Goal: Task Accomplishment & Management: Use online tool/utility

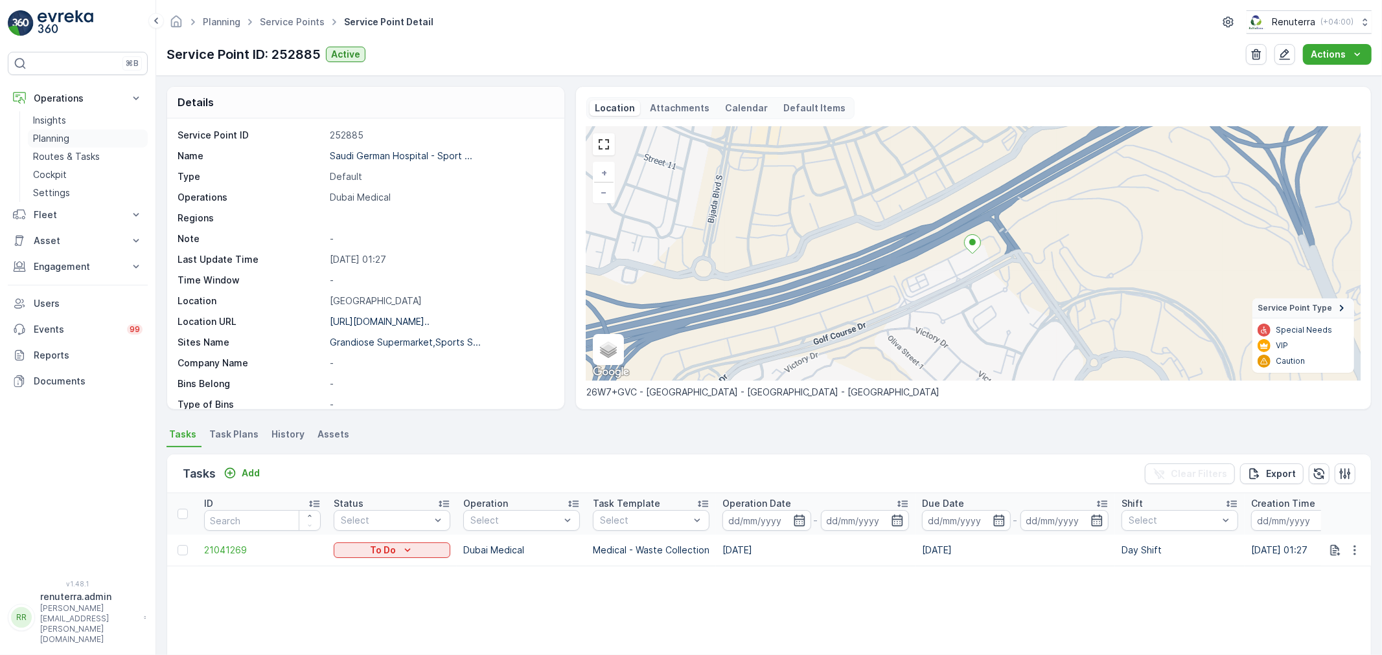
click at [67, 144] on p "Planning" at bounding box center [51, 138] width 36 height 13
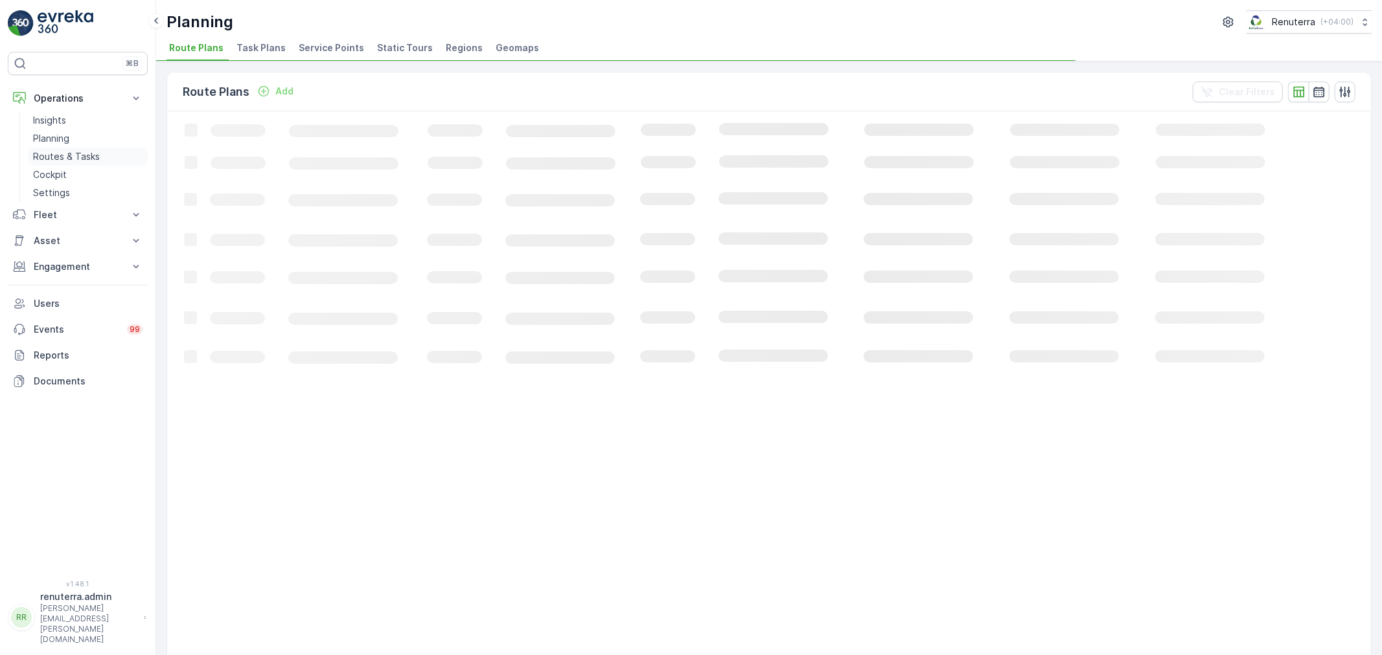
click at [67, 150] on p "Routes & Tasks" at bounding box center [66, 156] width 67 height 13
click at [65, 138] on p "Planning" at bounding box center [51, 138] width 36 height 13
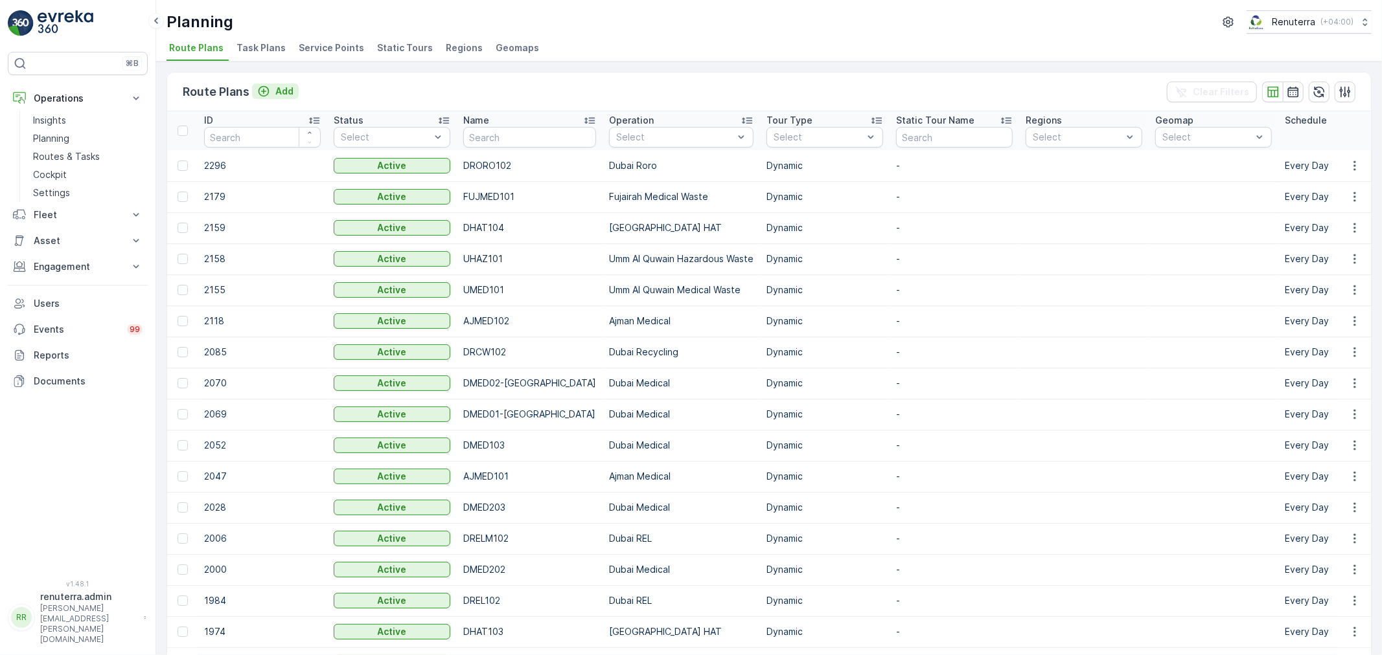
click at [280, 94] on p "Add" at bounding box center [284, 91] width 18 height 13
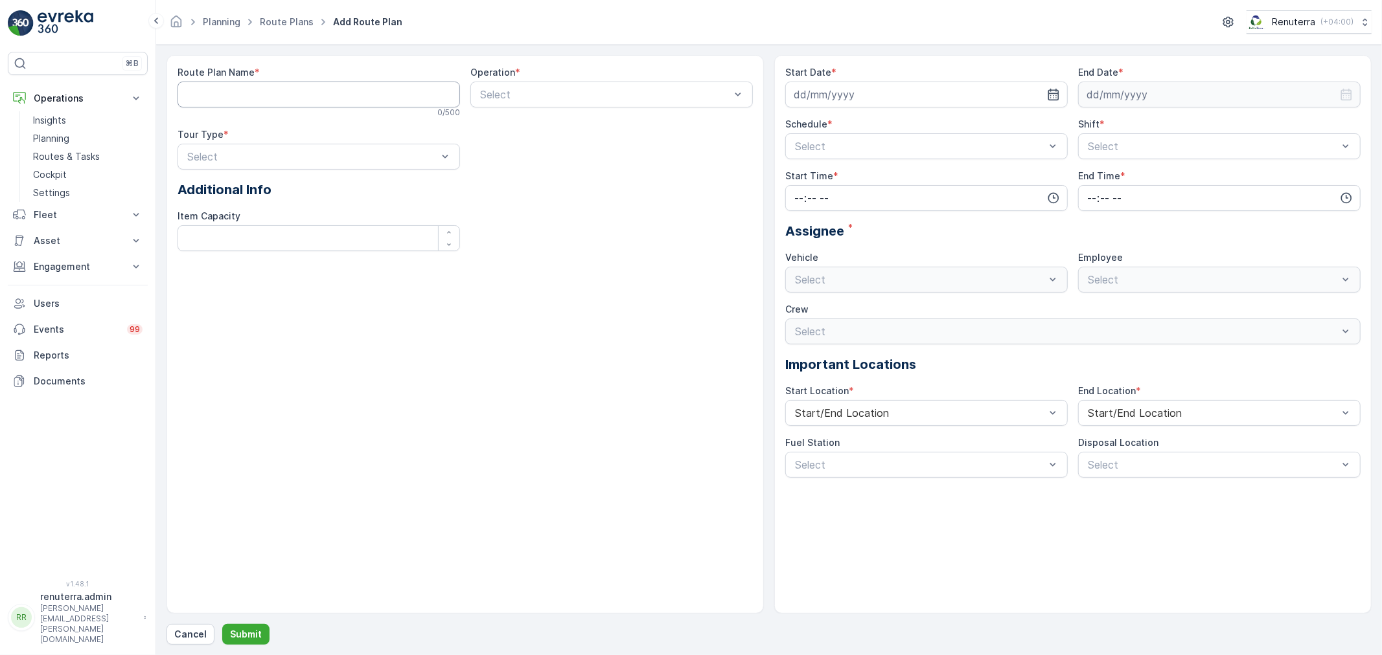
click at [289, 94] on Name "Route Plan Name" at bounding box center [318, 95] width 282 height 26
click at [69, 137] on p "Planning" at bounding box center [51, 138] width 36 height 13
click at [188, 620] on div "Route Plan Name * 0 / 500 Operation * Select Tour Type * Select Additional Info…" at bounding box center [768, 350] width 1205 height 590
click at [187, 636] on p "Cancel" at bounding box center [190, 634] width 32 height 13
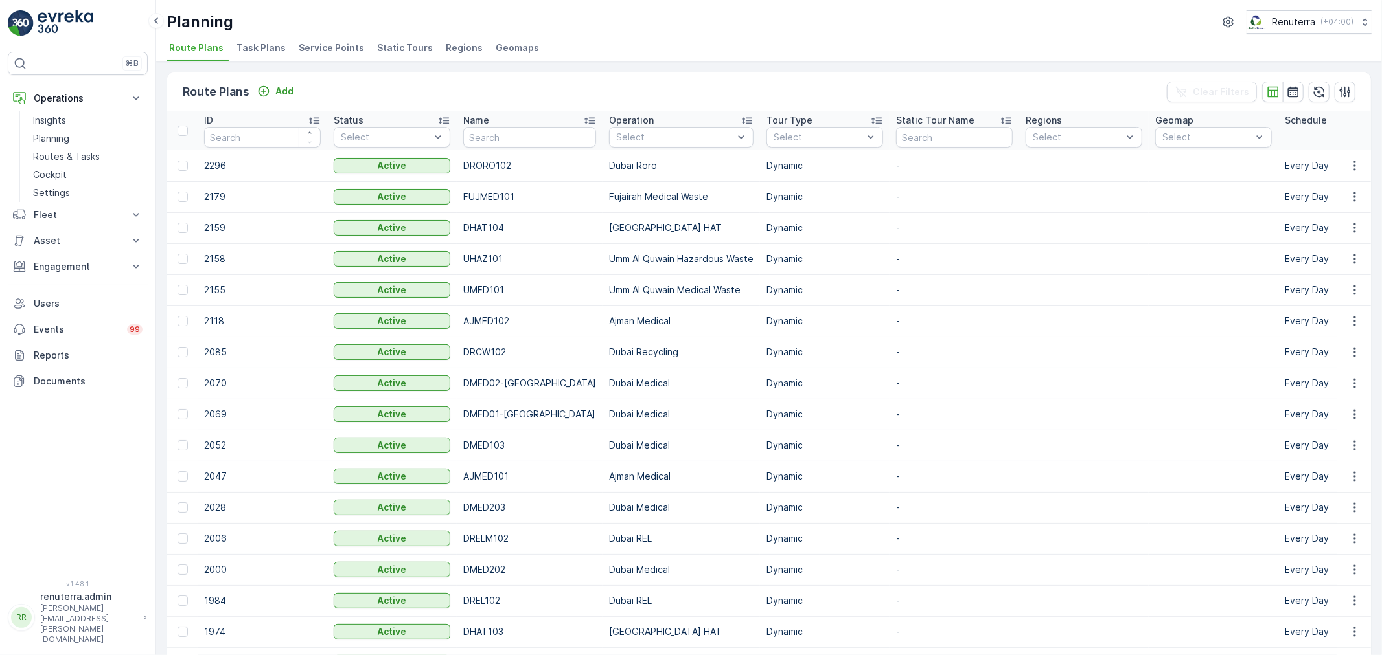
click at [315, 40] on li "Service Points" at bounding box center [332, 50] width 73 height 22
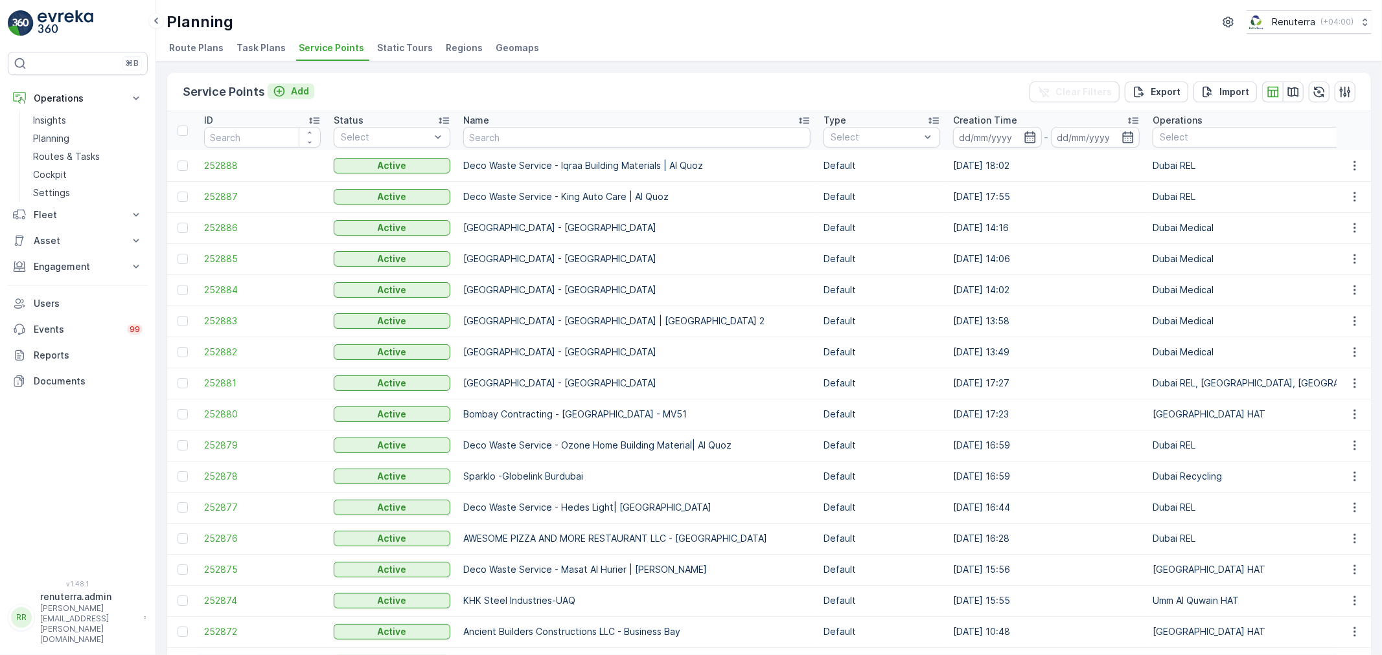
click at [301, 87] on p "Add" at bounding box center [300, 91] width 18 height 13
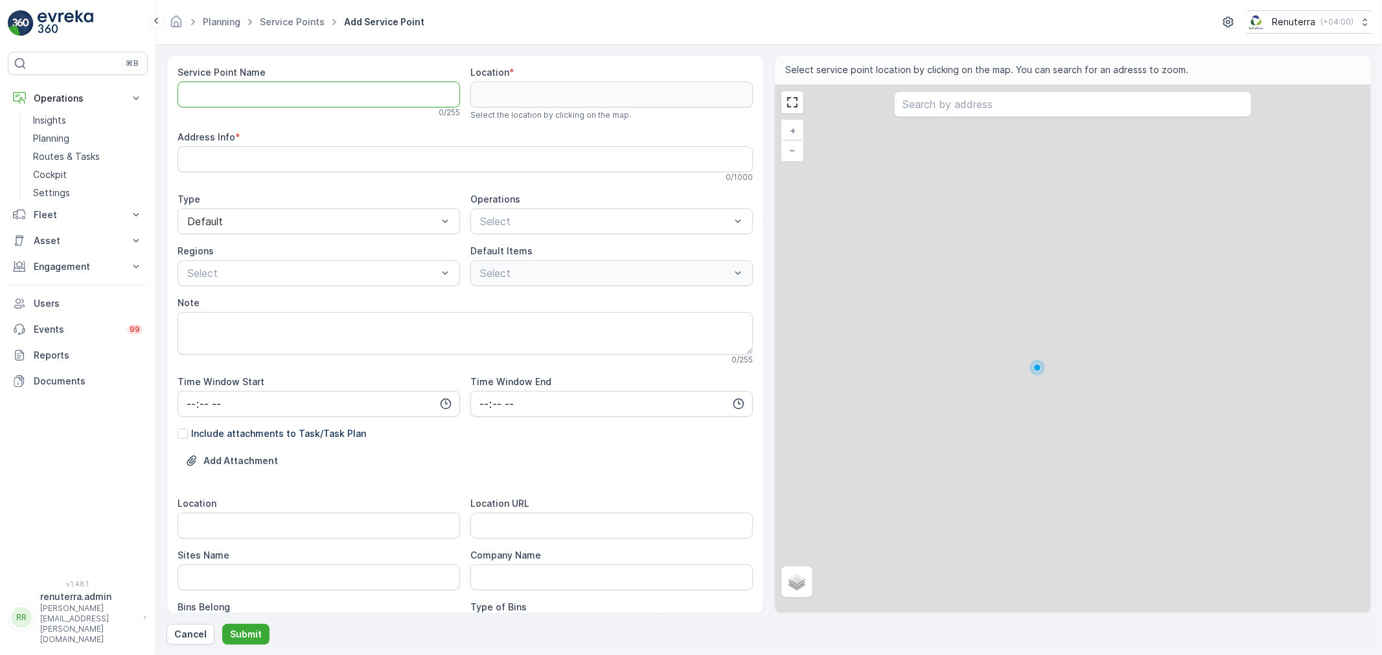
click at [258, 87] on Name "Service Point Name" at bounding box center [318, 95] width 282 height 26
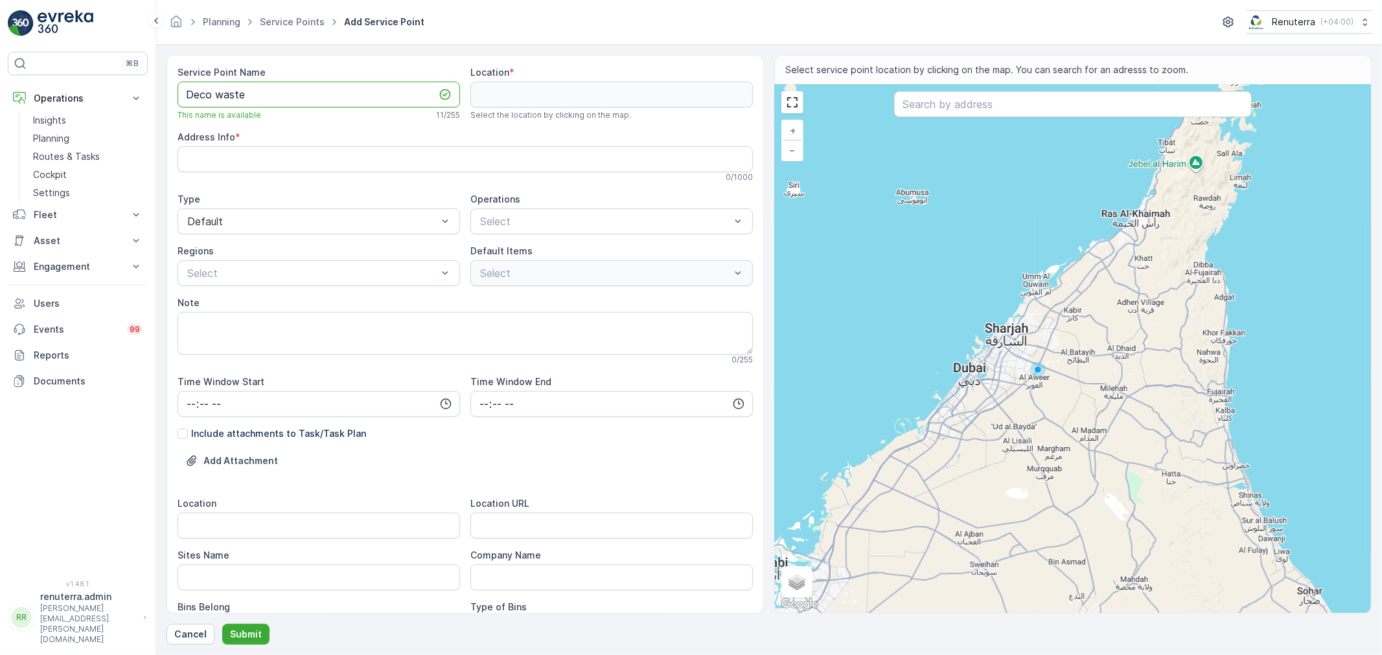
paste Name "Dar al aman building"
click at [377, 92] on Name "Deco waste Dar al aman building" at bounding box center [318, 95] width 282 height 26
type Name "Deco waste Dar [PERSON_NAME] building - [GEOGRAPHIC_DATA]"
drag, startPoint x: 377, startPoint y: 91, endPoint x: 286, endPoint y: 198, distance: 140.7
click at [286, 205] on div "Type Default" at bounding box center [318, 213] width 282 height 41
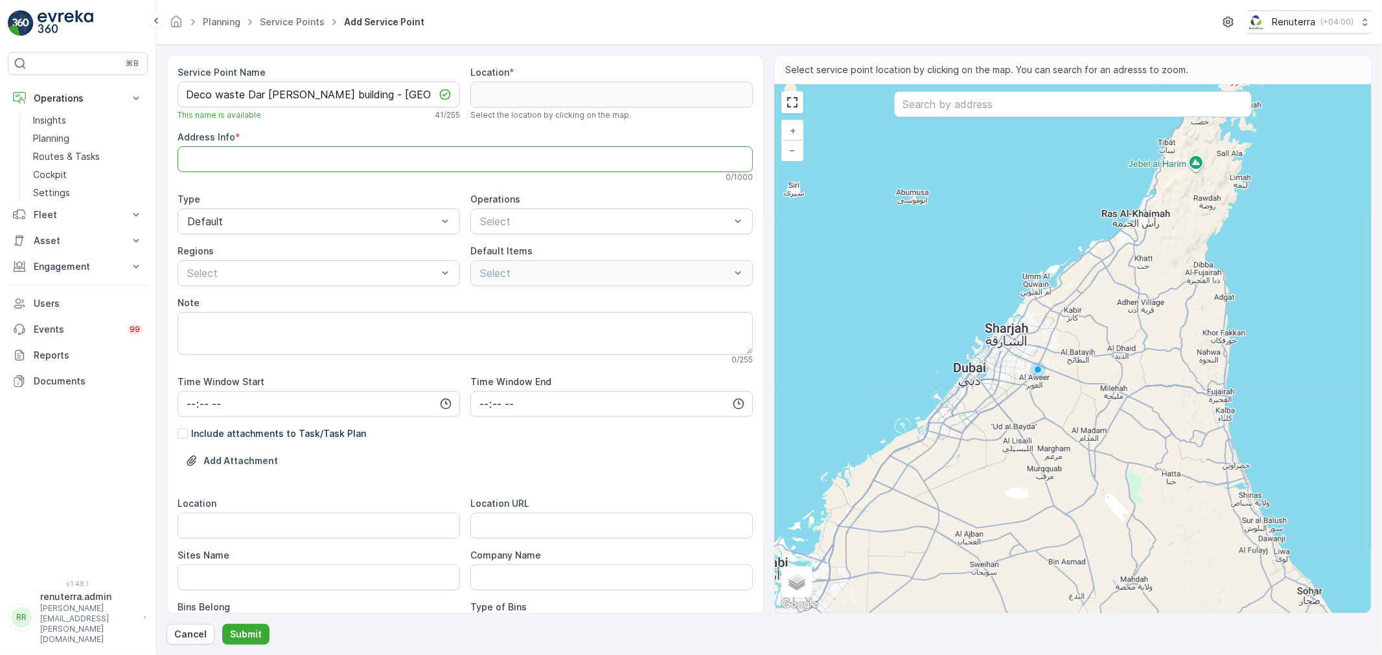
click at [332, 157] on Info "Address Info" at bounding box center [464, 159] width 575 height 26
click at [950, 113] on input "text" at bounding box center [1073, 104] width 358 height 26
paste input "Dar Al Aman 3 ( Al Khaja ) Bldg."
type input "Dar Al Aman 3 ( Al Khaja ) Bldg."
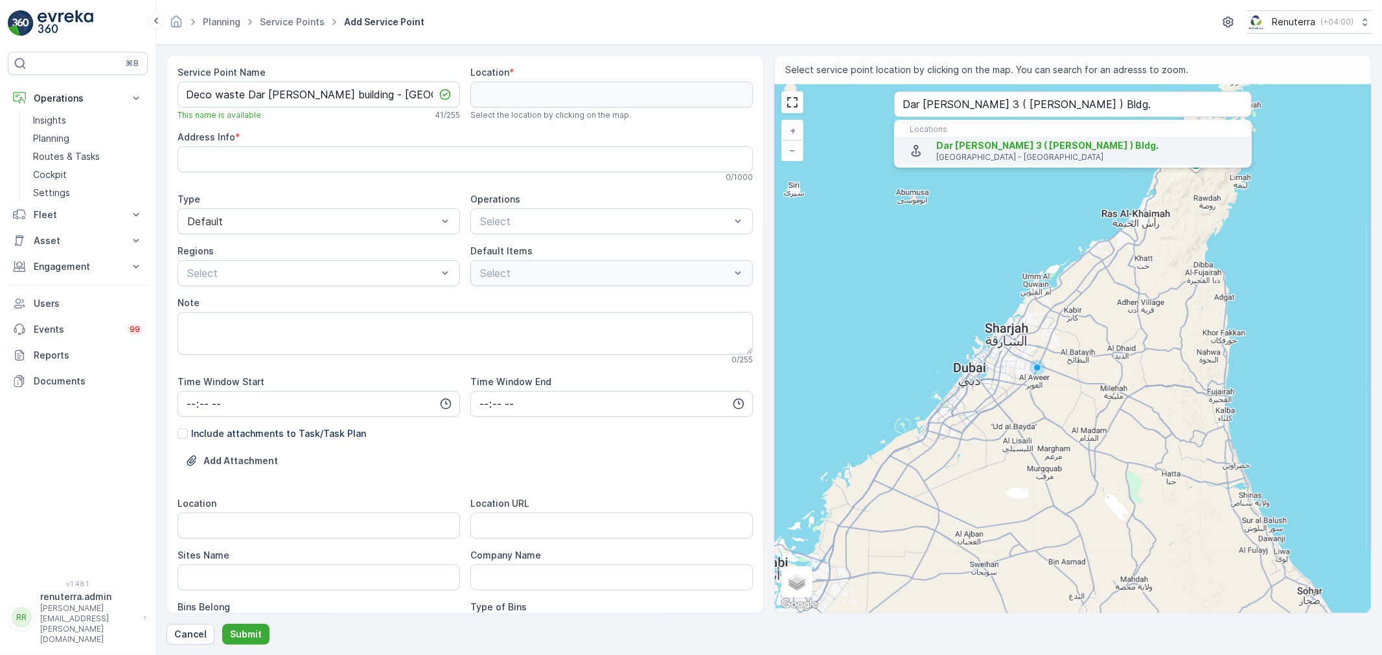
click at [968, 145] on span "Dar Al Aman 3 ( Al Khaja ) Bldg" at bounding box center [1046, 145] width 220 height 11
type input "25.2514858,55.30546409999999"
type Info "Al Karama - Dubai - United Arab Emirates"
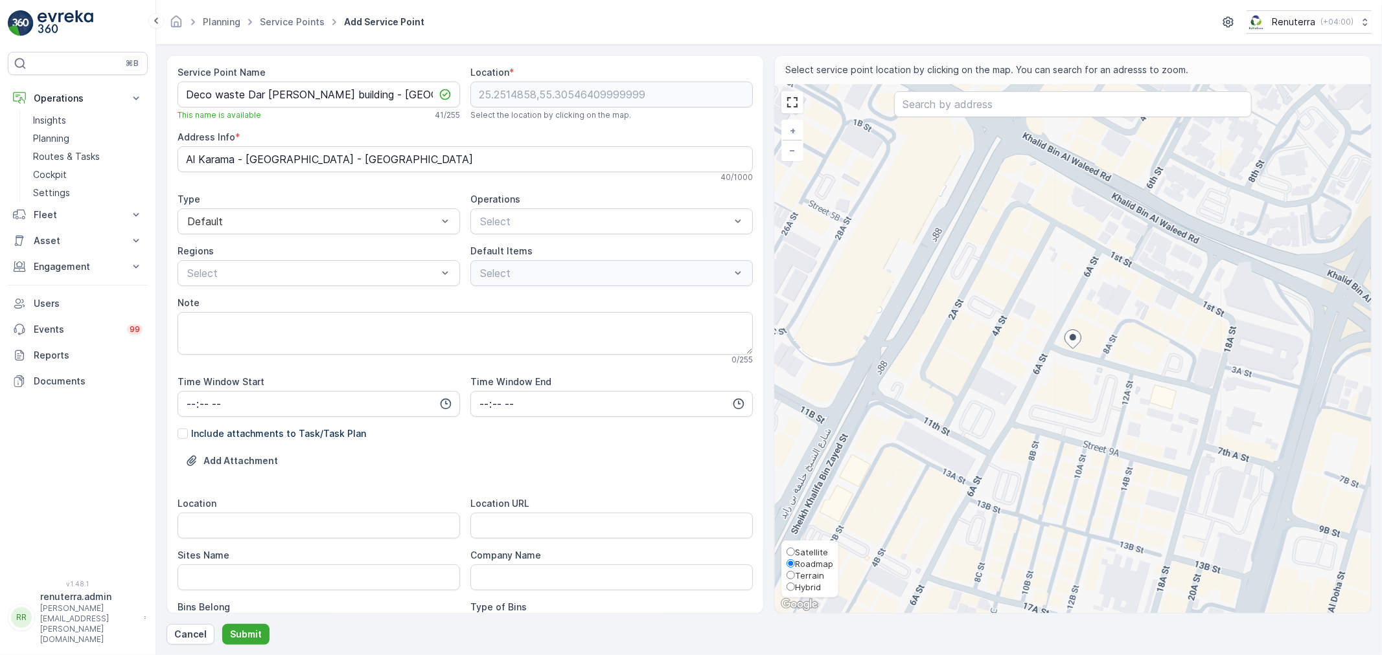
click at [797, 549] on span "Satellite" at bounding box center [811, 552] width 33 height 10
click at [795, 549] on input "Satellite" at bounding box center [790, 552] width 8 height 8
radio input "true"
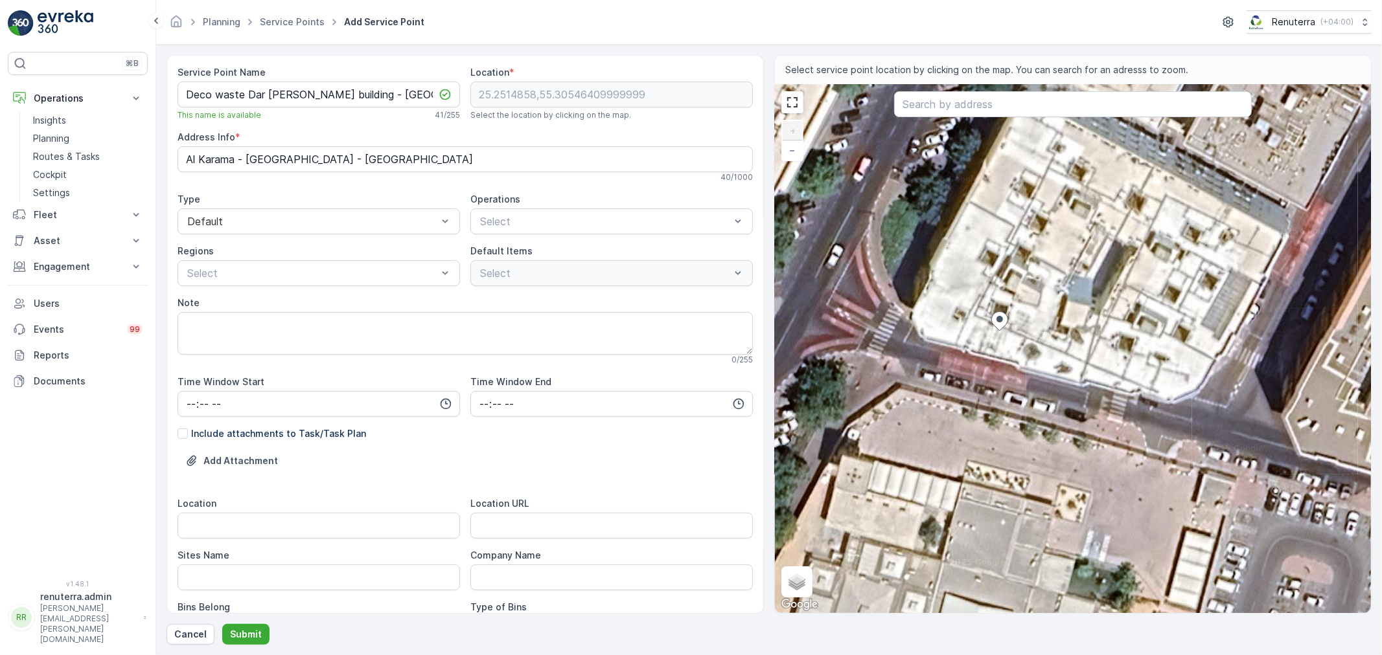
drag, startPoint x: 1066, startPoint y: 301, endPoint x: 1073, endPoint y: 317, distance: 18.3
click at [1066, 300] on div "+ − Satellite Roadmap Terrain Hybrid Leaflet Keyboard shortcuts Map Data Imager…" at bounding box center [1073, 349] width 596 height 529
type input "25.251544901278823,55.30560191652552"
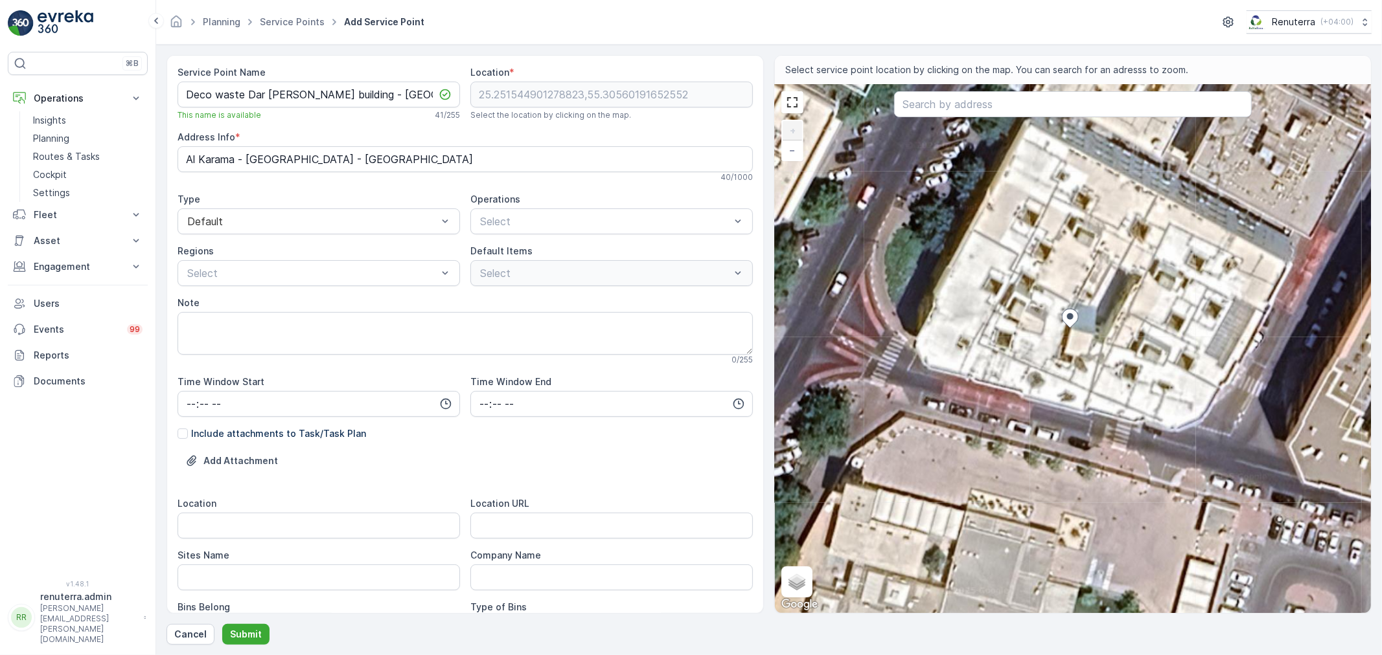
type Info "7824+J7C - [GEOGRAPHIC_DATA] - [GEOGRAPHIC_DATA] - [GEOGRAPHIC_DATA]"
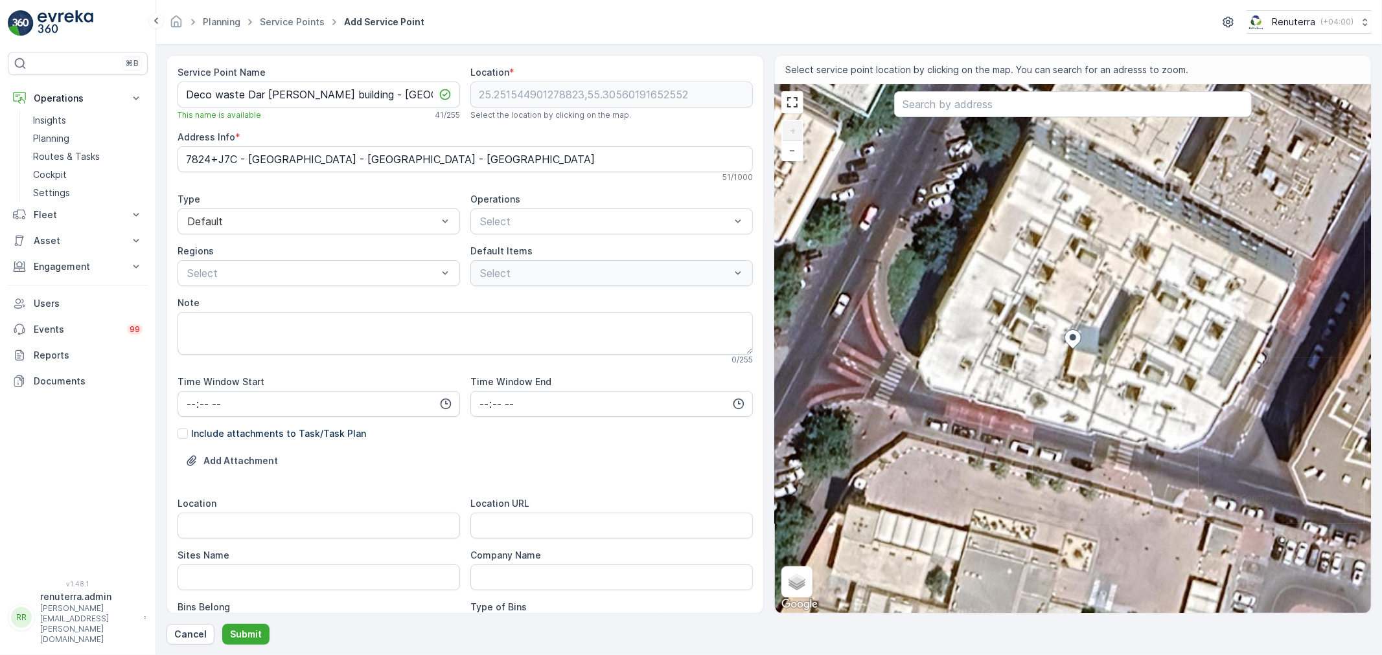
click at [540, 287] on div "Service Point Name Deco waste Dar al aman building - Karama This name is availa…" at bounding box center [464, 484] width 575 height 836
click at [541, 280] on div "Select" at bounding box center [611, 273] width 282 height 26
click at [562, 222] on div at bounding box center [605, 222] width 253 height 12
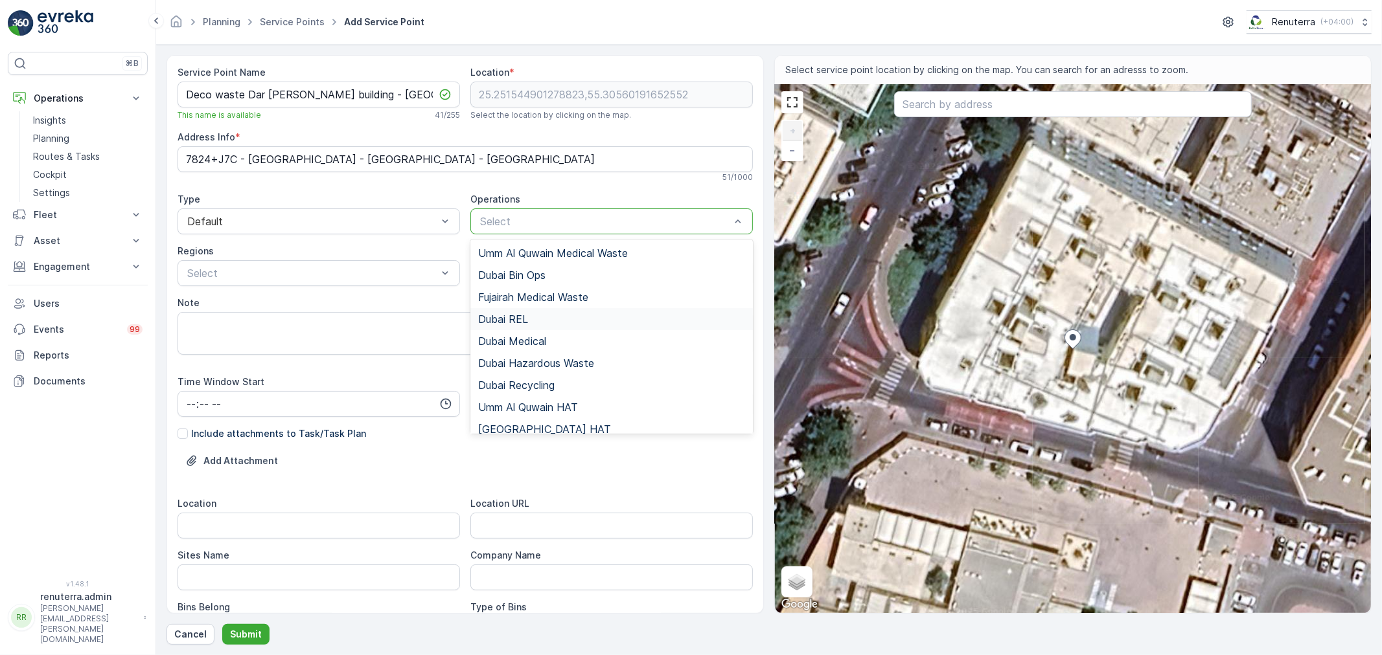
click at [541, 313] on div "Dubai REL" at bounding box center [611, 319] width 267 height 12
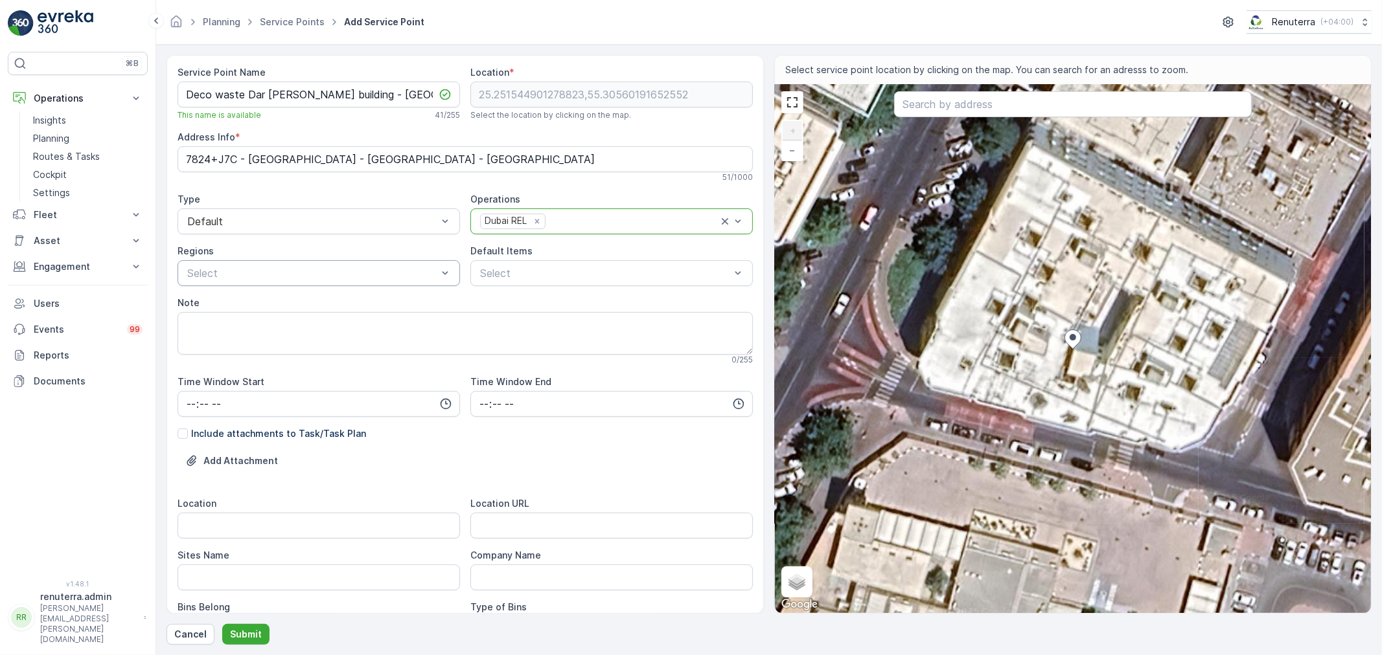
click at [319, 279] on div at bounding box center [312, 274] width 253 height 12
click at [231, 357] on div "REL201" at bounding box center [318, 349] width 282 height 22
click at [598, 277] on div at bounding box center [605, 274] width 253 height 12
drag, startPoint x: 578, startPoint y: 270, endPoint x: 564, endPoint y: 273, distance: 14.5
click at [576, 269] on div at bounding box center [605, 274] width 253 height 12
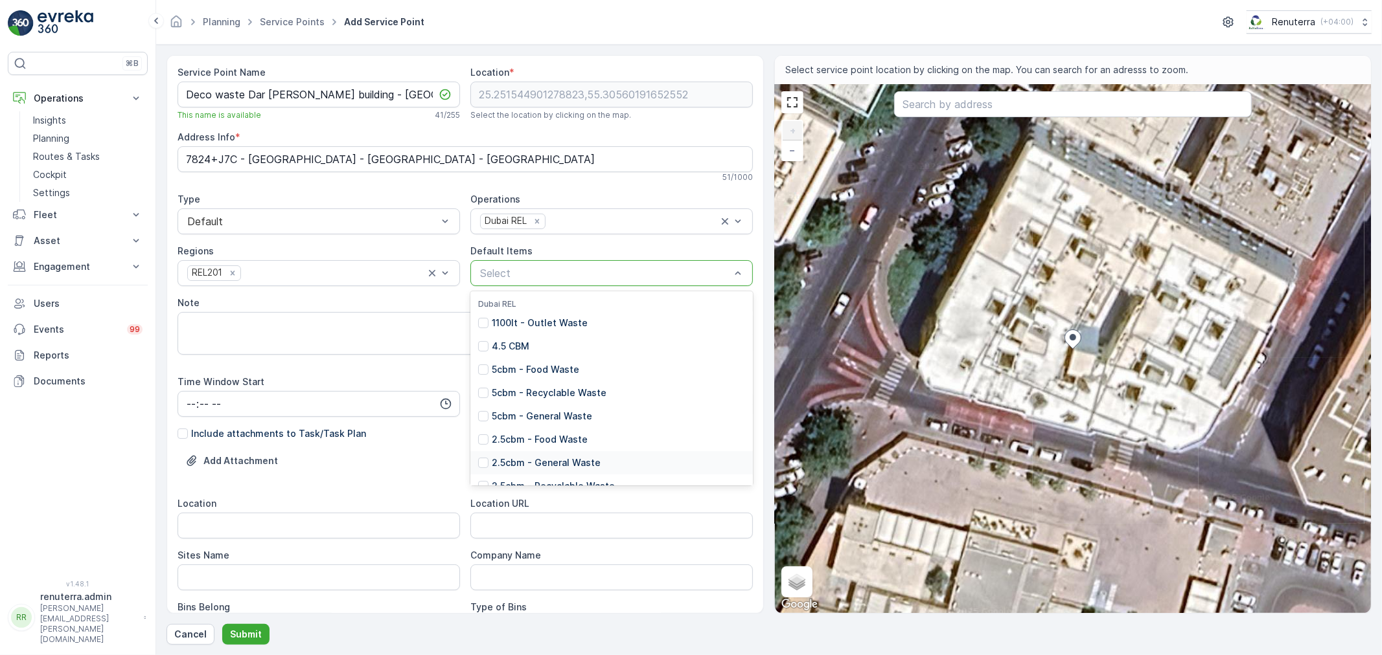
drag, startPoint x: 540, startPoint y: 463, endPoint x: 538, endPoint y: 438, distance: 25.3
click at [539, 462] on p "2.5cbm - General Waste" at bounding box center [546, 463] width 109 height 13
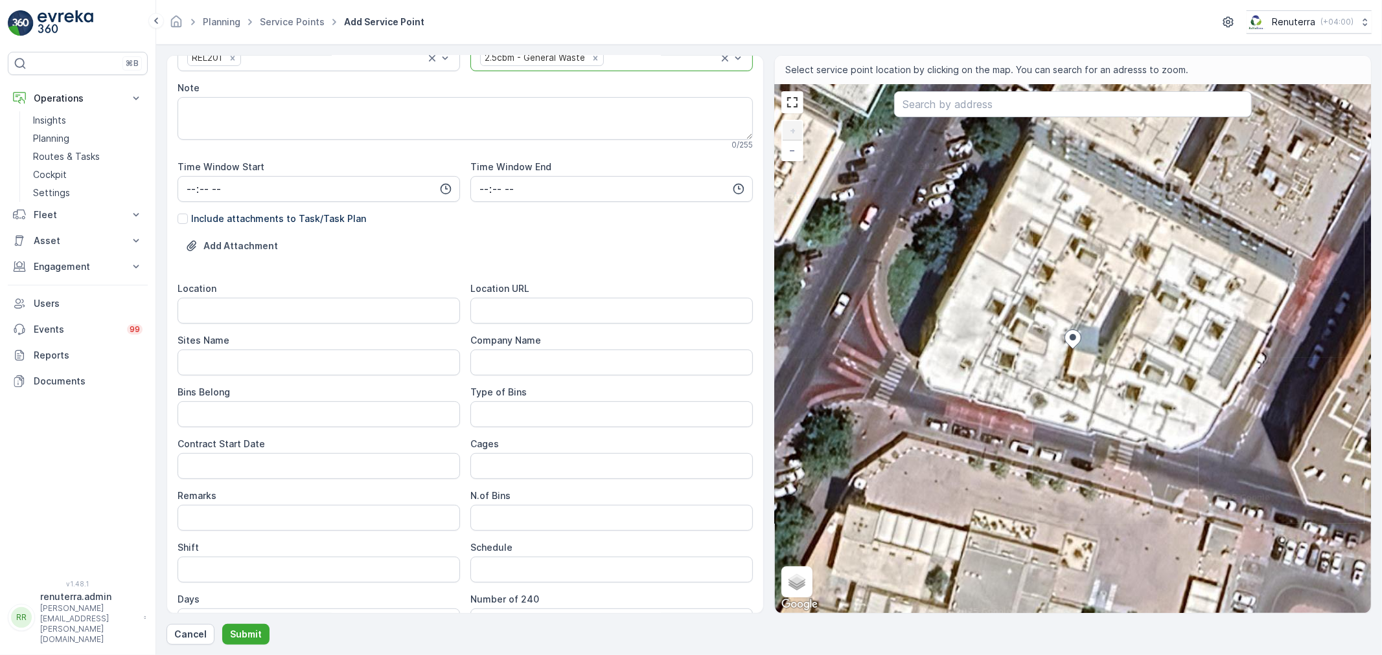
scroll to position [216, 0]
click at [260, 313] on input "Location" at bounding box center [318, 310] width 282 height 26
type input "Karama"
click at [306, 371] on Name "Sites Name" at bounding box center [318, 362] width 282 height 26
click at [557, 305] on URL "Location URL" at bounding box center [611, 310] width 282 height 26
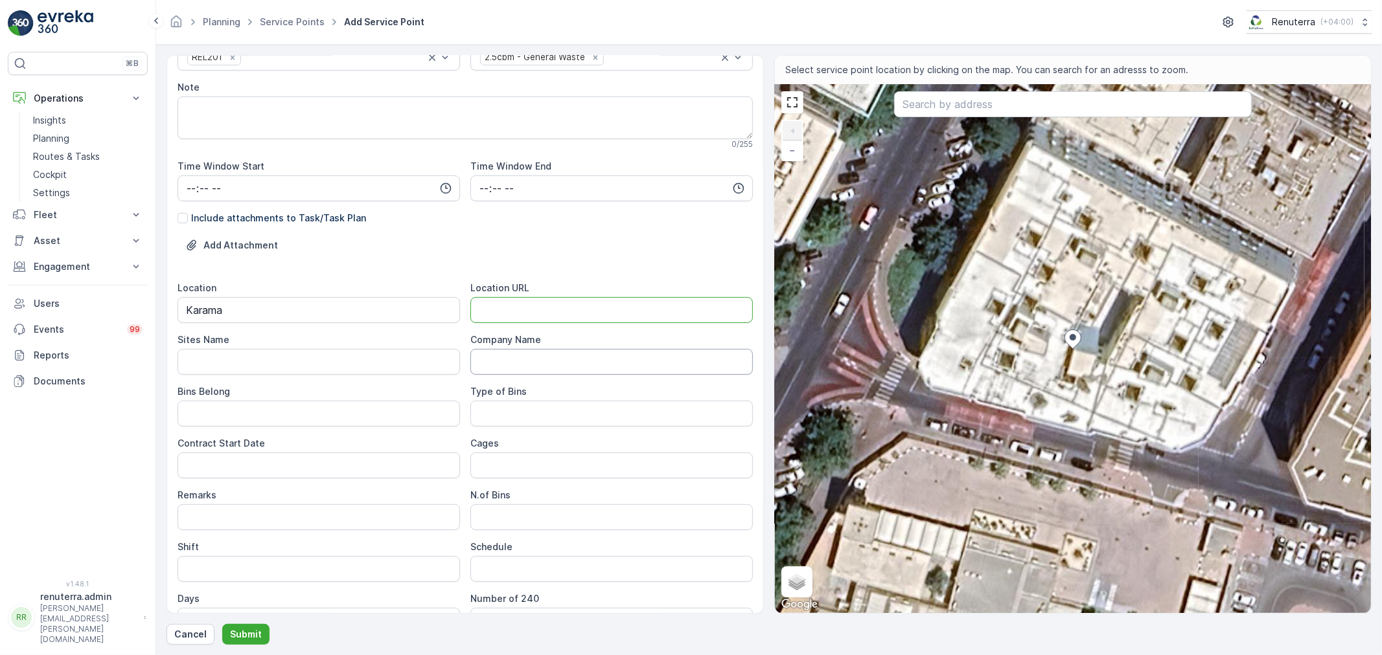
paste URL "[URL][DOMAIN_NAME]"
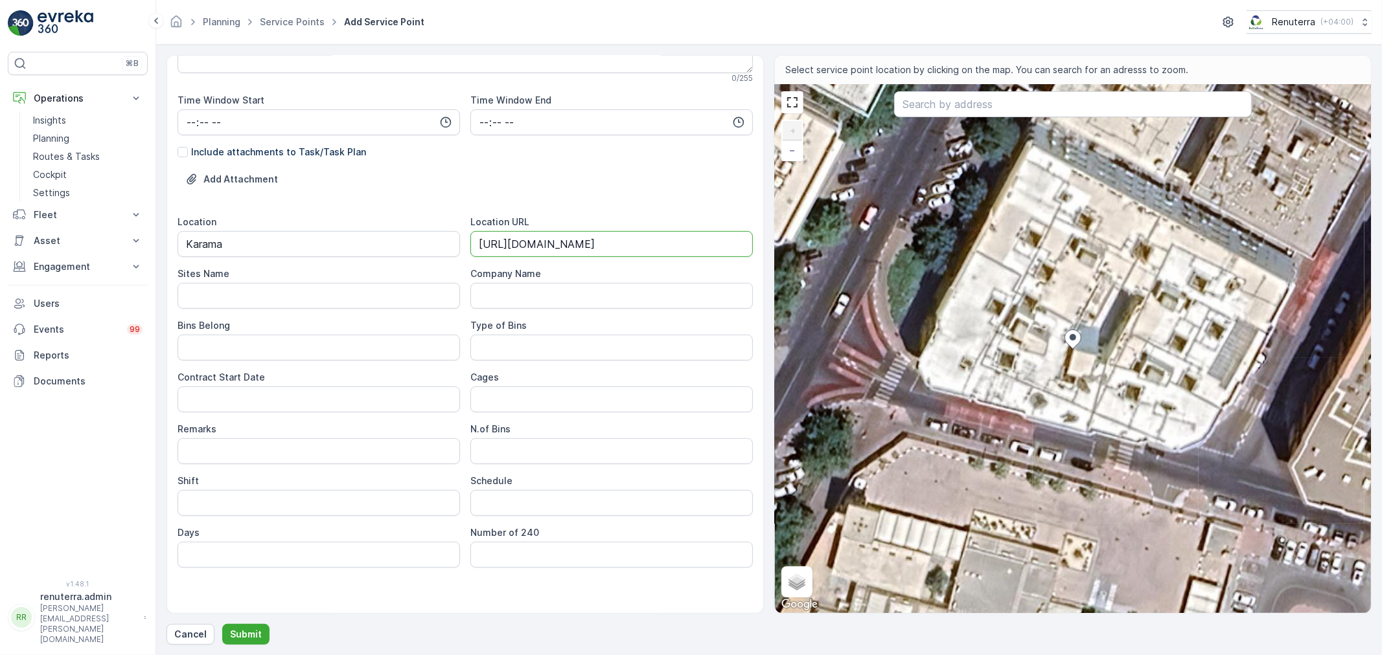
scroll to position [288, 0]
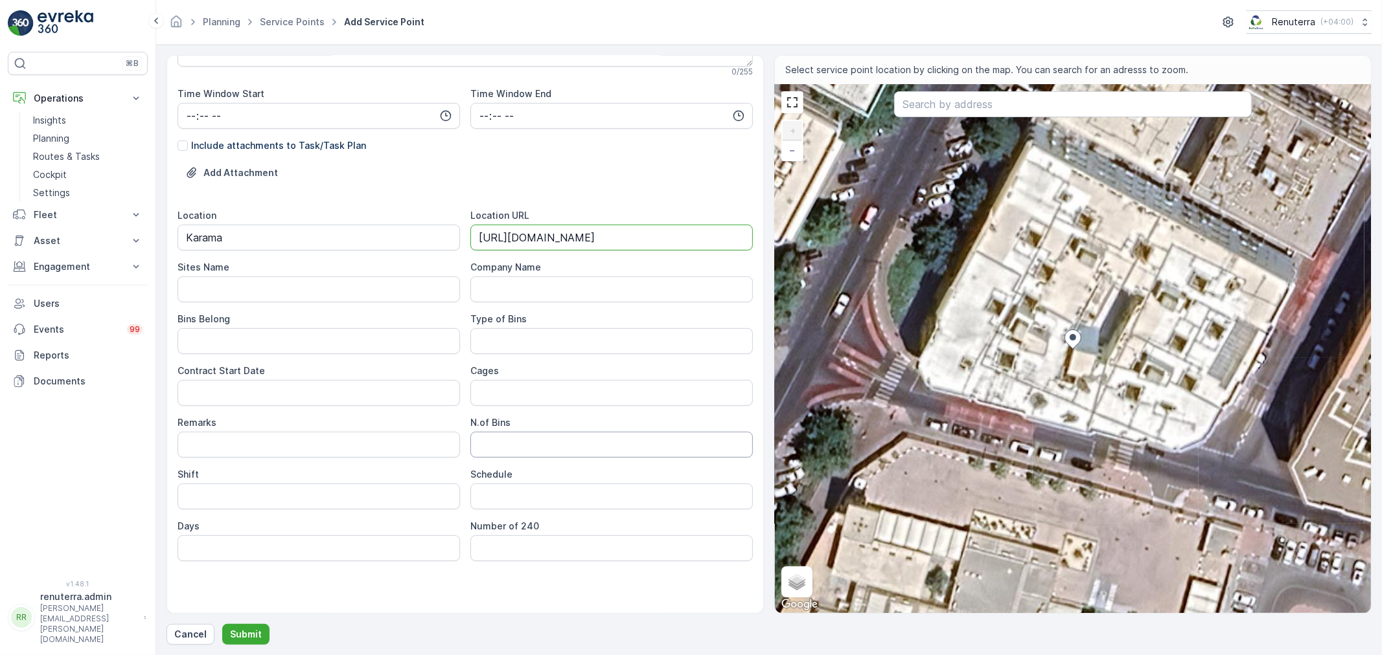
type URL "[URL][DOMAIN_NAME]"
click at [528, 444] on Bins "N.of Bins" at bounding box center [611, 445] width 282 height 26
type Bins "2"
click at [503, 503] on input "Schedule" at bounding box center [611, 497] width 282 height 26
click at [509, 502] on input "Schedule" at bounding box center [611, 497] width 282 height 26
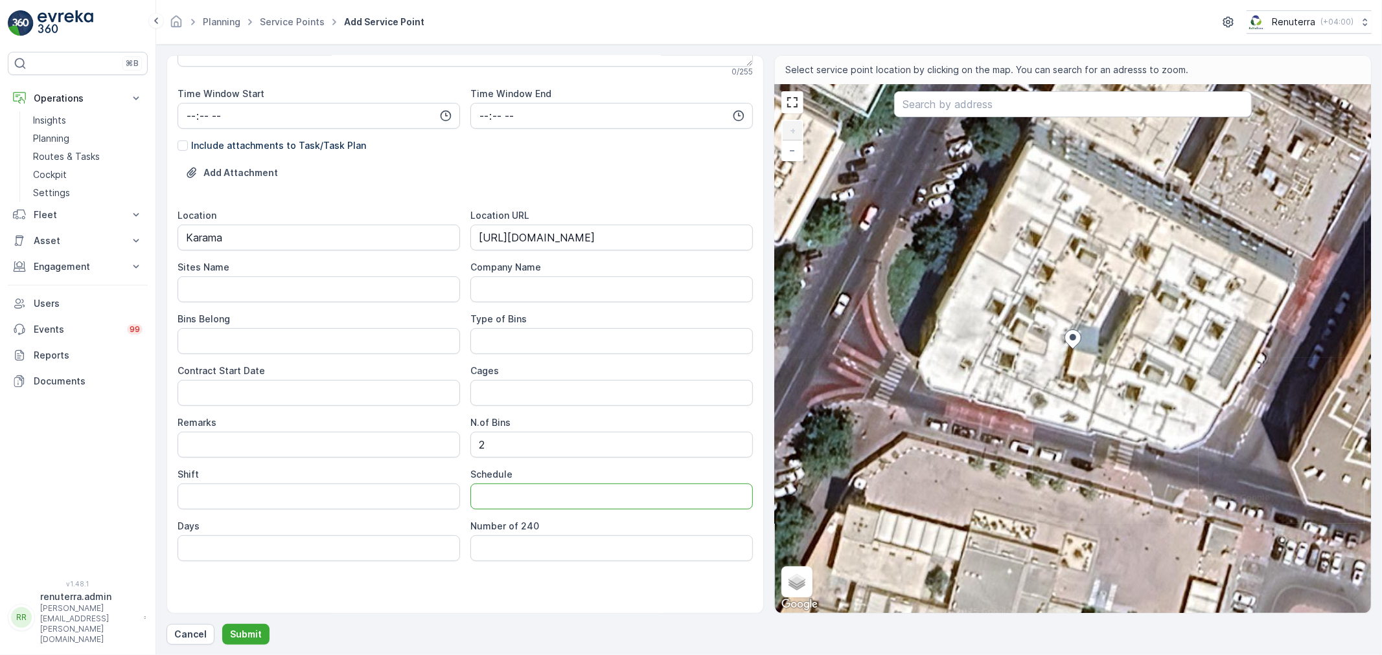
type input "Daily"
click at [499, 344] on Bins "Type of Bins" at bounding box center [611, 341] width 282 height 26
click at [201, 391] on Date "Contract Start Date" at bounding box center [318, 393] width 282 height 26
type Date "16-08-2025"
click at [222, 624] on button "Submit" at bounding box center [245, 634] width 47 height 21
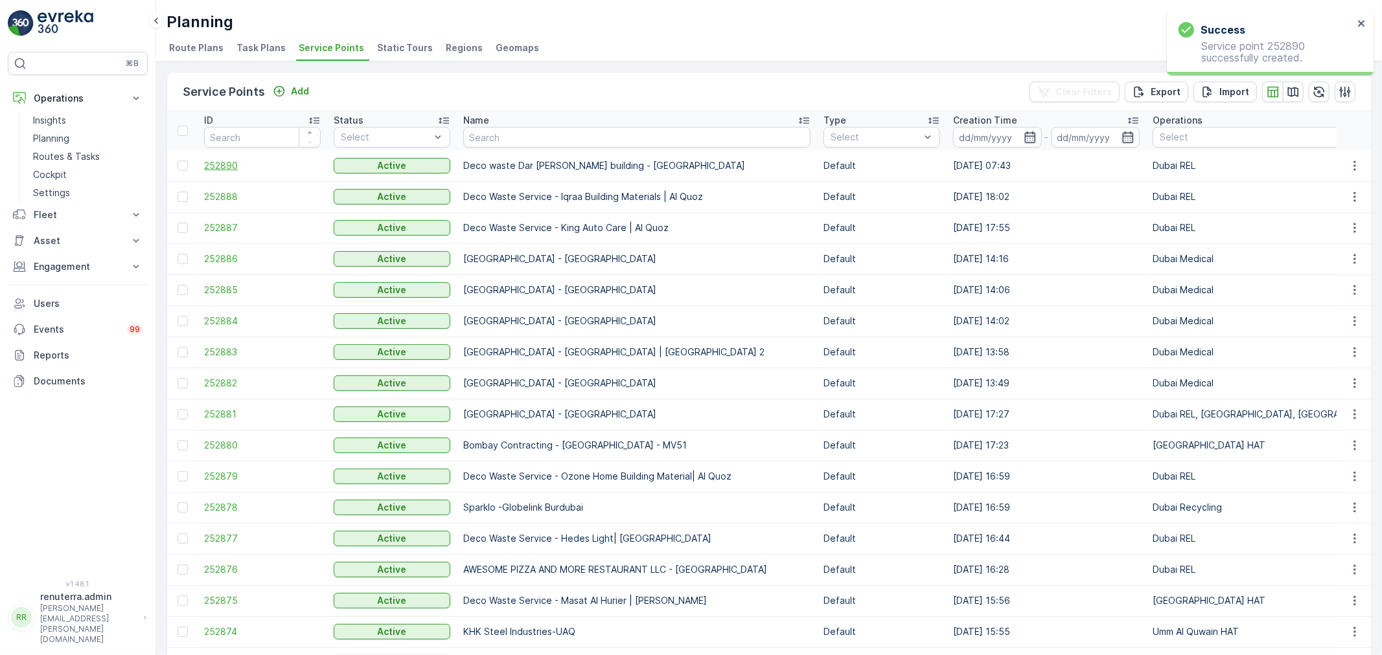
click at [216, 171] on span "252890" at bounding box center [262, 165] width 117 height 13
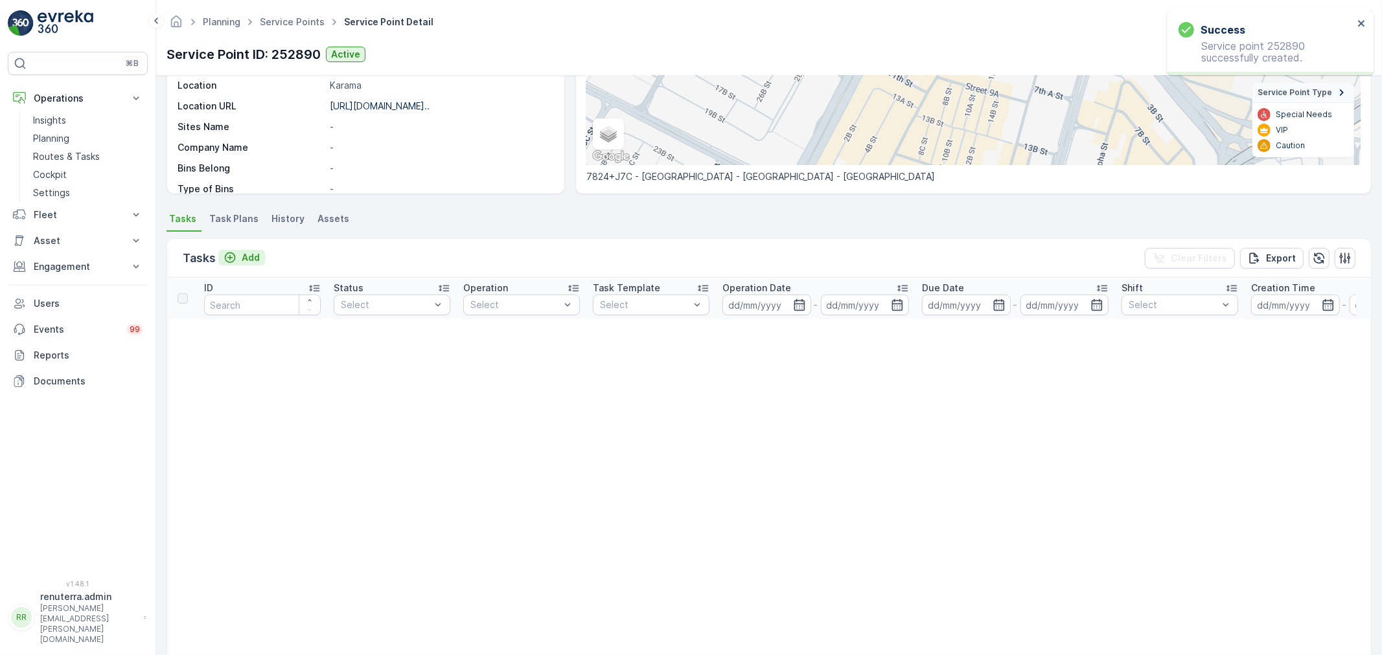
scroll to position [216, 0]
click at [253, 262] on p "Add" at bounding box center [251, 257] width 18 height 13
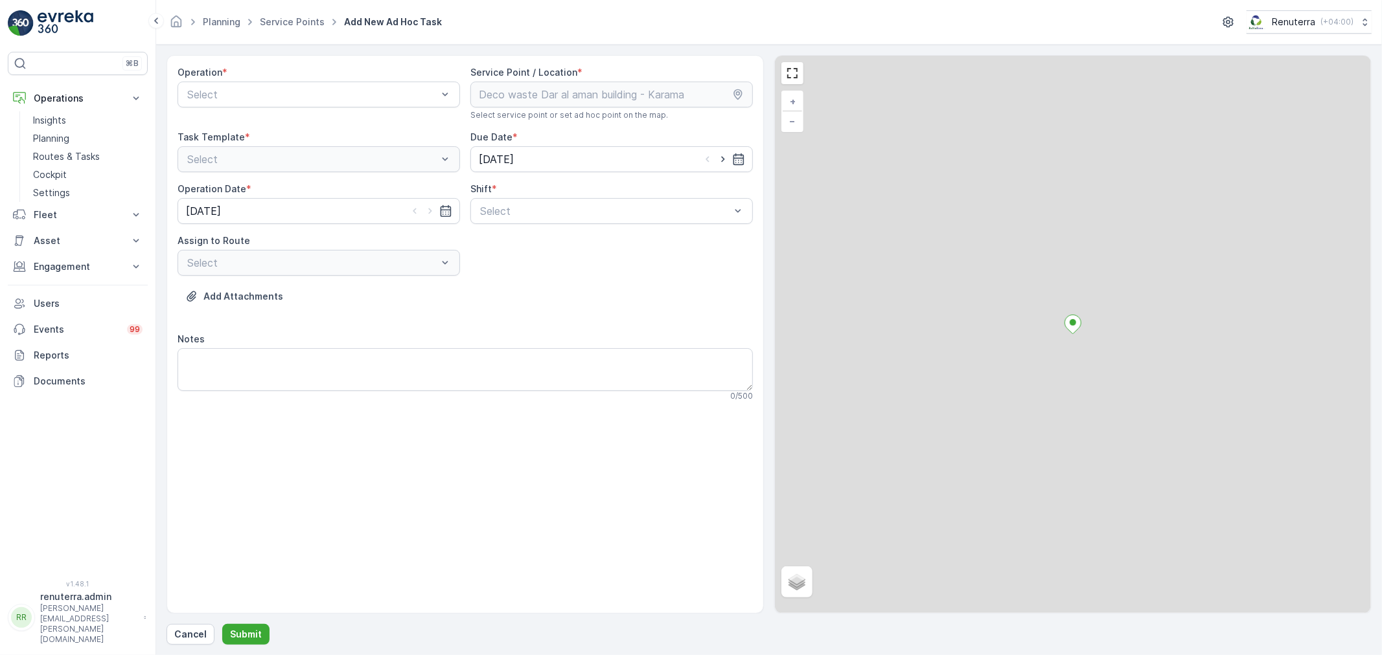
click at [295, 108] on div "Operation * Select" at bounding box center [318, 93] width 282 height 54
click at [293, 104] on div "Select" at bounding box center [318, 95] width 282 height 26
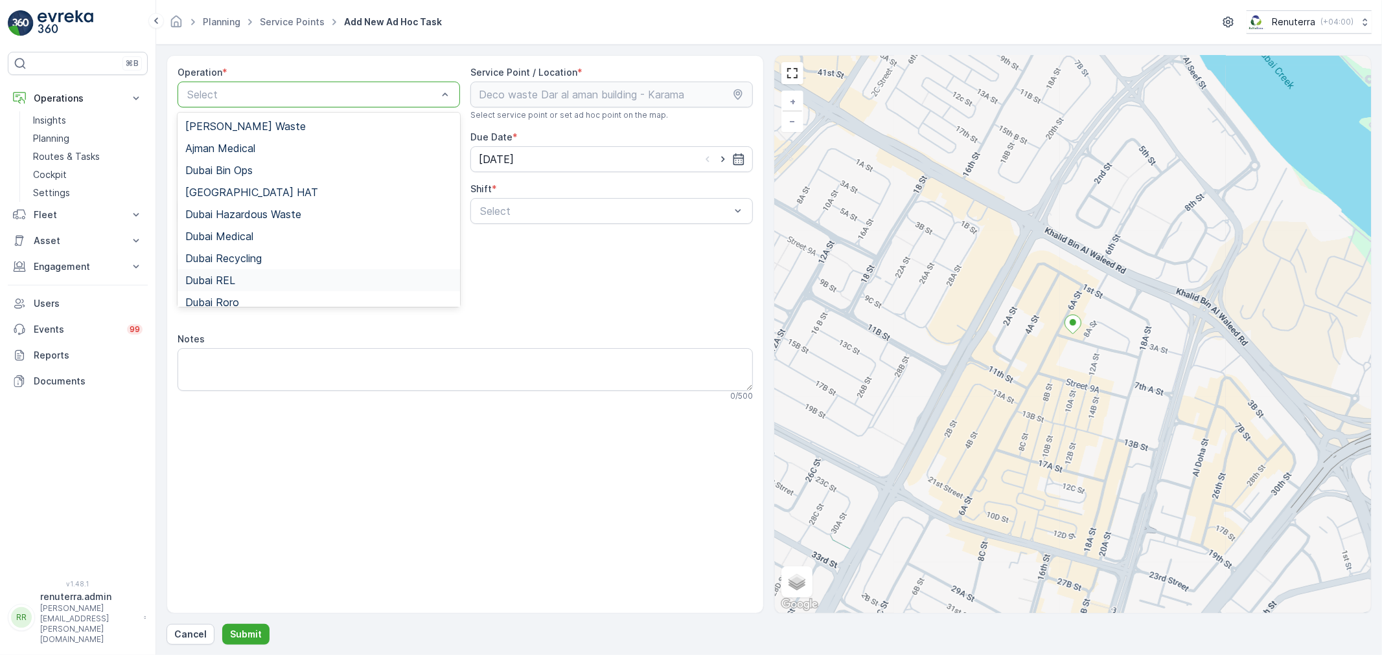
click at [259, 280] on div "Dubai REL" at bounding box center [318, 281] width 267 height 12
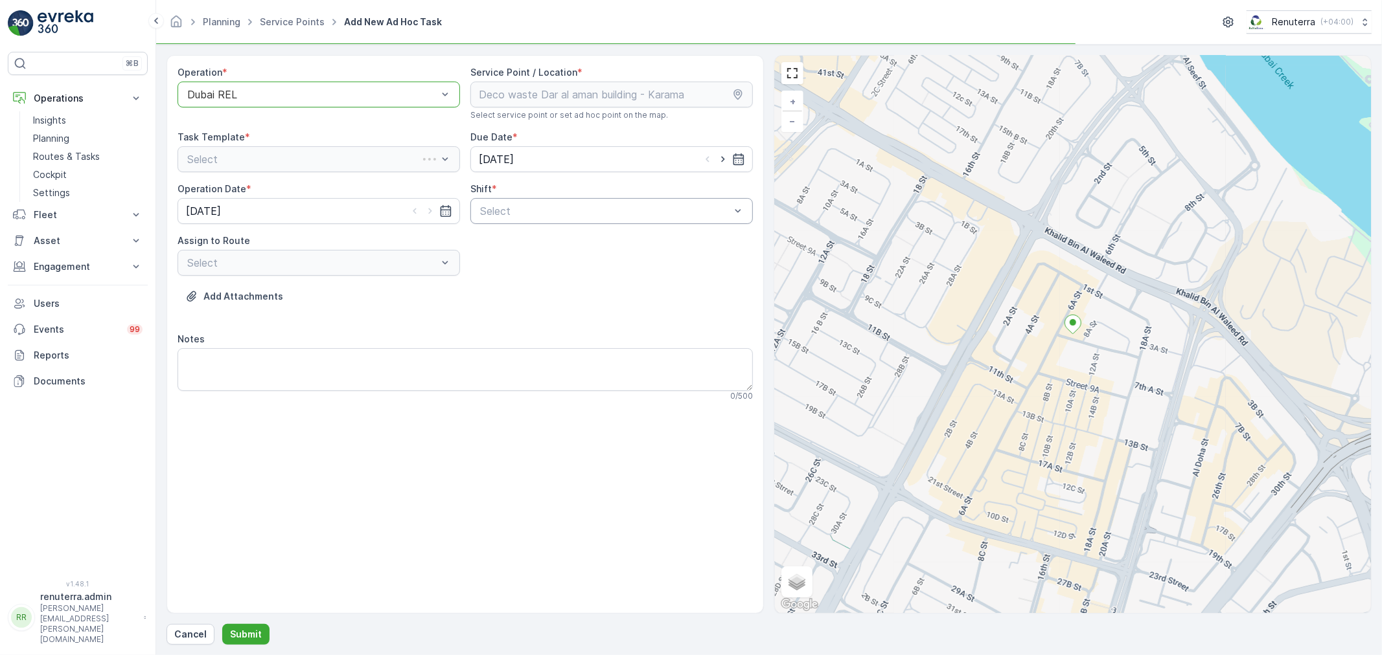
drag, startPoint x: 484, startPoint y: 228, endPoint x: 500, endPoint y: 222, distance: 17.4
click at [492, 224] on div "Operation * option Dubai REL, selected. Dubai REL Service Point / Location * Se…" at bounding box center [464, 239] width 575 height 346
click at [506, 217] on div "Select" at bounding box center [605, 211] width 253 height 16
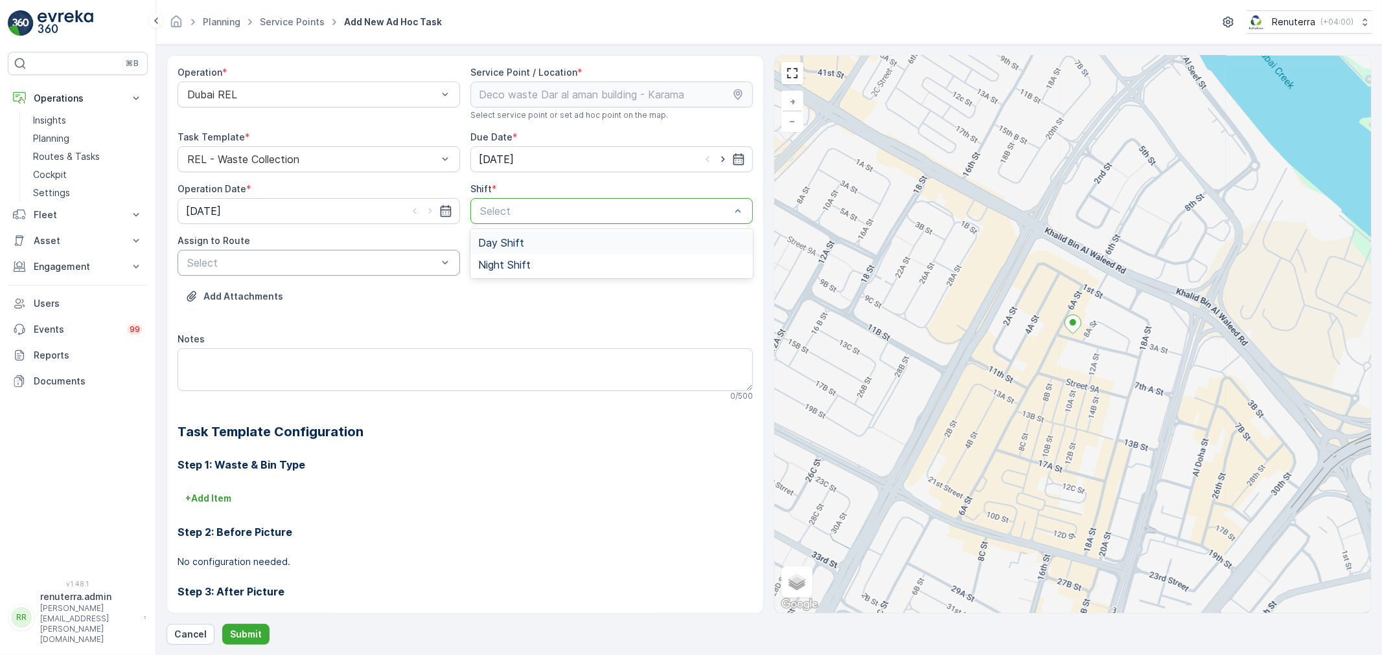
drag, startPoint x: 495, startPoint y: 245, endPoint x: 294, endPoint y: 272, distance: 202.6
click at [492, 246] on span "Day Shift" at bounding box center [501, 243] width 46 height 12
click at [236, 269] on div "Select" at bounding box center [318, 263] width 282 height 26
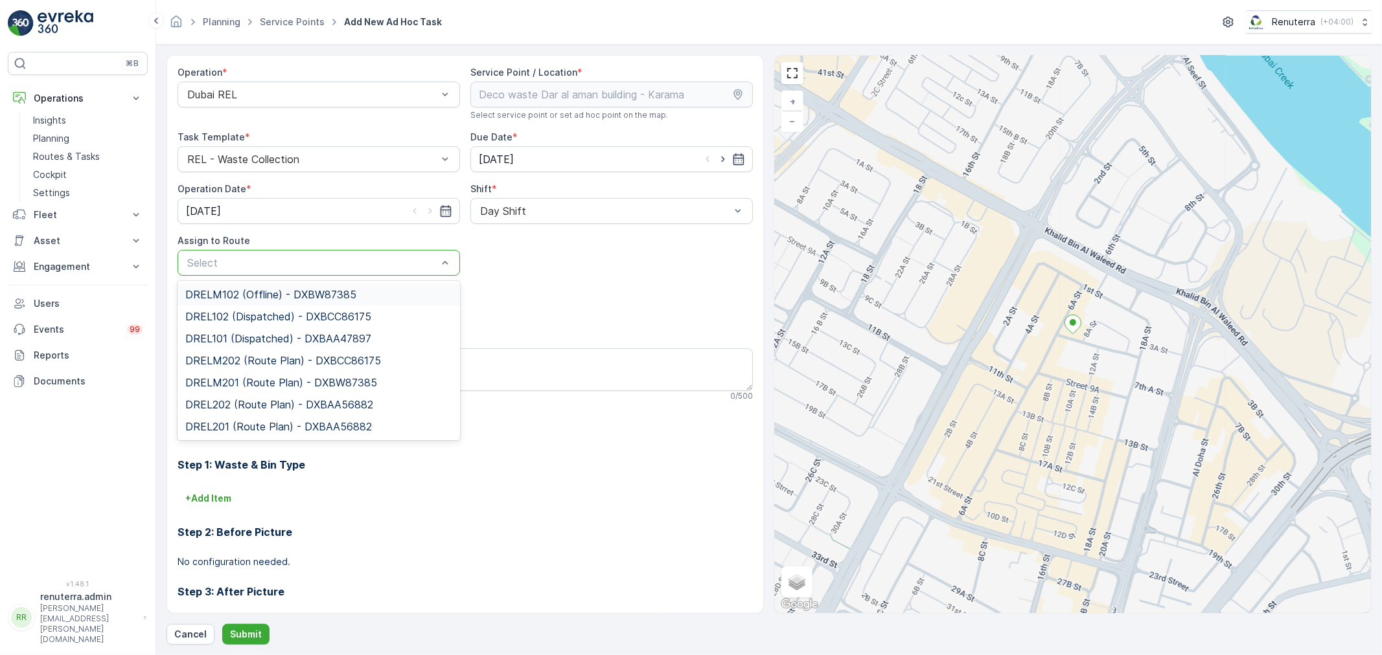
click at [260, 296] on span "DRELM102 (Offline) - DXBW87385" at bounding box center [270, 295] width 171 height 12
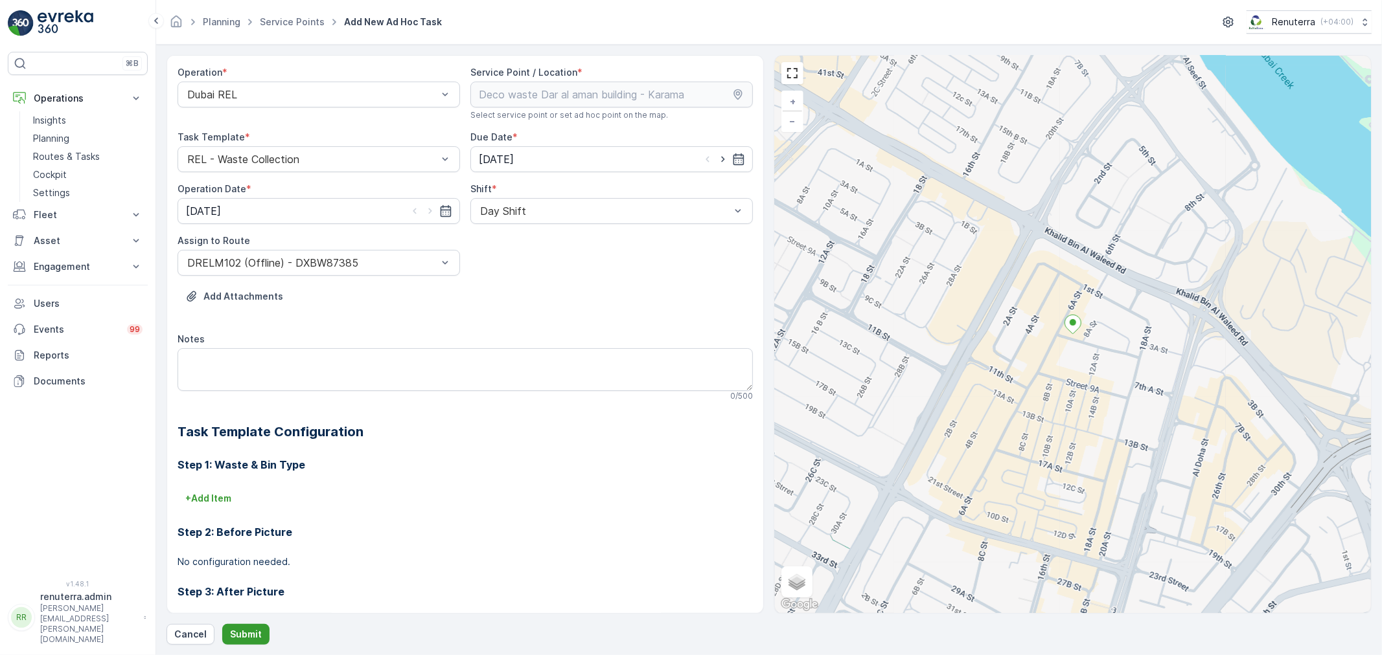
click at [251, 640] on button "Submit" at bounding box center [245, 634] width 47 height 21
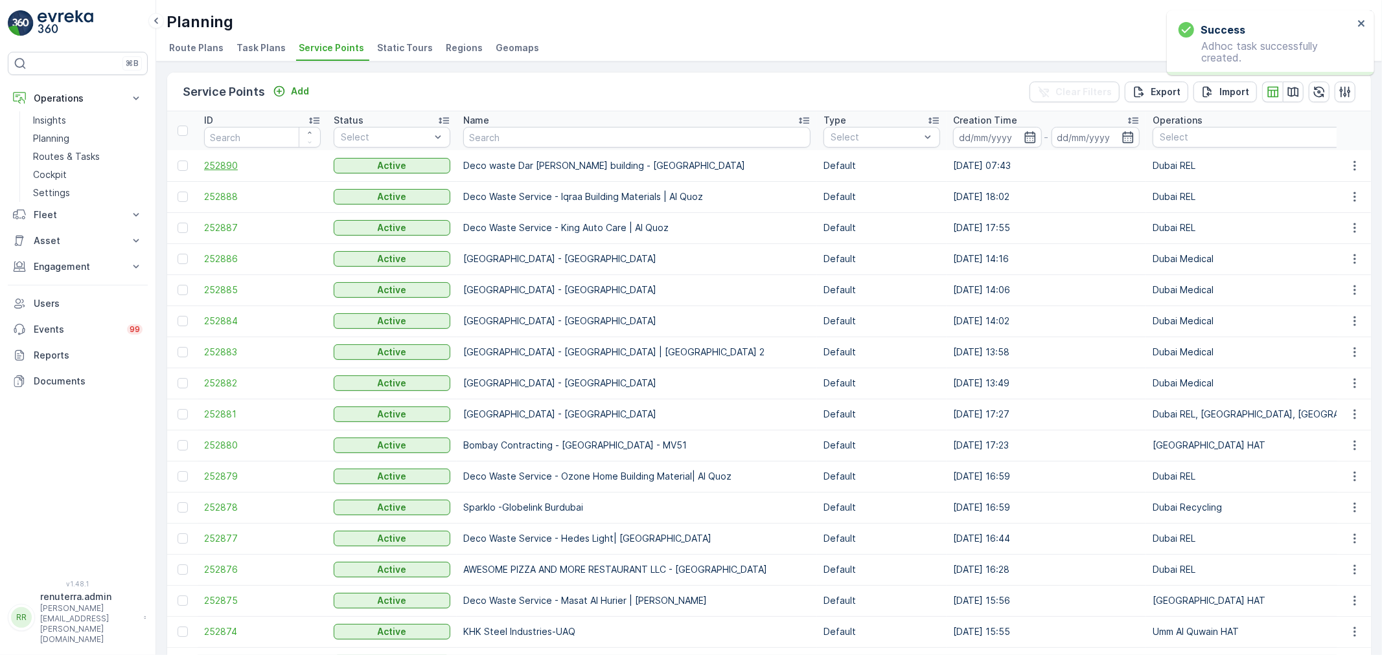
click at [234, 159] on span "252890" at bounding box center [262, 165] width 117 height 13
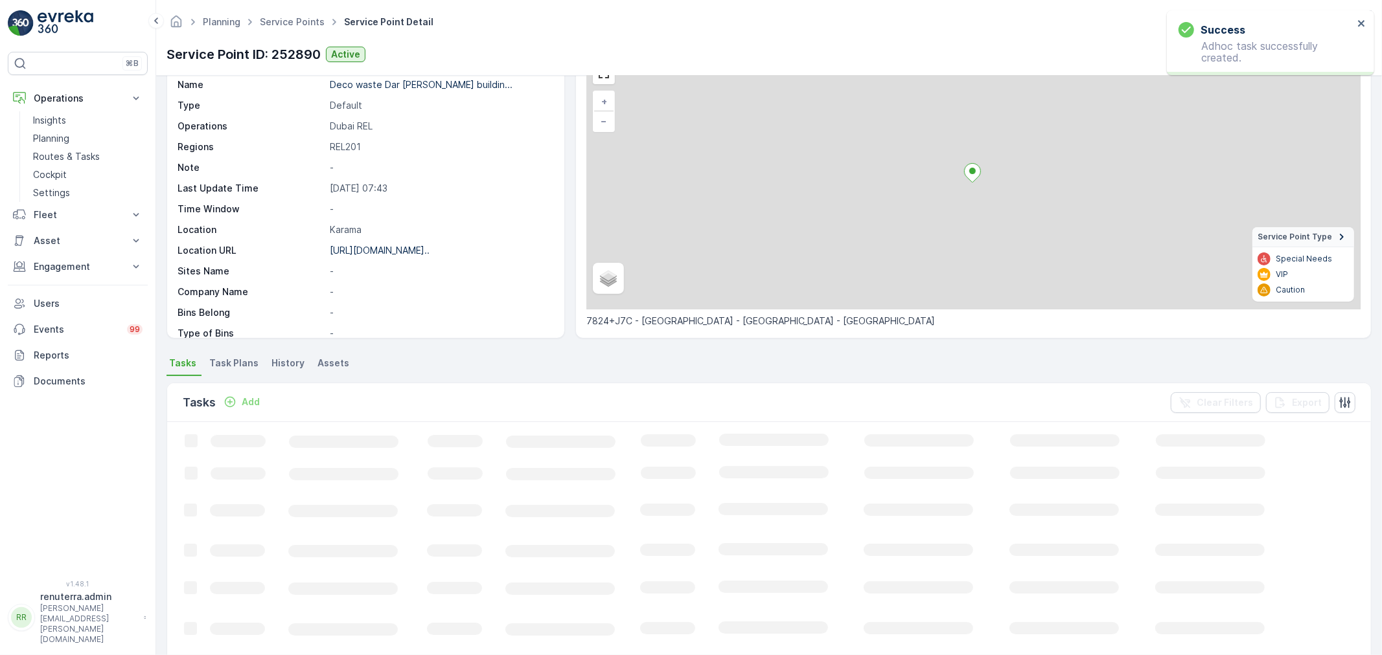
scroll to position [72, 0]
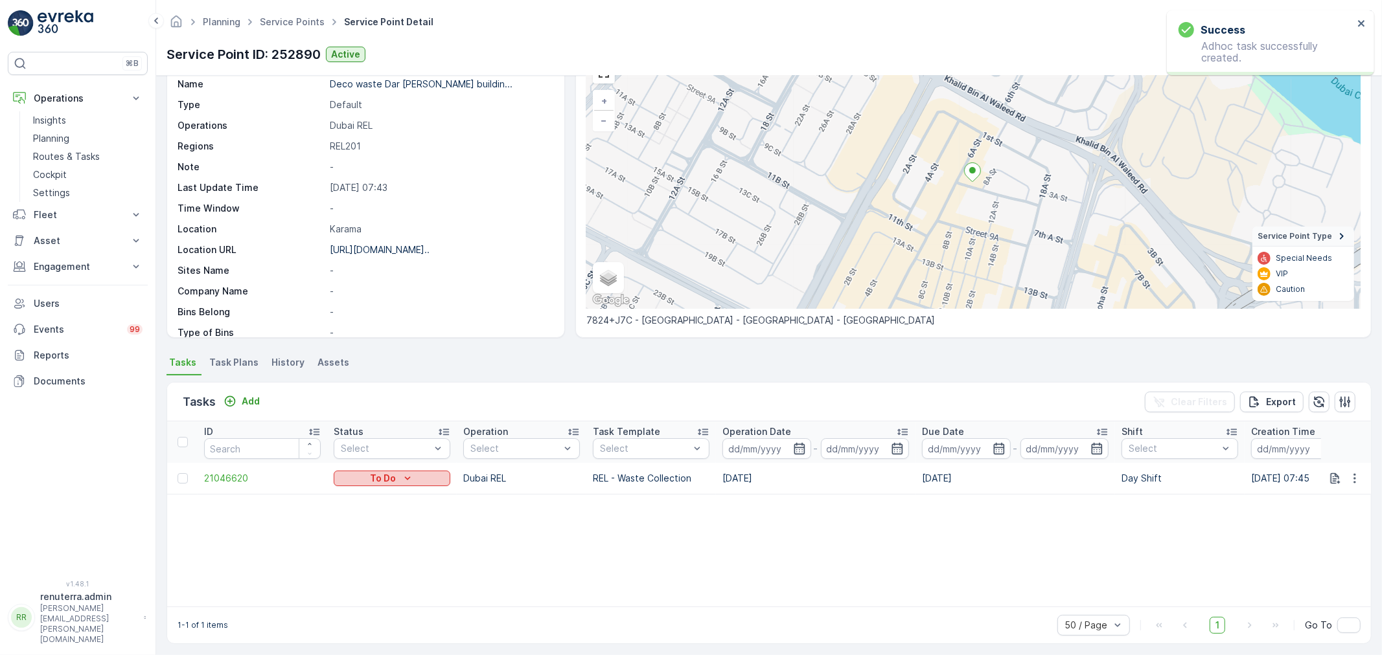
click at [376, 478] on p "To Do" at bounding box center [383, 478] width 26 height 13
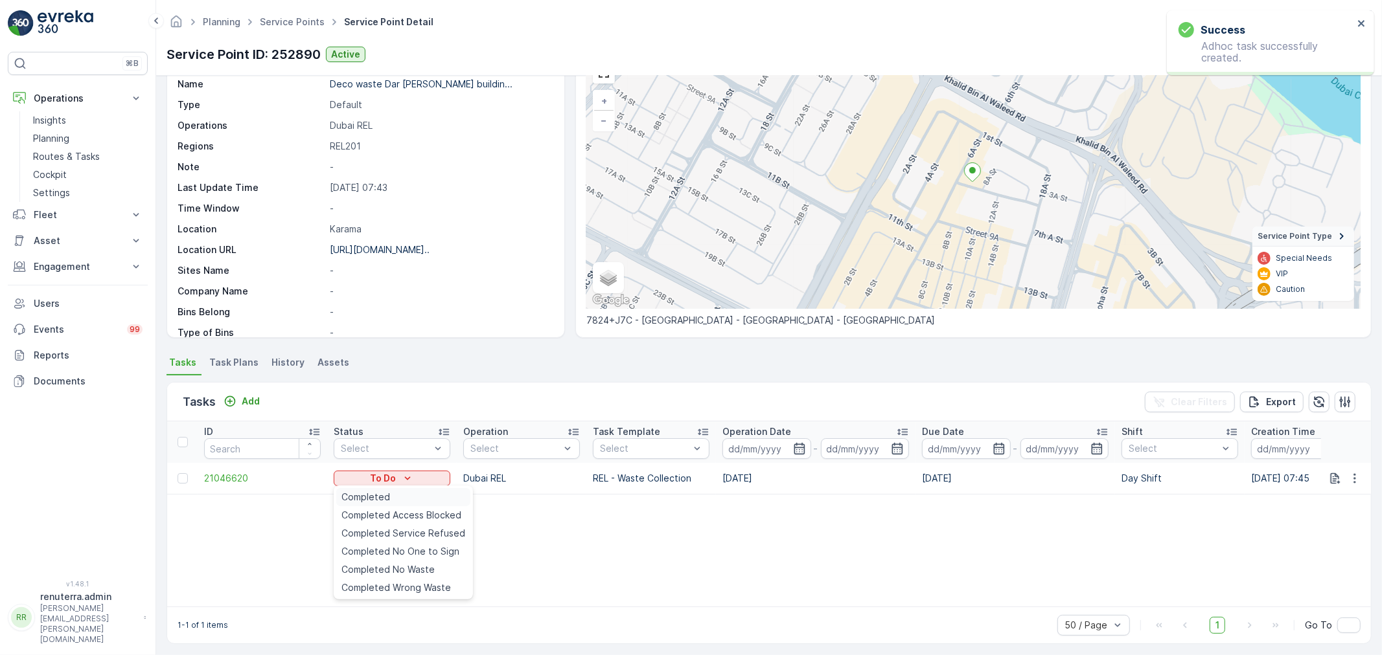
click at [385, 495] on span "Completed" at bounding box center [365, 497] width 49 height 13
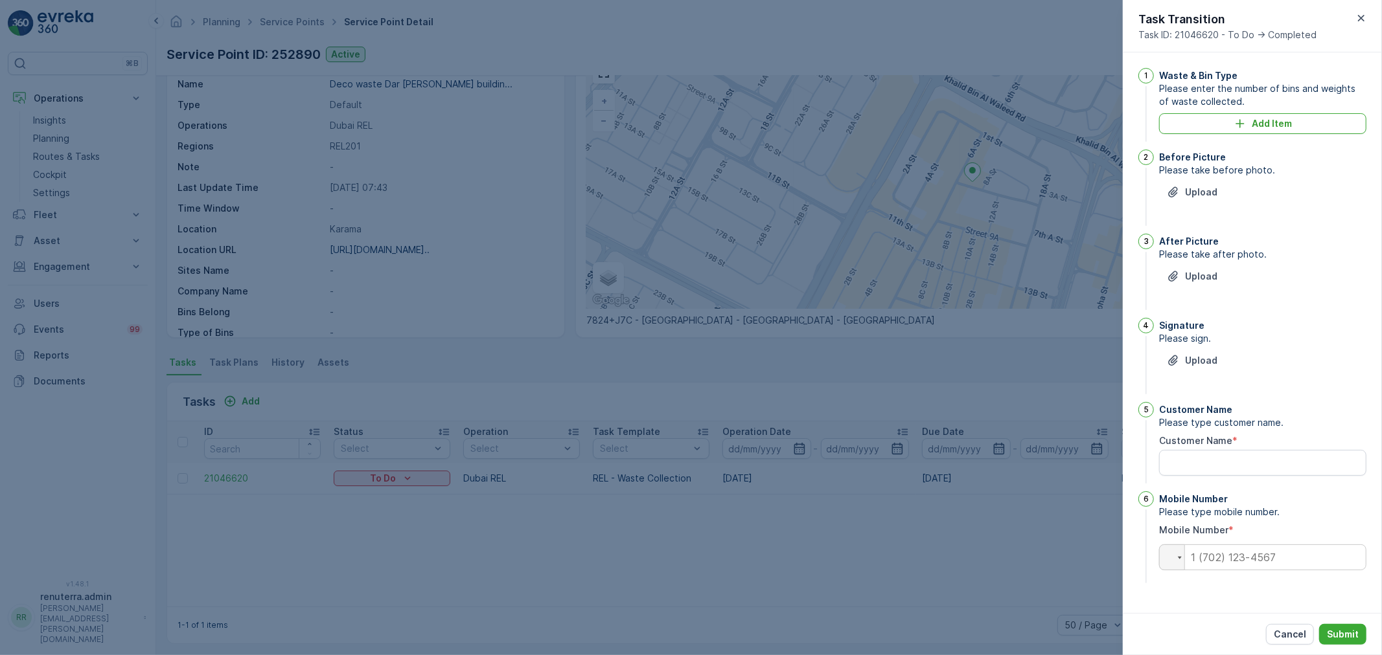
drag, startPoint x: 1359, startPoint y: 16, endPoint x: 1132, endPoint y: 188, distance: 285.6
click at [1354, 19] on icon "button" at bounding box center [1360, 18] width 13 height 13
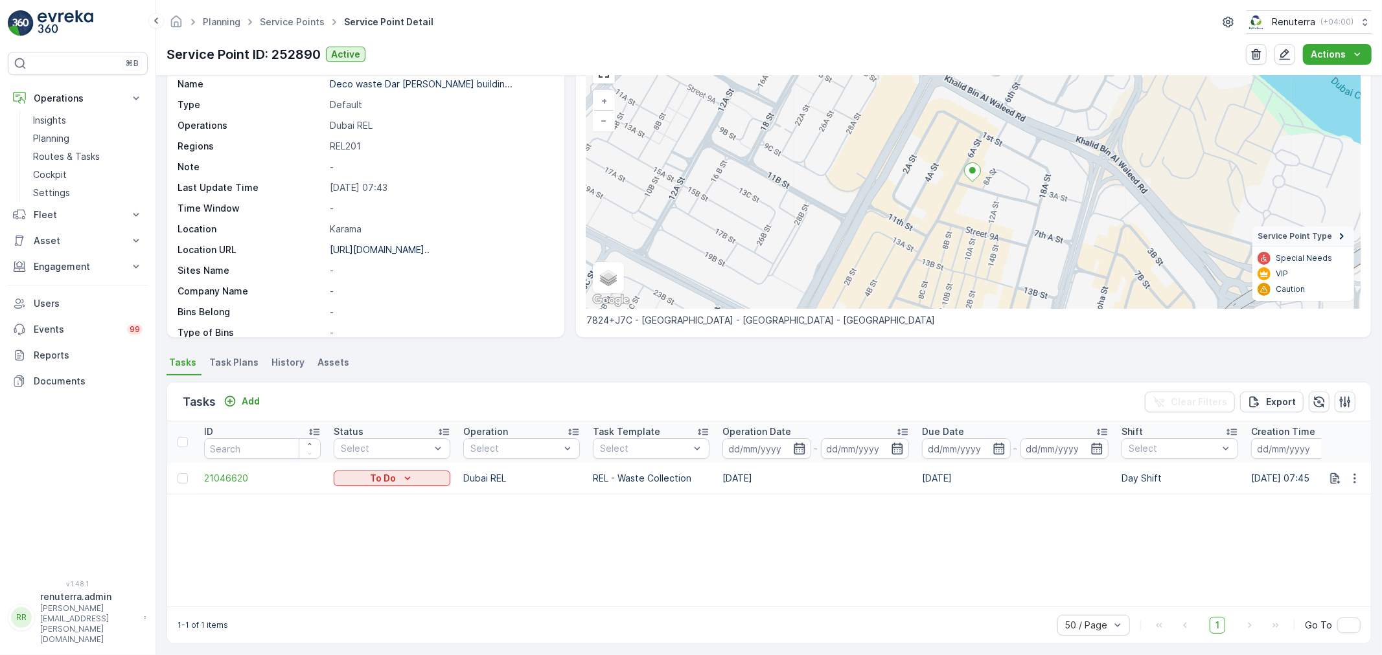
drag, startPoint x: 387, startPoint y: 479, endPoint x: 396, endPoint y: 521, distance: 43.1
click at [392, 484] on p "To Do" at bounding box center [383, 478] width 26 height 13
click at [392, 558] on span "Completed No One to Sign" at bounding box center [400, 551] width 118 height 13
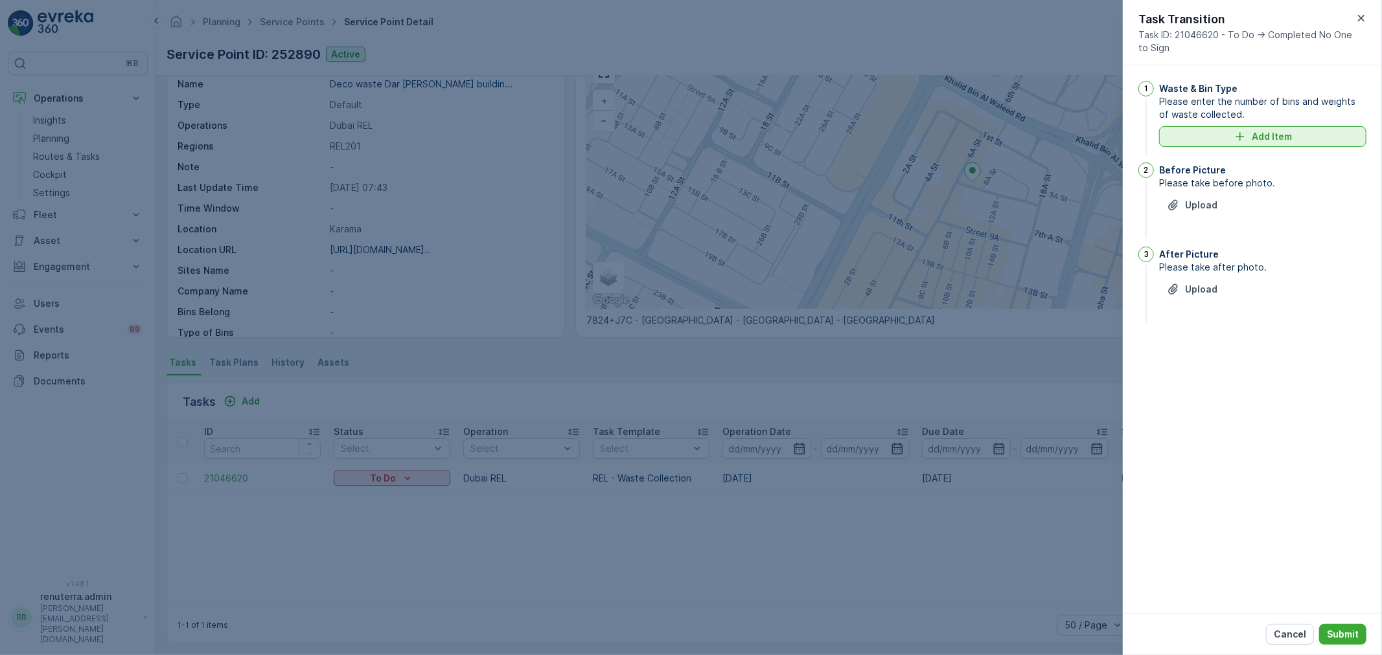
drag, startPoint x: 1235, startPoint y: 124, endPoint x: 1229, endPoint y: 139, distance: 15.7
click at [1237, 124] on div "Waste & Bin Type Please enter the number of bins and weights of waste collected…" at bounding box center [1262, 119] width 207 height 76
click at [1229, 139] on div "Add Item" at bounding box center [1263, 136] width 192 height 13
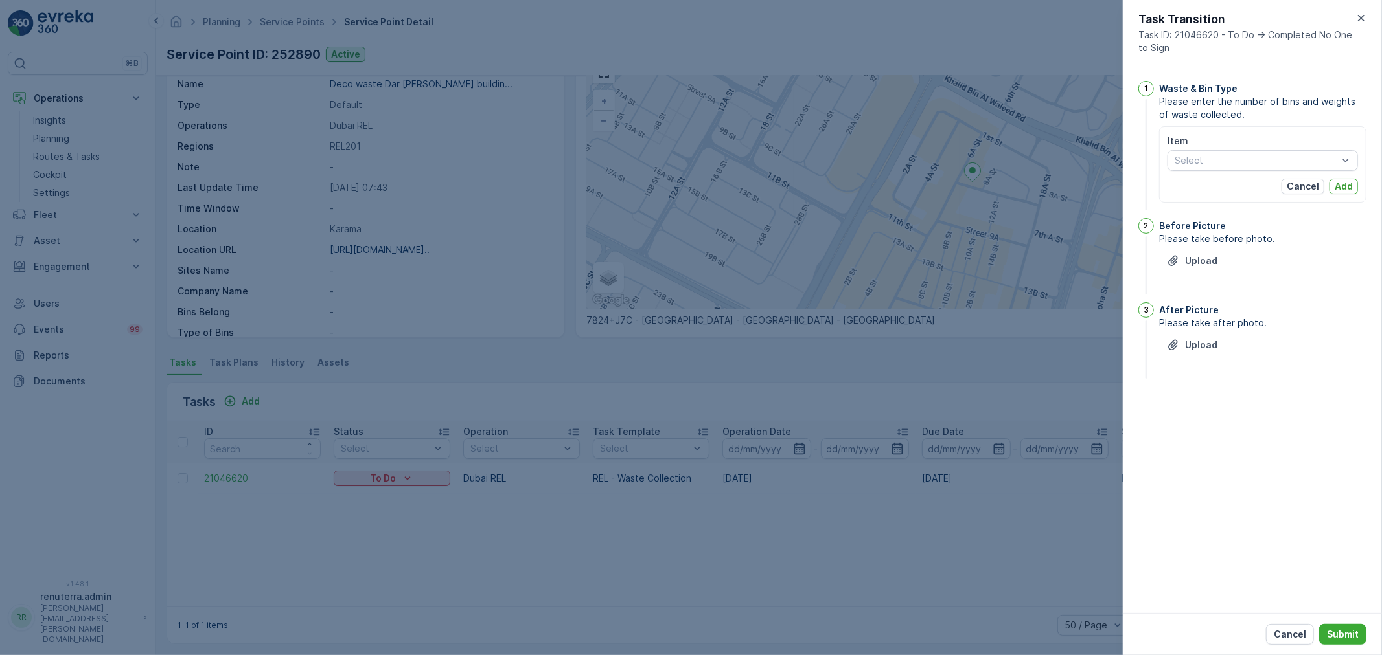
drag, startPoint x: 1231, startPoint y: 160, endPoint x: 1233, endPoint y: 172, distance: 11.8
click at [1232, 159] on div at bounding box center [1256, 160] width 166 height 10
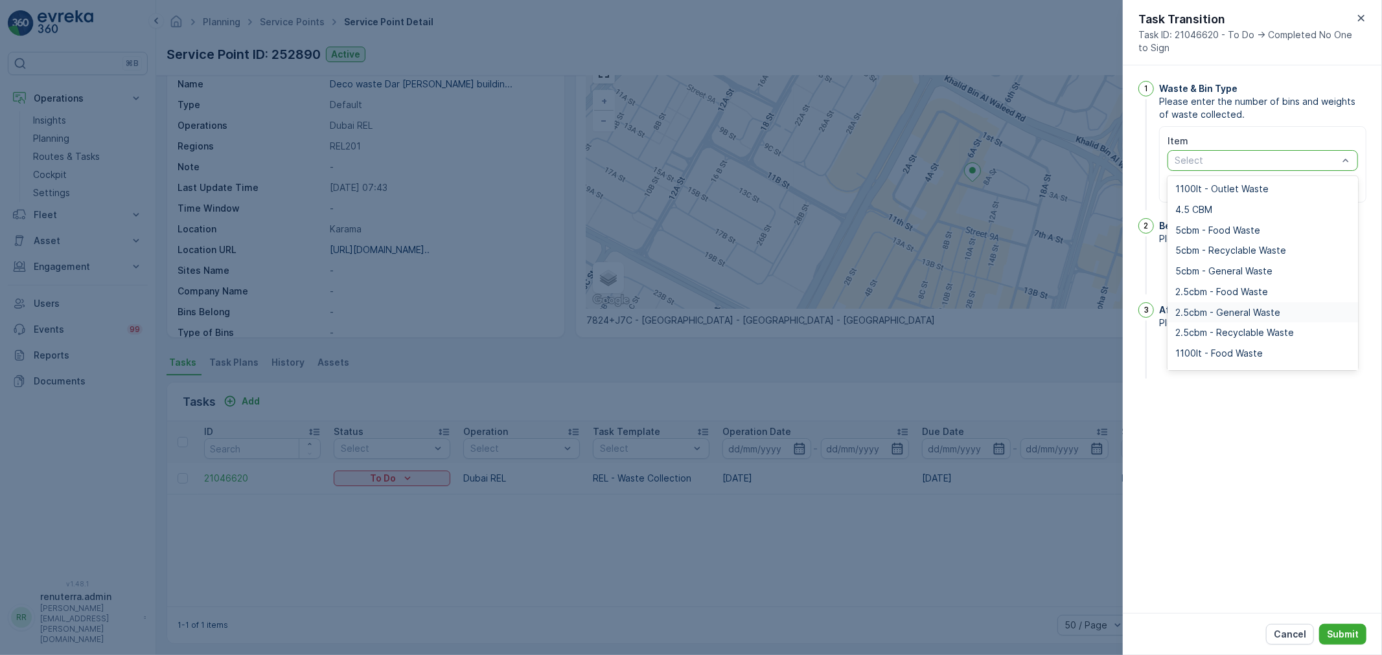
click at [1206, 312] on span "2.5cbm - General Waste" at bounding box center [1227, 313] width 105 height 10
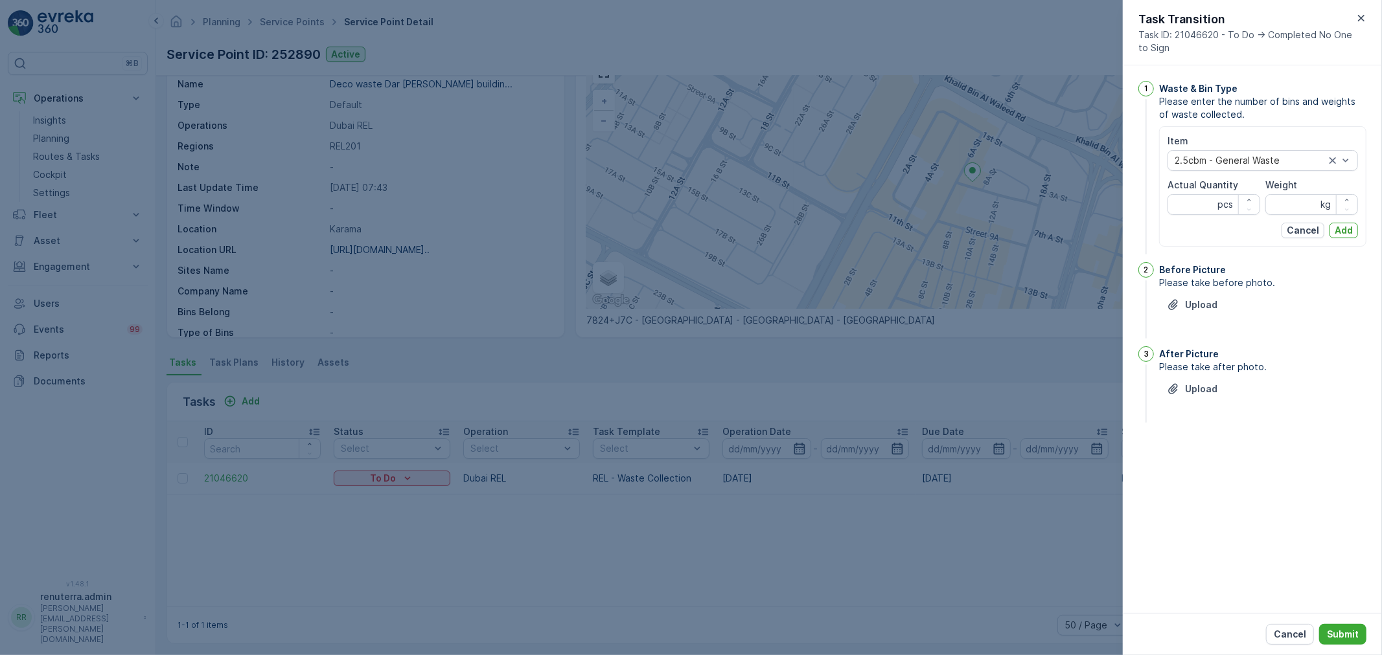
click at [1196, 218] on div "Item 2.5cbm - General Waste Actual Quantity pcs Weight kg Cancel Add" at bounding box center [1262, 187] width 190 height 104
click at [1196, 205] on Quantity "Actual Quantity" at bounding box center [1213, 204] width 93 height 21
type Quantity "3"
click at [1284, 205] on input "Weight" at bounding box center [1311, 204] width 93 height 21
type input "0"
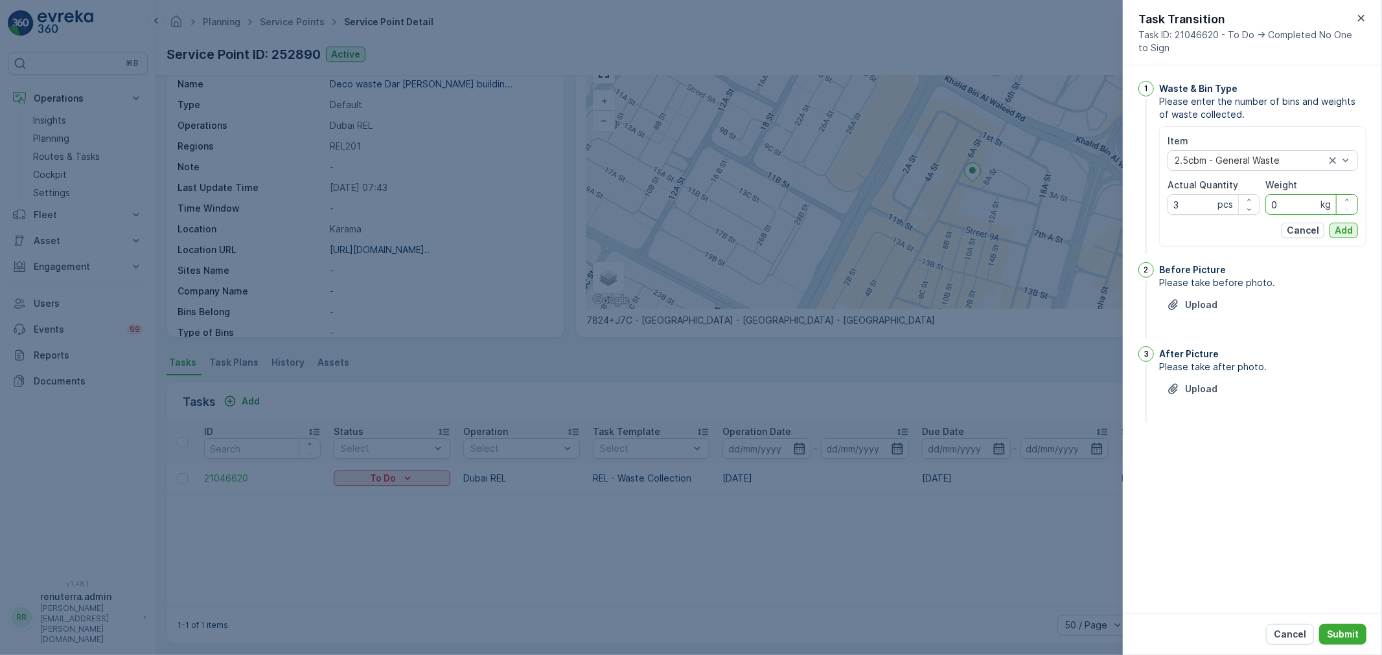
click at [1339, 225] on p "Add" at bounding box center [1343, 230] width 18 height 13
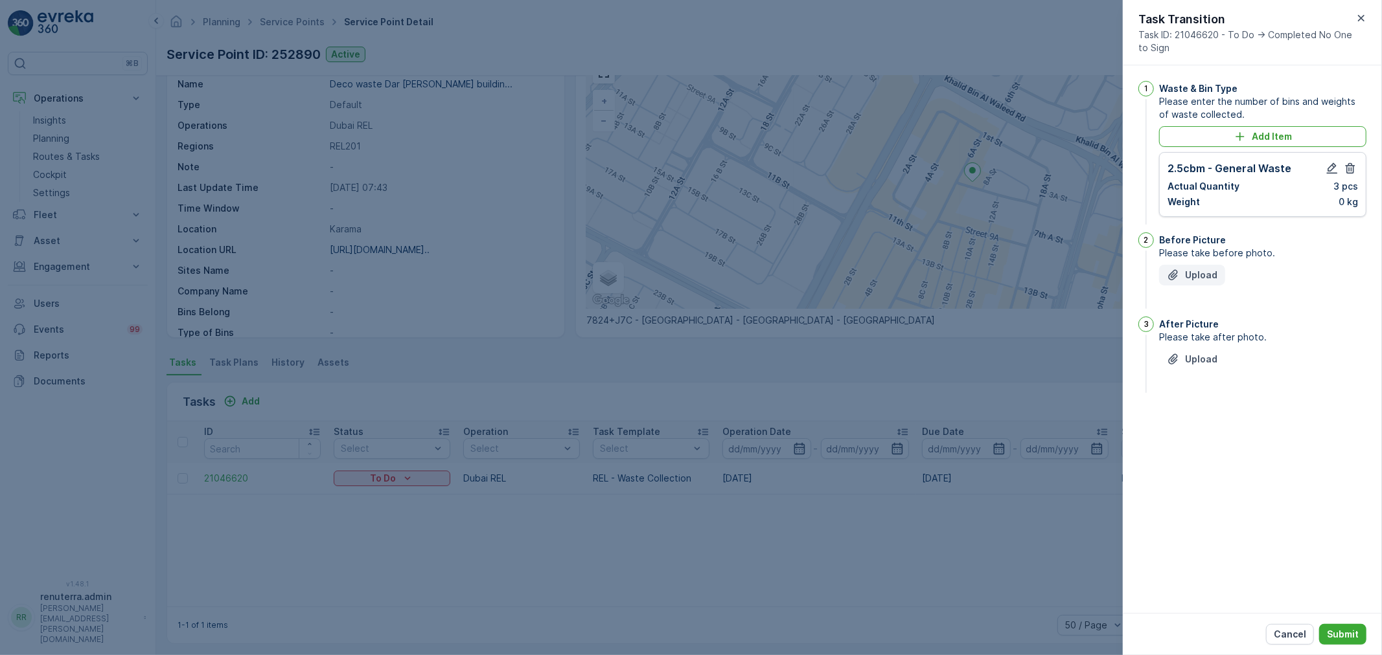
click at [1198, 271] on p "Upload" at bounding box center [1201, 275] width 32 height 13
click at [1172, 270] on icon "Upload File" at bounding box center [1173, 275] width 13 height 13
click at [1212, 421] on p "Upload" at bounding box center [1201, 424] width 32 height 13
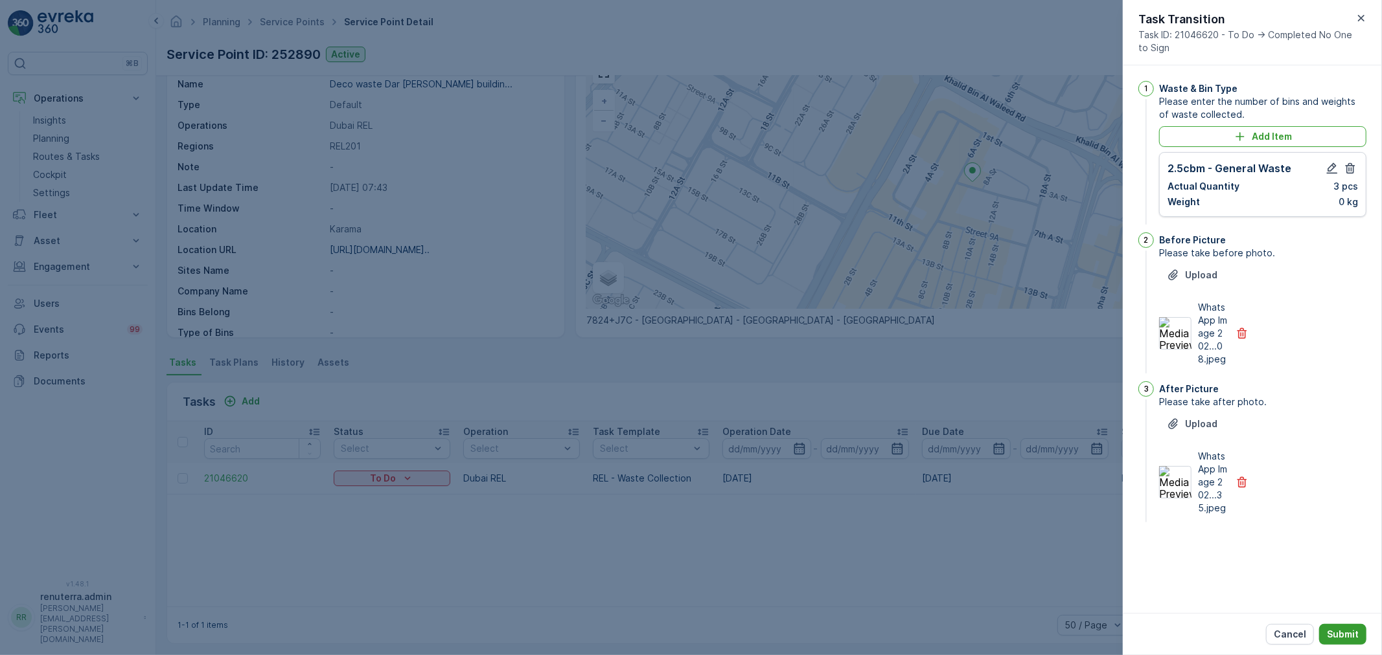
click at [1342, 632] on p "Submit" at bounding box center [1343, 634] width 32 height 13
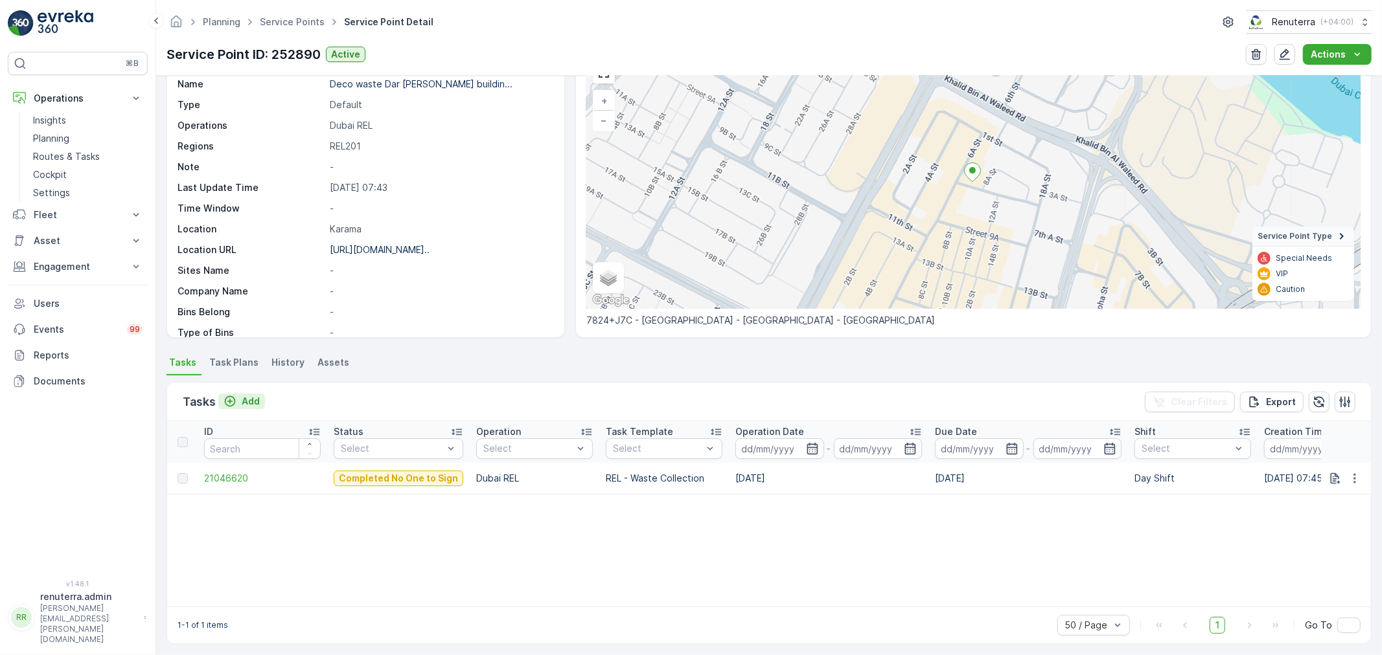
click at [260, 404] on button "Add" at bounding box center [241, 402] width 47 height 16
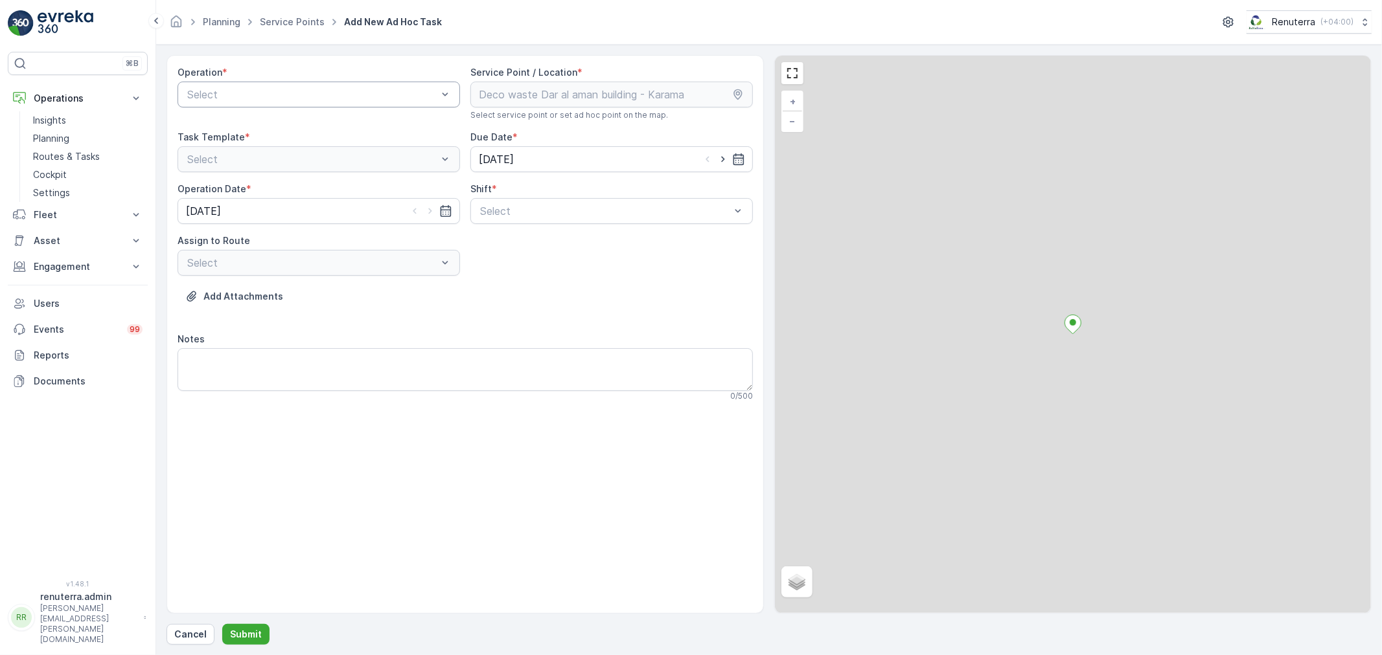
click at [284, 96] on div at bounding box center [312, 95] width 253 height 12
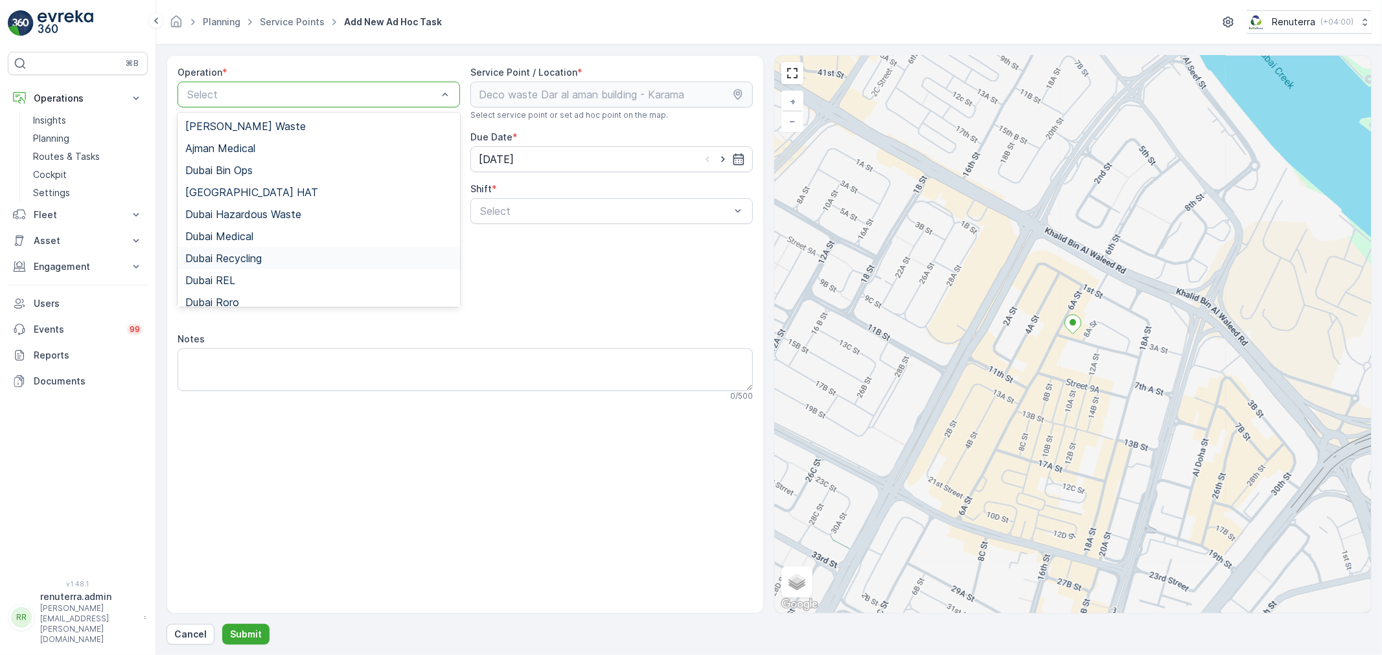
click at [264, 260] on div "Dubai Recycling" at bounding box center [318, 259] width 267 height 12
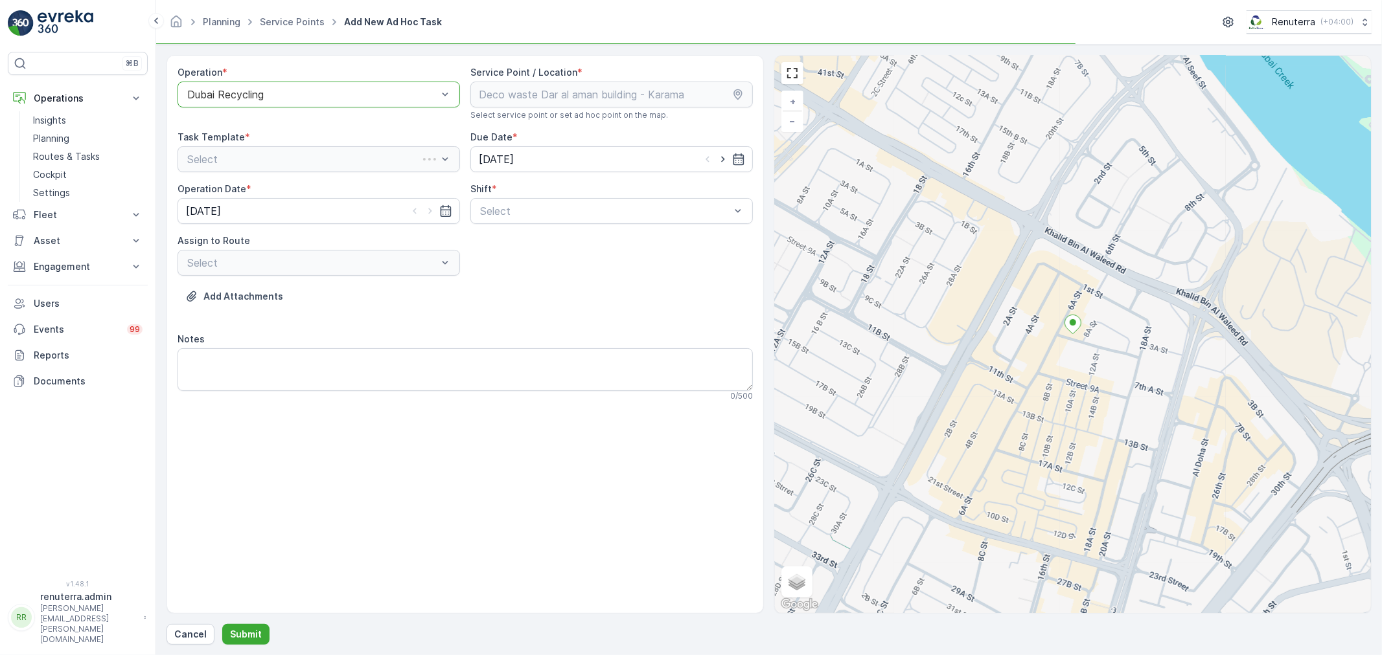
click at [258, 94] on div at bounding box center [312, 95] width 253 height 12
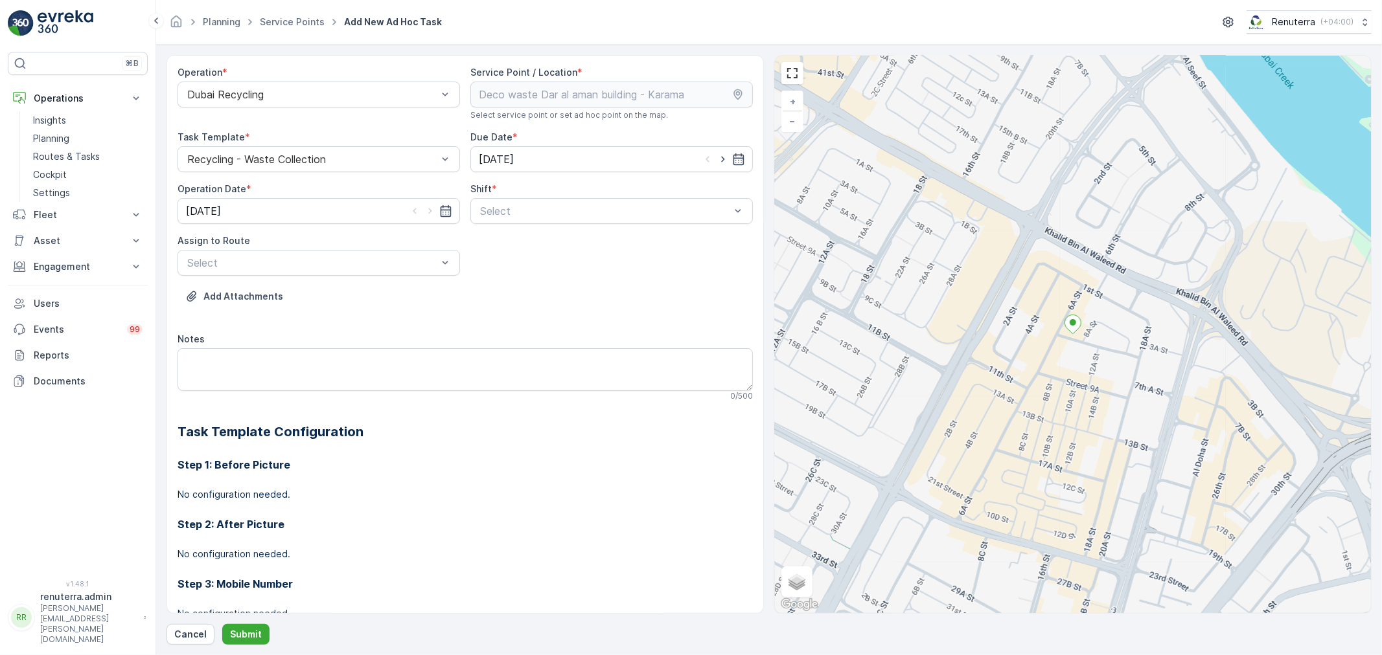
drag, startPoint x: 194, startPoint y: 643, endPoint x: 821, endPoint y: 65, distance: 852.6
click at [193, 643] on button "Cancel" at bounding box center [190, 634] width 48 height 21
click at [235, 629] on p "Submit" at bounding box center [246, 634] width 32 height 13
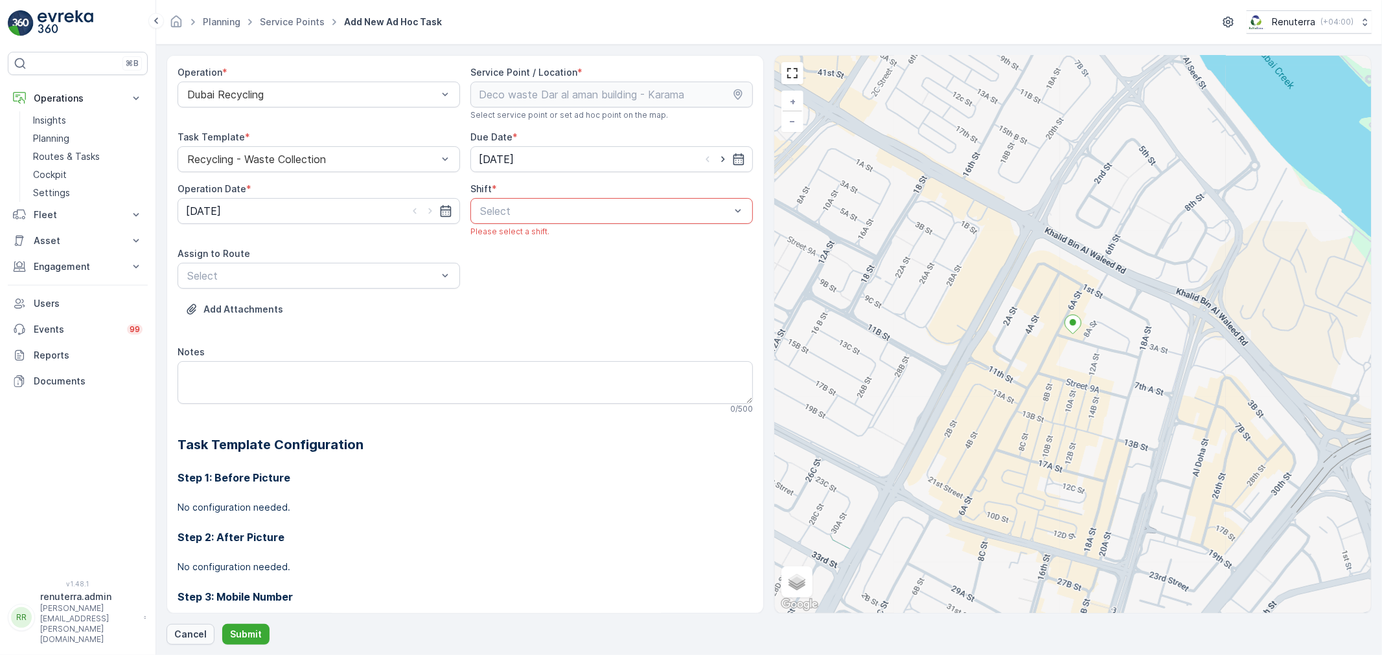
click at [194, 632] on p "Cancel" at bounding box center [190, 634] width 32 height 13
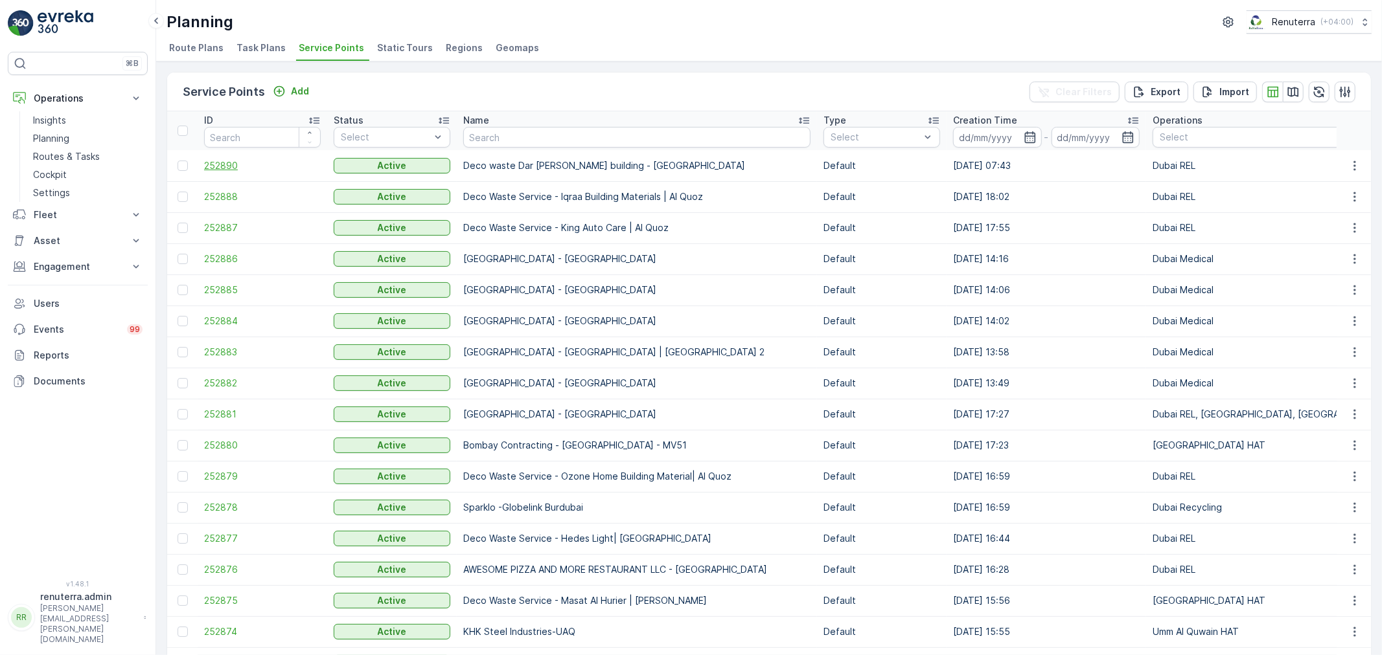
click at [217, 165] on span "252890" at bounding box center [262, 165] width 117 height 13
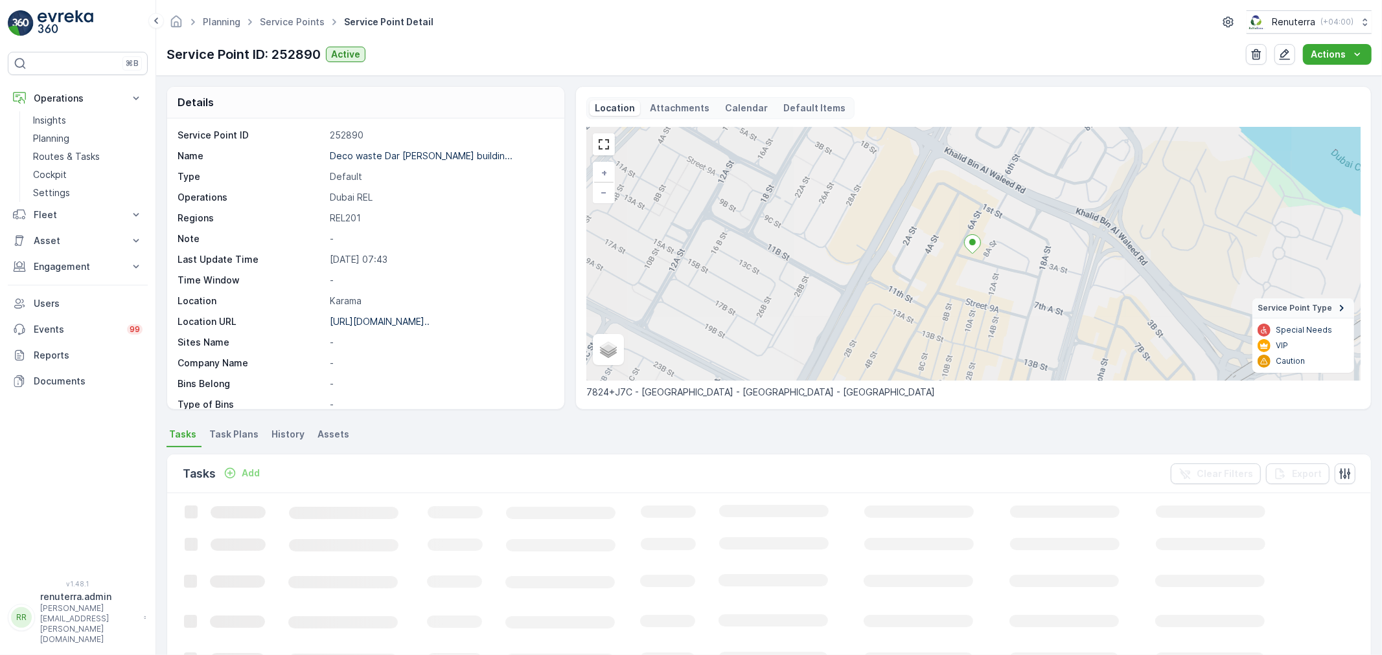
scroll to position [76, 0]
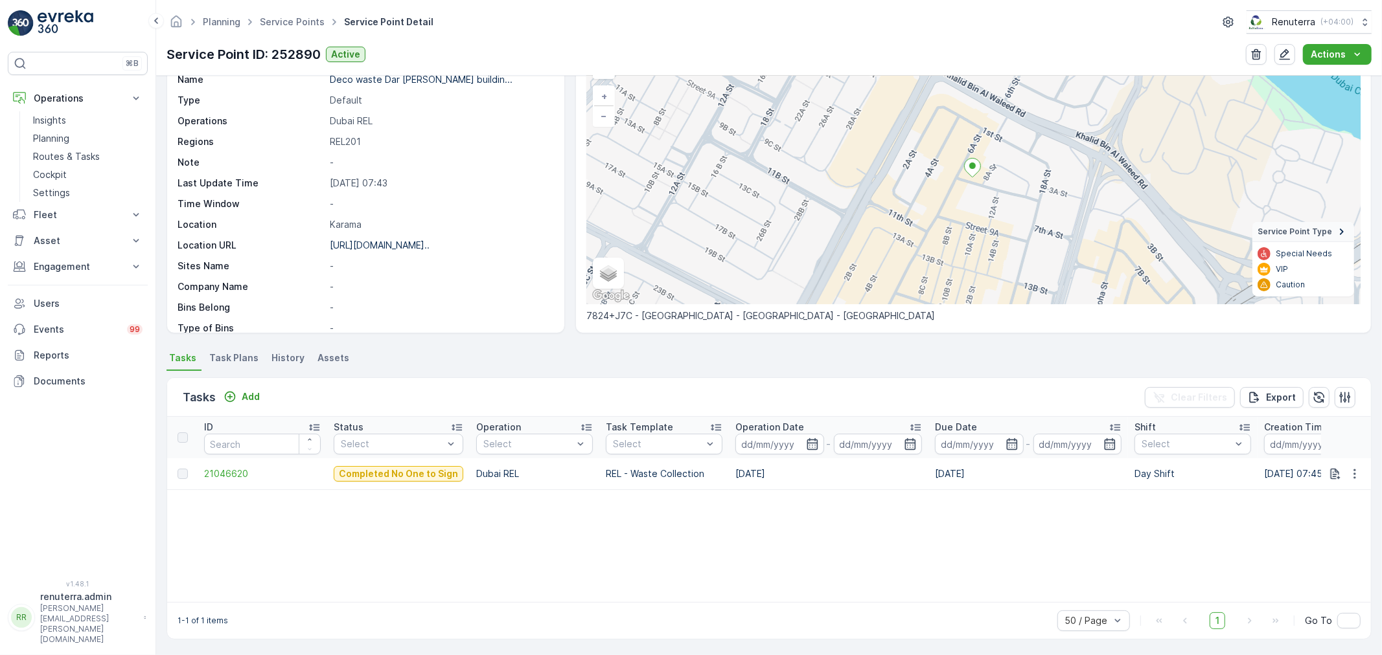
click at [234, 359] on span "Task Plans" at bounding box center [233, 358] width 49 height 13
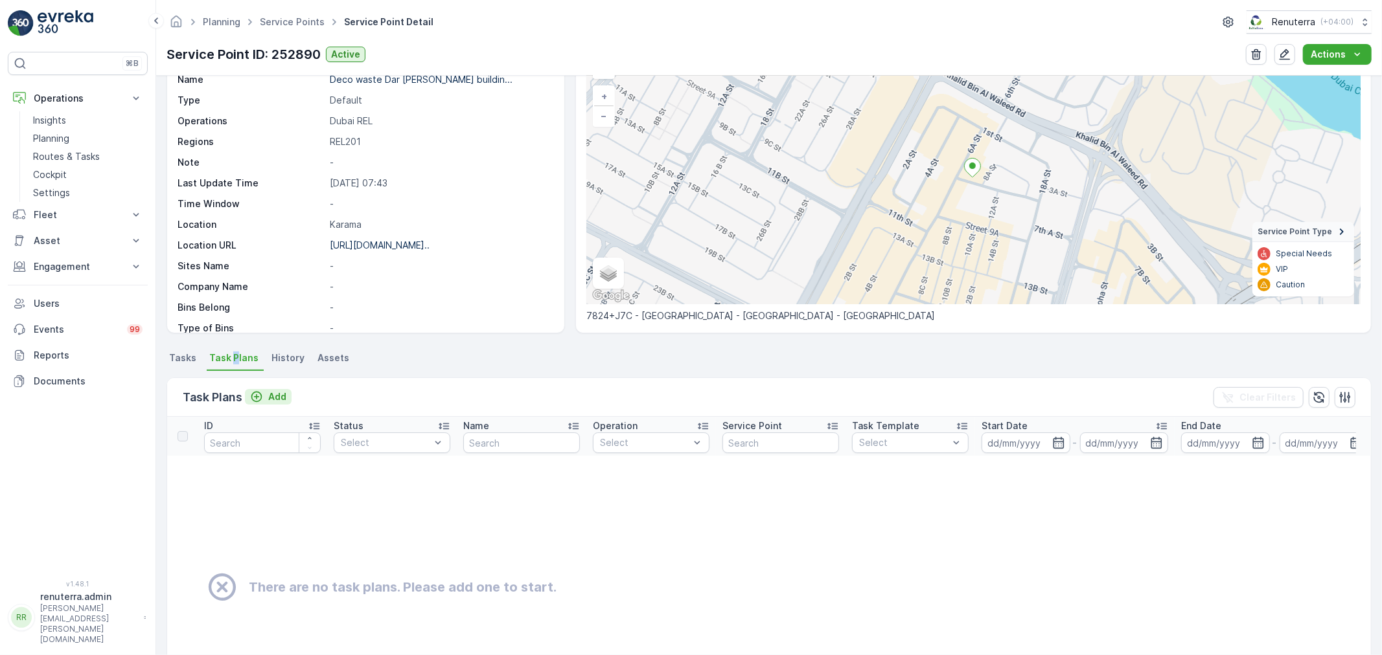
click at [273, 396] on p "Add" at bounding box center [277, 397] width 18 height 13
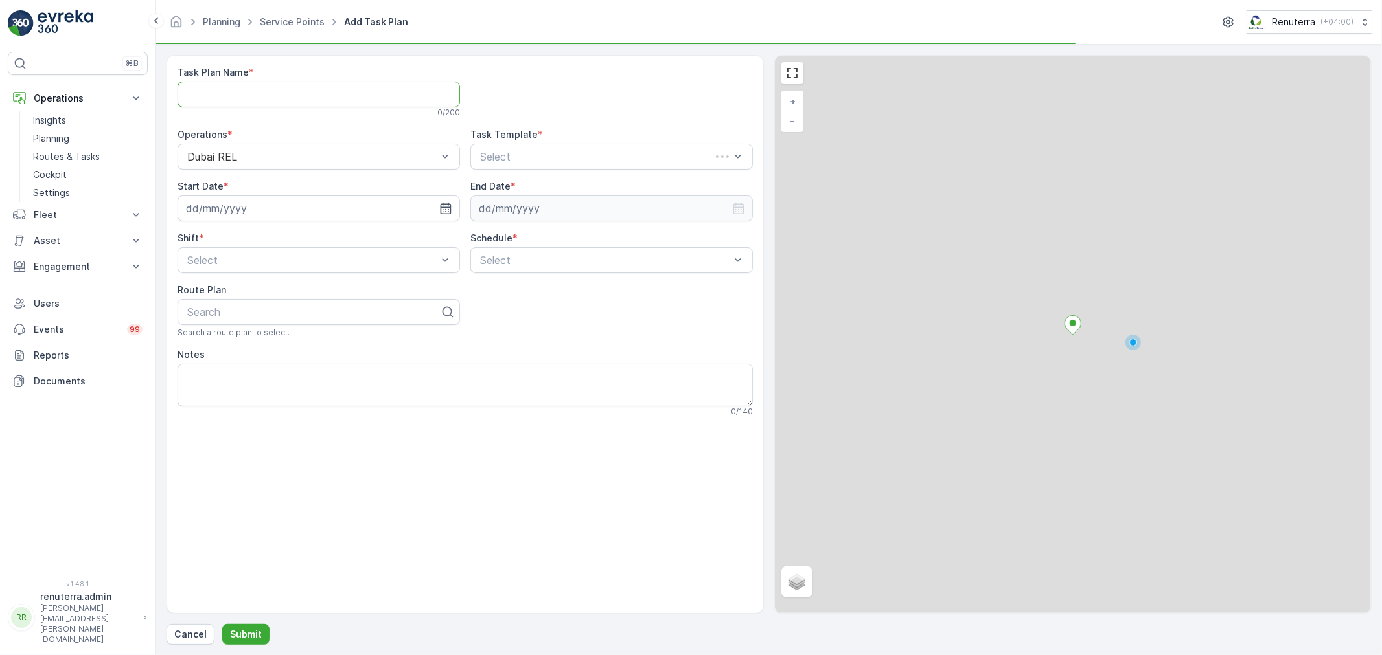
click at [293, 89] on Name "Task Plan Name" at bounding box center [318, 95] width 282 height 26
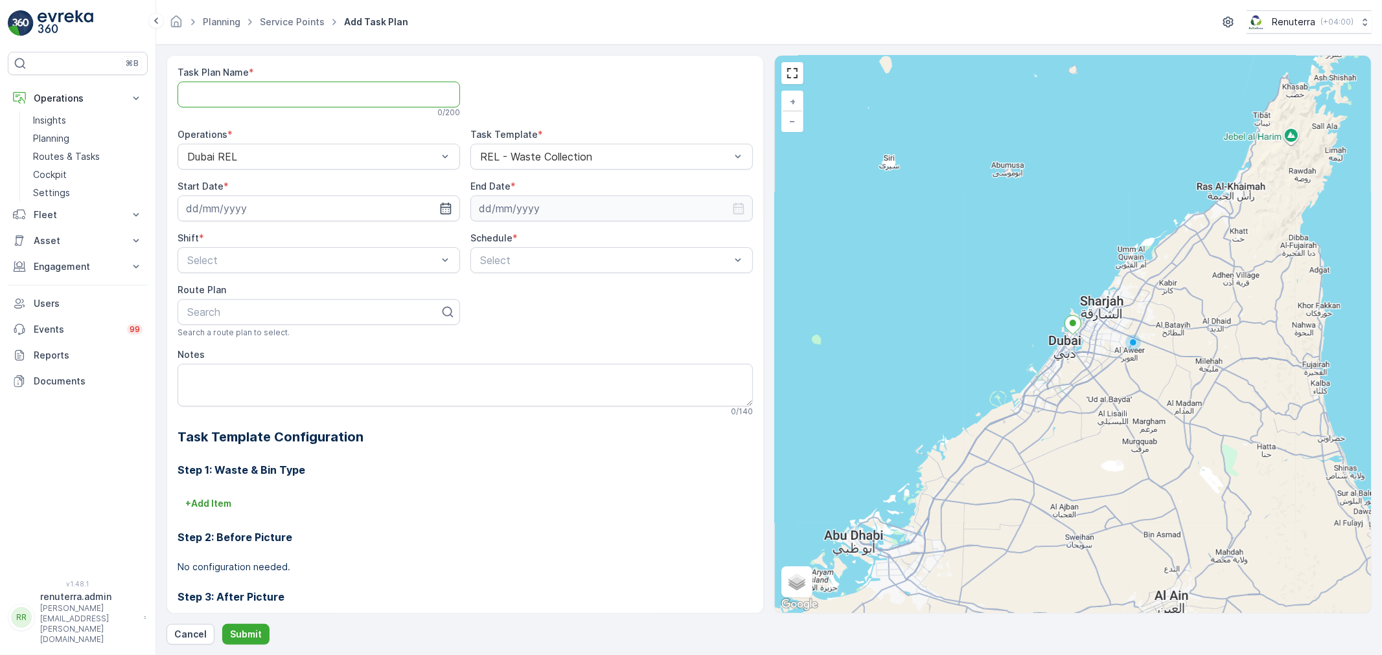
type Name "DREL002"
drag, startPoint x: 451, startPoint y: 205, endPoint x: 444, endPoint y: 208, distance: 7.8
click at [450, 206] on div at bounding box center [318, 209] width 282 height 26
click at [441, 210] on icon "button" at bounding box center [445, 209] width 11 height 12
click at [335, 342] on div "16" at bounding box center [339, 342] width 21 height 21
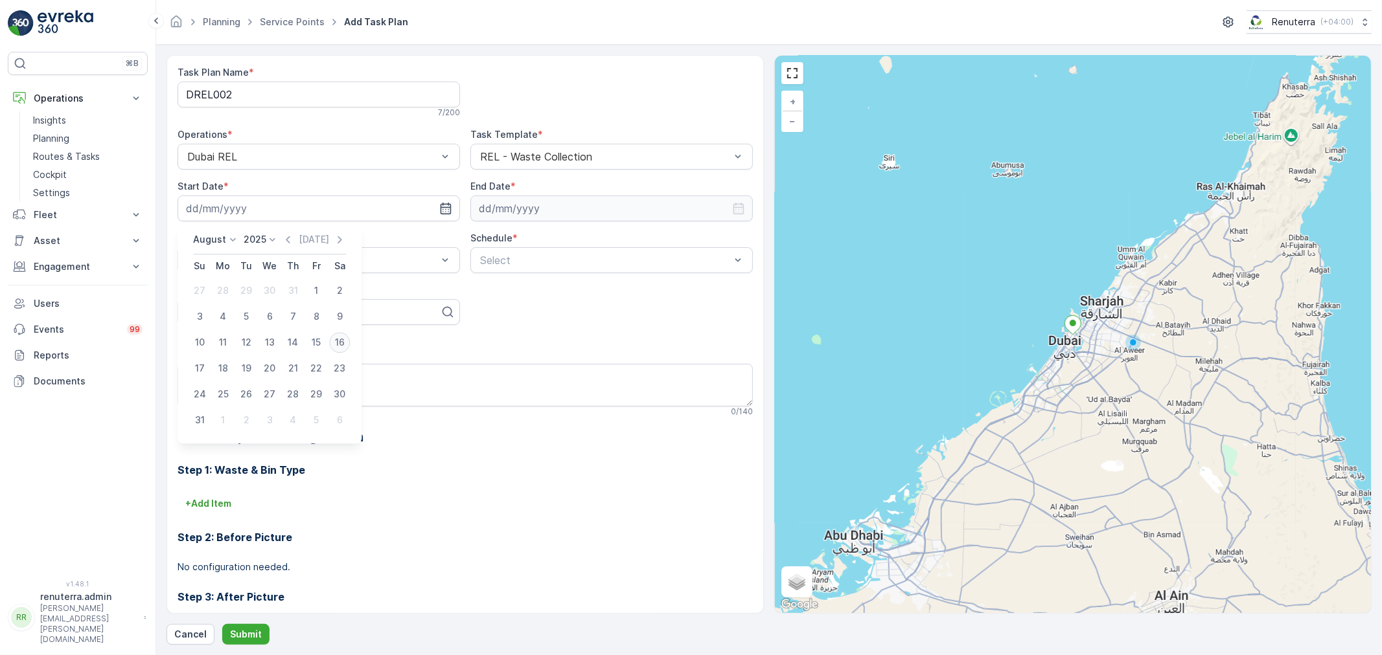
type input "[DATE]"
click at [735, 205] on icon "button" at bounding box center [738, 208] width 13 height 13
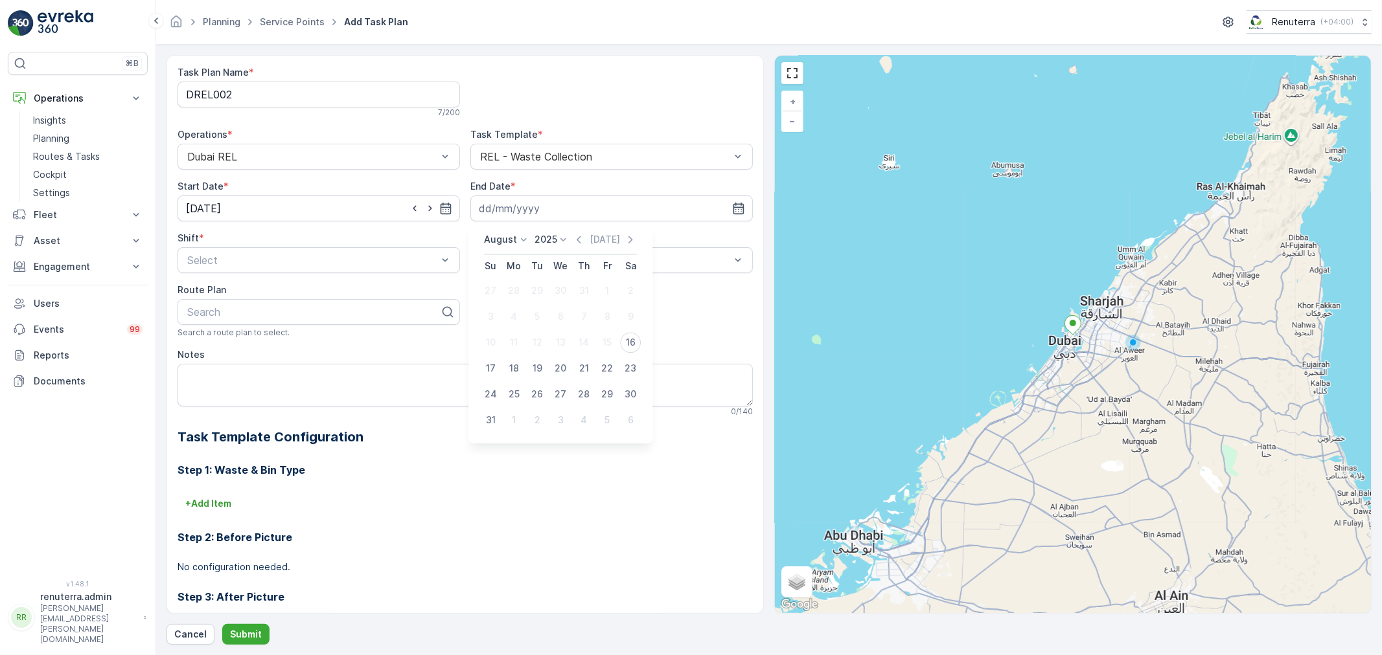
click at [520, 238] on icon at bounding box center [523, 239] width 13 height 13
click at [523, 357] on span "December" at bounding box center [514, 359] width 45 height 13
click at [565, 395] on div "31" at bounding box center [560, 394] width 21 height 21
type input "31.12.2025"
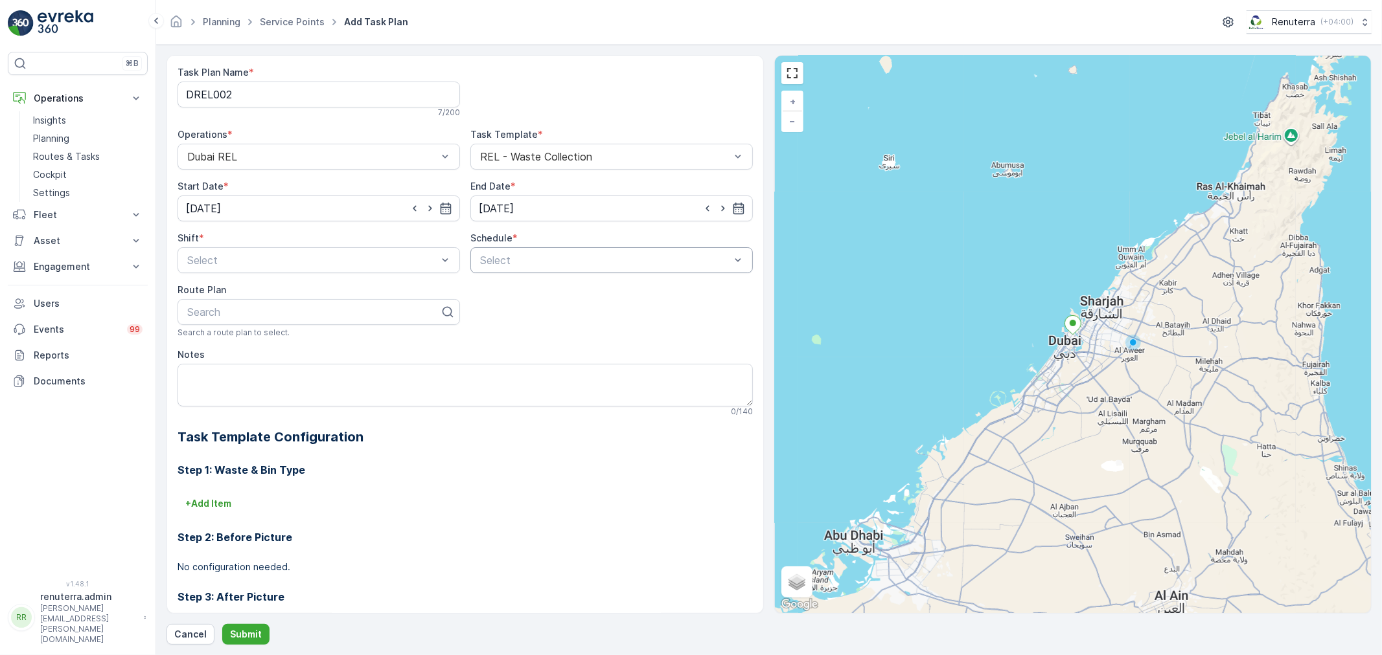
click at [594, 267] on div "Select" at bounding box center [605, 261] width 253 height 16
click at [551, 294] on div "Daily" at bounding box center [611, 292] width 267 height 12
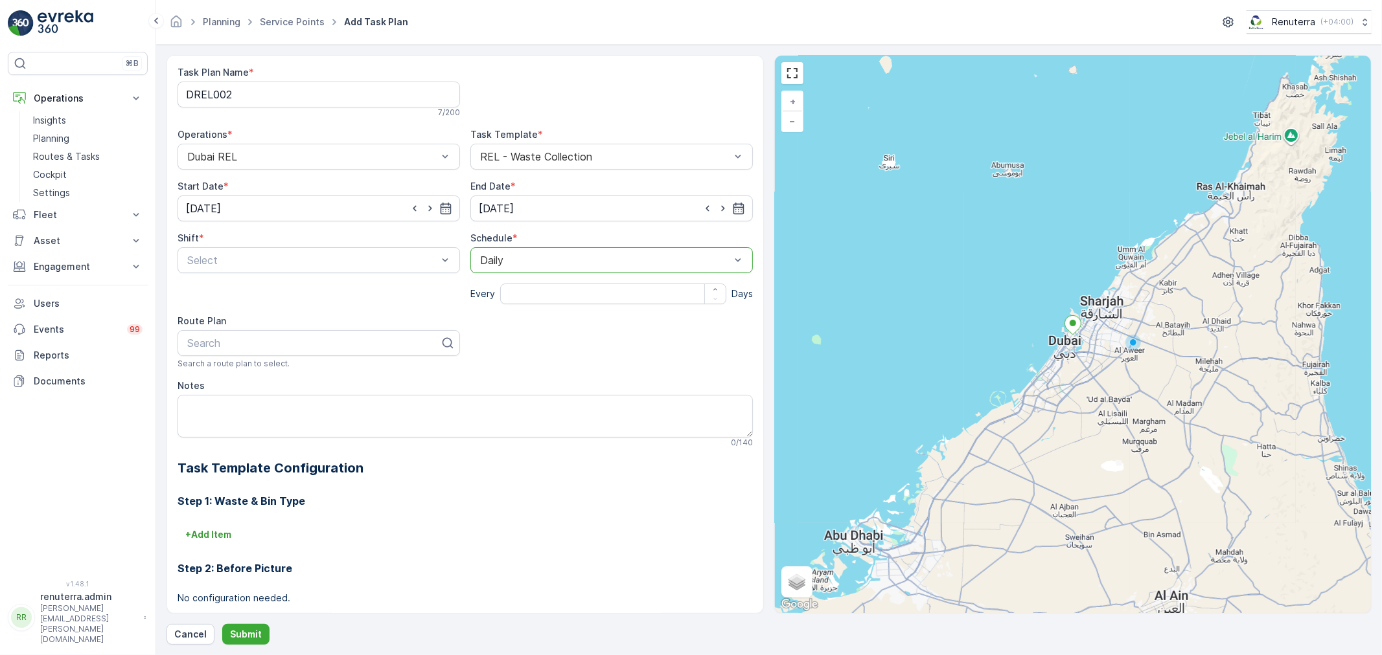
click at [549, 301] on input "number" at bounding box center [613, 294] width 226 height 21
type input "1"
click at [201, 262] on div at bounding box center [312, 261] width 253 height 12
click at [227, 319] on div "Night Shift" at bounding box center [318, 314] width 282 height 22
click at [237, 345] on div at bounding box center [313, 343] width 255 height 12
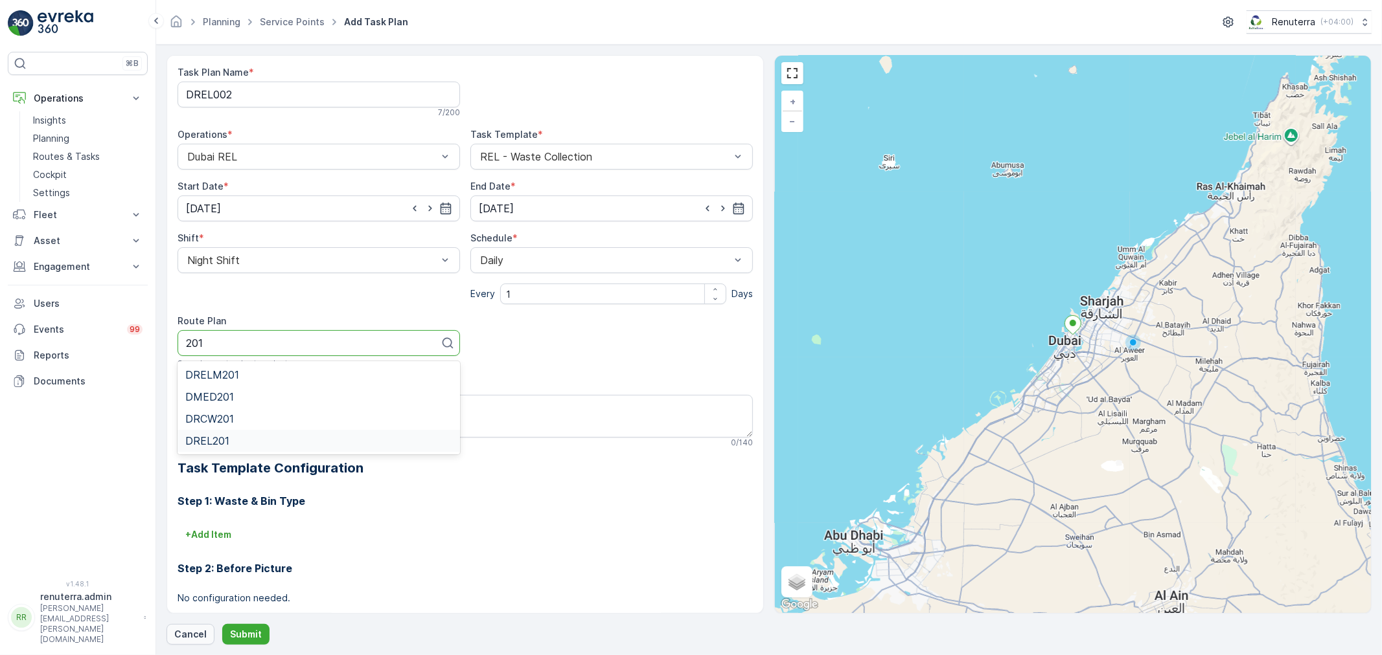
type input "201"
click at [188, 627] on button "Cancel" at bounding box center [190, 634] width 48 height 21
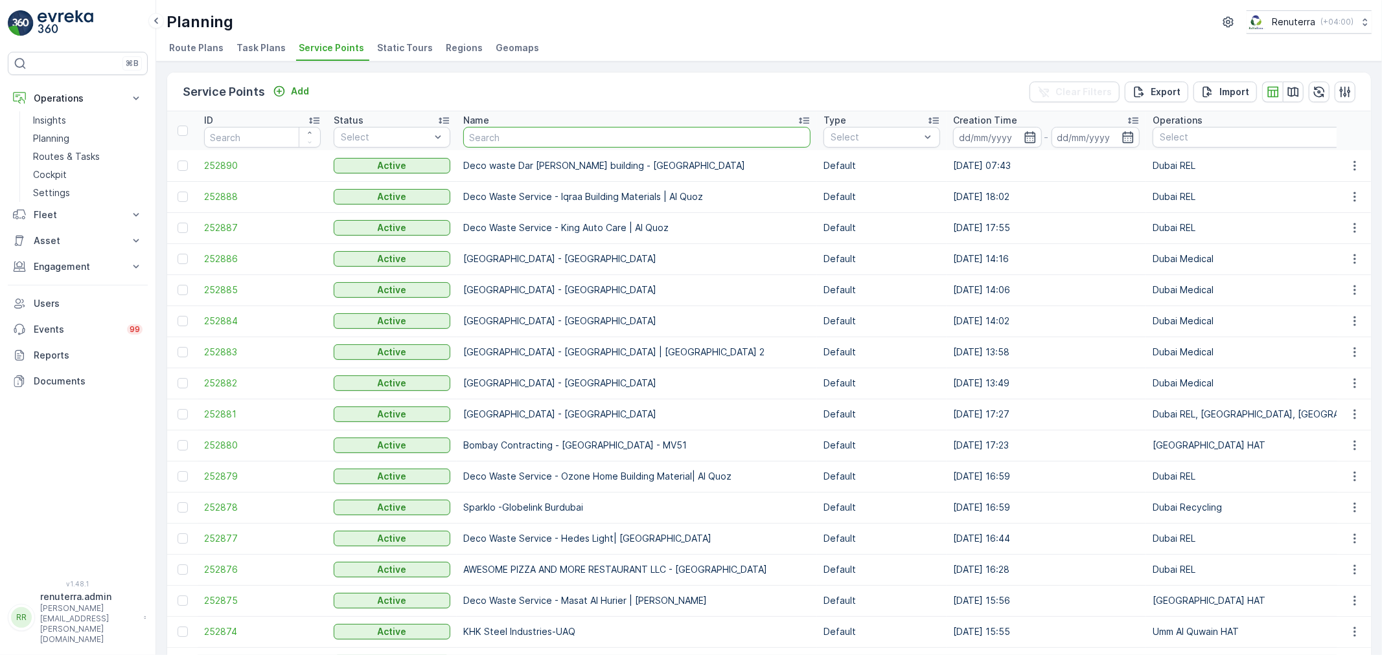
drag, startPoint x: 496, startPoint y: 139, endPoint x: 493, endPoint y: 127, distance: 12.1
click at [495, 130] on input "text" at bounding box center [636, 137] width 347 height 21
type input "dotrt"
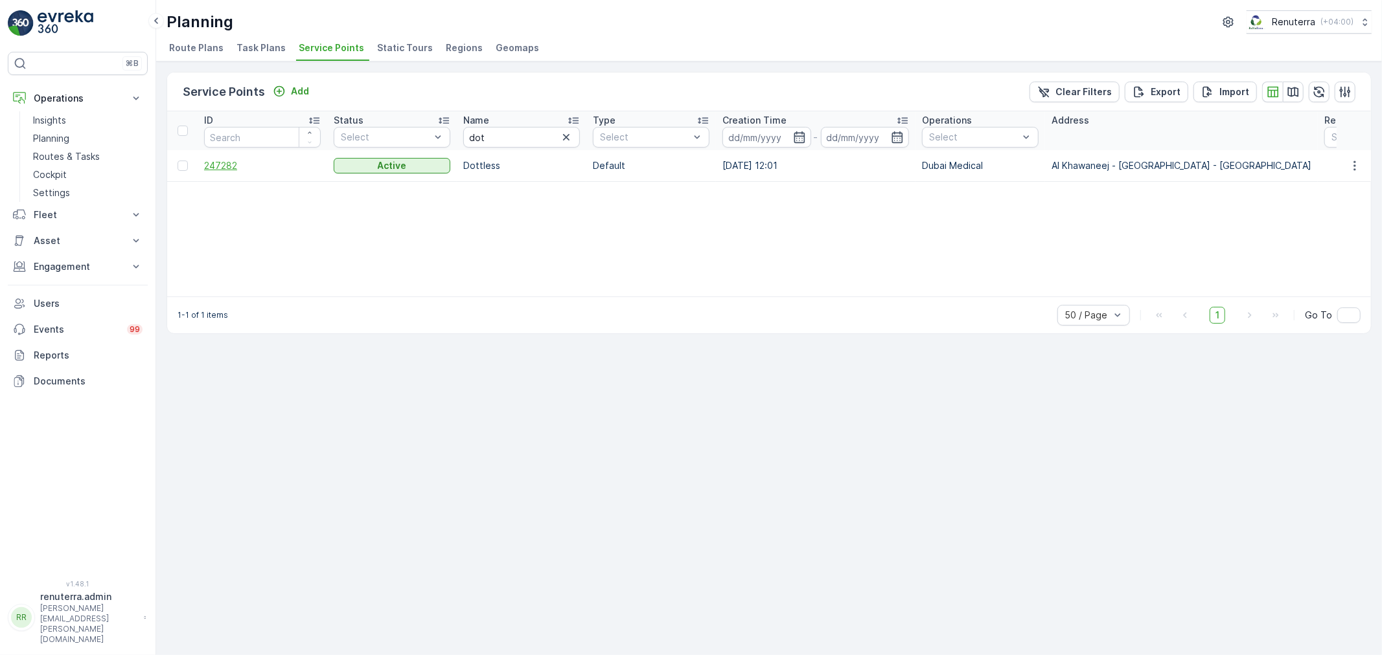
drag, startPoint x: 229, startPoint y: 154, endPoint x: 235, endPoint y: 164, distance: 11.7
click at [234, 157] on td "247282" at bounding box center [263, 165] width 130 height 31
click at [234, 167] on span "247282" at bounding box center [262, 165] width 117 height 13
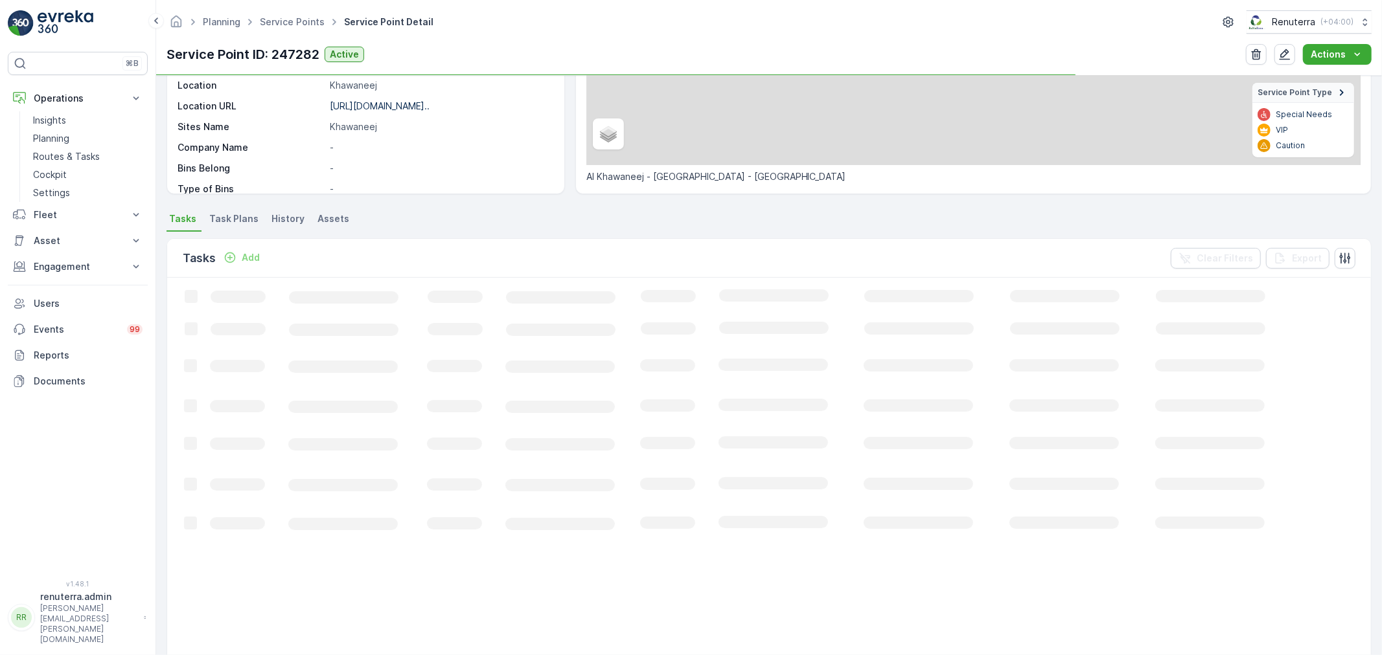
scroll to position [216, 0]
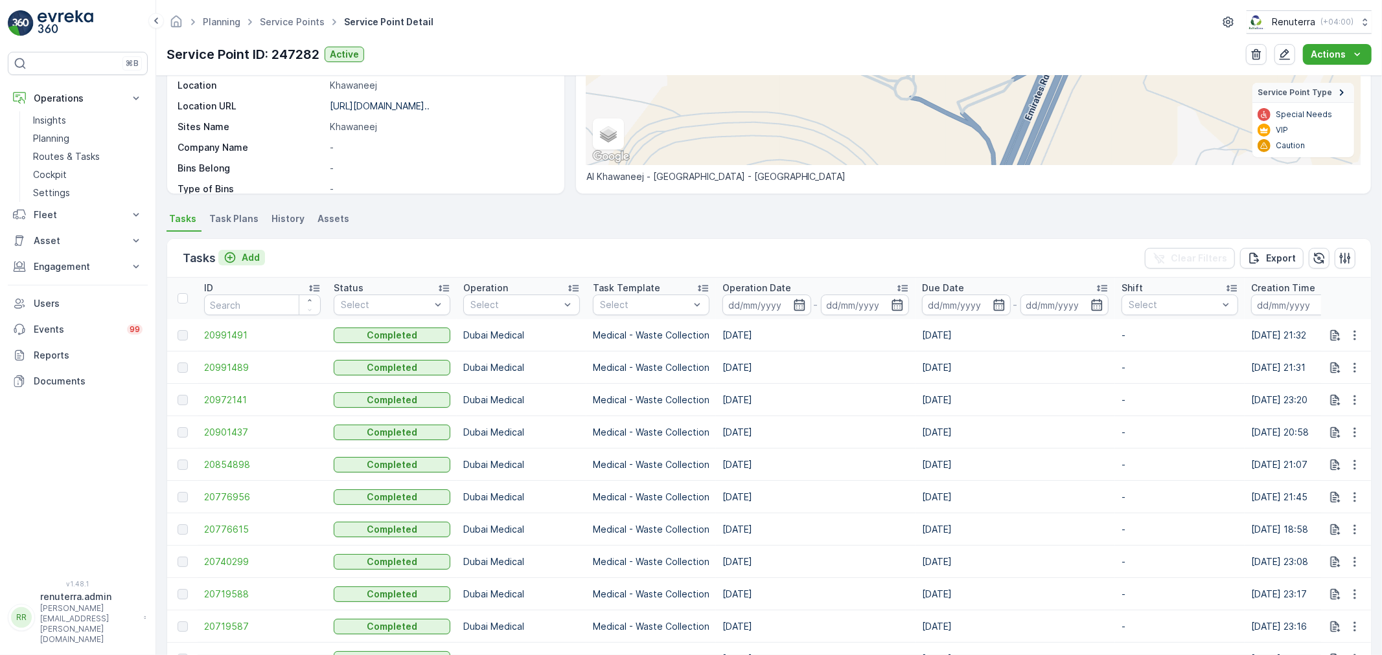
click at [251, 258] on p "Add" at bounding box center [251, 257] width 18 height 13
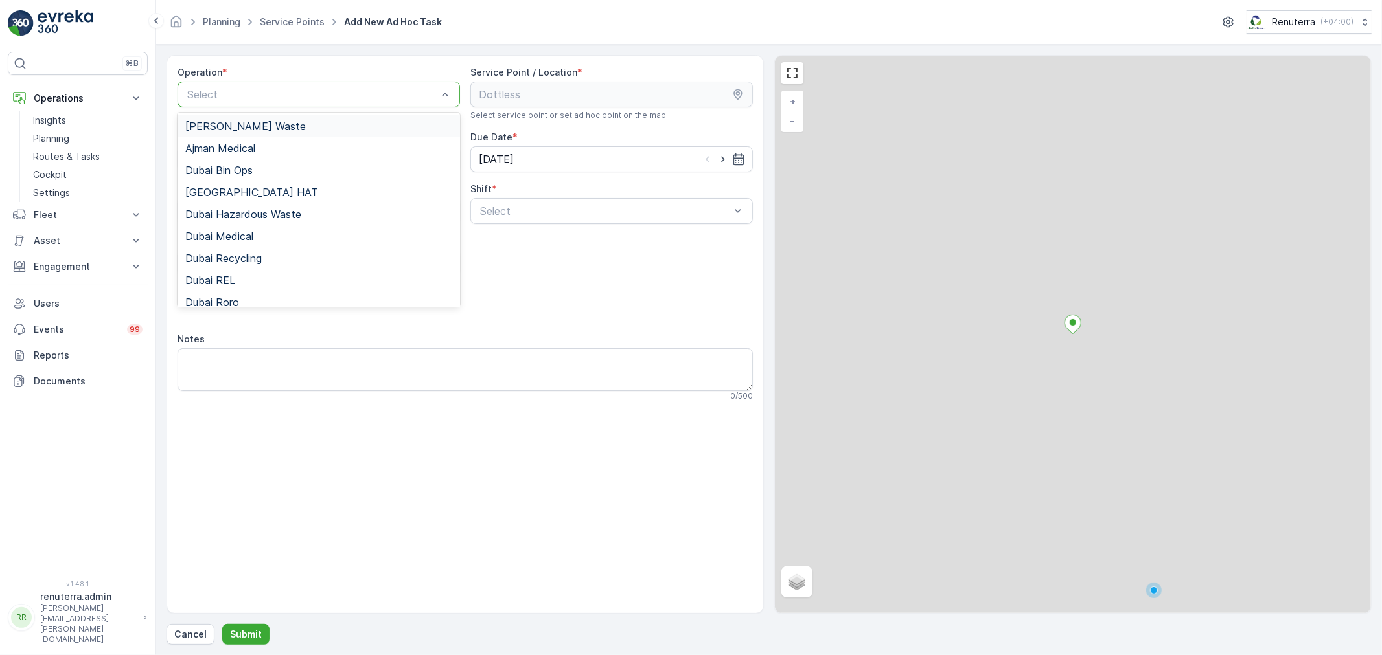
click at [309, 93] on div at bounding box center [312, 95] width 253 height 12
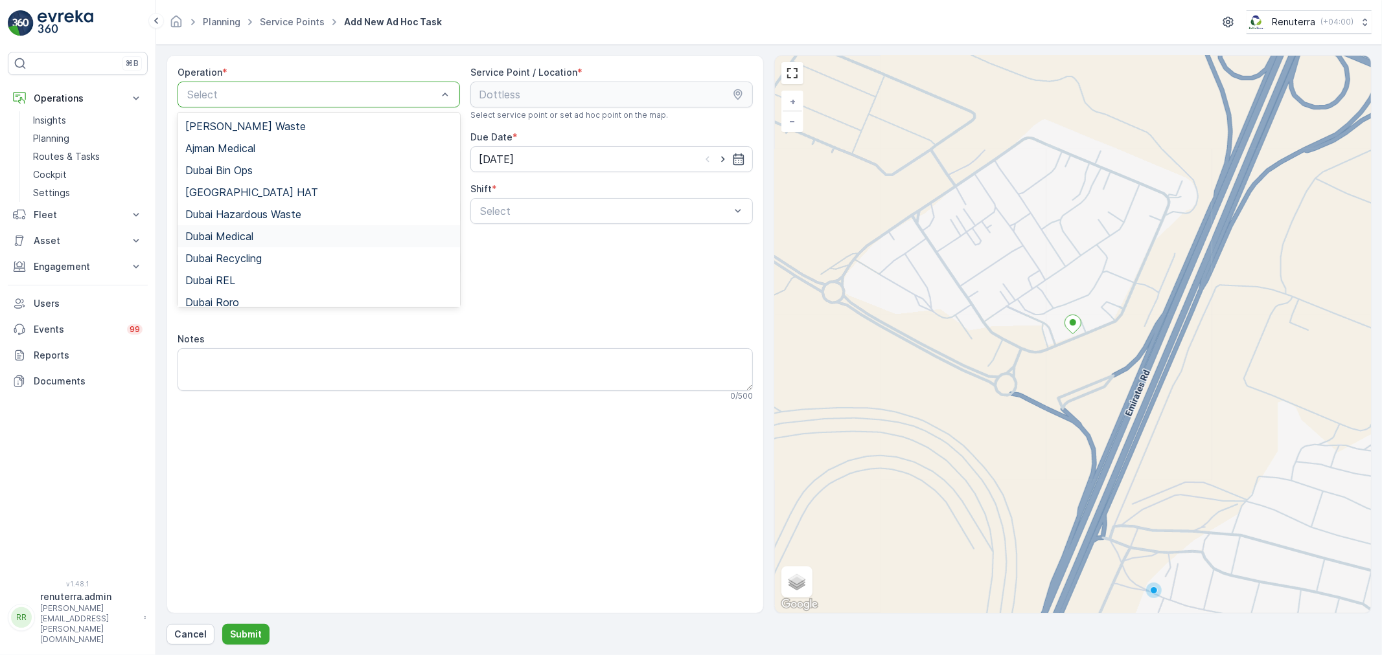
drag, startPoint x: 268, startPoint y: 241, endPoint x: 329, endPoint y: 243, distance: 60.9
click at [273, 241] on div "Dubai Medical" at bounding box center [318, 237] width 267 height 12
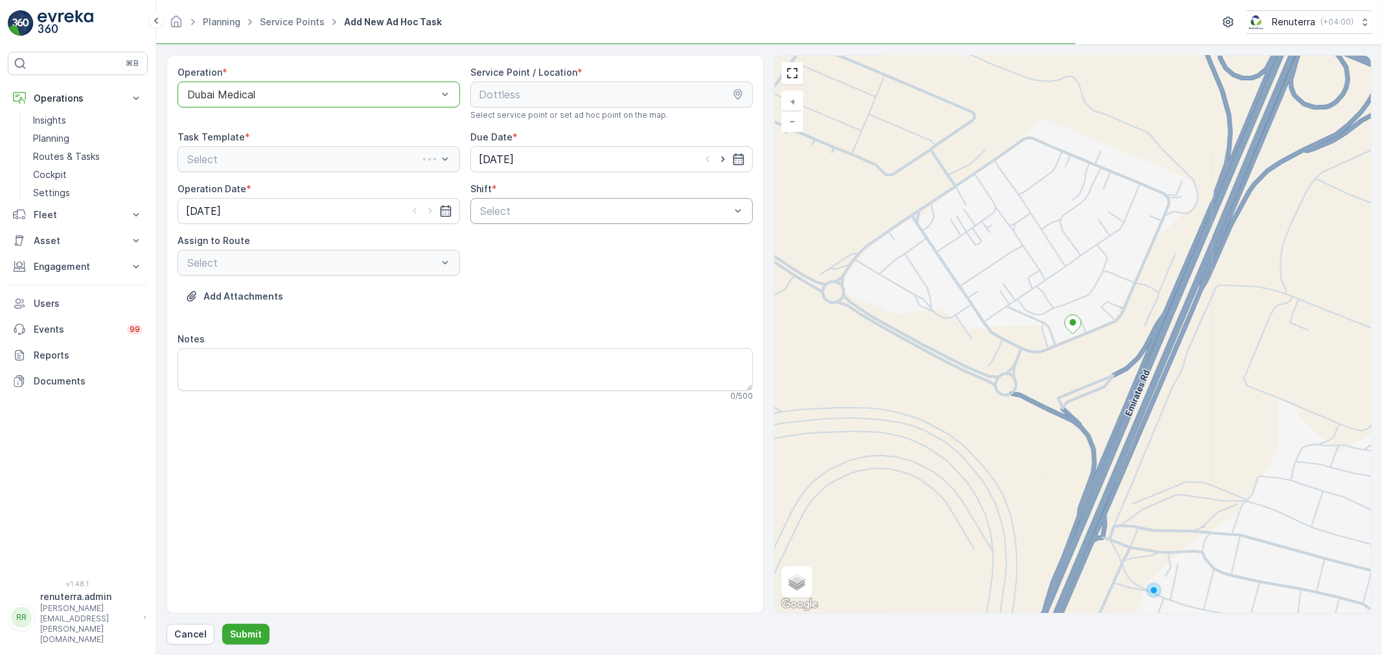
click at [619, 222] on div "Select" at bounding box center [611, 211] width 282 height 26
drag, startPoint x: 543, startPoint y: 250, endPoint x: 393, endPoint y: 275, distance: 152.4
click at [538, 254] on div "Day Shift Night Shift" at bounding box center [611, 253] width 282 height 49
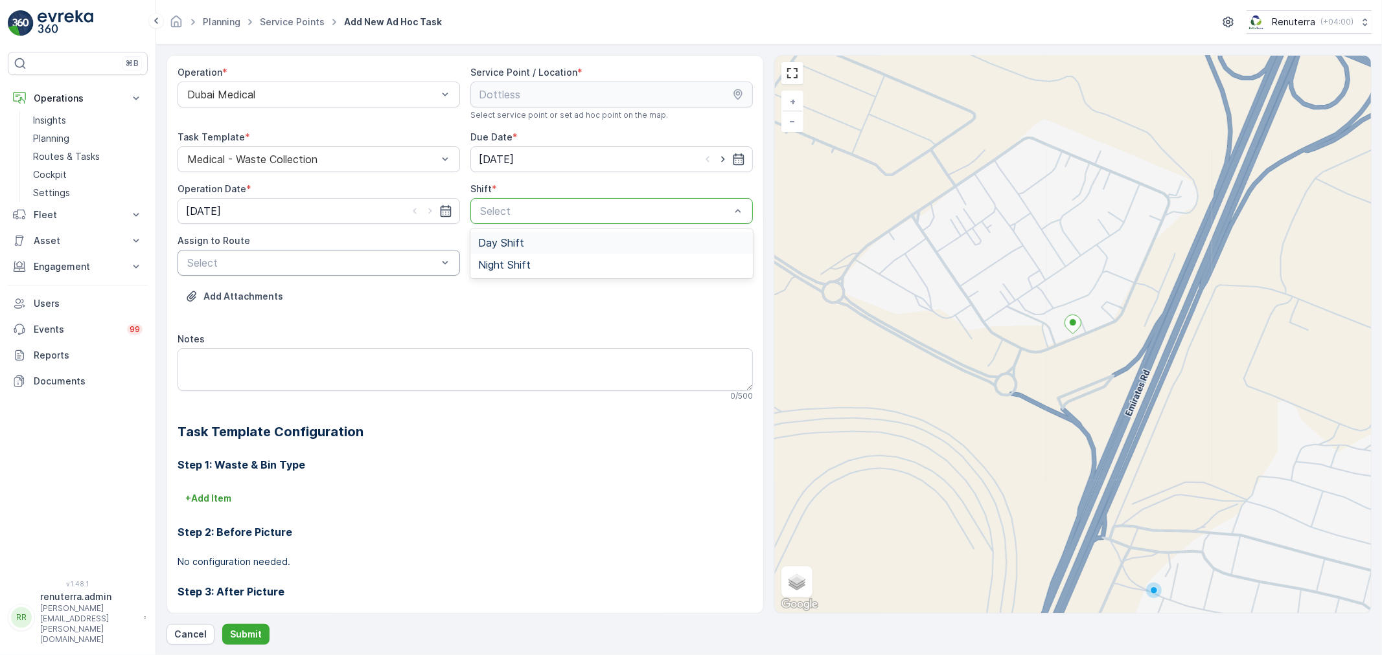
drag, startPoint x: 472, startPoint y: 240, endPoint x: 356, endPoint y: 254, distance: 116.2
click at [470, 241] on div "Day Shift" at bounding box center [611, 243] width 282 height 22
drag, startPoint x: 329, startPoint y: 282, endPoint x: 335, endPoint y: 275, distance: 9.7
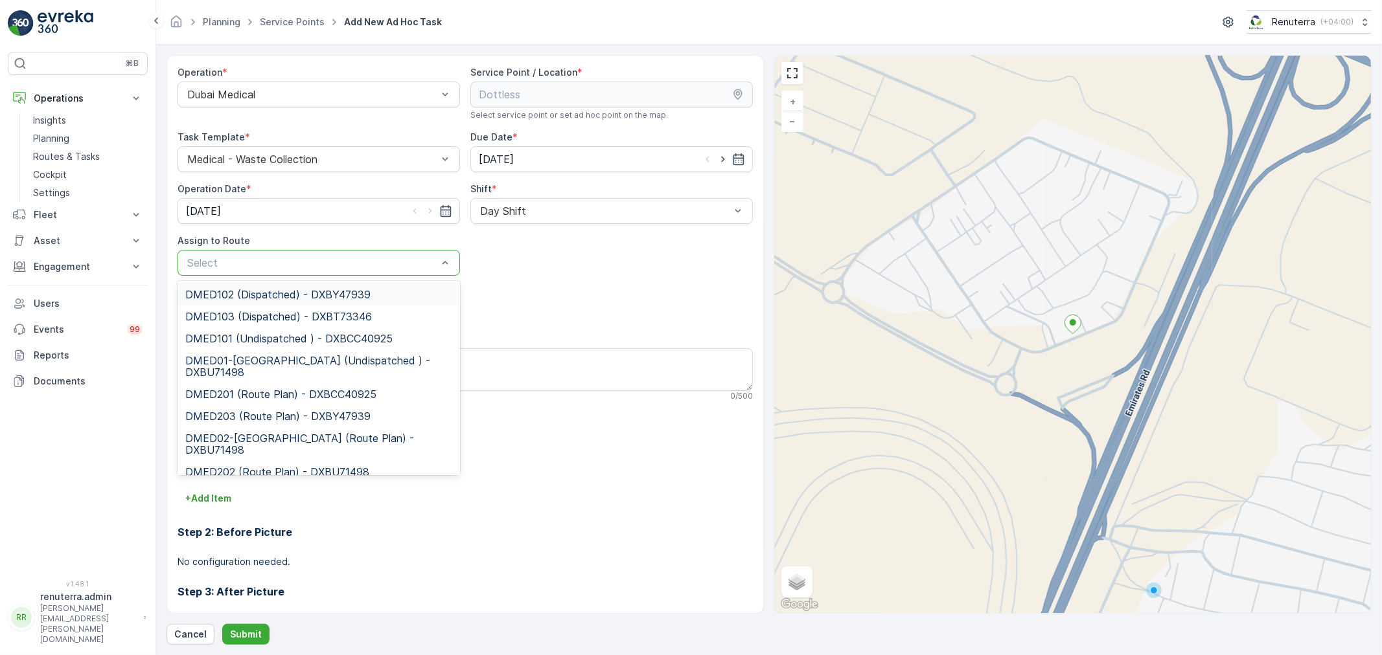
click at [339, 268] on div at bounding box center [312, 263] width 253 height 12
click at [293, 355] on span "DMED01-Khawaneej Yard (Undispatched ) - DXBU71498" at bounding box center [318, 366] width 267 height 23
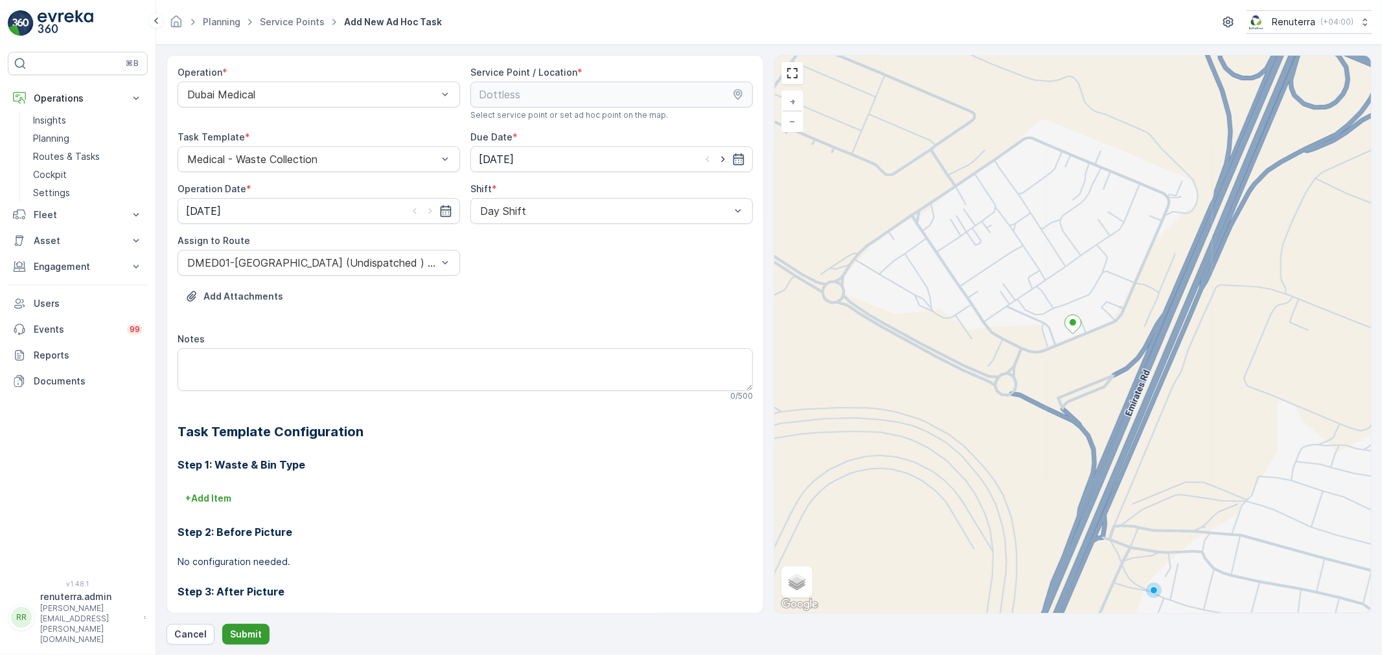
click at [251, 631] on p "Submit" at bounding box center [246, 634] width 32 height 13
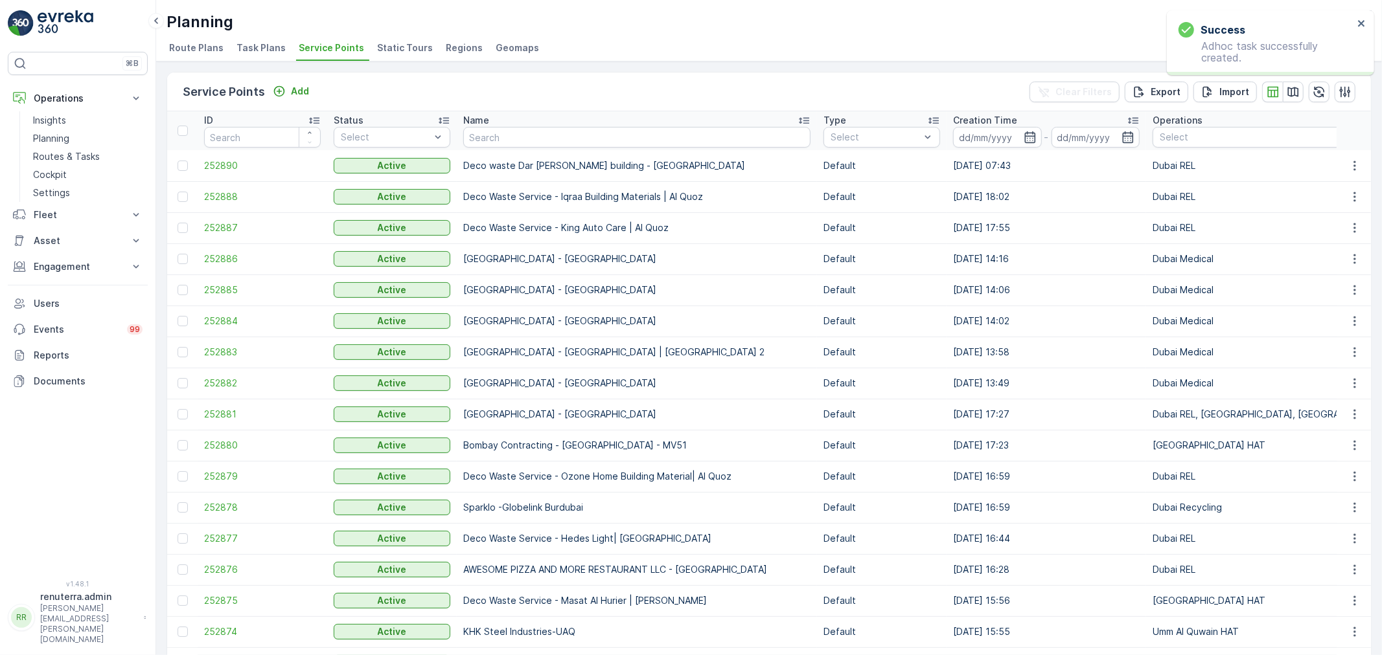
click at [494, 149] on th "Name" at bounding box center [637, 130] width 360 height 39
click at [501, 141] on input "text" at bounding box center [636, 137] width 347 height 21
type input "modern b"
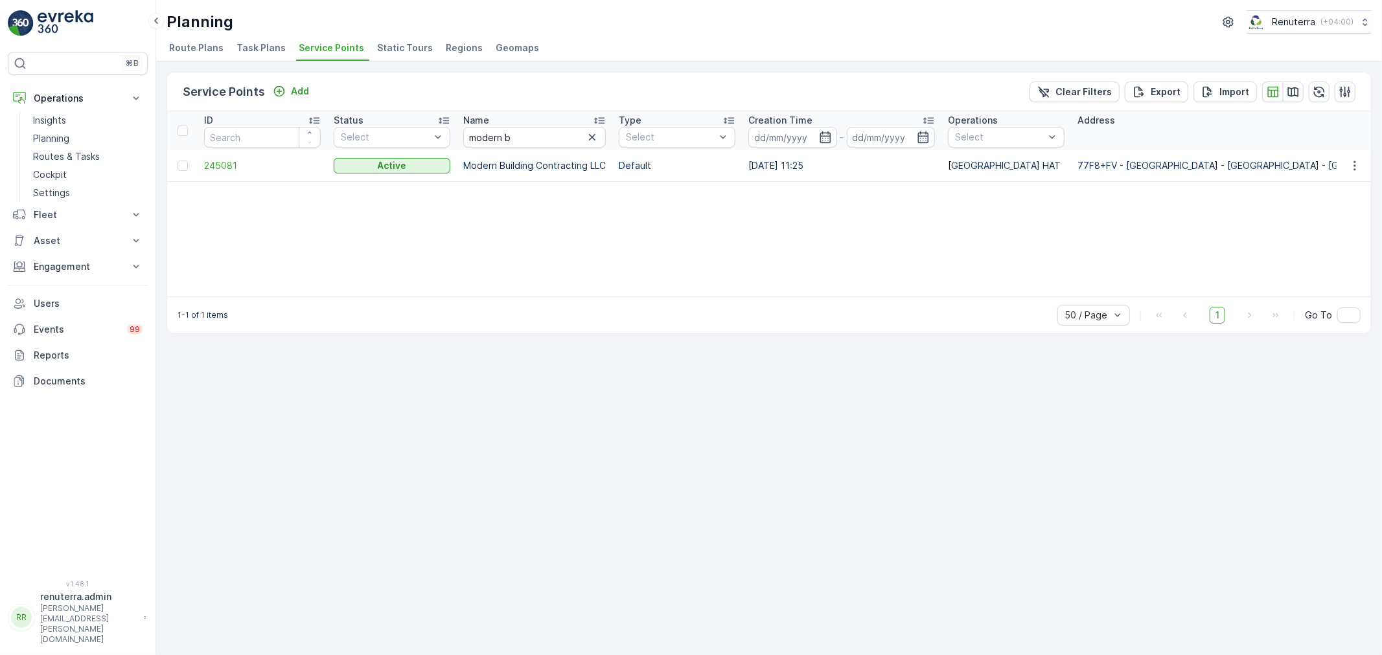
click at [231, 157] on td "245081" at bounding box center [263, 165] width 130 height 31
click at [215, 160] on span "245081" at bounding box center [262, 165] width 117 height 13
click at [545, 128] on input "modern b" at bounding box center [534, 137] width 142 height 21
click at [591, 134] on icon "button" at bounding box center [592, 137] width 13 height 13
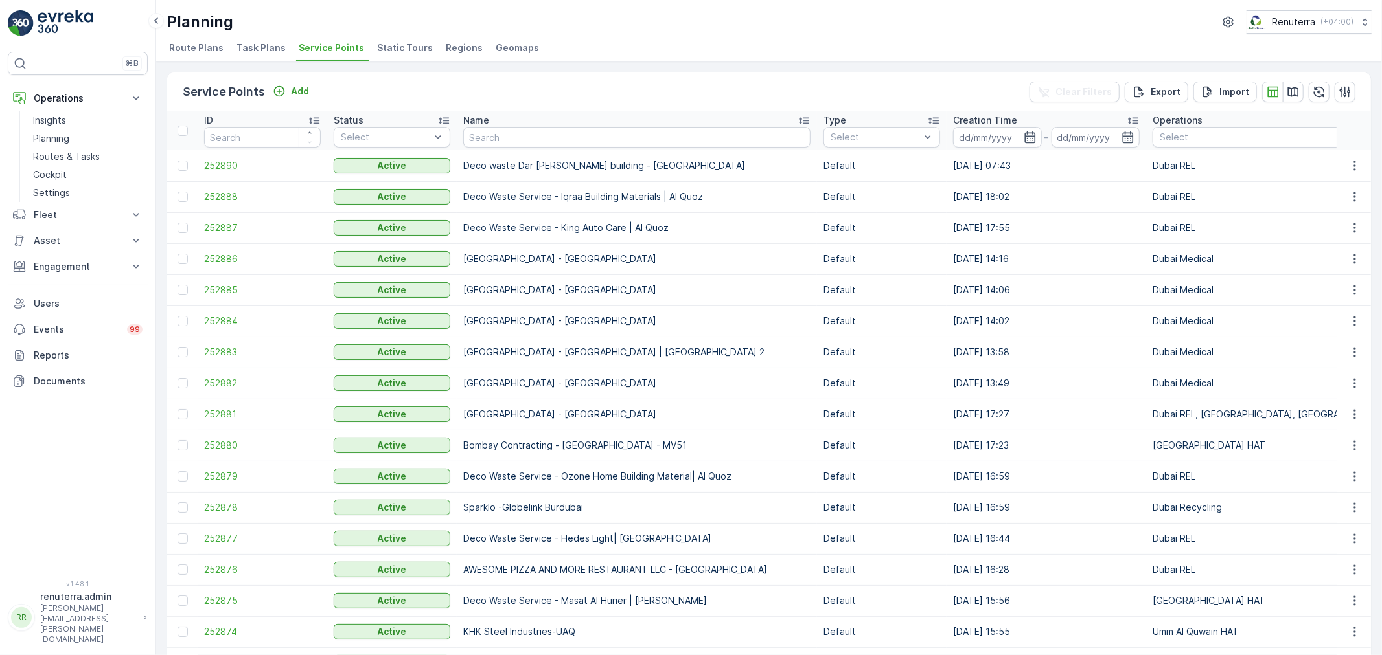
click at [242, 166] on span "252890" at bounding box center [262, 165] width 117 height 13
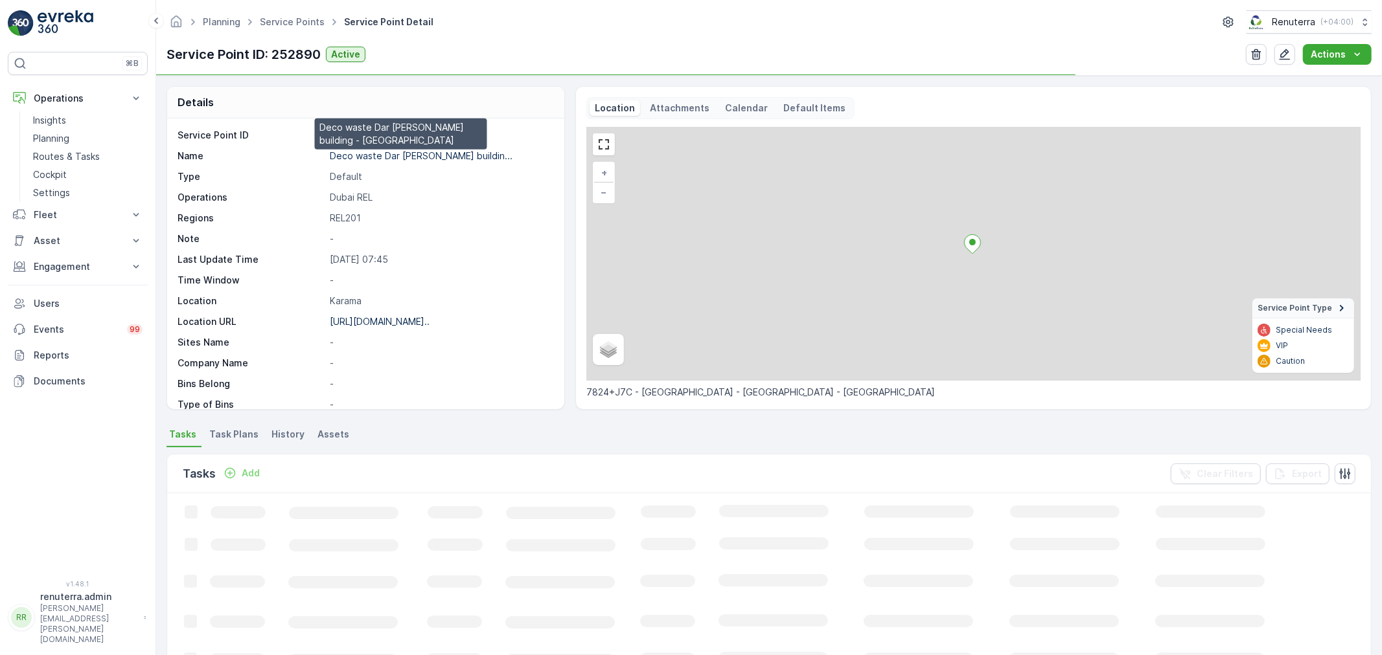
click at [393, 154] on p "Deco waste Dar al aman buildin..." at bounding box center [421, 155] width 183 height 11
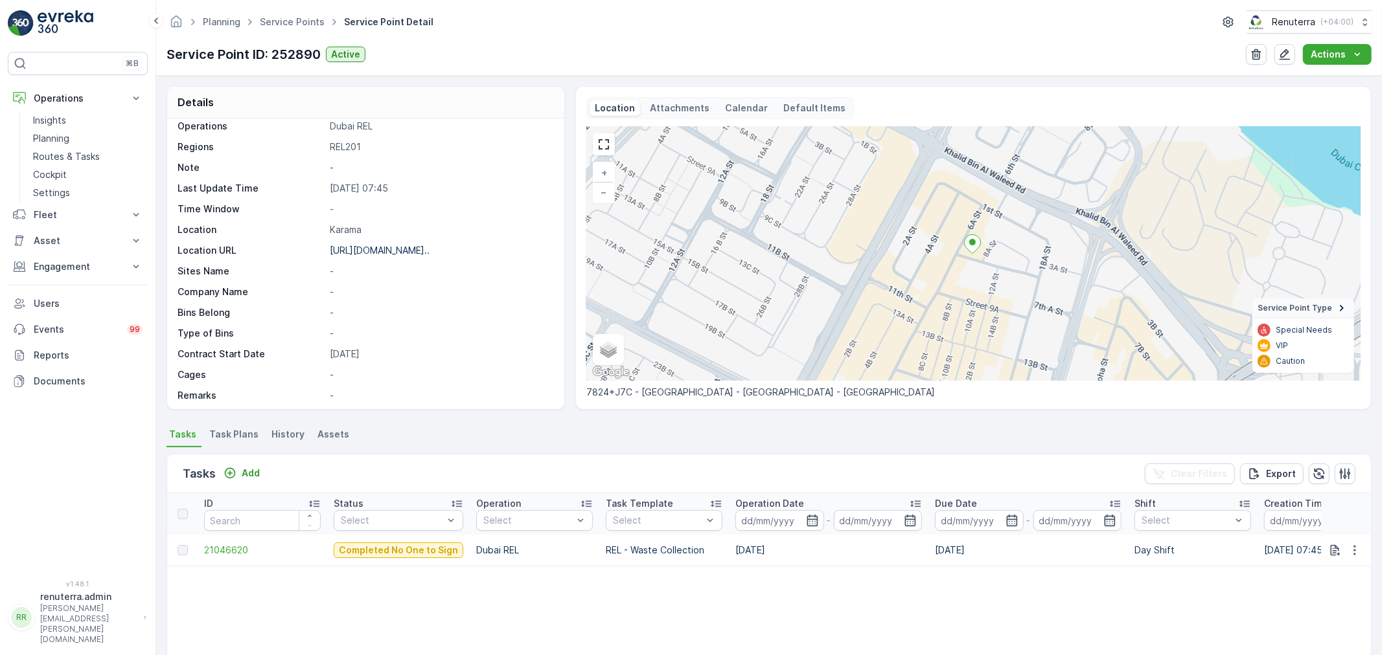
scroll to position [72, 0]
click at [1287, 45] on button "button" at bounding box center [1284, 54] width 21 height 21
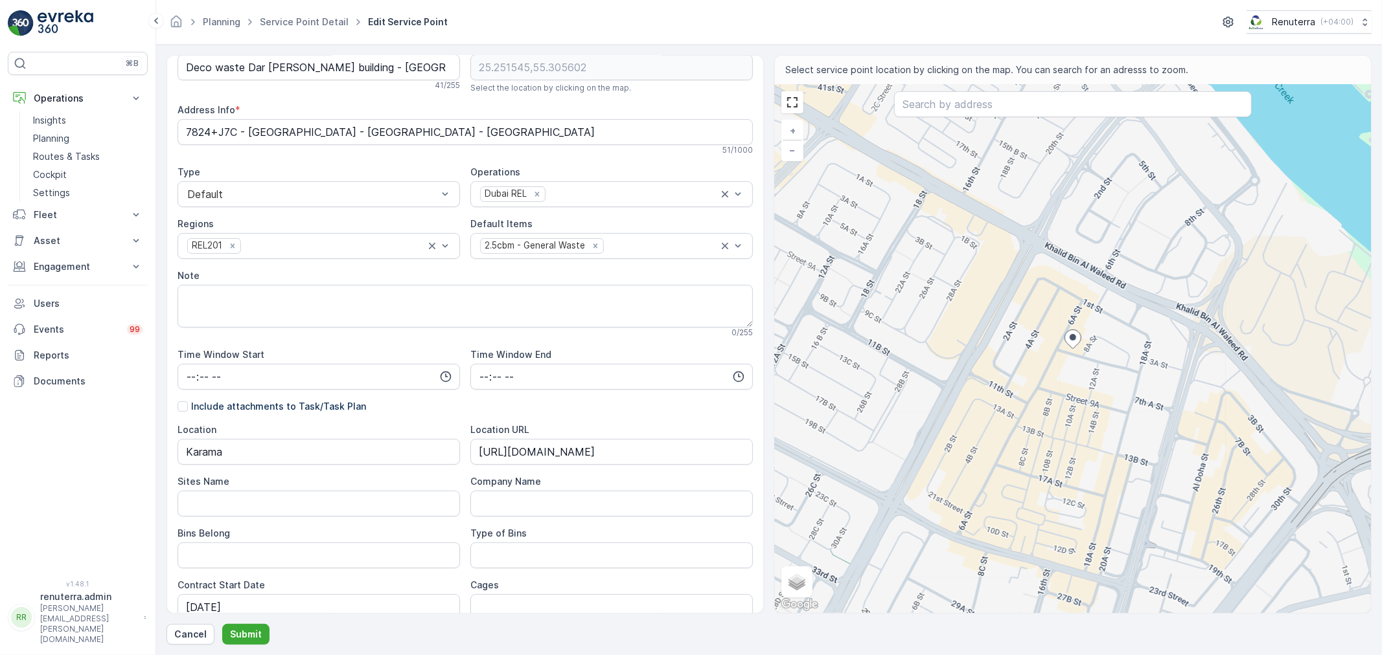
scroll to position [216, 0]
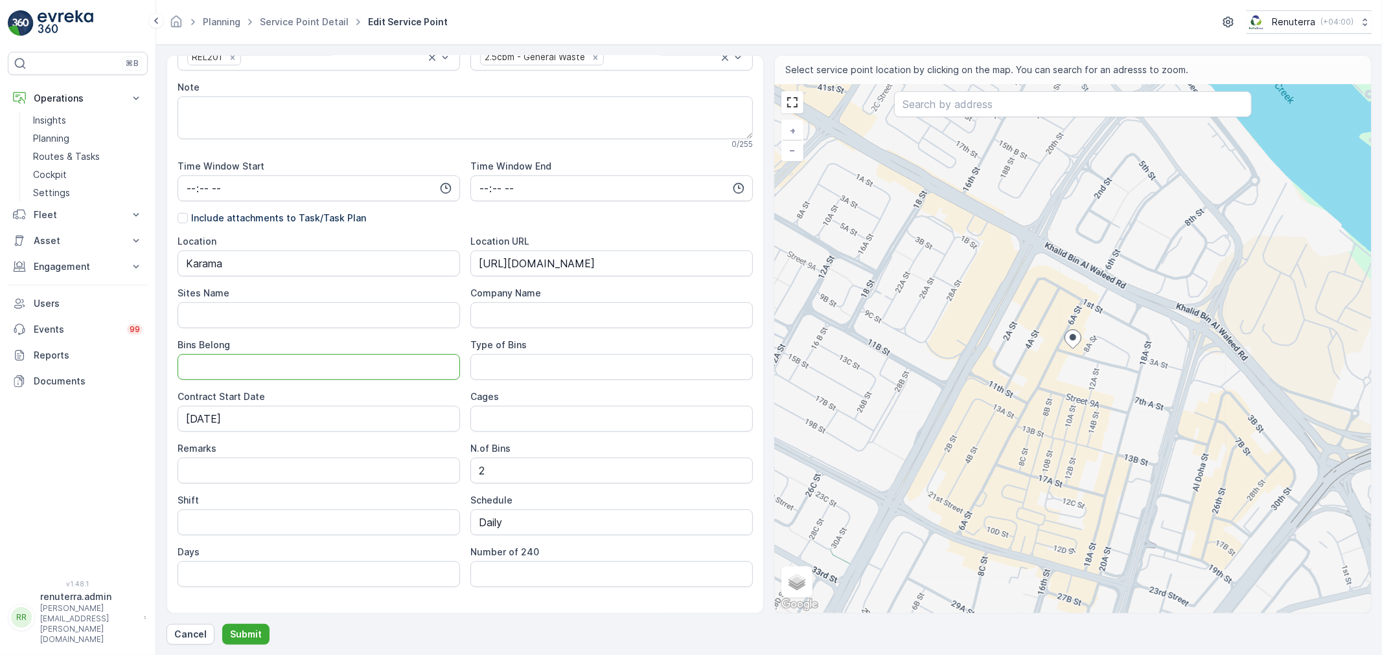
click at [218, 367] on Belong "Bins Belong" at bounding box center [318, 367] width 282 height 26
type Belong "Client"
click at [245, 642] on button "Submit" at bounding box center [245, 634] width 47 height 21
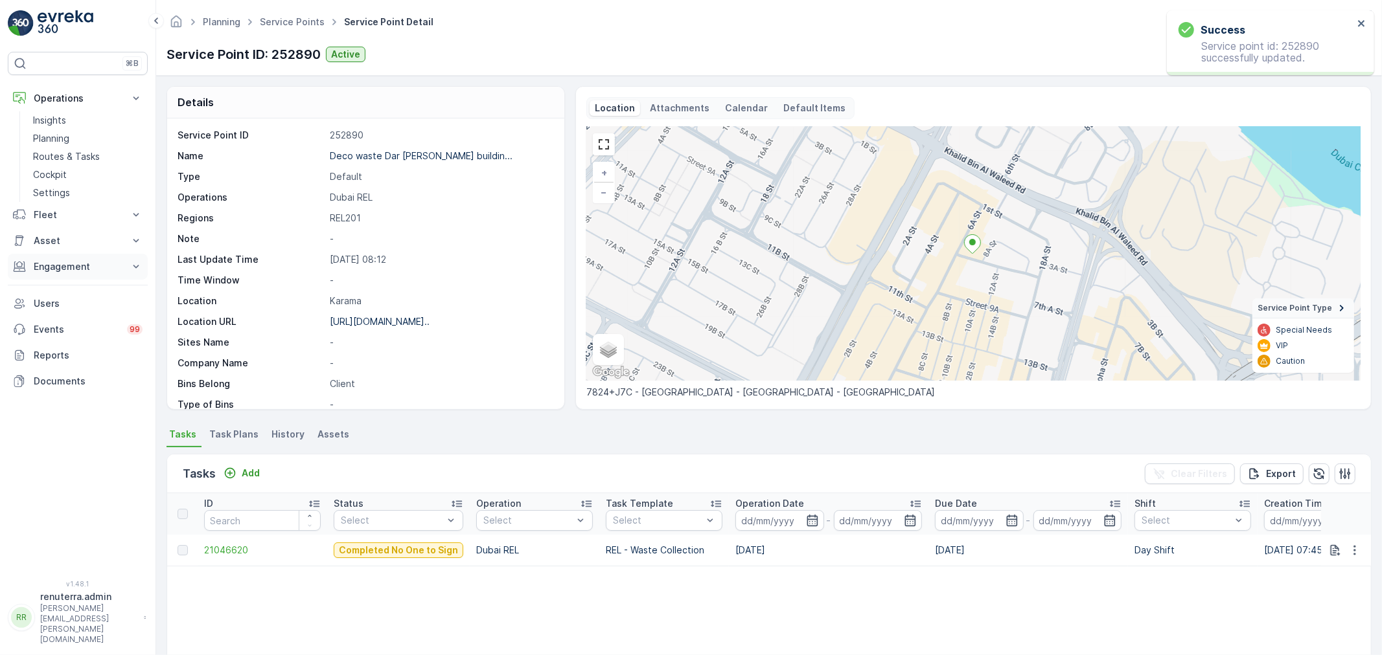
click at [52, 271] on p "Engagement" at bounding box center [78, 266] width 88 height 13
click at [34, 302] on p "Entities" at bounding box center [49, 307] width 32 height 13
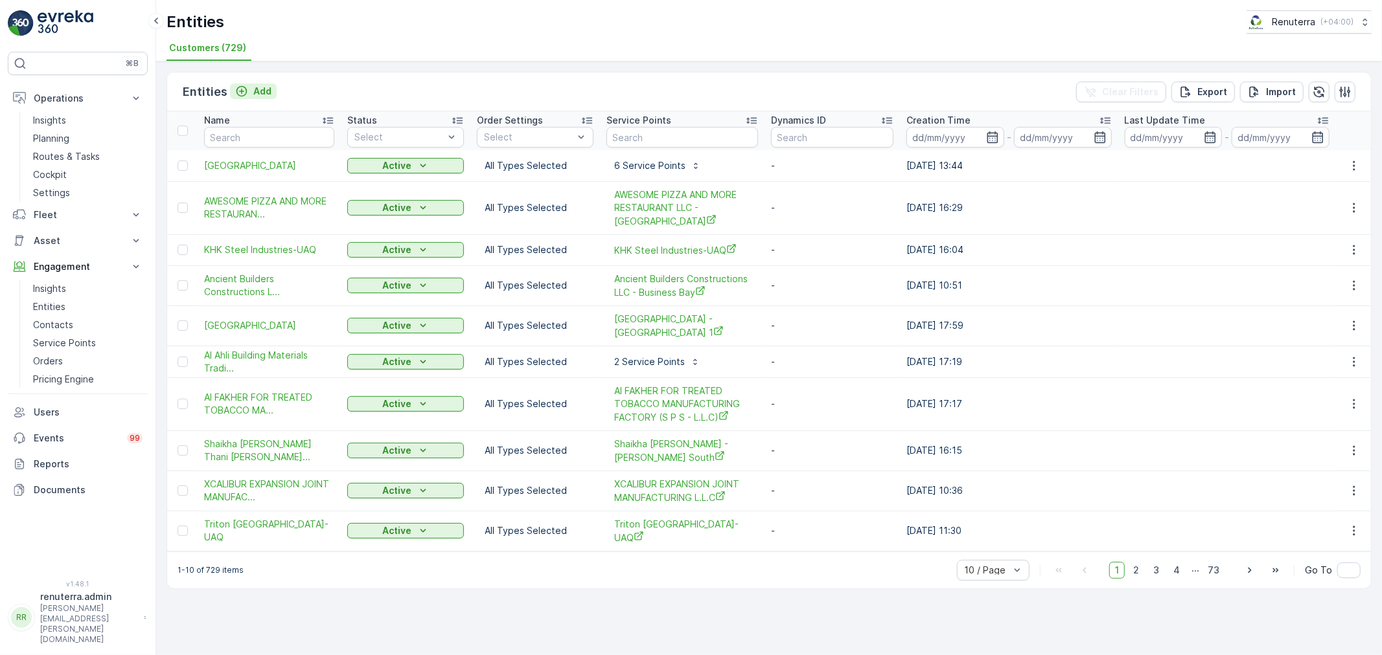
click at [259, 89] on p "Add" at bounding box center [262, 91] width 18 height 13
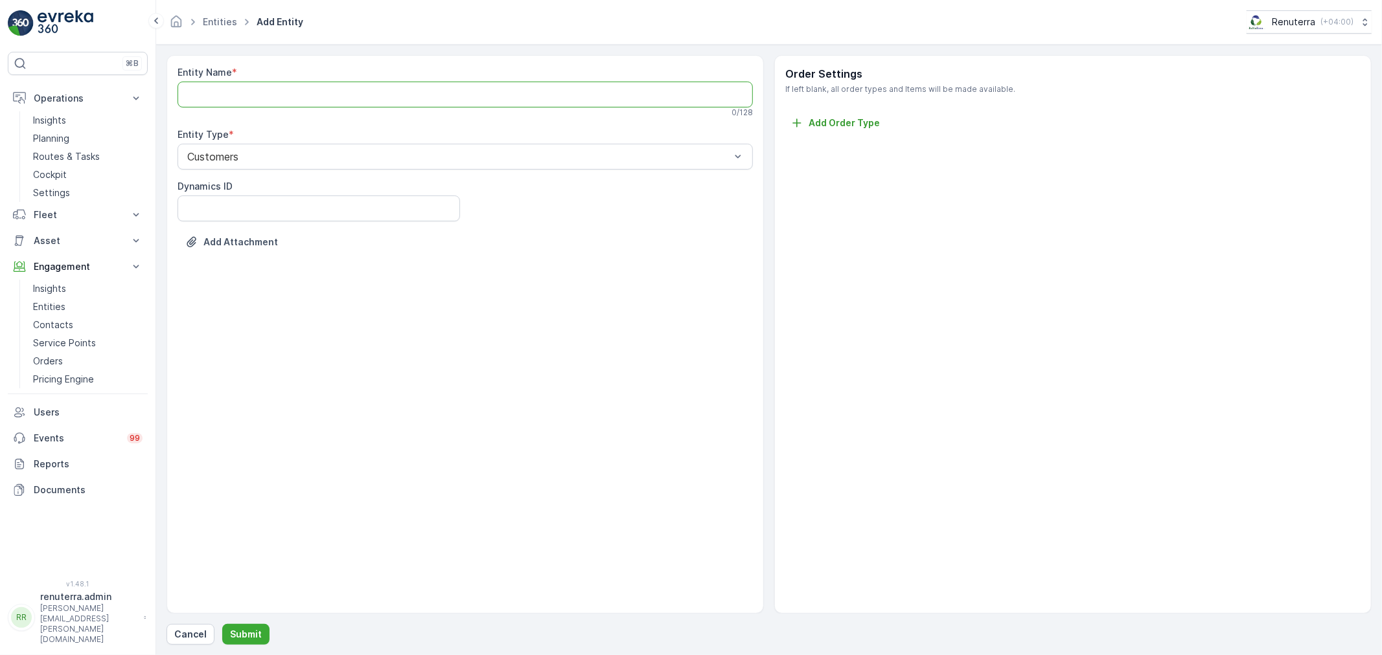
click at [259, 89] on Name "Entity Name" at bounding box center [464, 95] width 575 height 26
click at [204, 625] on button "Cancel" at bounding box center [190, 634] width 48 height 21
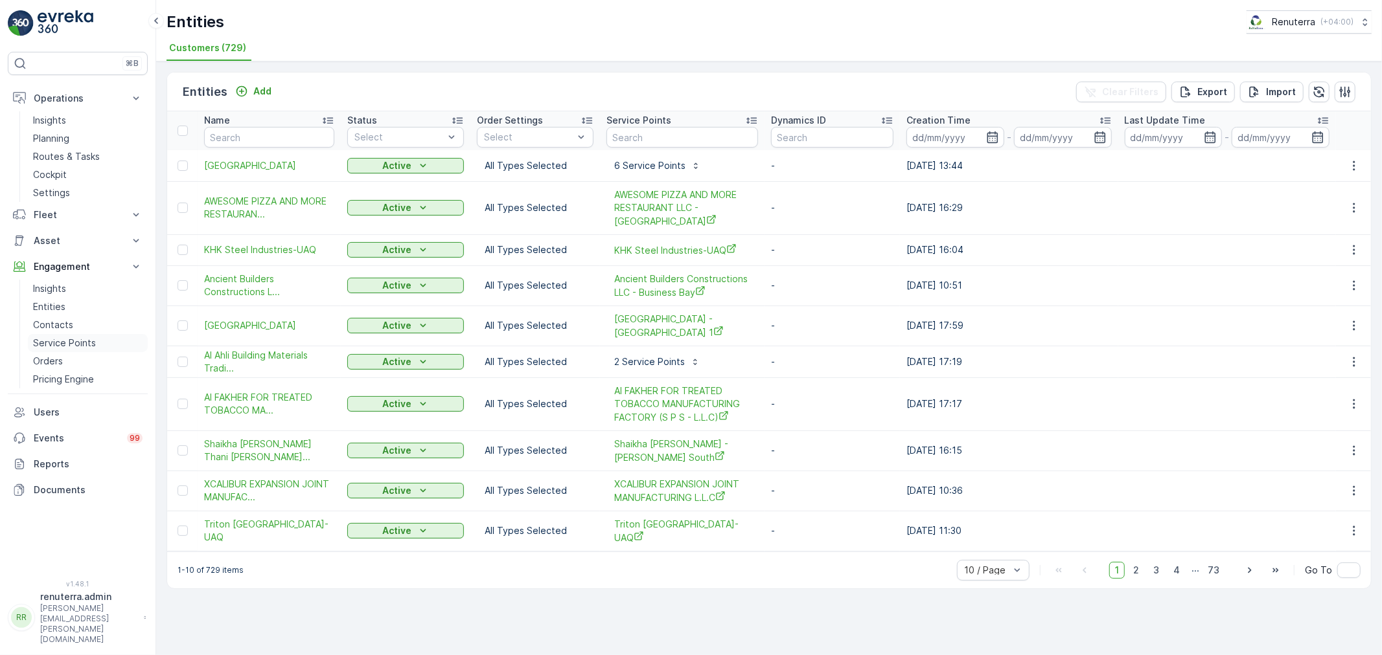
click at [75, 341] on p "Service Points" at bounding box center [64, 343] width 63 height 13
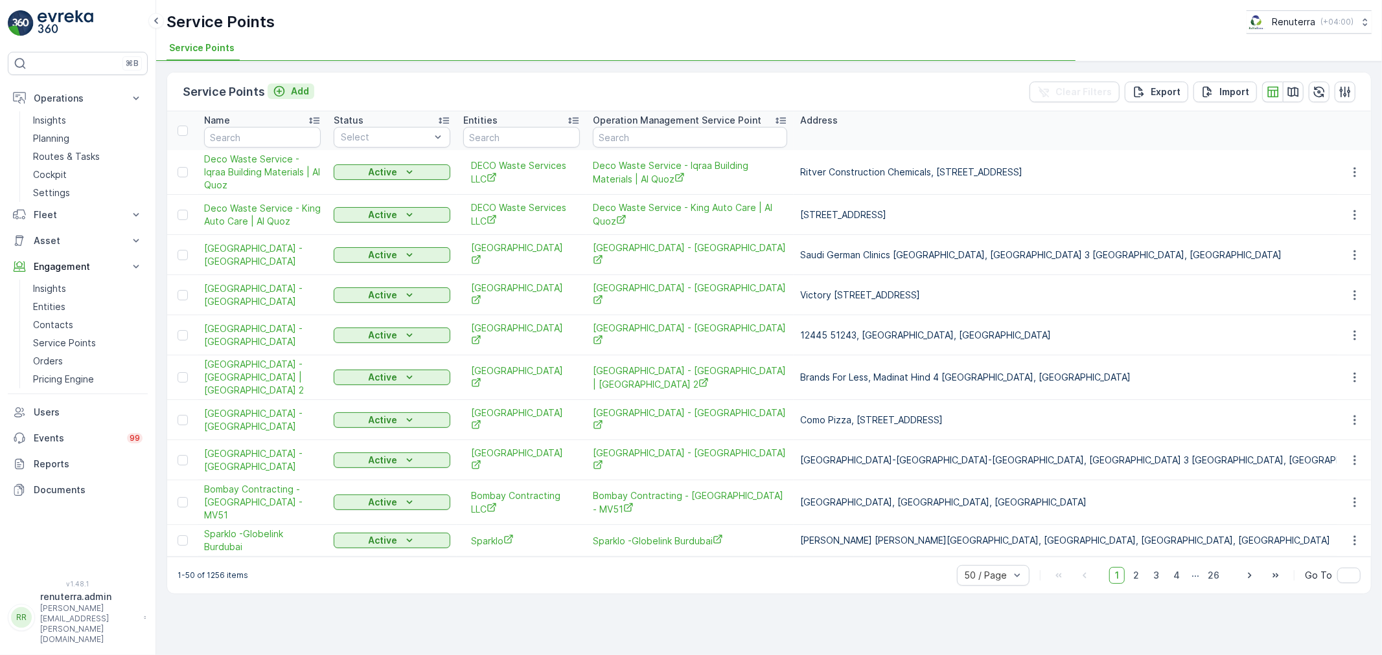
click at [312, 93] on button "Add" at bounding box center [291, 92] width 47 height 16
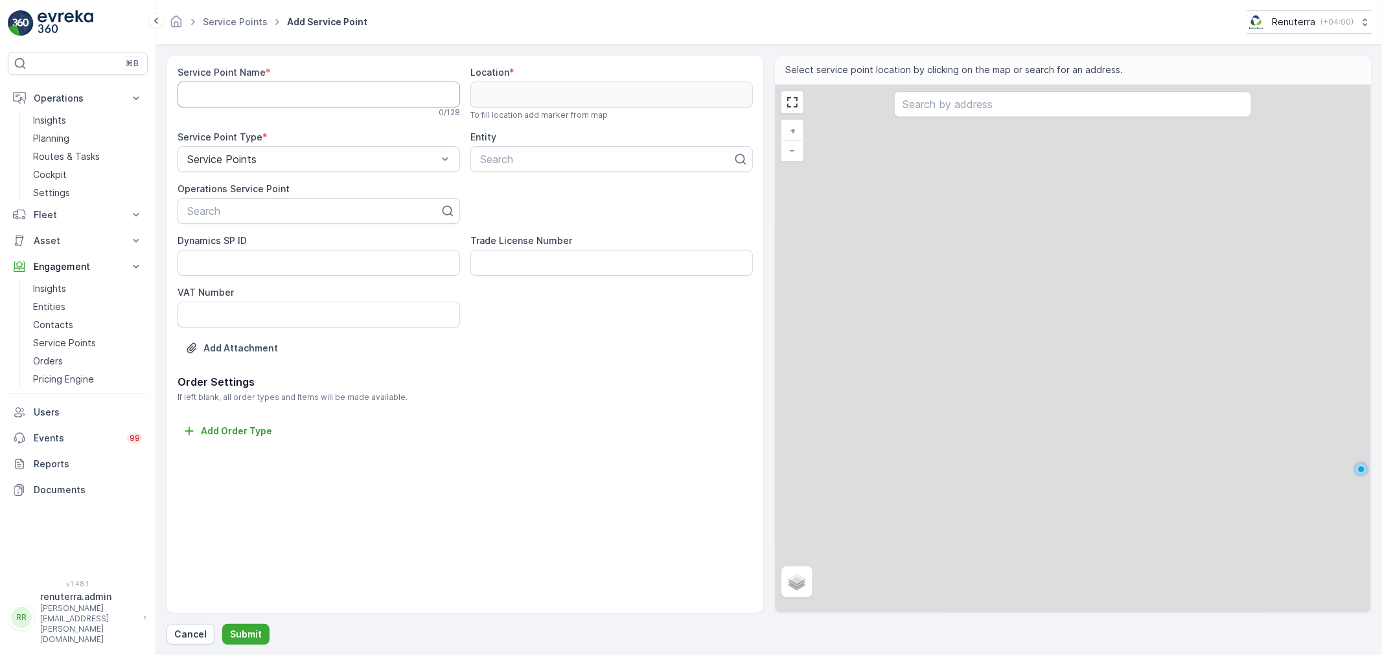
click at [308, 104] on Name "Service Point Name" at bounding box center [318, 95] width 282 height 26
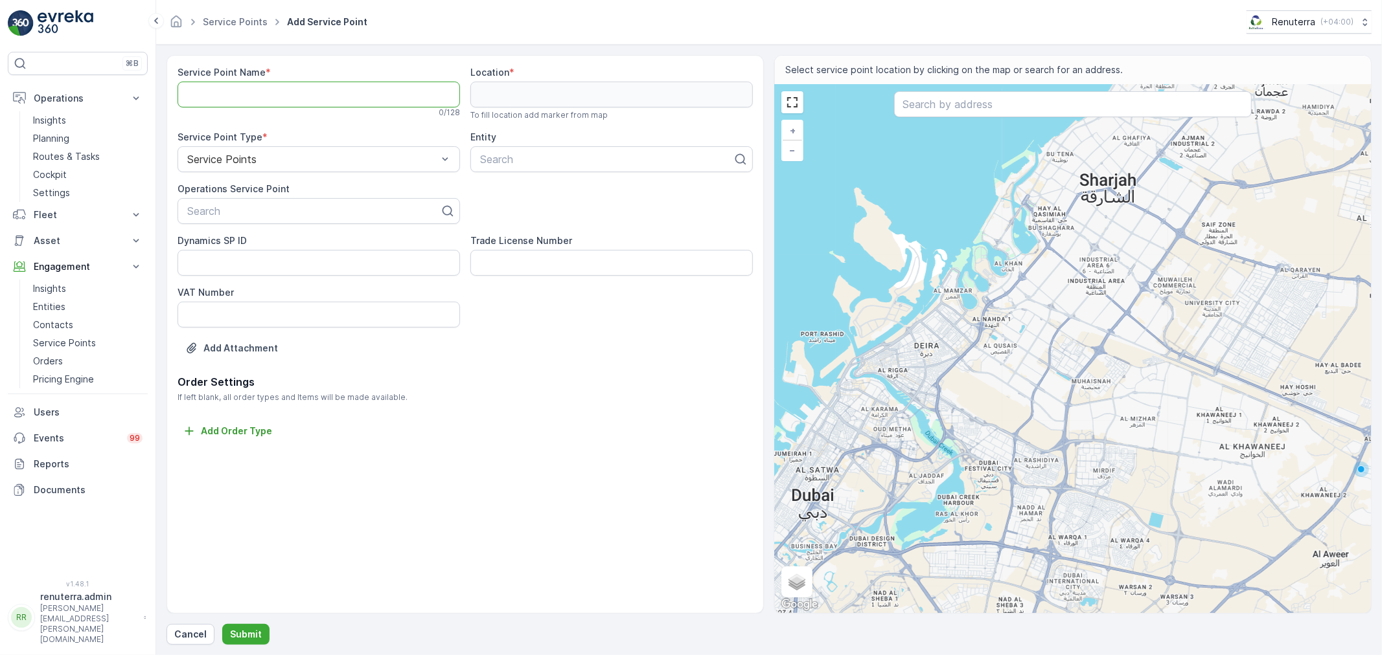
paste Name "Deco waste Dar al aman building - Karama"
type Name "Deco waste Dar al aman building - Karama"
click at [551, 159] on div at bounding box center [606, 160] width 255 height 12
type input "deco"
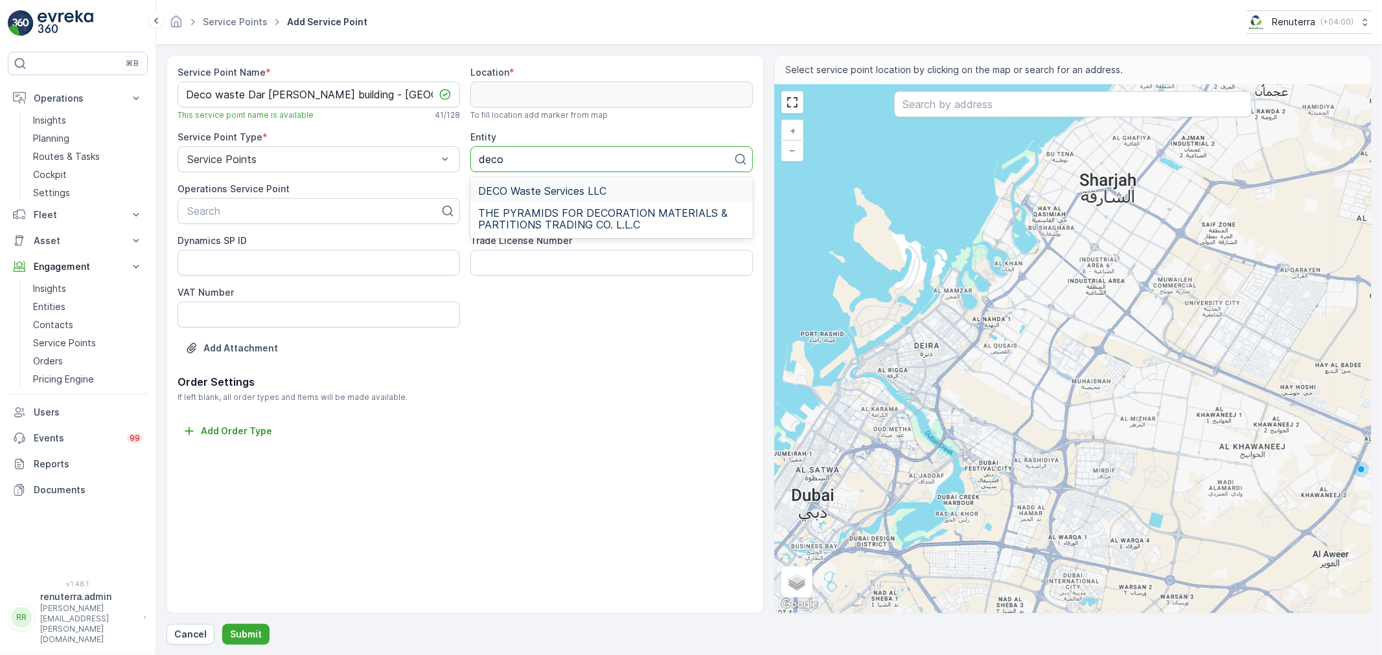
click at [536, 189] on span "DECO Waste Services LLC" at bounding box center [542, 191] width 128 height 12
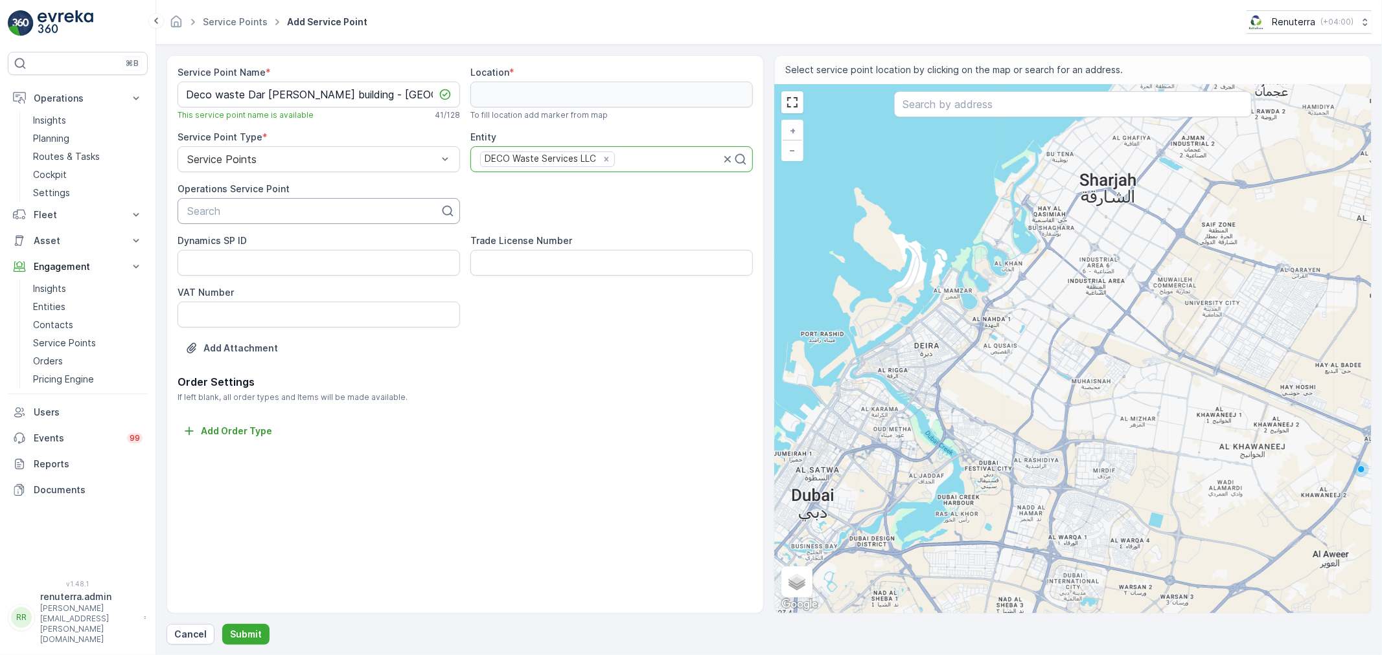
click at [251, 212] on div at bounding box center [313, 211] width 255 height 12
paste input "Deco waste Dar al aman building - Karama"
type input "Deco waste Dar al aman building - Karama"
click at [260, 247] on span "Deco waste Dar al aman building - Karama" at bounding box center [318, 248] width 267 height 23
click at [1057, 113] on input "text" at bounding box center [1073, 104] width 358 height 26
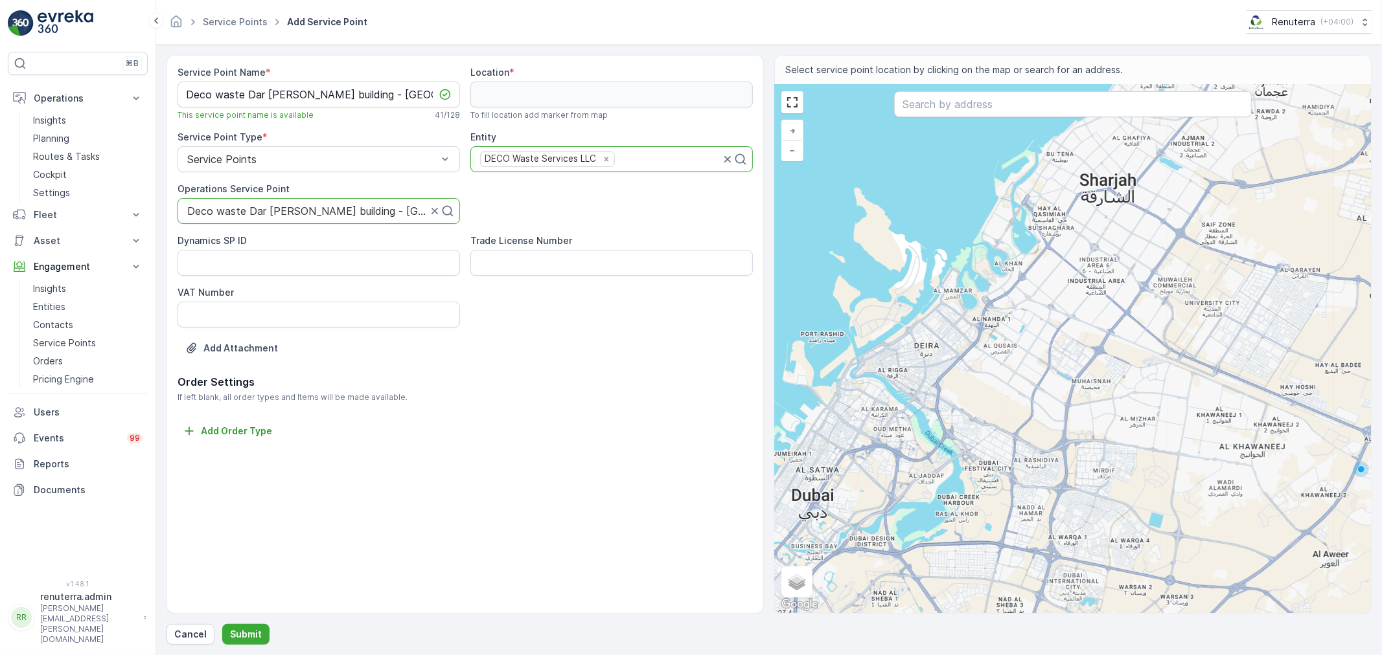
click at [242, 209] on div at bounding box center [307, 211] width 242 height 12
click at [244, 208] on div at bounding box center [307, 211] width 242 height 12
drag, startPoint x: 248, startPoint y: 210, endPoint x: 273, endPoint y: 215, distance: 25.8
click at [310, 212] on div at bounding box center [307, 211] width 242 height 12
click at [295, 212] on div at bounding box center [307, 211] width 242 height 12
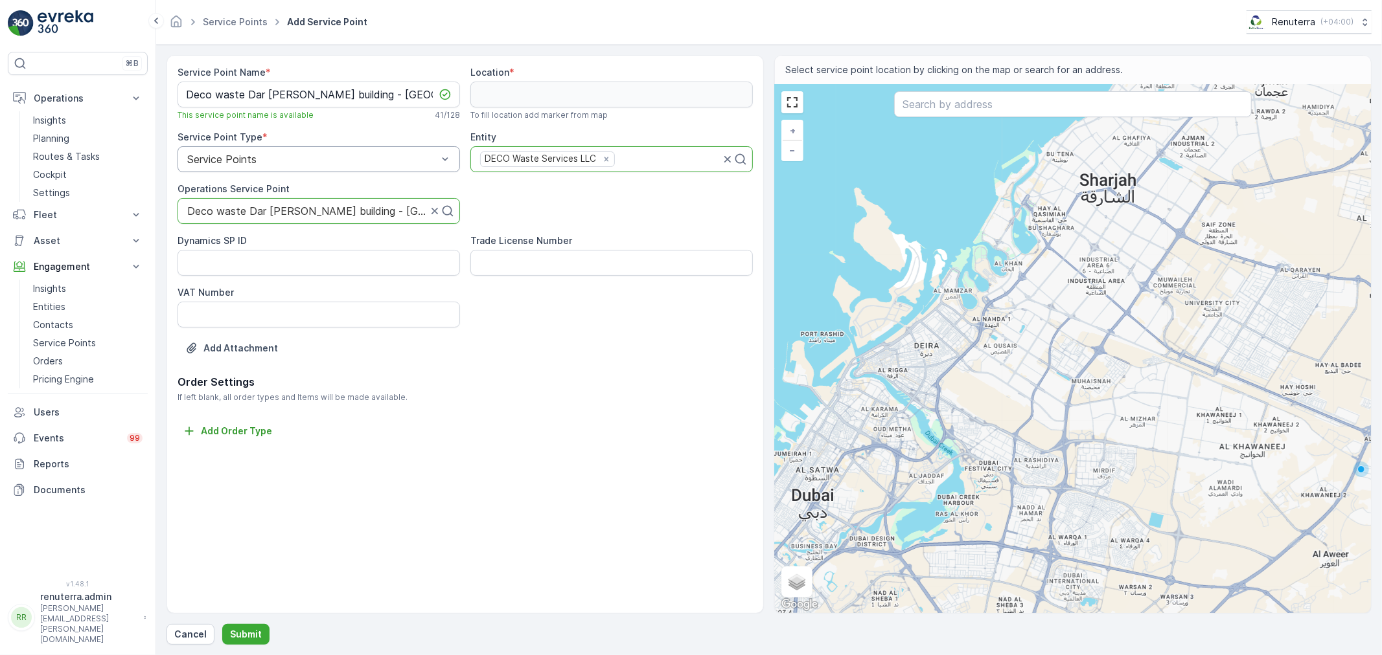
drag, startPoint x: 248, startPoint y: 210, endPoint x: 444, endPoint y: 164, distance: 200.9
click at [361, 211] on div at bounding box center [307, 211] width 242 height 12
click at [1096, 105] on input "text" at bounding box center [1073, 104] width 358 height 26
paste input "Deco waste Dar al aman building - Karama"
type input "Deco waste Dar al aman building - Karama"
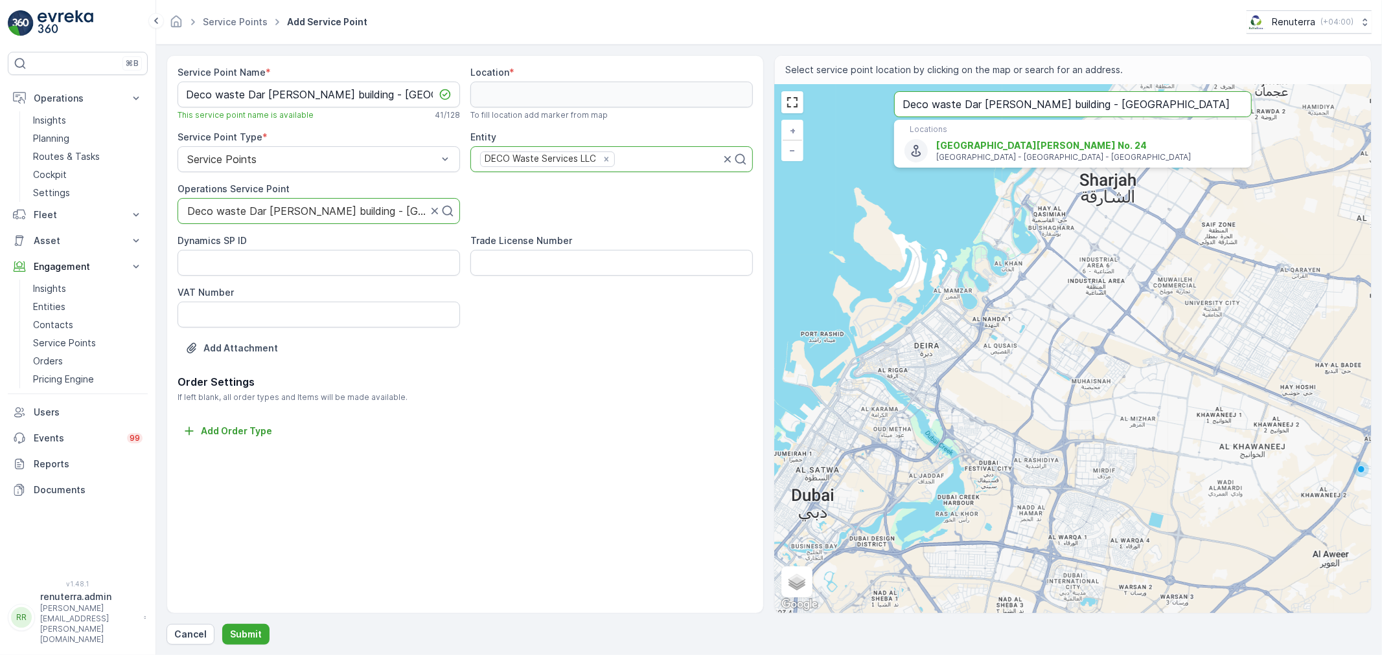
drag, startPoint x: 953, startPoint y: 104, endPoint x: 849, endPoint y: 119, distance: 105.3
click at [849, 119] on div "+ − Satellite Roadmap Terrain Hybrid Leaflet Keyboard shortcuts Map Data Map da…" at bounding box center [1073, 349] width 596 height 529
type input "25.389464105794094,55.28963590502078"
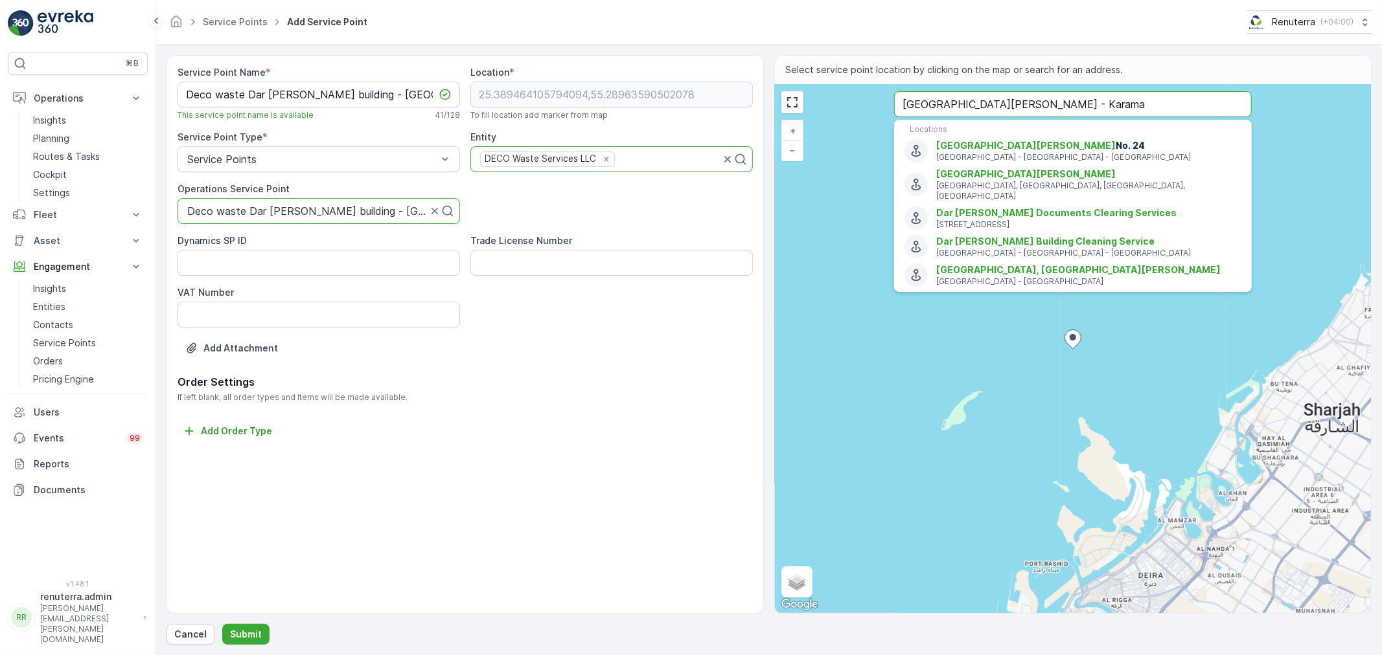
drag, startPoint x: 1058, startPoint y: 108, endPoint x: 1015, endPoint y: 117, distance: 44.5
click at [1015, 117] on input "Dar al aman building - Karama" at bounding box center [1073, 104] width 358 height 26
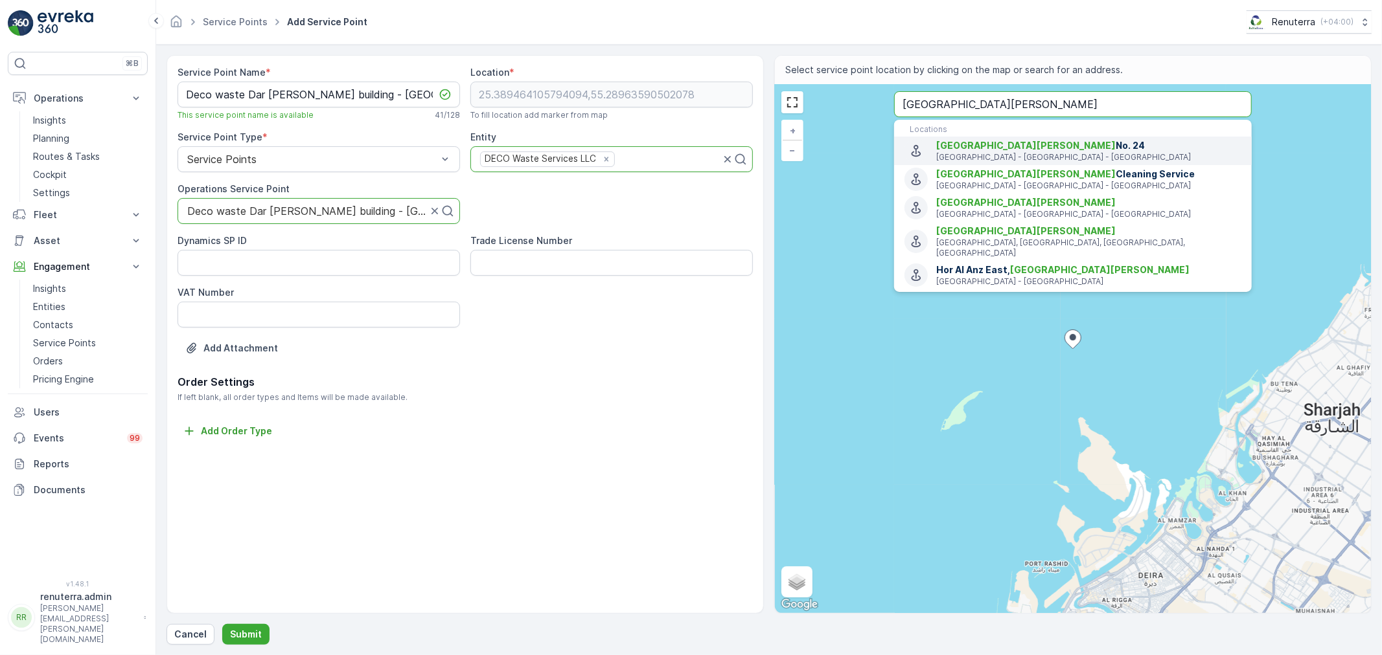
type input "Dar al aman building"
drag, startPoint x: 1008, startPoint y: 101, endPoint x: 860, endPoint y: 113, distance: 149.5
click at [860, 113] on div "+ − Satellite Roadmap Terrain Hybrid Leaflet Keyboard shortcuts Map Data Map da…" at bounding box center [1073, 349] width 596 height 529
type input "25.502311679388967,55.176682938927776"
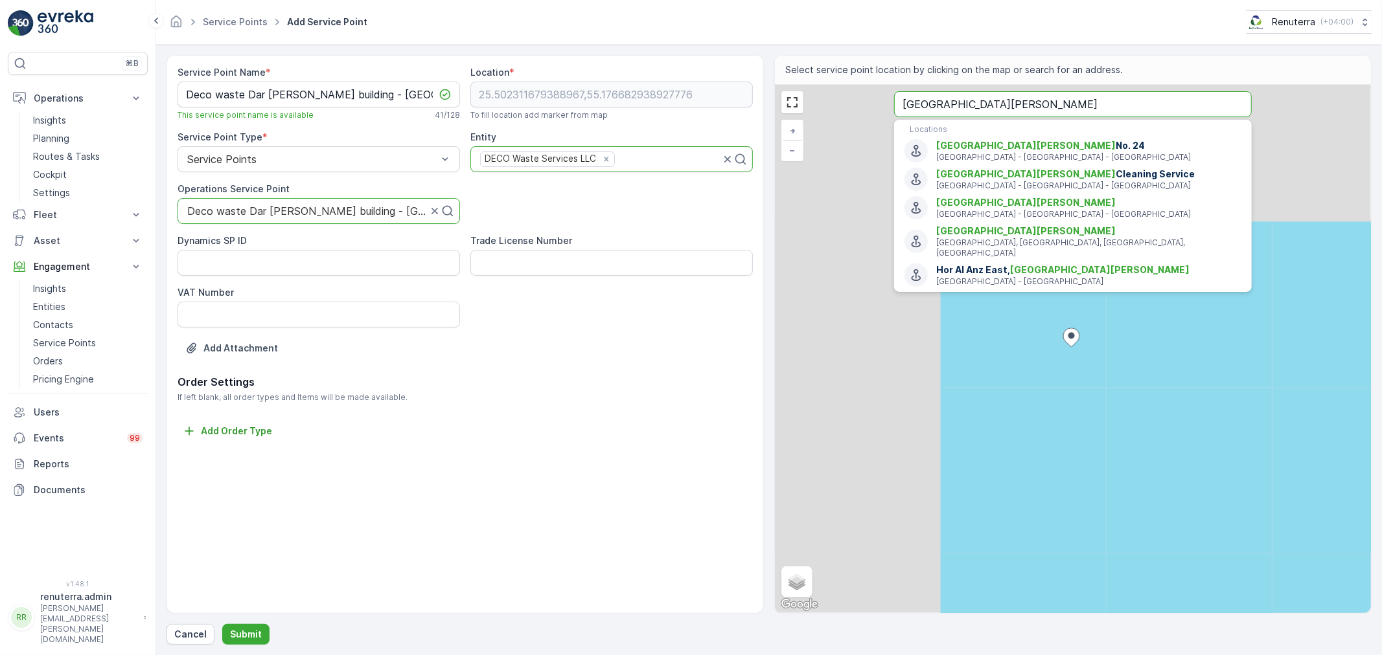
paste input "Dar Al Aman 3 ( Al Khaja"
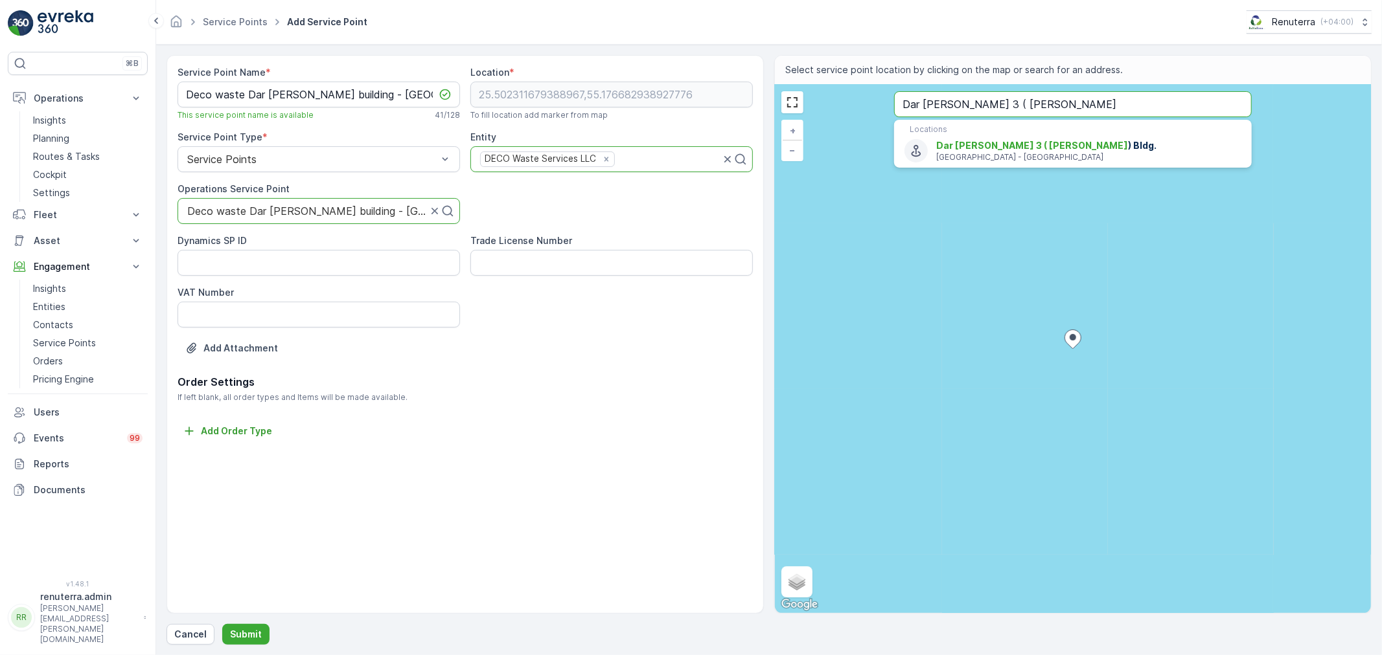
type input "Dar Al Aman 3 ( Al Khaja"
click at [986, 161] on p "Dubai - United Arab Emirates" at bounding box center [1088, 157] width 305 height 10
type input "25.2514858,55.30546409999999"
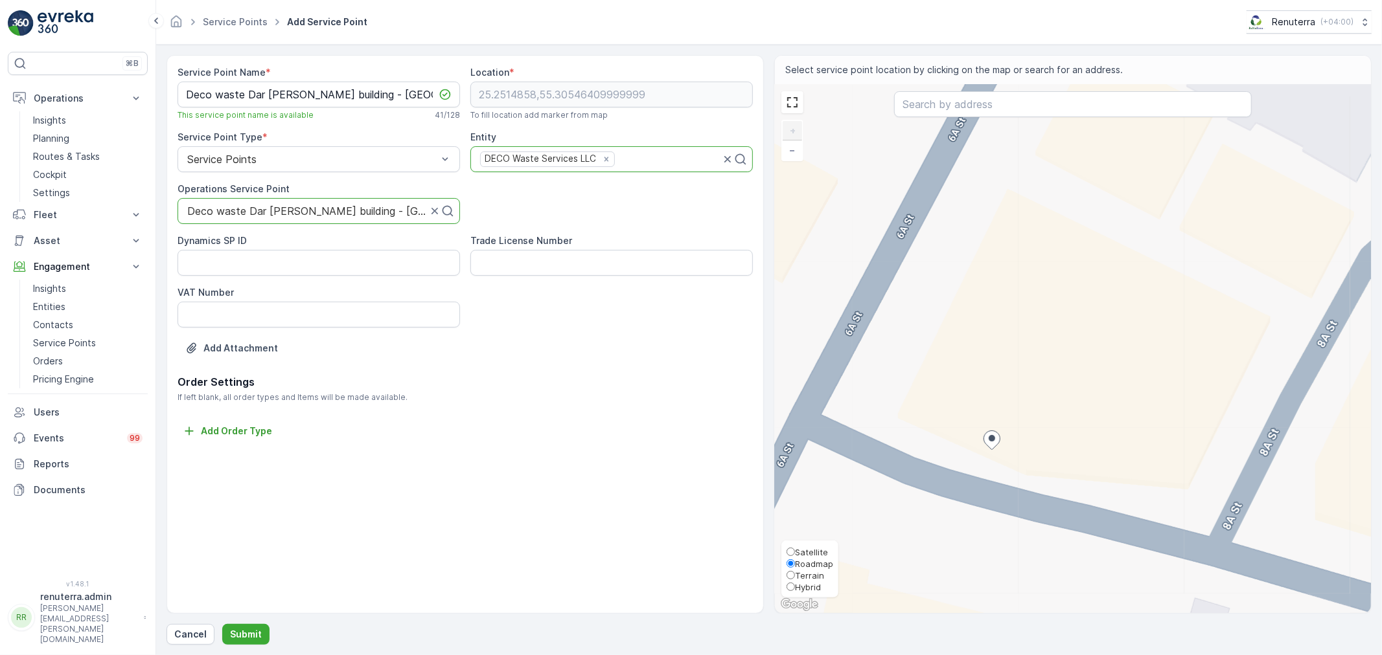
click at [806, 552] on span "Satellite" at bounding box center [811, 552] width 33 height 10
click at [795, 552] on input "Satellite" at bounding box center [790, 552] width 8 height 8
radio input "true"
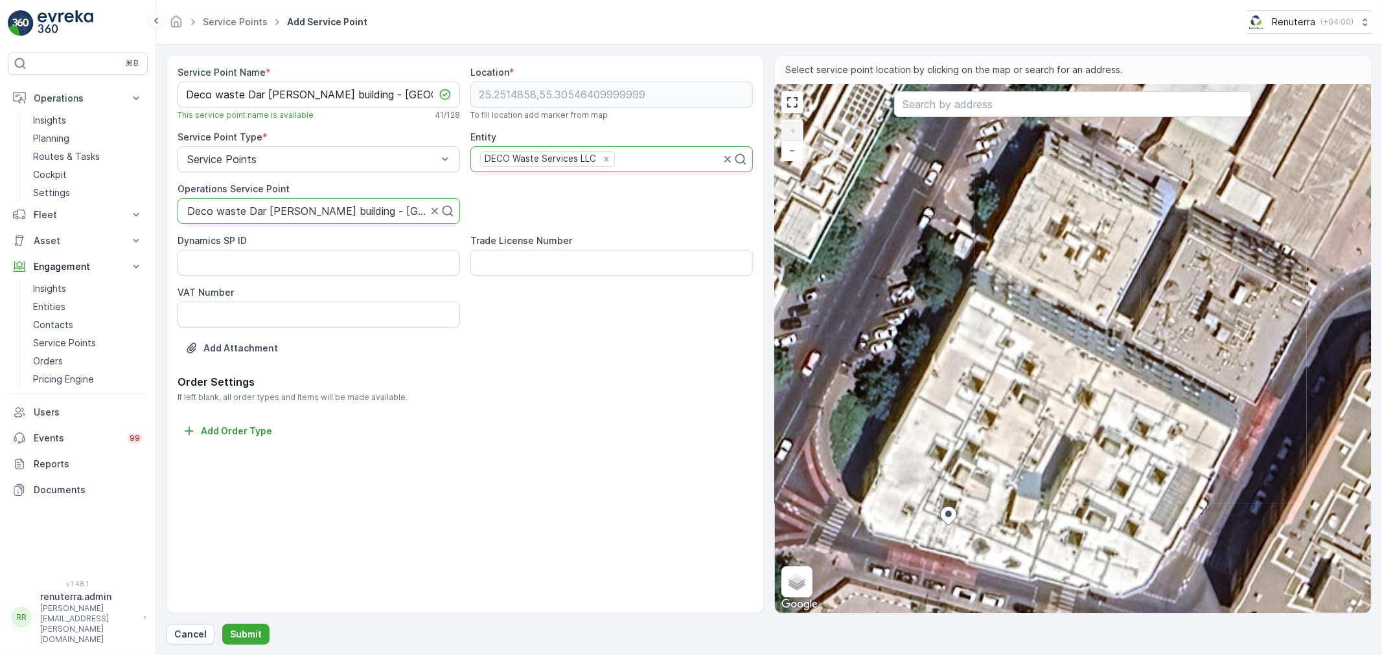
click at [1014, 495] on div "+ − Satellite Roadmap Terrain Hybrid Leaflet Keyboard shortcuts Map Data Imager…" at bounding box center [1073, 349] width 596 height 529
type input "25.25154474120718,55.30560057137796"
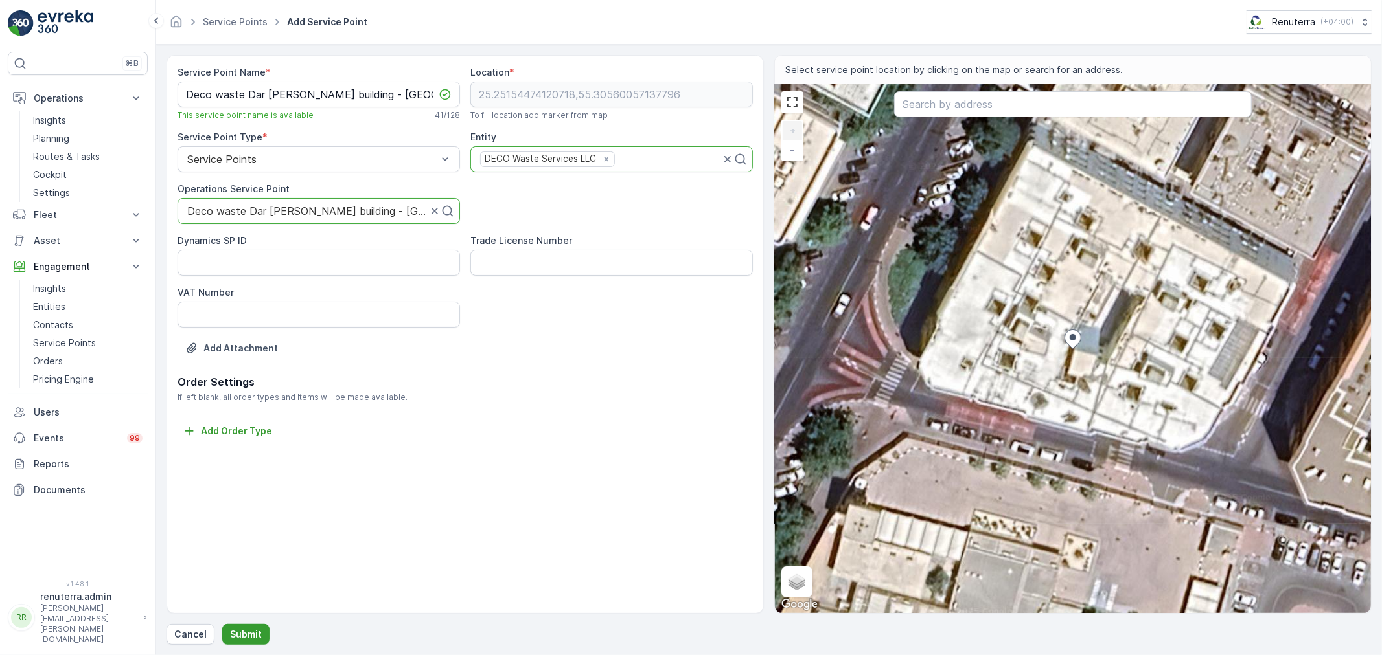
click at [245, 629] on p "Submit" at bounding box center [246, 634] width 32 height 13
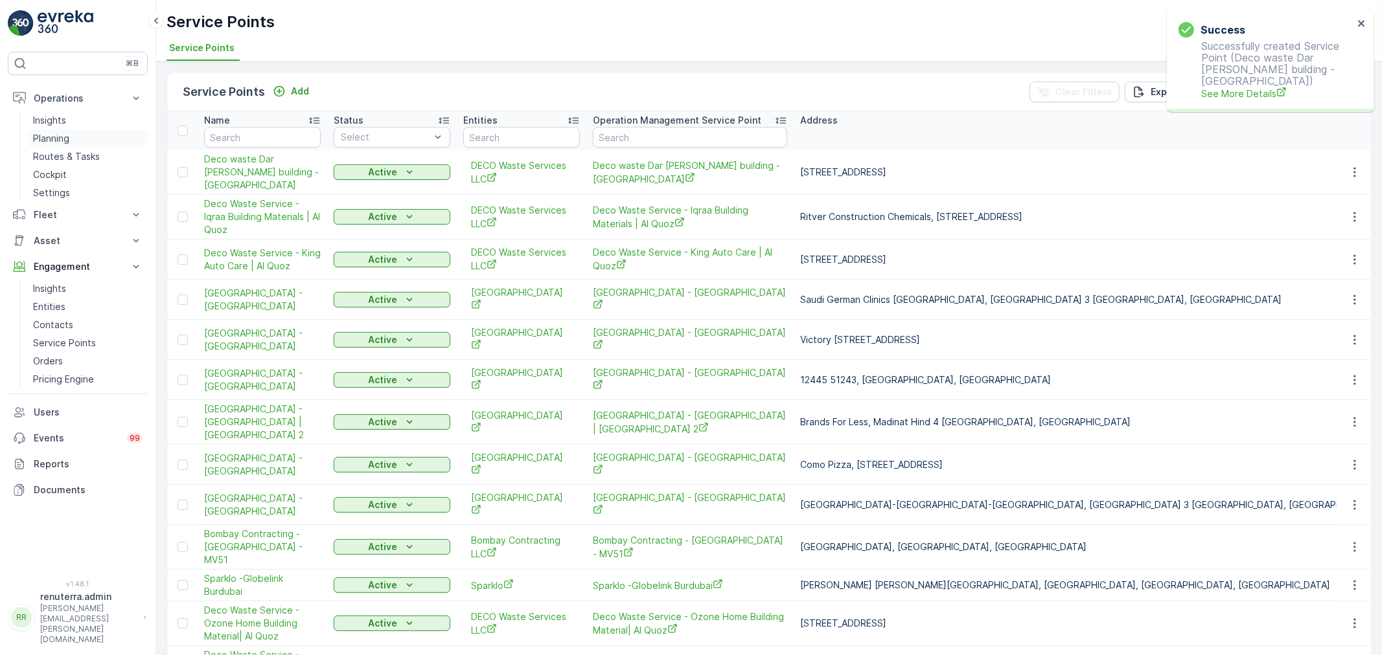
click at [67, 134] on p "Planning" at bounding box center [51, 138] width 36 height 13
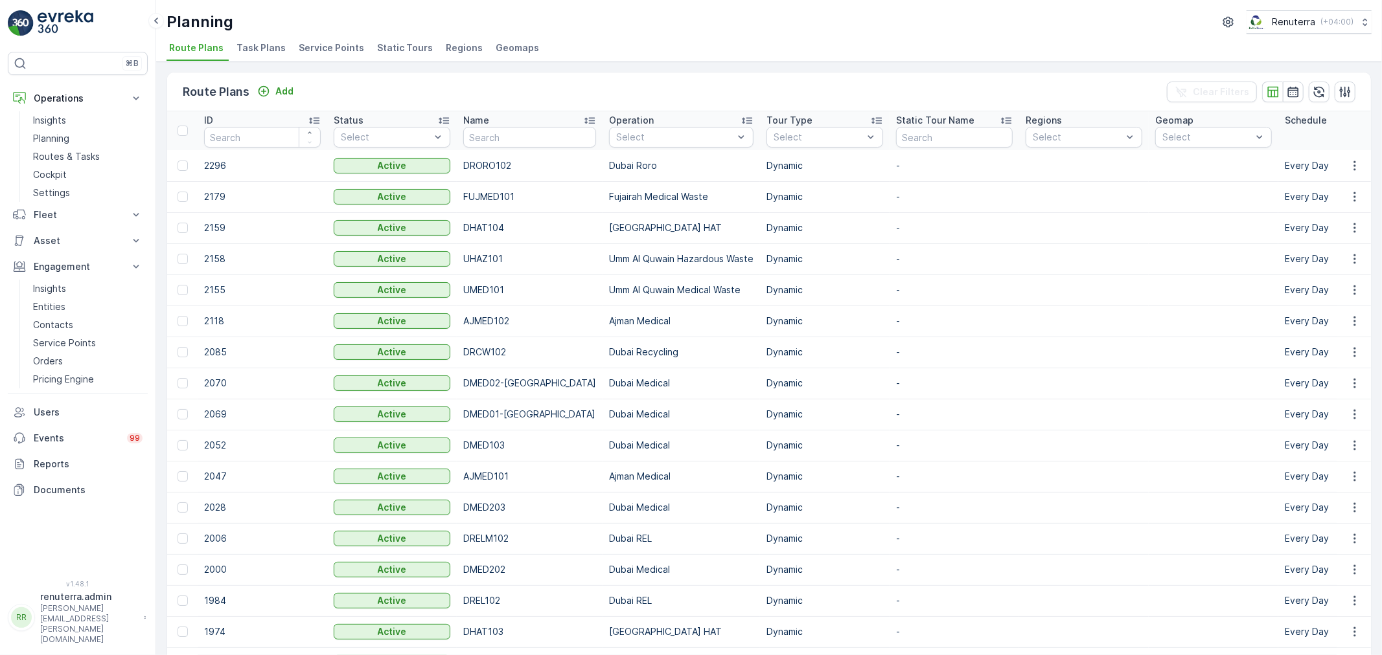
click at [333, 49] on span "Service Points" at bounding box center [331, 47] width 65 height 13
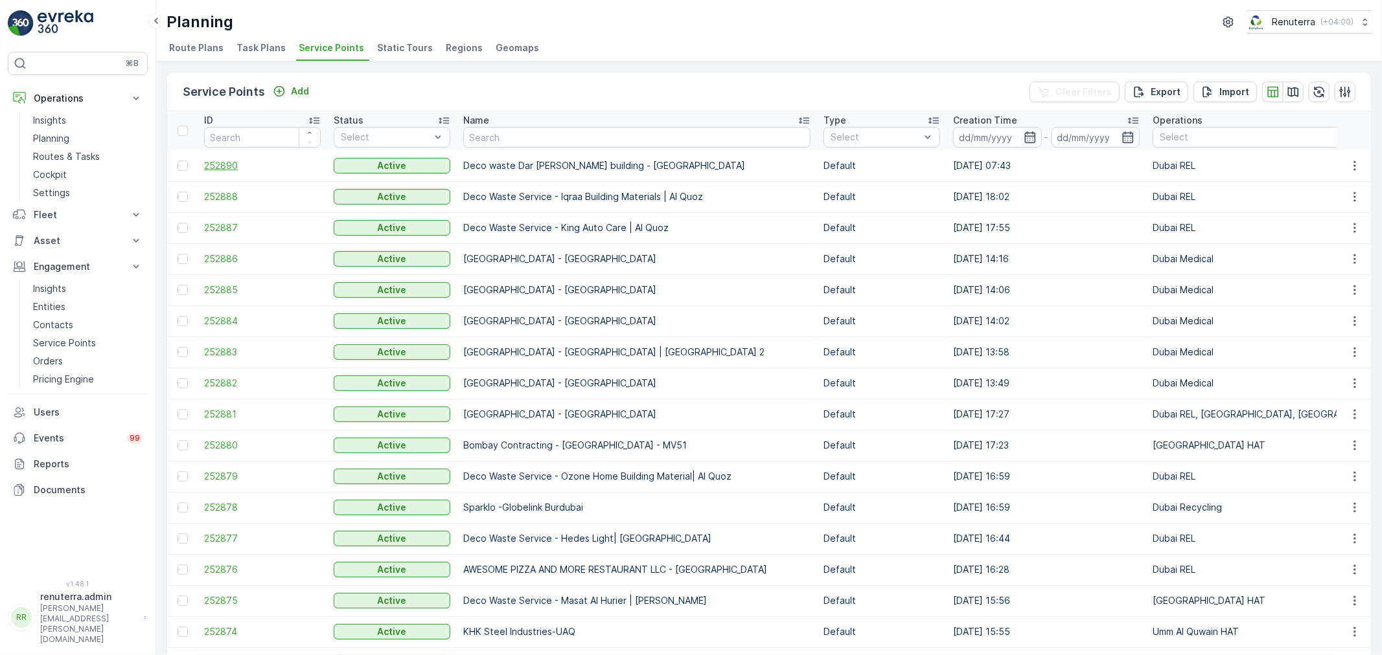
click at [216, 162] on span "252890" at bounding box center [262, 165] width 117 height 13
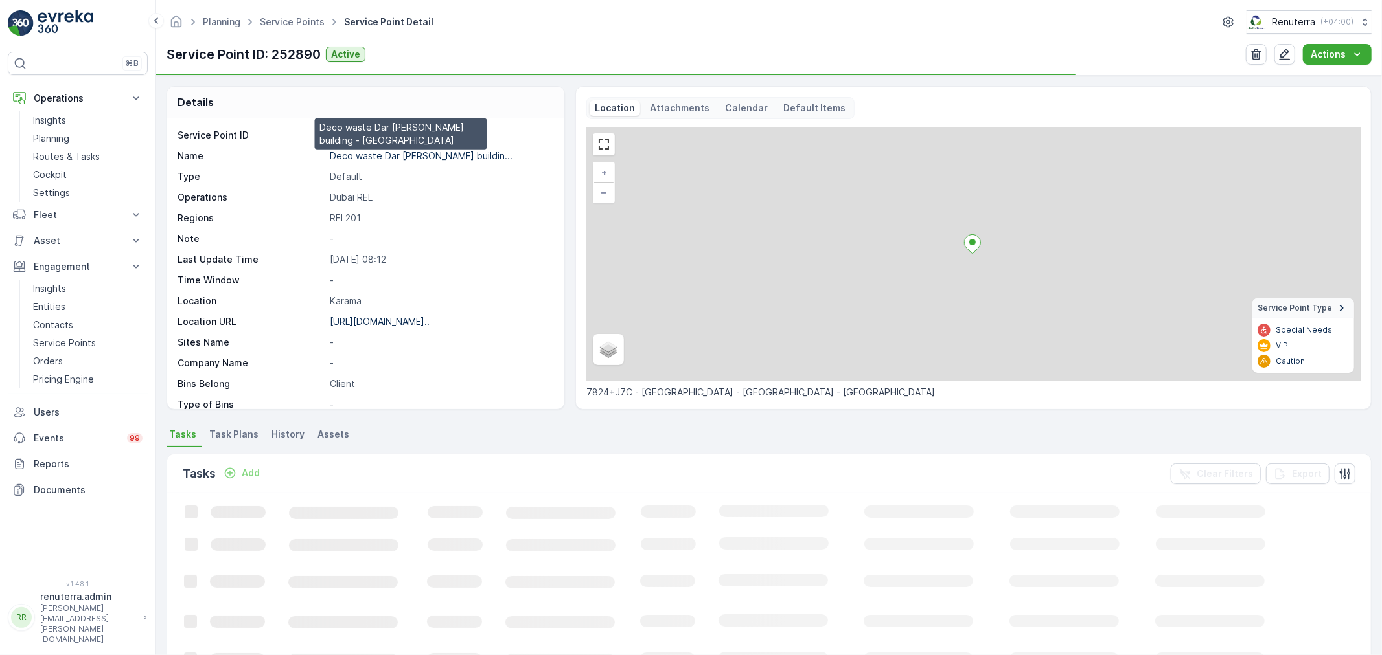
click at [387, 157] on p "Deco waste Dar al aman buildin..." at bounding box center [421, 155] width 183 height 11
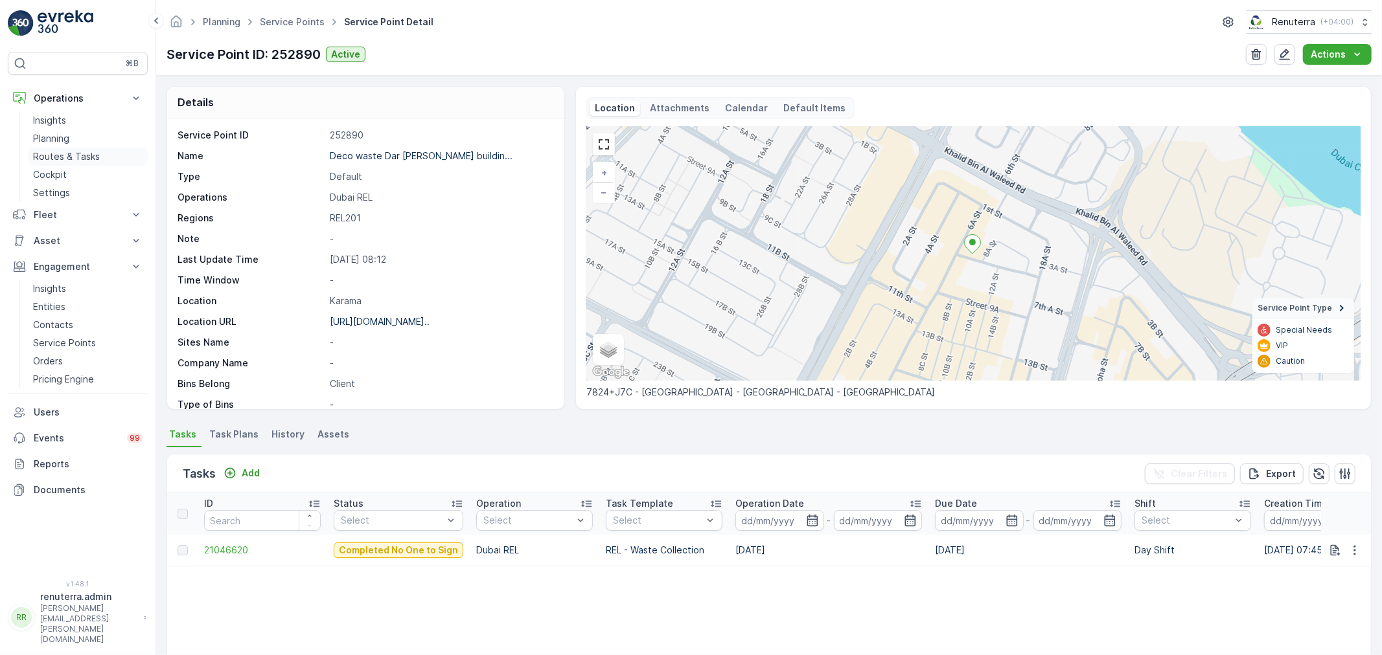
click at [69, 157] on p "Routes & Tasks" at bounding box center [66, 156] width 67 height 13
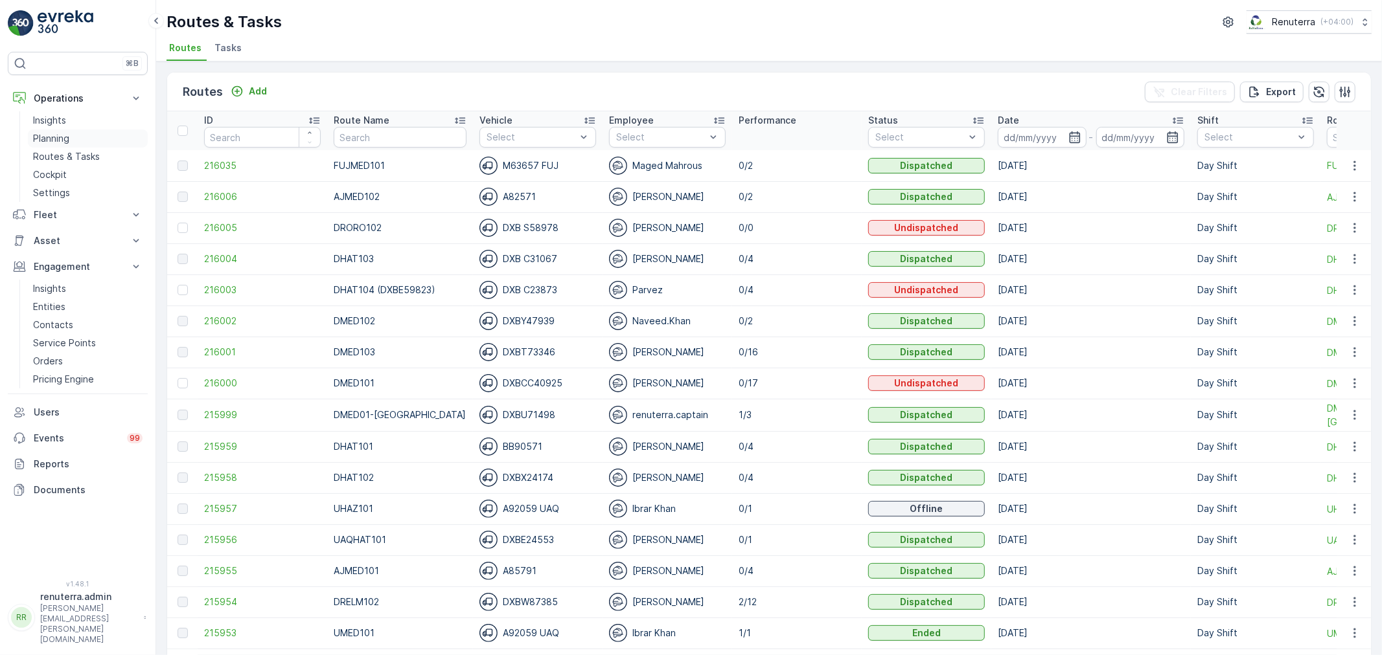
click at [89, 137] on link "Planning" at bounding box center [88, 139] width 120 height 18
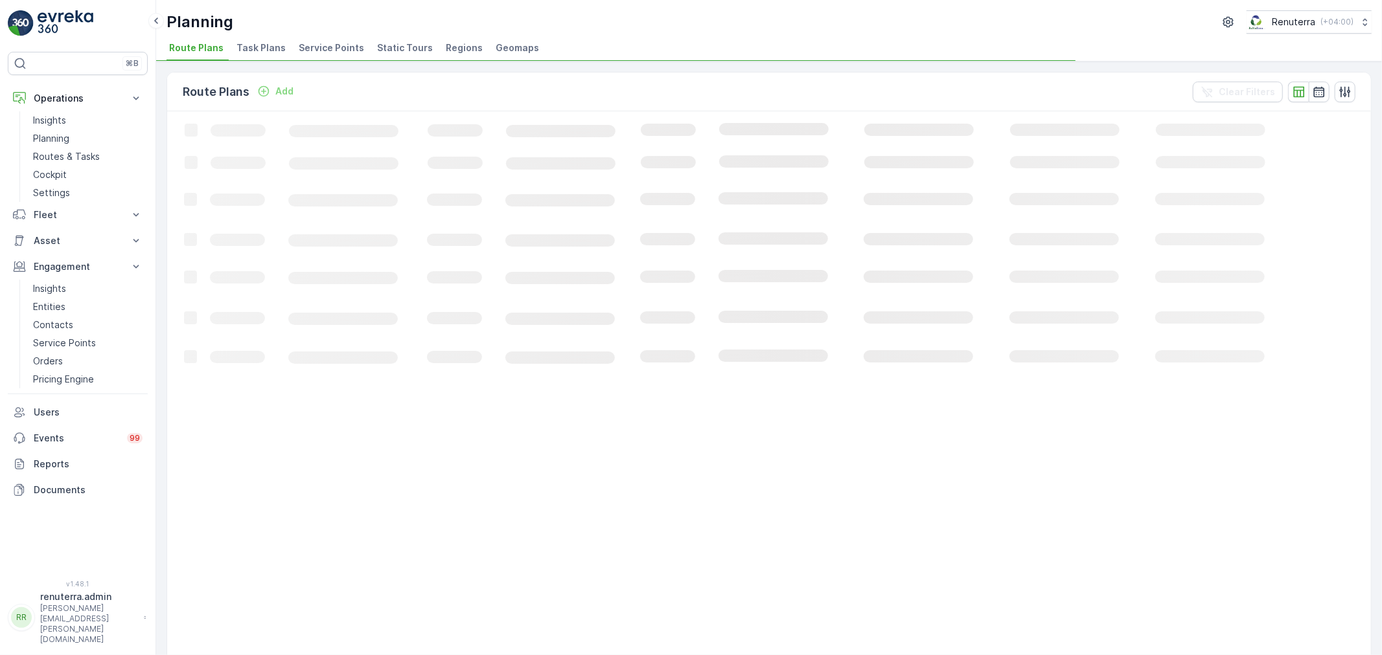
click at [341, 42] on span "Service Points" at bounding box center [331, 47] width 65 height 13
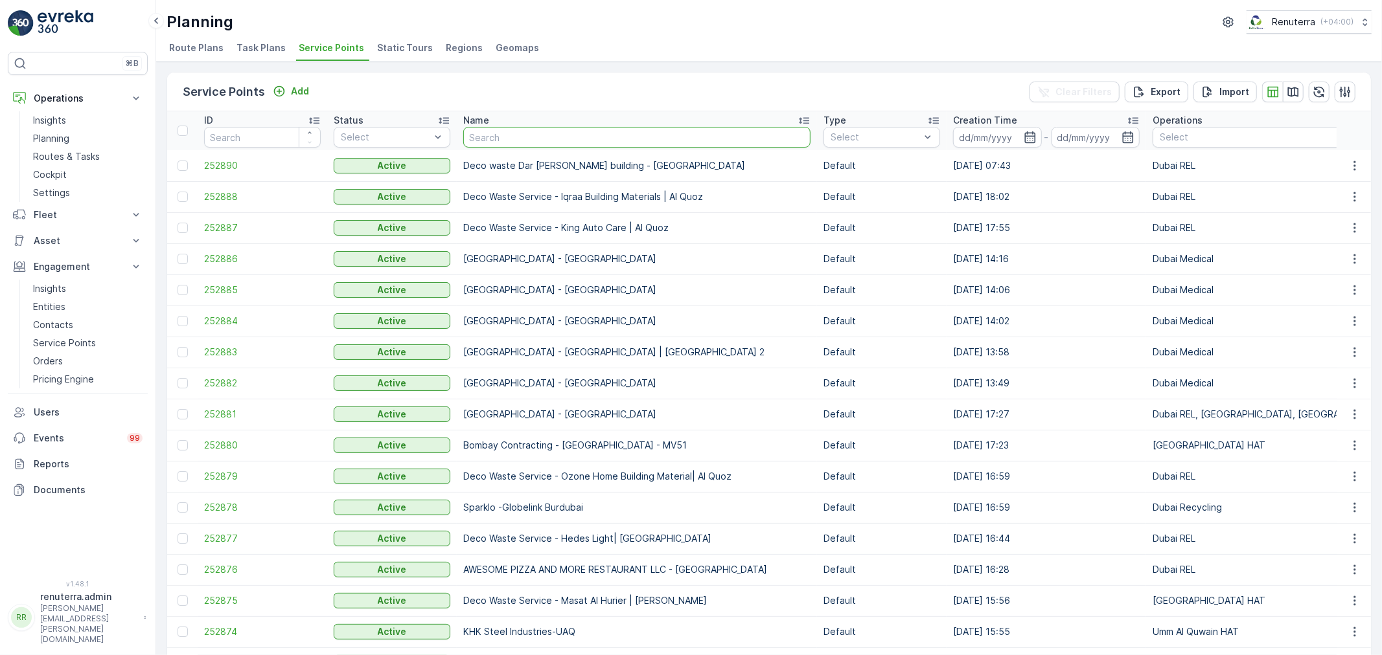
click at [489, 133] on input "text" at bounding box center [636, 137] width 347 height 21
type input "bak"
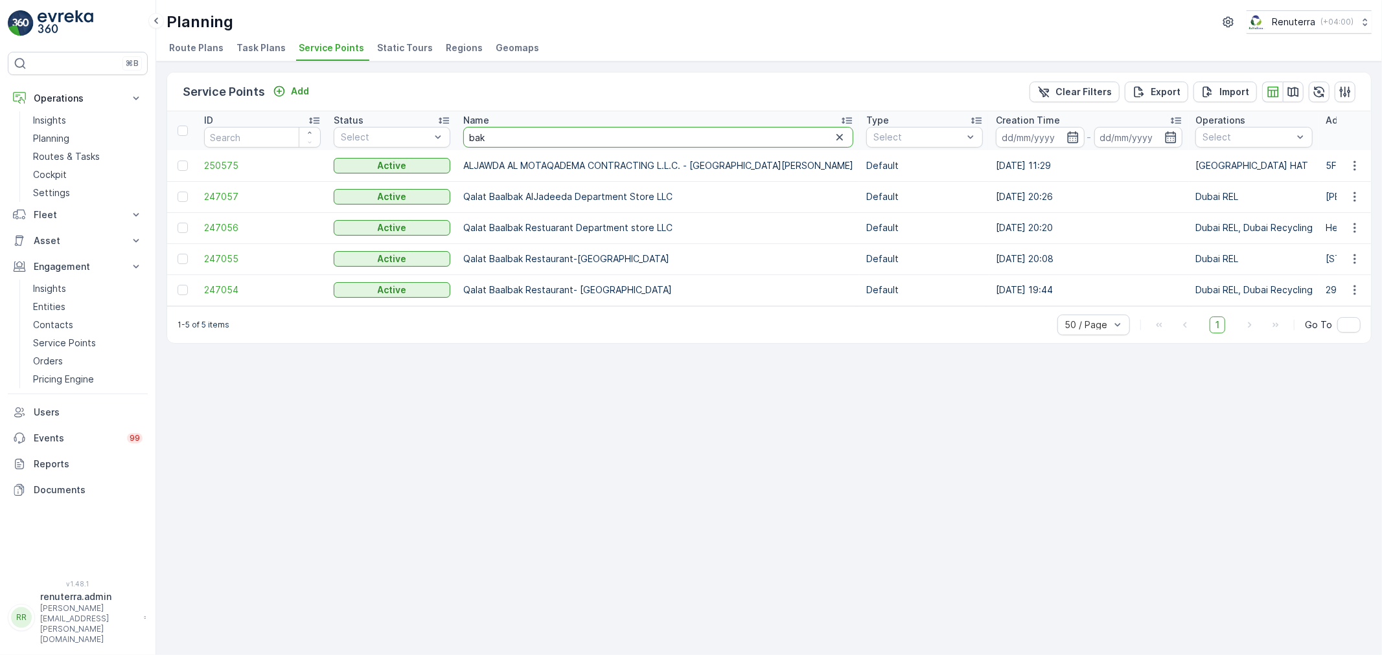
click at [521, 142] on input "bak" at bounding box center [658, 137] width 390 height 21
type input "b"
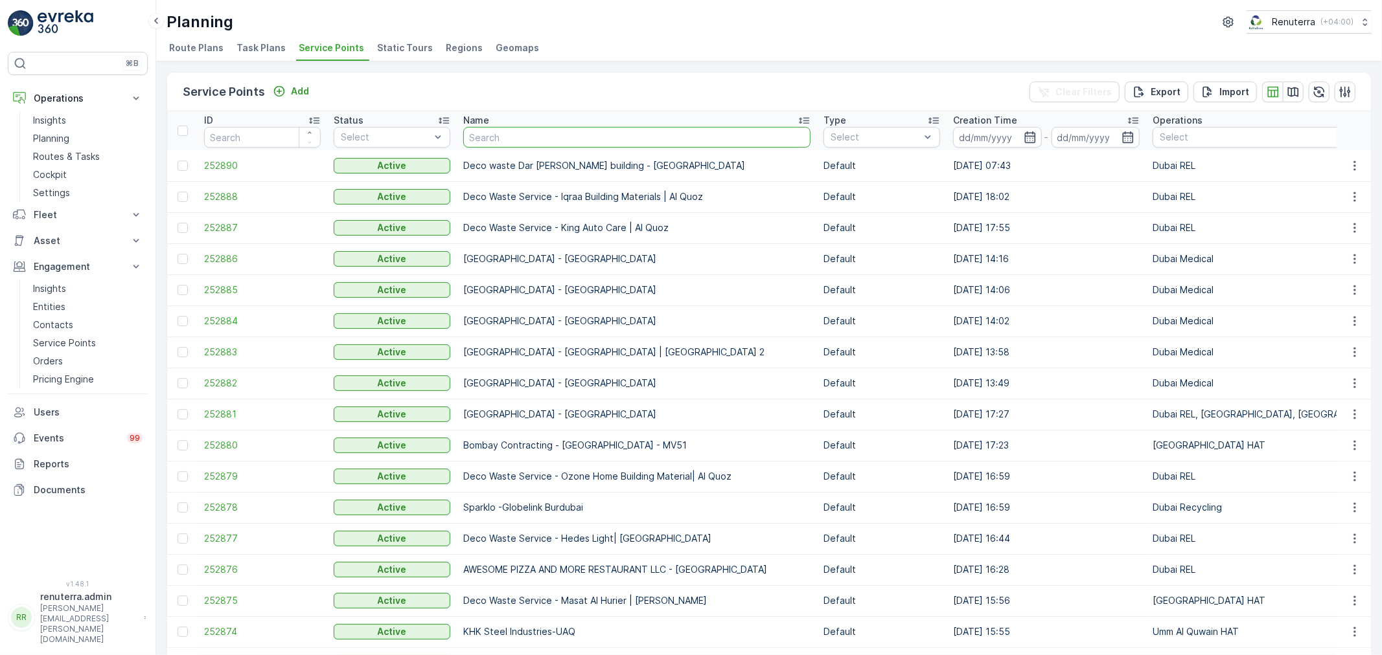
click at [521, 142] on input "text" at bounding box center [636, 137] width 347 height 21
type input "vaah"
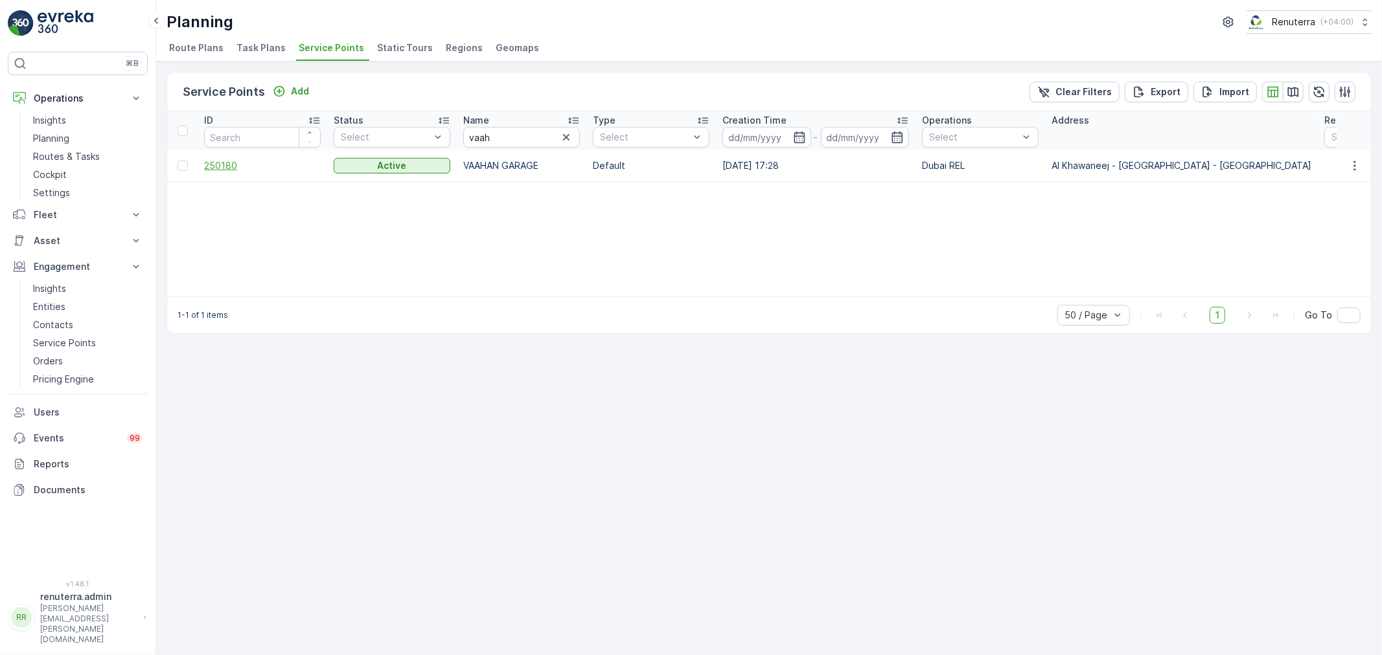
click at [218, 168] on span "250180" at bounding box center [262, 165] width 117 height 13
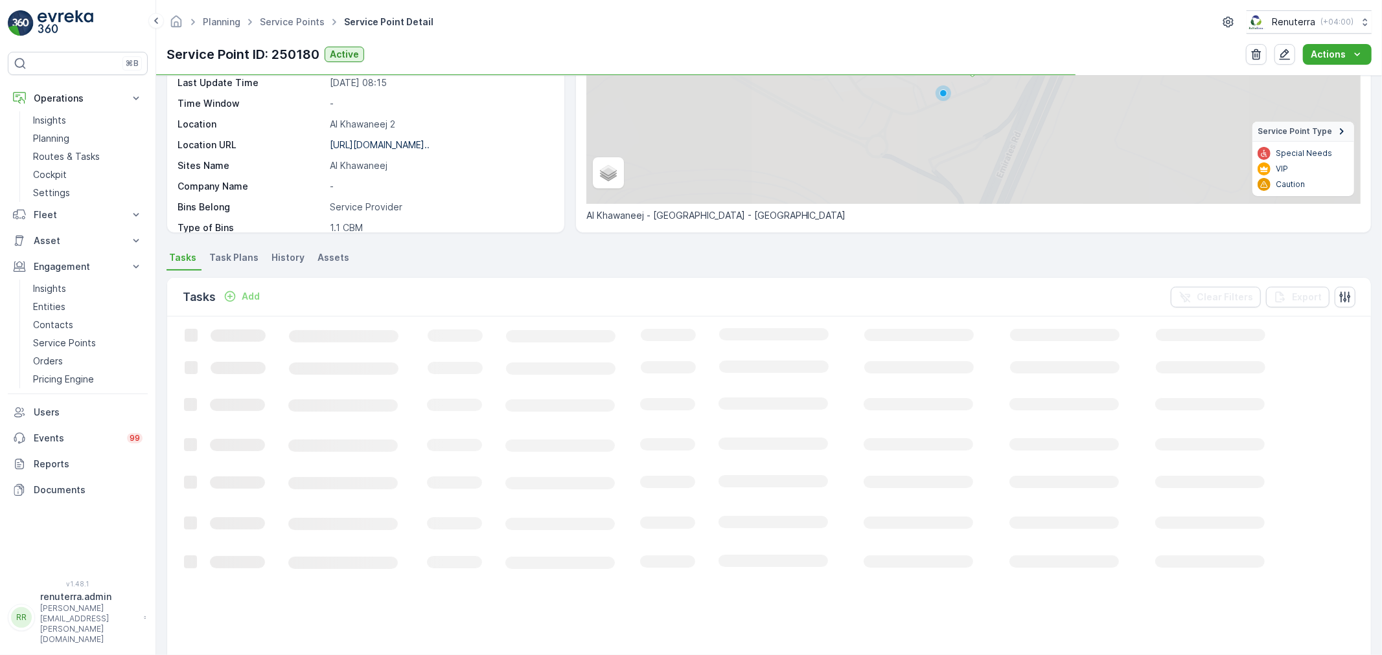
scroll to position [216, 0]
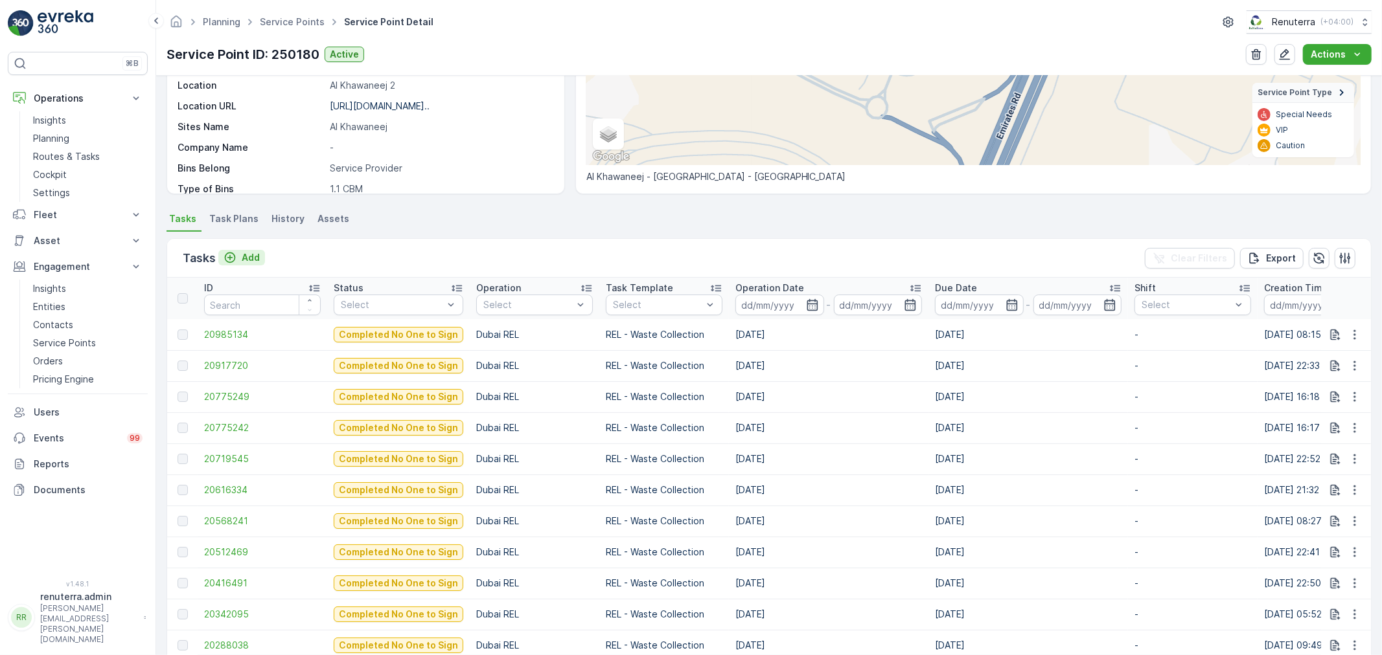
click at [260, 250] on button "Add" at bounding box center [241, 258] width 47 height 16
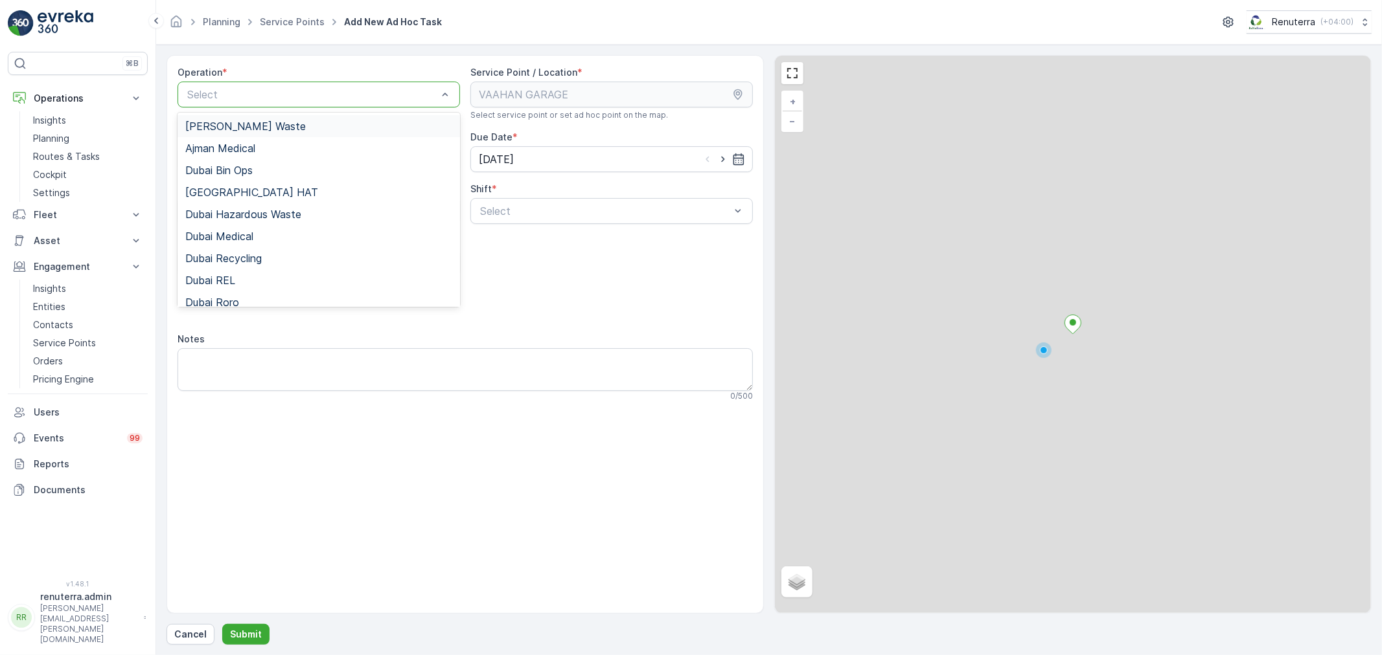
drag, startPoint x: 274, startPoint y: 100, endPoint x: 243, endPoint y: 113, distance: 33.7
click at [274, 99] on div at bounding box center [312, 95] width 253 height 12
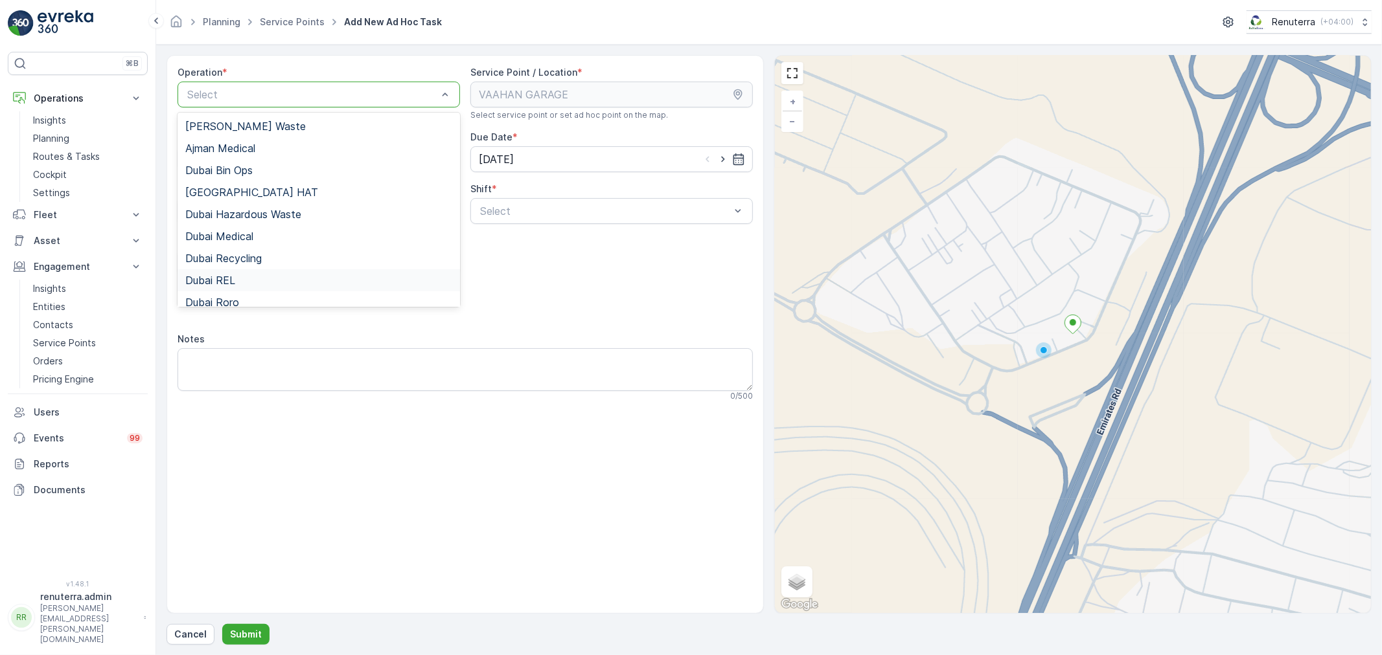
click at [231, 283] on span "Dubai REL" at bounding box center [210, 281] width 50 height 12
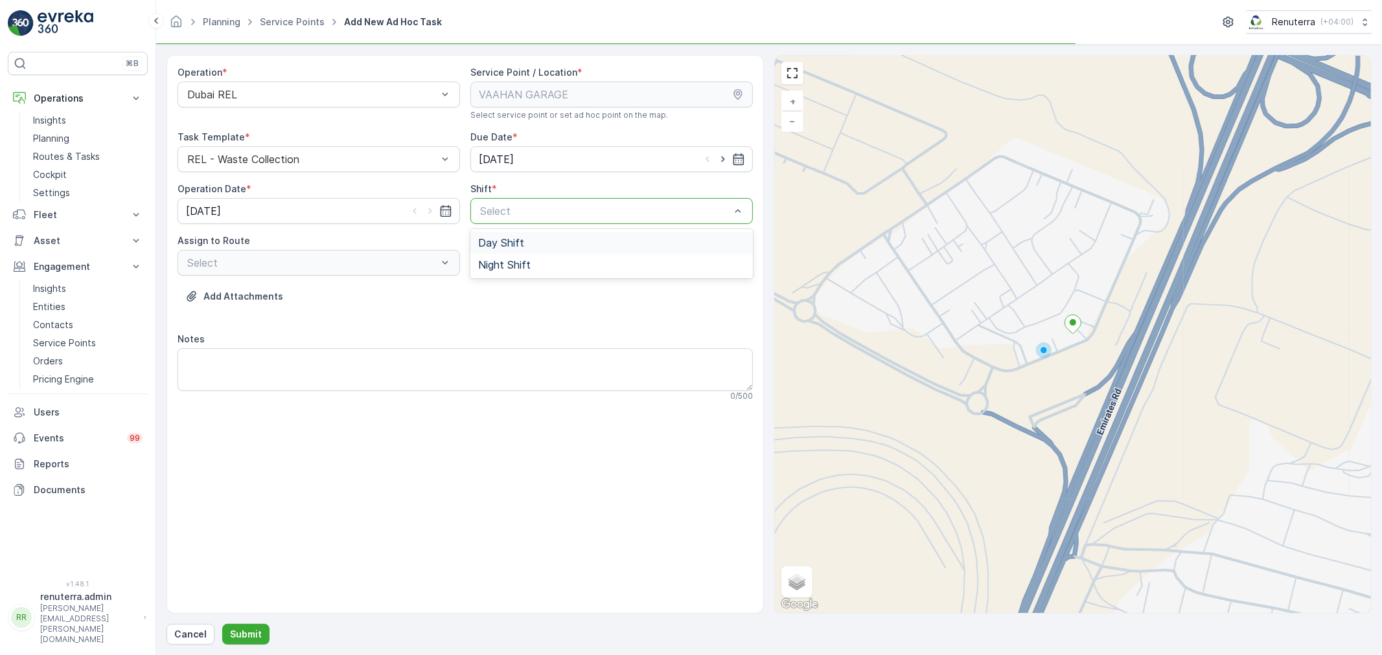
drag, startPoint x: 561, startPoint y: 208, endPoint x: 539, endPoint y: 240, distance: 38.6
click at [560, 207] on div at bounding box center [605, 211] width 253 height 12
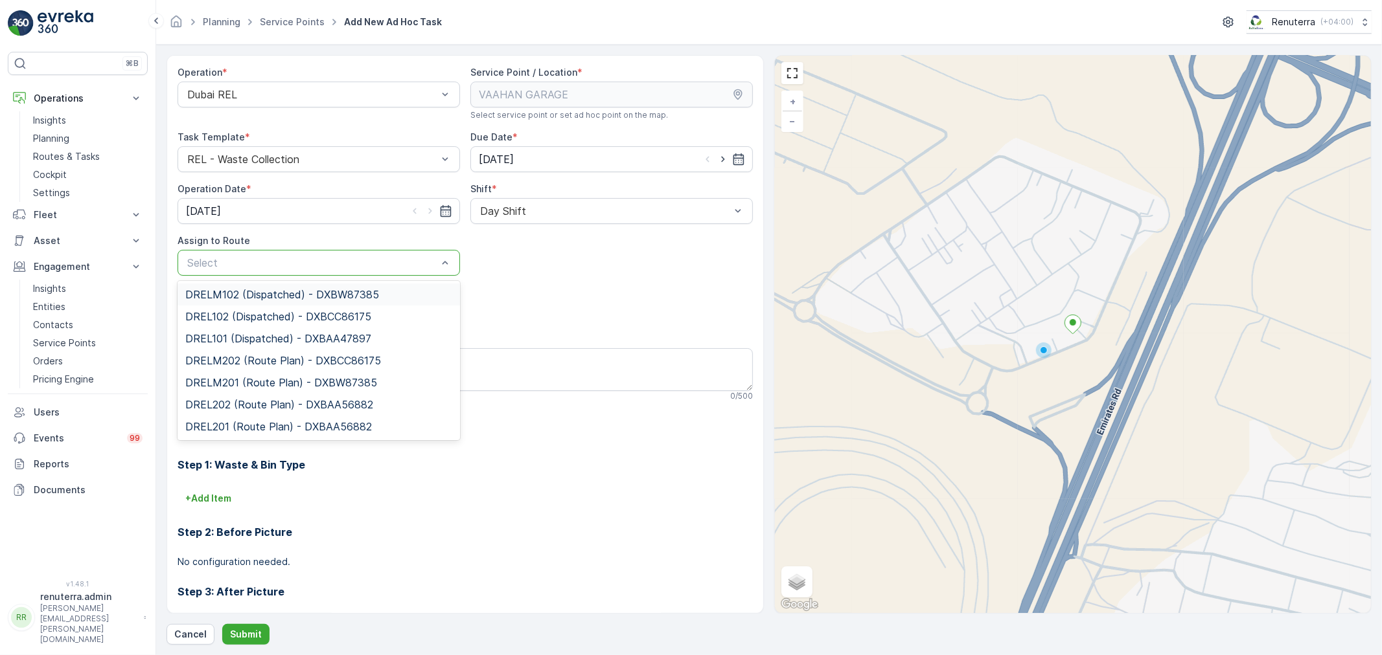
click at [331, 266] on div at bounding box center [312, 263] width 253 height 12
click at [230, 301] on div "DRELM102 (Dispatched) - DXBW87385" at bounding box center [318, 295] width 282 height 22
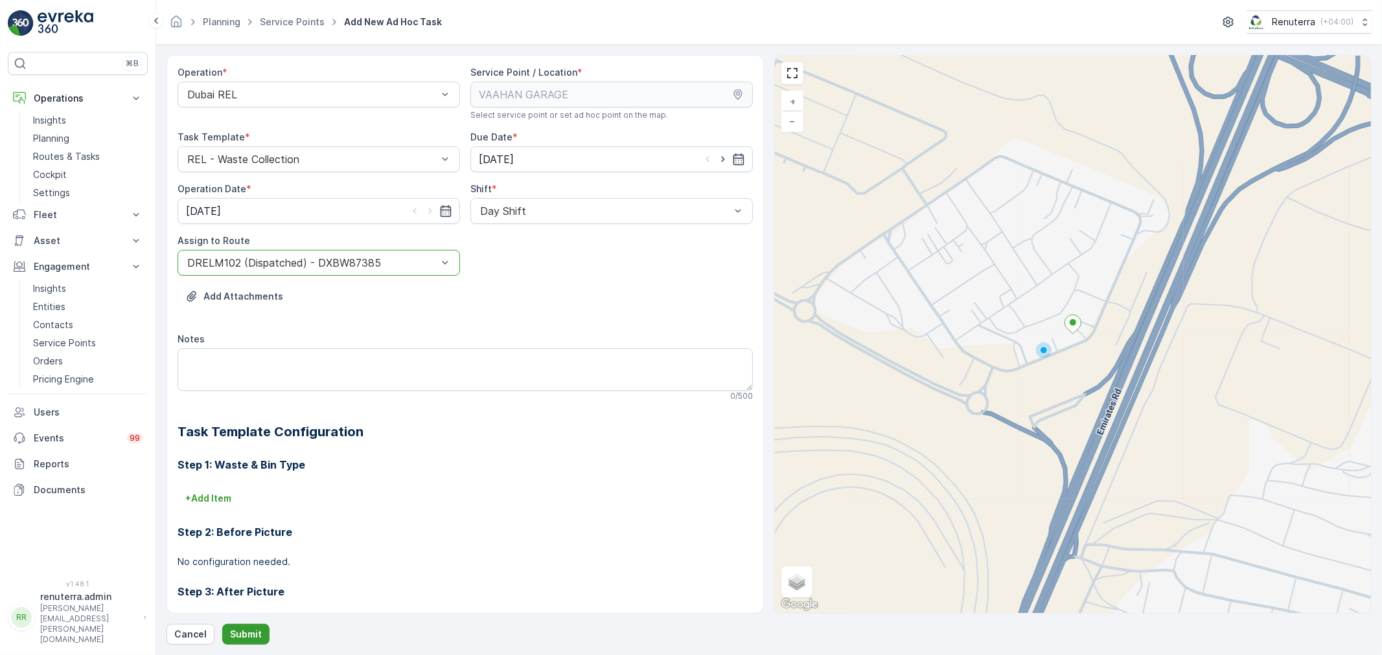
click at [235, 632] on p "Submit" at bounding box center [246, 634] width 32 height 13
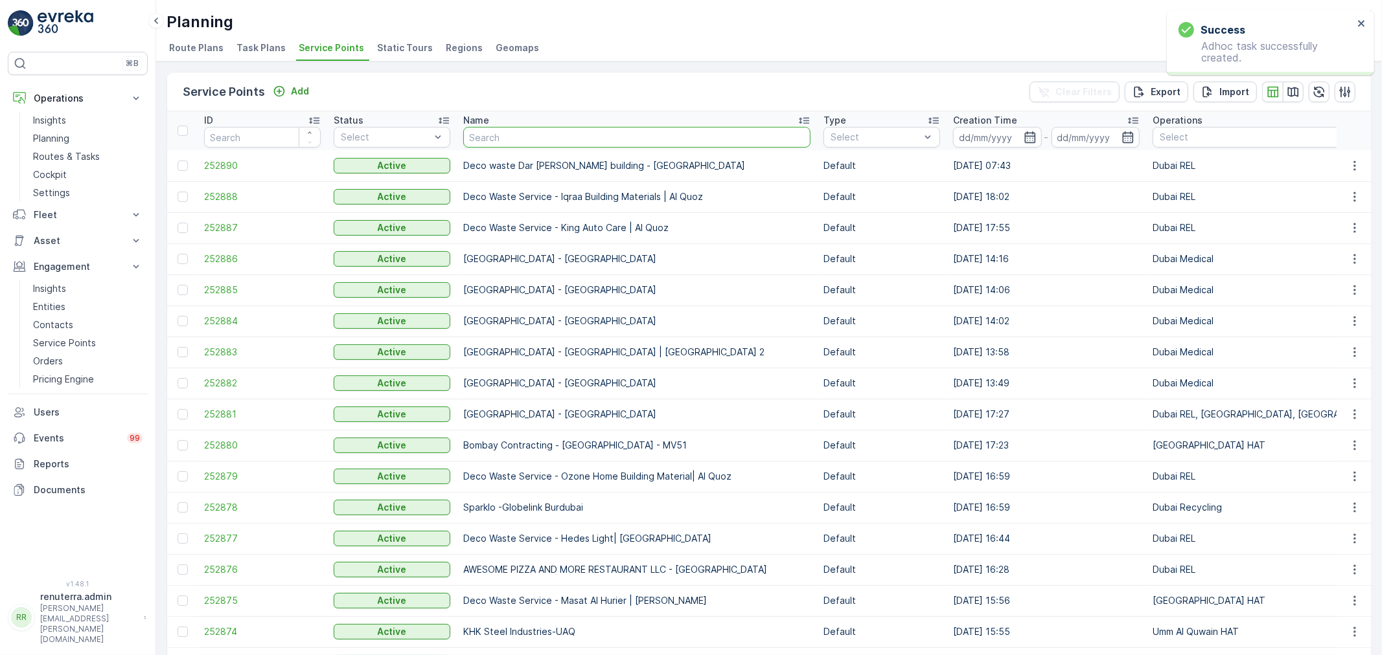
click at [523, 134] on input "text" at bounding box center [636, 137] width 347 height 21
type input "salam"
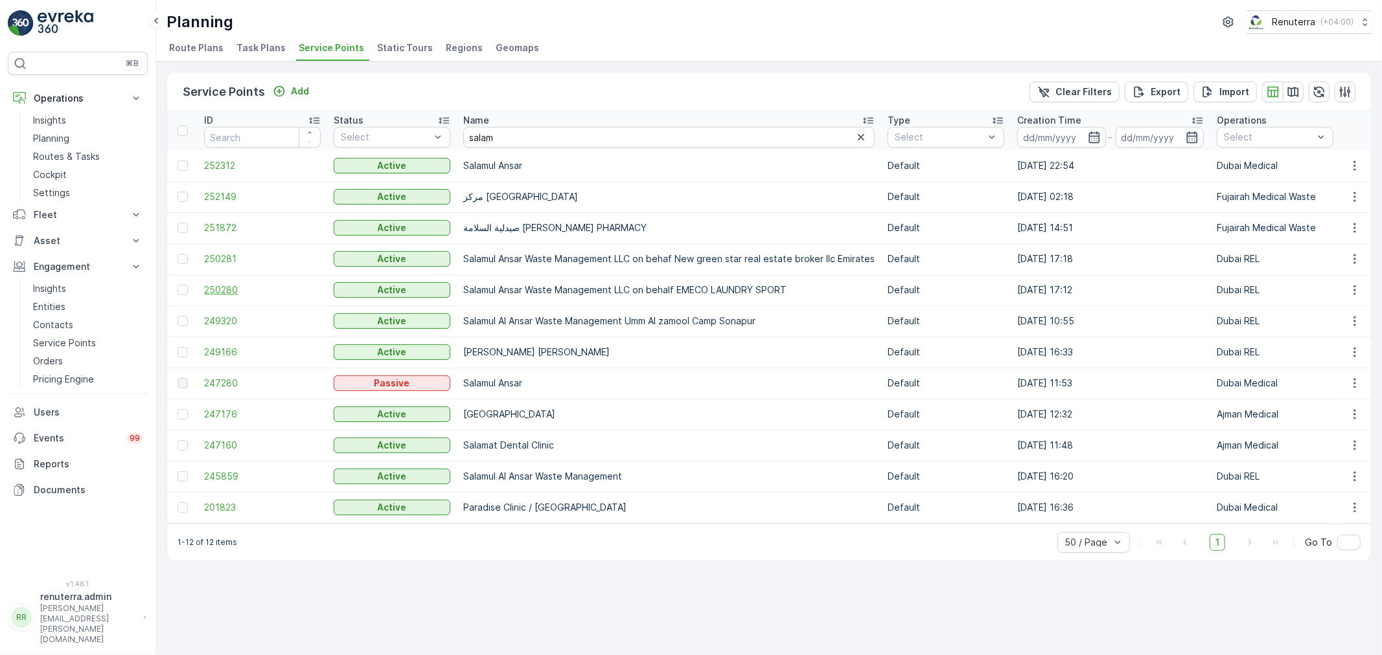
click at [229, 285] on span "250280" at bounding box center [262, 290] width 117 height 13
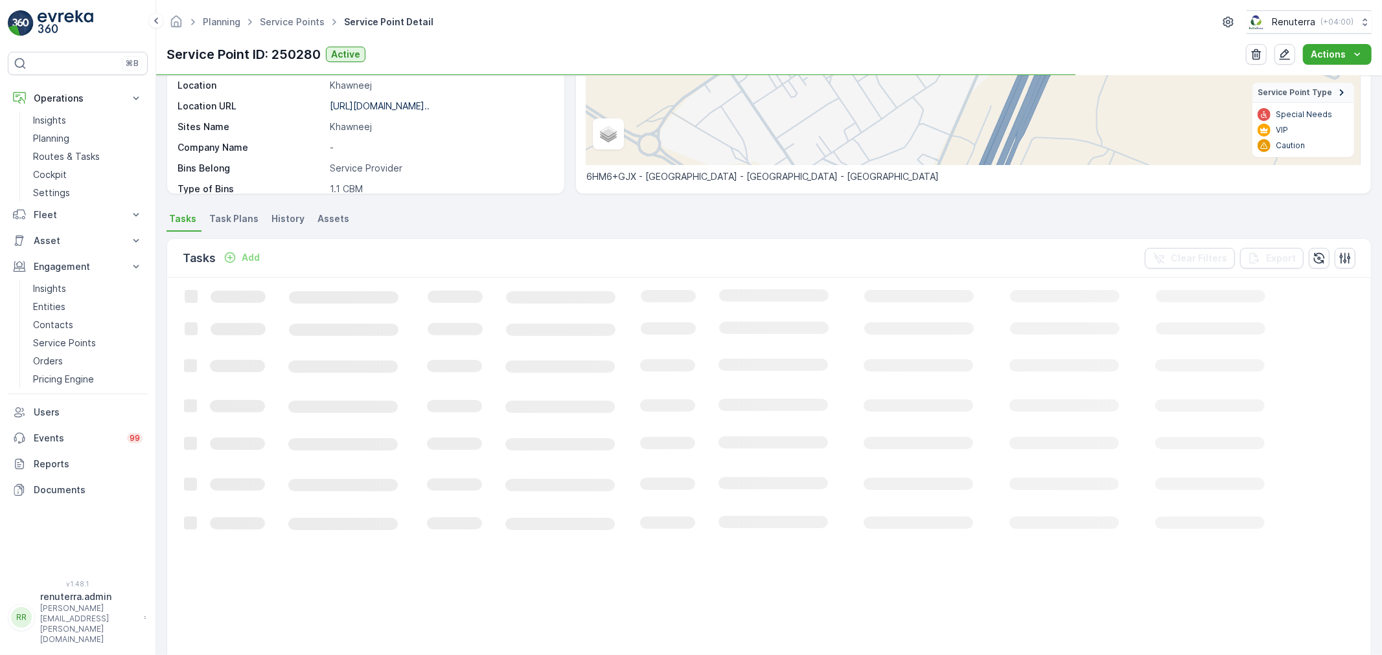
scroll to position [216, 0]
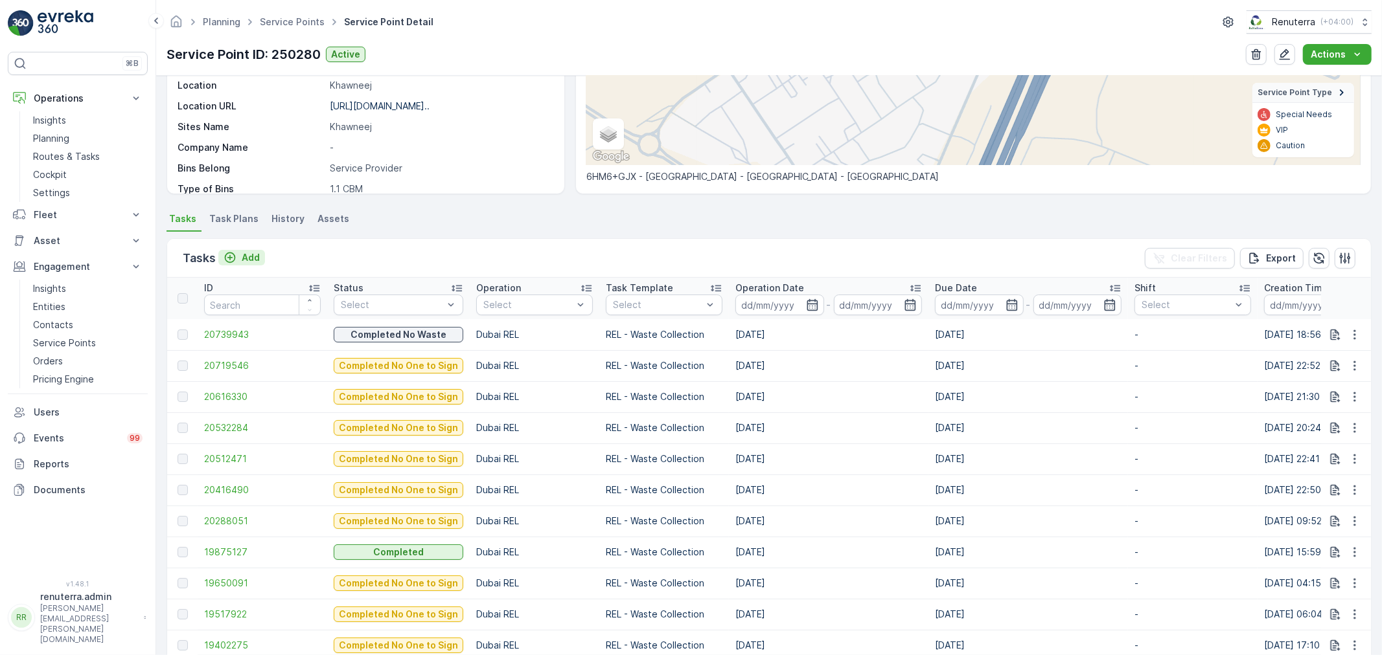
click at [255, 256] on p "Add" at bounding box center [251, 257] width 18 height 13
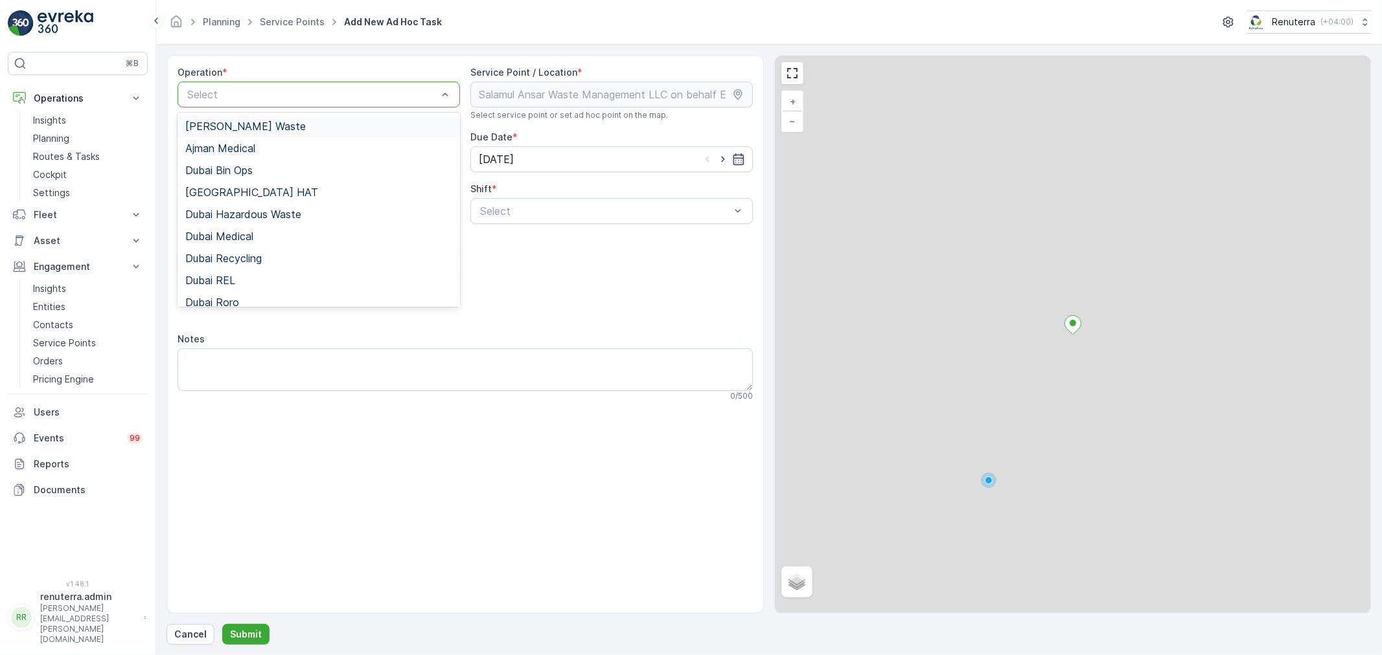
drag, startPoint x: 299, startPoint y: 98, endPoint x: 276, endPoint y: 159, distance: 64.6
click at [298, 99] on div at bounding box center [312, 95] width 253 height 12
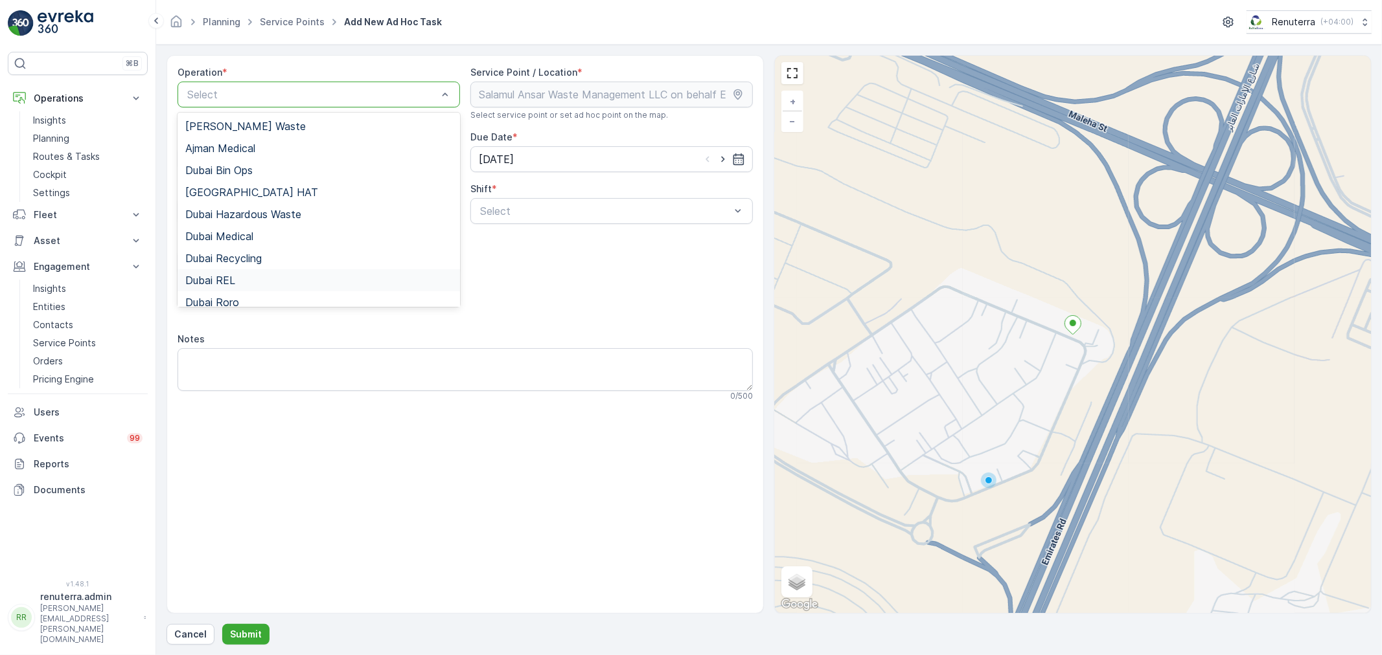
click at [256, 276] on div "Dubai REL" at bounding box center [318, 281] width 267 height 12
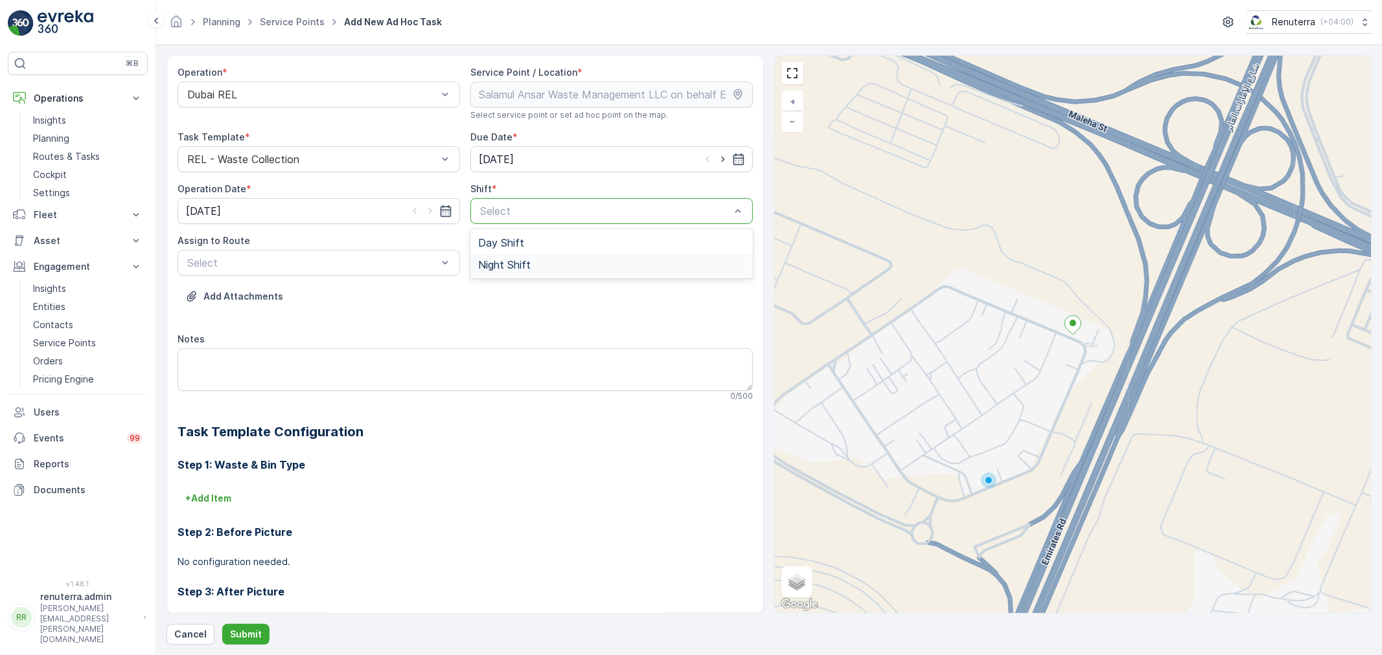
click at [492, 262] on span "Night Shift" at bounding box center [504, 265] width 52 height 12
drag, startPoint x: 504, startPoint y: 192, endPoint x: 501, endPoint y: 211, distance: 18.4
click at [504, 198] on div "Shift * Night Shift" at bounding box center [611, 203] width 282 height 41
click at [501, 211] on div at bounding box center [605, 211] width 253 height 12
drag, startPoint x: 499, startPoint y: 234, endPoint x: 477, endPoint y: 240, distance: 22.8
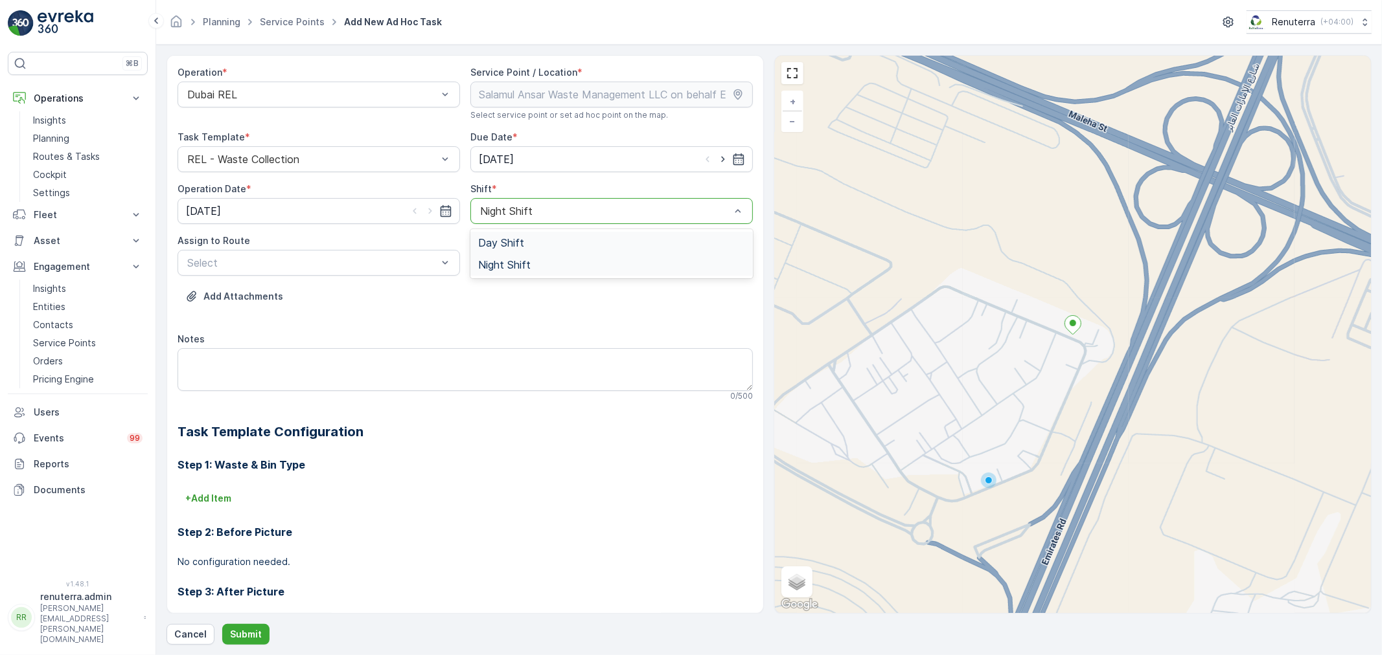
click at [497, 234] on div "Day Shift" at bounding box center [611, 243] width 282 height 22
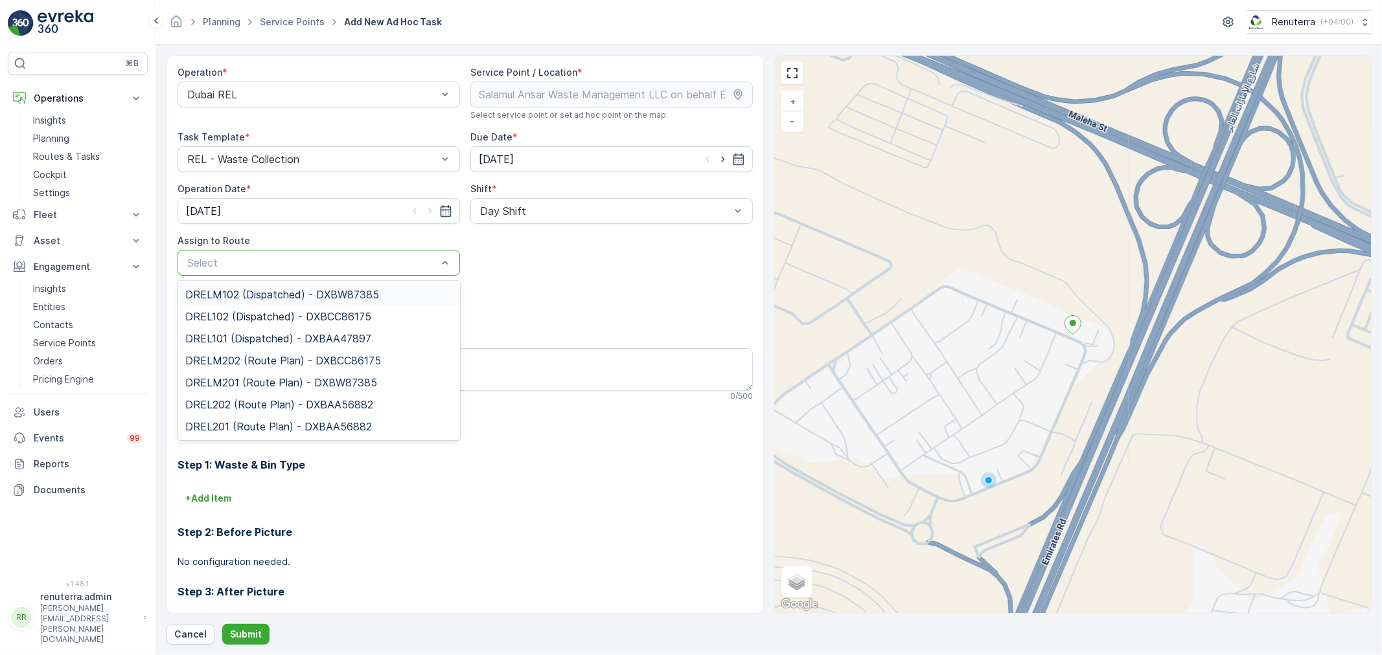
drag, startPoint x: 306, startPoint y: 290, endPoint x: 293, endPoint y: 301, distance: 17.0
click at [306, 290] on span "DRELM102 (Dispatched) - DXBW87385" at bounding box center [282, 295] width 194 height 12
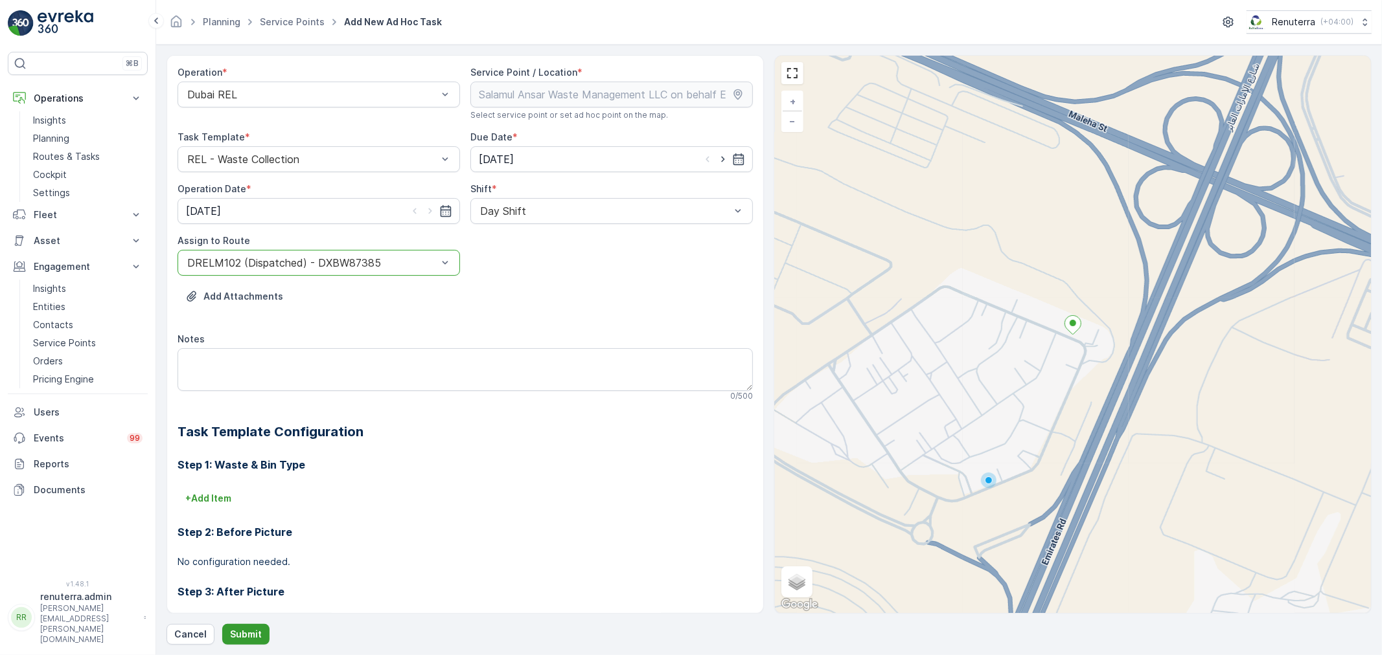
click at [241, 632] on p "Submit" at bounding box center [246, 634] width 32 height 13
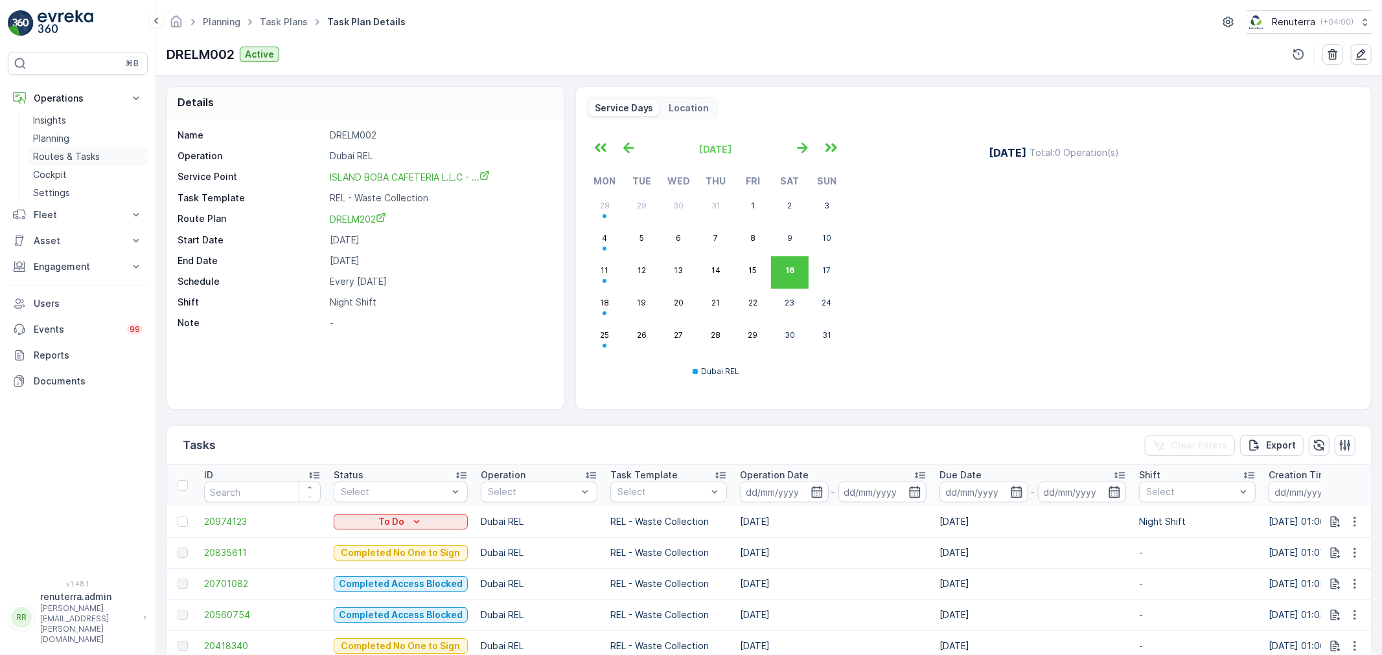
click at [49, 150] on p "Routes & Tasks" at bounding box center [66, 156] width 67 height 13
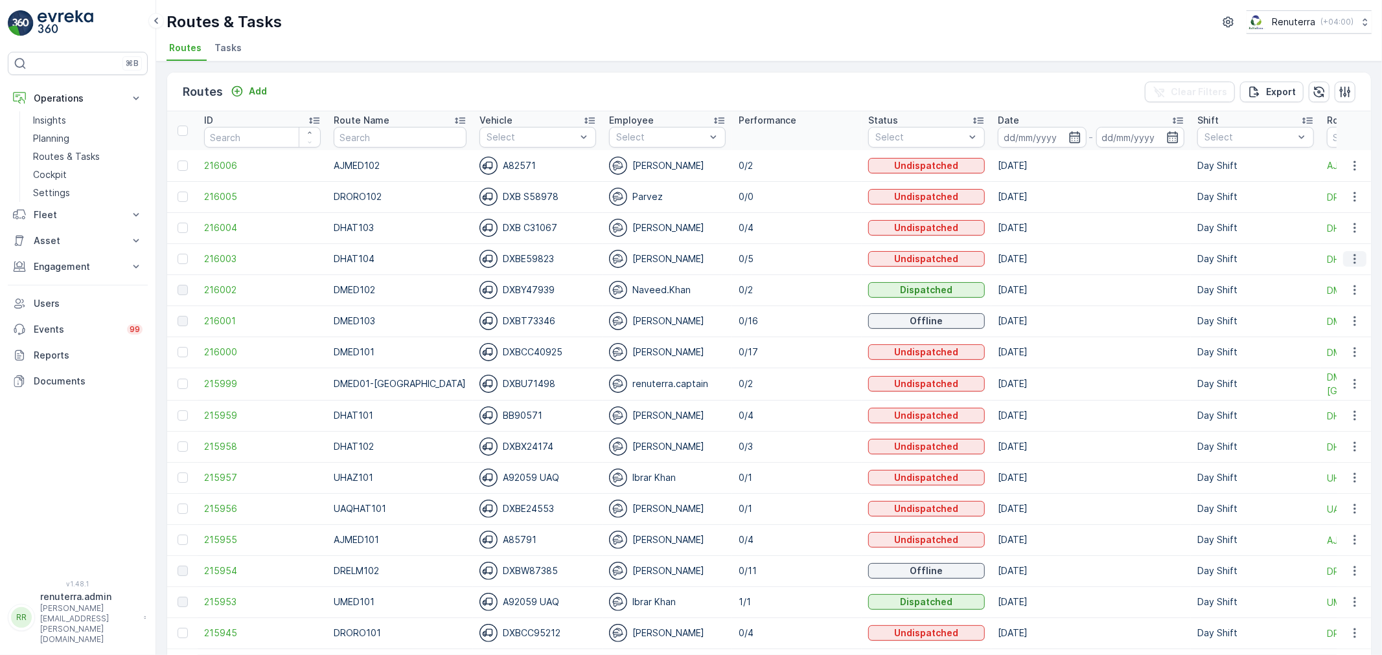
click at [1348, 262] on icon "button" at bounding box center [1354, 259] width 13 height 13
click at [1313, 325] on div "Change Assignee" at bounding box center [1331, 332] width 100 height 18
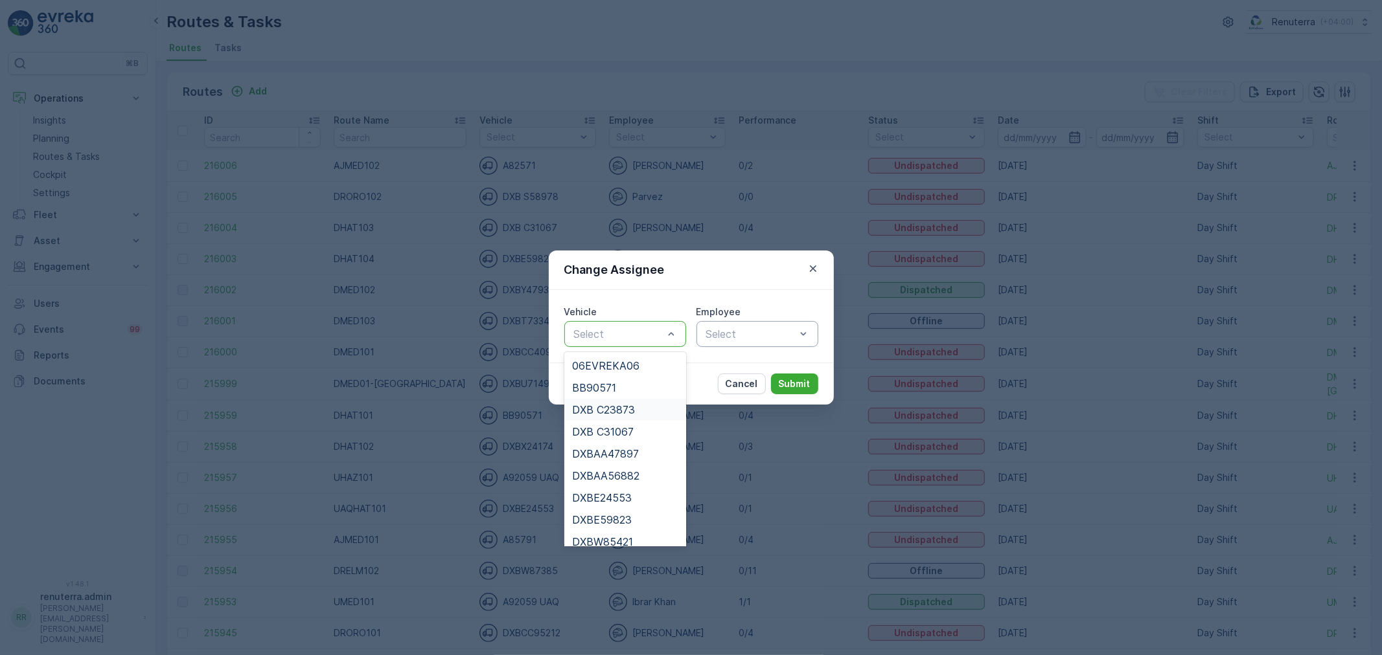
drag, startPoint x: 642, startPoint y: 411, endPoint x: 734, endPoint y: 342, distance: 115.2
click at [649, 407] on div "DXB C23873" at bounding box center [625, 410] width 106 height 12
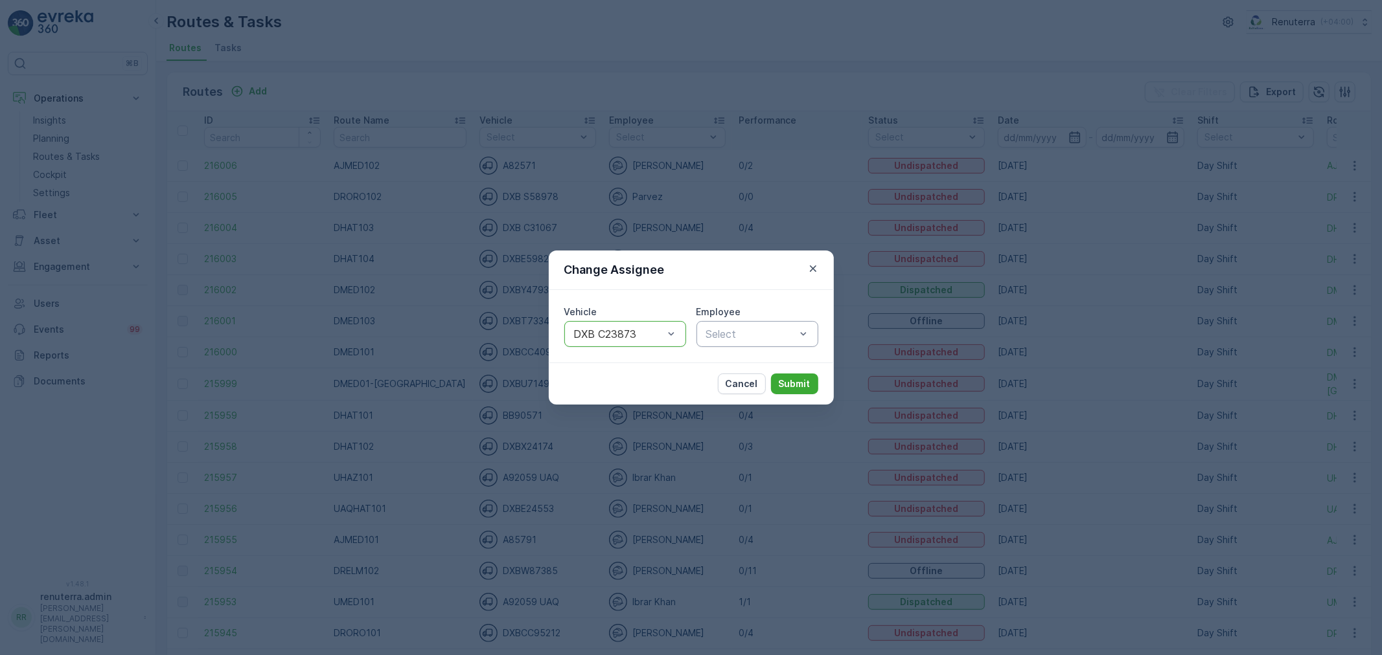
click at [755, 330] on div at bounding box center [751, 334] width 92 height 12
type input "par"
drag, startPoint x: 758, startPoint y: 364, endPoint x: 777, endPoint y: 374, distance: 21.7
click at [758, 365] on div "Parvez" at bounding box center [757, 366] width 106 height 12
click at [790, 374] on button "Submit" at bounding box center [794, 384] width 47 height 21
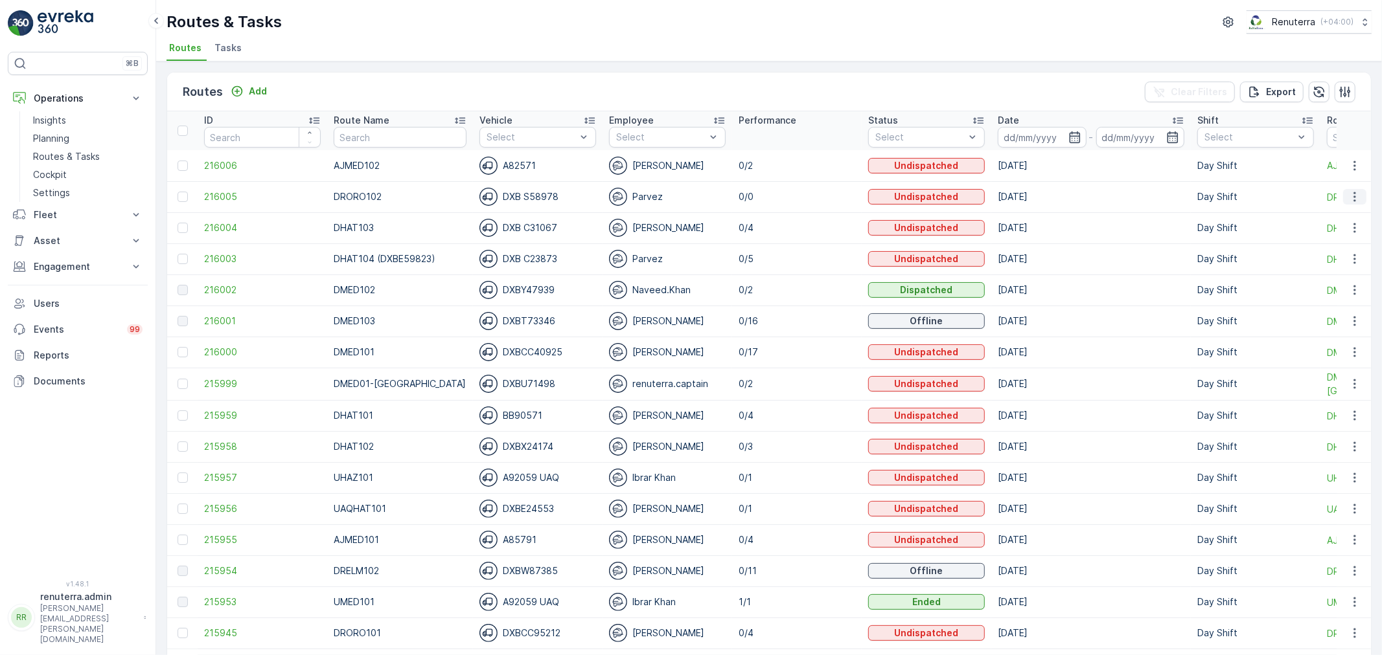
click at [1348, 198] on icon "button" at bounding box center [1354, 196] width 13 height 13
click at [1328, 273] on span "Change Assignee" at bounding box center [1324, 270] width 76 height 13
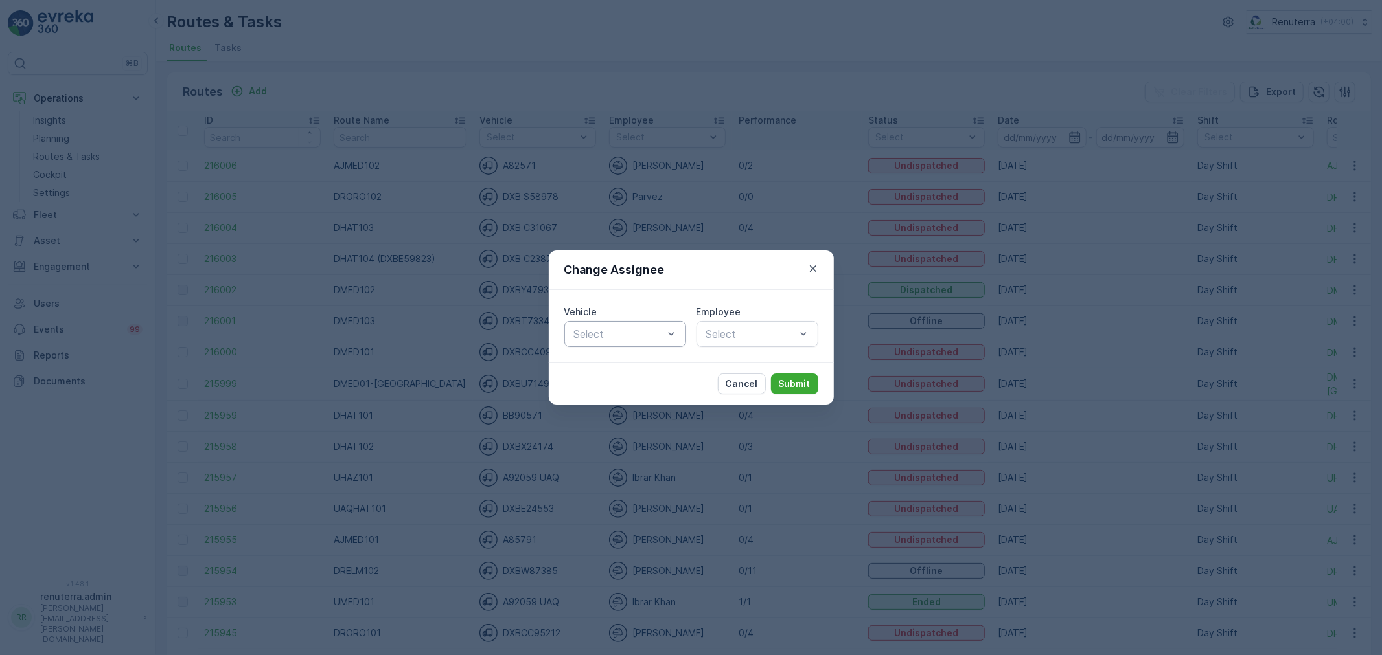
click at [638, 325] on div "Select" at bounding box center [625, 334] width 122 height 26
drag, startPoint x: 622, startPoint y: 387, endPoint x: 700, endPoint y: 351, distance: 85.8
click at [630, 385] on span "DXB S58978" at bounding box center [603, 388] width 63 height 12
click at [714, 333] on div at bounding box center [751, 334] width 92 height 12
type input "noo"
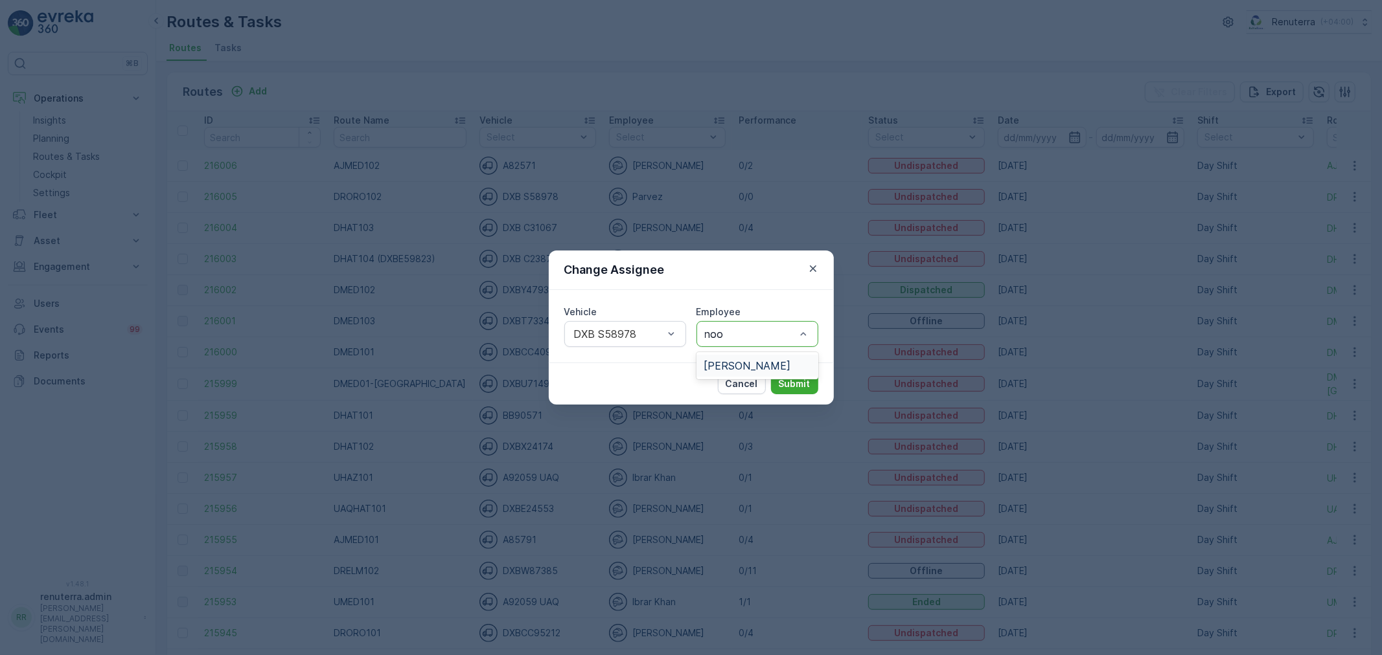
click at [746, 365] on span "Noor Ghani" at bounding box center [747, 366] width 87 height 12
click at [804, 382] on p "Submit" at bounding box center [795, 384] width 32 height 13
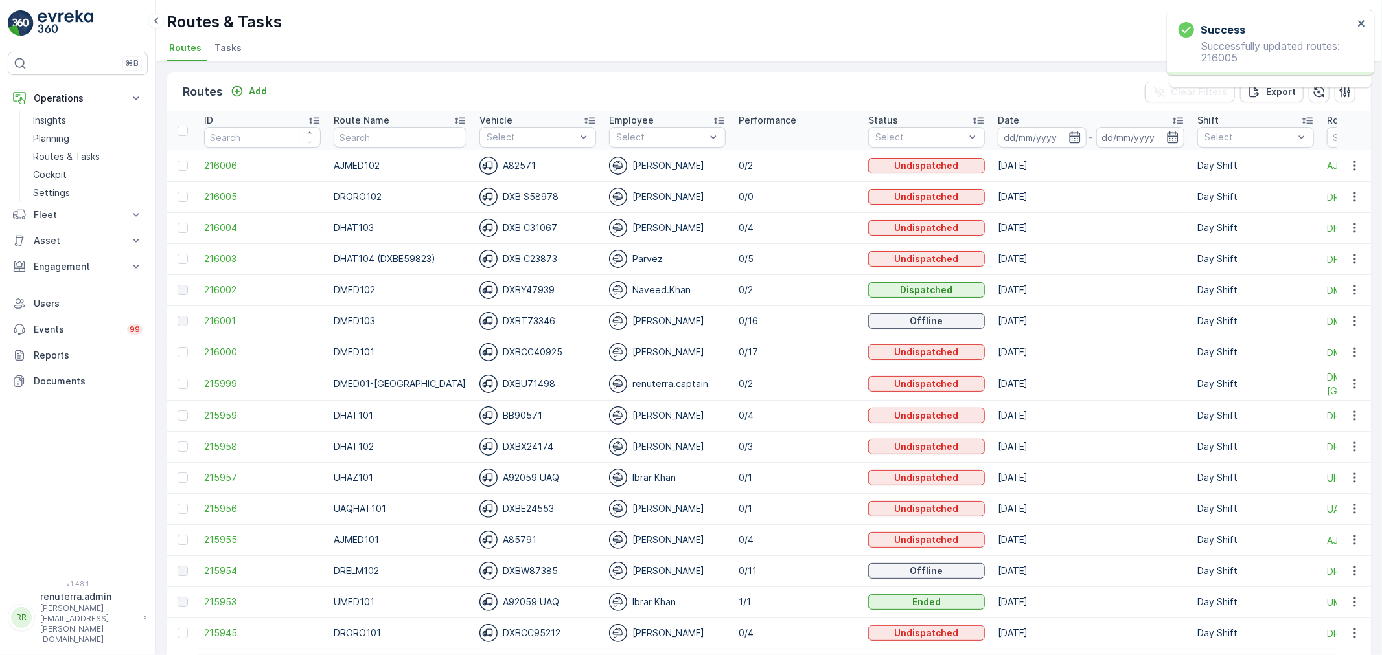
click at [212, 259] on span "216003" at bounding box center [262, 259] width 117 height 13
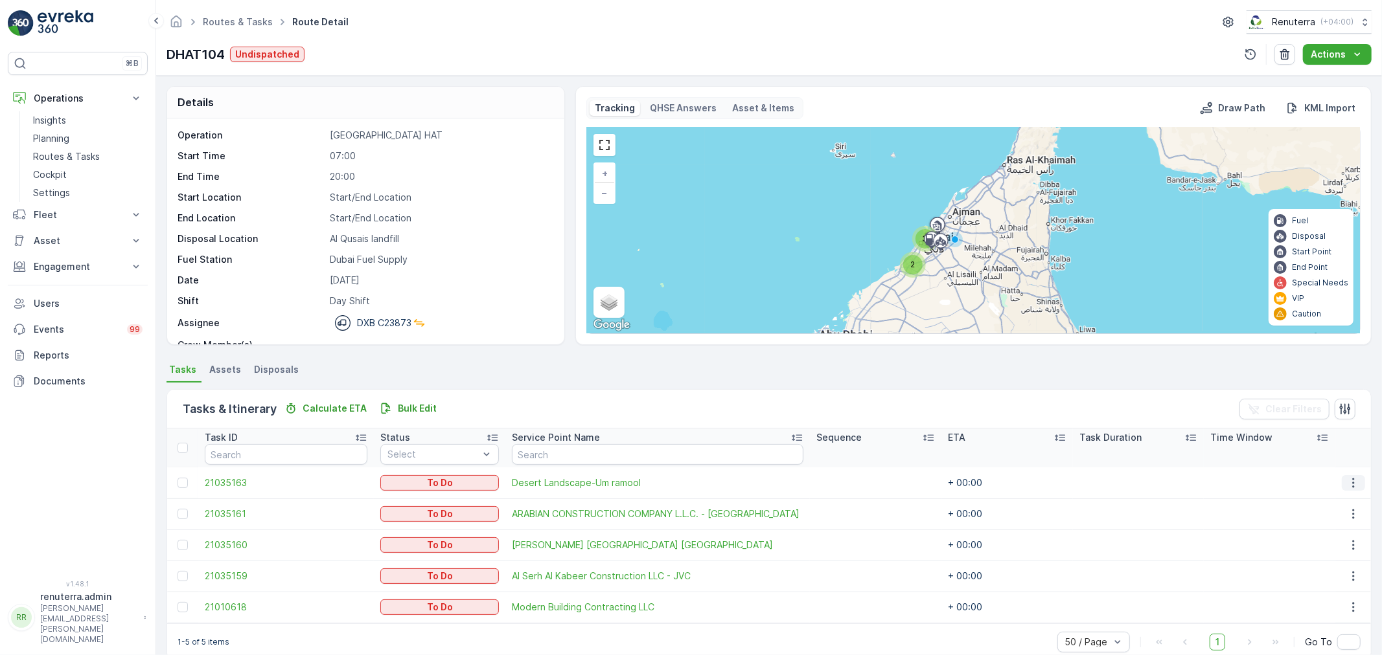
click at [1354, 484] on icon "button" at bounding box center [1353, 483] width 13 height 13
click at [1313, 535] on span "Change Route" at bounding box center [1321, 538] width 63 height 13
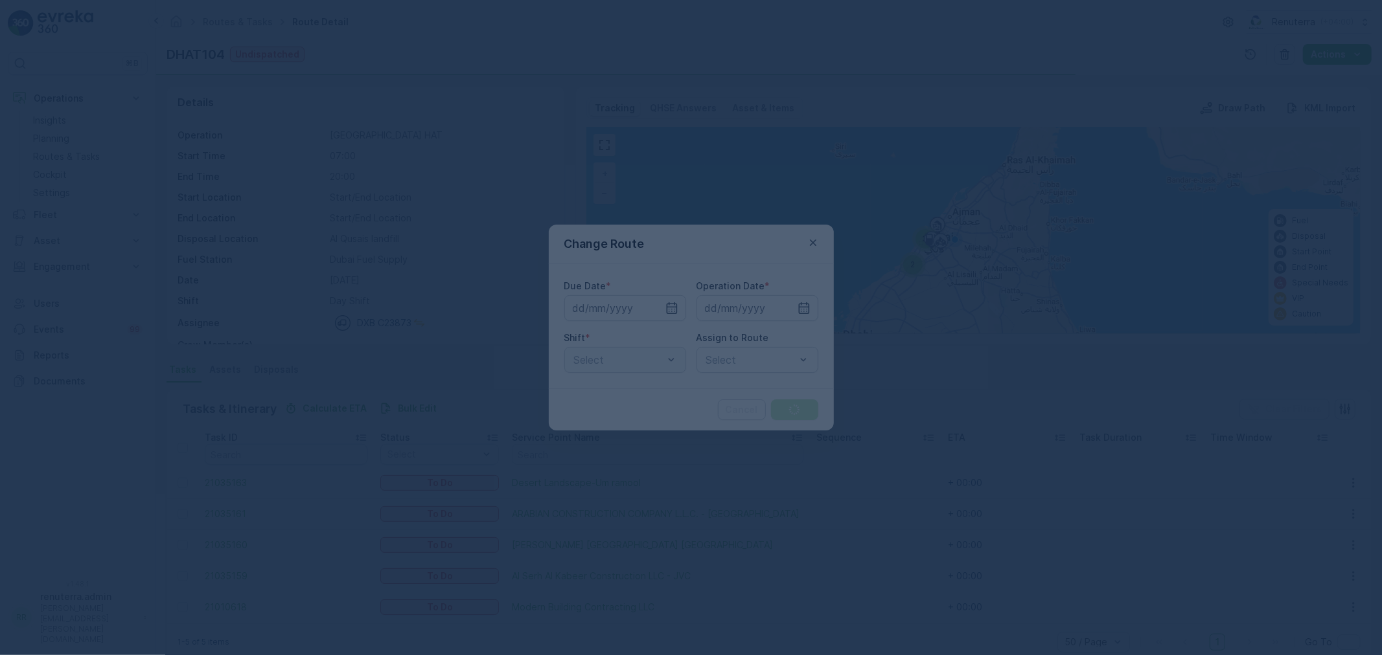
type input "[DATE]"
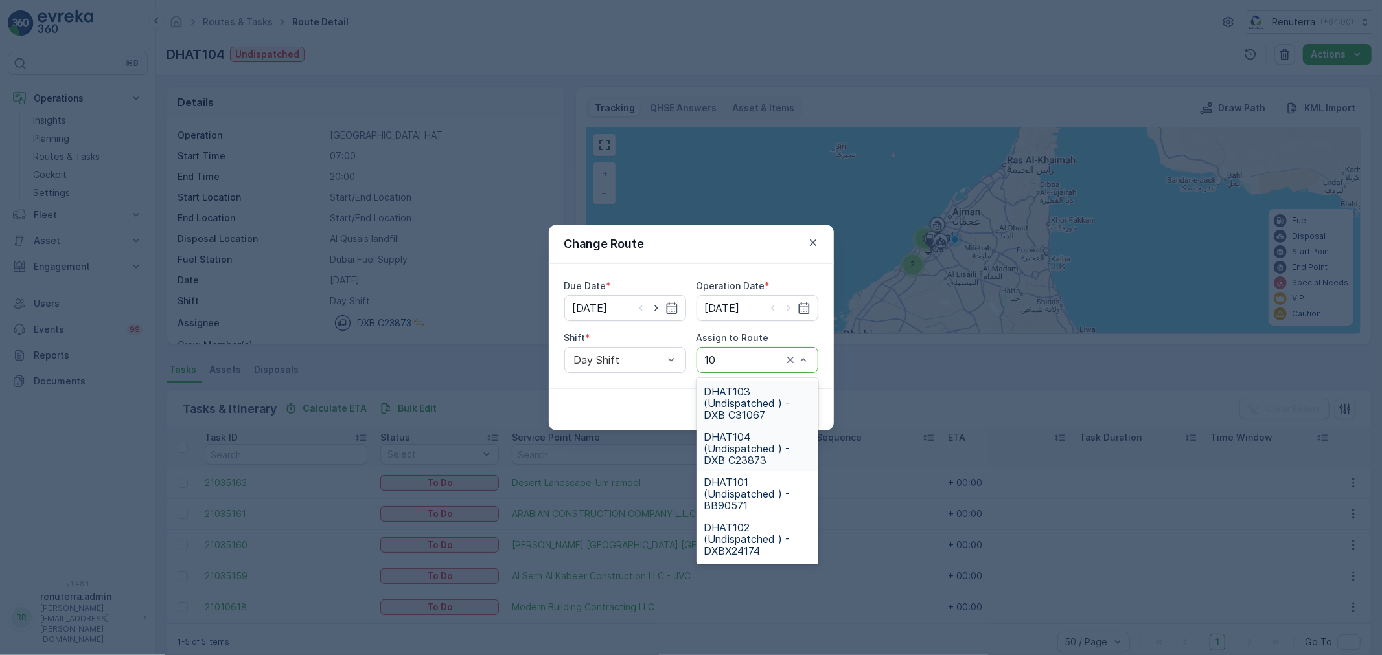
type input "102"
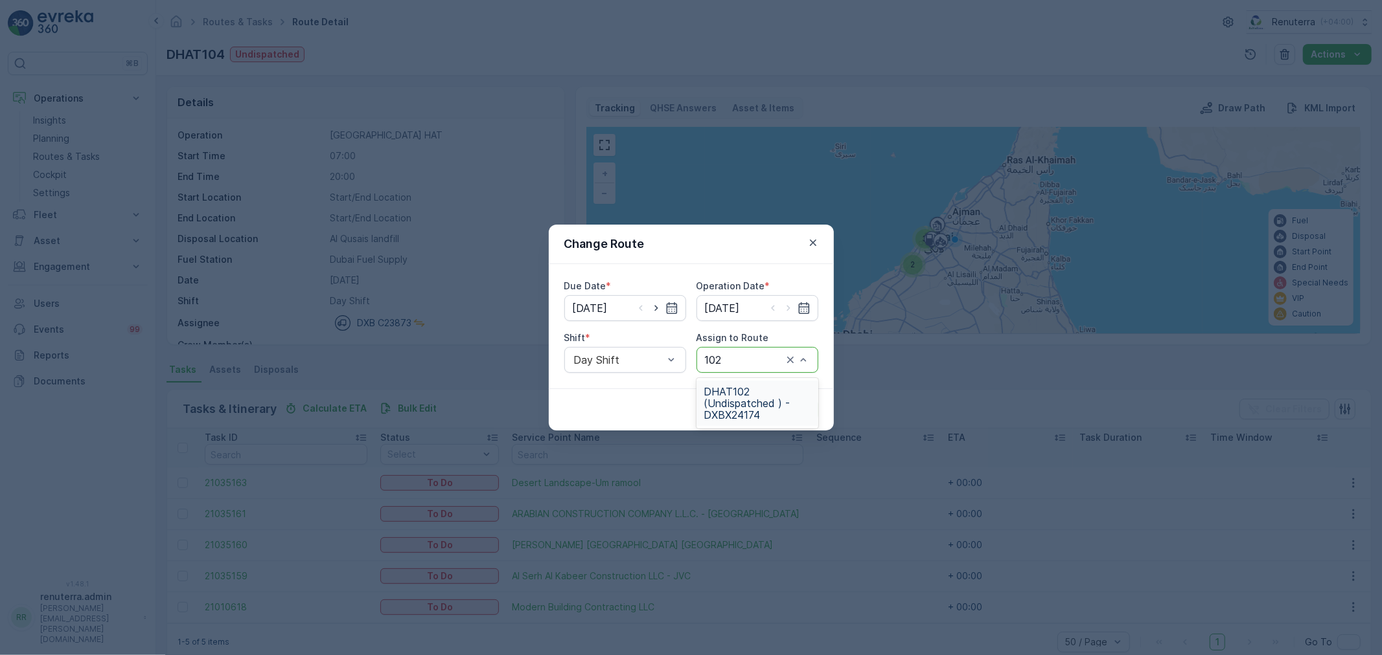
click at [767, 398] on span "DHAT102 (Undispatched ) - DXBX24174" at bounding box center [757, 403] width 106 height 35
click at [806, 411] on p "Submit" at bounding box center [795, 410] width 32 height 13
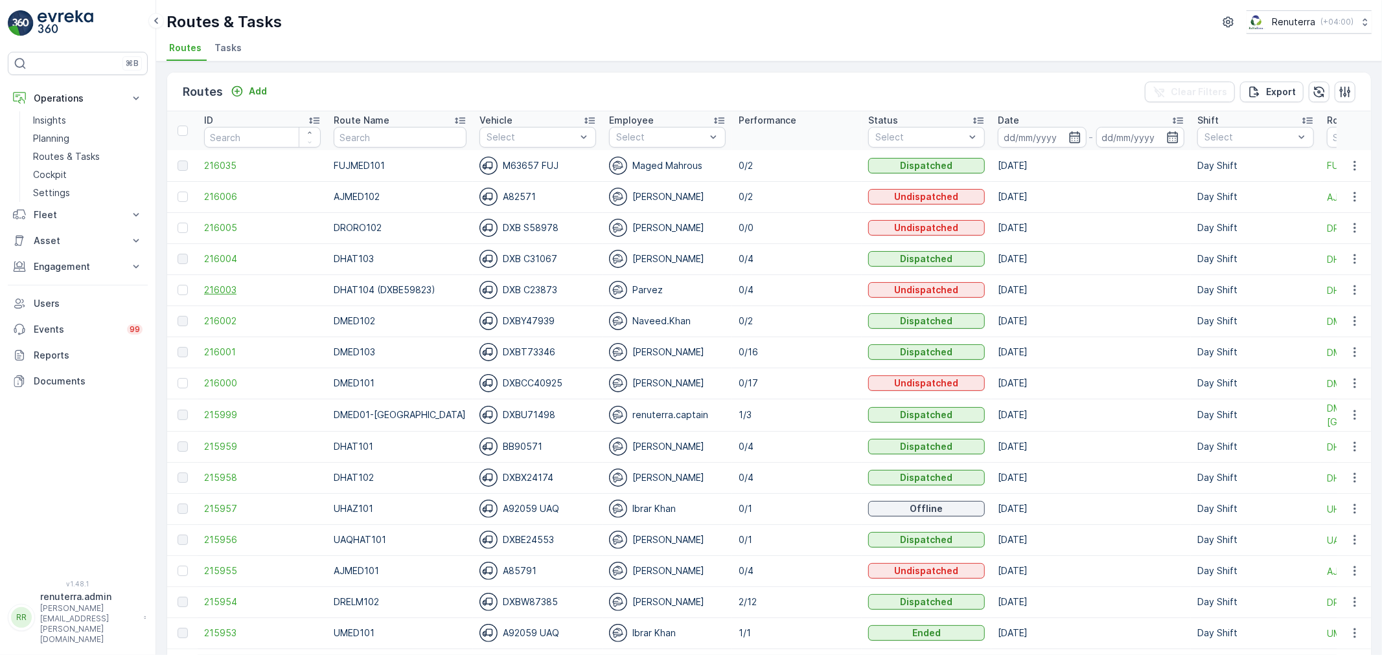
click at [222, 293] on span "216003" at bounding box center [262, 290] width 117 height 13
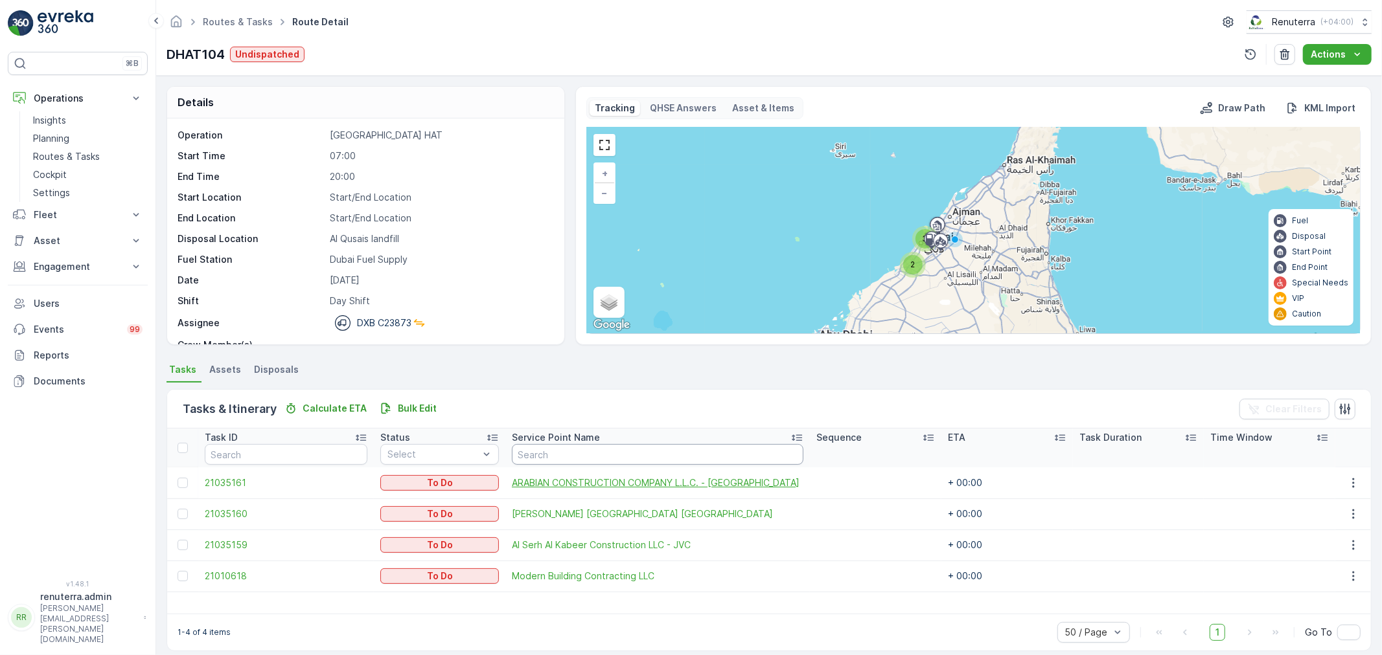
scroll to position [12, 0]
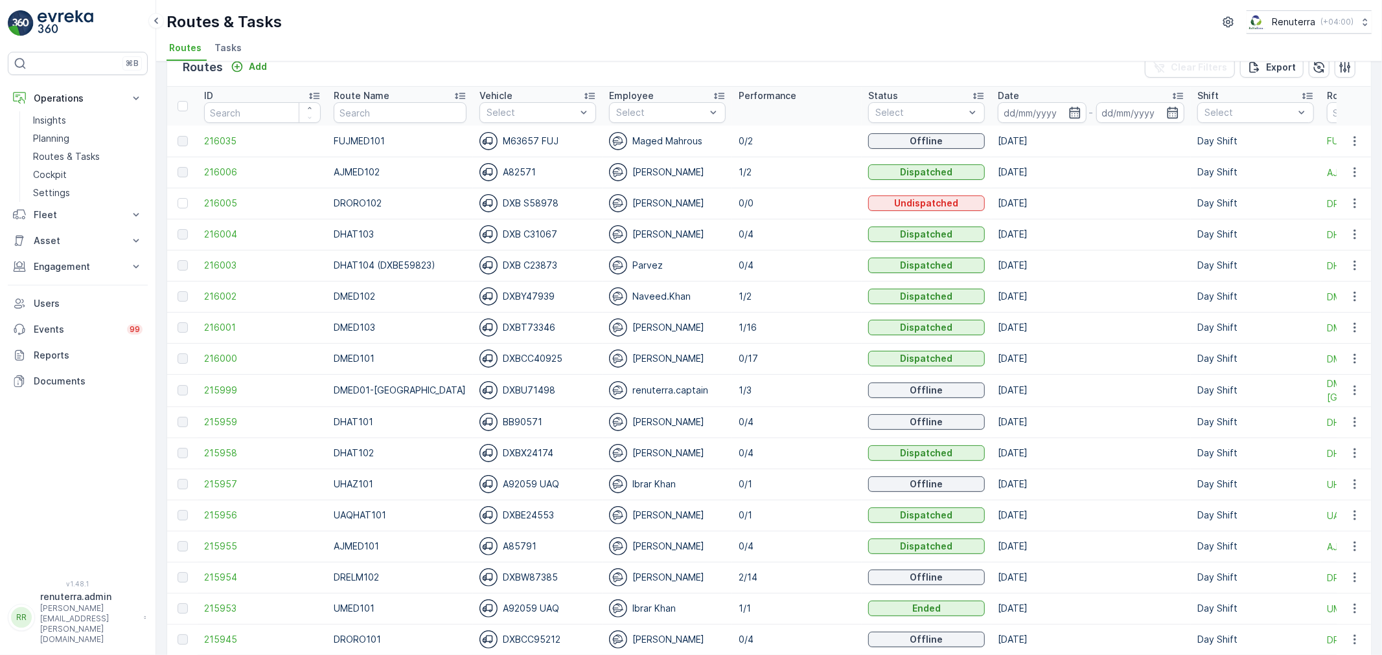
scroll to position [72, 0]
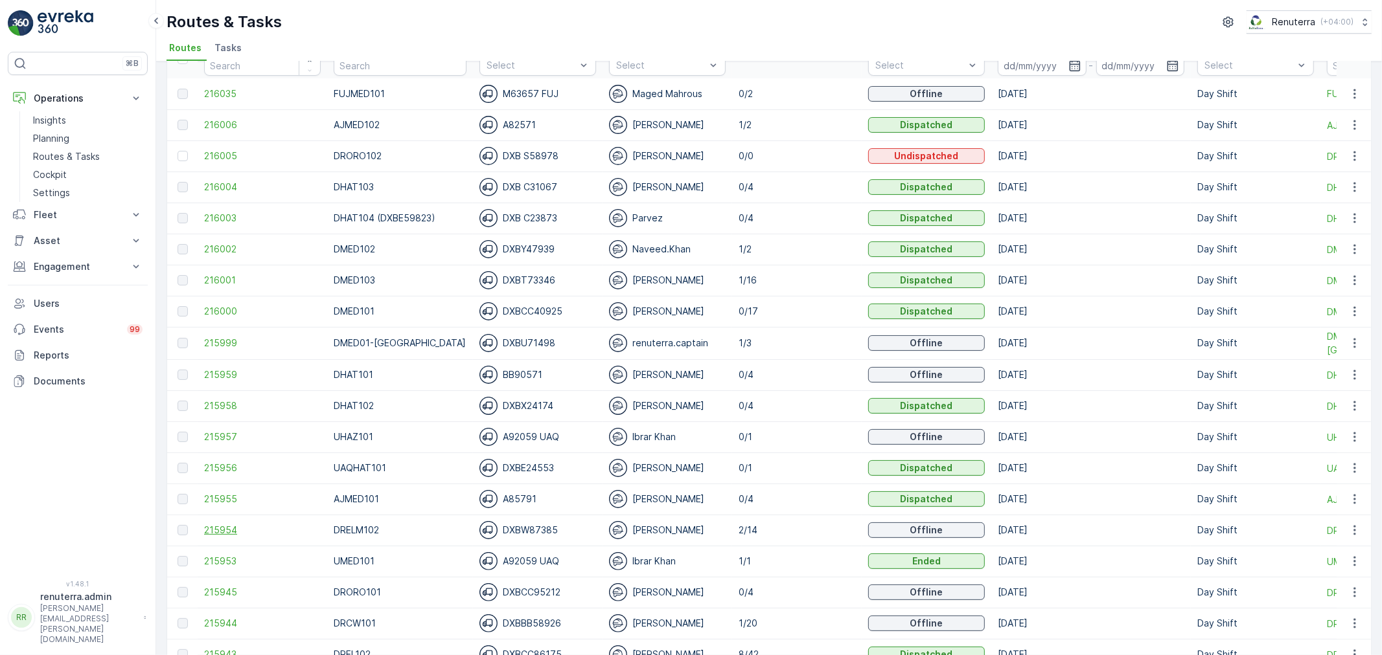
click at [234, 531] on span "215954" at bounding box center [262, 530] width 117 height 13
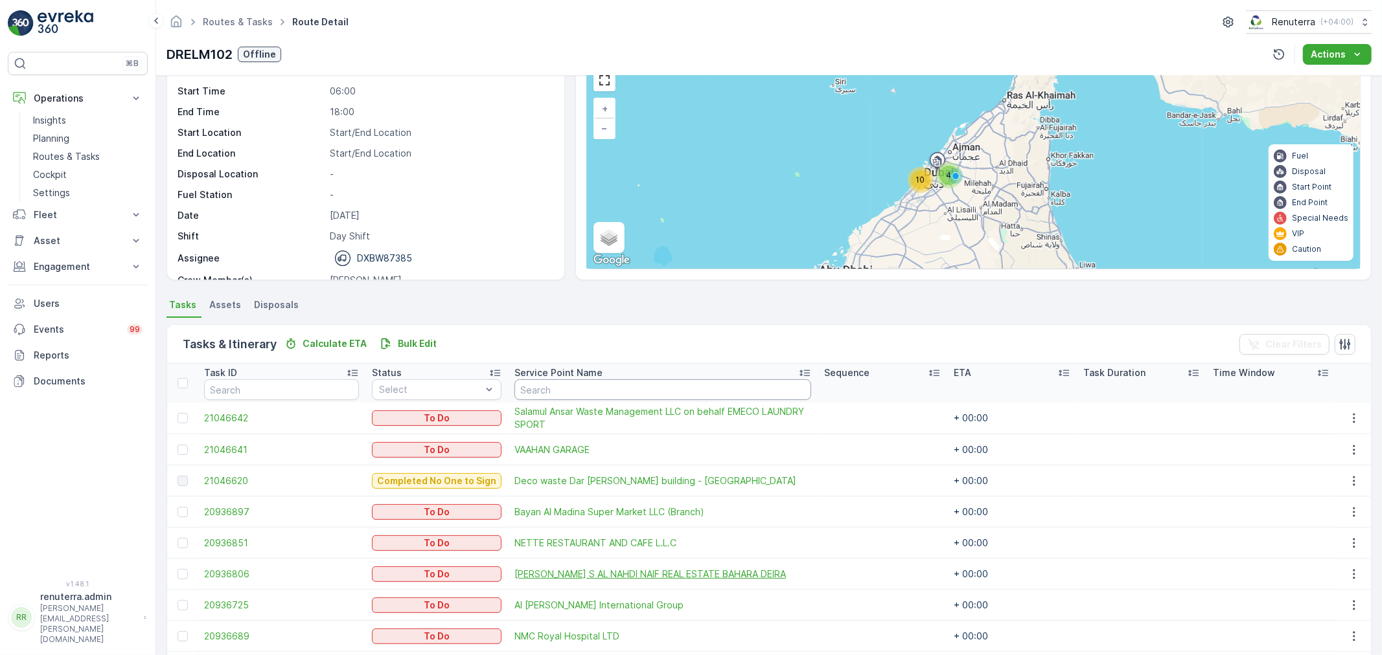
scroll to position [230, 0]
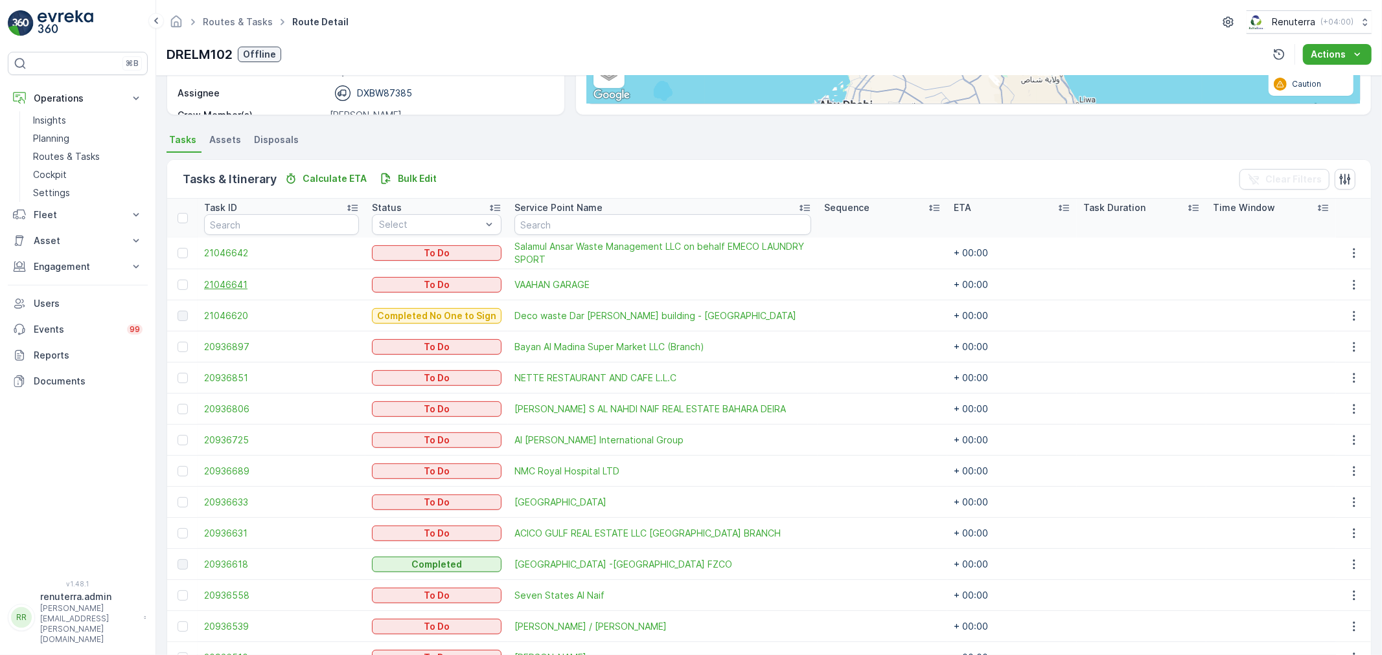
click at [251, 282] on span "21046641" at bounding box center [281, 285] width 155 height 13
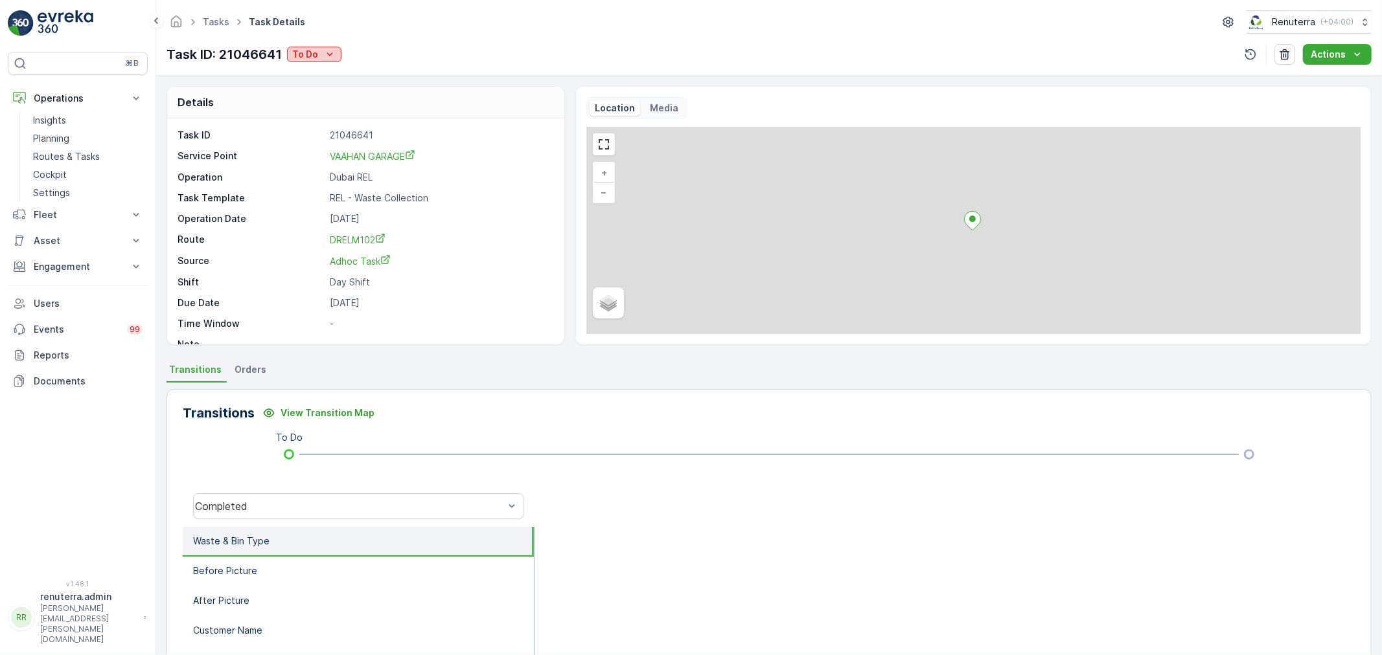
click at [328, 53] on icon "To Do" at bounding box center [329, 54] width 13 height 13
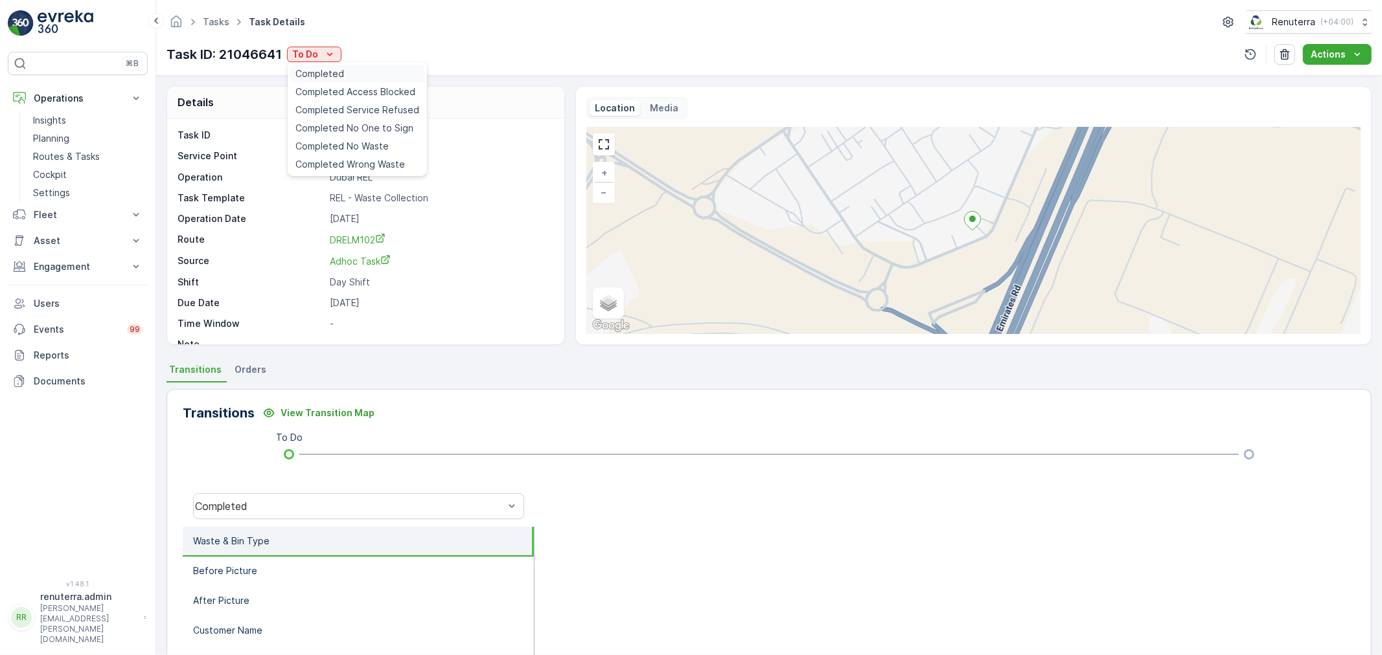
click at [315, 74] on span "Completed" at bounding box center [319, 73] width 49 height 13
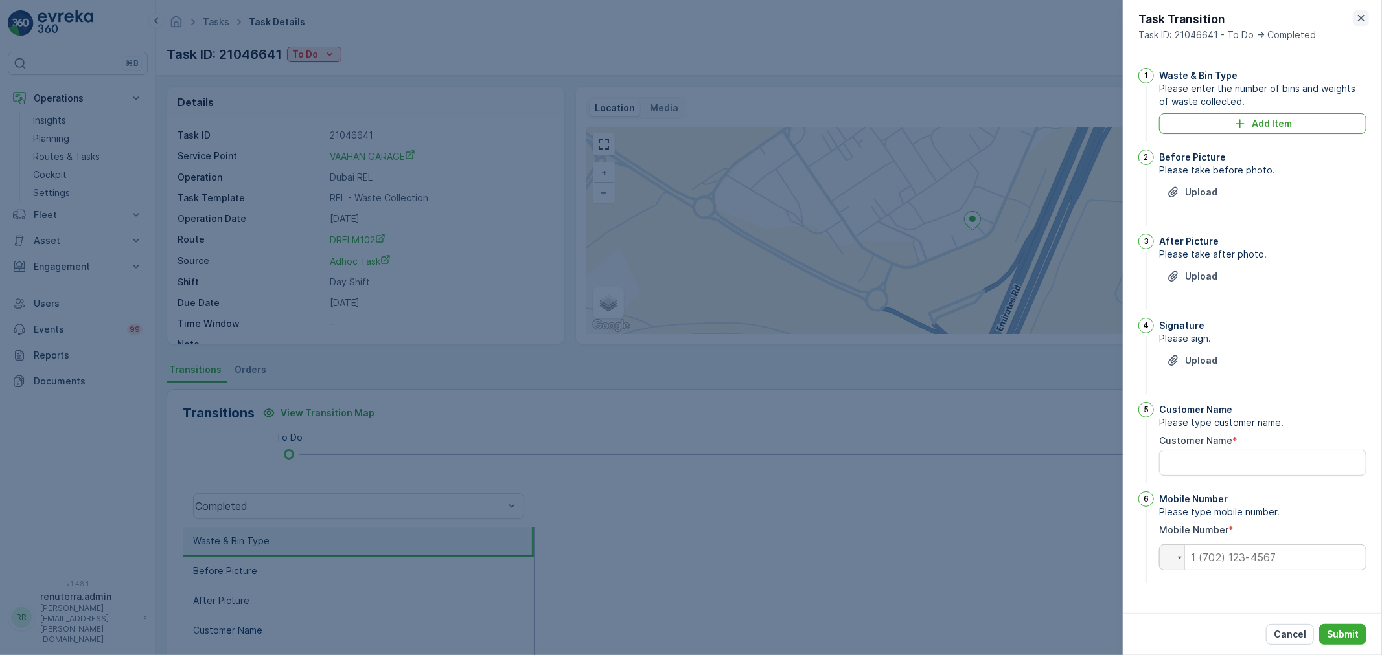
click at [1362, 20] on icon "button" at bounding box center [1361, 18] width 6 height 6
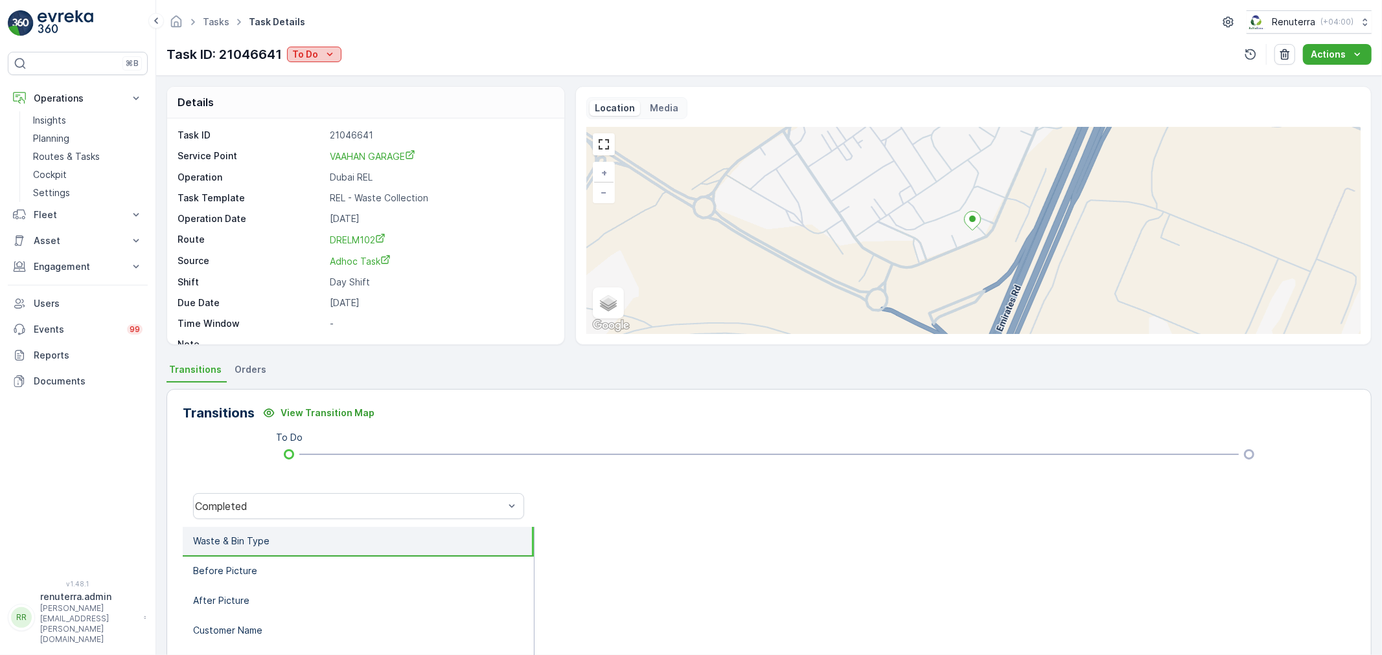
click at [319, 54] on div "To Do" at bounding box center [314, 54] width 44 height 13
click at [352, 128] on span "Completed No One to Sign" at bounding box center [354, 128] width 118 height 13
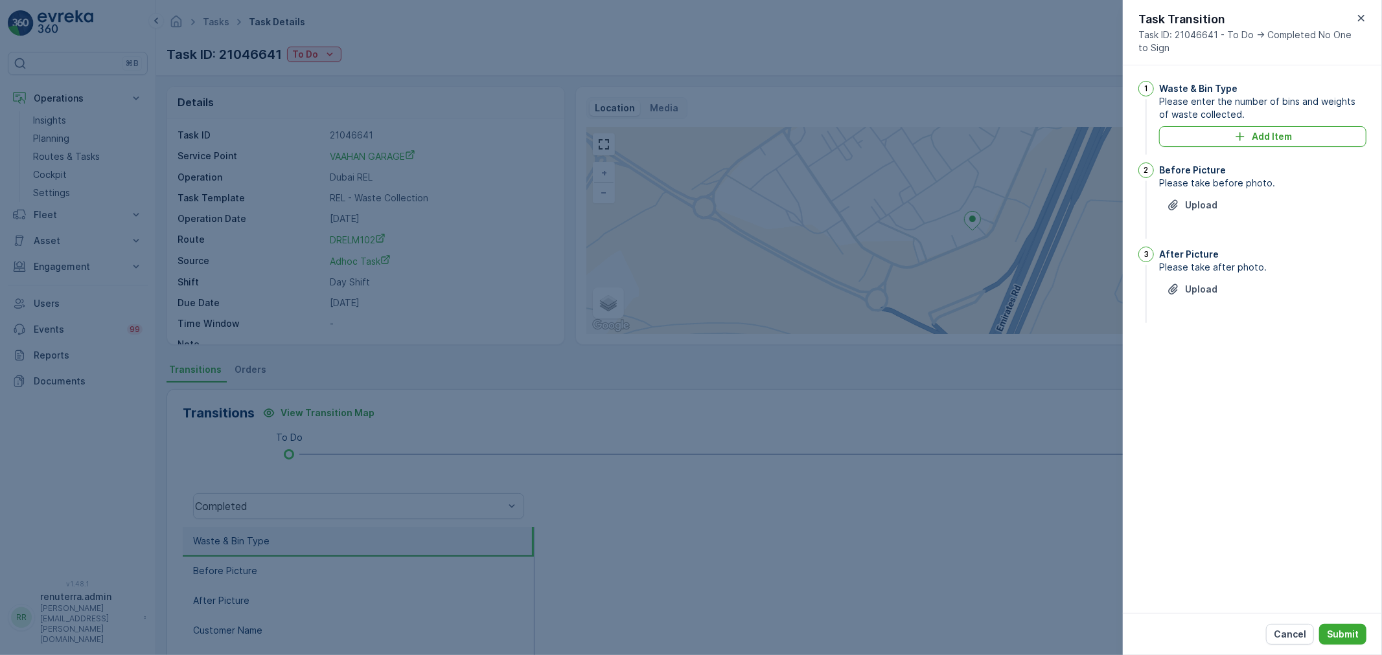
click at [1272, 130] on button "Add Item" at bounding box center [1262, 136] width 207 height 21
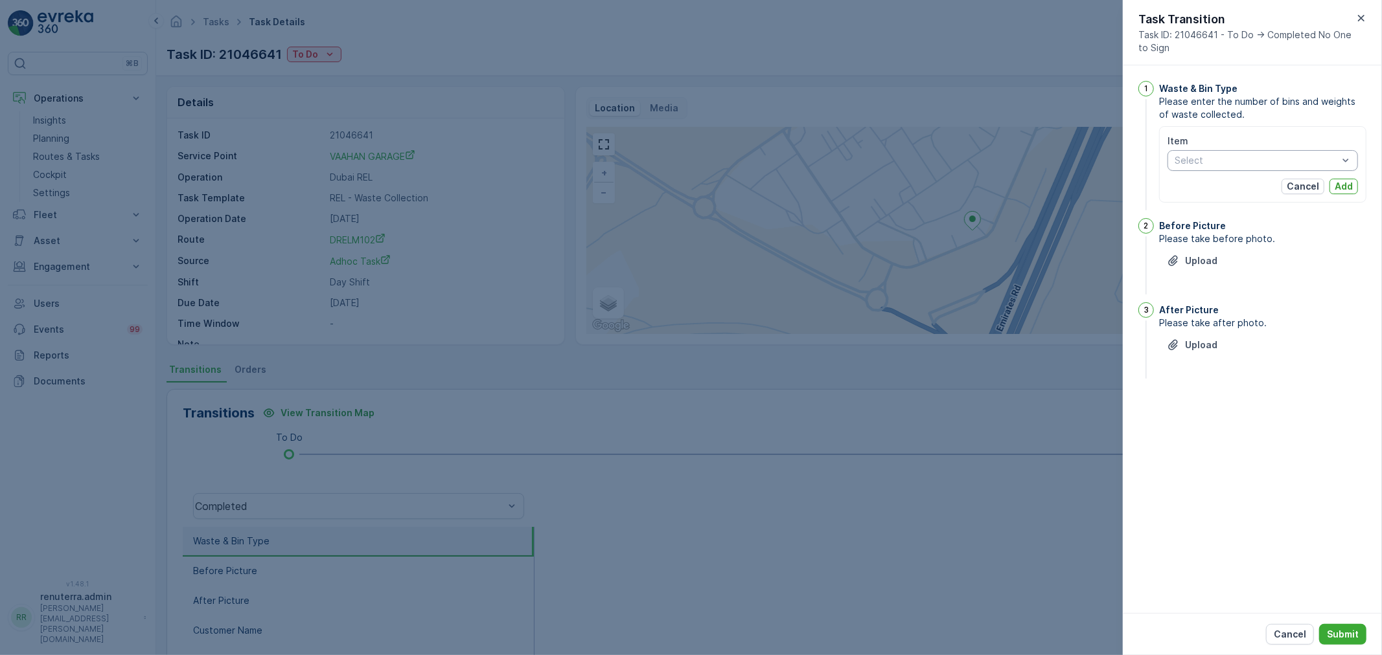
click at [1227, 170] on div "Select" at bounding box center [1262, 160] width 190 height 21
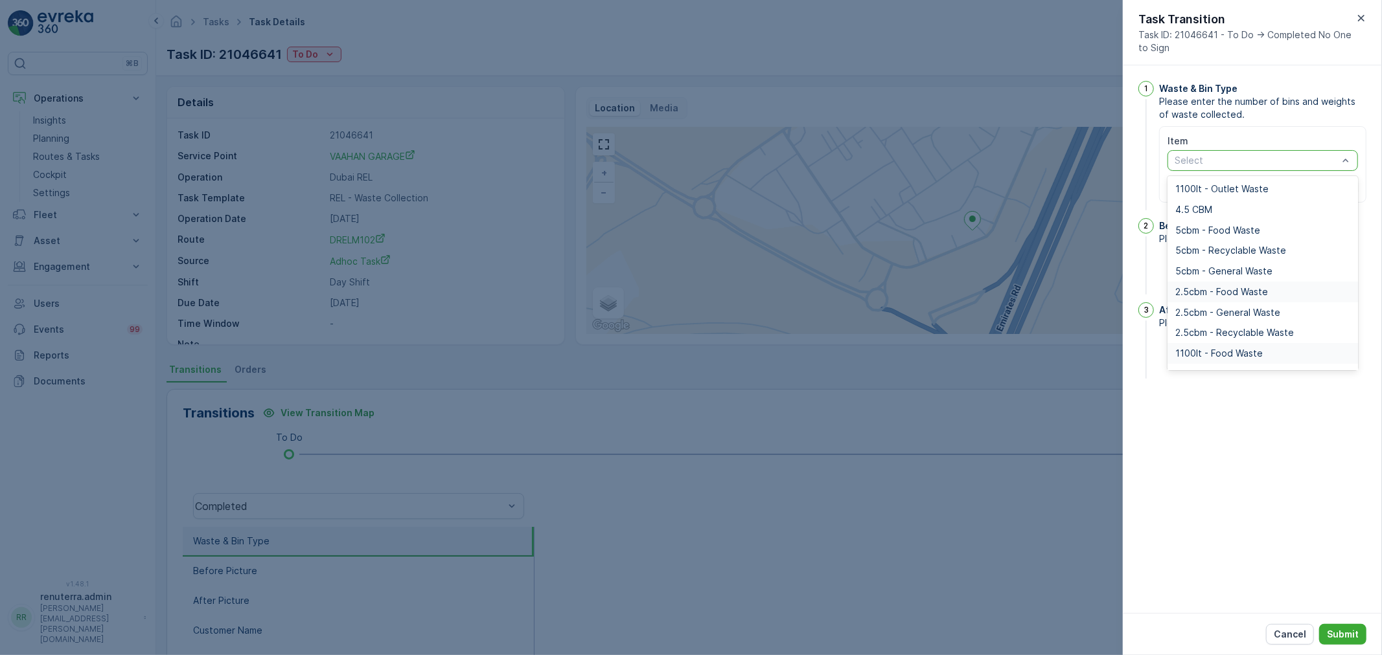
scroll to position [72, 0]
click at [1262, 301] on span "1100lt - General Waste" at bounding box center [1225, 302] width 100 height 10
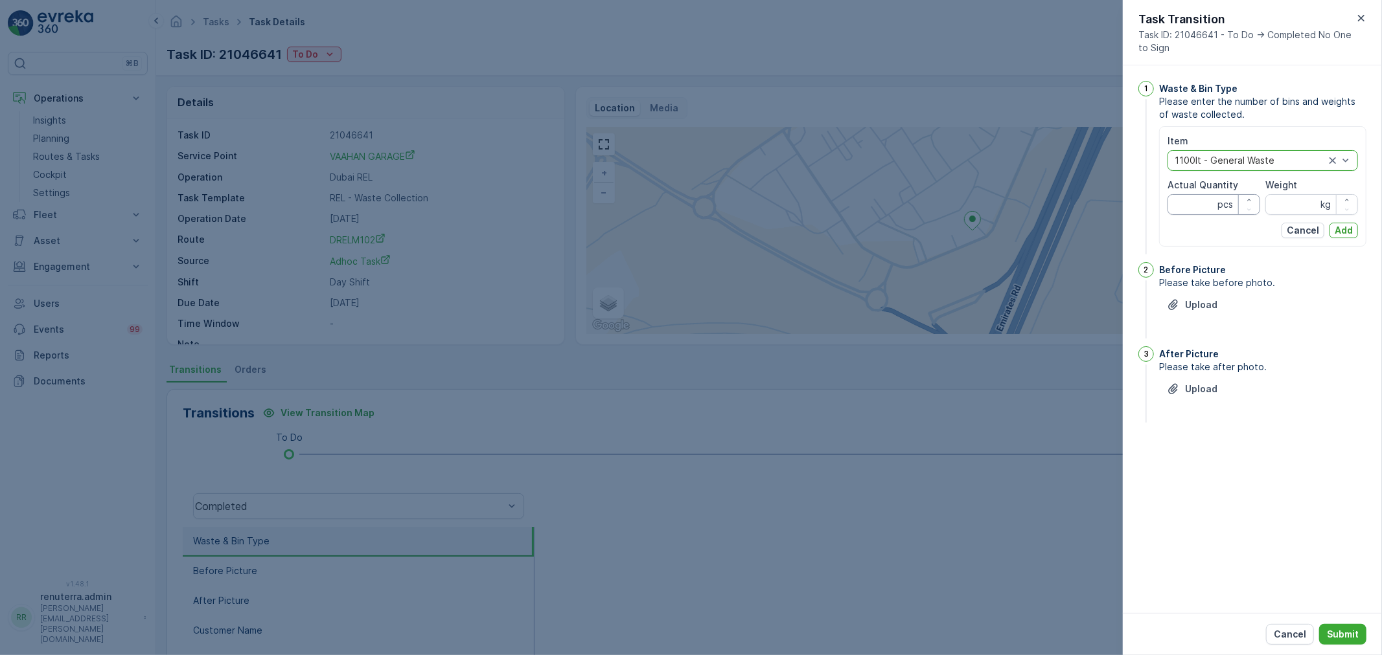
click at [1200, 207] on Quantity "Actual Quantity" at bounding box center [1213, 204] width 93 height 21
type Quantity "0"
type Quantity "2"
click at [1275, 198] on input "Weight" at bounding box center [1311, 204] width 93 height 21
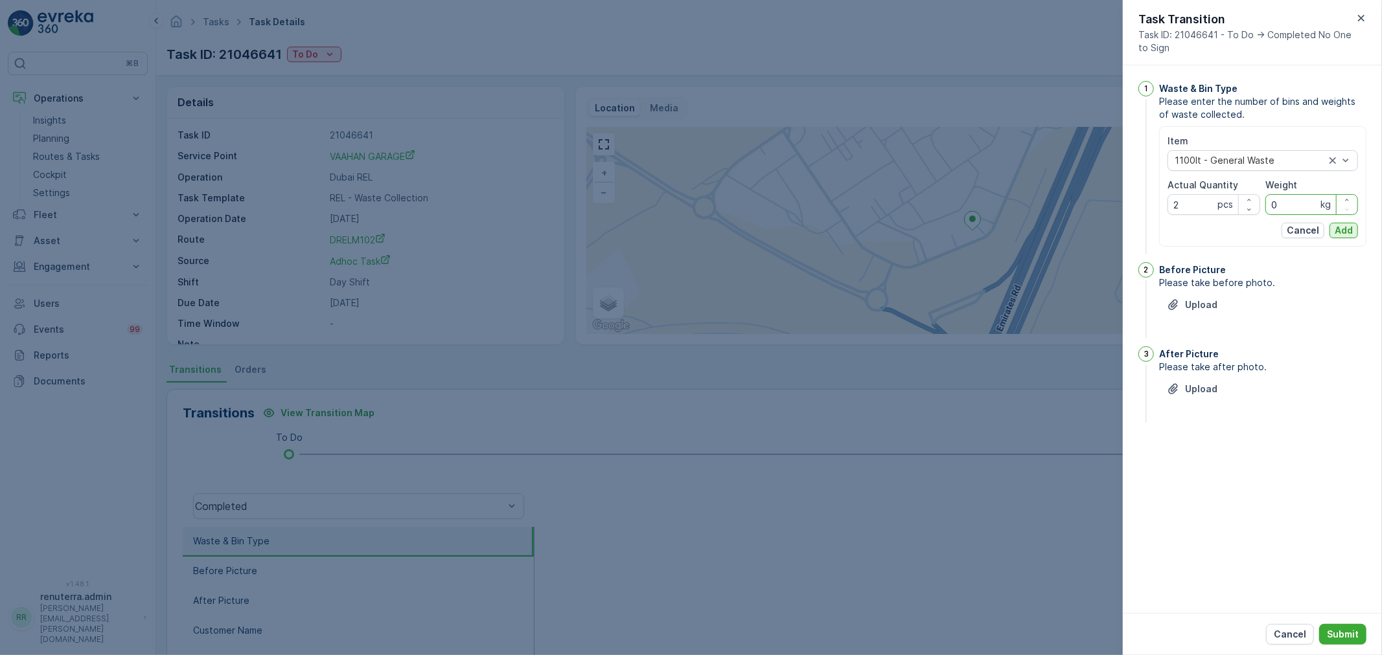
type input "0"
click at [1345, 230] on p "Add" at bounding box center [1343, 230] width 18 height 13
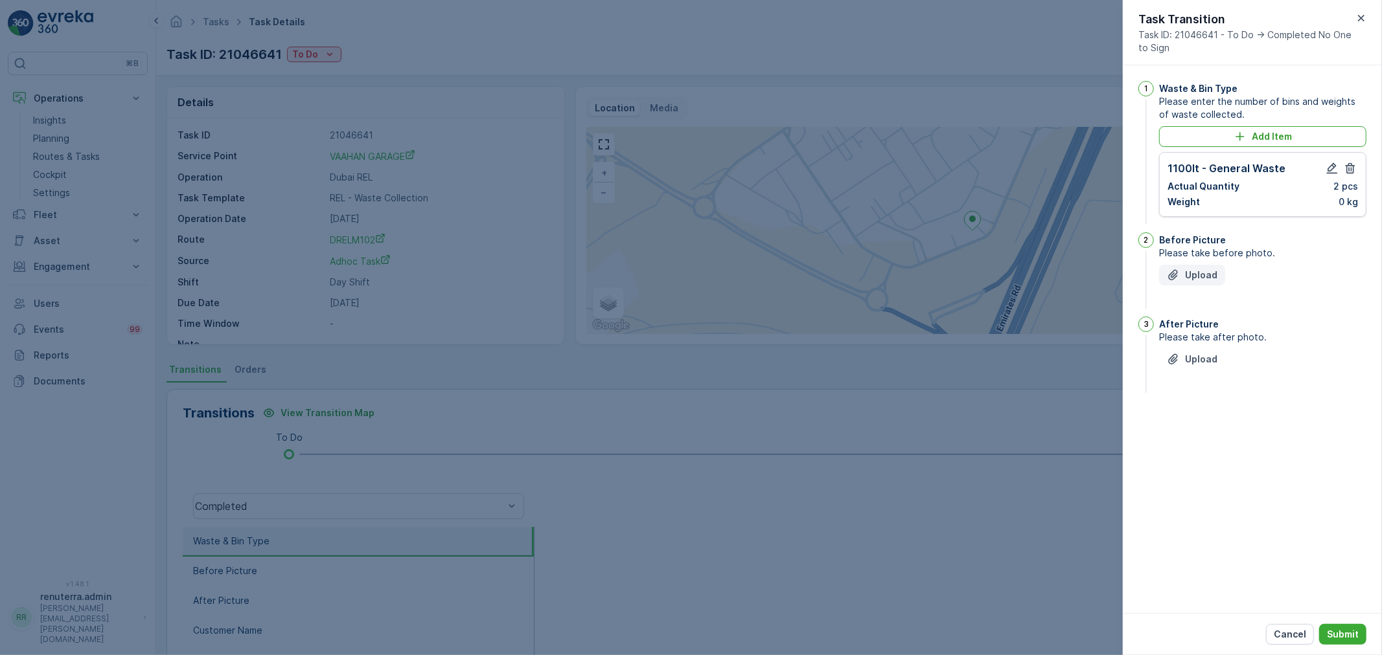
click at [1192, 273] on p "Upload" at bounding box center [1201, 275] width 32 height 13
click at [1180, 416] on button "Upload" at bounding box center [1192, 424] width 66 height 21
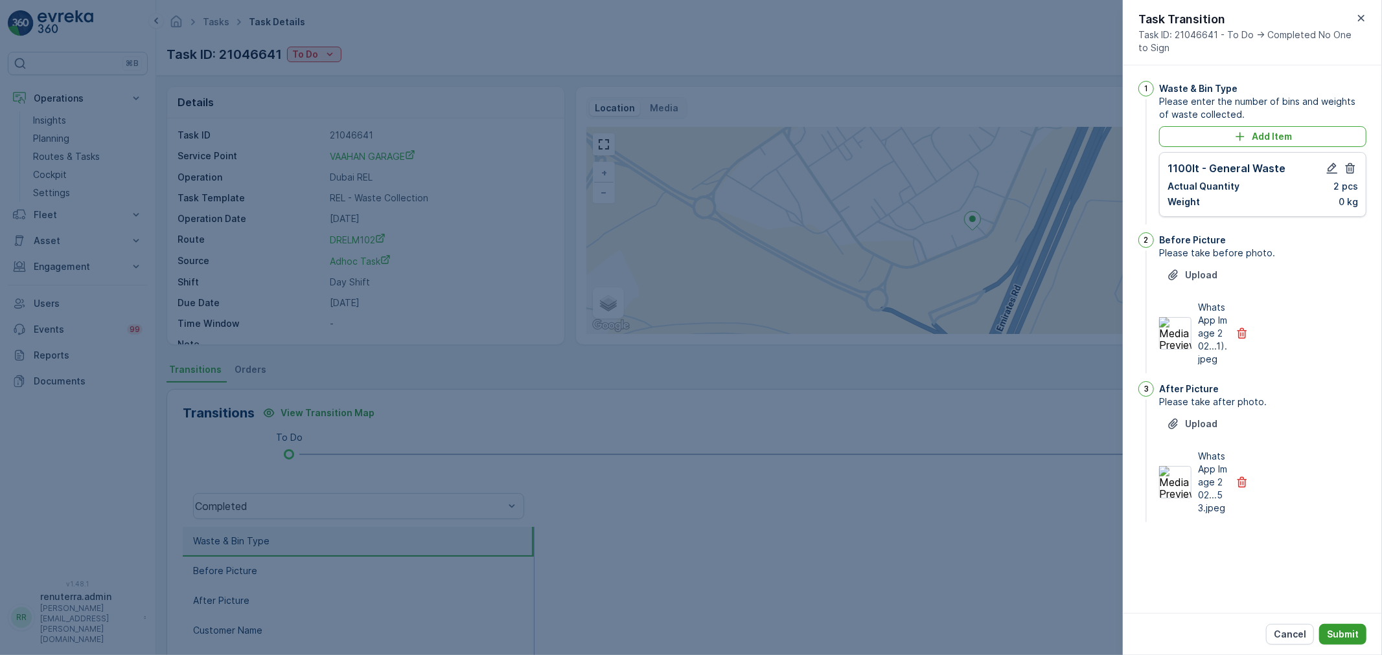
click at [1341, 625] on button "Submit" at bounding box center [1342, 634] width 47 height 21
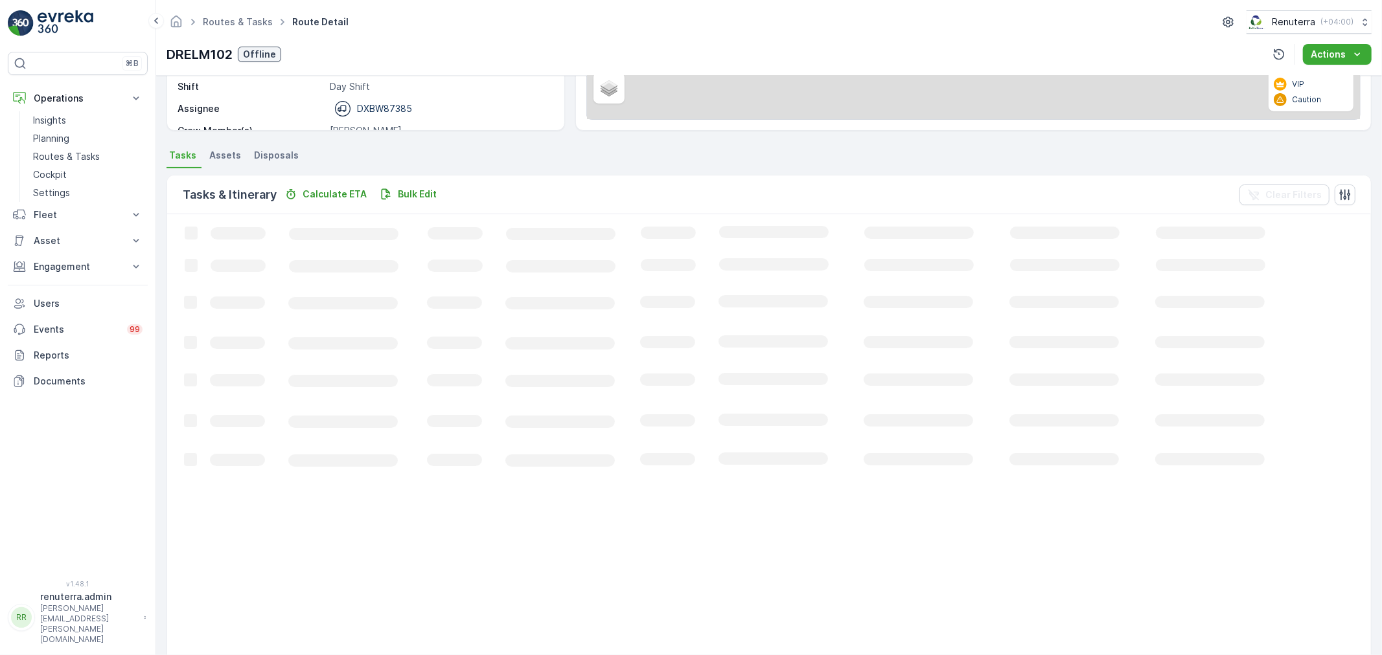
scroll to position [216, 0]
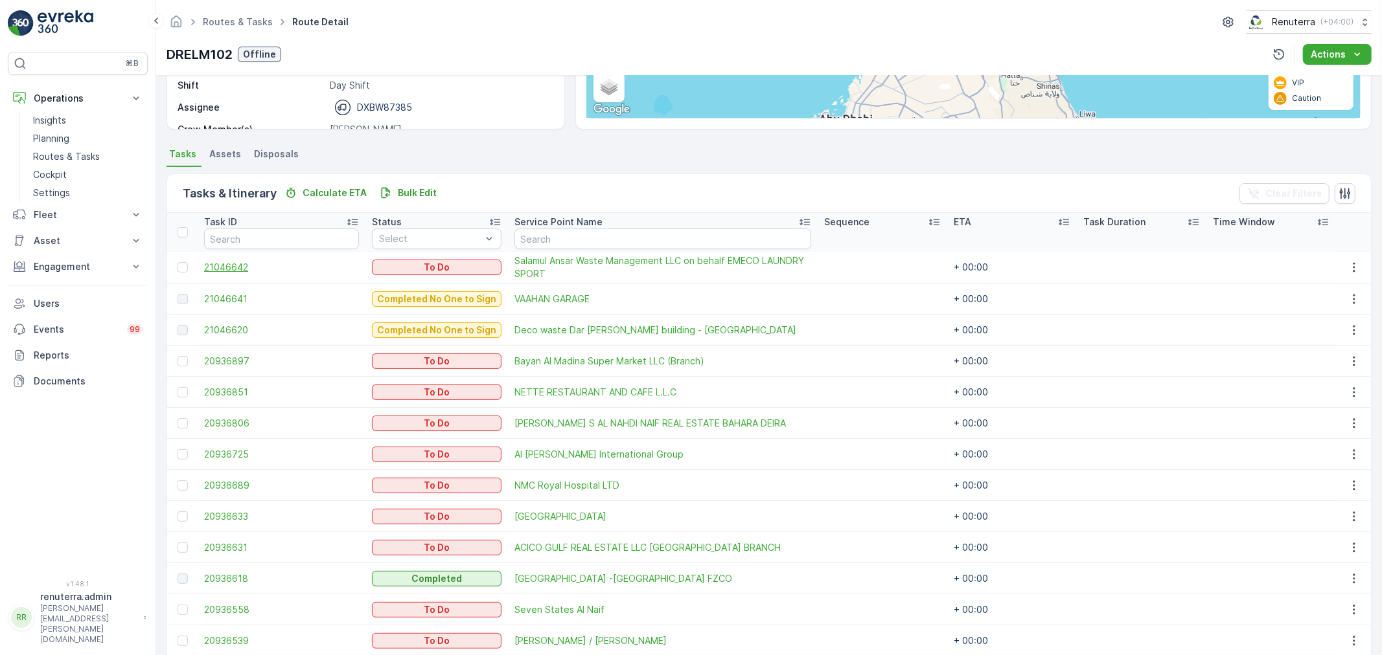
click at [227, 270] on span "21046642" at bounding box center [281, 267] width 155 height 13
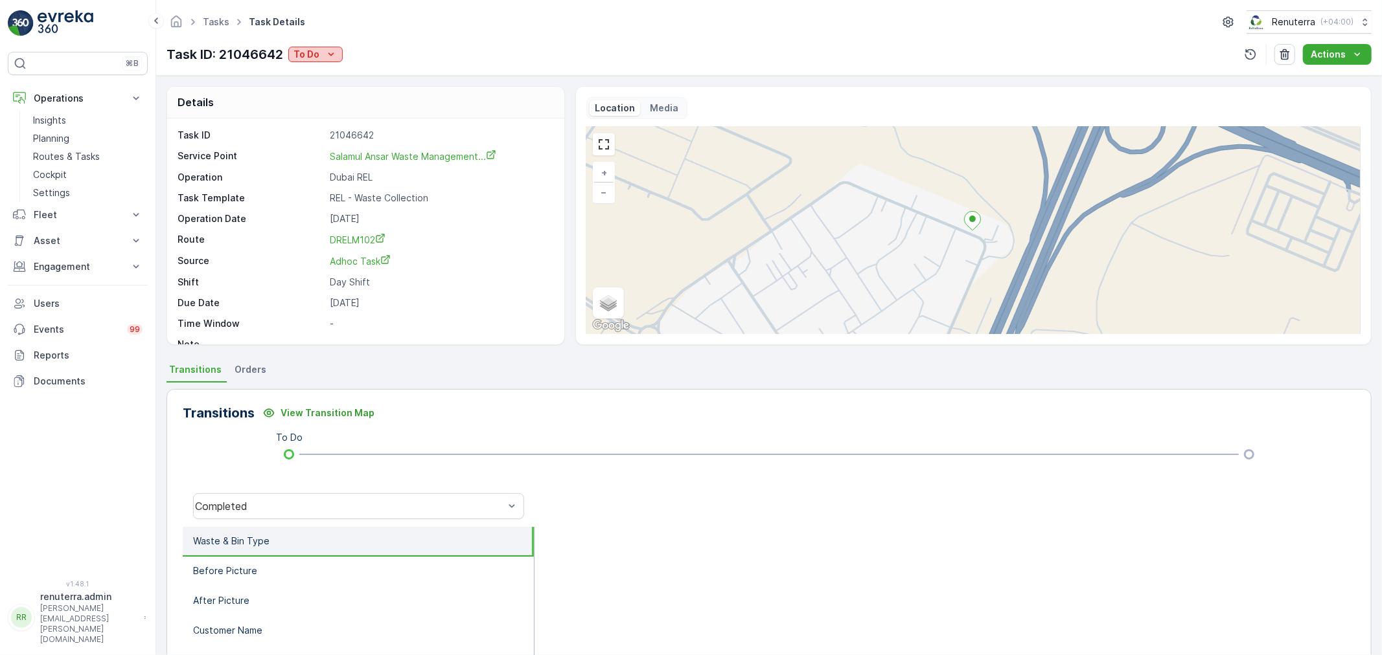
click at [313, 49] on p "To Do" at bounding box center [306, 54] width 26 height 13
click at [322, 130] on span "Completed No One to Sign" at bounding box center [356, 128] width 118 height 13
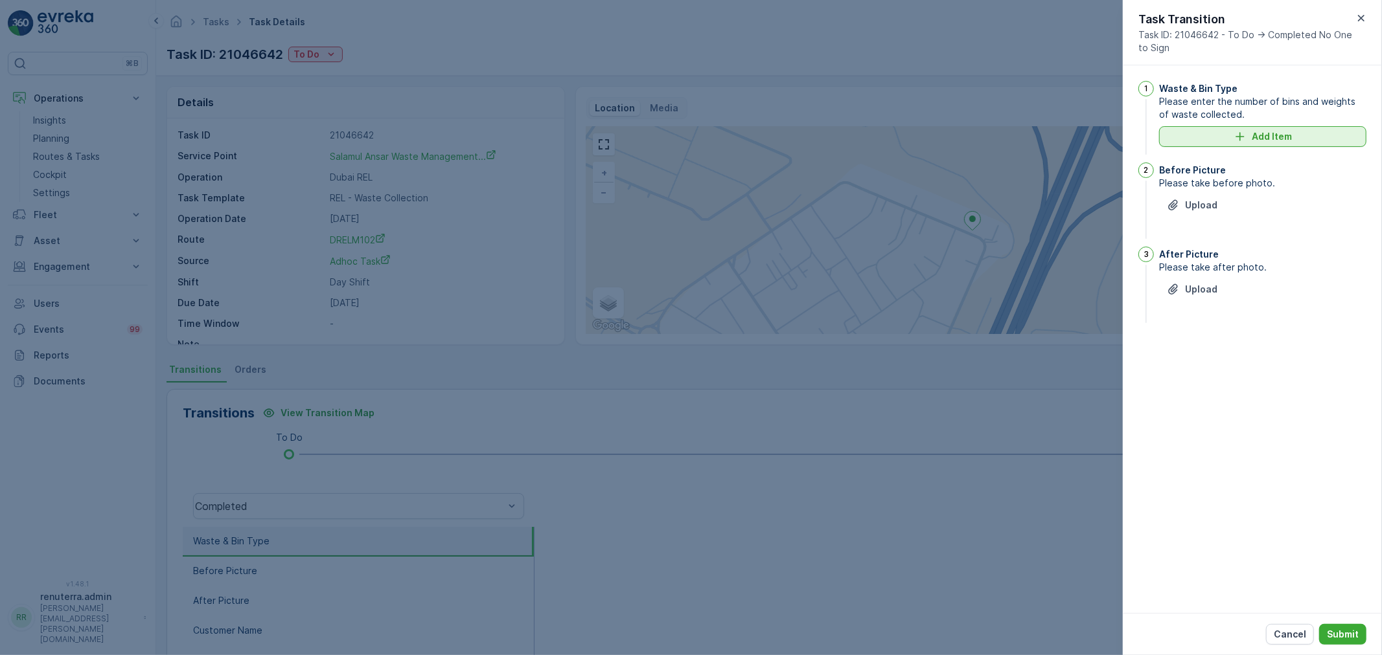
click at [1277, 135] on p "Add Item" at bounding box center [1271, 136] width 40 height 13
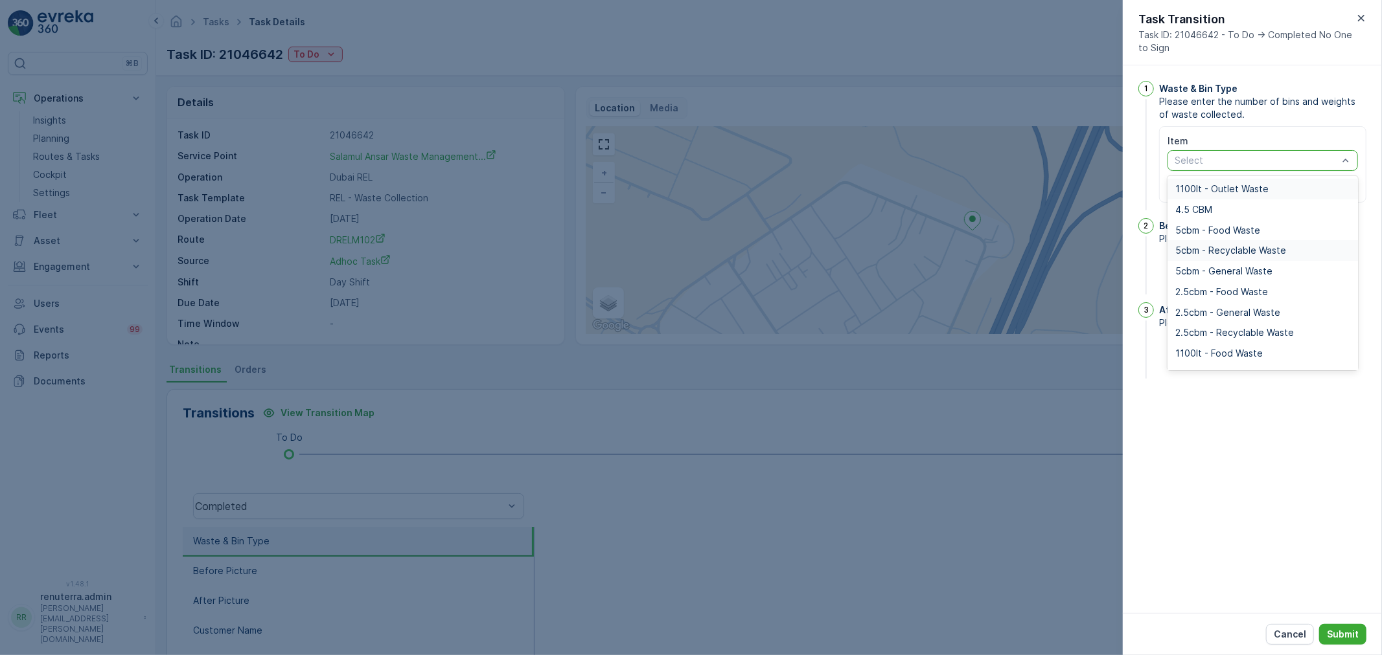
drag, startPoint x: 1242, startPoint y: 159, endPoint x: 1200, endPoint y: 242, distance: 93.3
click at [1241, 163] on div at bounding box center [1256, 160] width 166 height 10
click at [1218, 306] on span "1100lt - General Waste" at bounding box center [1225, 302] width 100 height 10
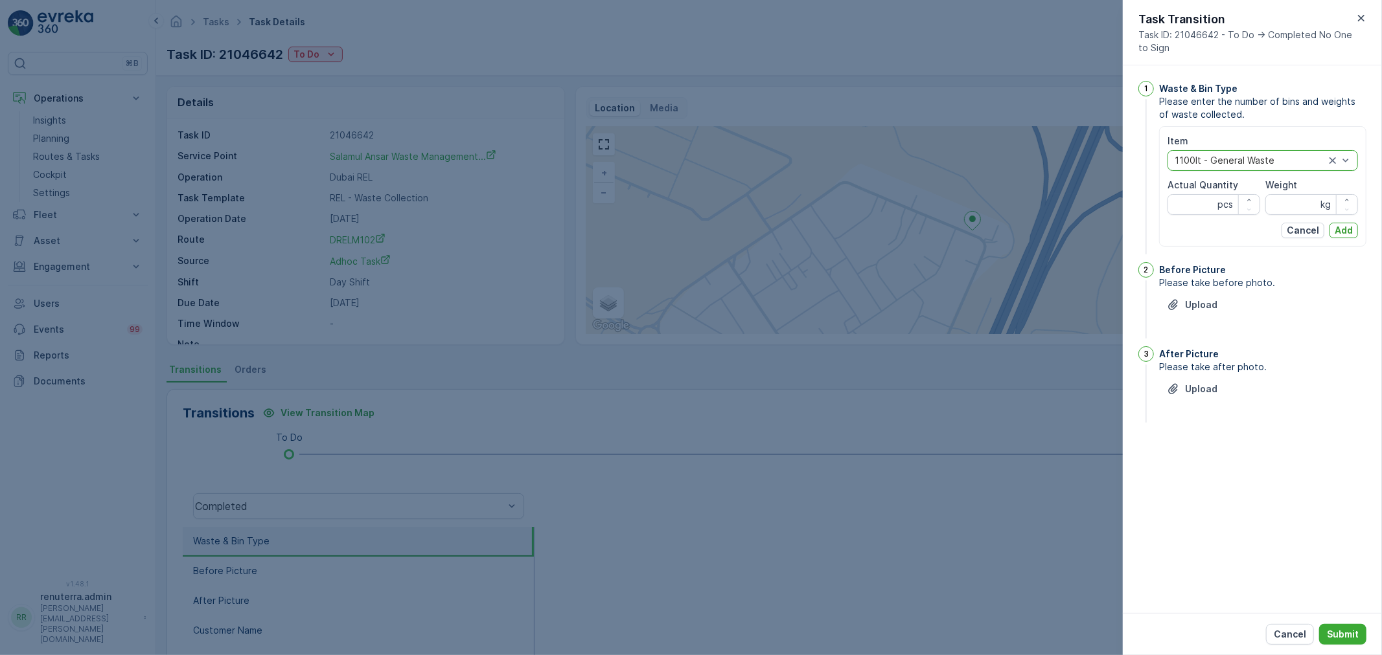
click at [1181, 217] on div "Item option 1100lt - General Waste, selected. 1100lt - General Waste Actual Qua…" at bounding box center [1262, 187] width 190 height 104
click at [1185, 205] on Quantity "Actual Quantity" at bounding box center [1213, 204] width 93 height 21
type Quantity "1"
click at [1277, 205] on input "Weight" at bounding box center [1311, 204] width 93 height 21
type input "0"
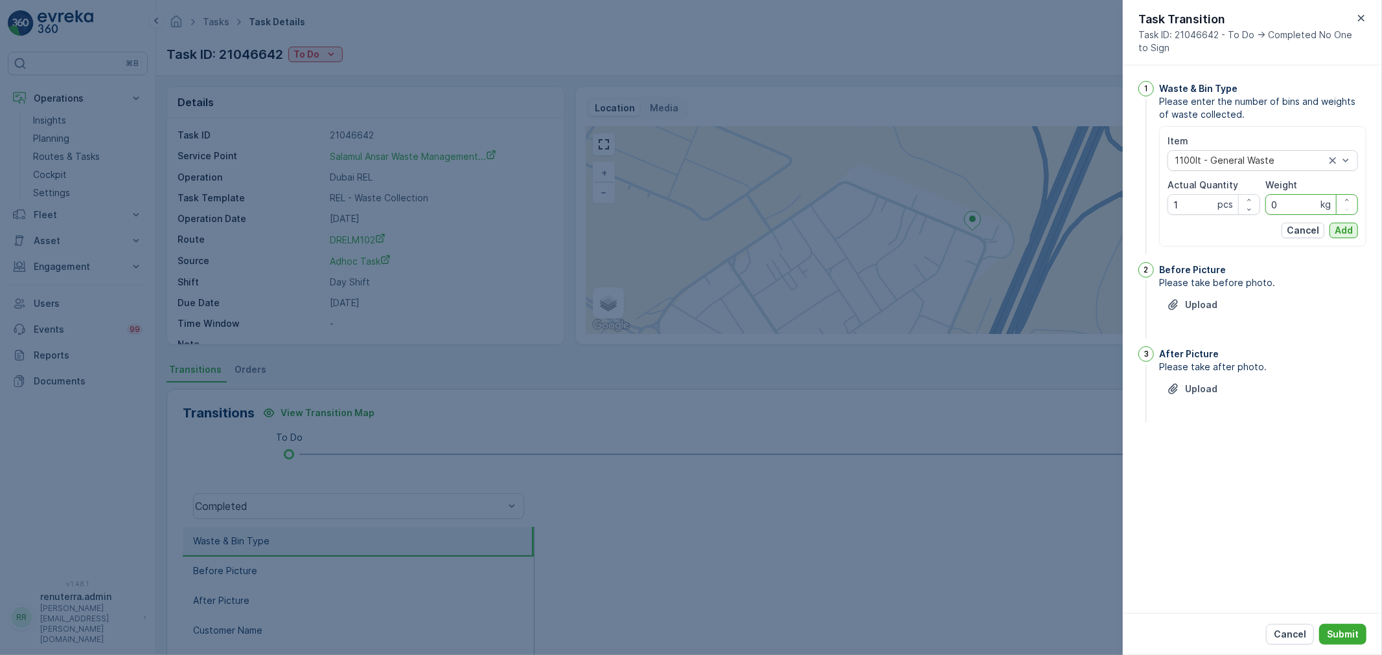
click at [1356, 227] on button "Add" at bounding box center [1343, 231] width 28 height 16
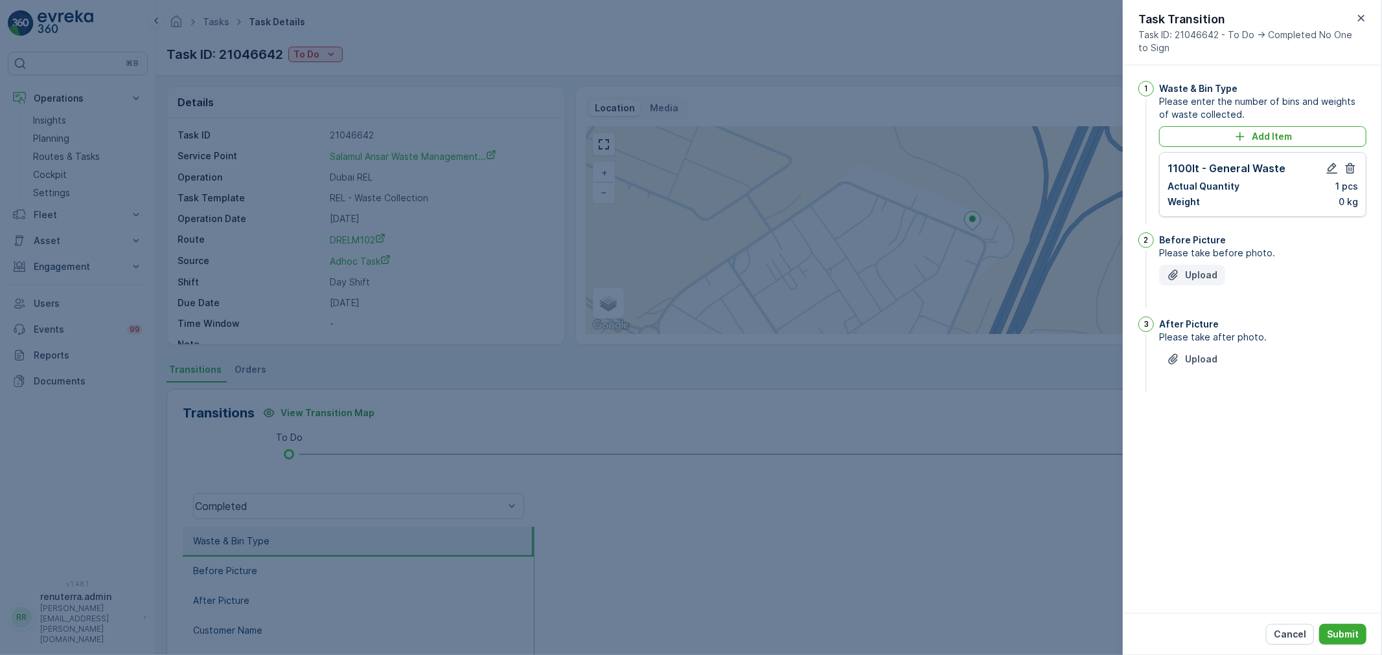
click at [1196, 275] on p "Upload" at bounding box center [1201, 275] width 32 height 13
click at [1210, 421] on p "Upload" at bounding box center [1201, 424] width 32 height 13
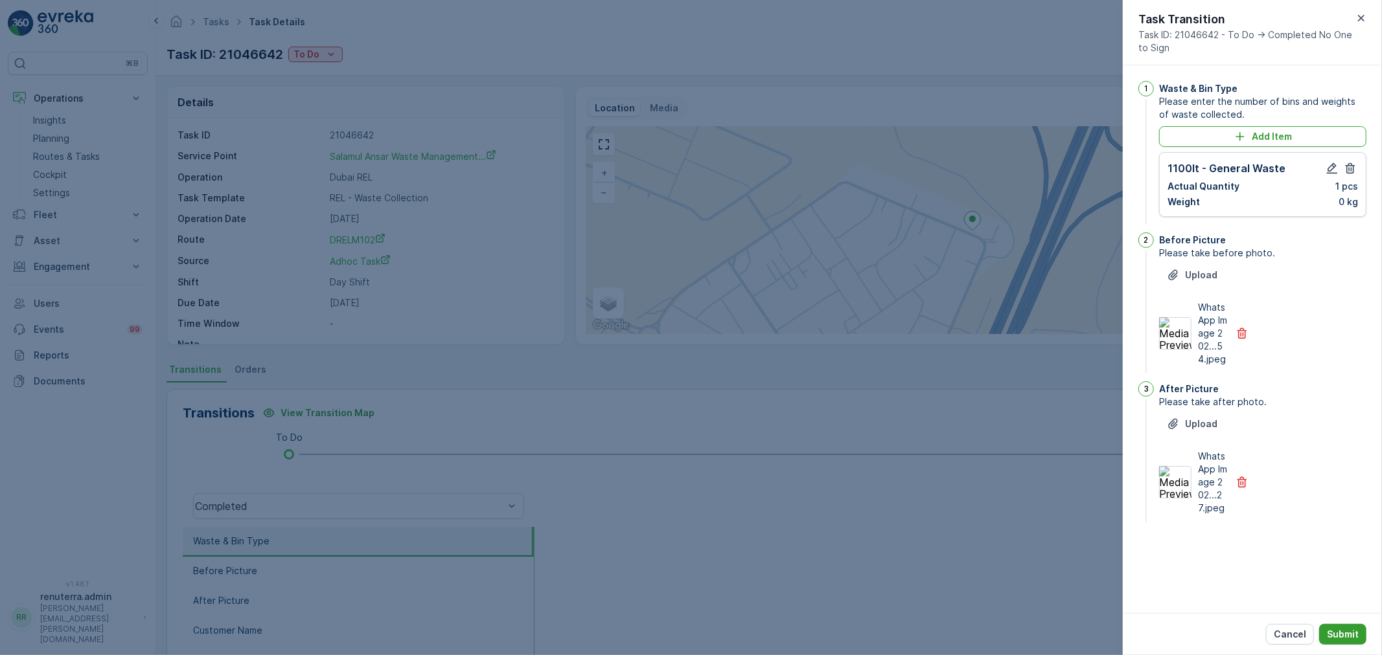
click at [1354, 627] on button "Submit" at bounding box center [1342, 634] width 47 height 21
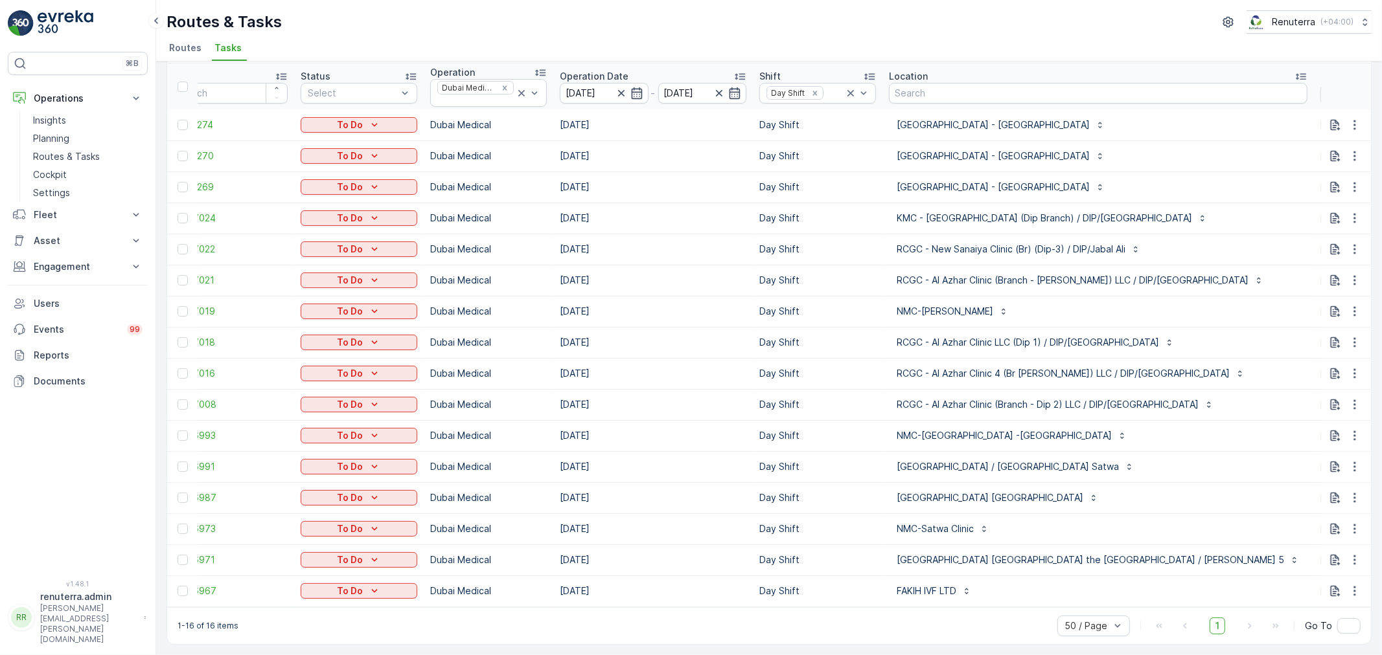
scroll to position [0, 33]
click at [501, 84] on icon "Remove Dubai Medical" at bounding box center [504, 88] width 9 height 9
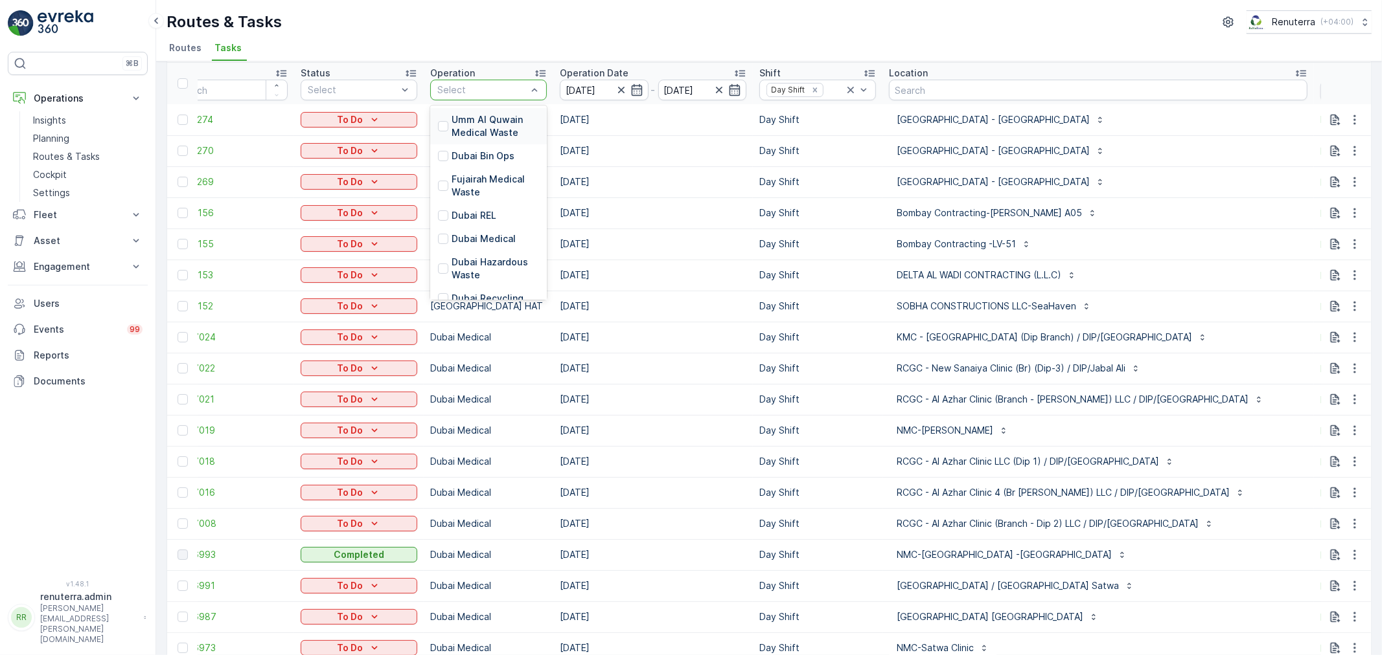
click at [541, 95] on div "Select" at bounding box center [488, 90] width 117 height 21
click at [478, 210] on p "[GEOGRAPHIC_DATA] HAT" at bounding box center [498, 221] width 95 height 26
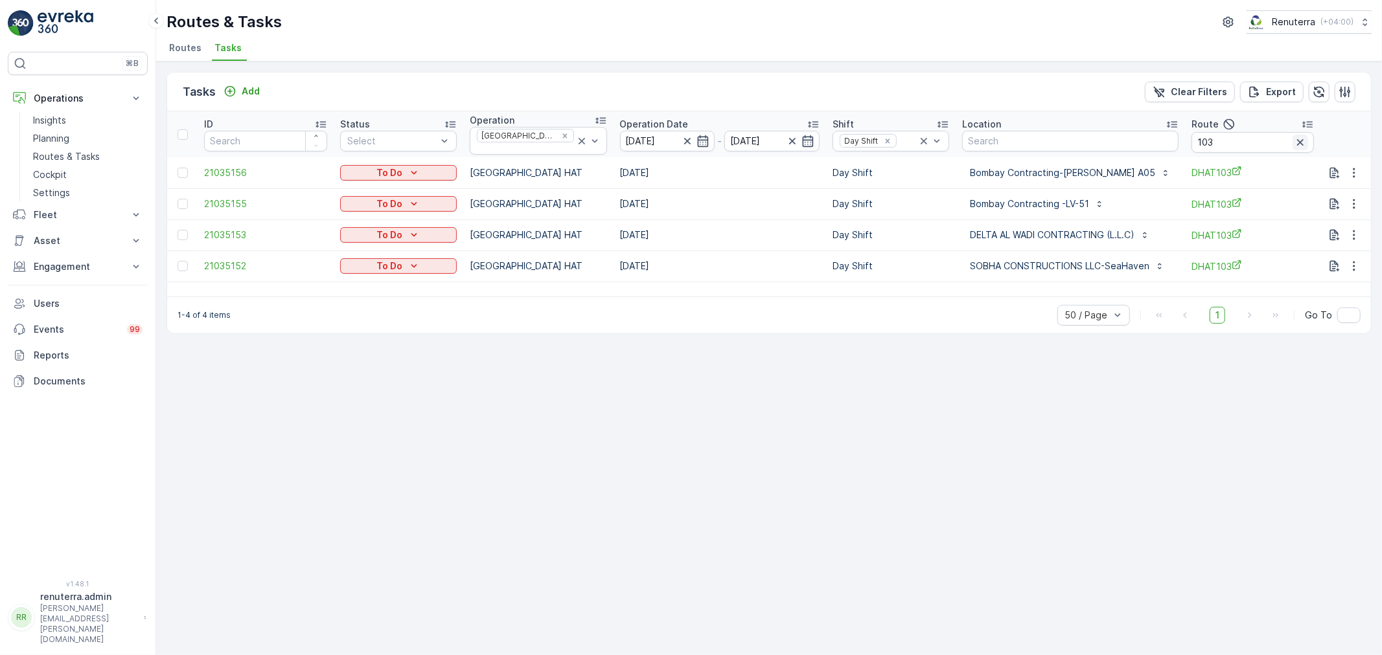
click at [1303, 136] on icon "button" at bounding box center [1299, 142] width 13 height 13
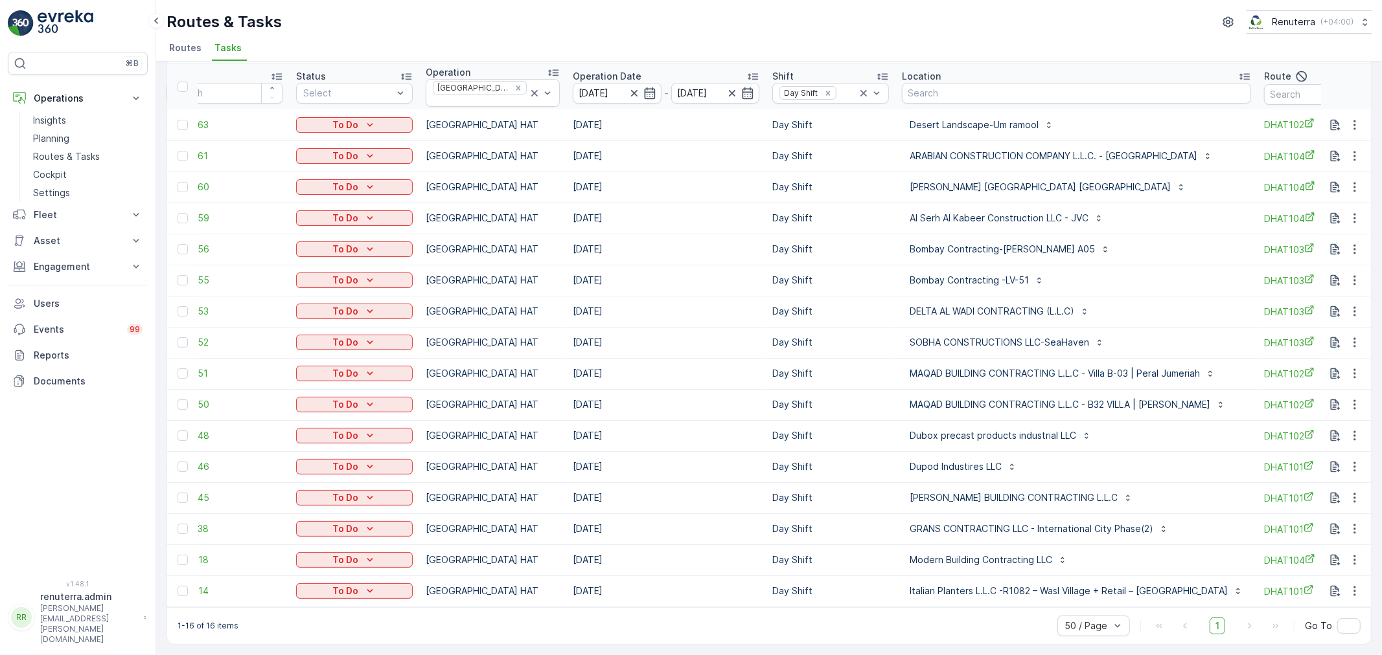
scroll to position [0, 86]
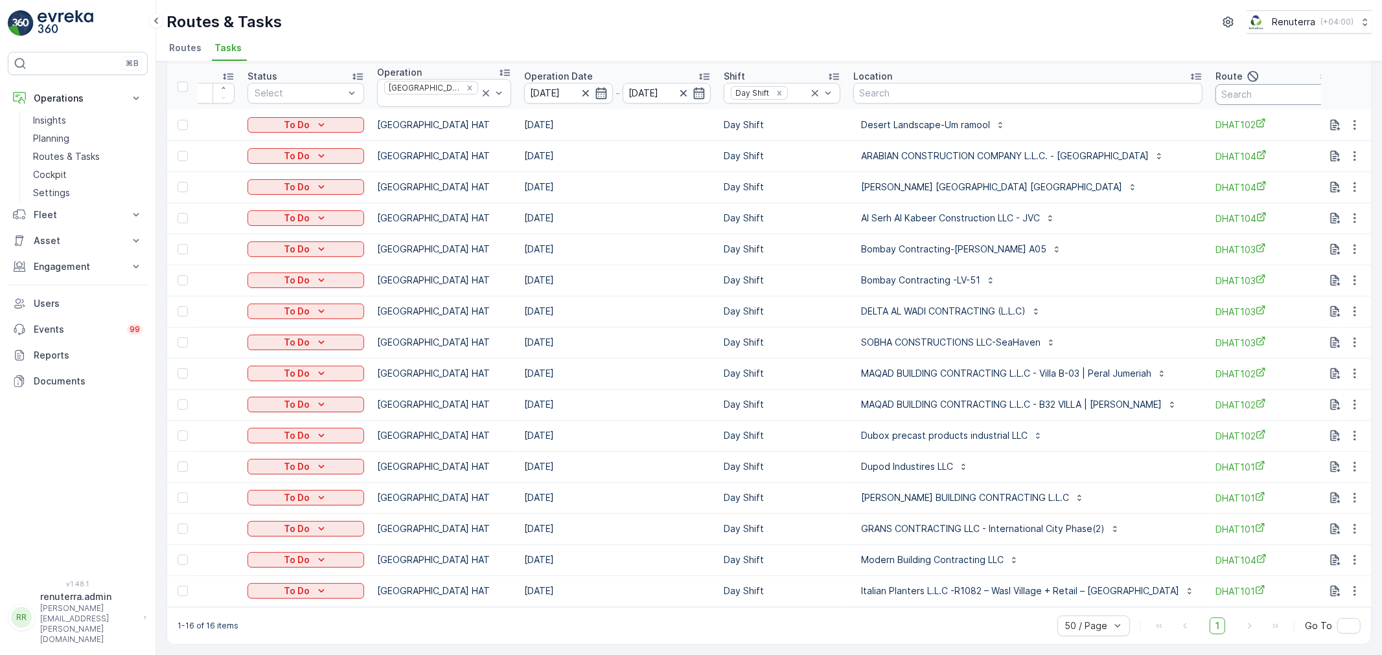
click at [1240, 94] on input "text" at bounding box center [1273, 94] width 117 height 21
type input "dhat"
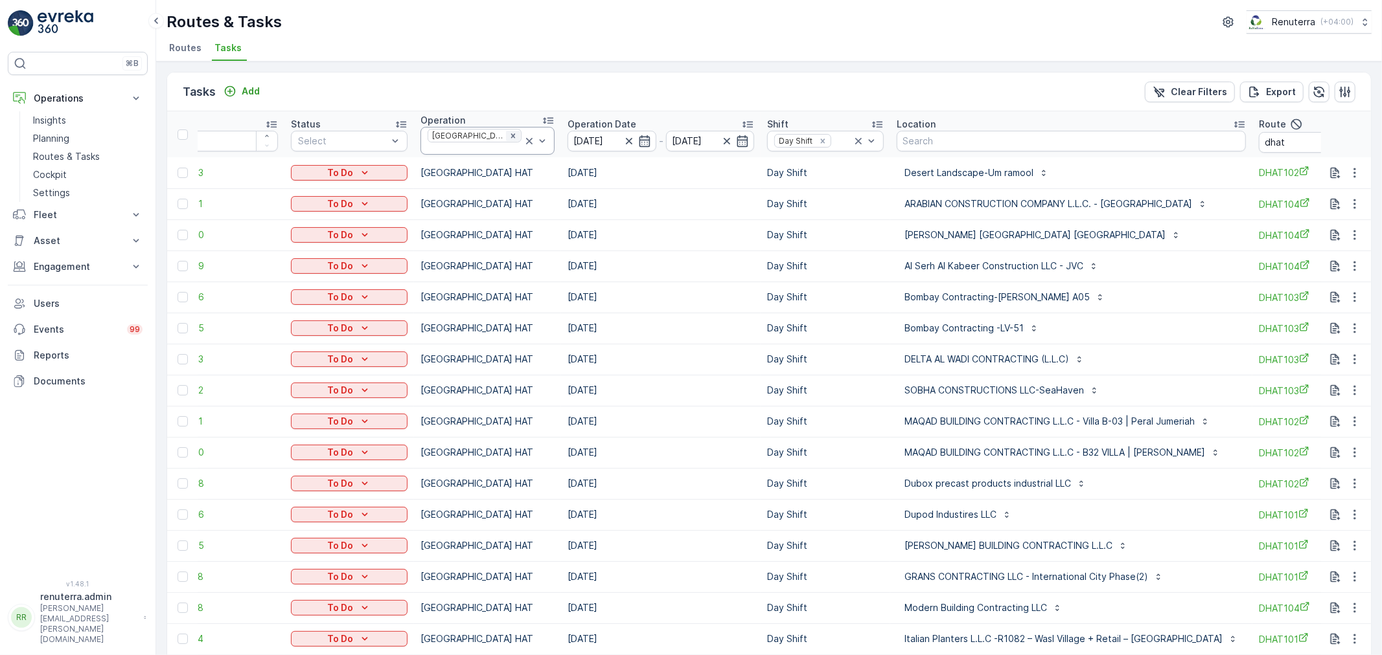
click at [506, 139] on div "Remove Dubai HAT" at bounding box center [513, 136] width 14 height 10
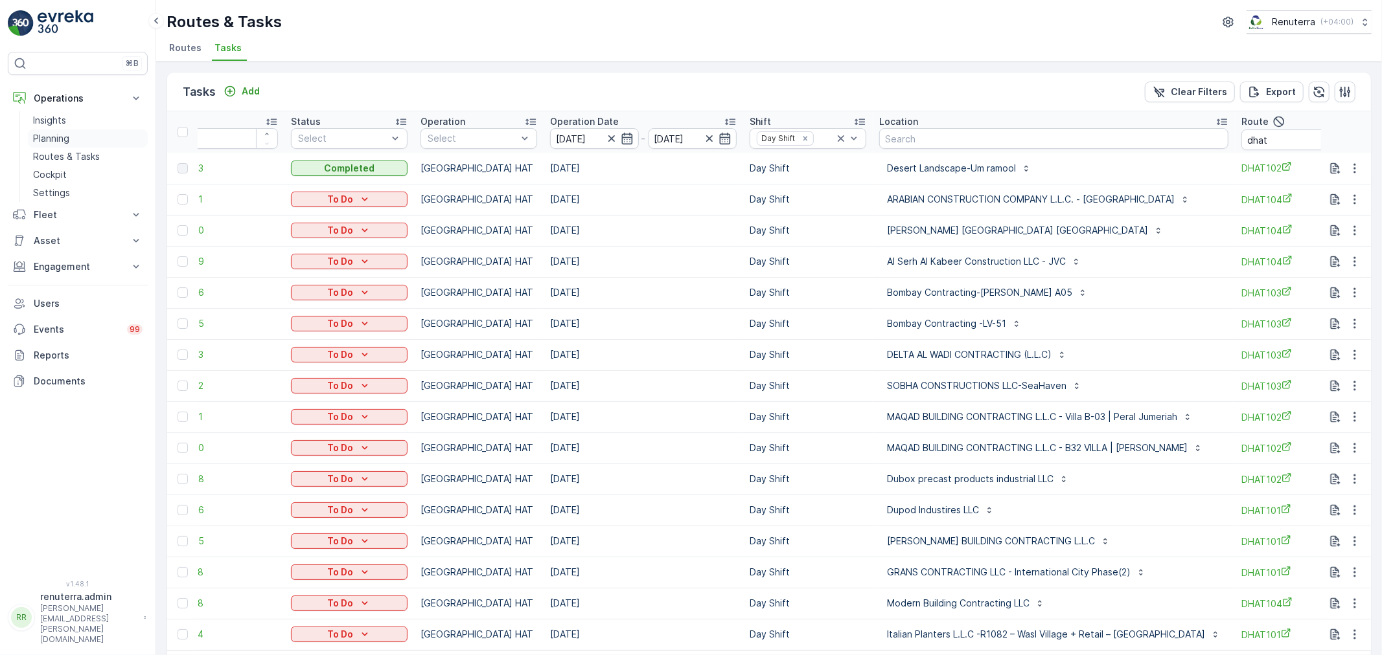
click at [65, 141] on p "Planning" at bounding box center [51, 138] width 36 height 13
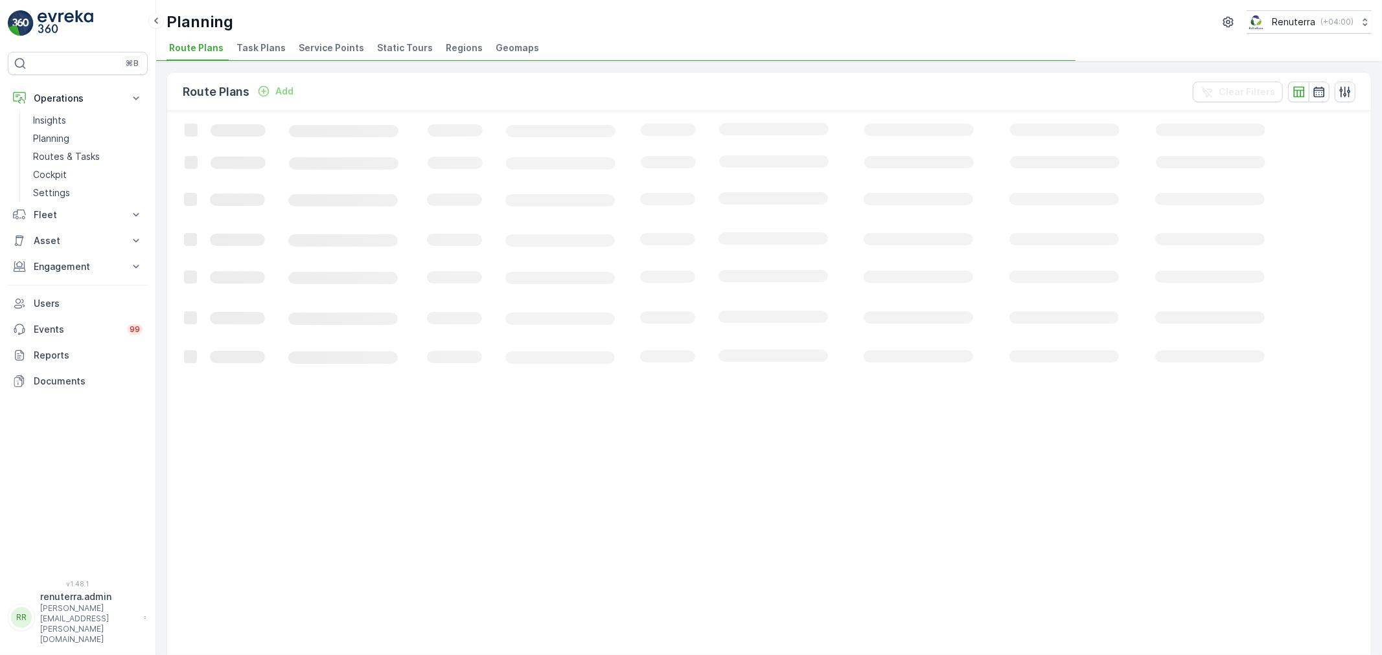
click at [317, 49] on span "Service Points" at bounding box center [331, 47] width 65 height 13
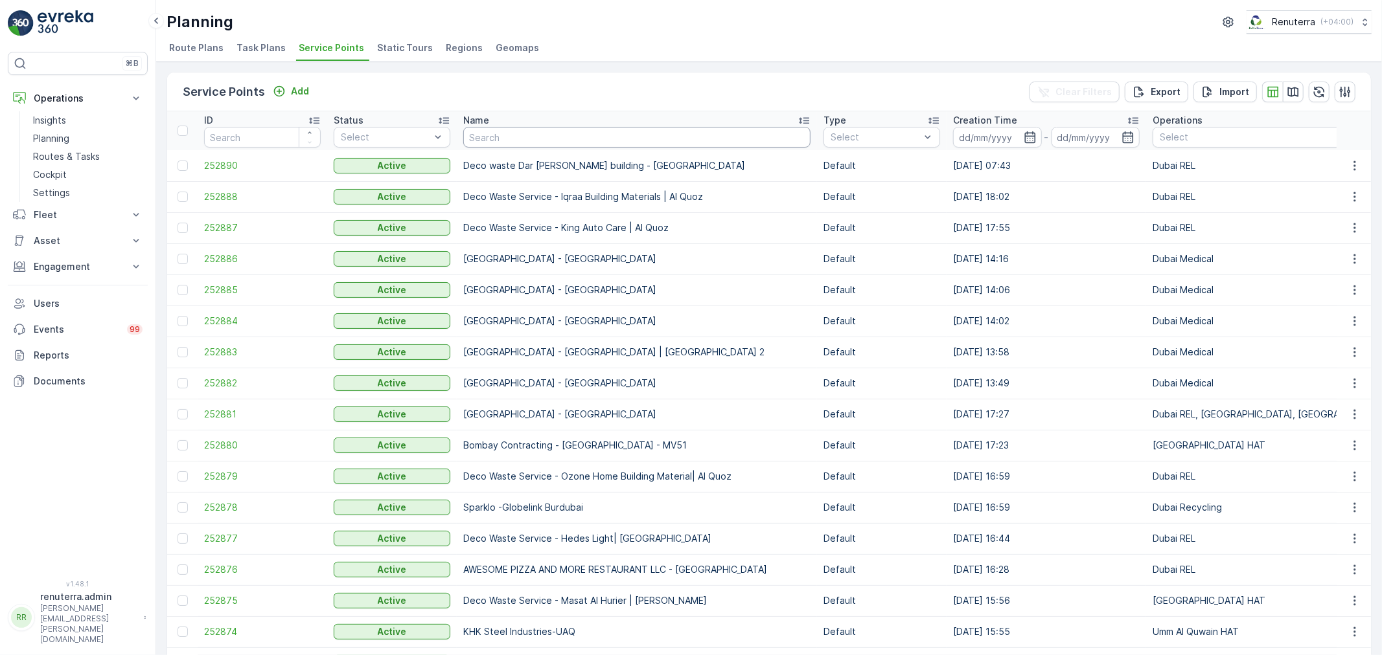
click at [510, 142] on input "text" at bounding box center [636, 137] width 347 height 21
type input "Doctor"
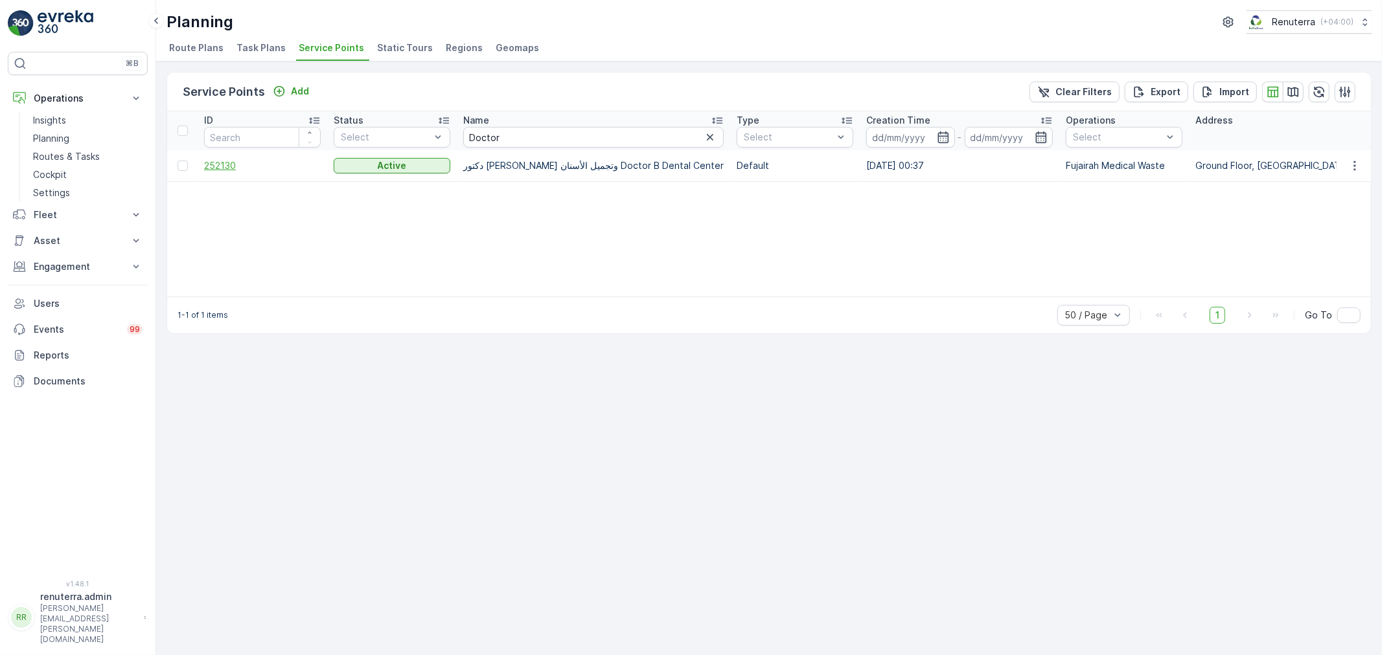
click at [267, 165] on span "252130" at bounding box center [262, 165] width 117 height 13
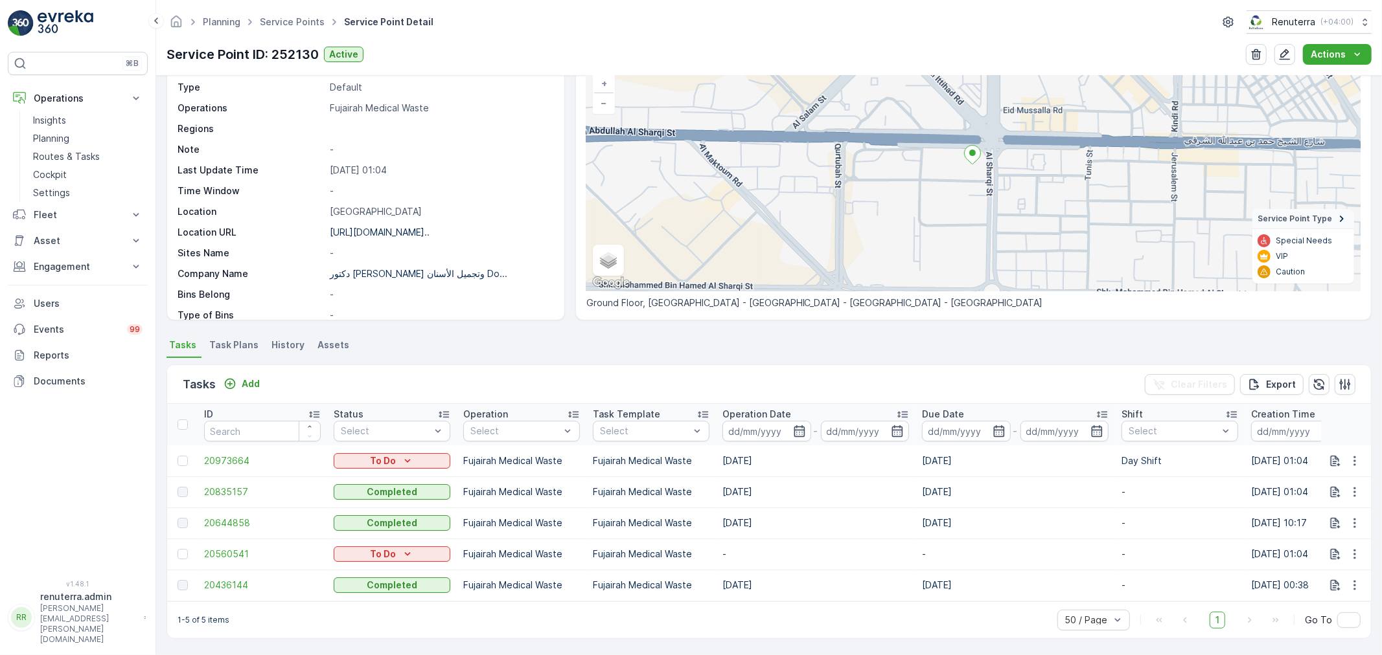
scroll to position [95, 0]
click at [256, 377] on p "Add" at bounding box center [251, 383] width 18 height 13
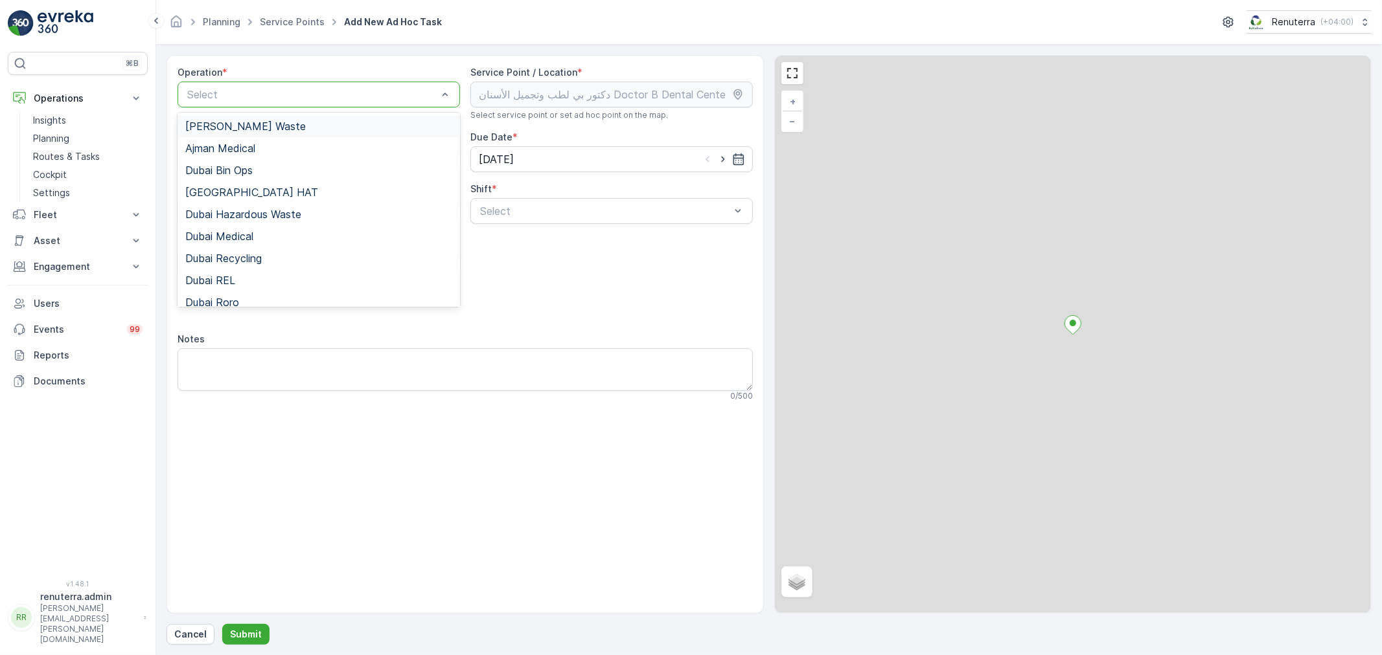
click at [267, 95] on div at bounding box center [312, 95] width 253 height 12
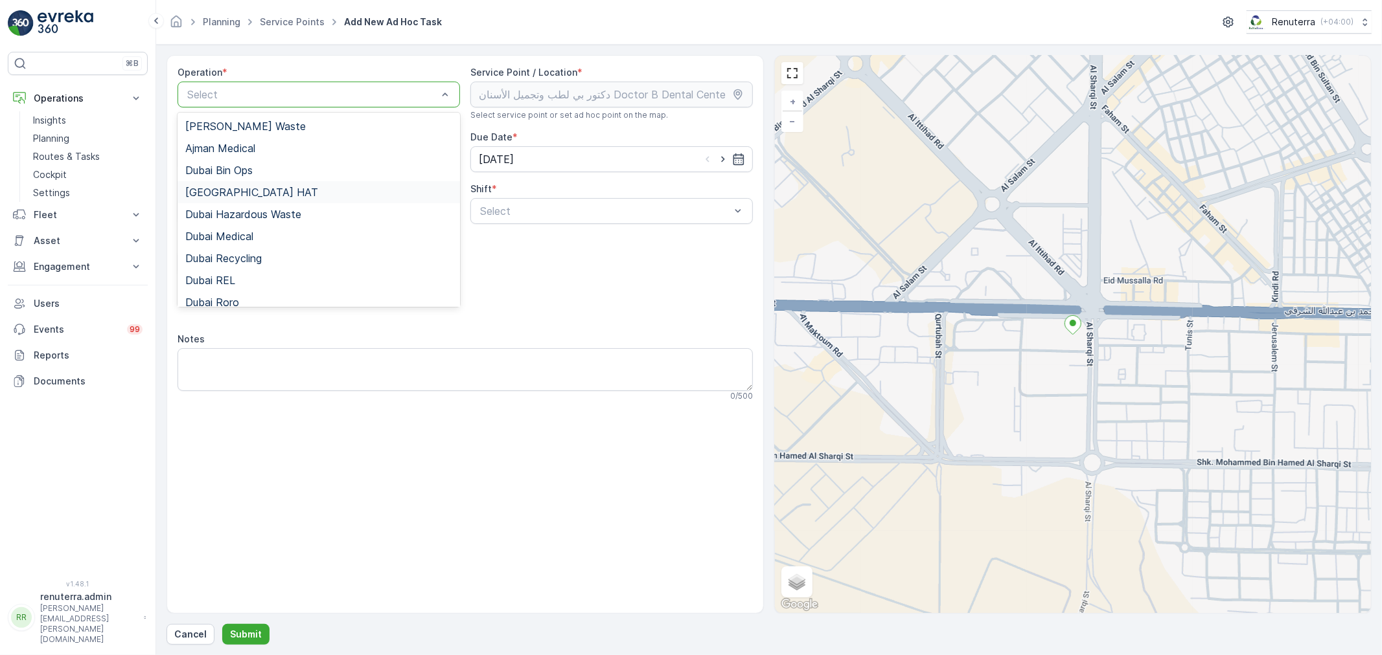
click at [267, 191] on div "[GEOGRAPHIC_DATA] HAT" at bounding box center [318, 193] width 267 height 12
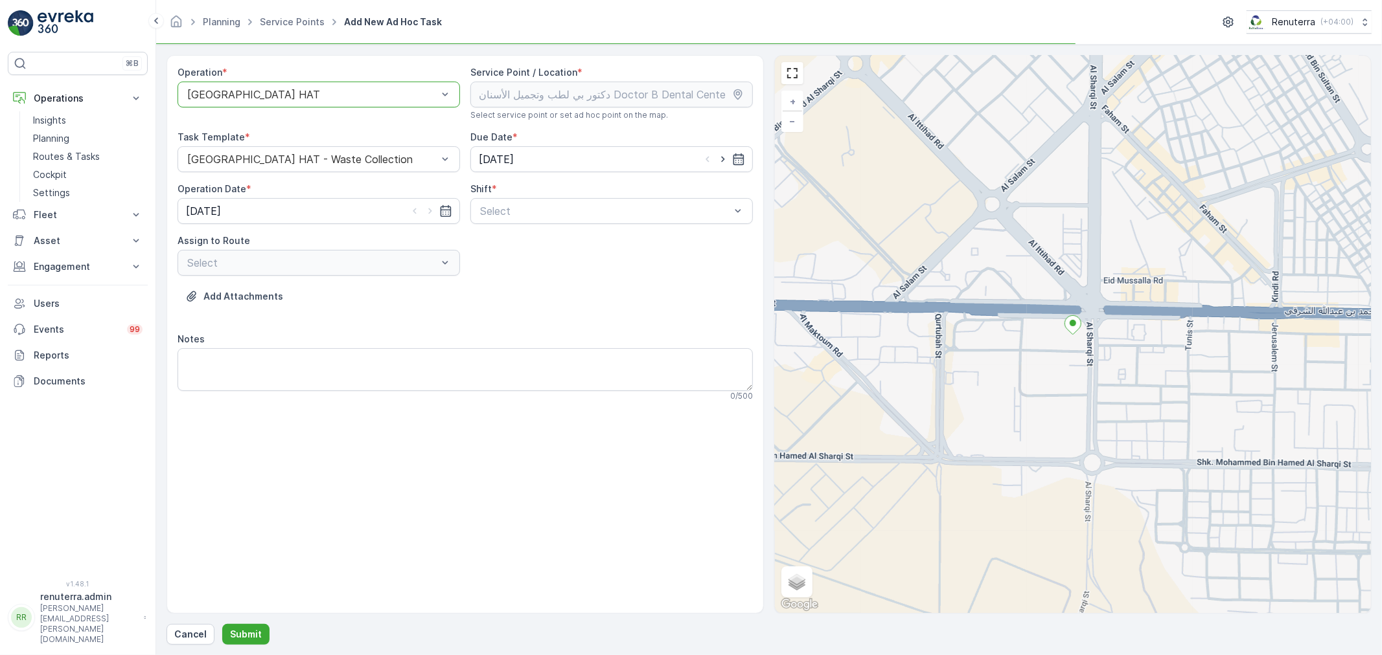
click at [270, 87] on div "[GEOGRAPHIC_DATA] HAT" at bounding box center [318, 95] width 282 height 26
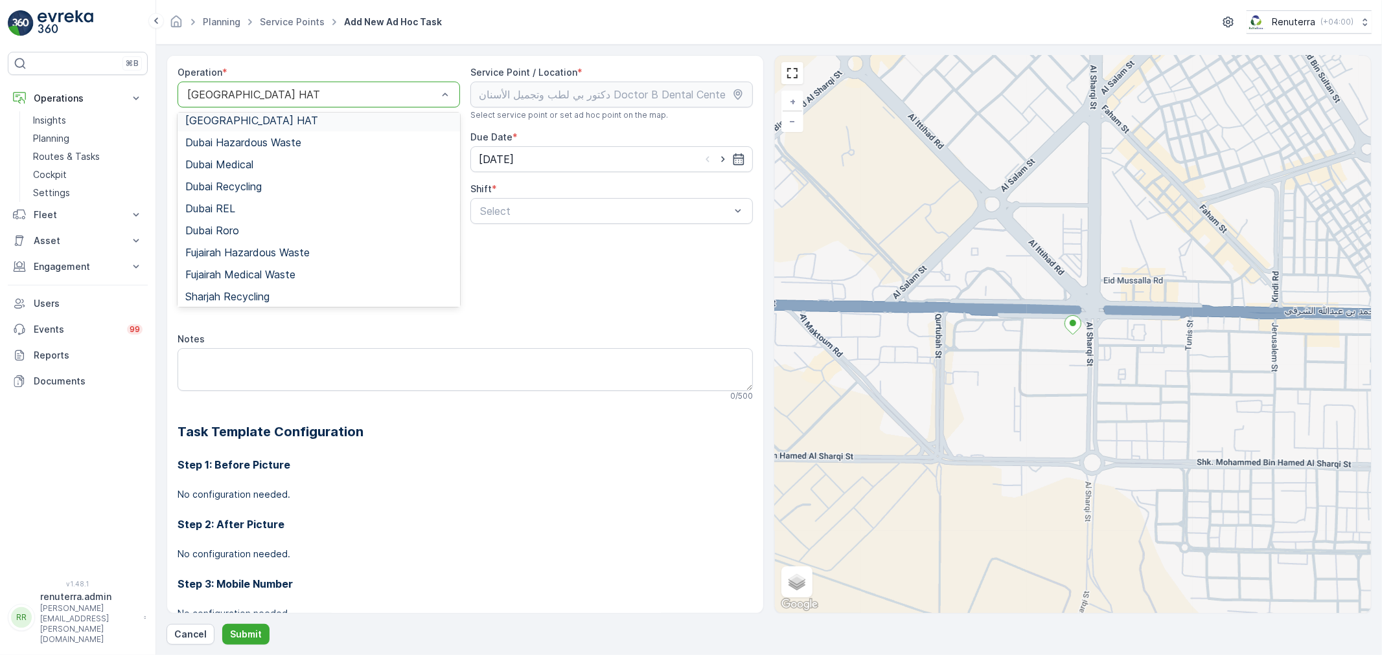
scroll to position [141, 0]
click at [269, 197] on div "Fujairah Medical Waste" at bounding box center [318, 206] width 282 height 22
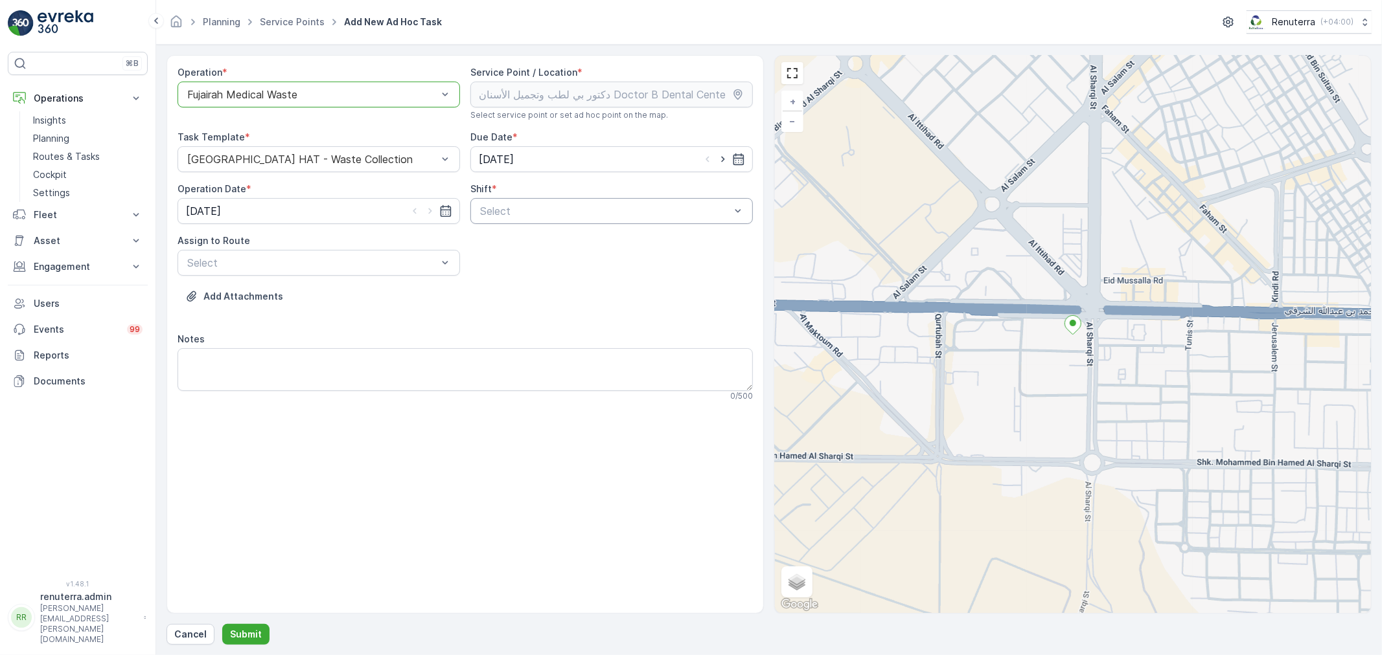
click at [494, 209] on div at bounding box center [605, 211] width 253 height 12
click at [496, 238] on span "Day Shift" at bounding box center [501, 243] width 46 height 12
click at [430, 272] on div "Select" at bounding box center [318, 263] width 282 height 26
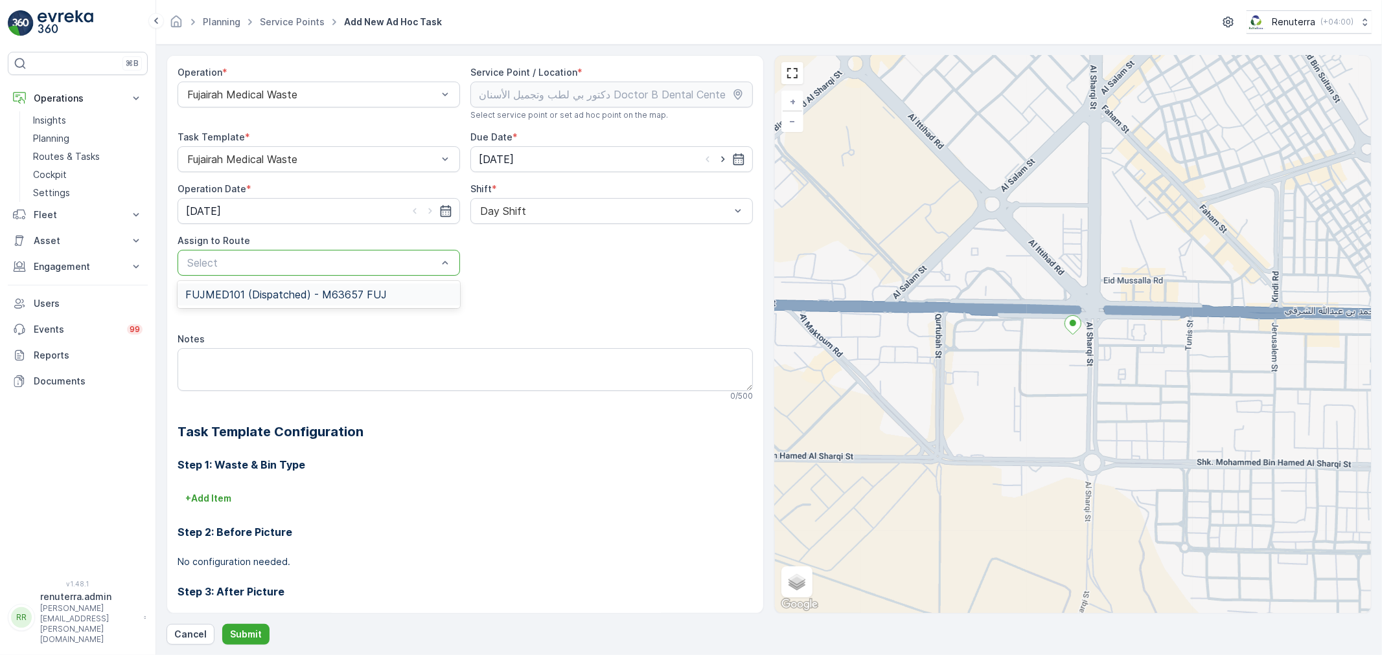
click at [413, 289] on div "FUJMED101 (Dispatched) - M63657 FUJ" at bounding box center [318, 295] width 267 height 12
click at [245, 633] on p "Submit" at bounding box center [246, 634] width 32 height 13
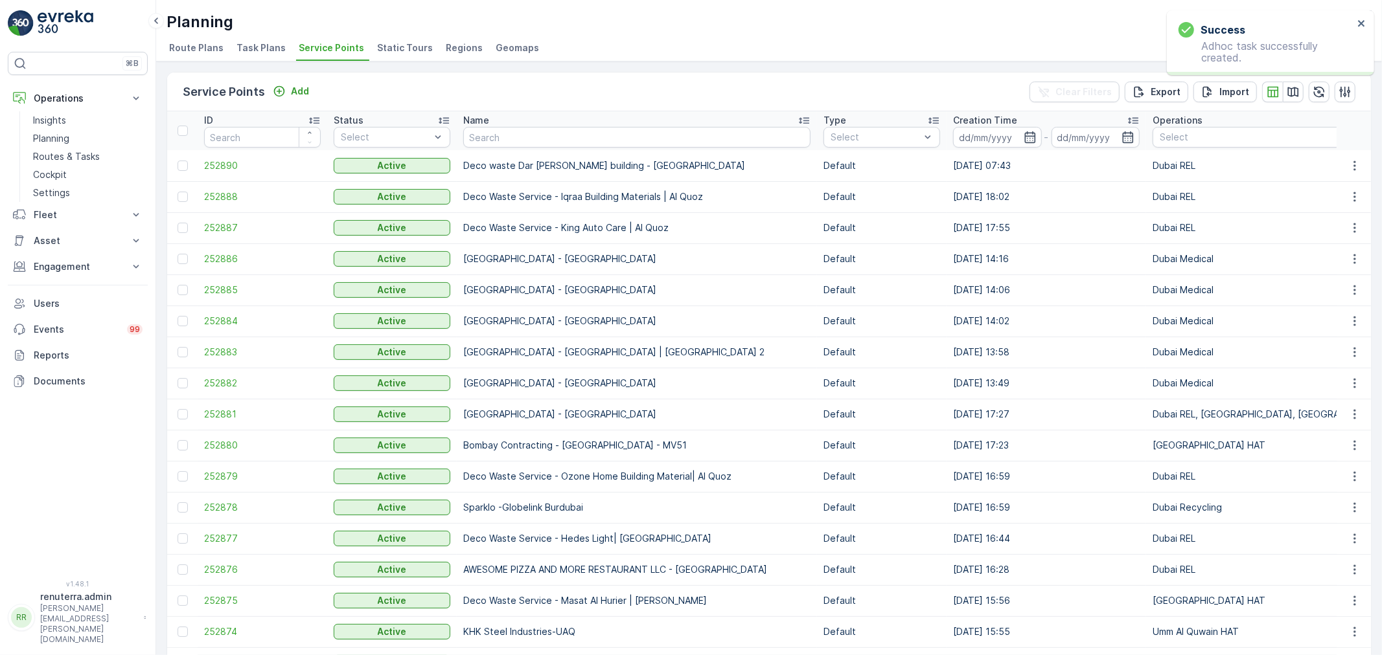
click at [494, 138] on input "text" at bounding box center [636, 137] width 347 height 21
click at [545, 146] on input "text" at bounding box center [636, 137] width 347 height 21
click at [540, 139] on input "text" at bounding box center [636, 137] width 347 height 21
click at [492, 141] on input "text" at bounding box center [636, 137] width 347 height 21
type input "mod"
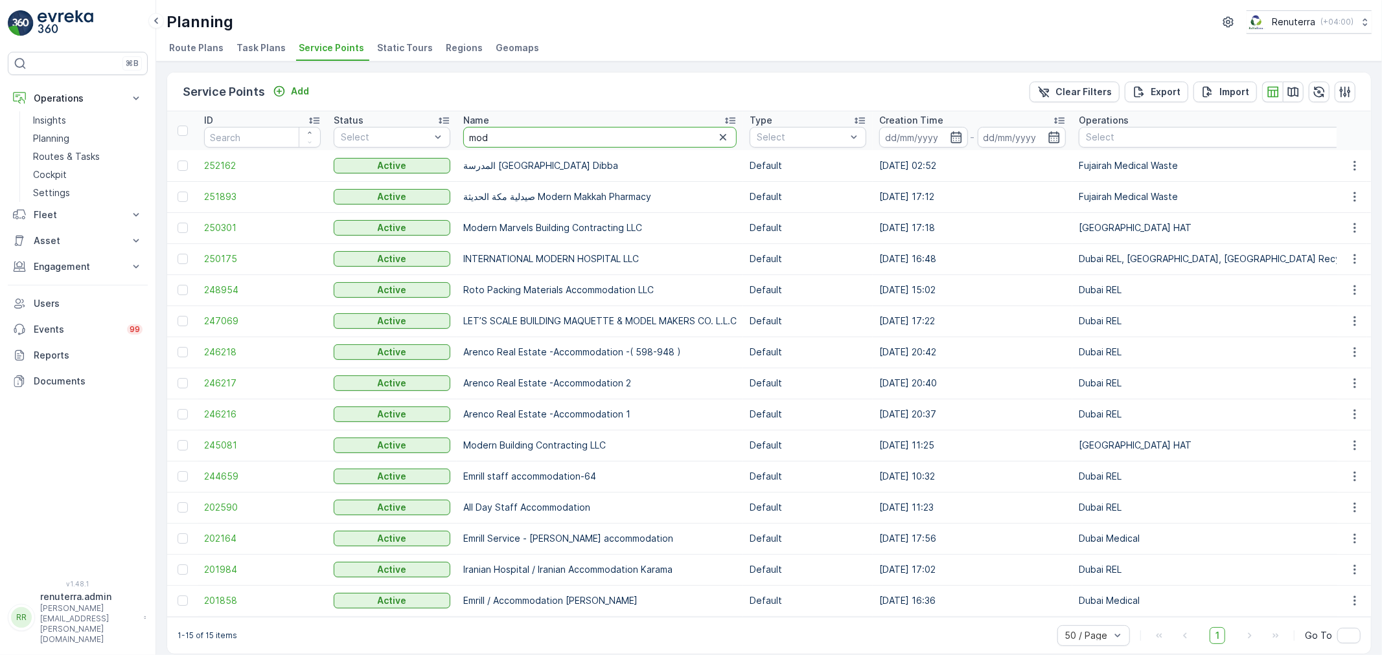
click at [510, 130] on input "mod" at bounding box center [599, 137] width 273 height 21
type input "modern"
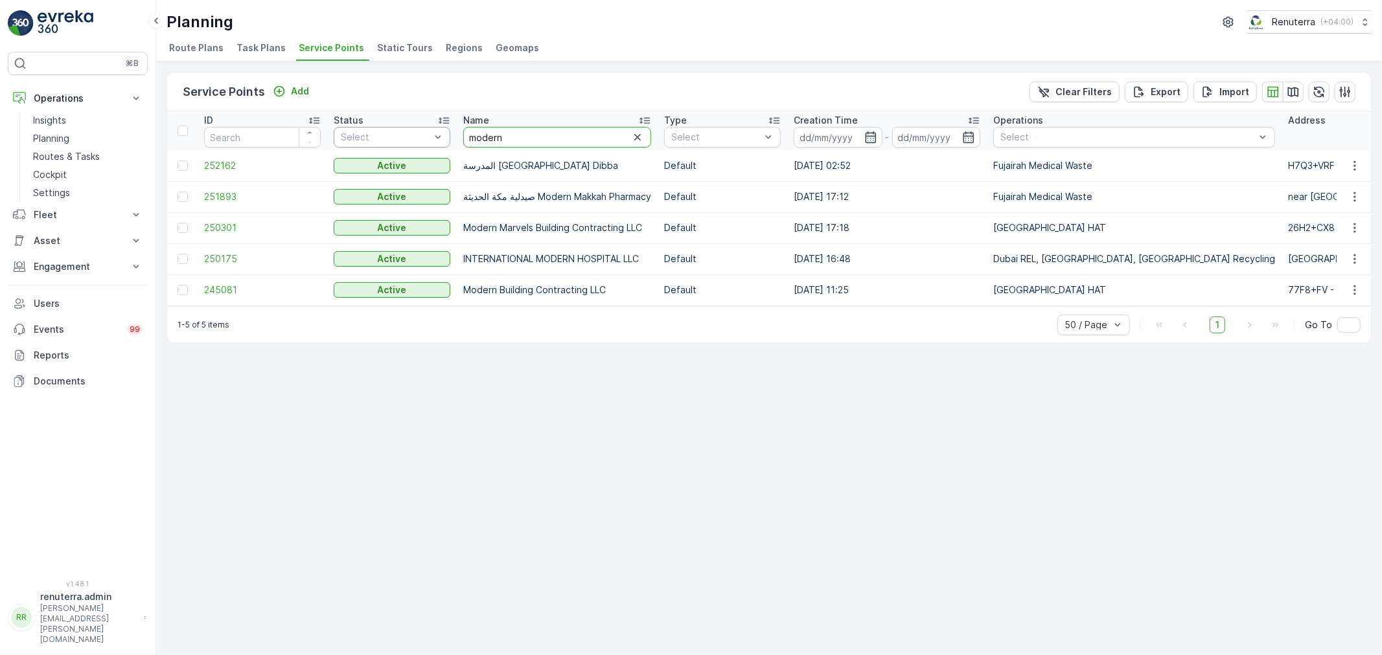
drag, startPoint x: 518, startPoint y: 135, endPoint x: 429, endPoint y: 130, distance: 88.9
click at [255, 238] on td "250301" at bounding box center [263, 227] width 130 height 31
click at [238, 229] on span "250301" at bounding box center [262, 228] width 117 height 13
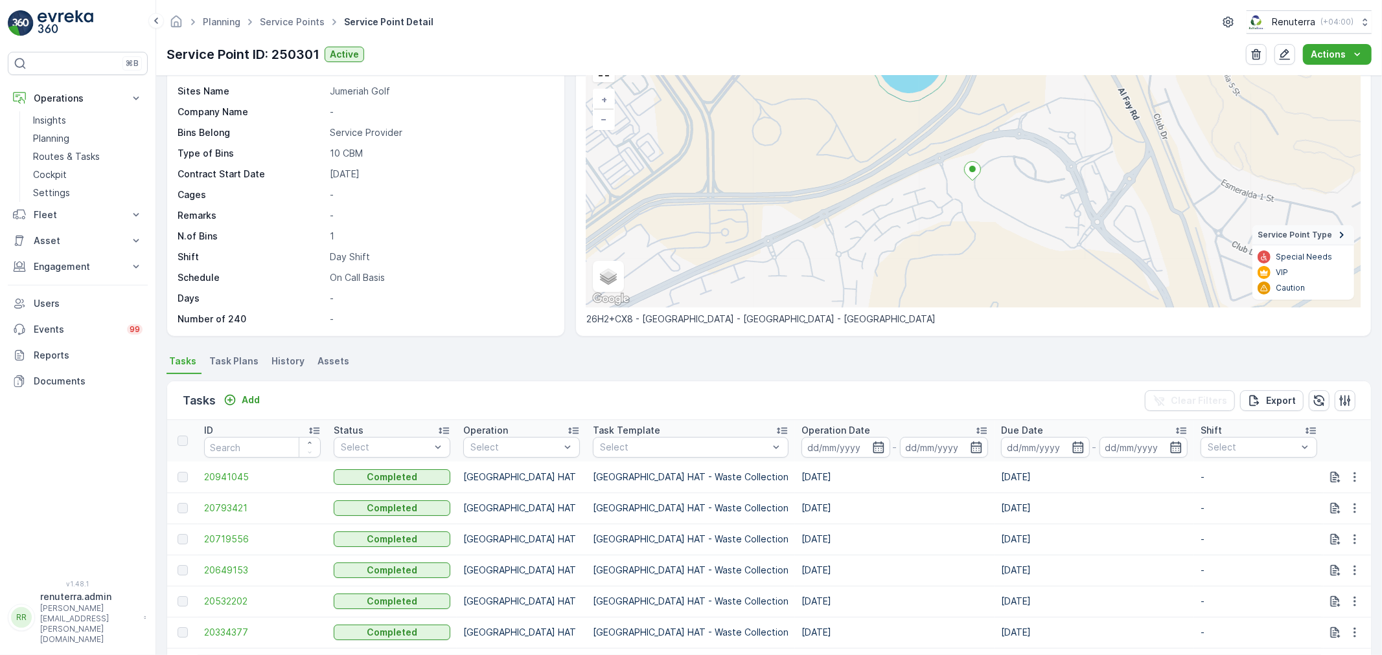
scroll to position [216, 0]
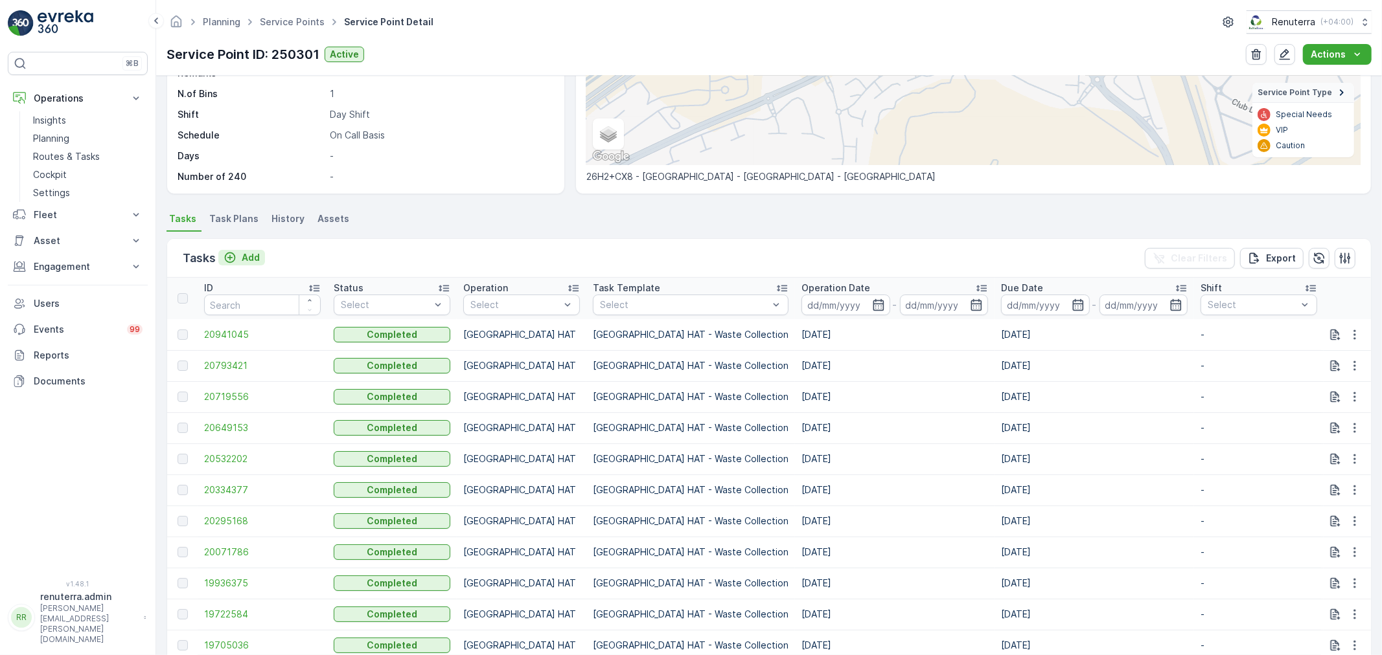
click at [251, 258] on p "Add" at bounding box center [251, 257] width 18 height 13
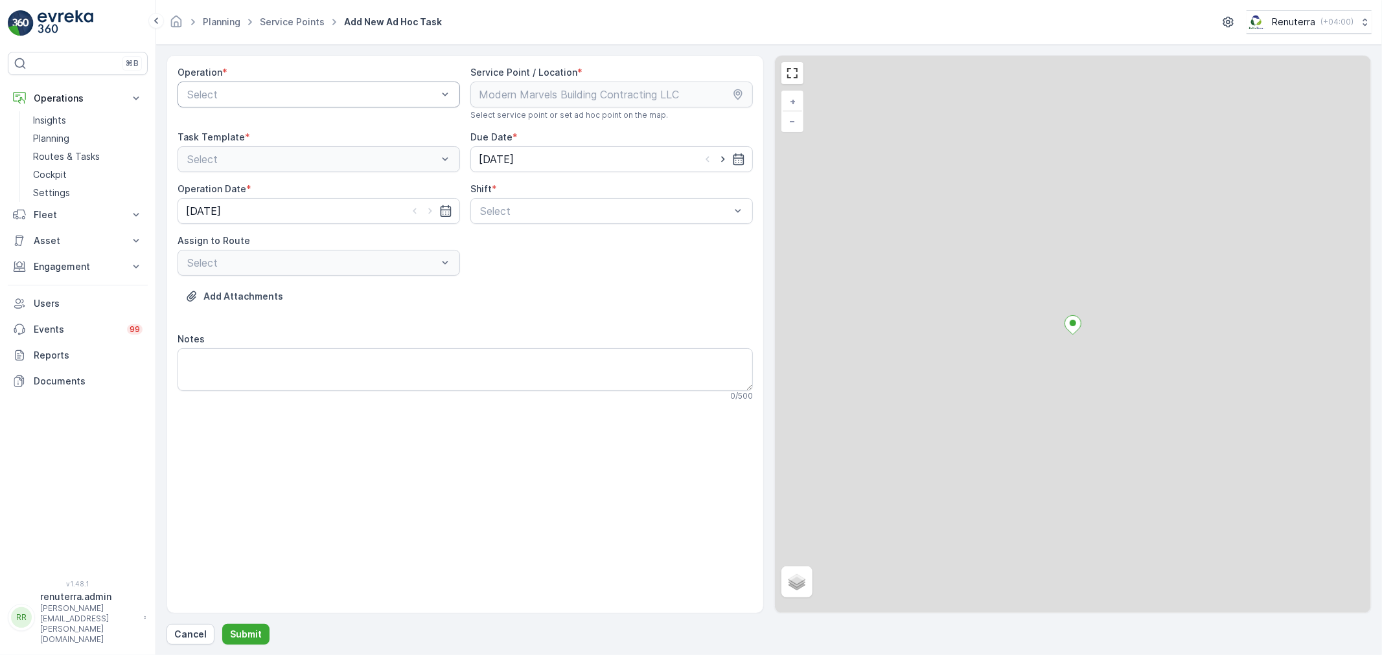
click at [254, 102] on div "Select" at bounding box center [318, 95] width 282 height 26
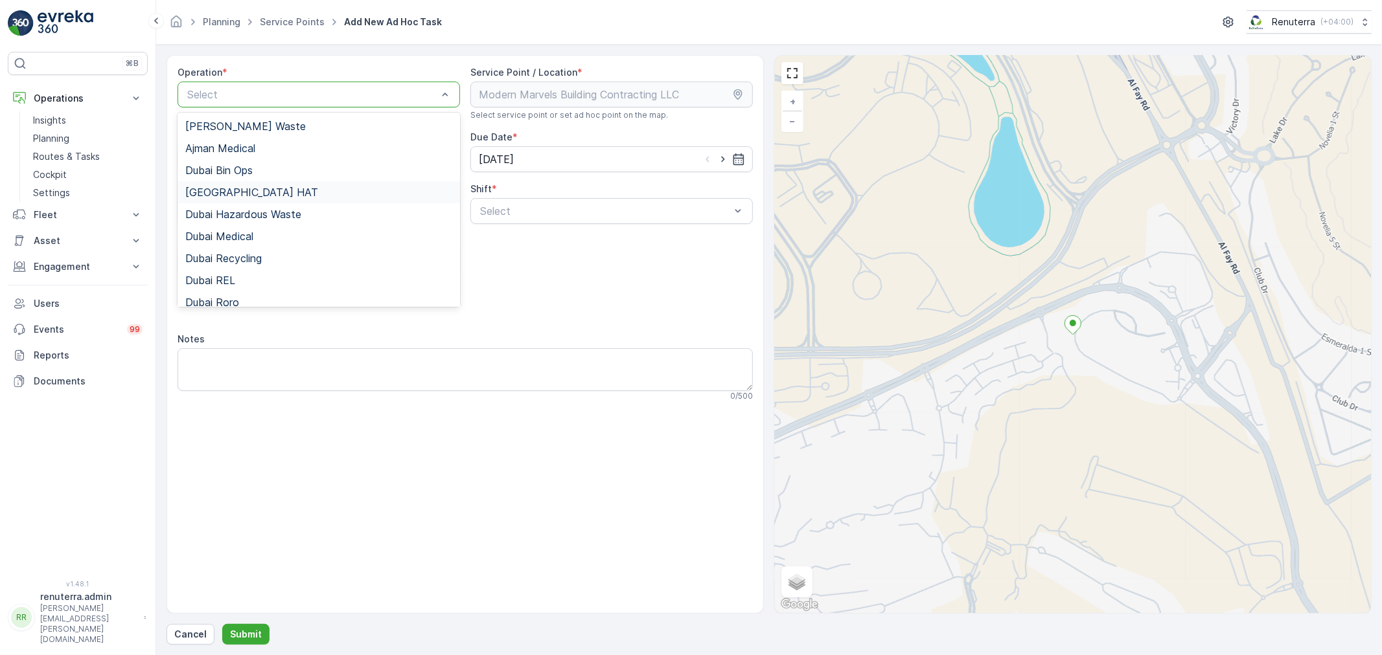
click at [243, 185] on div "[GEOGRAPHIC_DATA] HAT" at bounding box center [318, 192] width 282 height 22
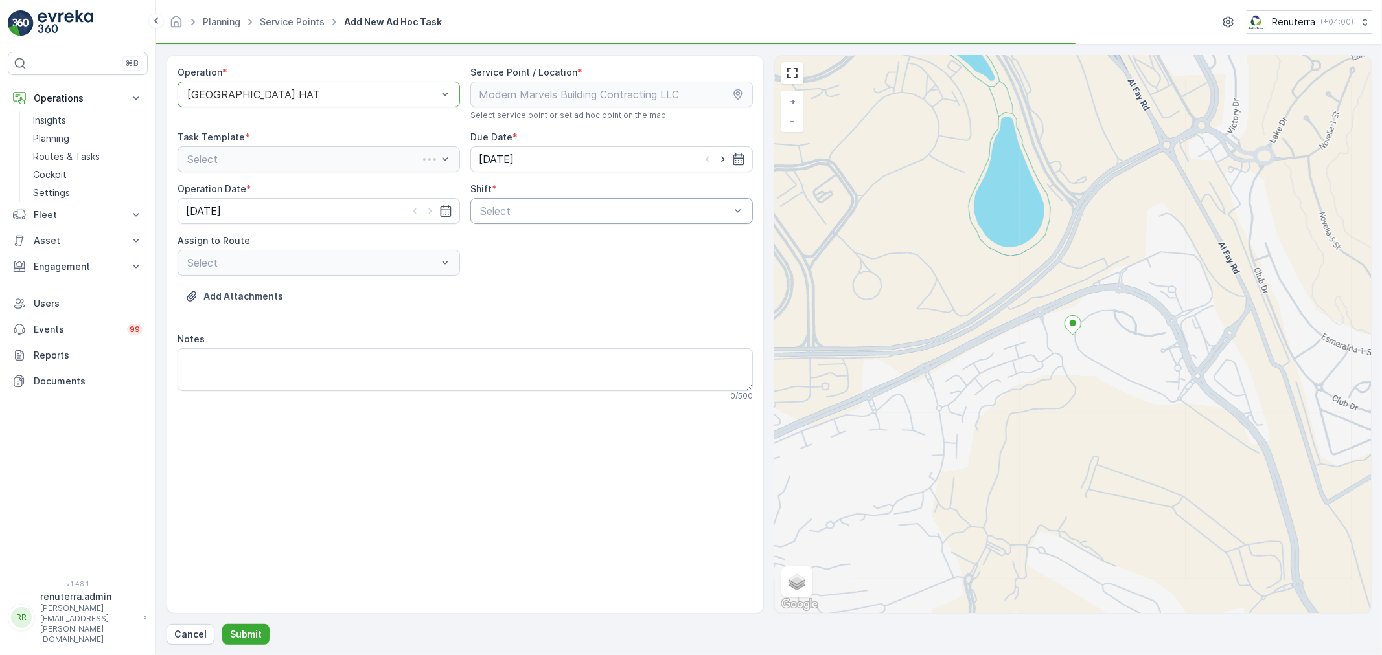
click at [567, 205] on div at bounding box center [605, 211] width 253 height 12
click at [546, 242] on div "Day Shift" at bounding box center [611, 243] width 267 height 12
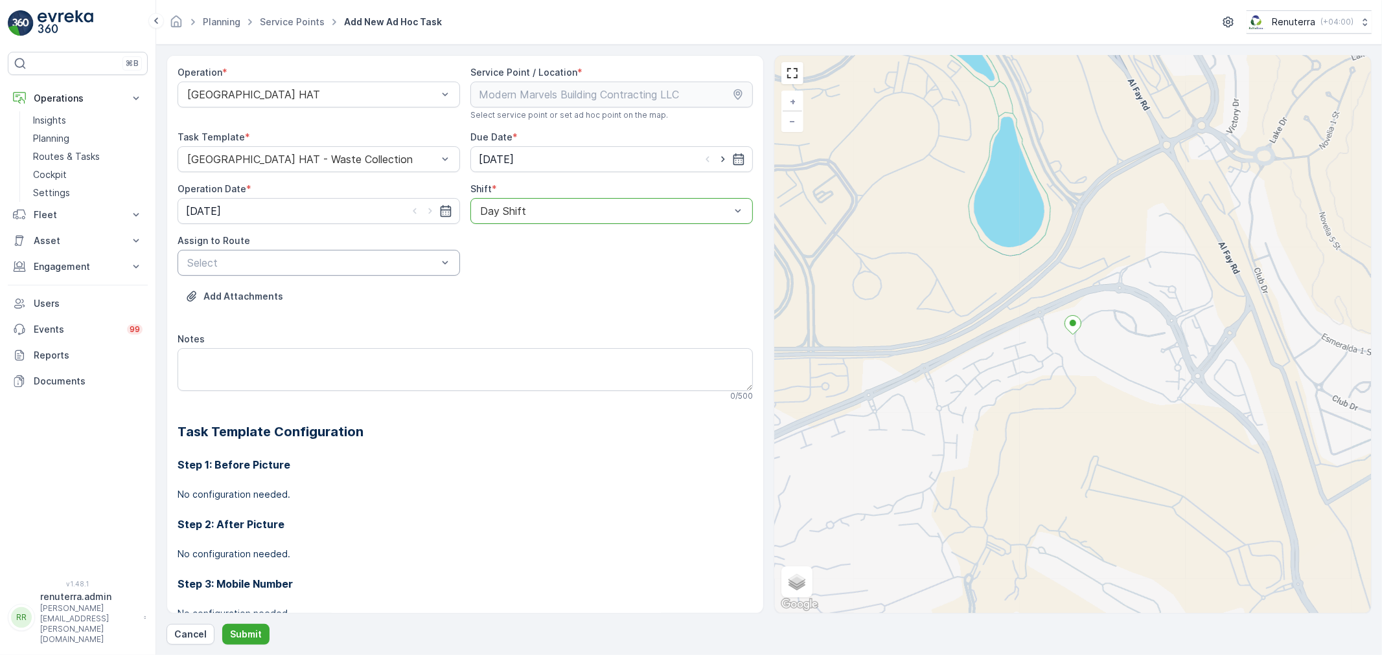
click at [400, 257] on div at bounding box center [312, 263] width 253 height 12
click at [304, 319] on div "DHAT104 (Offline) - DXB C23873" at bounding box center [318, 317] width 282 height 22
click at [238, 629] on button "Submit" at bounding box center [245, 634] width 47 height 21
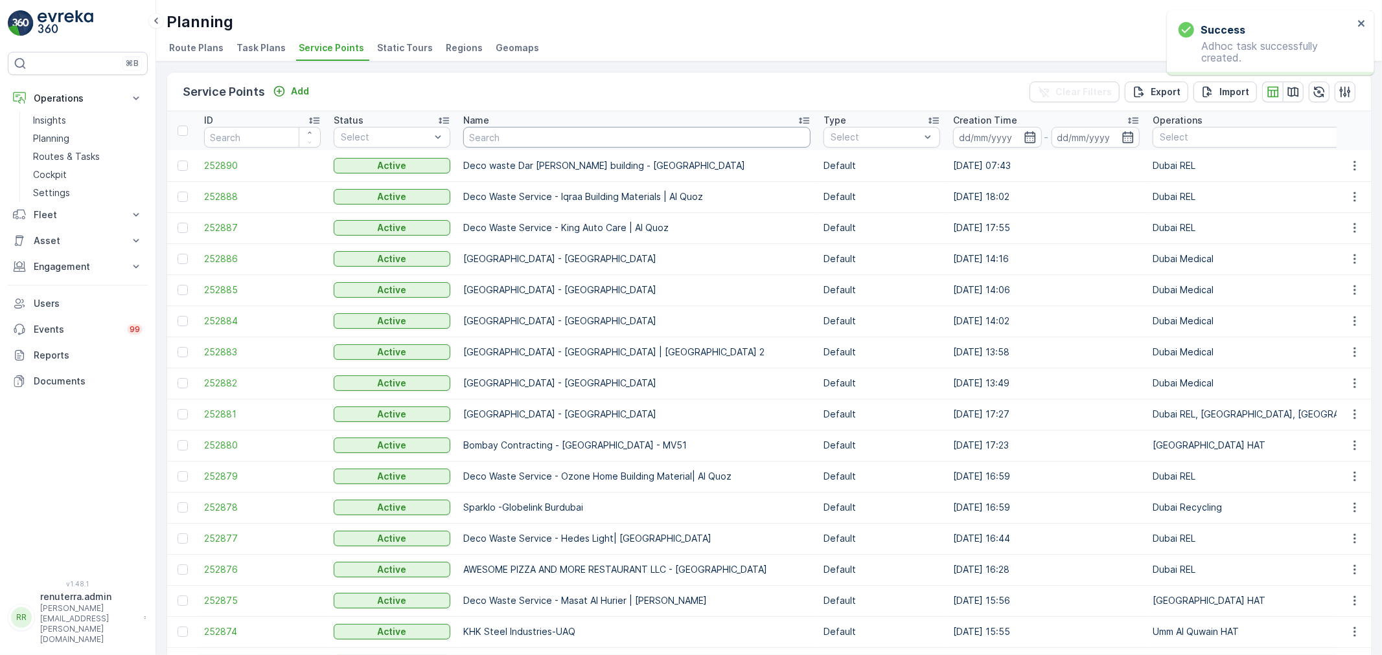
click at [504, 124] on div "Name" at bounding box center [636, 120] width 347 height 13
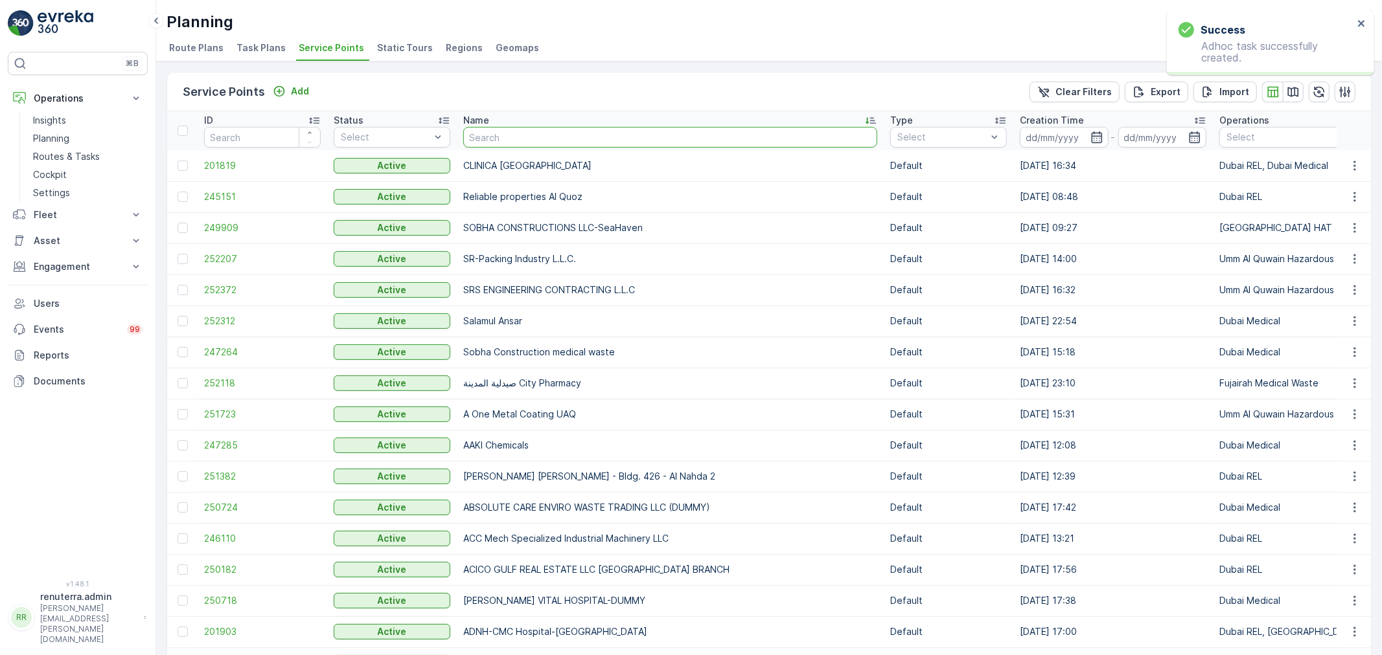
click at [512, 139] on input "text" at bounding box center [670, 137] width 414 height 21
click at [488, 139] on input "text" at bounding box center [670, 137] width 414 height 21
type input "KHK"
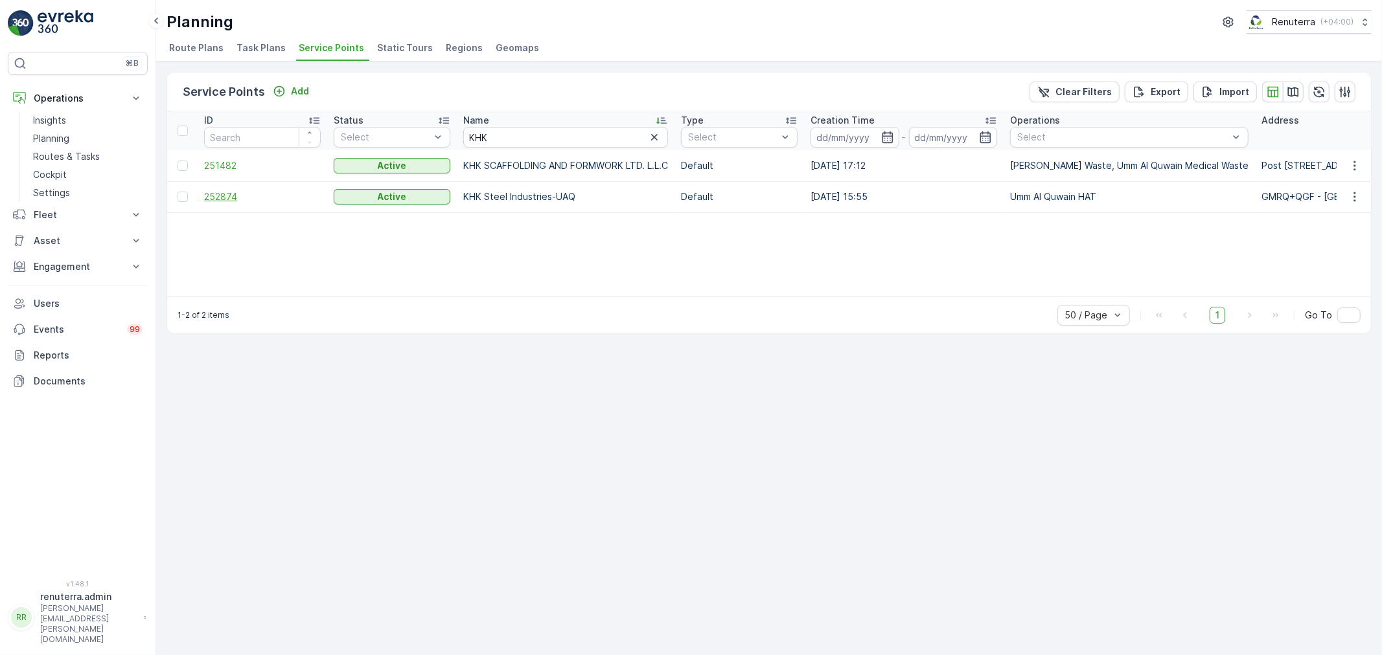
click at [250, 196] on span "252874" at bounding box center [262, 196] width 117 height 13
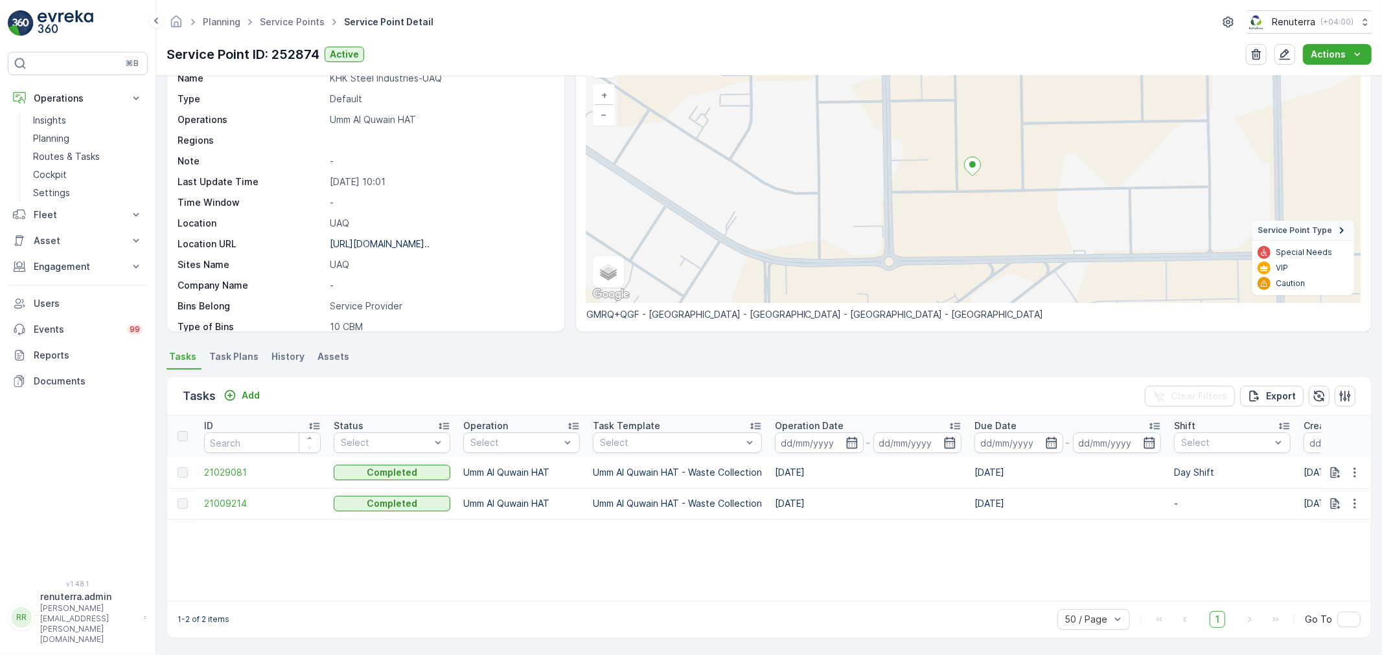
scroll to position [78, 0]
click at [260, 392] on button "Add" at bounding box center [241, 396] width 47 height 16
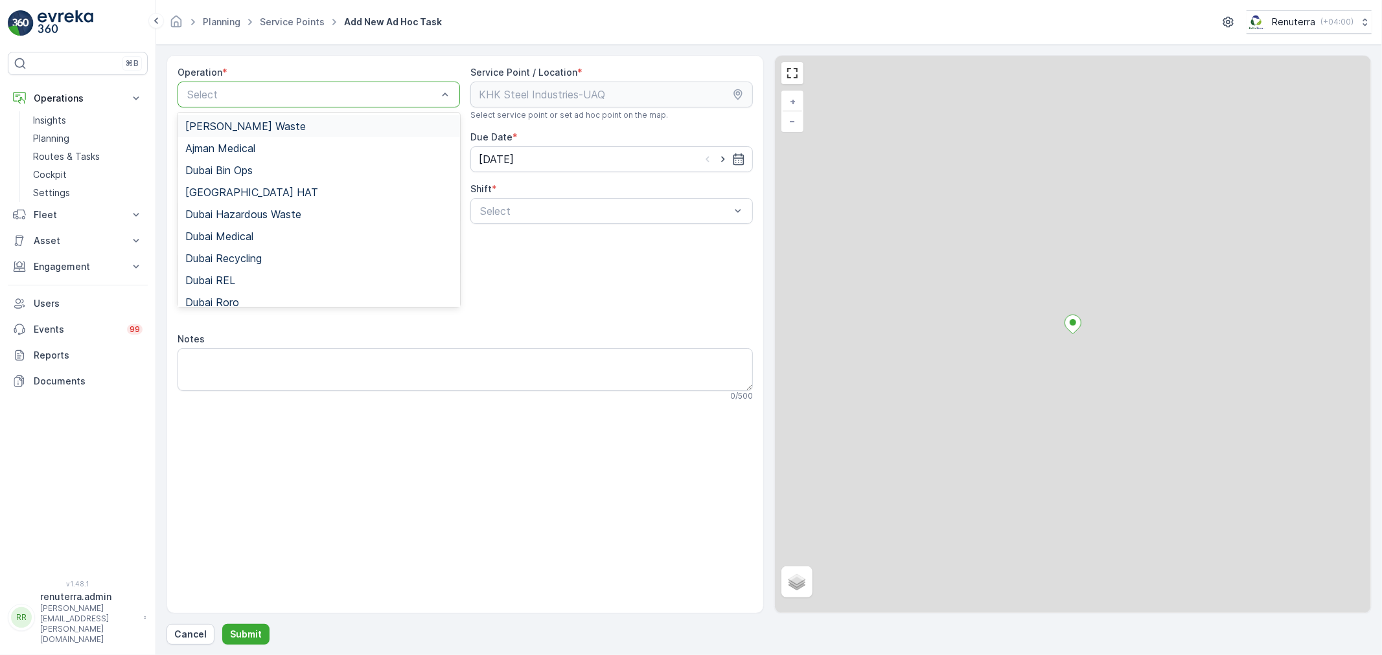
click at [244, 97] on div at bounding box center [312, 95] width 253 height 12
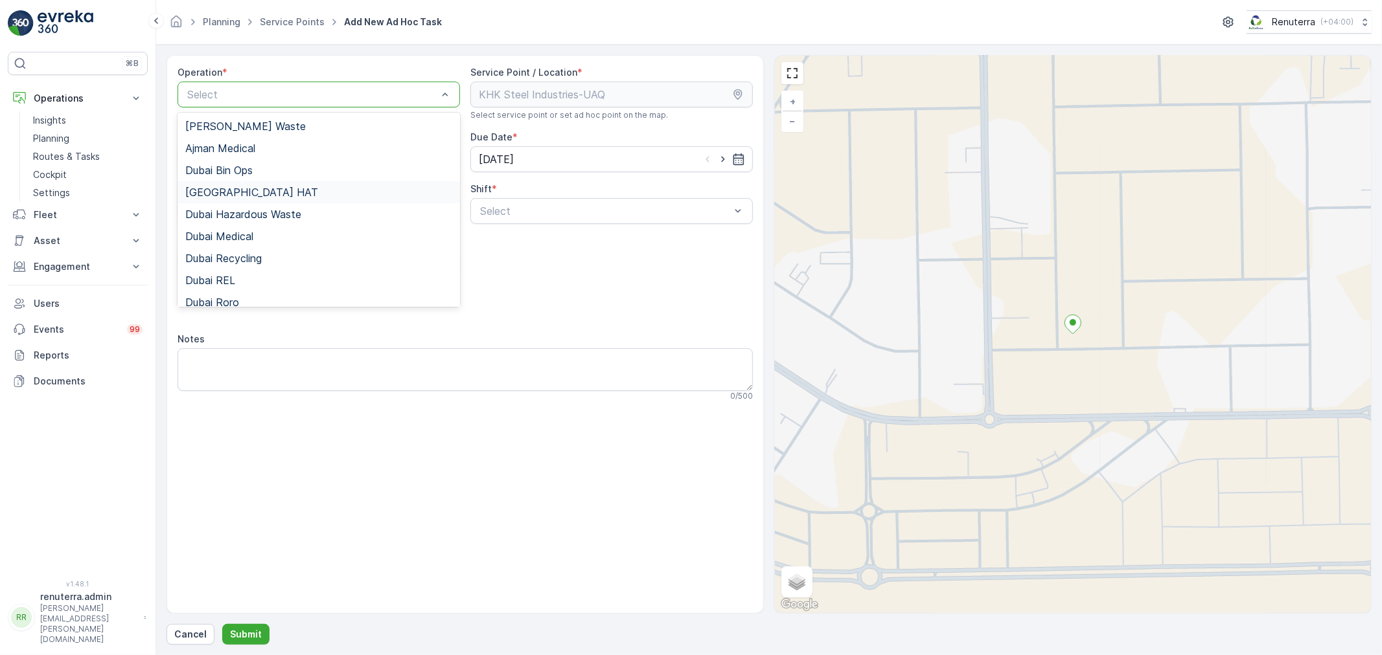
click at [253, 188] on div "[GEOGRAPHIC_DATA] HAT" at bounding box center [318, 193] width 267 height 12
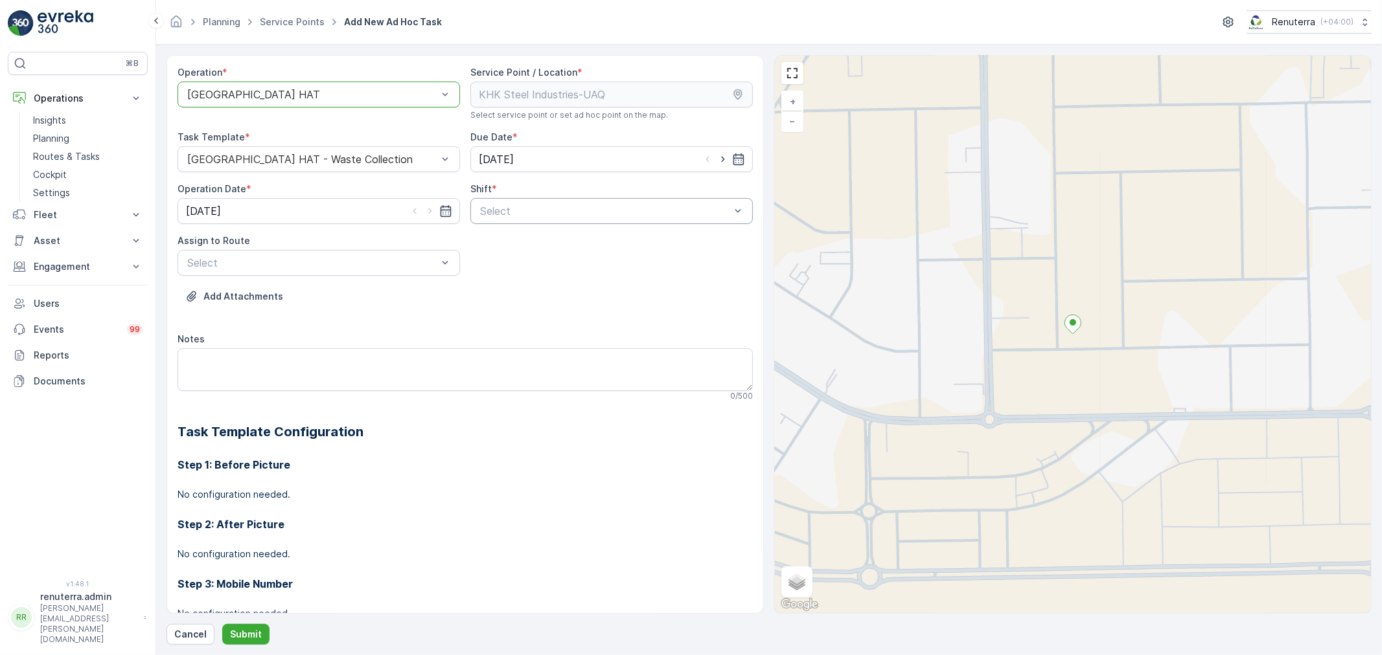
click at [491, 210] on div at bounding box center [605, 211] width 253 height 12
click at [494, 243] on span "Day Shift" at bounding box center [501, 243] width 46 height 12
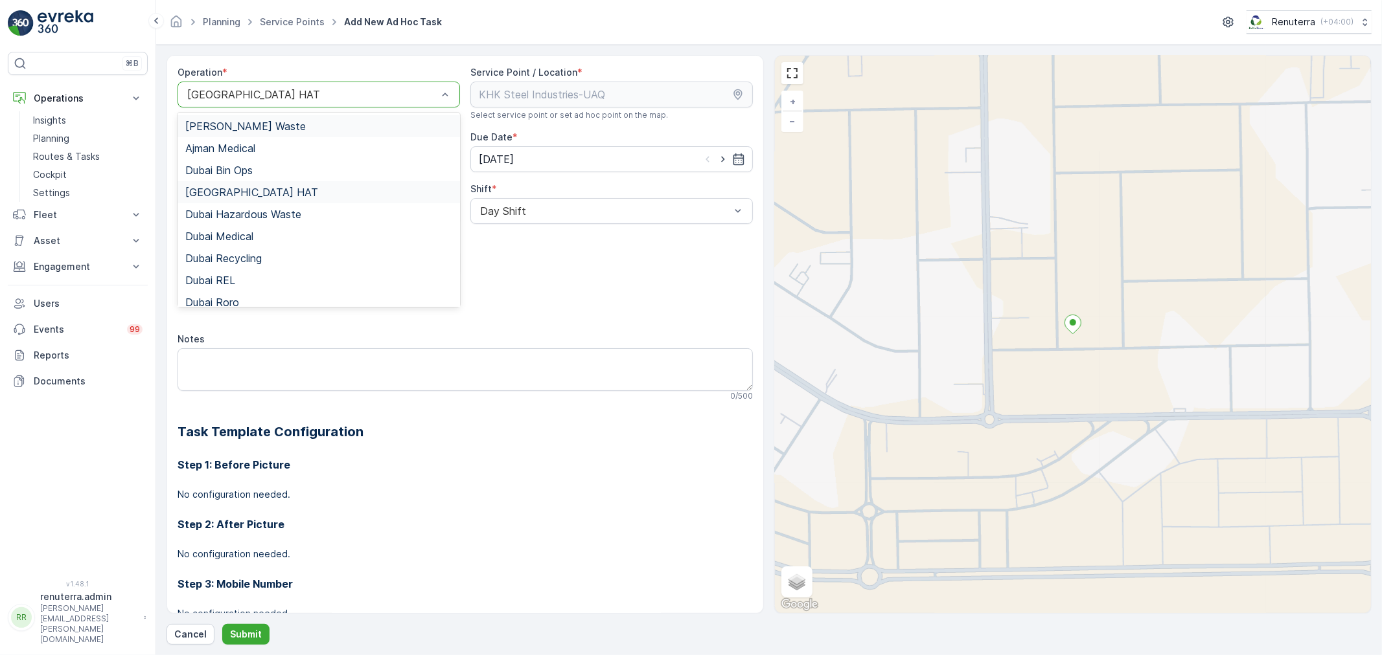
click at [269, 101] on div "[GEOGRAPHIC_DATA] HAT" at bounding box center [318, 95] width 282 height 26
click at [259, 251] on span "Umm Al Quwain HAT" at bounding box center [235, 250] width 100 height 12
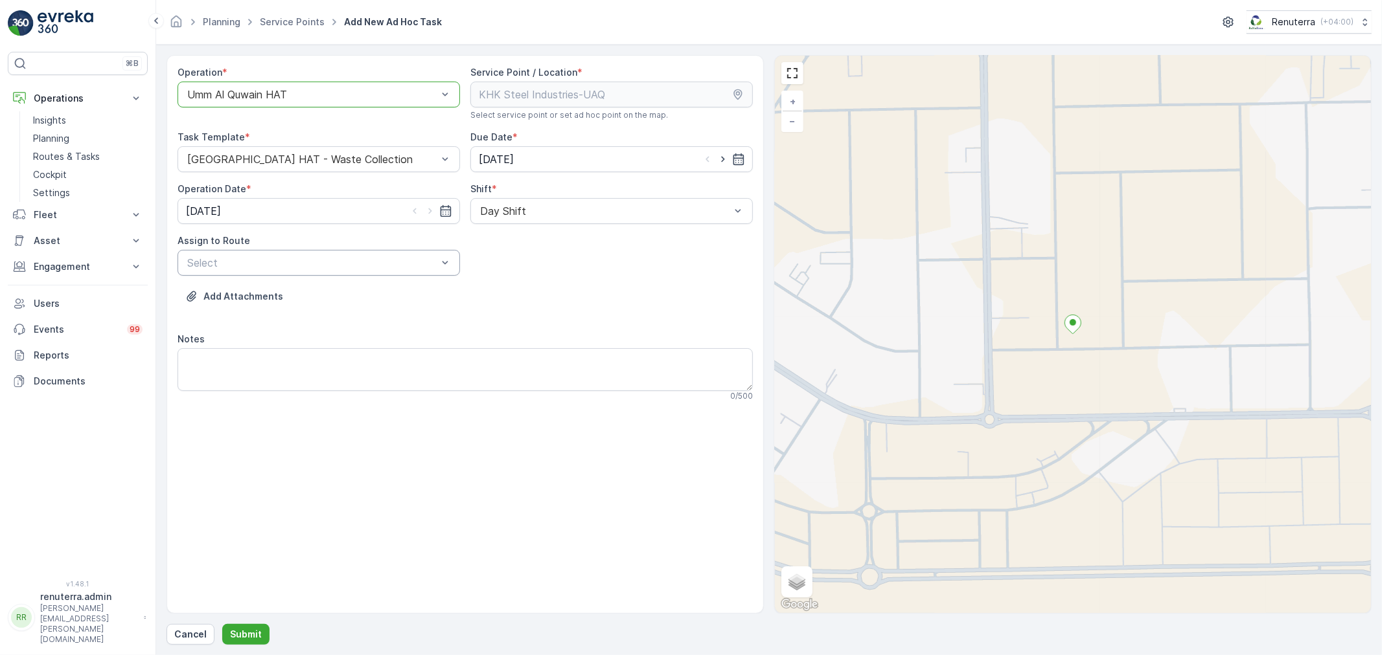
click at [397, 263] on div at bounding box center [312, 263] width 253 height 12
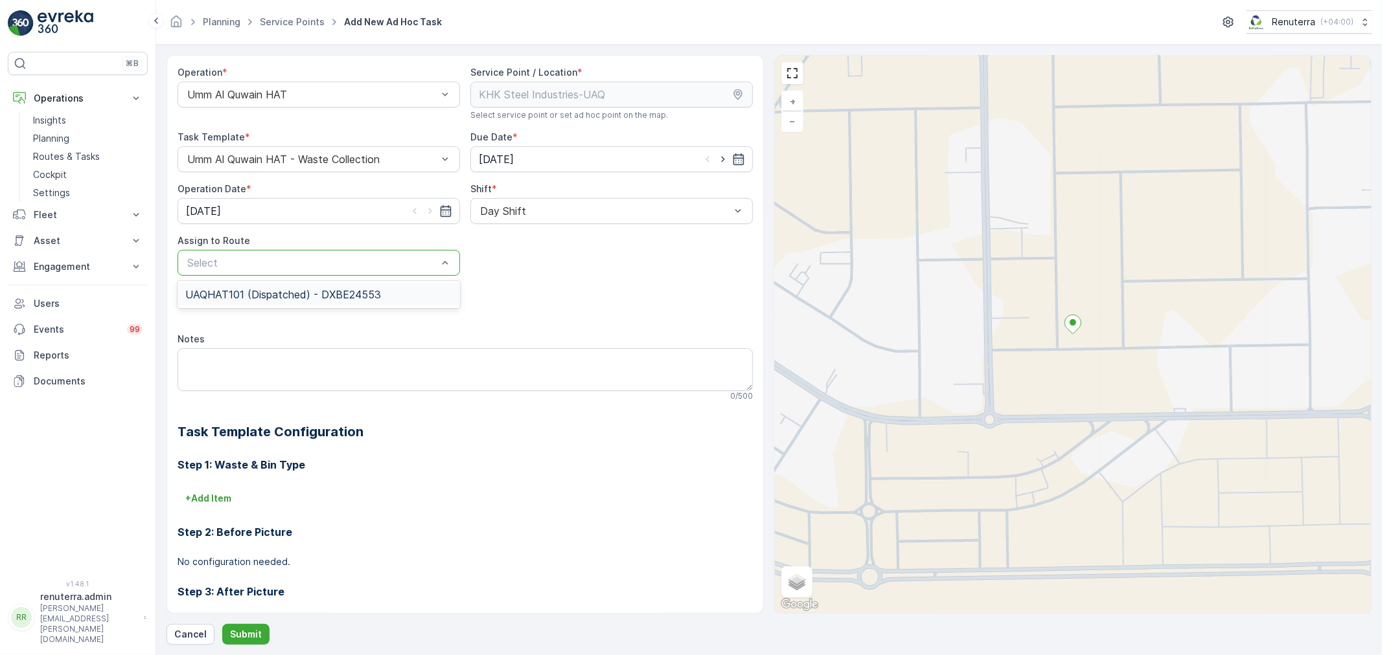
click at [345, 295] on span "UAQHAT101 (Dispatched) - DXBE24553" at bounding box center [283, 295] width 196 height 12
click at [257, 632] on p "Submit" at bounding box center [246, 634] width 32 height 13
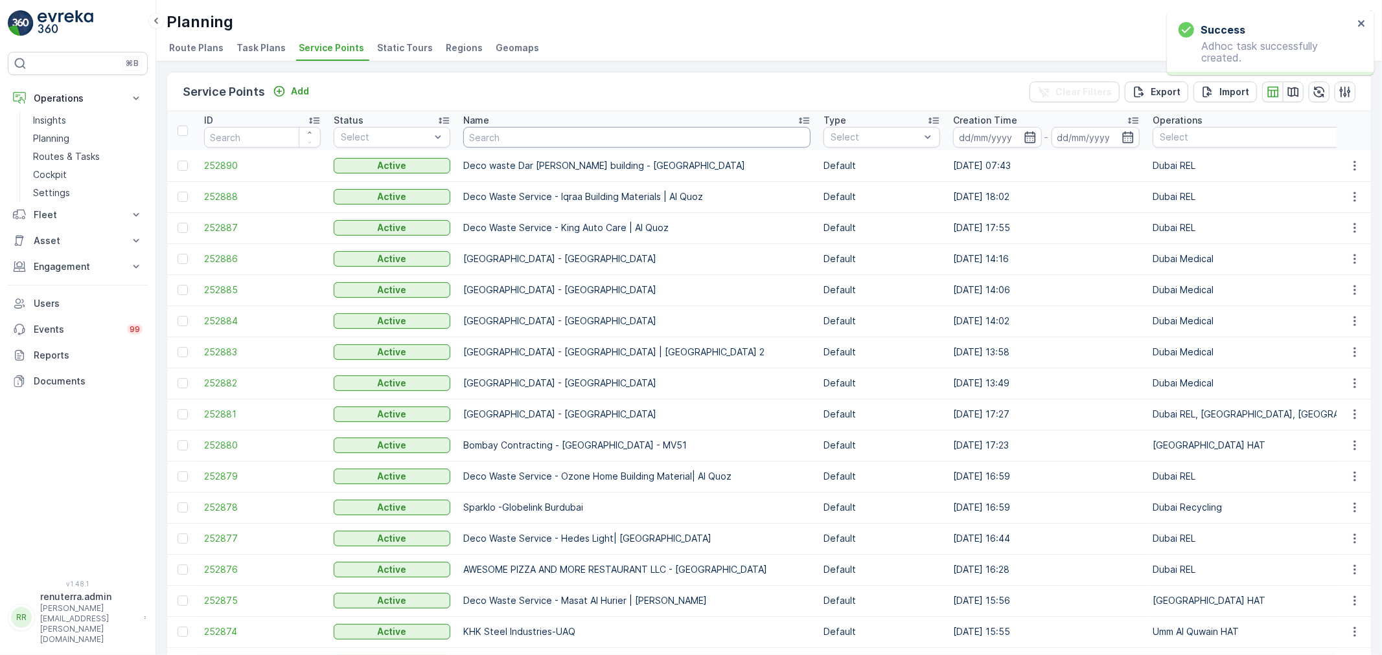
click at [504, 131] on input "text" at bounding box center [636, 137] width 347 height 21
type input "KHK"
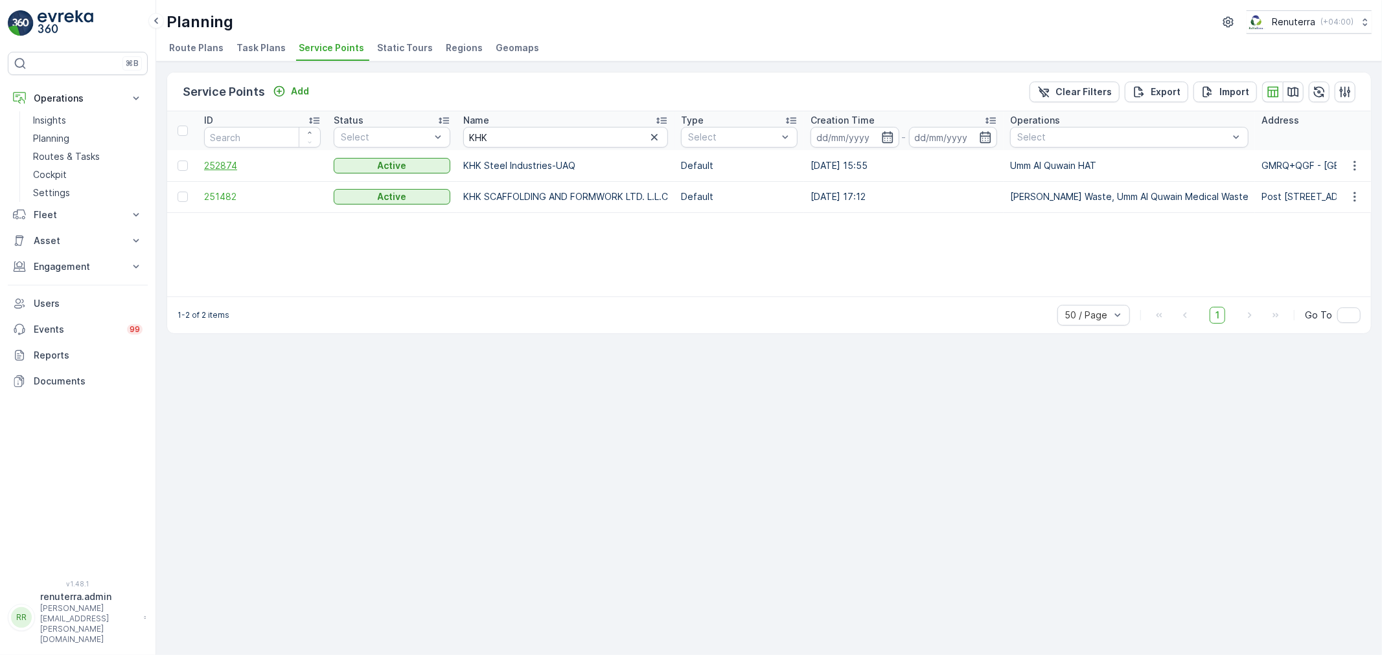
click at [247, 159] on span "252874" at bounding box center [262, 165] width 117 height 13
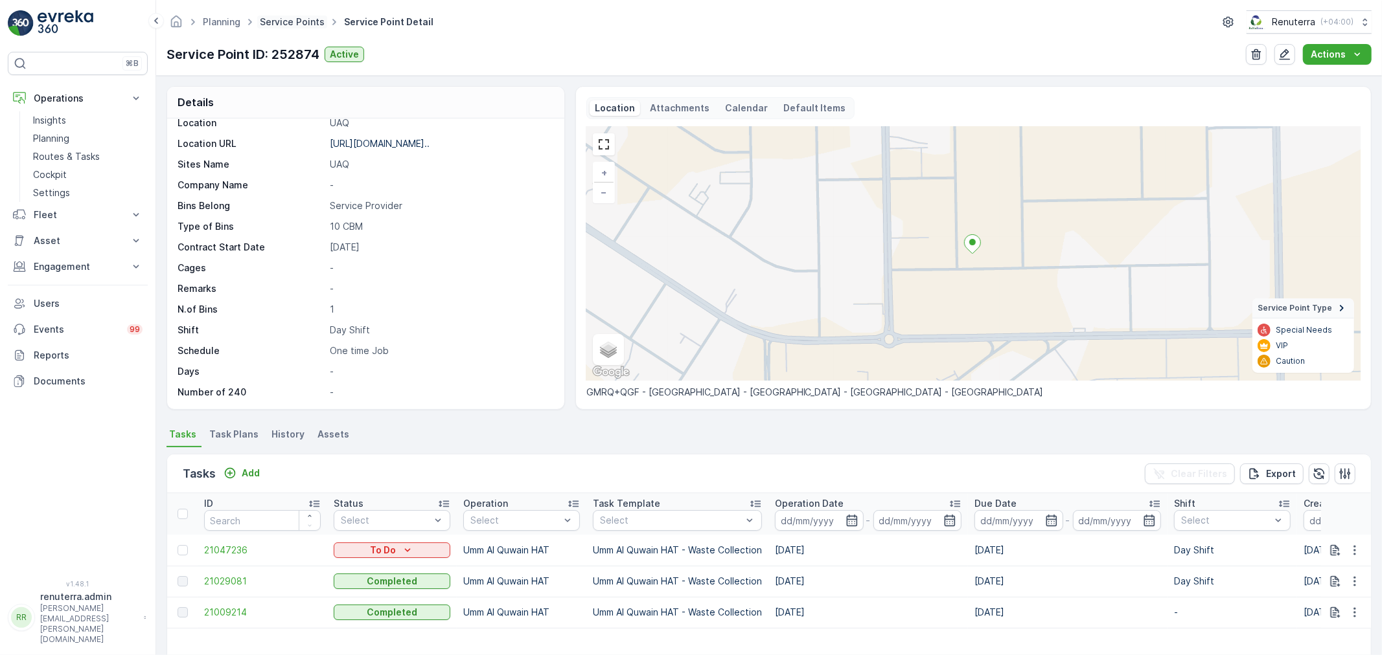
click at [267, 18] on link "Service Points" at bounding box center [292, 21] width 65 height 11
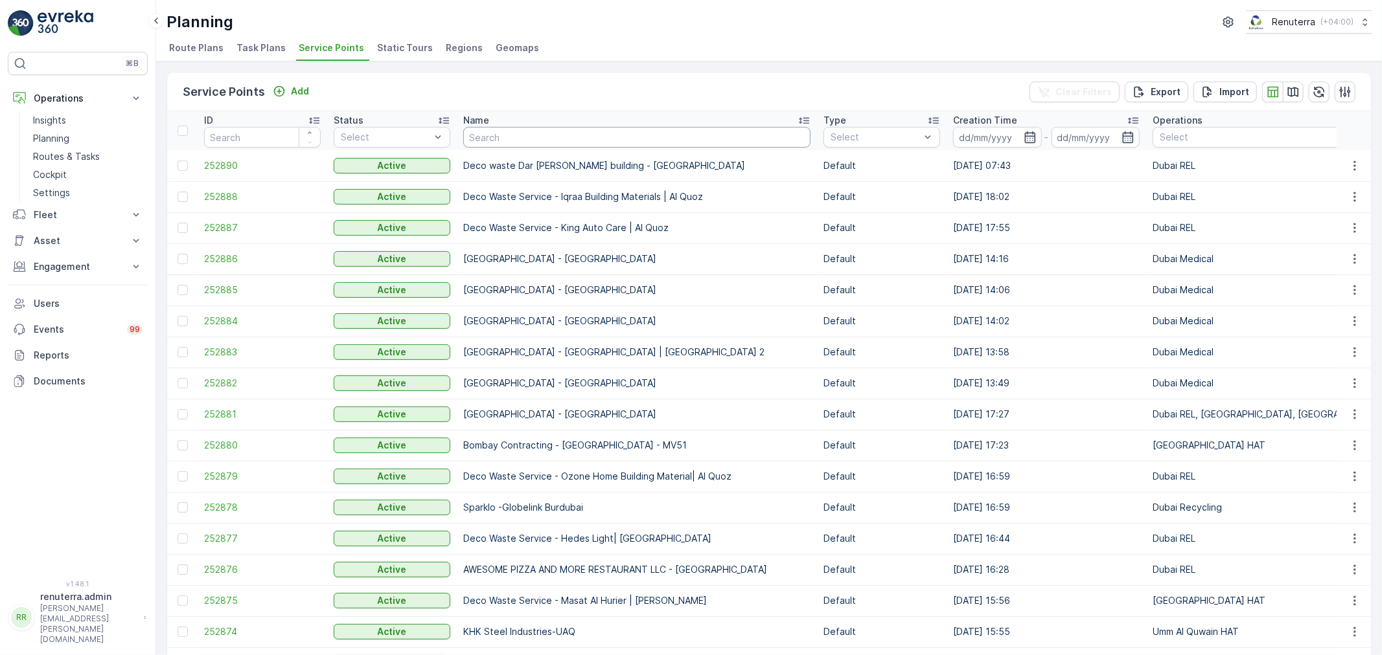
drag, startPoint x: 463, startPoint y: 141, endPoint x: 478, endPoint y: 136, distance: 15.8
click at [472, 139] on input "text" at bounding box center [636, 137] width 347 height 21
type input "TIn"
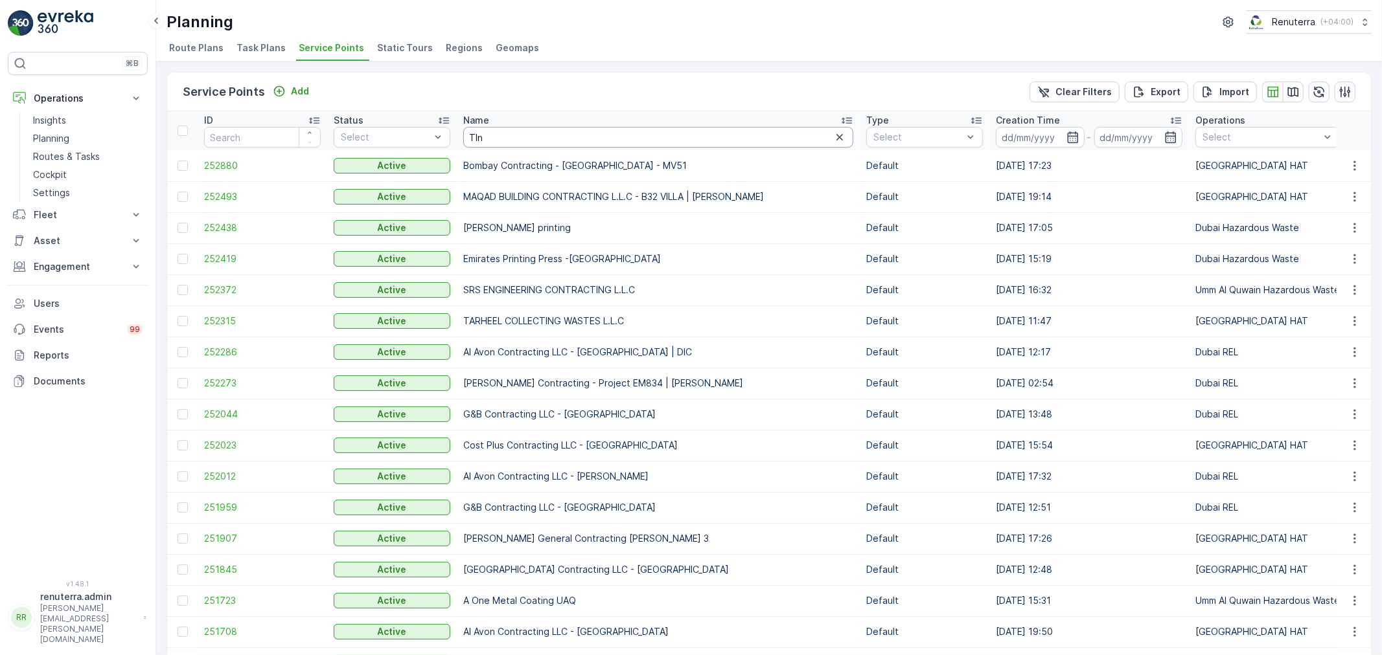
click at [492, 141] on input "TIn" at bounding box center [658, 137] width 390 height 21
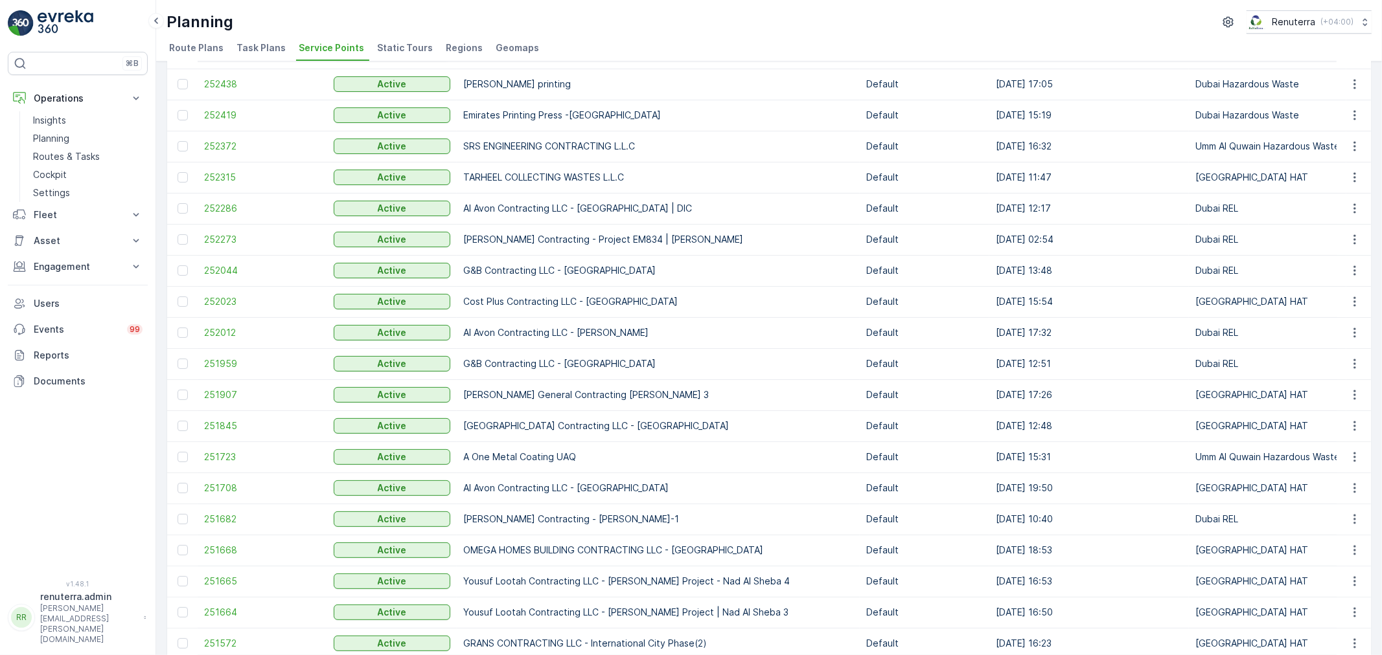
scroll to position [70, 0]
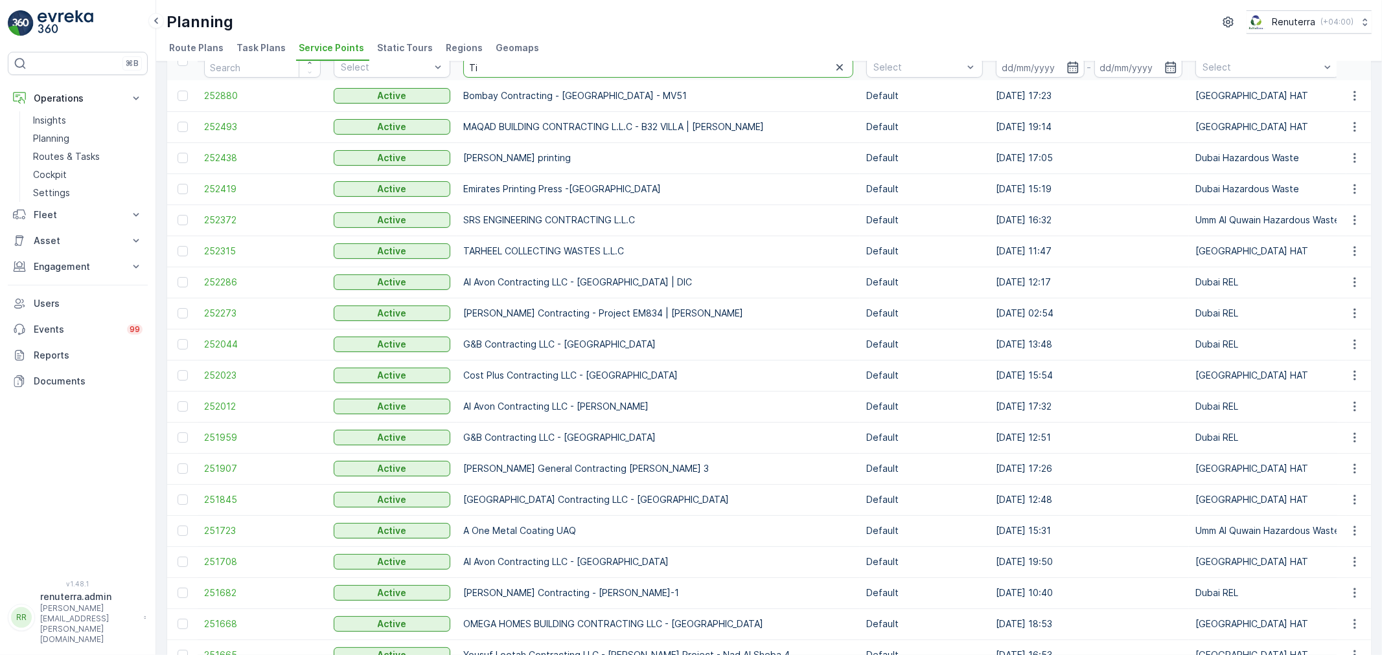
type input "Tin"
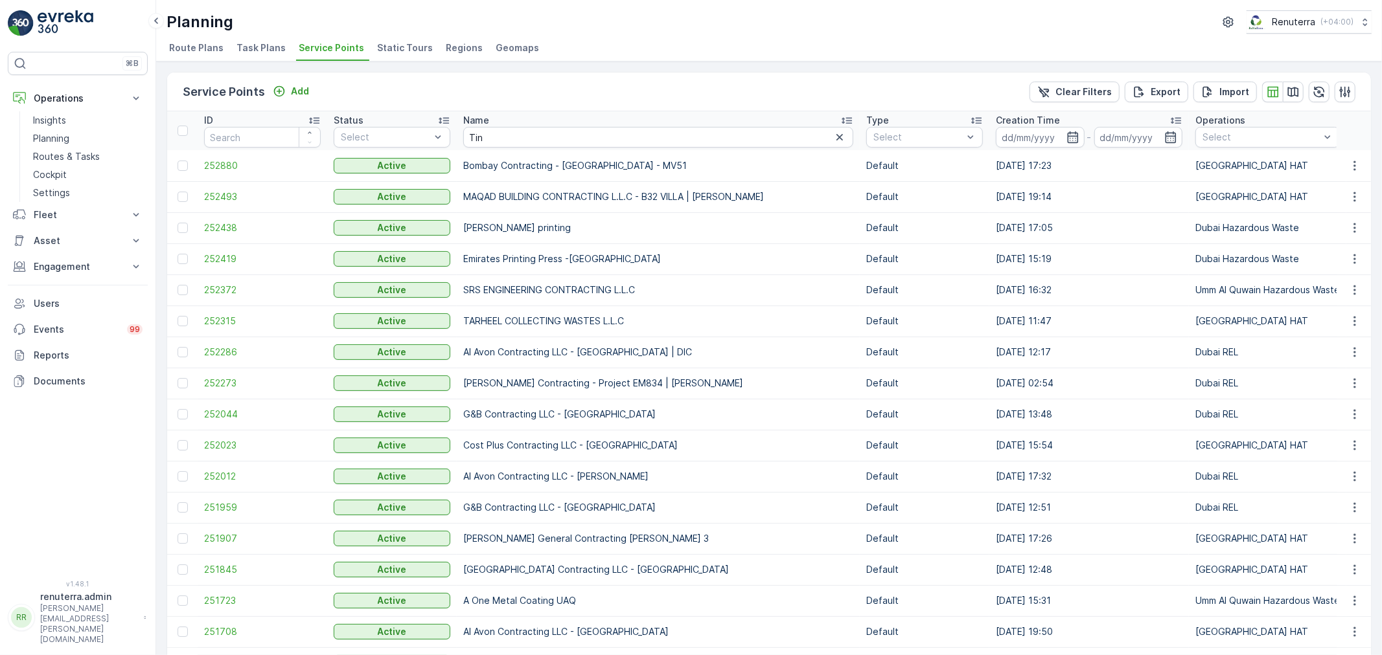
scroll to position [72, 0]
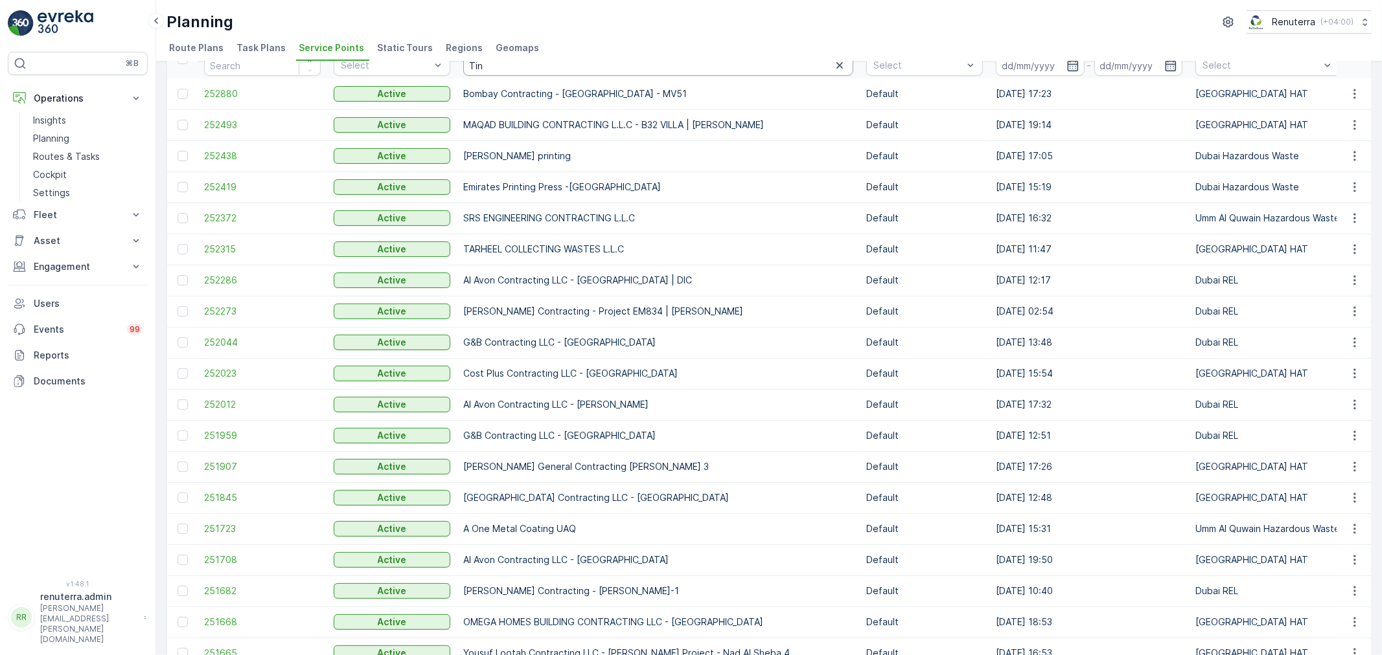
click at [516, 69] on input "Tin" at bounding box center [658, 65] width 390 height 21
type input "Tin tec"
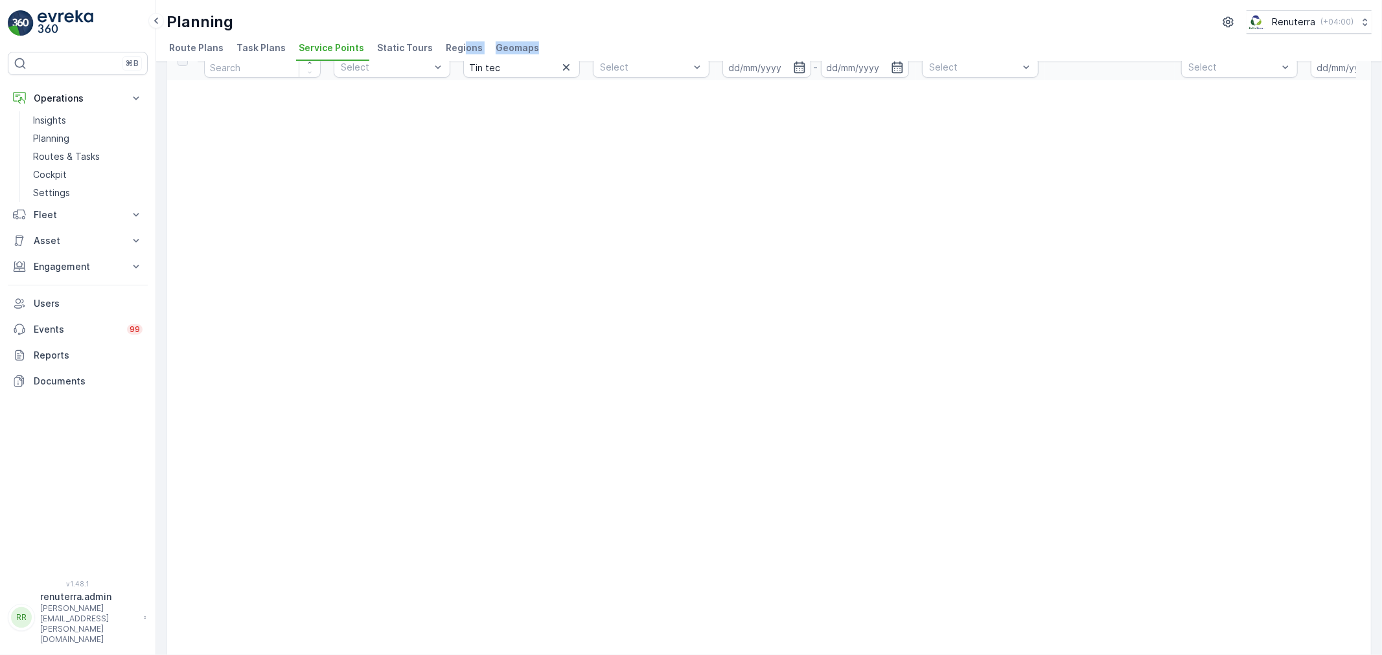
drag, startPoint x: 523, startPoint y: 59, endPoint x: 455, endPoint y: 54, distance: 67.5
click at [455, 54] on ul "Route Plans Task Plans Service Points Static Tours Regions Geomaps" at bounding box center [763, 50] width 1194 height 22
drag, startPoint x: 436, startPoint y: 68, endPoint x: 427, endPoint y: 65, distance: 9.0
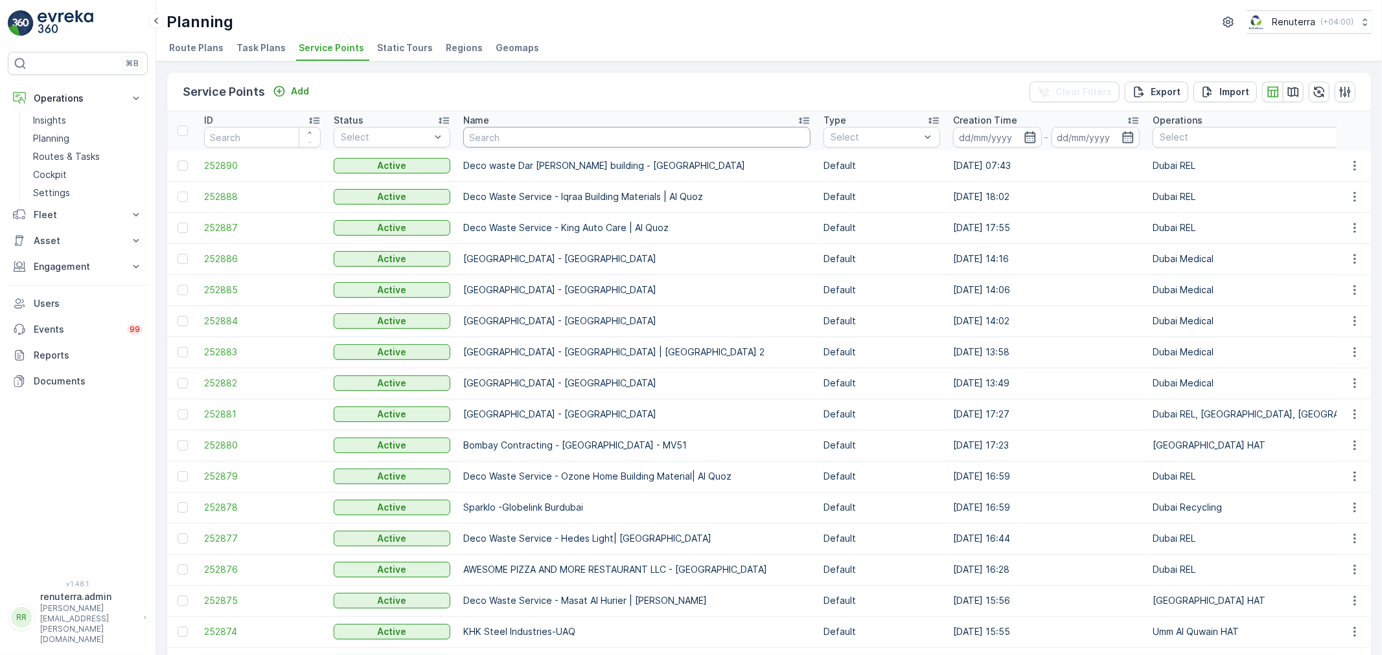
click at [488, 140] on input "text" at bounding box center [636, 137] width 347 height 21
click at [510, 146] on input "text" at bounding box center [636, 137] width 347 height 21
type input "thin"
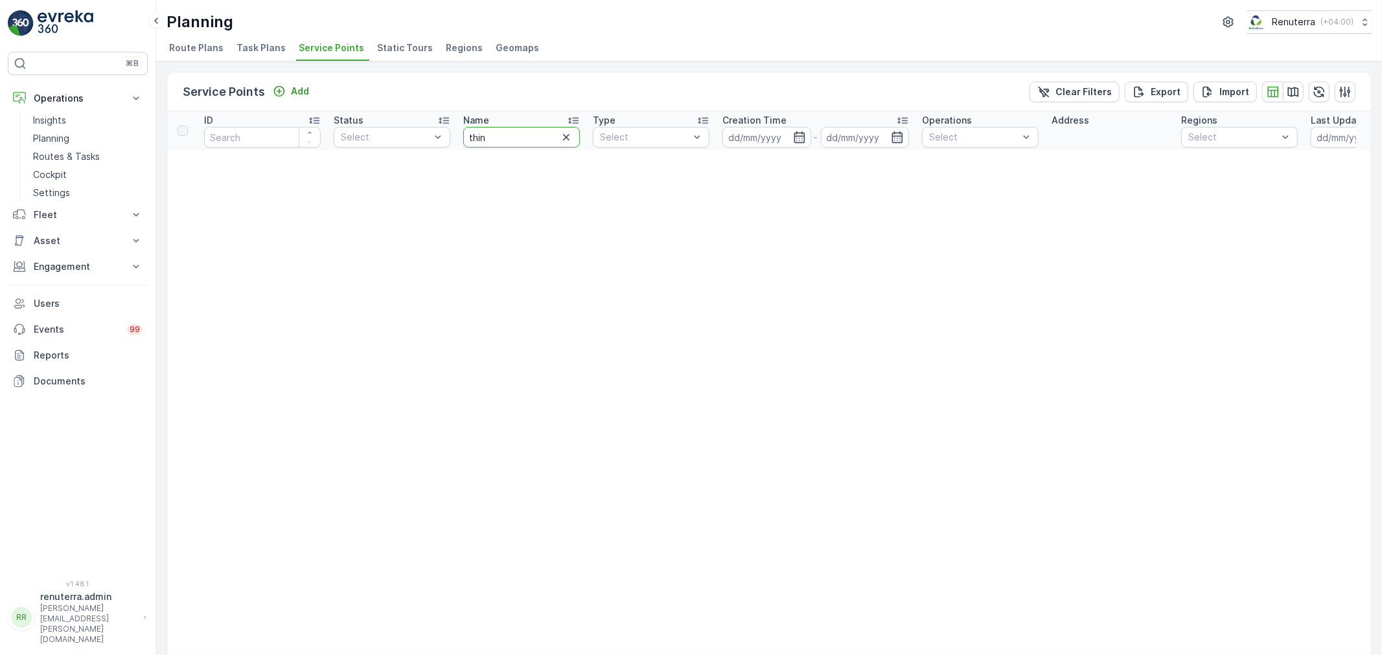
drag, startPoint x: 492, startPoint y: 144, endPoint x: 449, endPoint y: 124, distance: 47.8
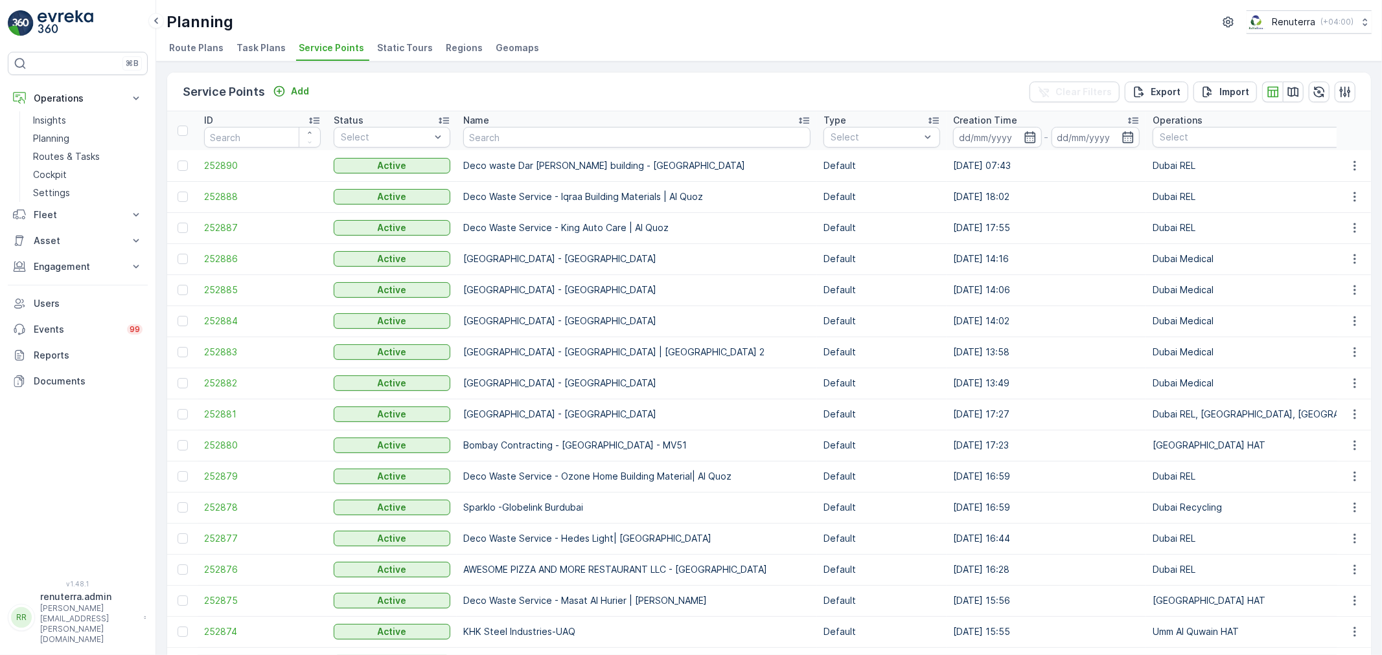
drag, startPoint x: 502, startPoint y: 117, endPoint x: 496, endPoint y: 144, distance: 27.3
click at [496, 144] on th "Name" at bounding box center [637, 130] width 360 height 39
click at [496, 144] on input "text" at bounding box center [636, 137] width 347 height 21
type input "doctor"
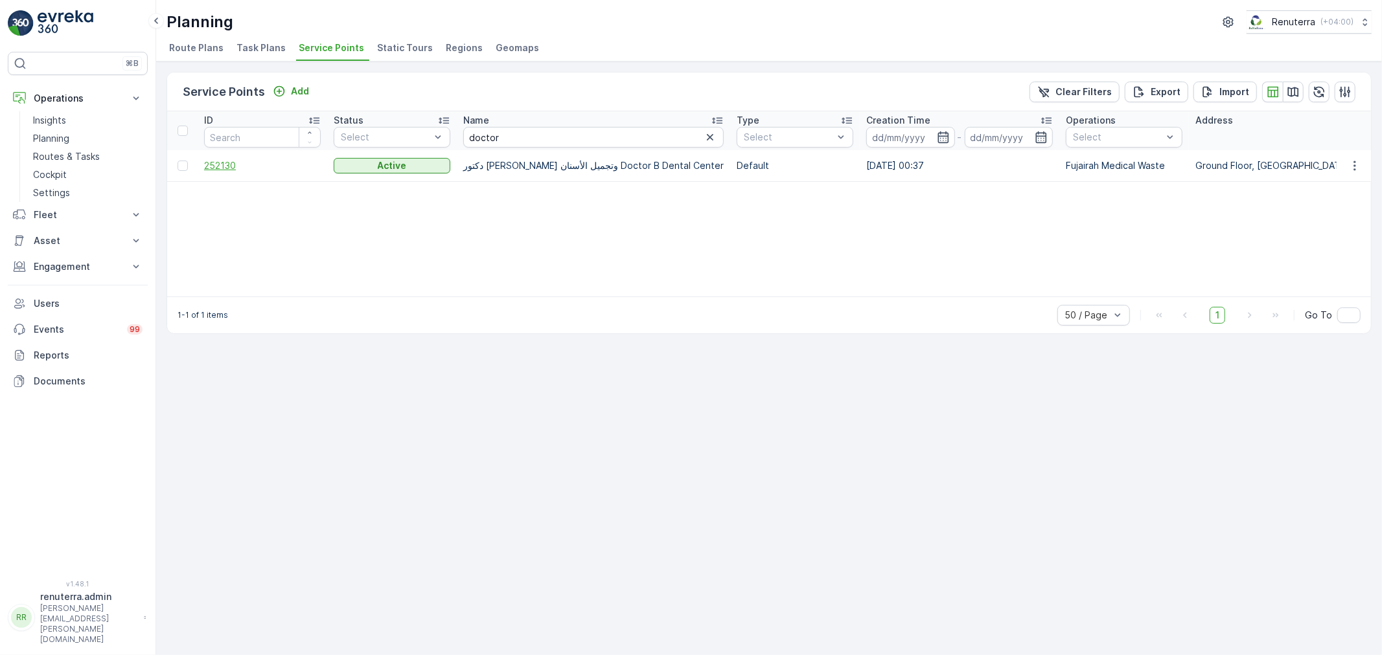
click at [212, 161] on span "252130" at bounding box center [262, 165] width 117 height 13
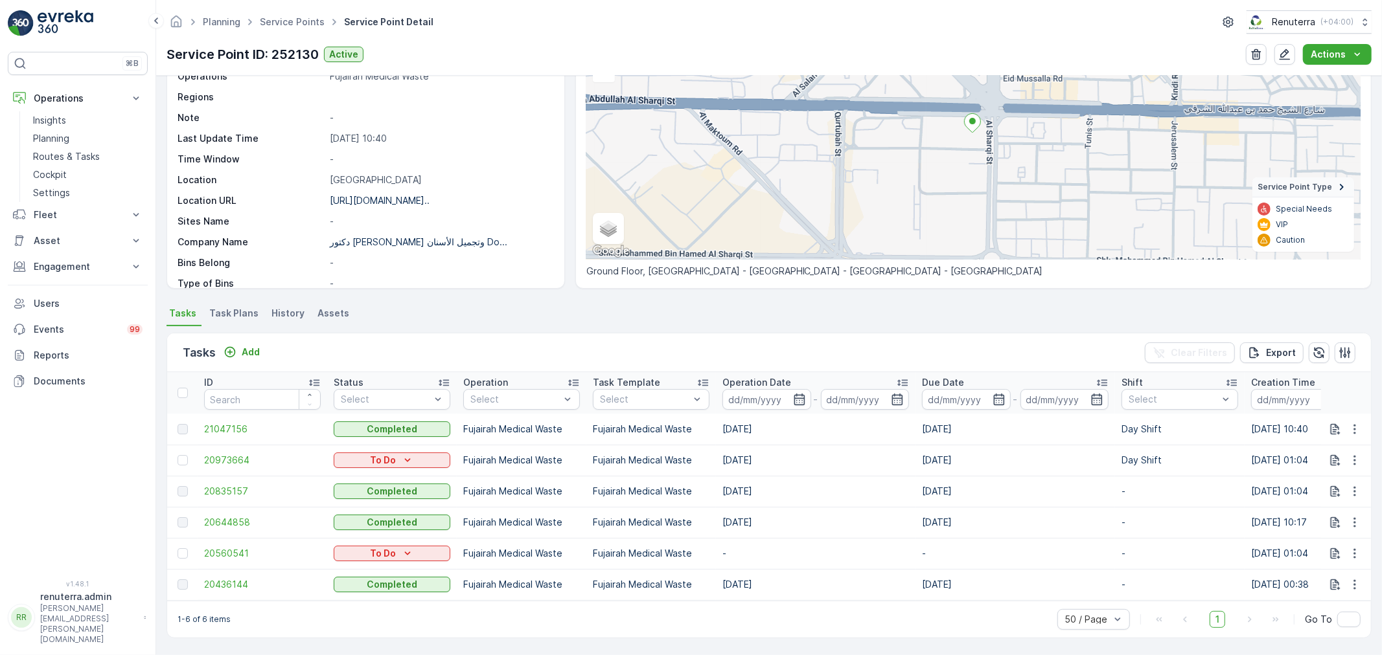
scroll to position [126, 0]
click at [307, 21] on link "Service Points" at bounding box center [292, 21] width 65 height 11
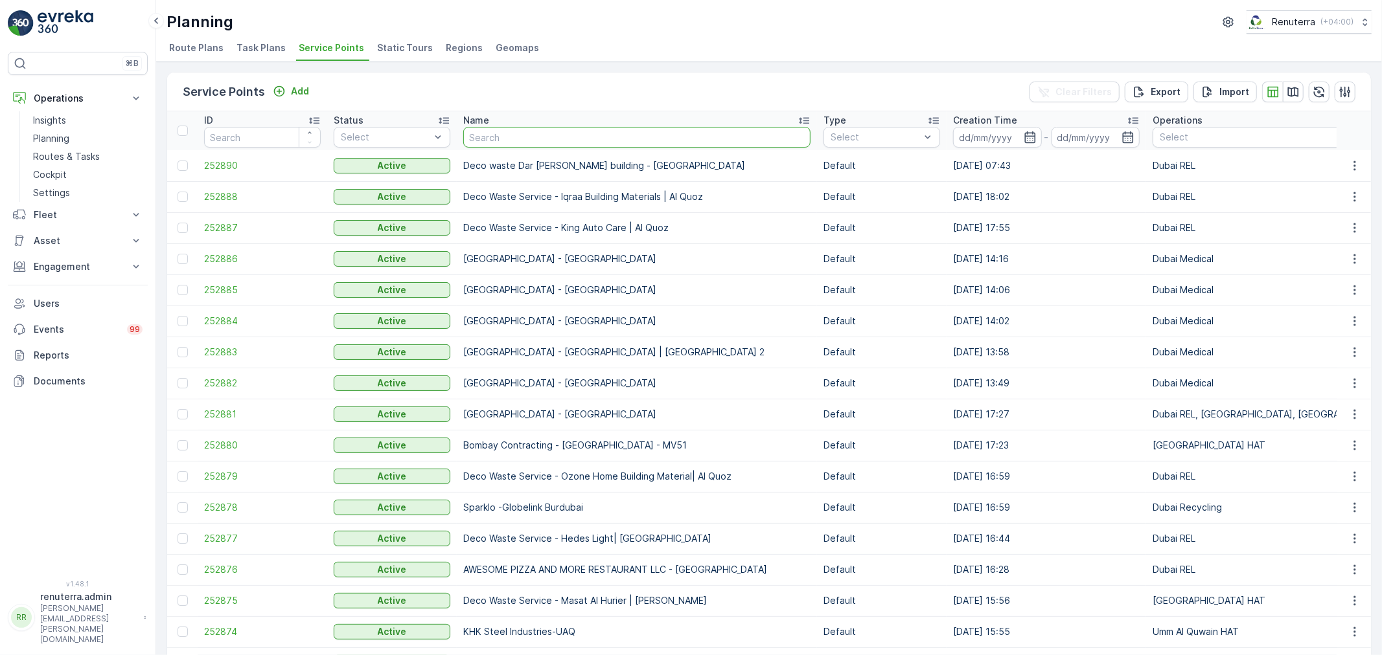
click at [497, 138] on input "text" at bounding box center [636, 137] width 347 height 21
click at [515, 128] on input "text" at bounding box center [636, 137] width 347 height 21
type input "Sili"
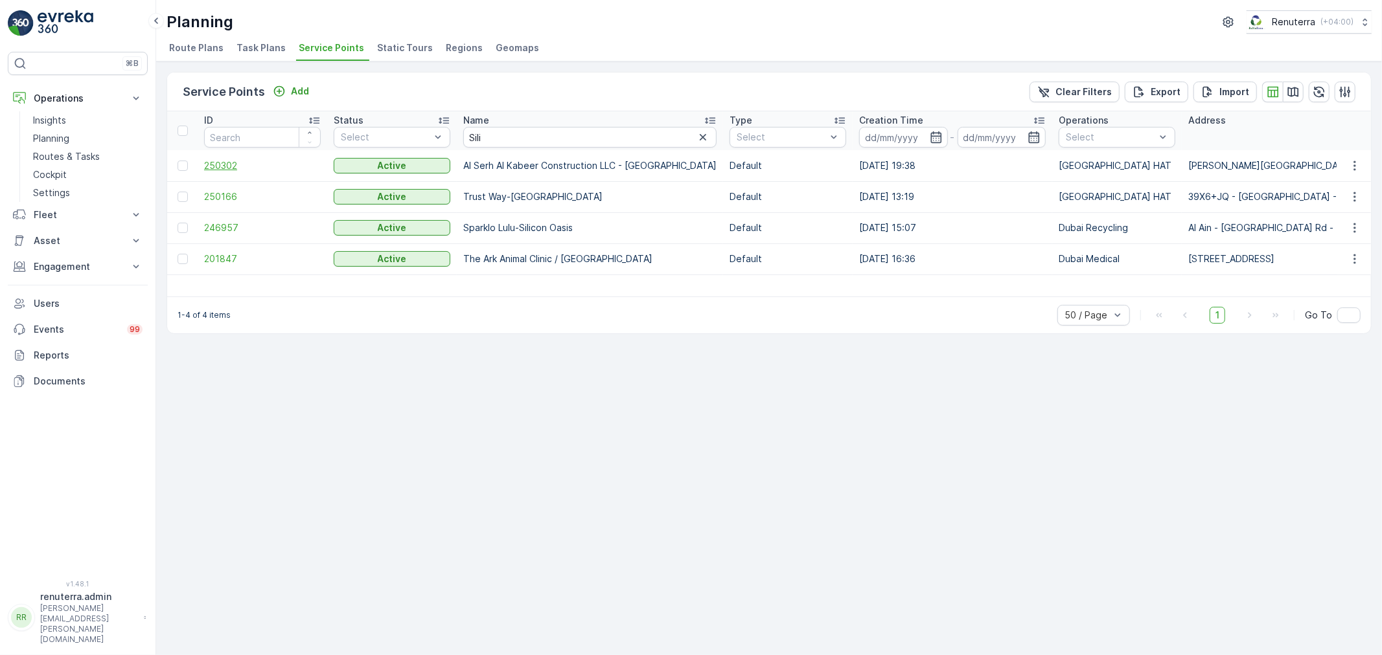
click at [255, 168] on span "250302" at bounding box center [262, 165] width 117 height 13
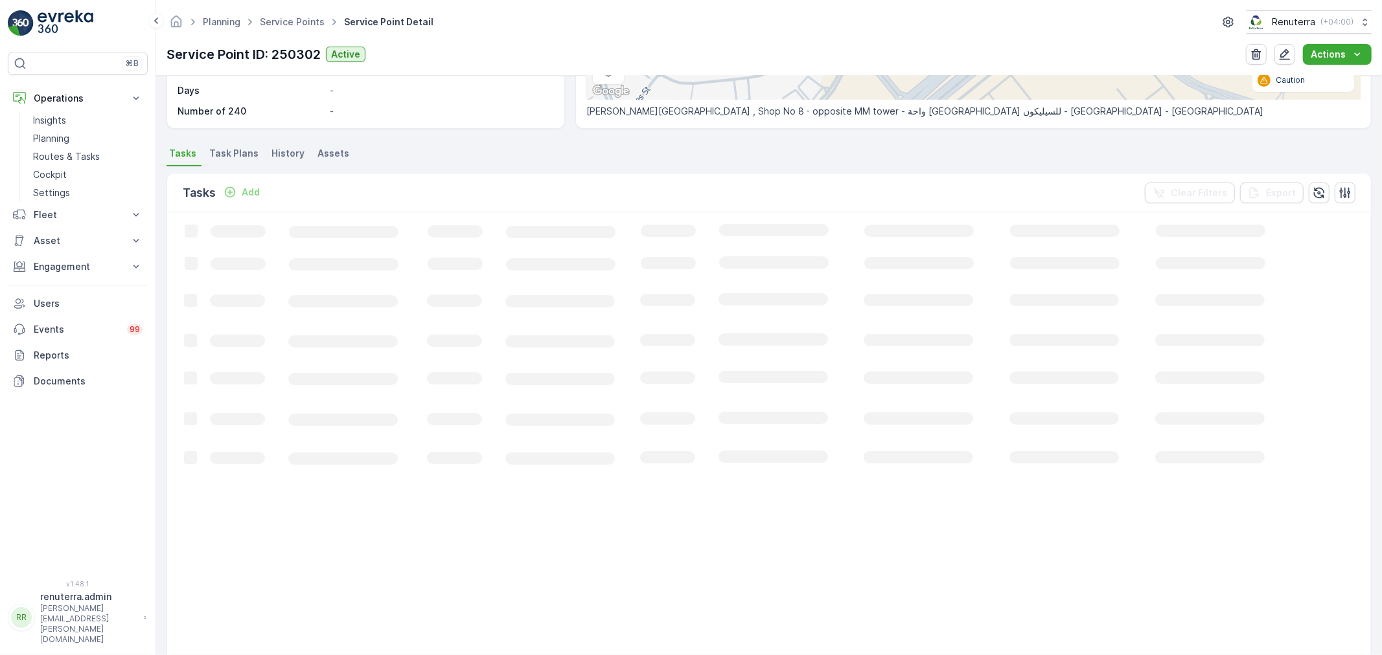
scroll to position [288, 0]
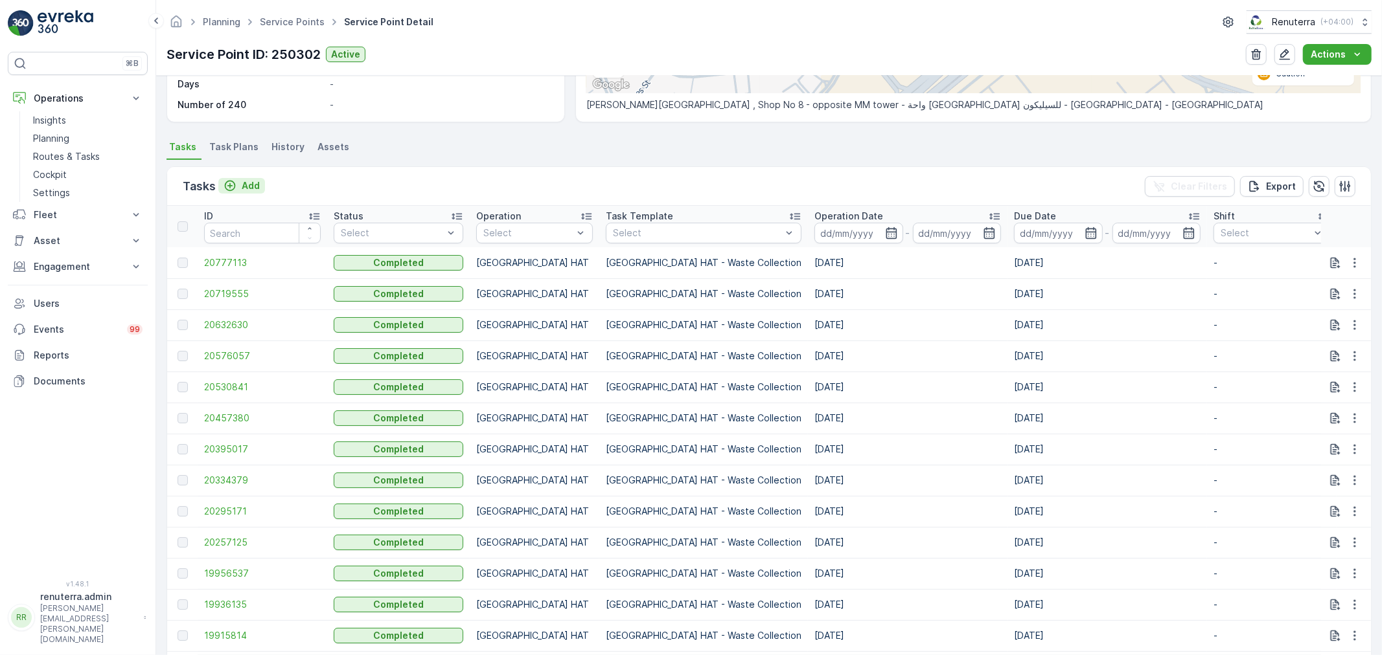
click at [234, 188] on icon "Add" at bounding box center [229, 185] width 13 height 13
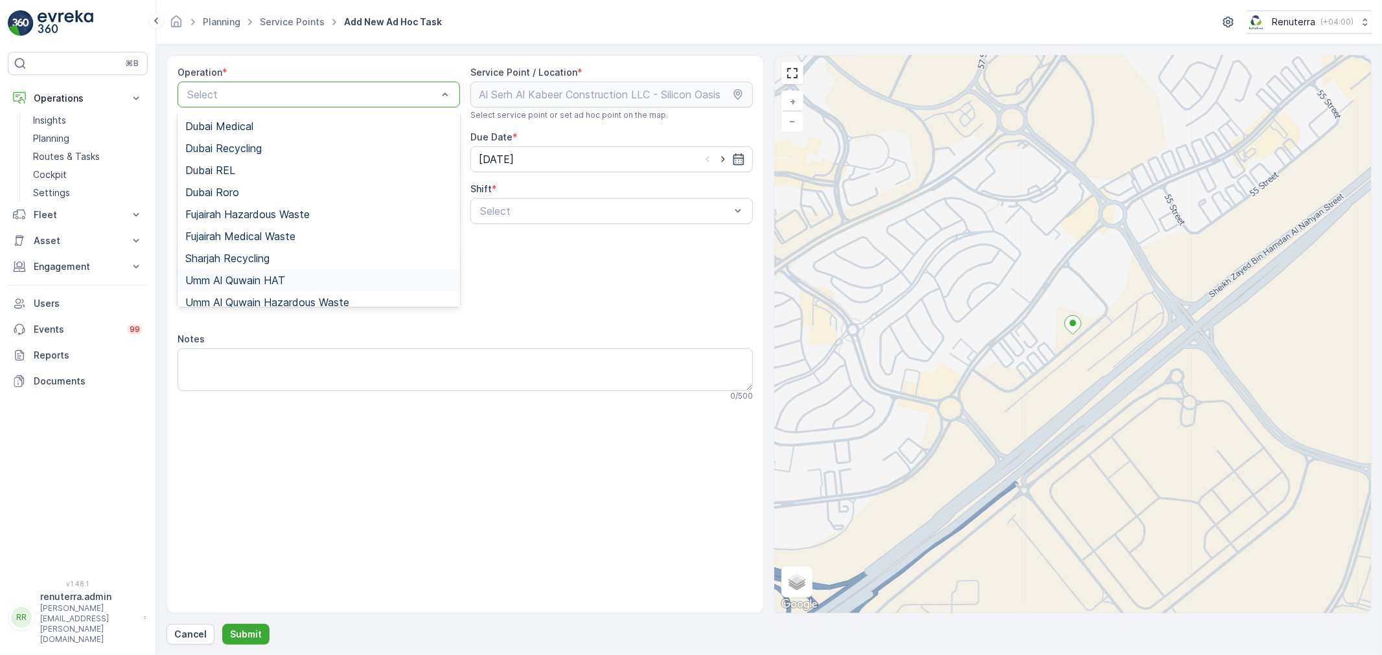
scroll to position [69, 0]
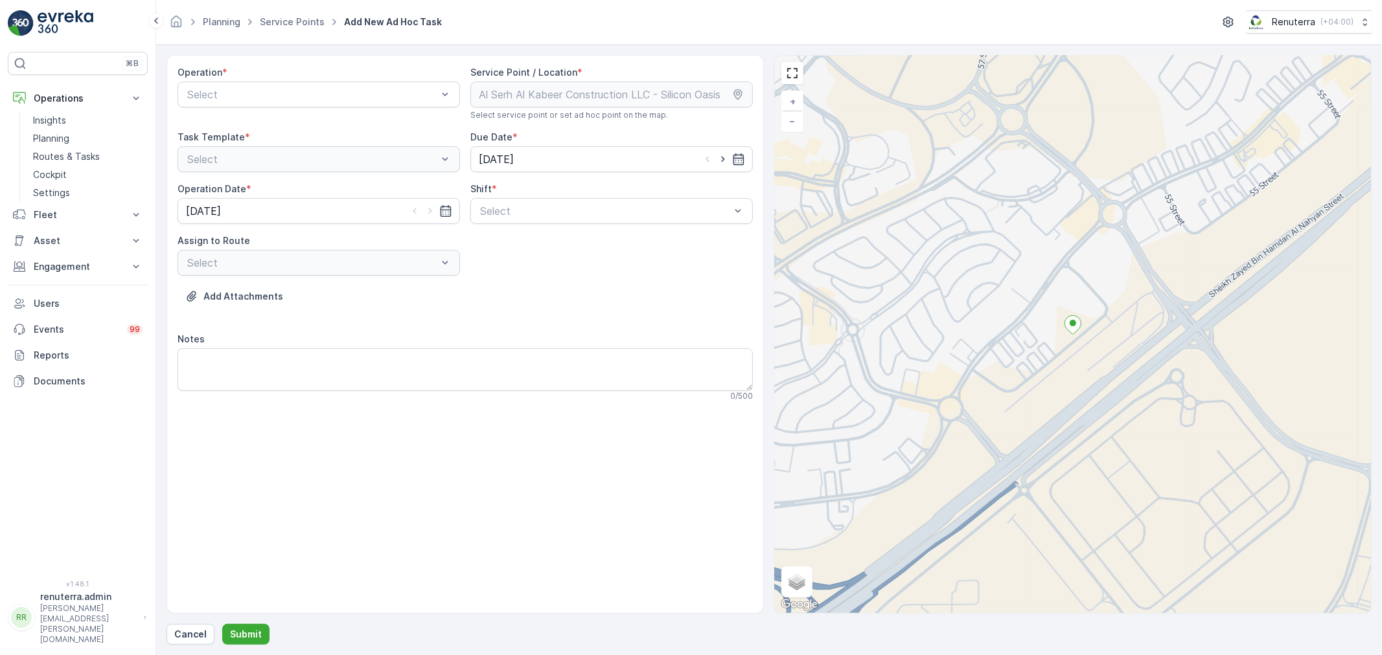
click at [244, 108] on div "Operation * Select" at bounding box center [318, 93] width 282 height 54
click at [251, 80] on div "Operation * Select" at bounding box center [318, 93] width 282 height 54
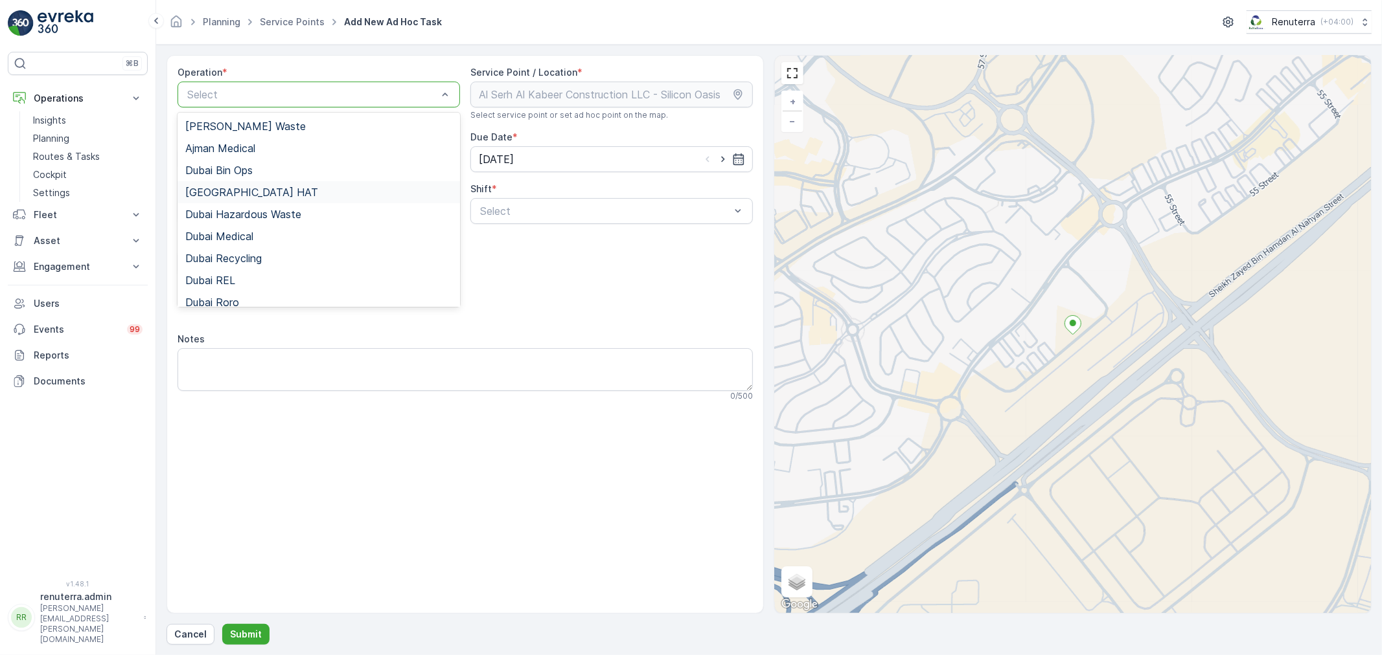
click at [241, 188] on div "[GEOGRAPHIC_DATA] HAT" at bounding box center [318, 193] width 267 height 12
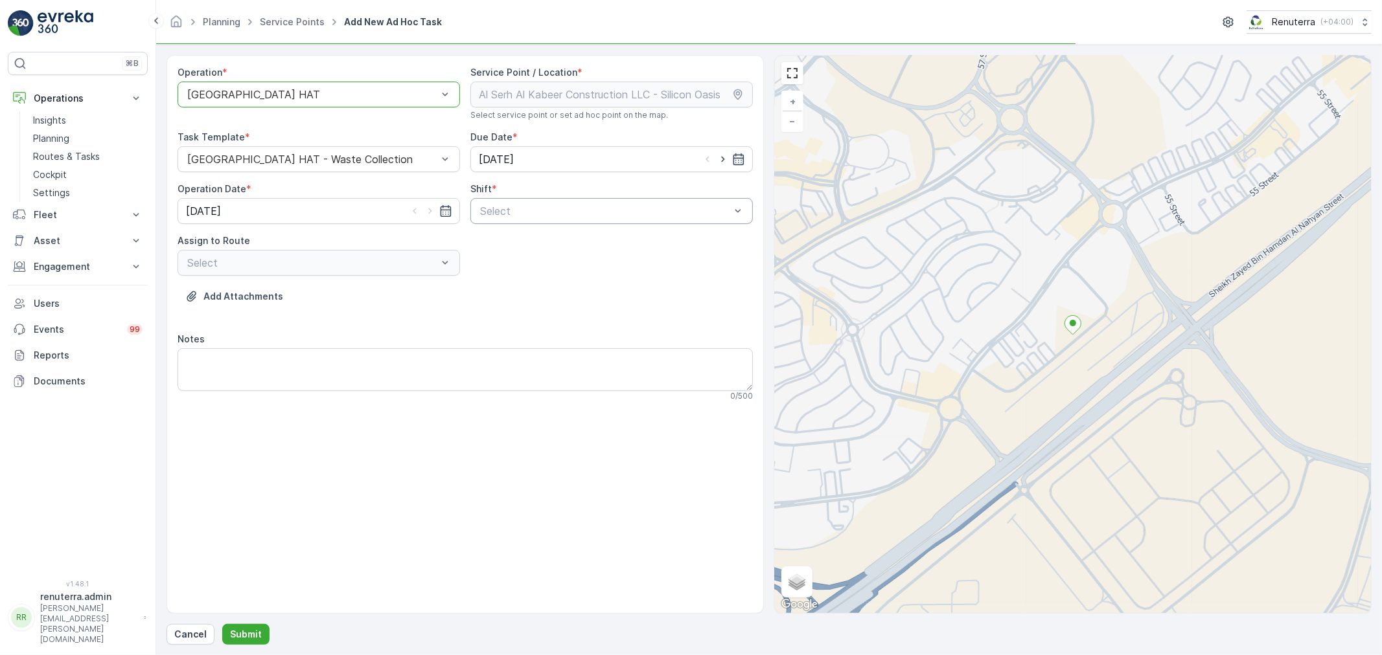
click at [562, 220] on div "Select" at bounding box center [611, 211] width 282 height 26
click at [554, 225] on div "Operation * Dubai HAT Service Point / Location * Select service point or set ad…" at bounding box center [464, 239] width 575 height 346
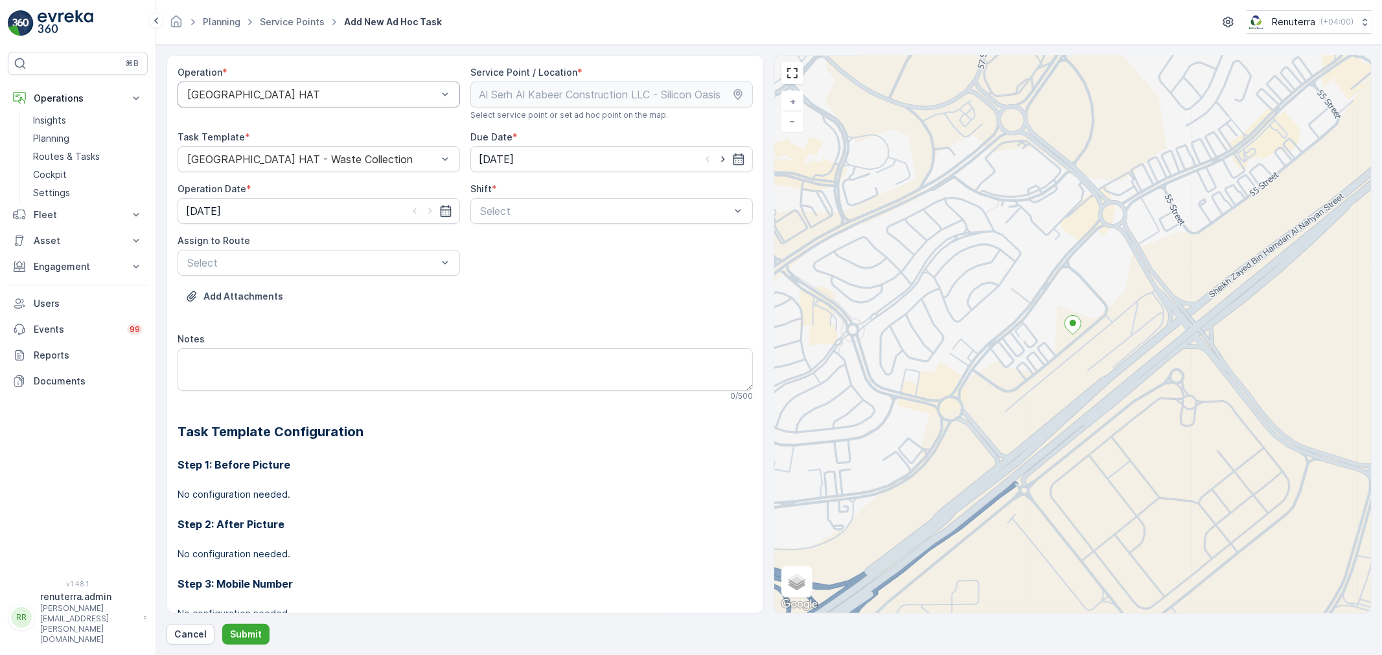
drag, startPoint x: 525, startPoint y: 227, endPoint x: 535, endPoint y: 247, distance: 22.0
click at [535, 247] on div "Day Shift" at bounding box center [611, 243] width 267 height 12
click at [352, 266] on div at bounding box center [312, 263] width 253 height 12
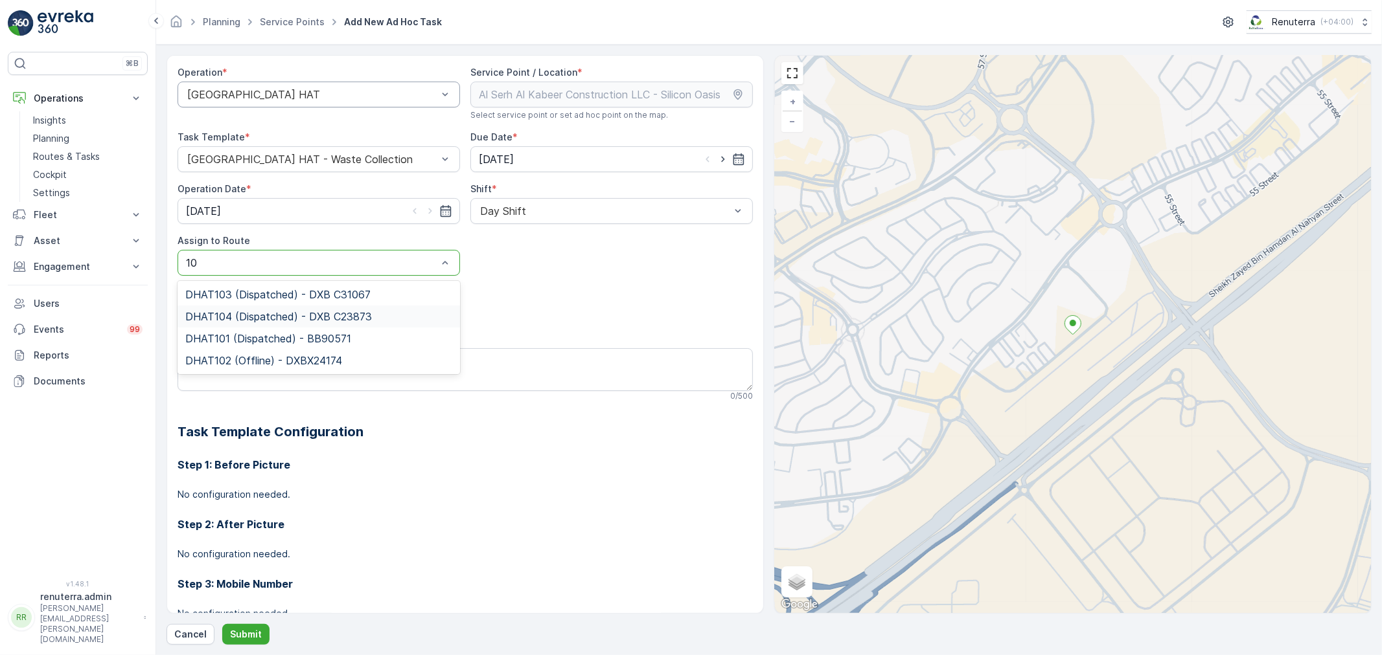
type input "102"
click at [247, 289] on span "DHAT102 (Offline) - DXBX24174" at bounding box center [263, 295] width 157 height 12
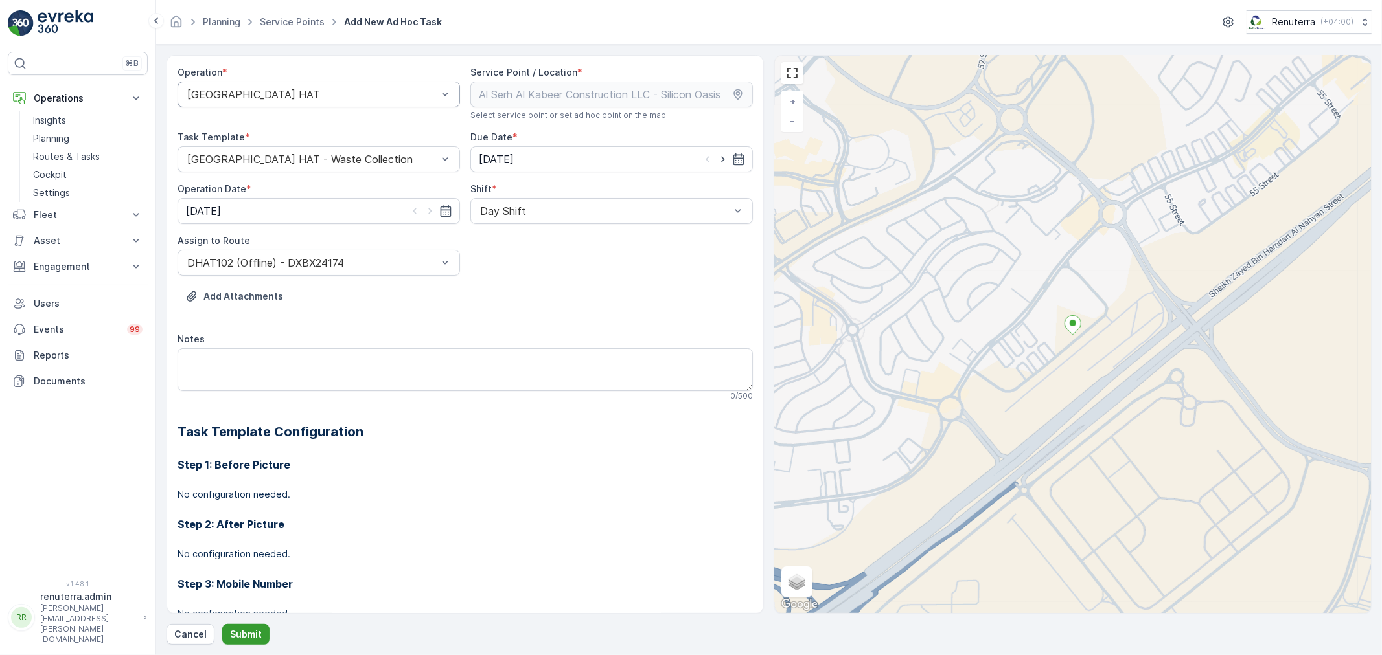
click at [247, 640] on p "Submit" at bounding box center [246, 634] width 32 height 13
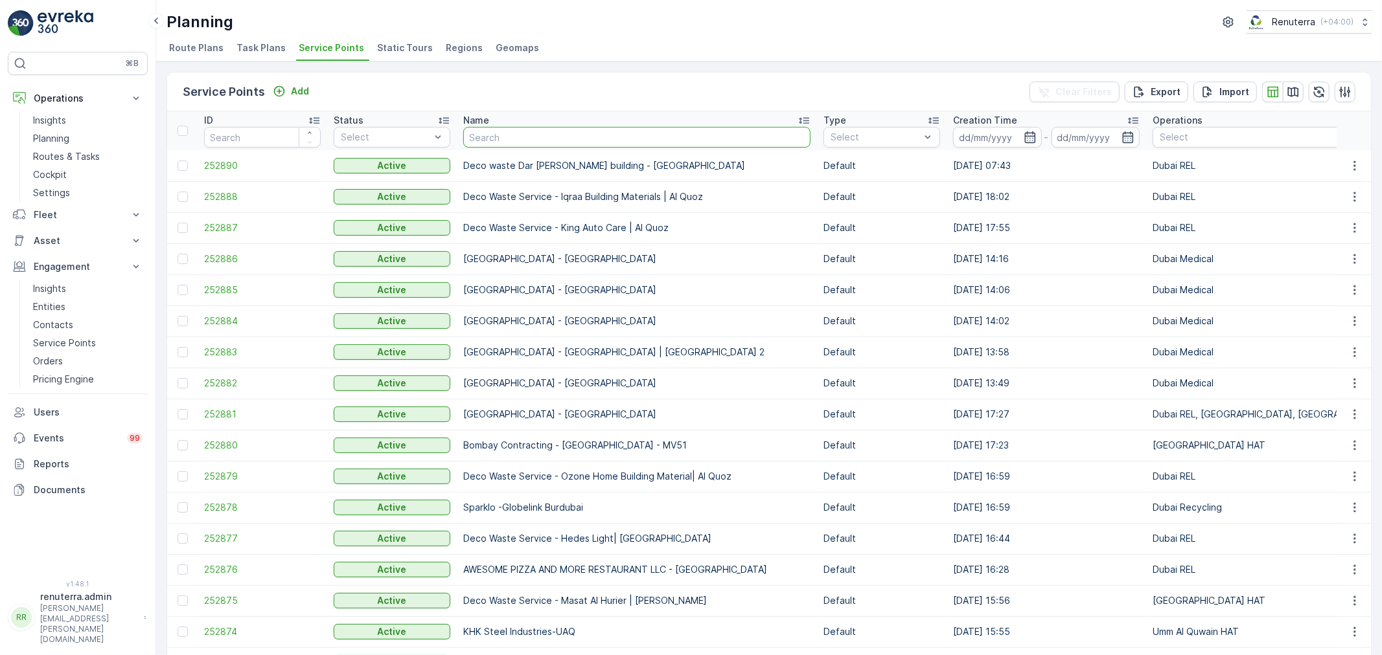
click at [527, 139] on input "text" at bounding box center [636, 137] width 347 height 21
type input "deco"
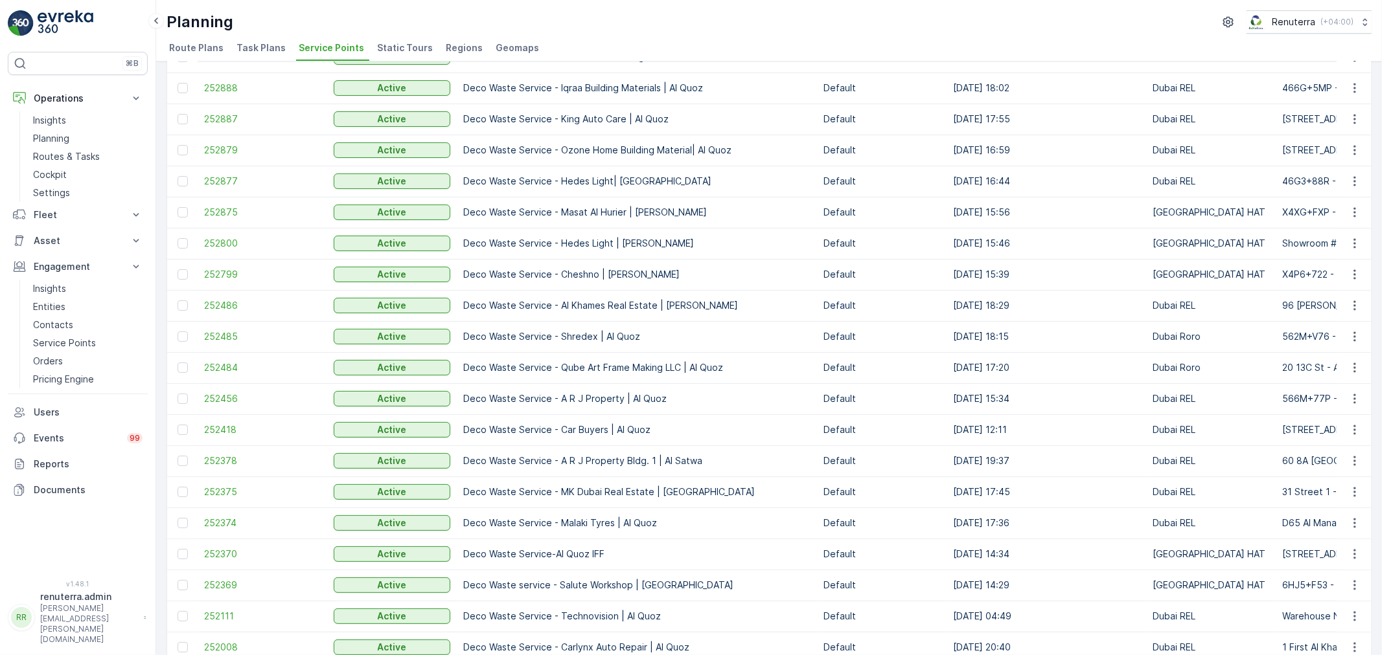
scroll to position [144, 0]
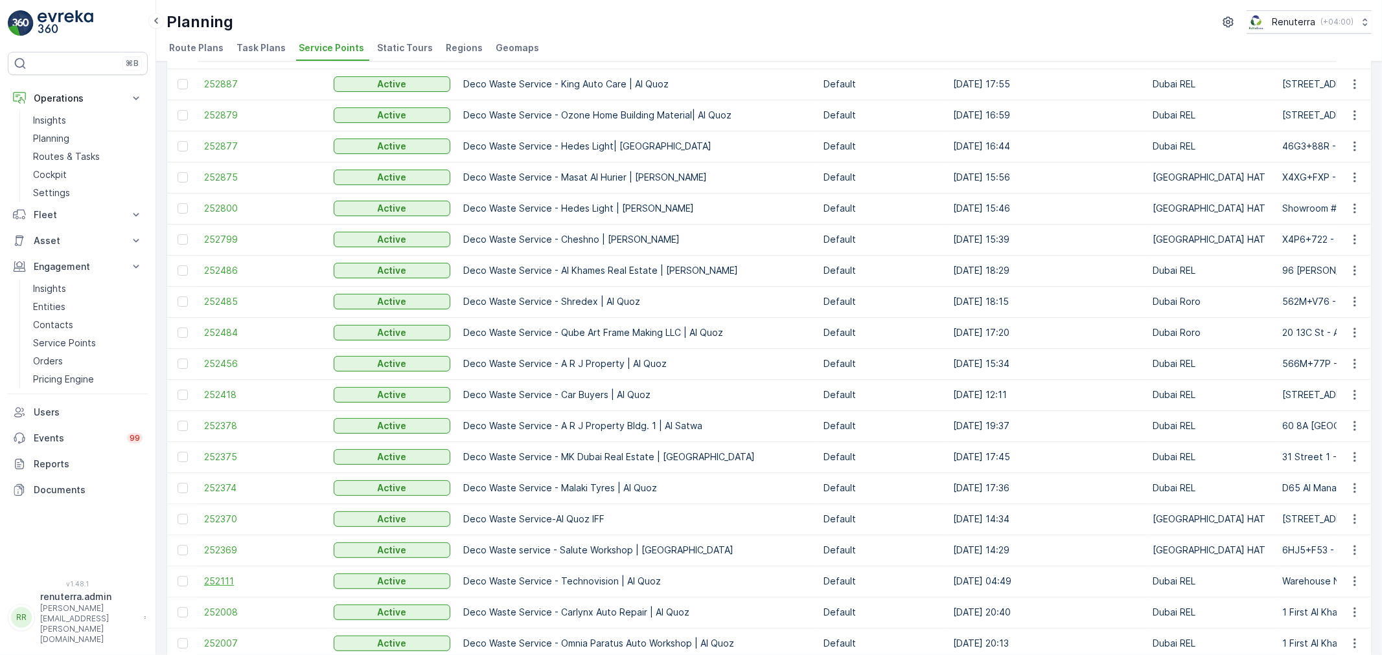
click at [227, 584] on span "252111" at bounding box center [262, 581] width 117 height 13
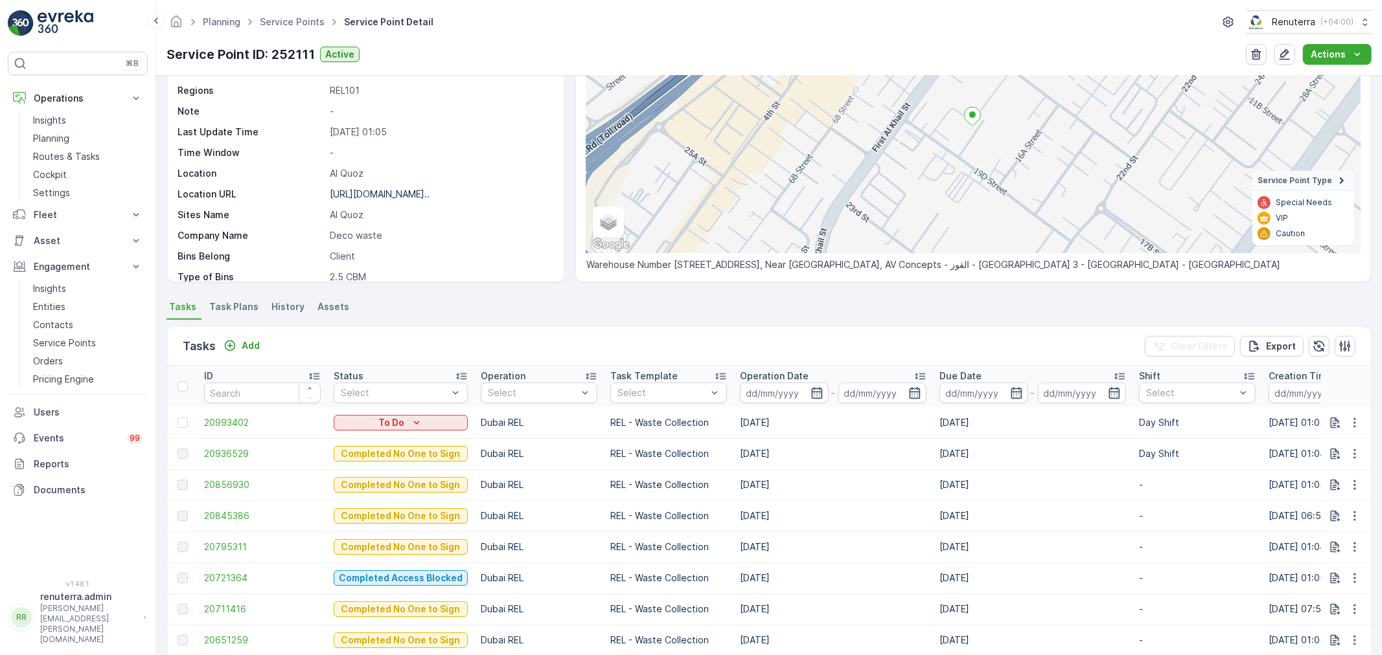
scroll to position [144, 0]
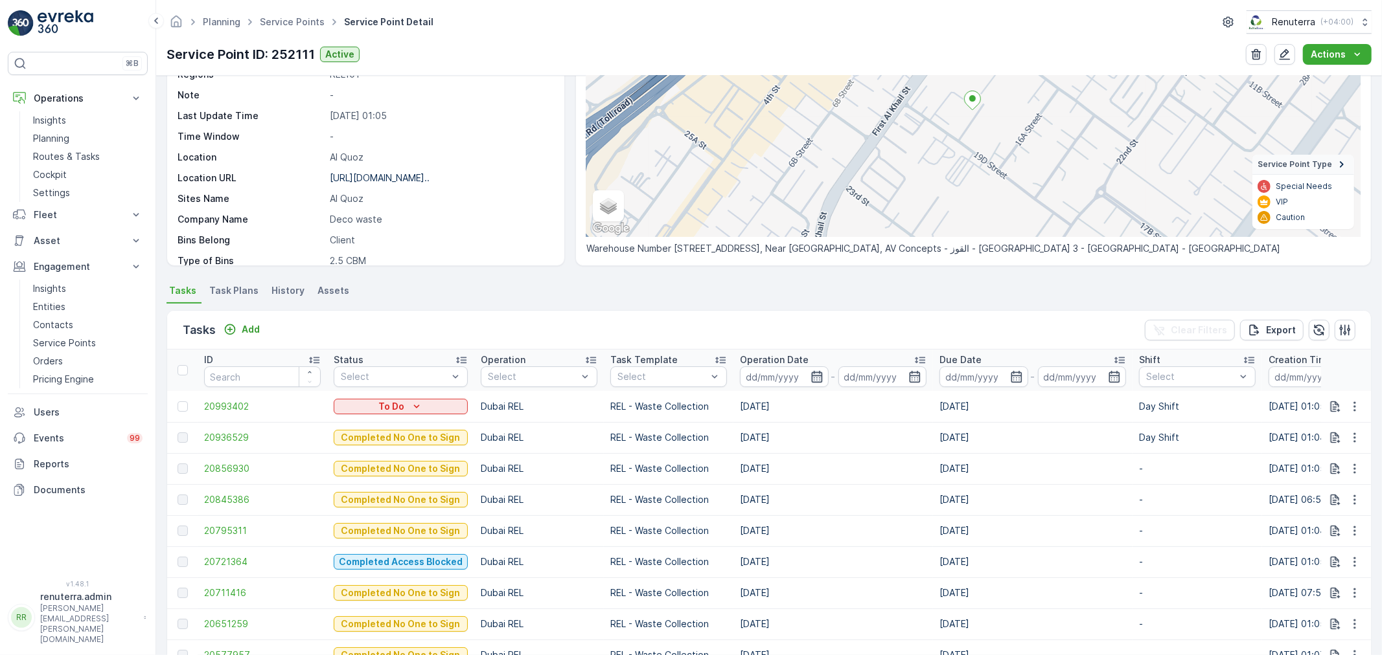
click at [811, 377] on icon "button" at bounding box center [816, 377] width 11 height 12
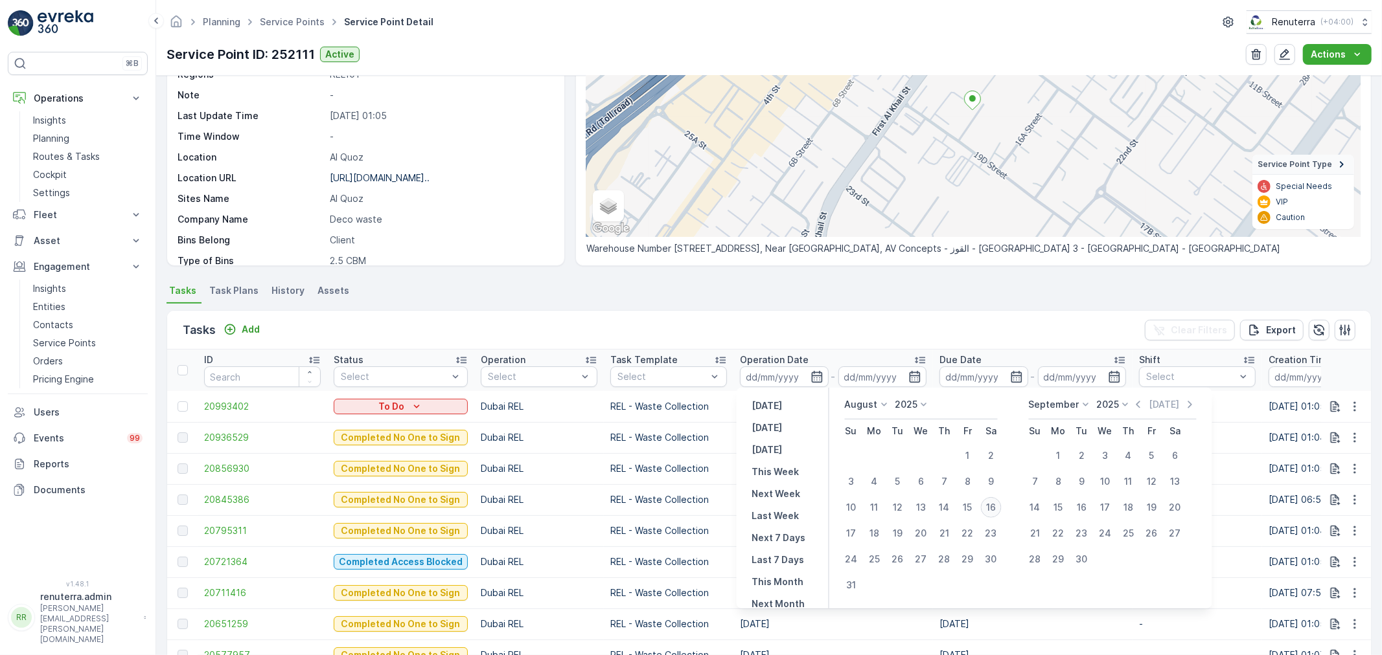
click at [988, 508] on div "16" at bounding box center [991, 507] width 21 height 21
type input "[DATE]"
click at [994, 508] on div "16" at bounding box center [991, 507] width 21 height 21
type input "[DATE]"
click at [853, 326] on div "Tasks Add Clear Filters Export" at bounding box center [768, 330] width 1203 height 39
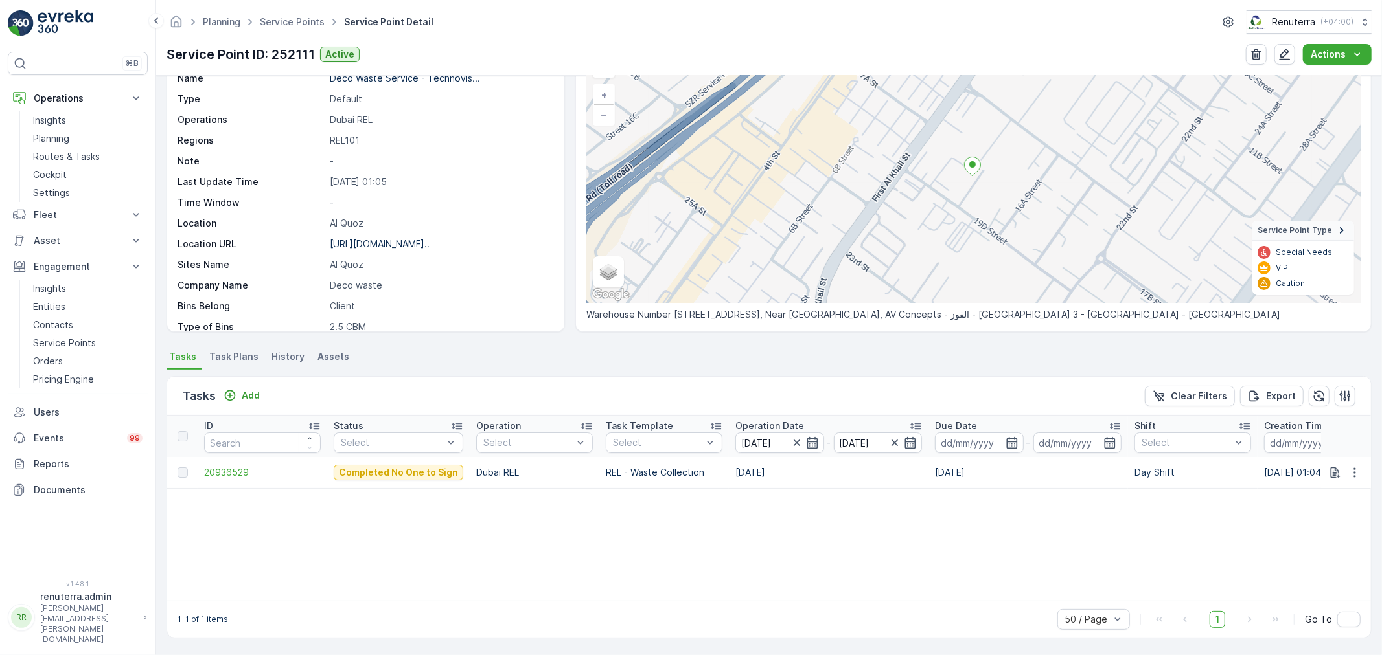
scroll to position [78, 0]
click at [229, 475] on span "20936529" at bounding box center [262, 472] width 117 height 13
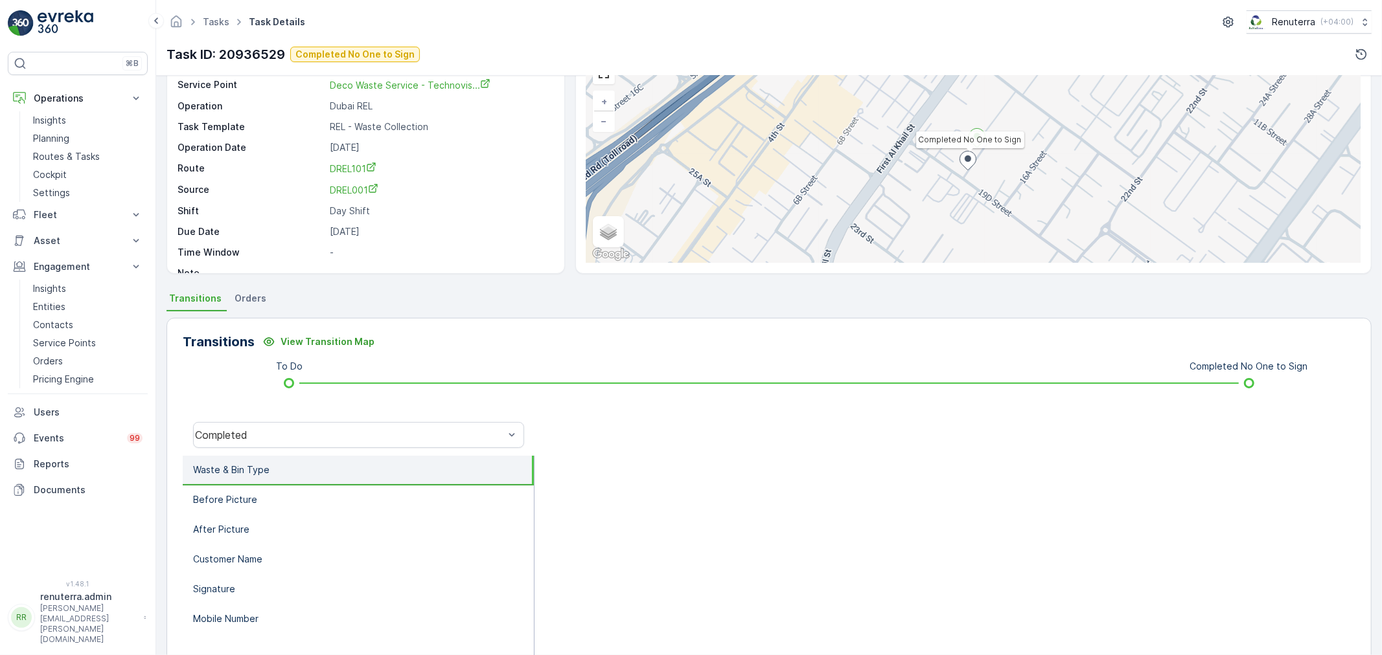
scroll to position [72, 0]
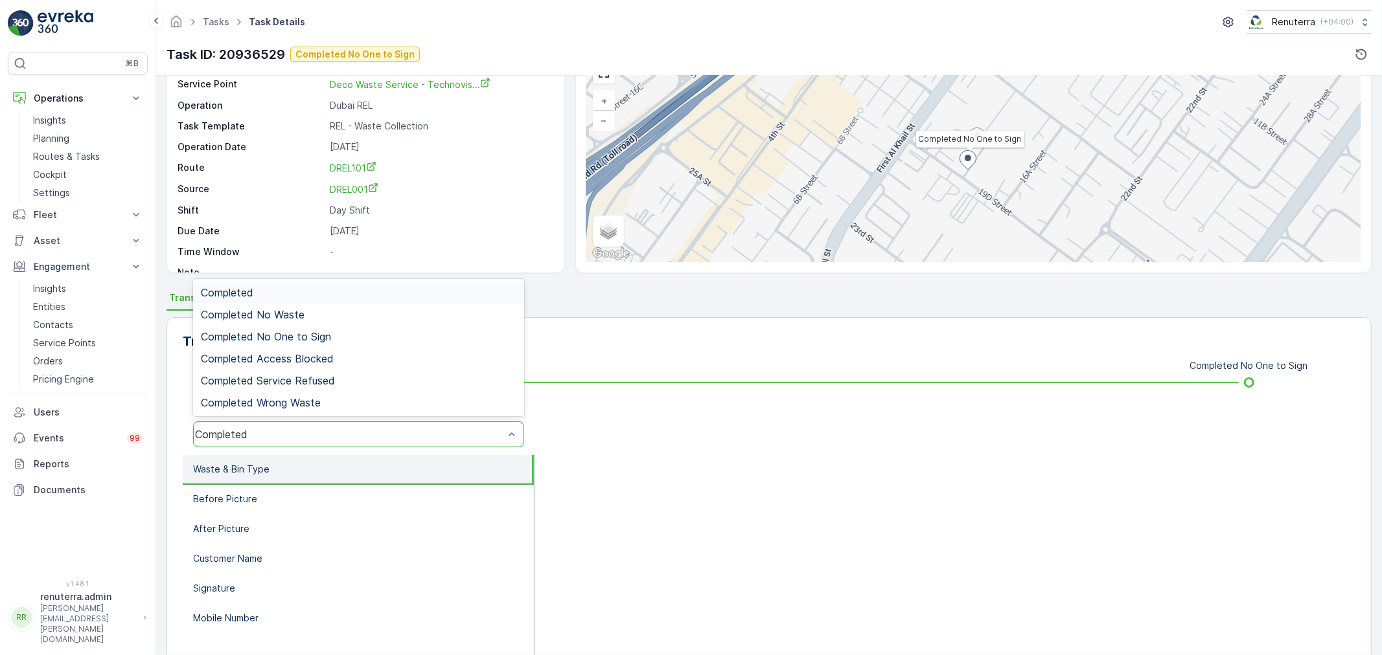
click at [273, 442] on div "Completed" at bounding box center [358, 435] width 331 height 26
click at [301, 338] on span "Completed No One to Sign" at bounding box center [266, 337] width 130 height 12
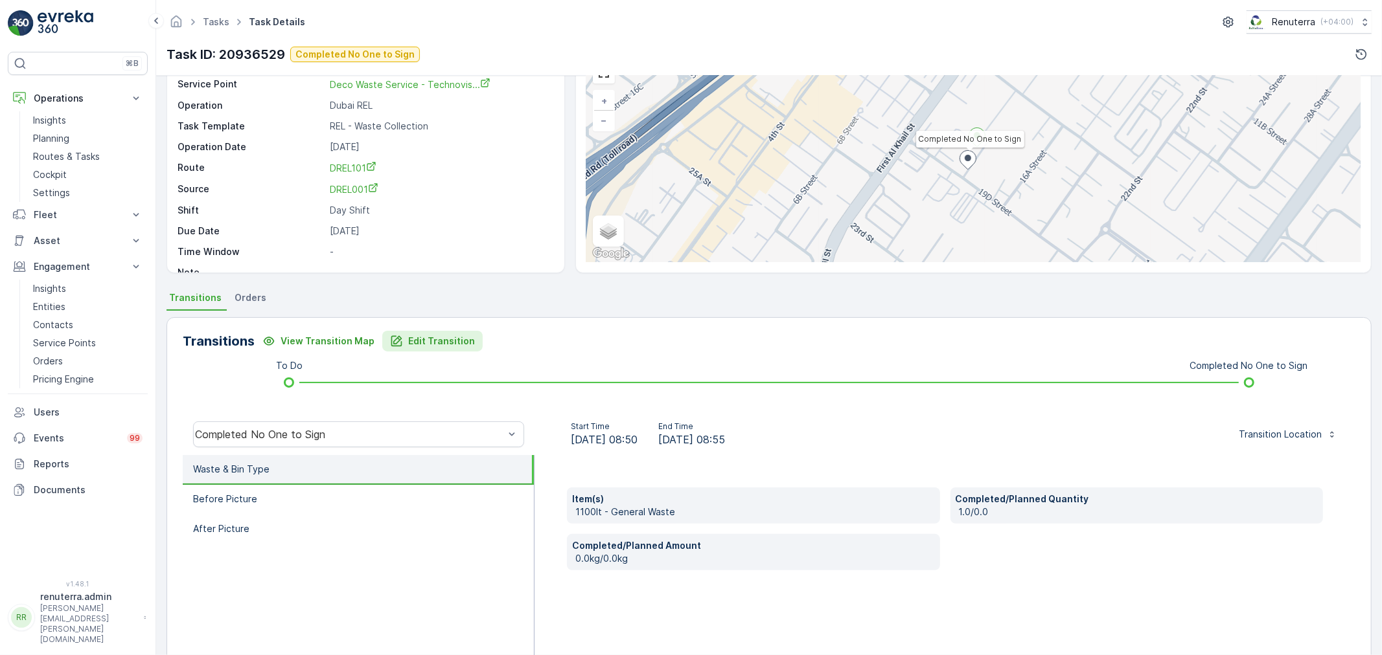
click at [435, 345] on p "Edit Transition" at bounding box center [441, 341] width 67 height 13
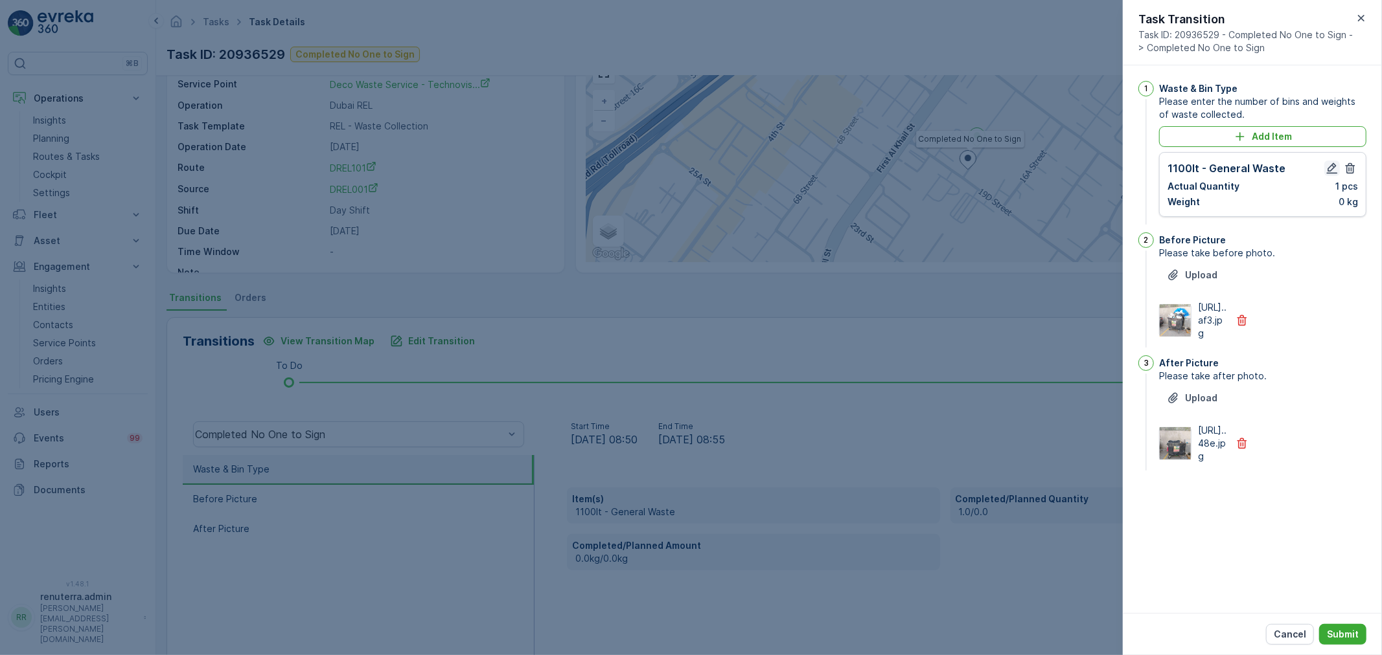
click at [1332, 166] on icon "button" at bounding box center [1331, 168] width 13 height 13
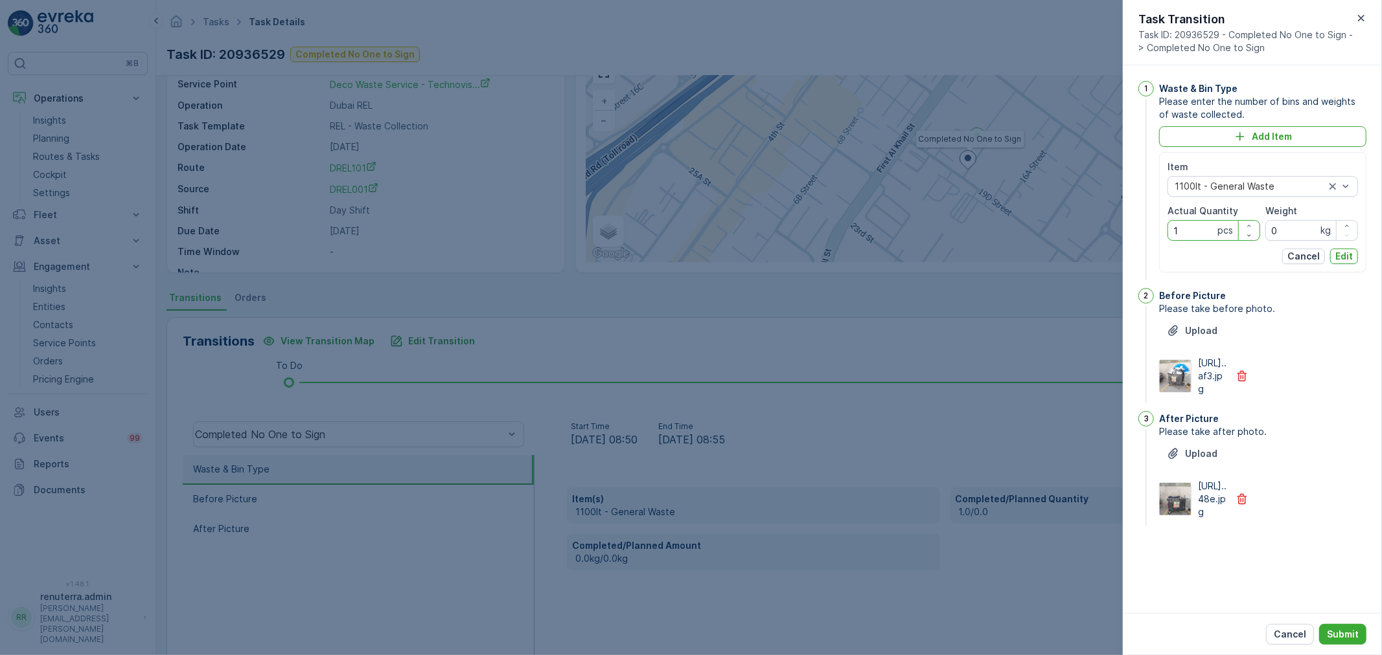
drag, startPoint x: 1192, startPoint y: 227, endPoint x: 1141, endPoint y: 230, distance: 51.3
click at [1141, 230] on div "1 Waste & Bin Type Please enter the number of bins and weights of waste collect…" at bounding box center [1252, 182] width 228 height 202
type Quantity "2"
click at [1332, 630] on p "Submit" at bounding box center [1343, 634] width 32 height 13
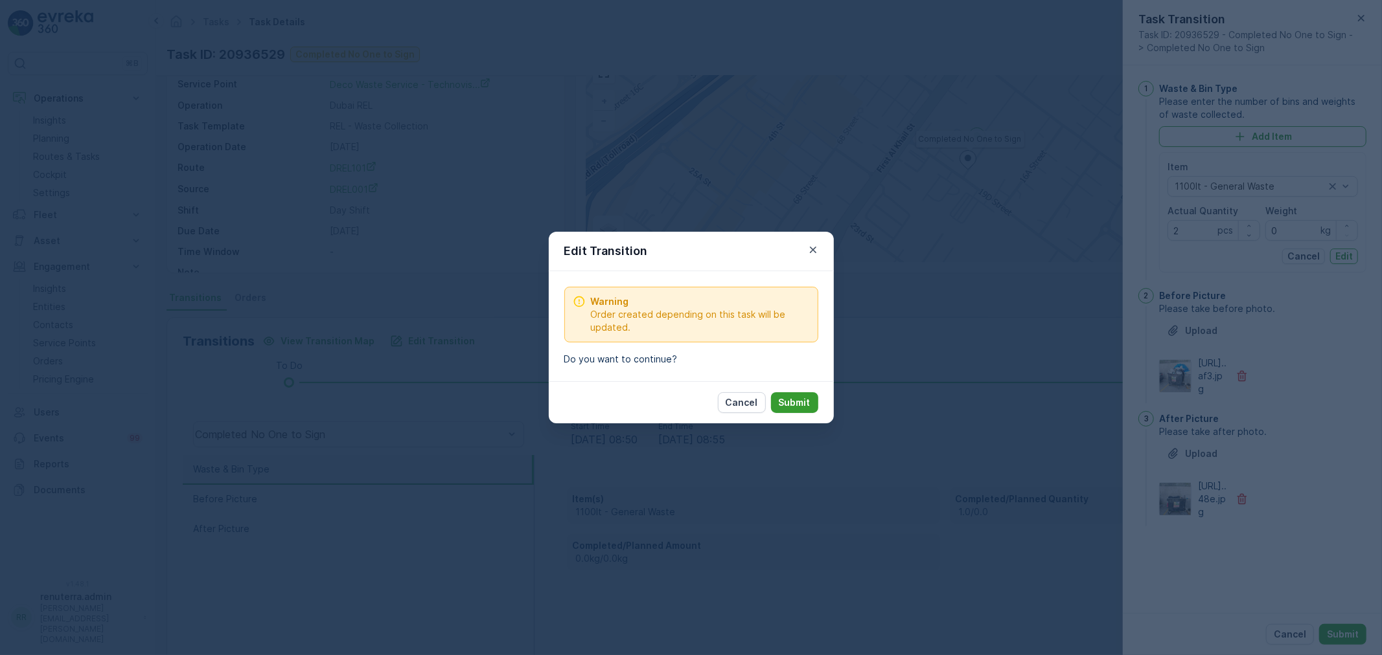
click at [792, 402] on p "Submit" at bounding box center [795, 402] width 32 height 13
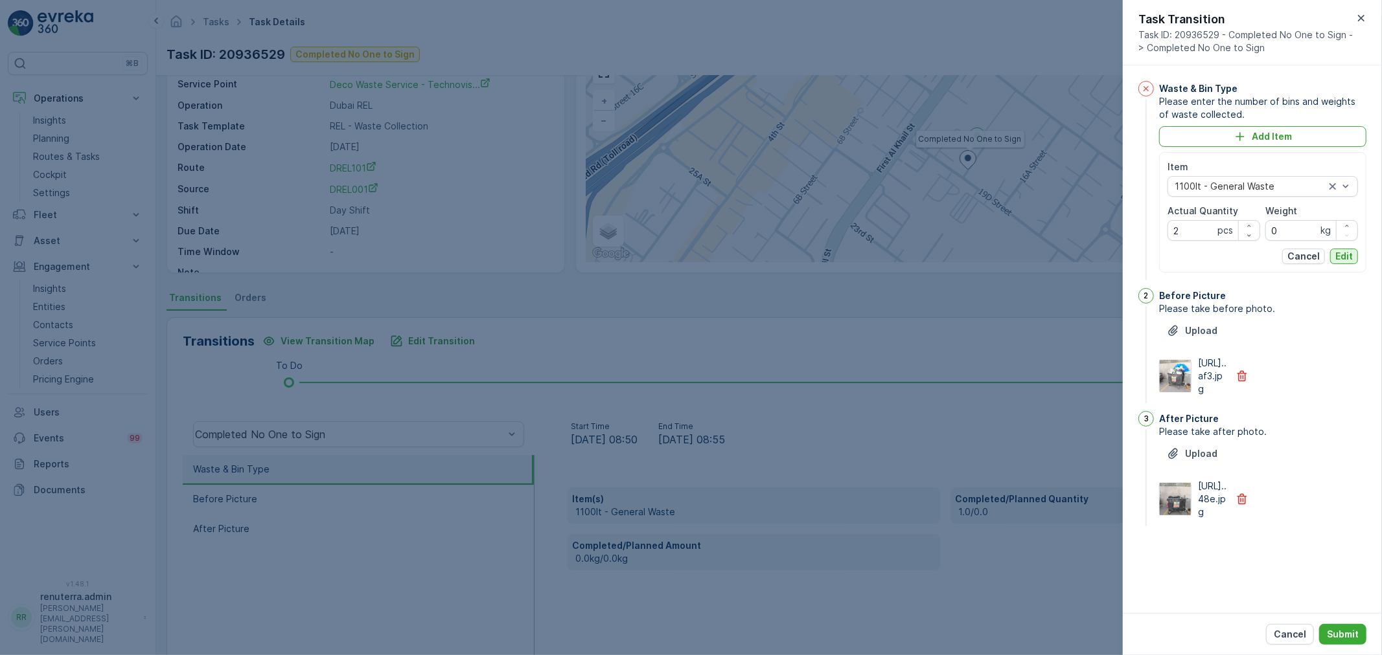
click at [1342, 260] on p "Edit" at bounding box center [1343, 256] width 17 height 13
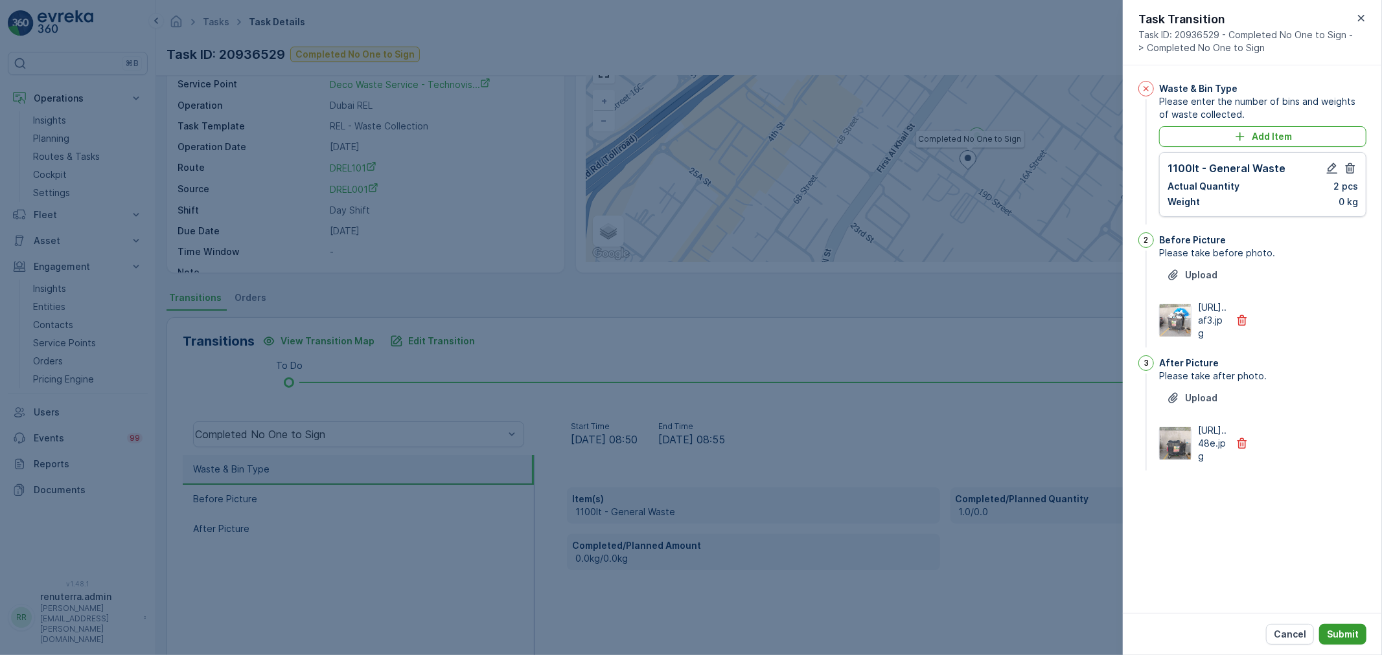
click at [1339, 637] on p "Submit" at bounding box center [1343, 634] width 32 height 13
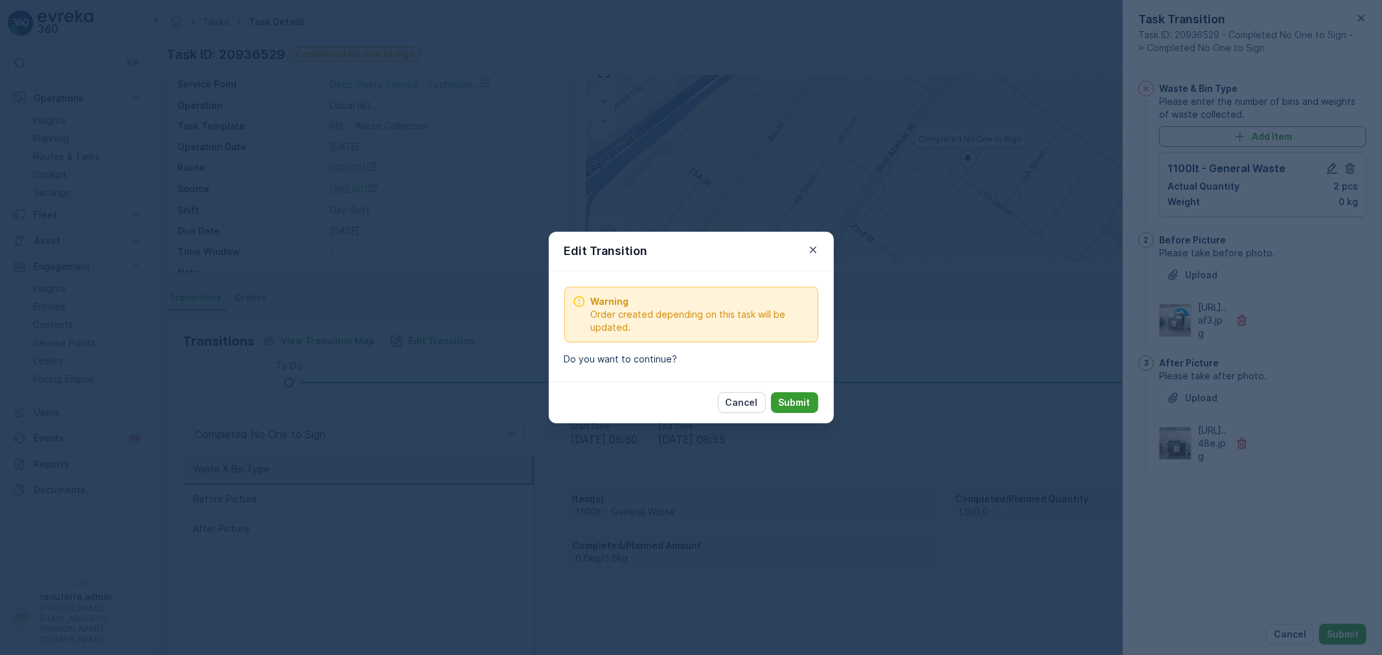
click at [808, 402] on p "Submit" at bounding box center [795, 402] width 32 height 13
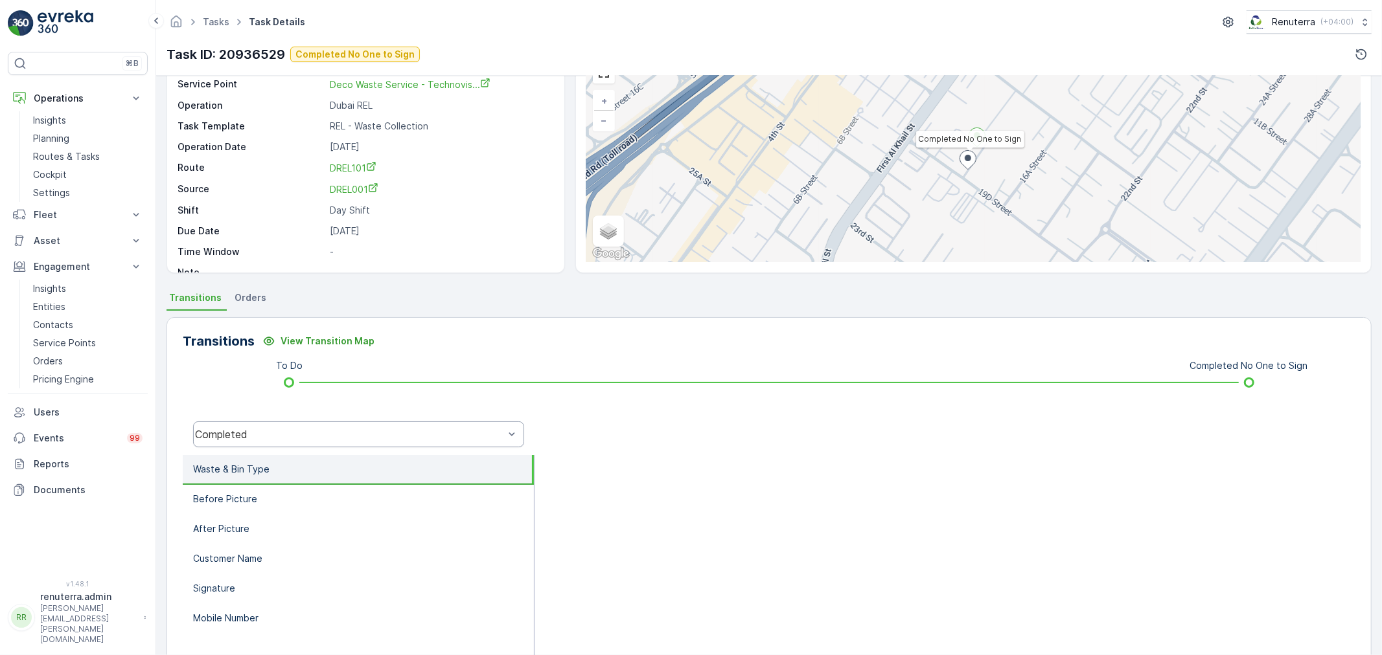
click at [286, 429] on div "Completed" at bounding box center [349, 435] width 309 height 12
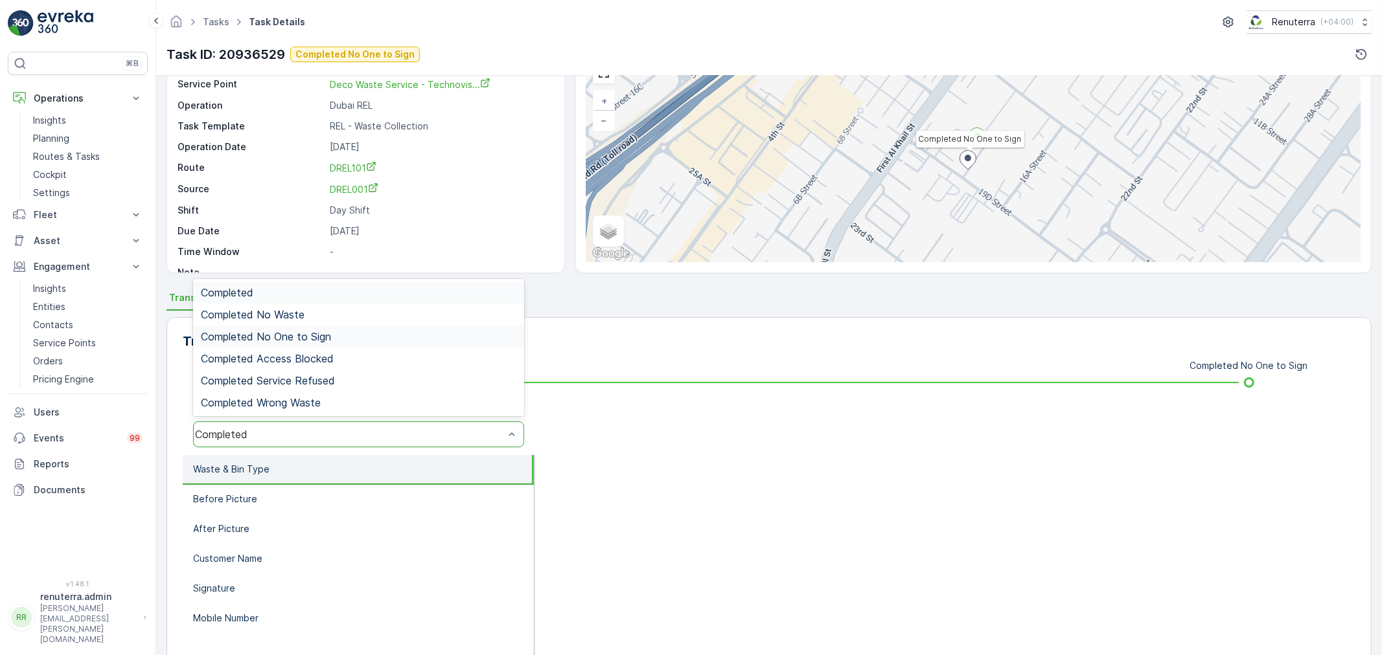
click at [316, 337] on span "Completed No One to Sign" at bounding box center [266, 337] width 130 height 12
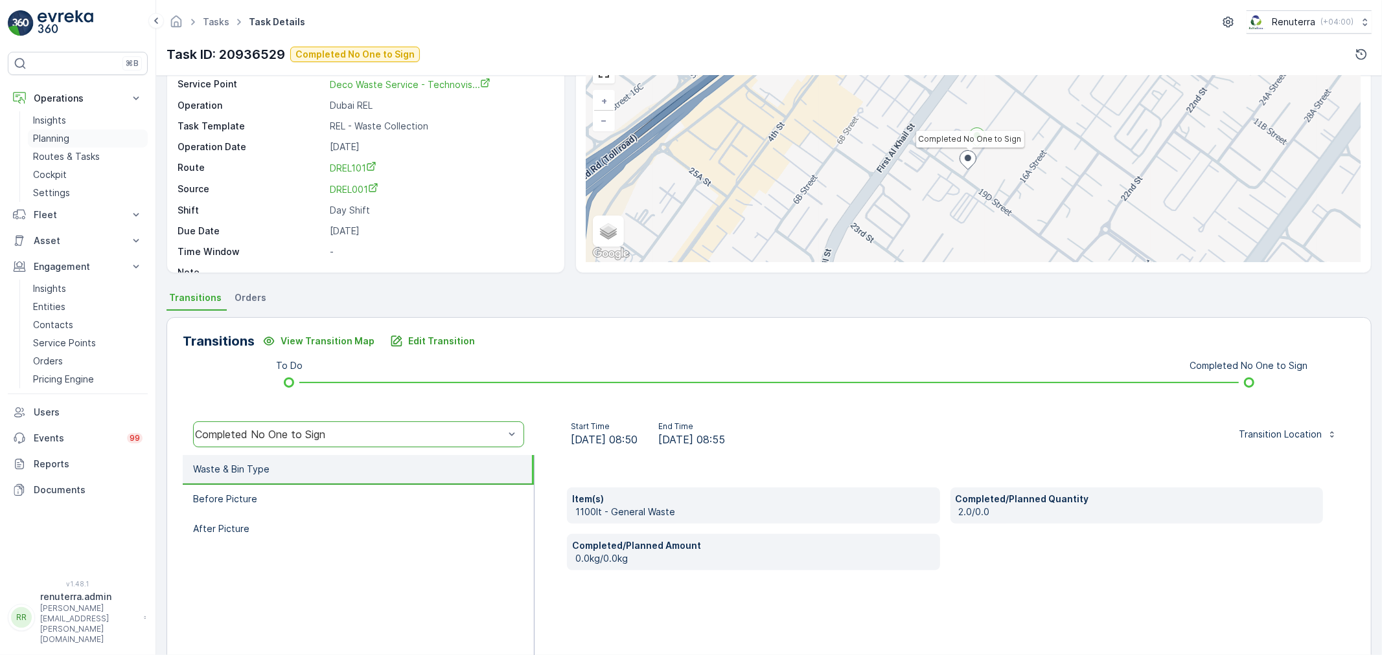
click at [53, 139] on p "Planning" at bounding box center [51, 138] width 36 height 13
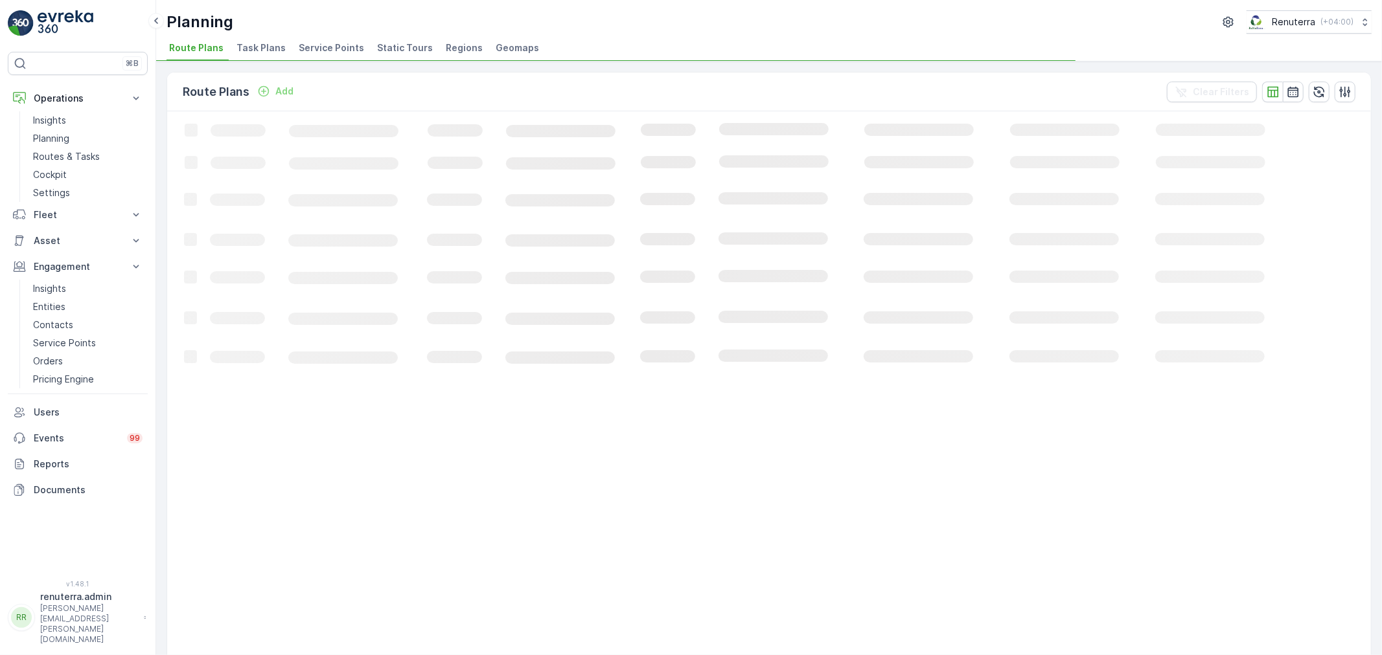
click at [327, 46] on span "Service Points" at bounding box center [331, 47] width 65 height 13
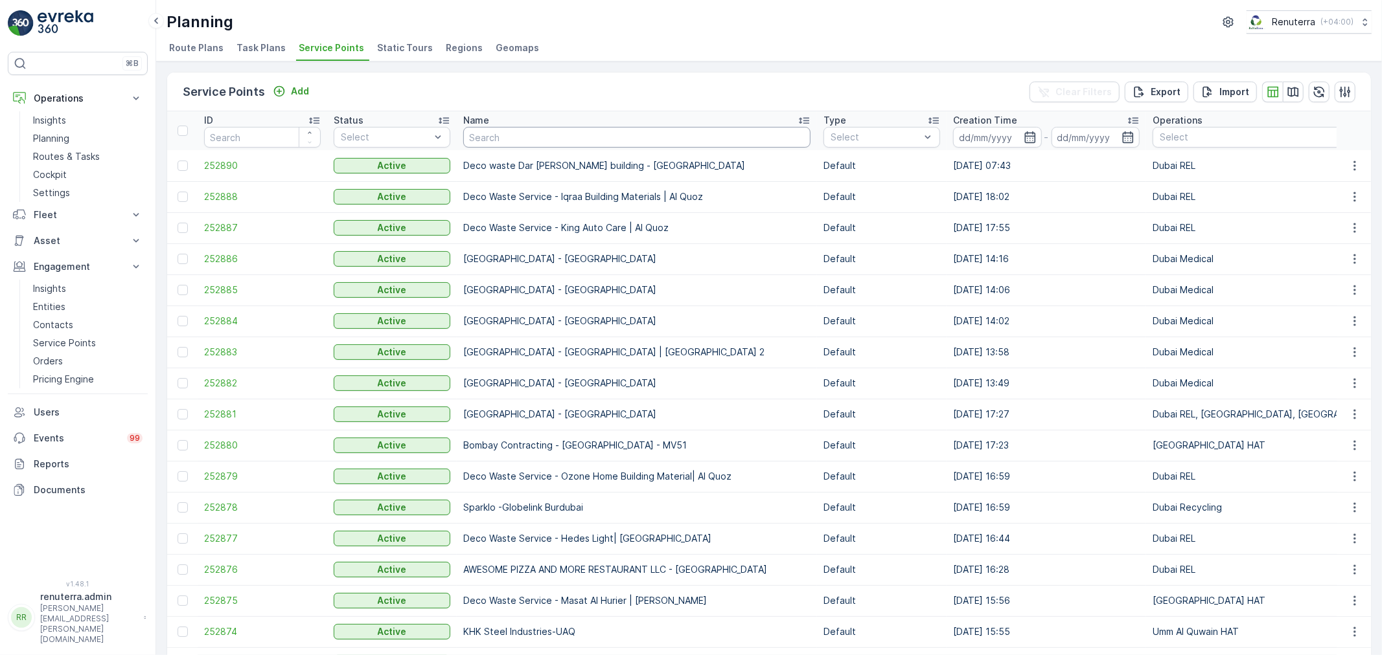
click at [582, 137] on input "text" at bounding box center [636, 137] width 347 height 21
type input "rixos"
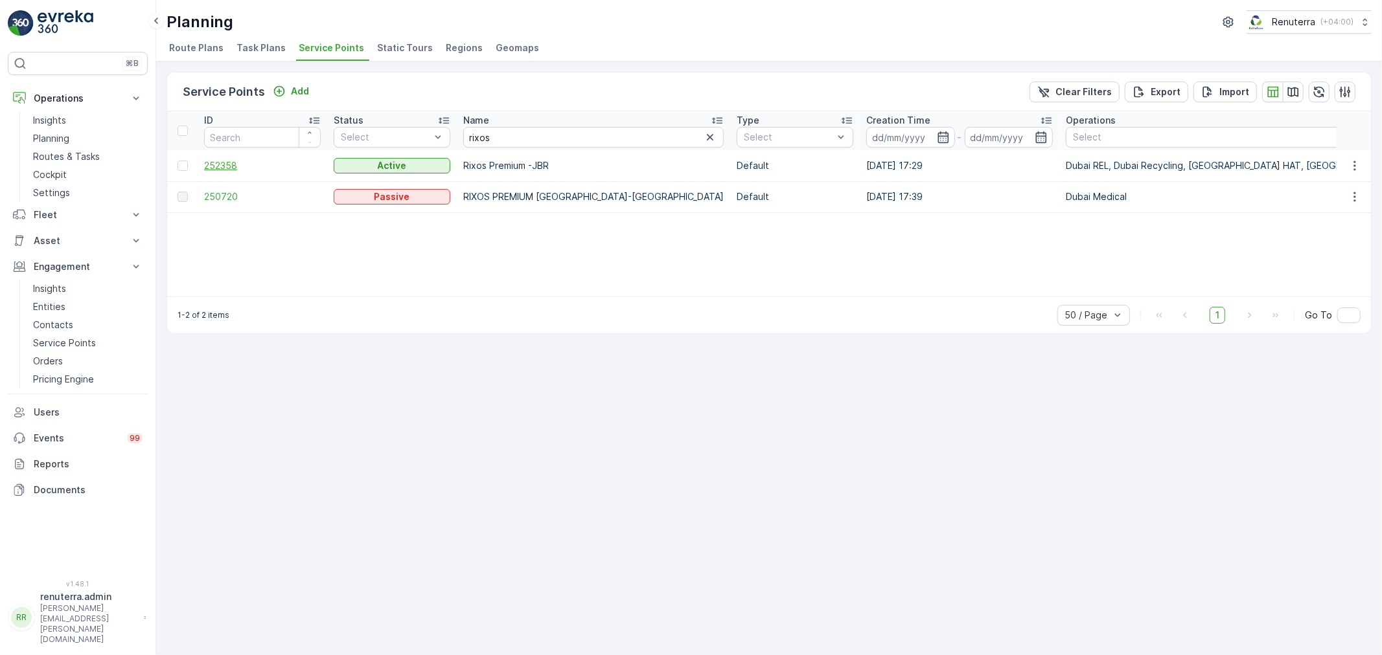
click at [222, 165] on span "252358" at bounding box center [262, 165] width 117 height 13
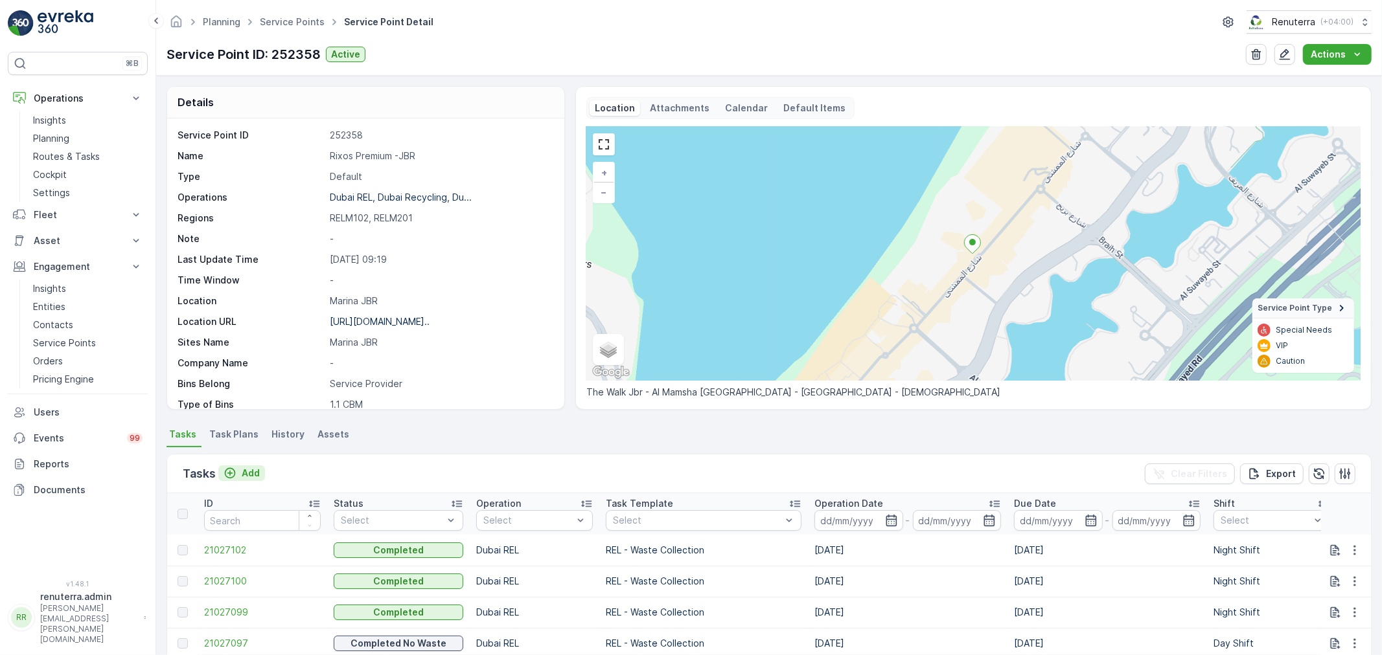
click at [258, 470] on p "Add" at bounding box center [251, 473] width 18 height 13
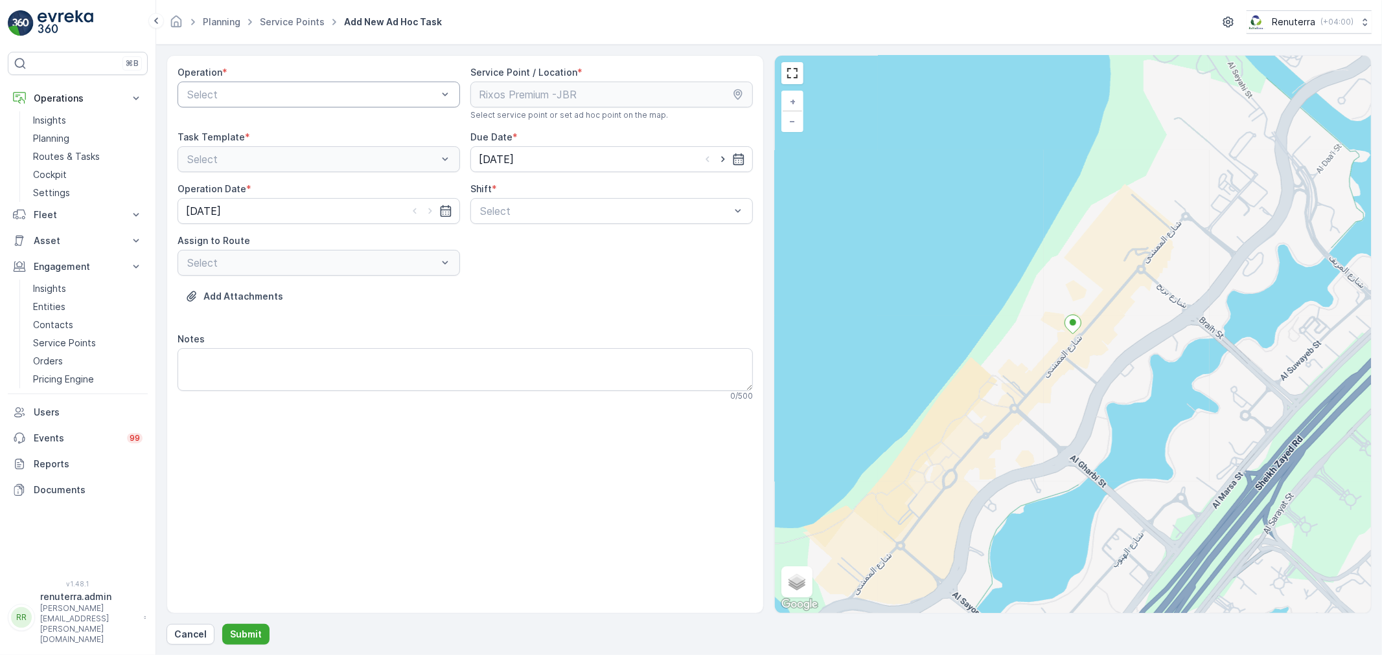
click at [327, 92] on div at bounding box center [312, 95] width 253 height 12
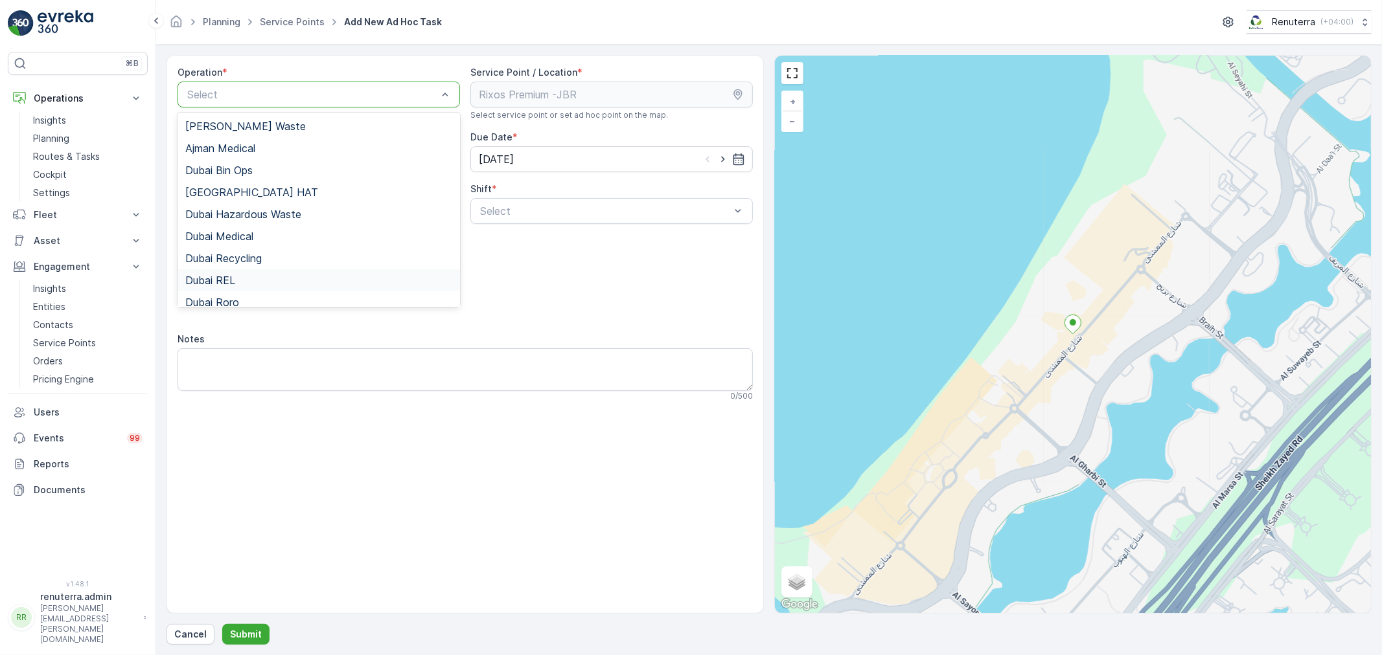
click at [205, 275] on span "Dubai REL" at bounding box center [210, 281] width 50 height 12
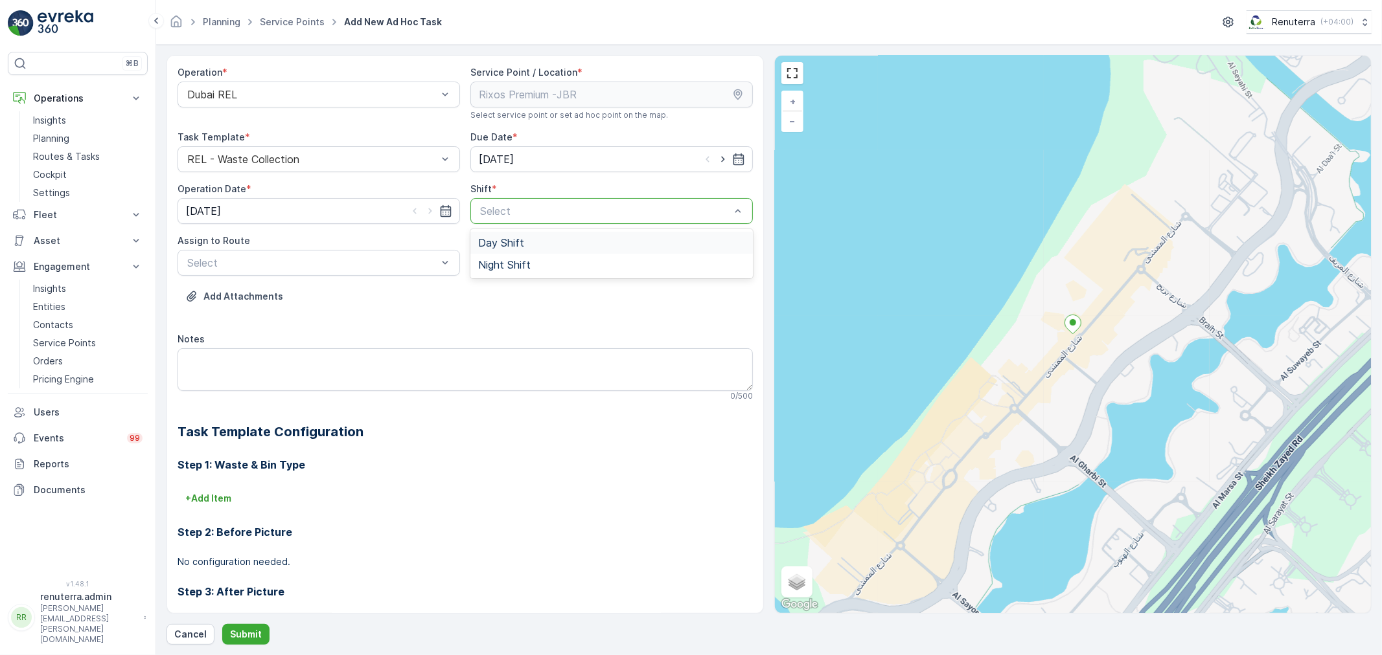
click at [564, 216] on div at bounding box center [605, 211] width 253 height 12
click at [508, 240] on span "Day Shift" at bounding box center [501, 243] width 46 height 12
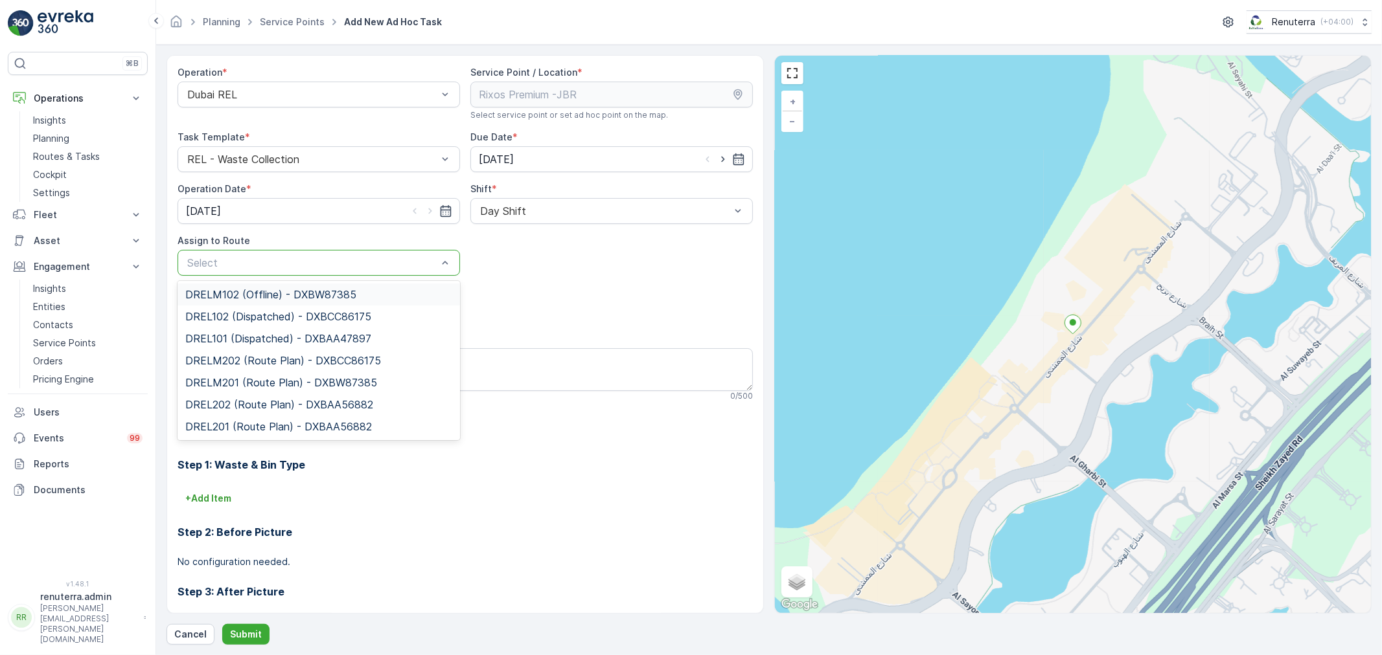
click at [366, 261] on div at bounding box center [312, 263] width 253 height 12
click at [307, 299] on span "DRELM102 (Offline) - DXBW87385" at bounding box center [270, 295] width 171 height 12
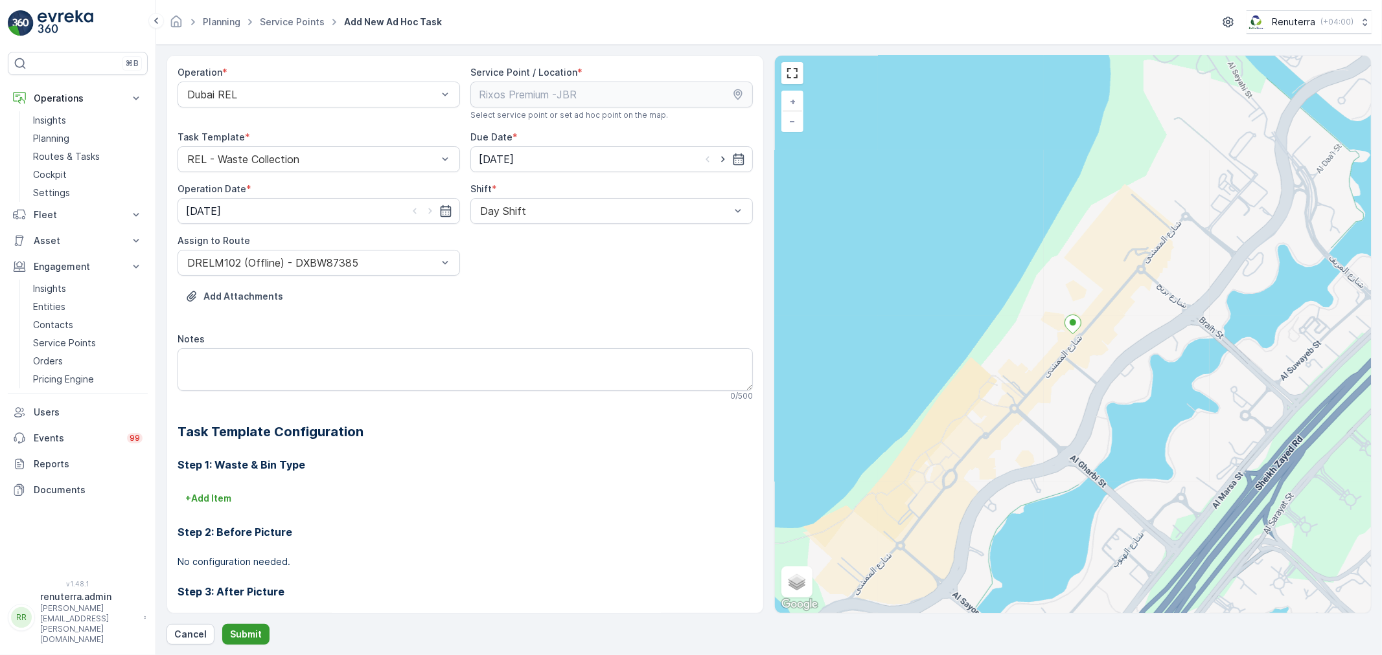
click at [242, 633] on p "Submit" at bounding box center [246, 634] width 32 height 13
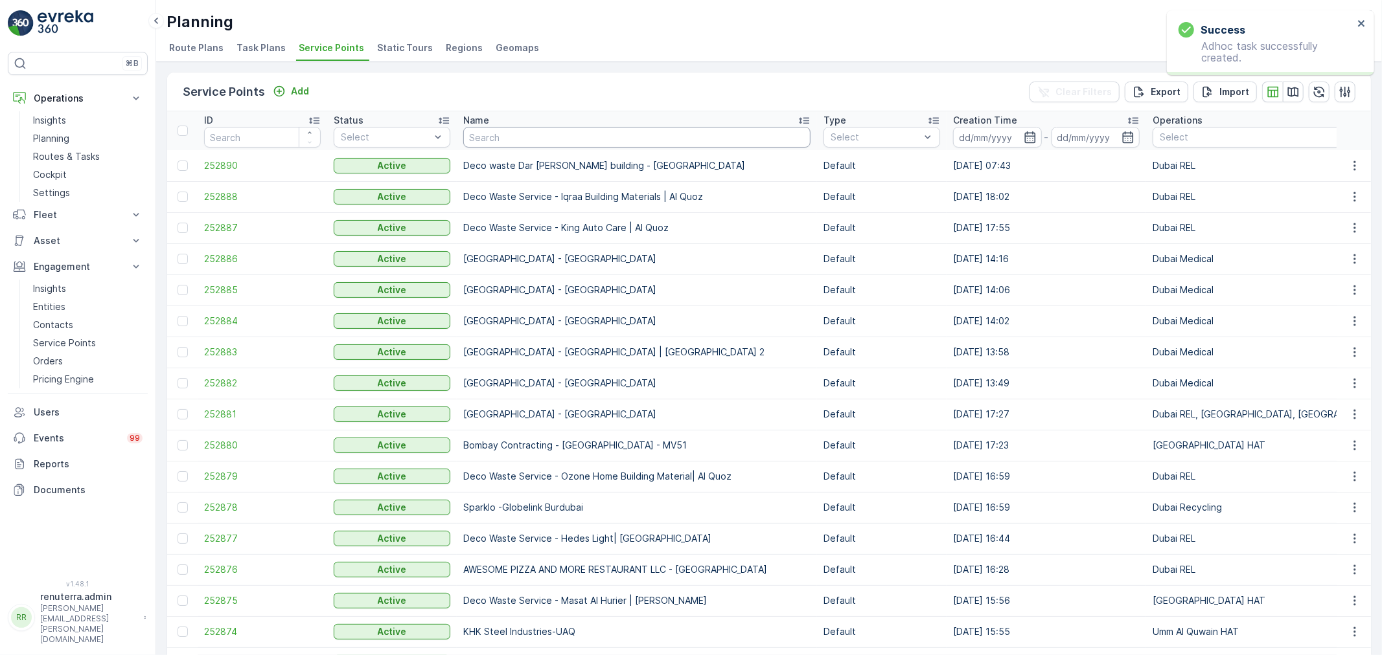
click at [525, 134] on input "text" at bounding box center [636, 137] width 347 height 21
type input "rix"
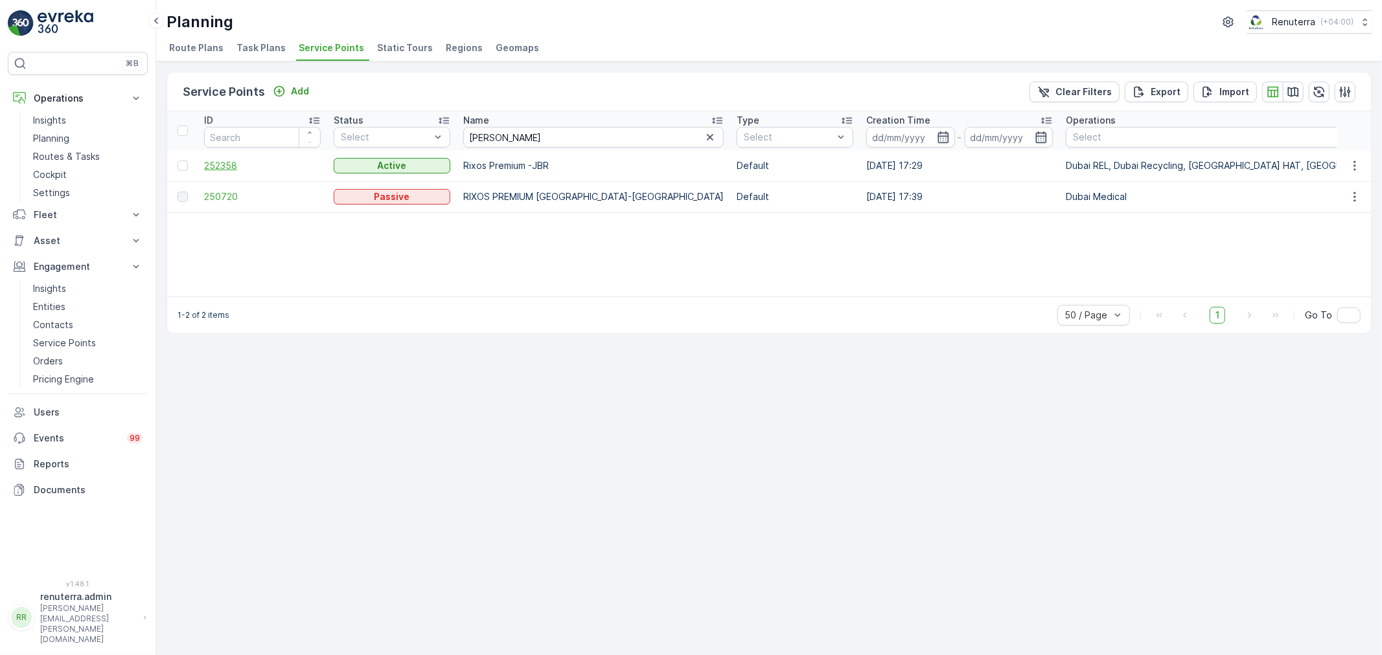
click at [223, 164] on span "252358" at bounding box center [262, 165] width 117 height 13
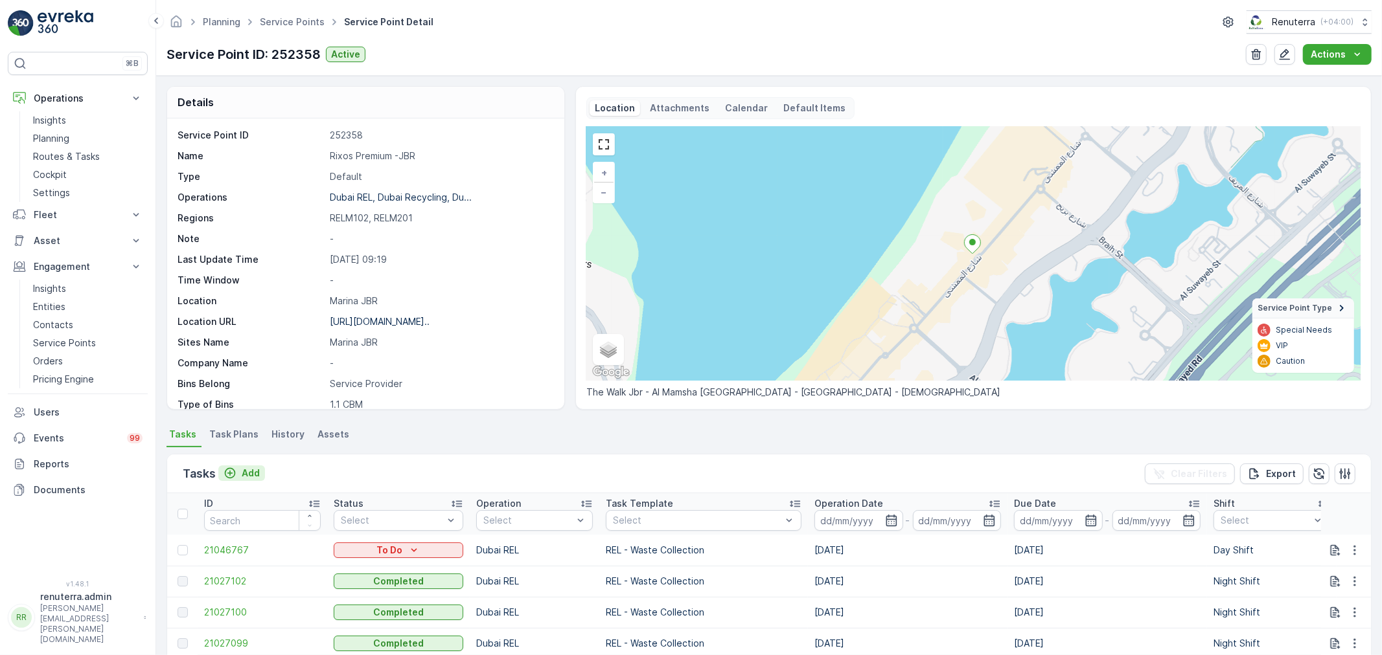
click at [247, 471] on p "Add" at bounding box center [251, 473] width 18 height 13
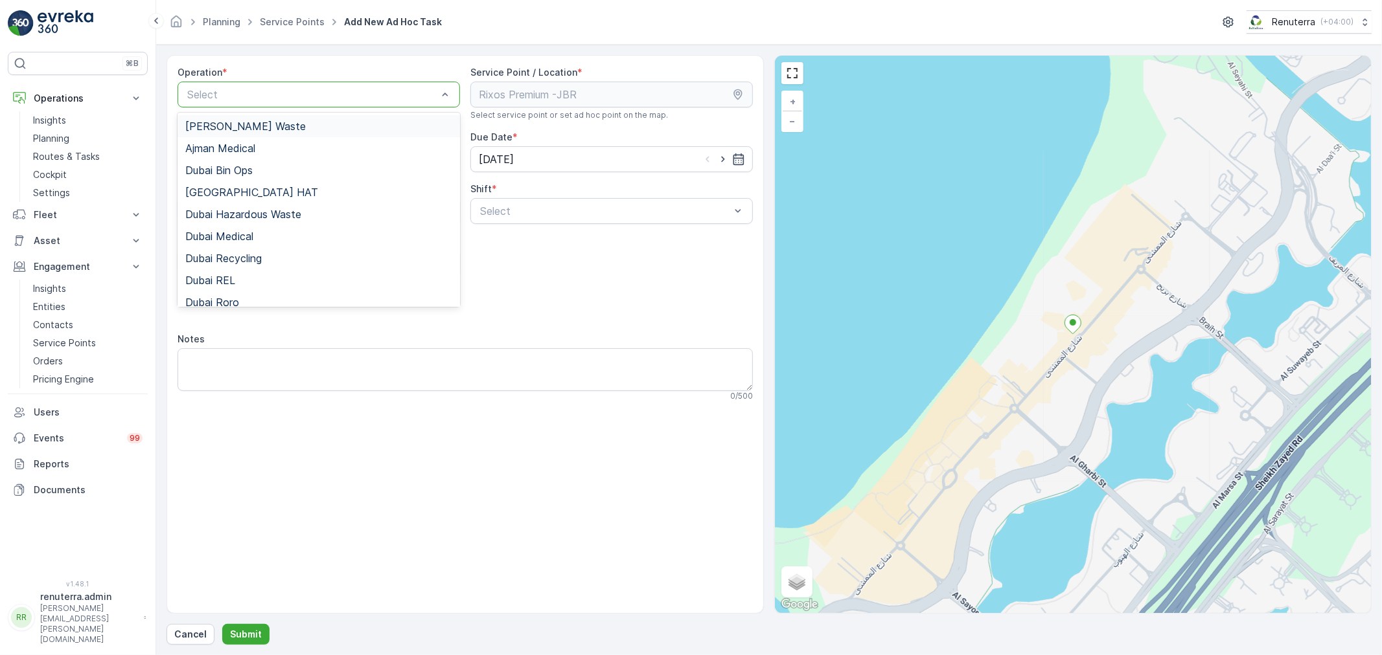
click at [334, 98] on div at bounding box center [312, 95] width 253 height 12
click at [240, 275] on div "Dubai REL" at bounding box center [318, 281] width 267 height 12
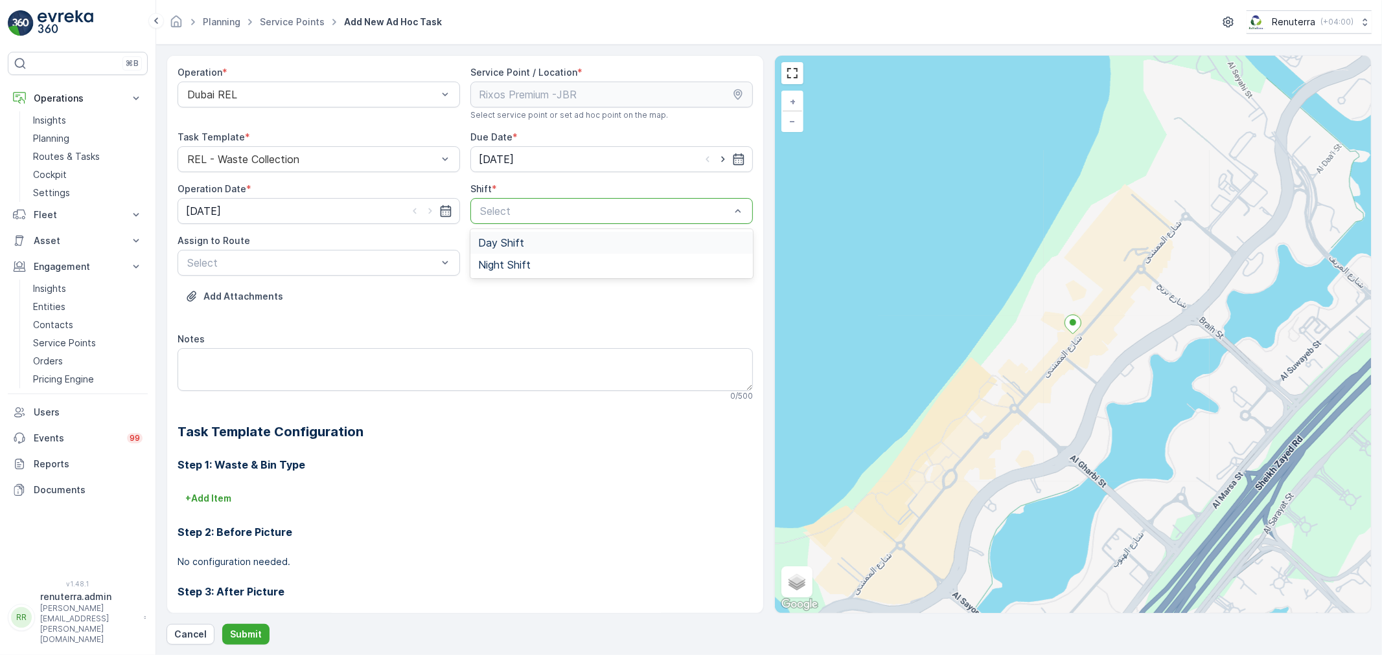
click at [516, 249] on div "Day Shift" at bounding box center [611, 243] width 282 height 22
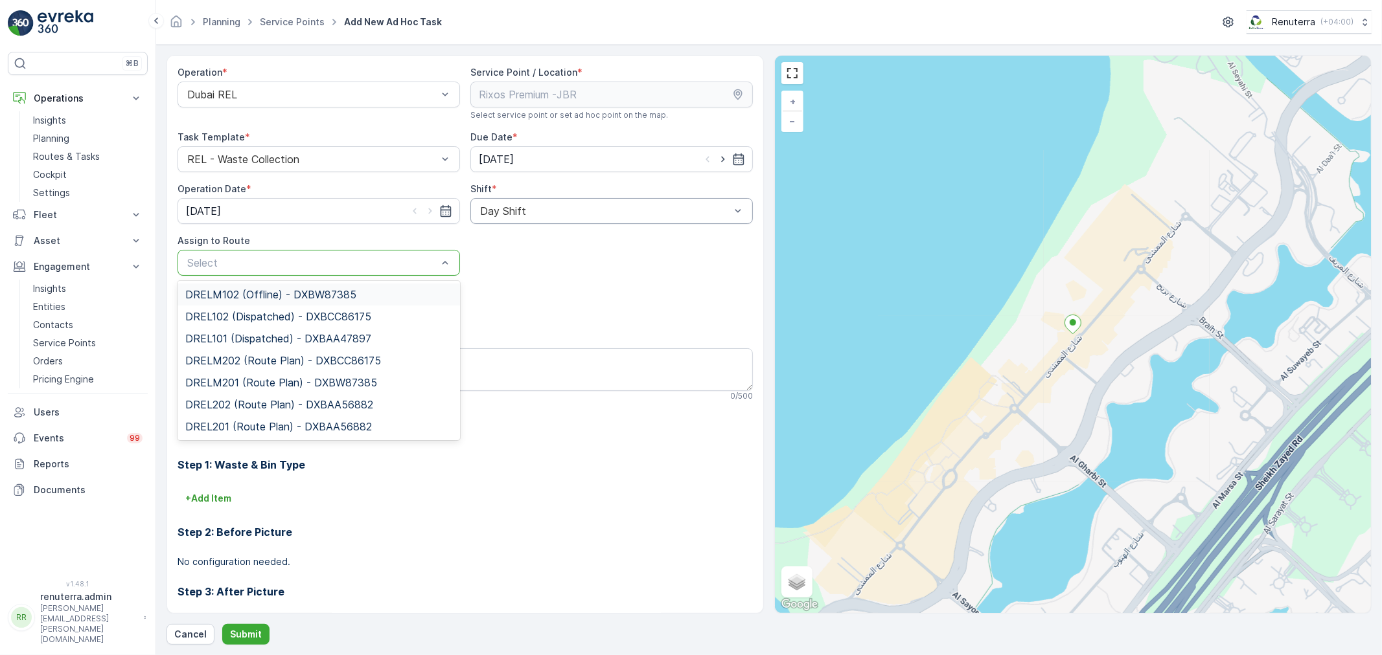
click at [365, 260] on div at bounding box center [312, 263] width 253 height 12
click at [281, 297] on span "DRELM102 (Offline) - DXBW87385" at bounding box center [270, 295] width 171 height 12
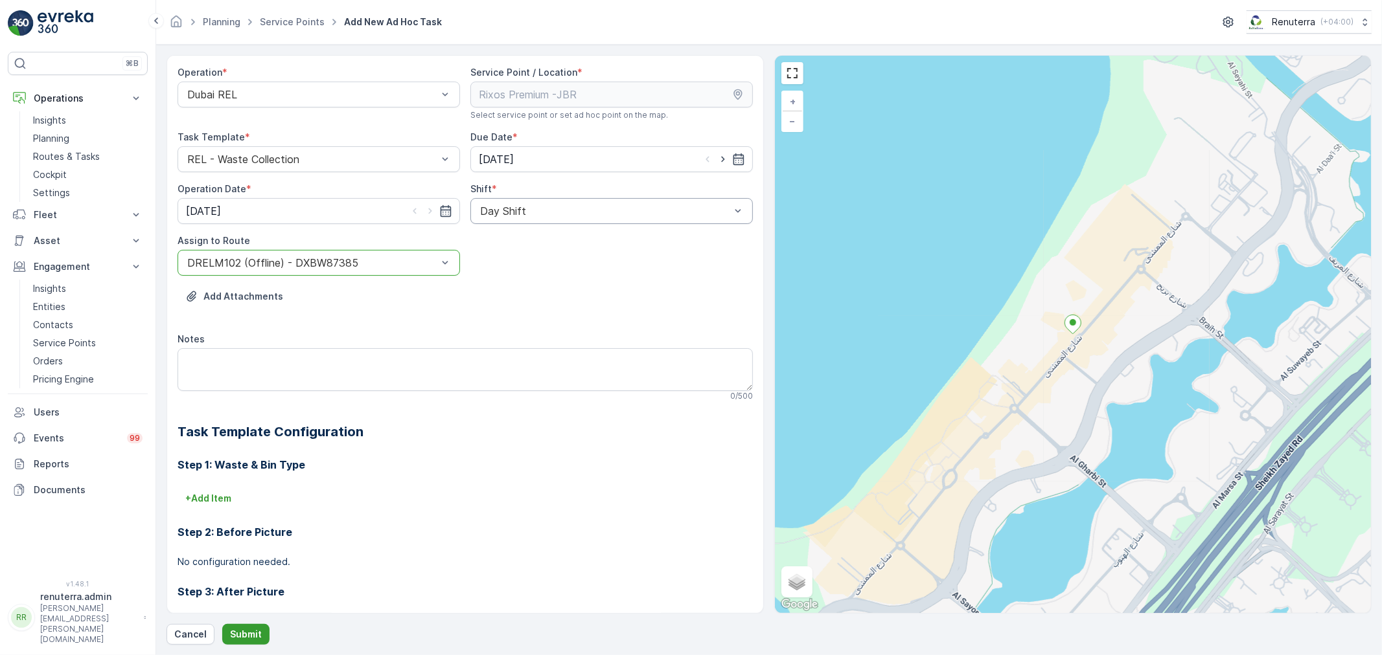
click at [249, 632] on p "Submit" at bounding box center [246, 634] width 32 height 13
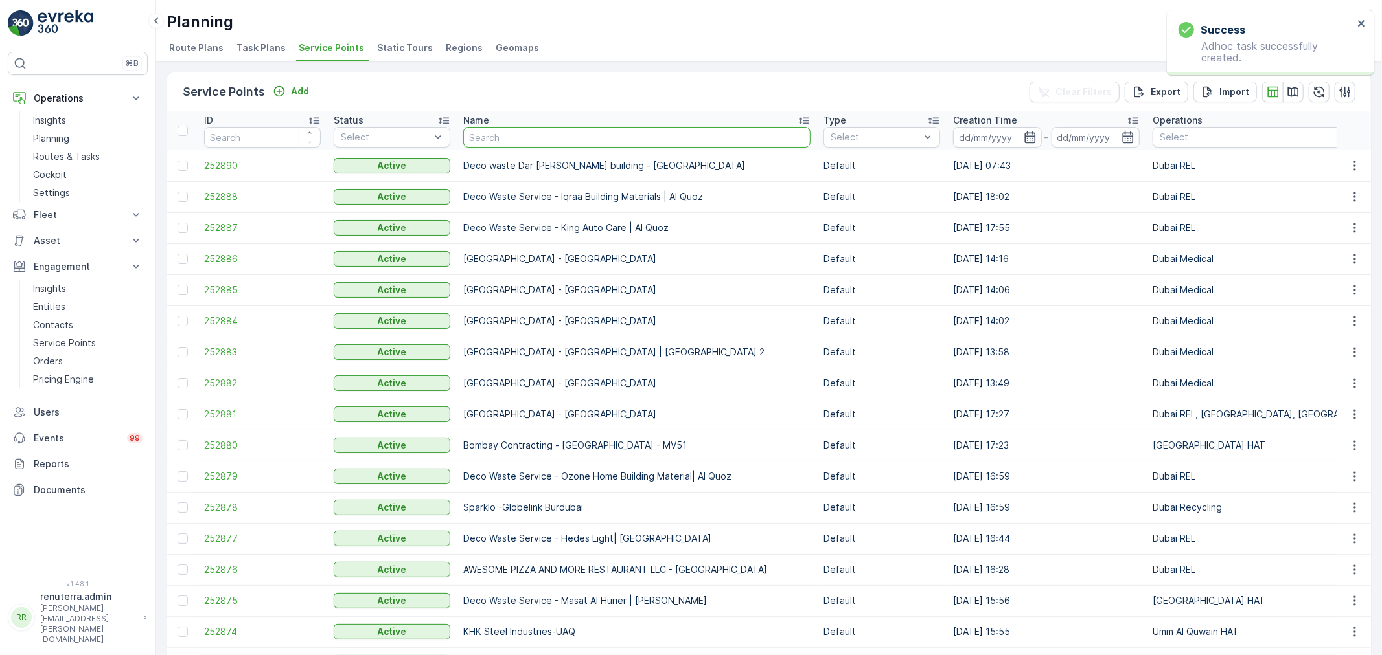
click at [512, 139] on input "text" at bounding box center [636, 137] width 347 height 21
type input "rixo"
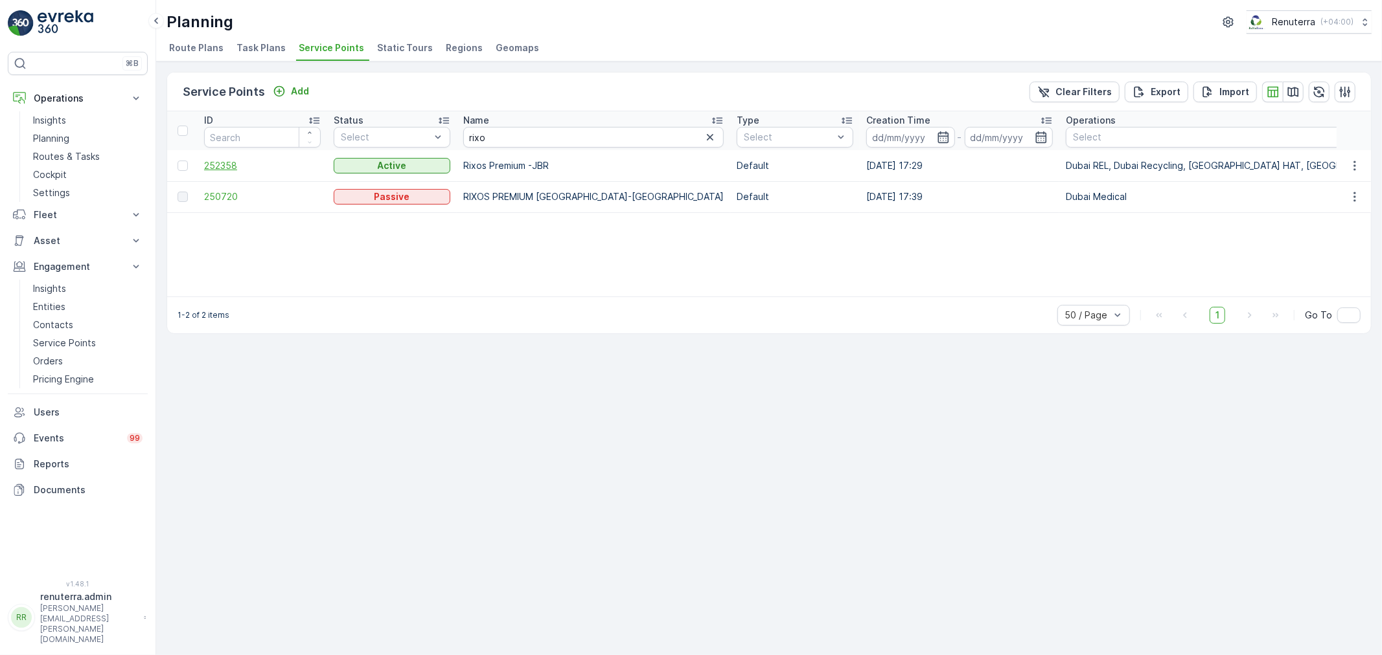
click at [225, 166] on span "252358" at bounding box center [262, 165] width 117 height 13
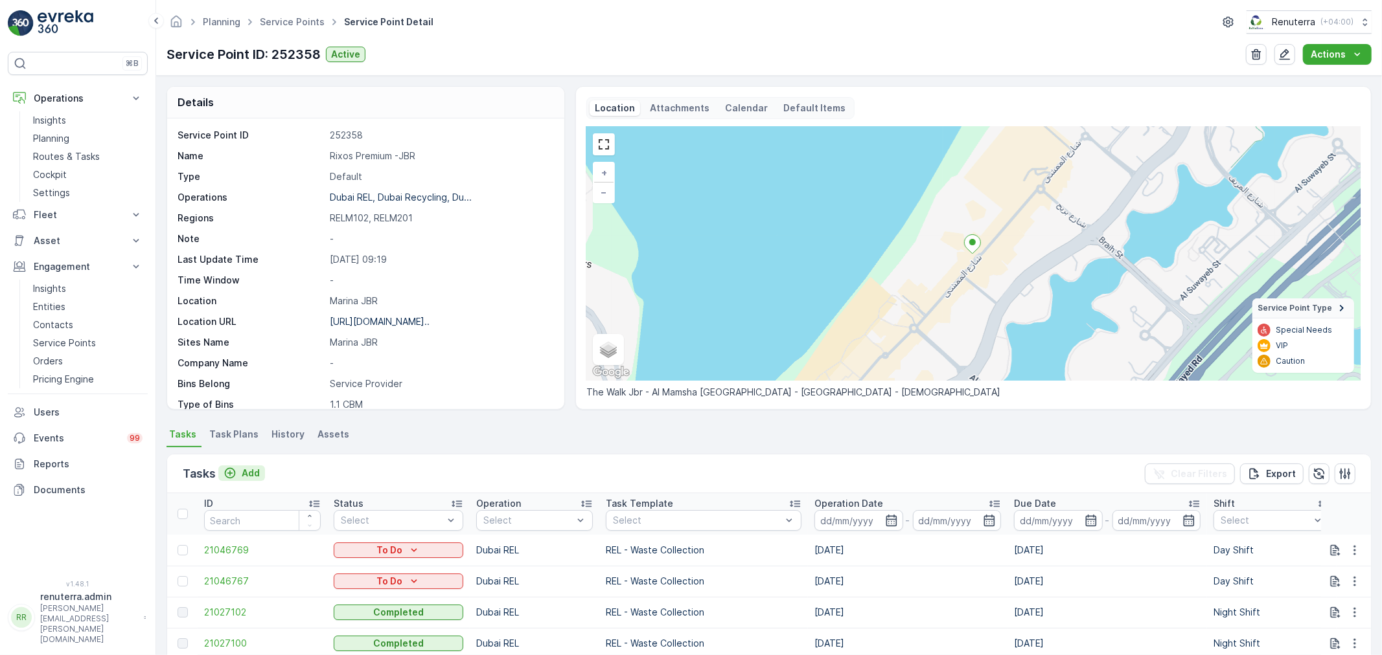
click at [247, 474] on p "Add" at bounding box center [251, 473] width 18 height 13
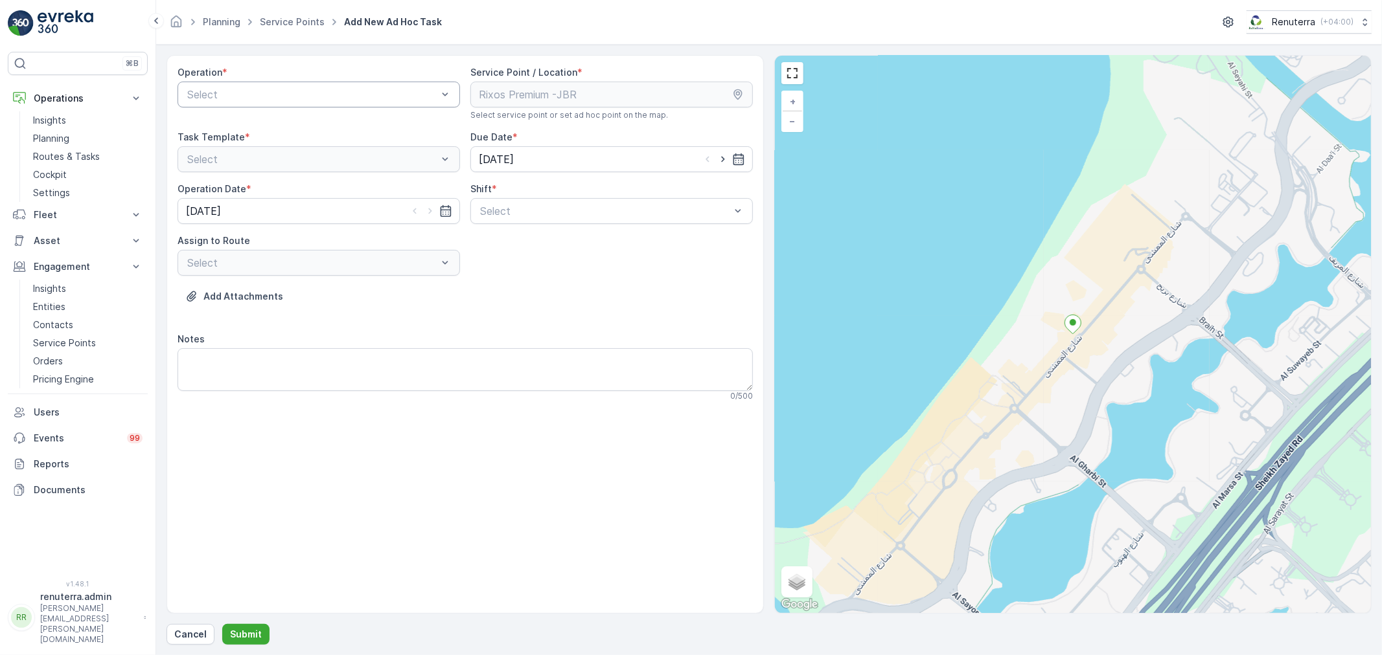
click at [355, 92] on div at bounding box center [312, 95] width 253 height 12
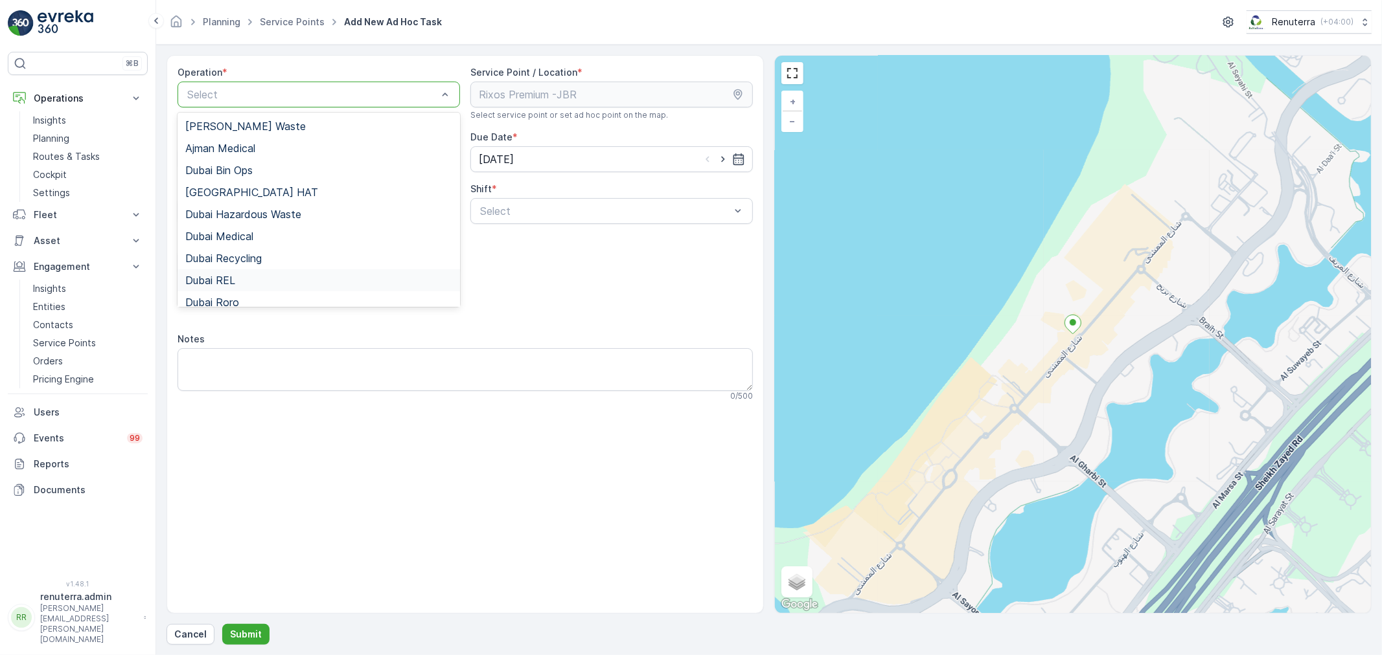
click at [249, 275] on div "Dubai REL" at bounding box center [318, 281] width 267 height 12
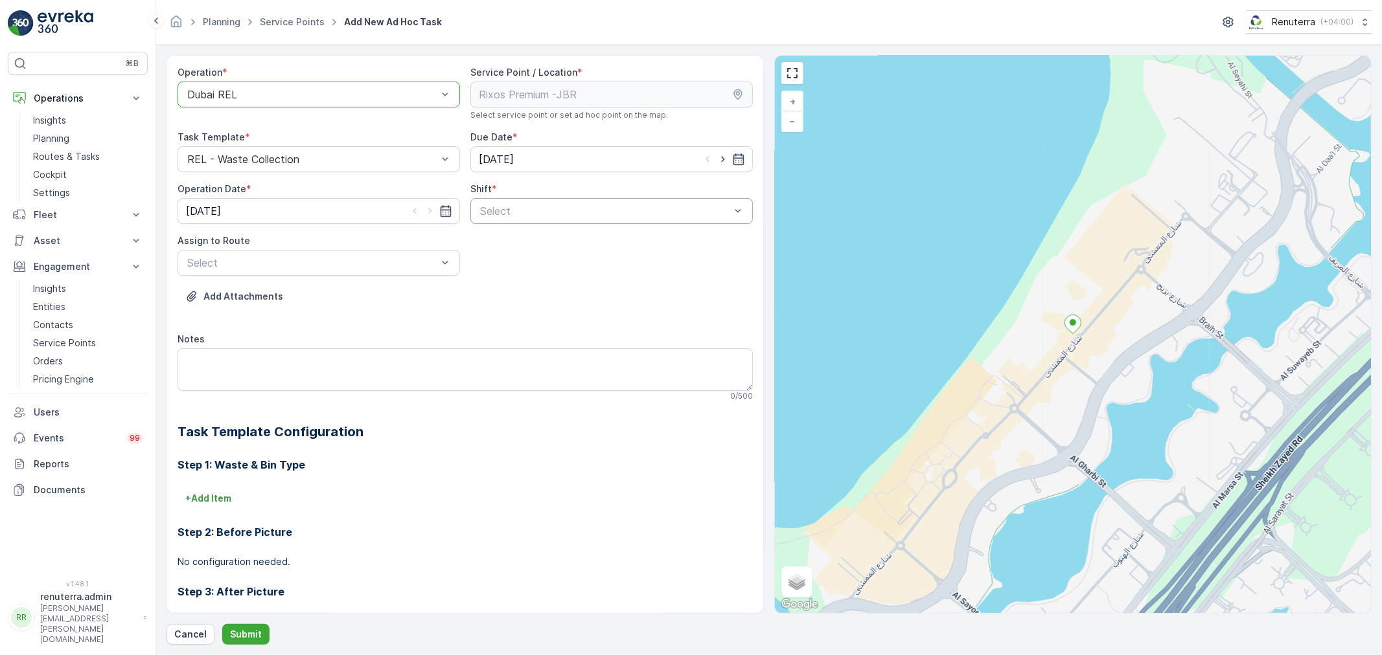
click at [586, 212] on div at bounding box center [605, 211] width 253 height 12
click at [520, 242] on span "Day Shift" at bounding box center [501, 243] width 46 height 12
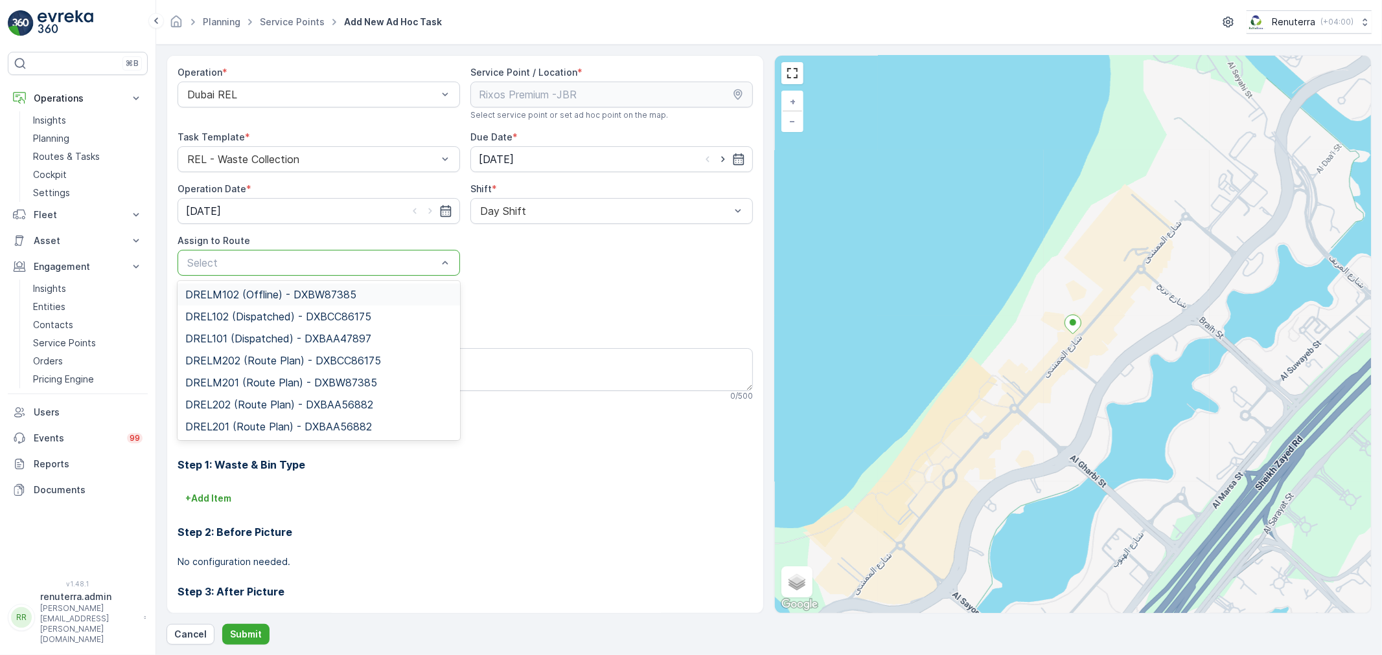
click at [317, 289] on span "DRELM102 (Offline) - DXBW87385" at bounding box center [270, 295] width 171 height 12
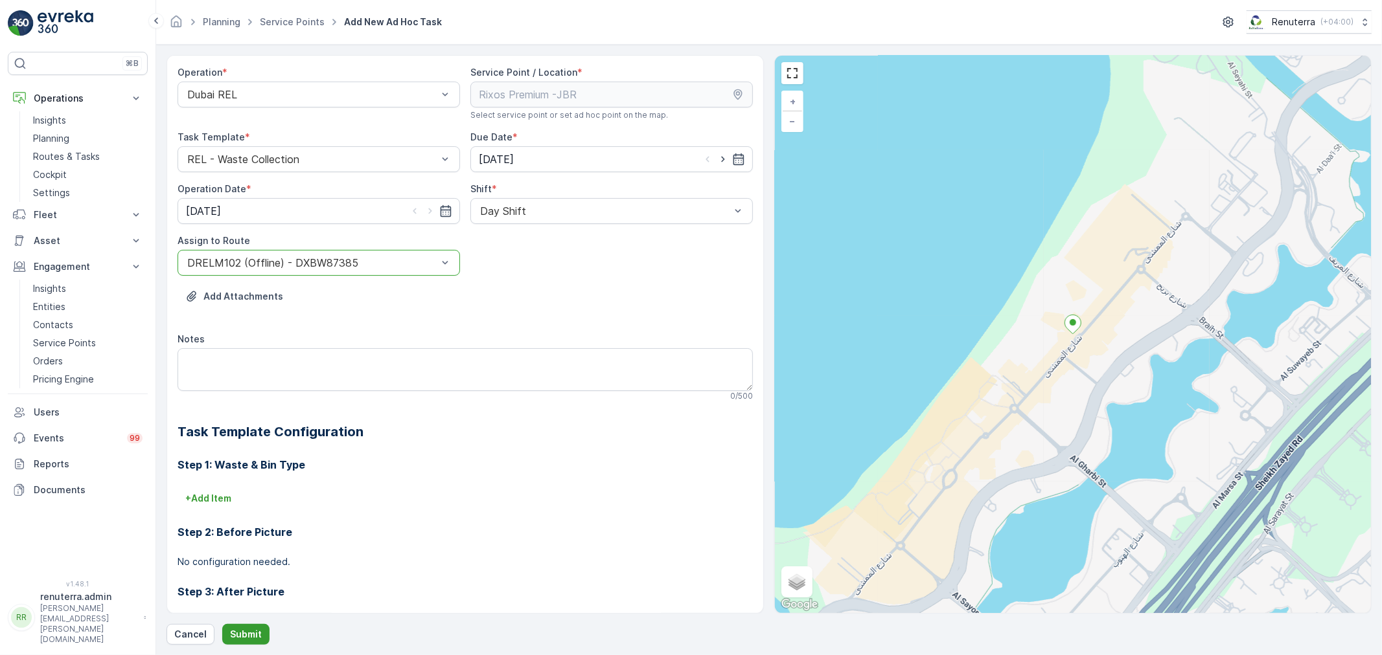
click at [245, 632] on p "Submit" at bounding box center [246, 634] width 32 height 13
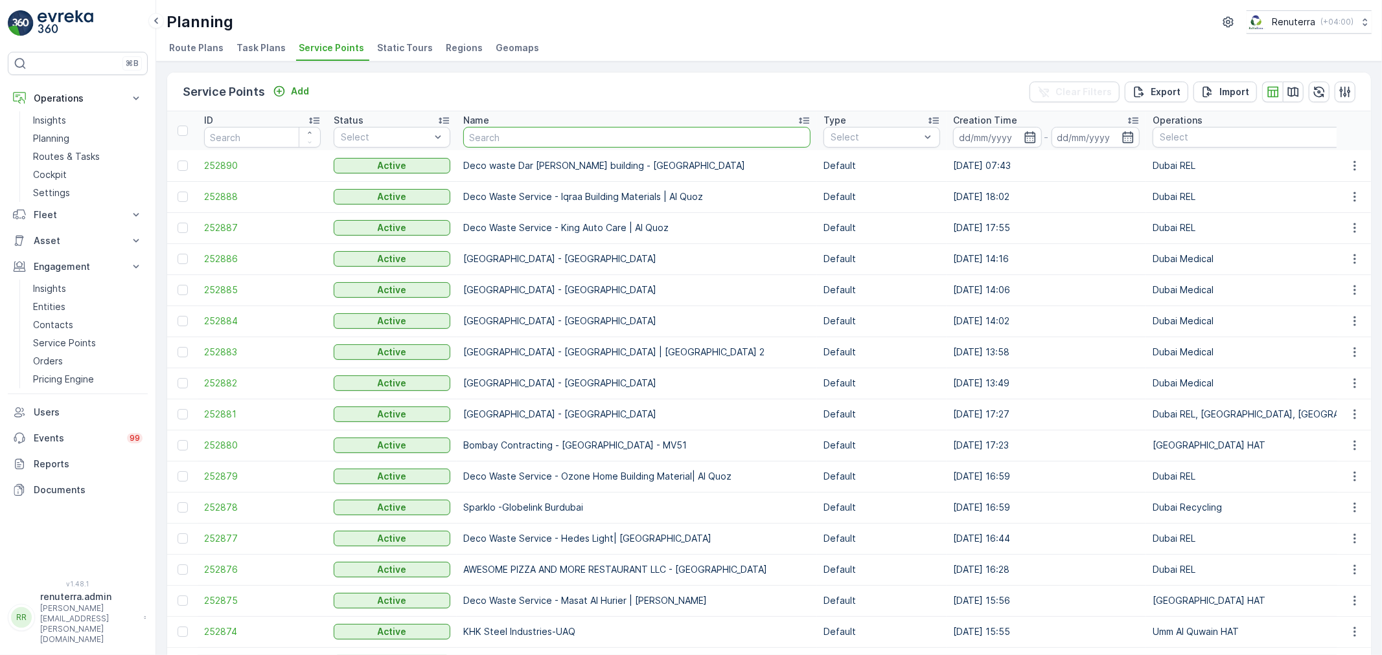
click at [519, 137] on input "text" at bounding box center [636, 137] width 347 height 21
type input "ri"
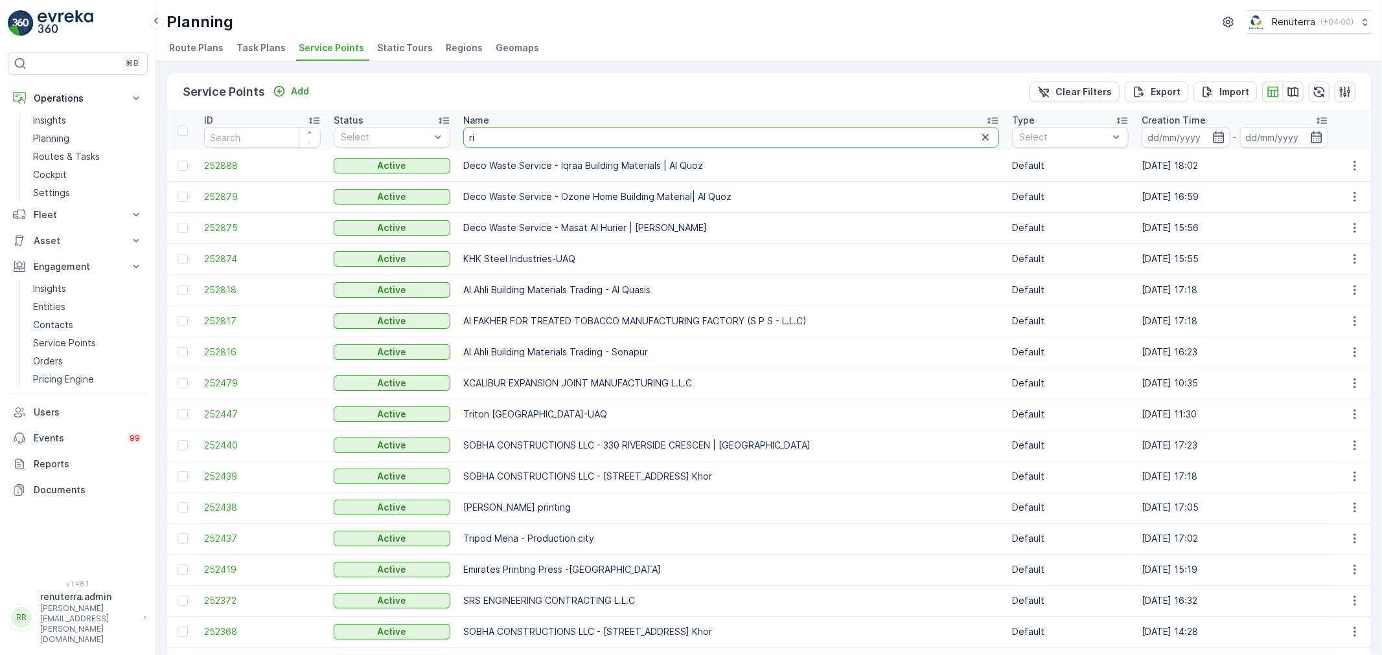
click at [520, 137] on input "ri" at bounding box center [731, 137] width 536 height 21
type input "rix"
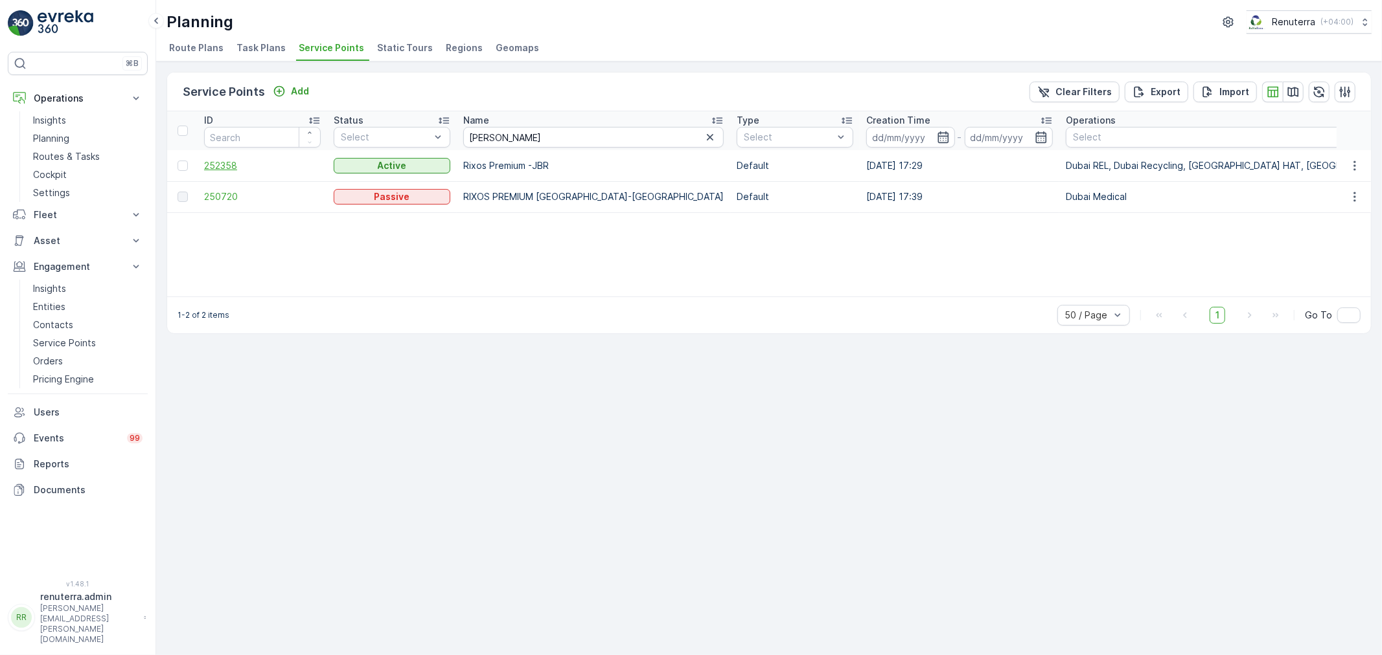
click at [215, 166] on span "252358" at bounding box center [262, 165] width 117 height 13
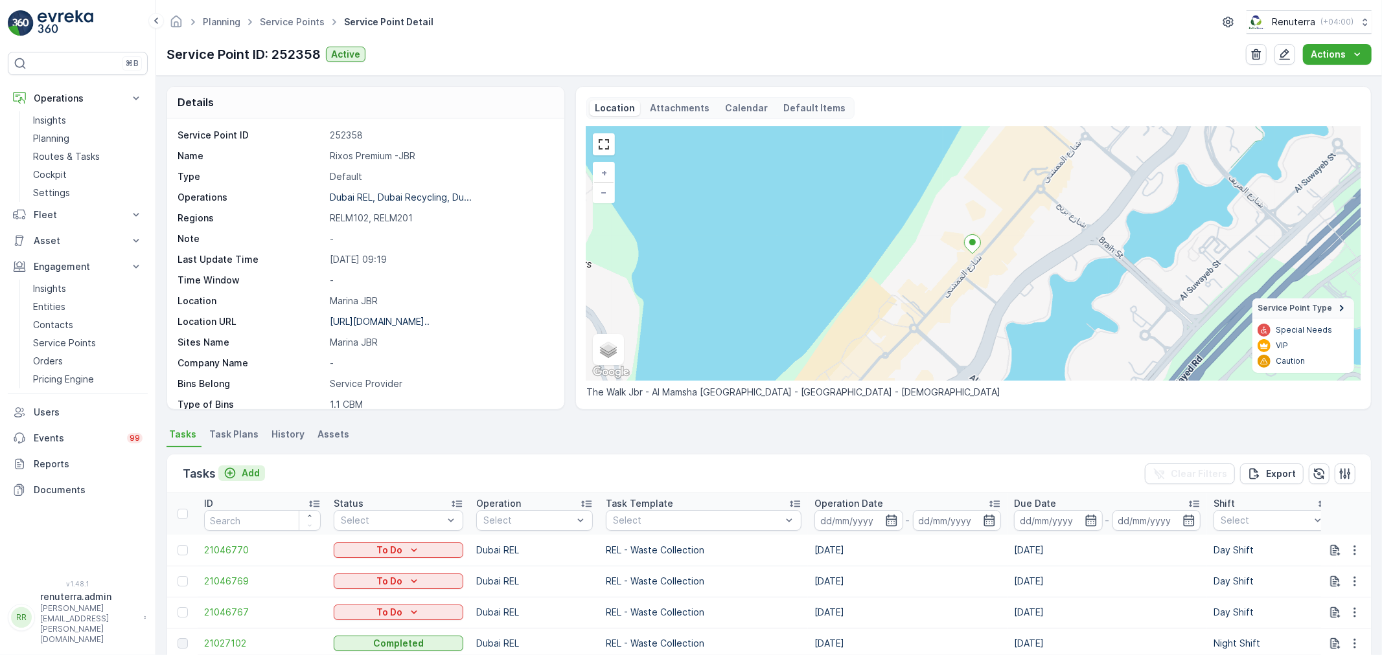
click at [253, 473] on p "Add" at bounding box center [251, 473] width 18 height 13
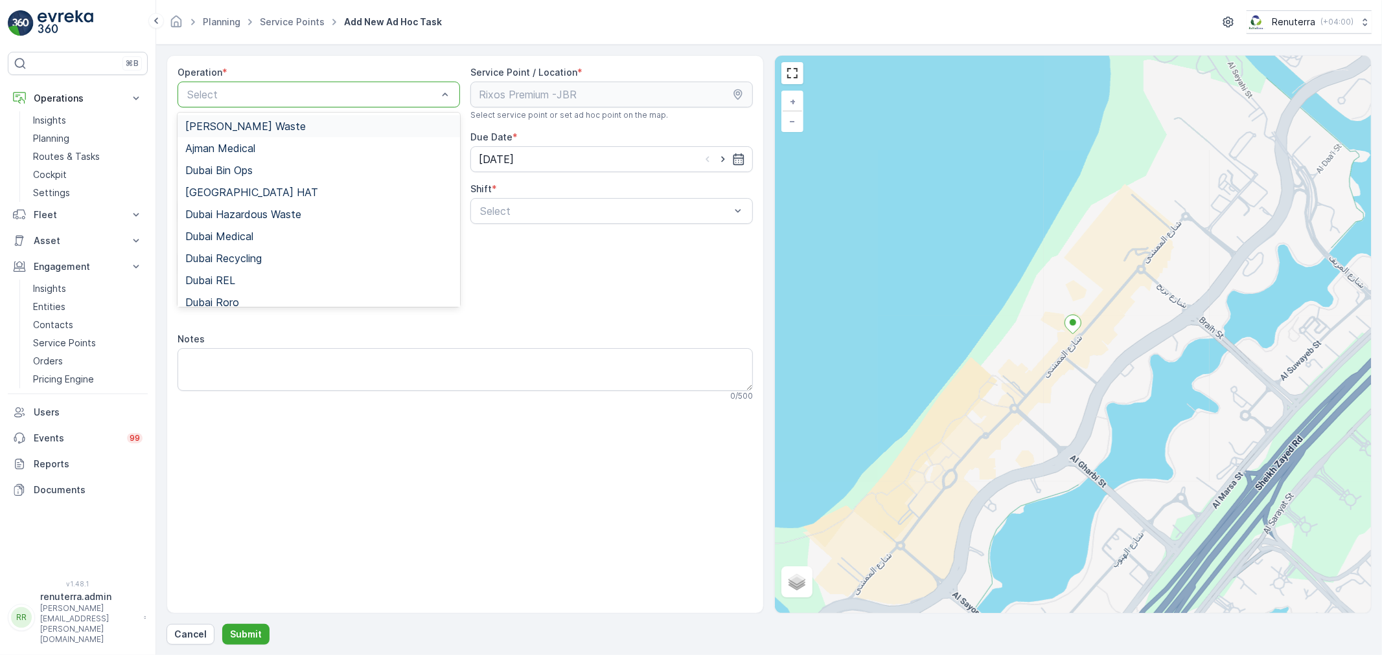
click at [367, 89] on div at bounding box center [312, 95] width 253 height 12
click at [245, 275] on div "Dubai REL" at bounding box center [318, 281] width 267 height 12
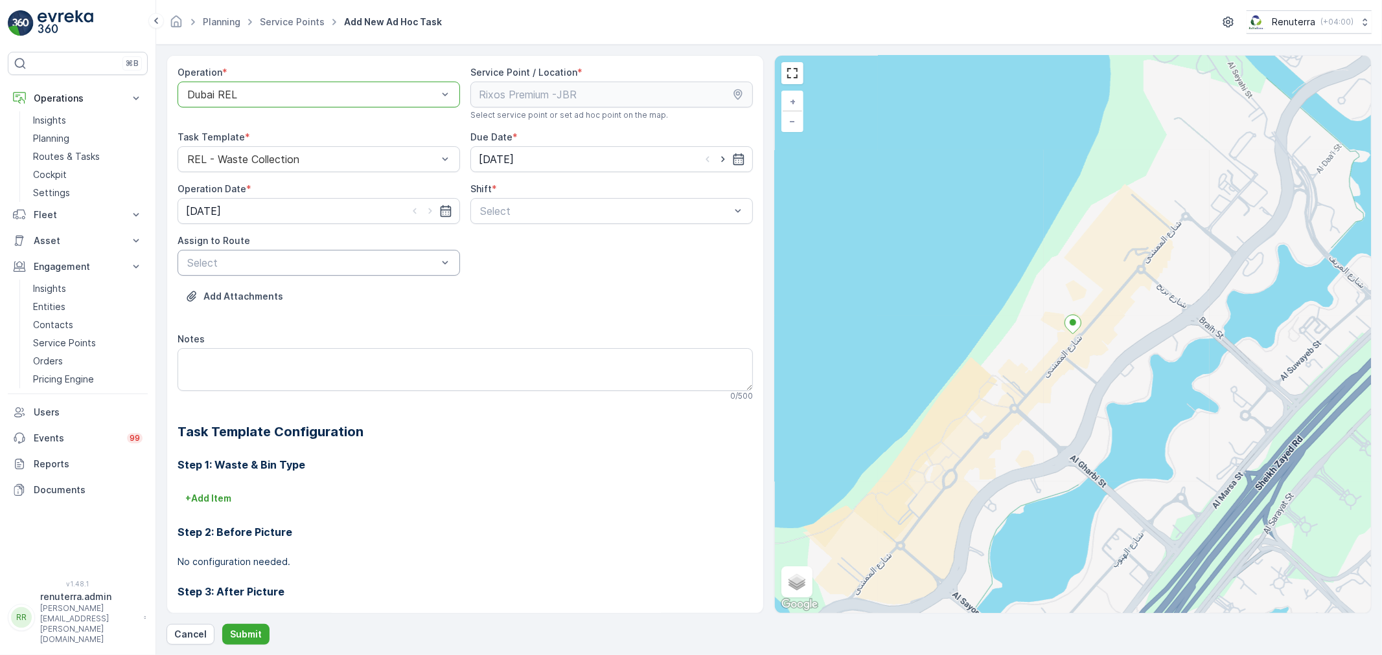
click at [272, 260] on div at bounding box center [312, 263] width 253 height 12
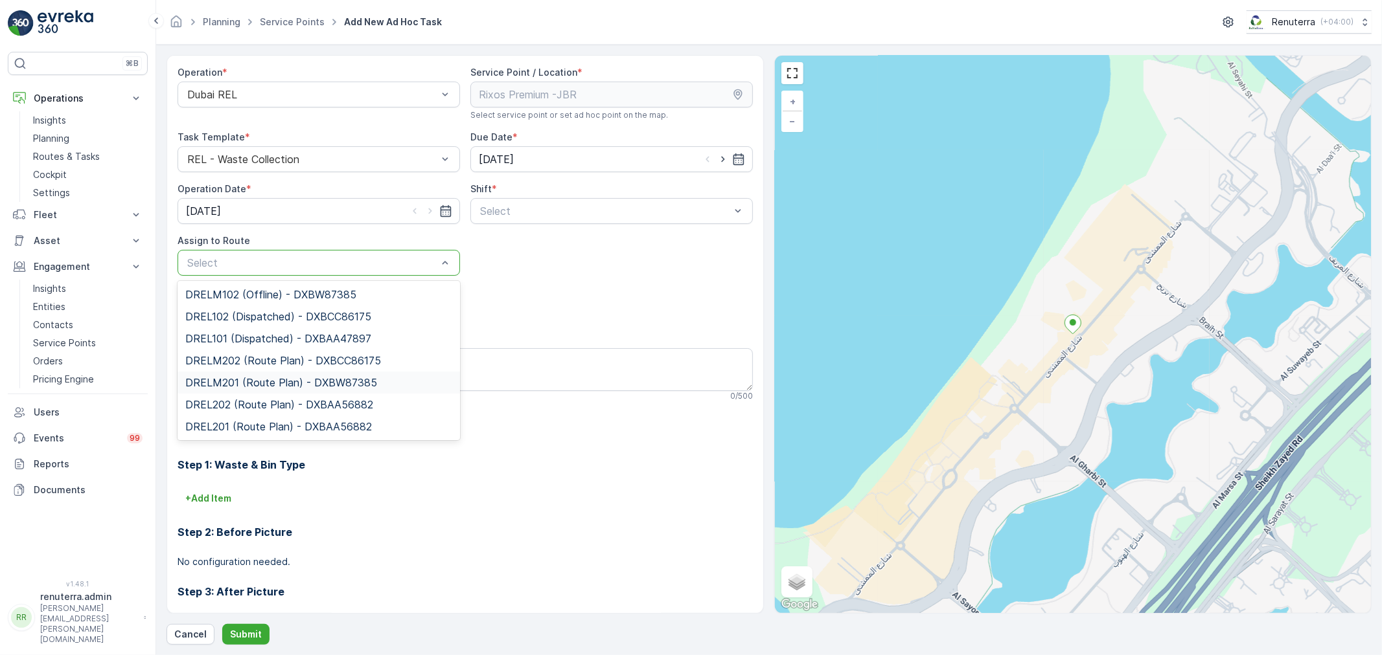
click at [273, 381] on span "DRELM201 (Route Plan) - DXBW87385" at bounding box center [281, 383] width 192 height 12
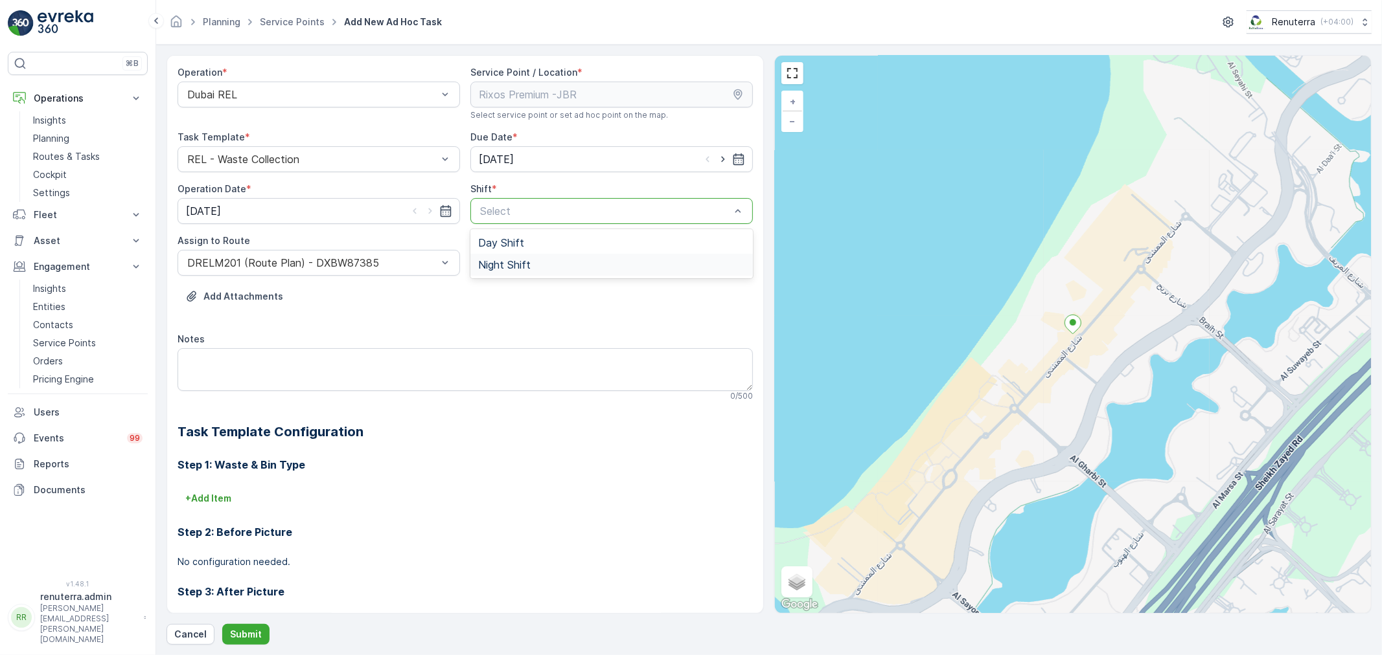
click at [500, 261] on span "Night Shift" at bounding box center [504, 265] width 52 height 12
click at [251, 630] on p "Submit" at bounding box center [246, 634] width 32 height 13
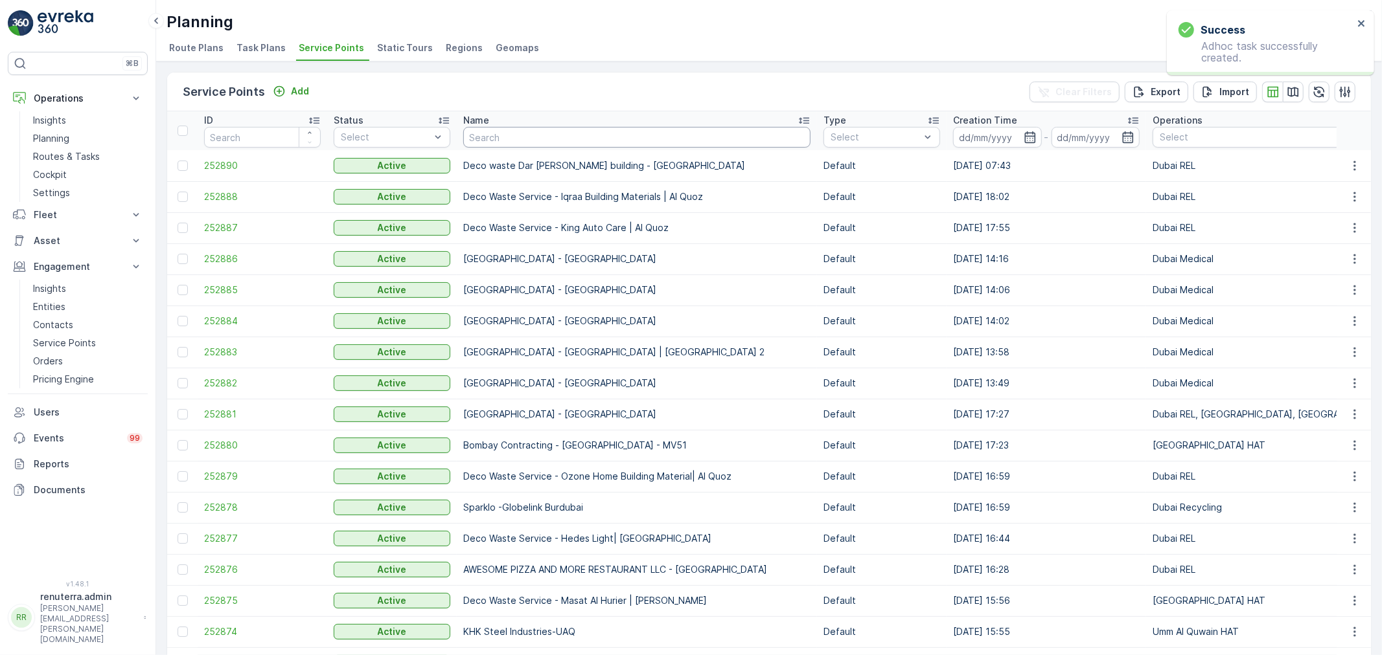
click at [541, 141] on input "text" at bounding box center [636, 137] width 347 height 21
type input "rix"
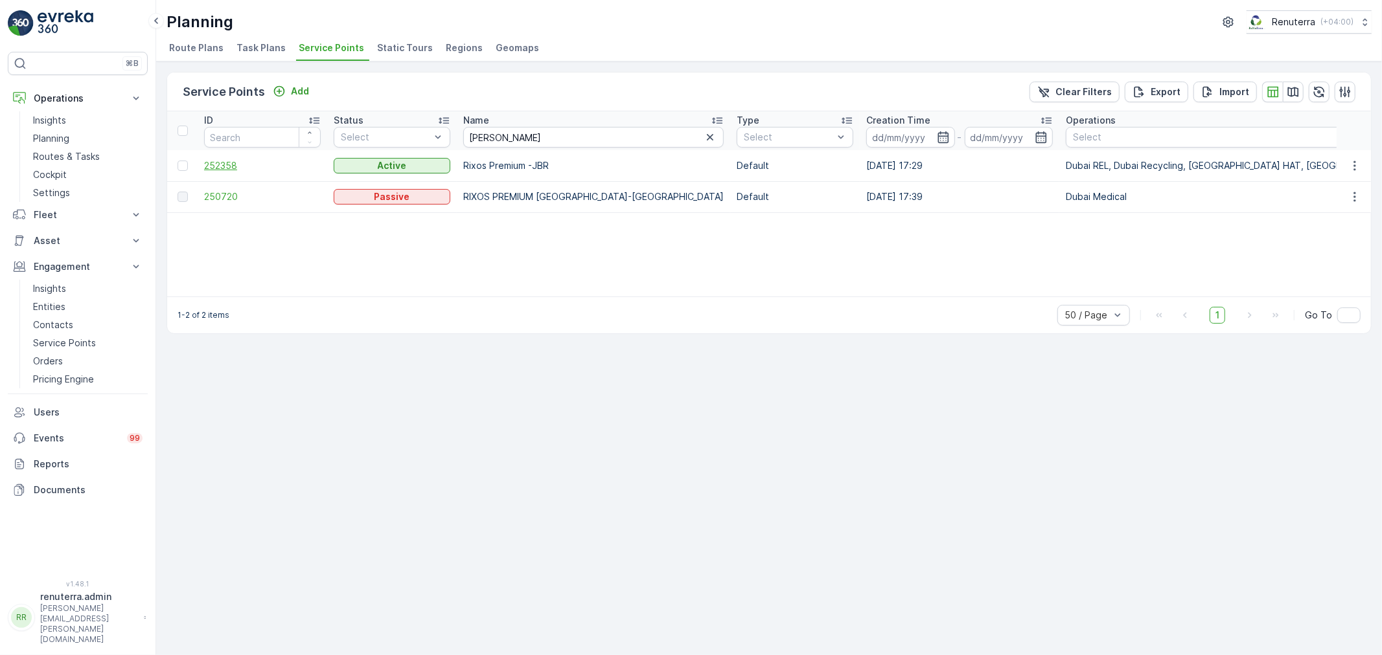
click at [231, 165] on span "252358" at bounding box center [262, 165] width 117 height 13
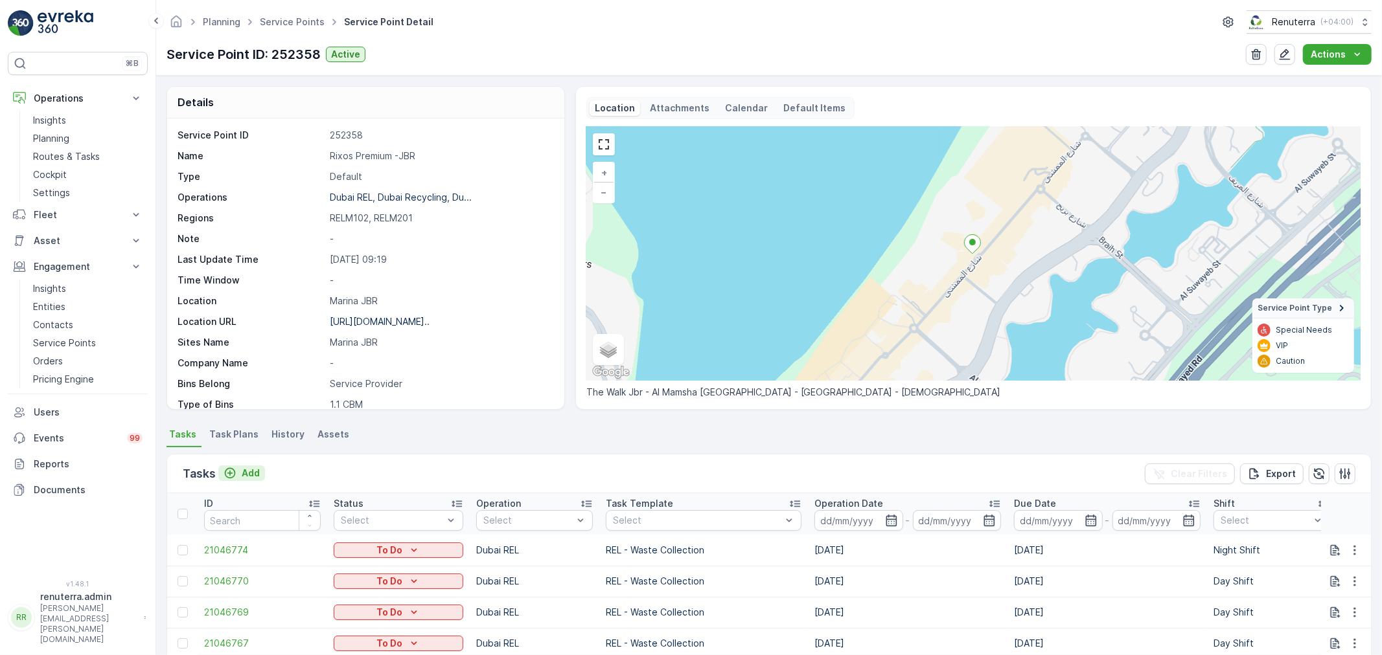
click at [251, 477] on p "Add" at bounding box center [251, 473] width 18 height 13
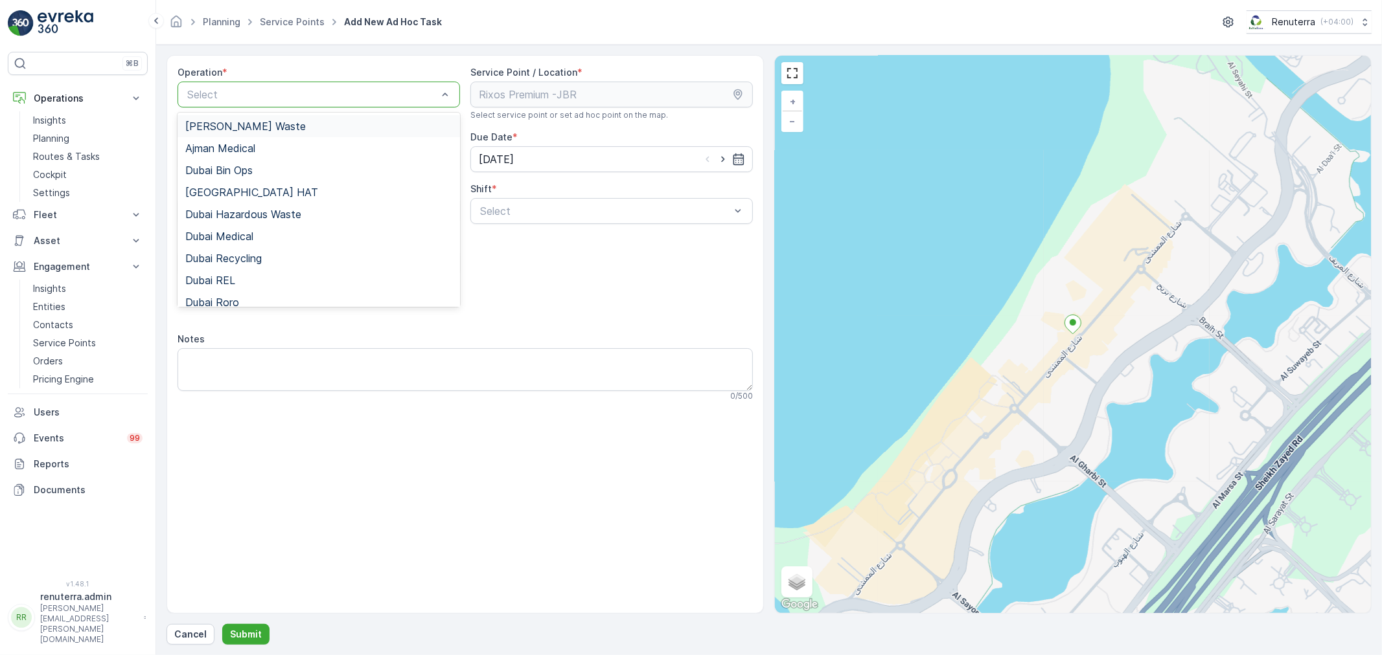
click at [348, 93] on div at bounding box center [312, 95] width 253 height 12
click at [229, 279] on span "Dubai REL" at bounding box center [210, 281] width 50 height 12
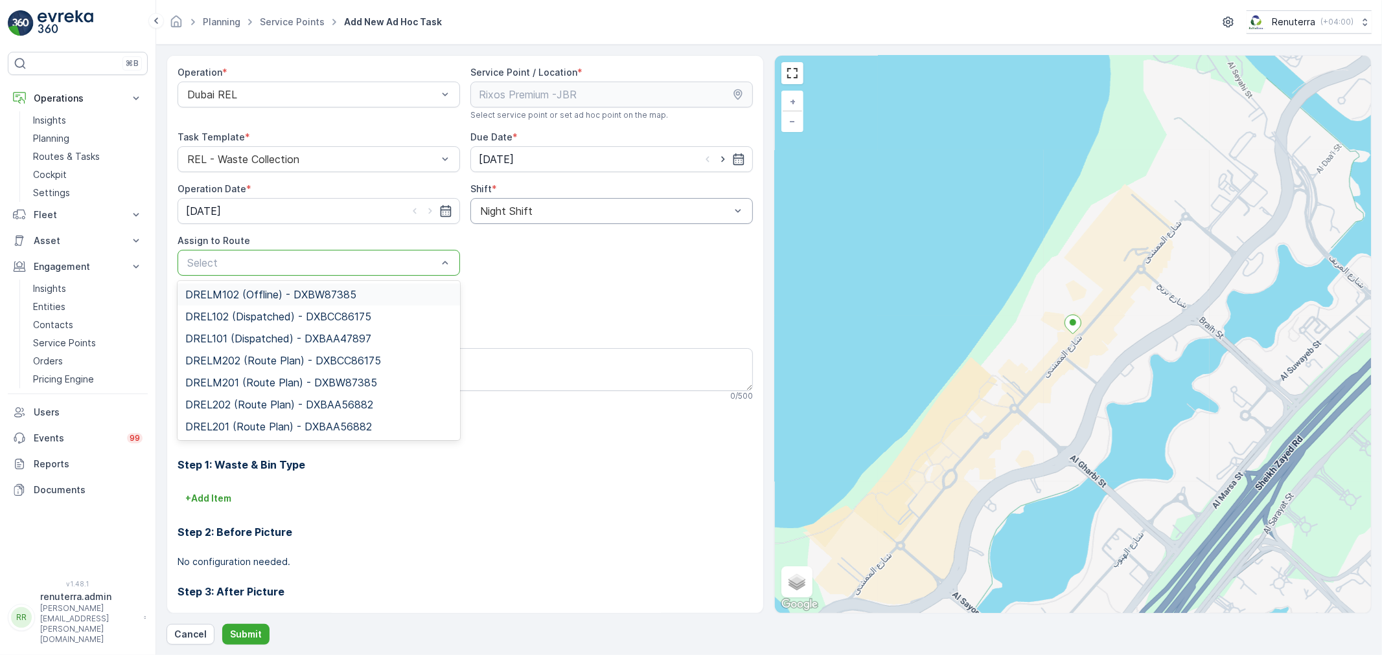
click at [346, 263] on div at bounding box center [312, 263] width 253 height 12
click at [286, 383] on span "DRELM201 (Route Plan) - DXBW87385" at bounding box center [281, 383] width 192 height 12
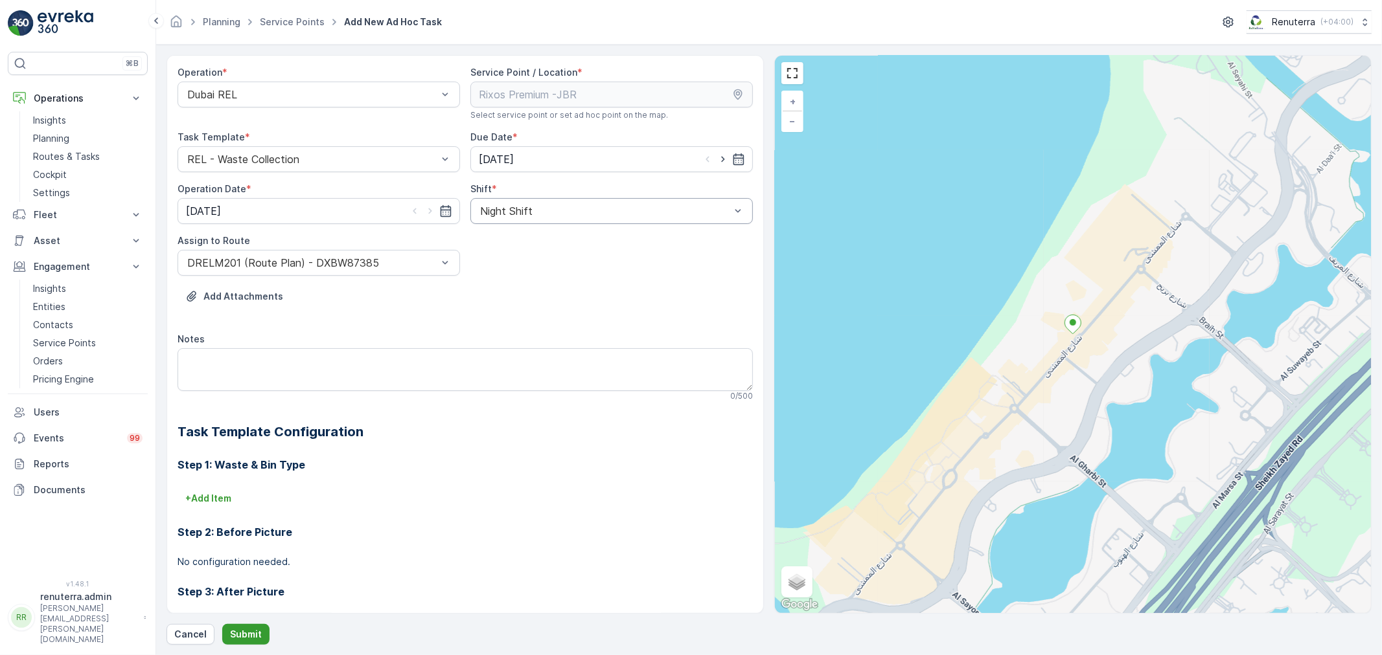
click at [234, 629] on p "Submit" at bounding box center [246, 634] width 32 height 13
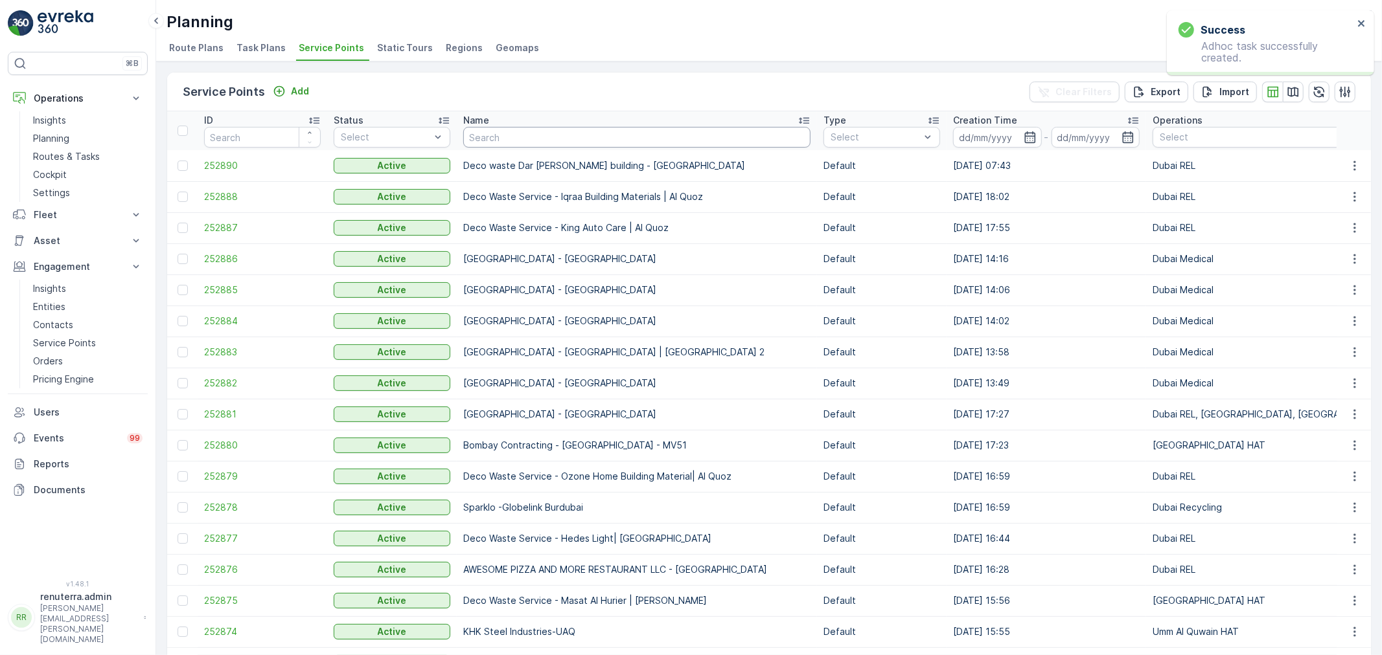
click at [538, 139] on input "text" at bounding box center [636, 137] width 347 height 21
type input "rix"
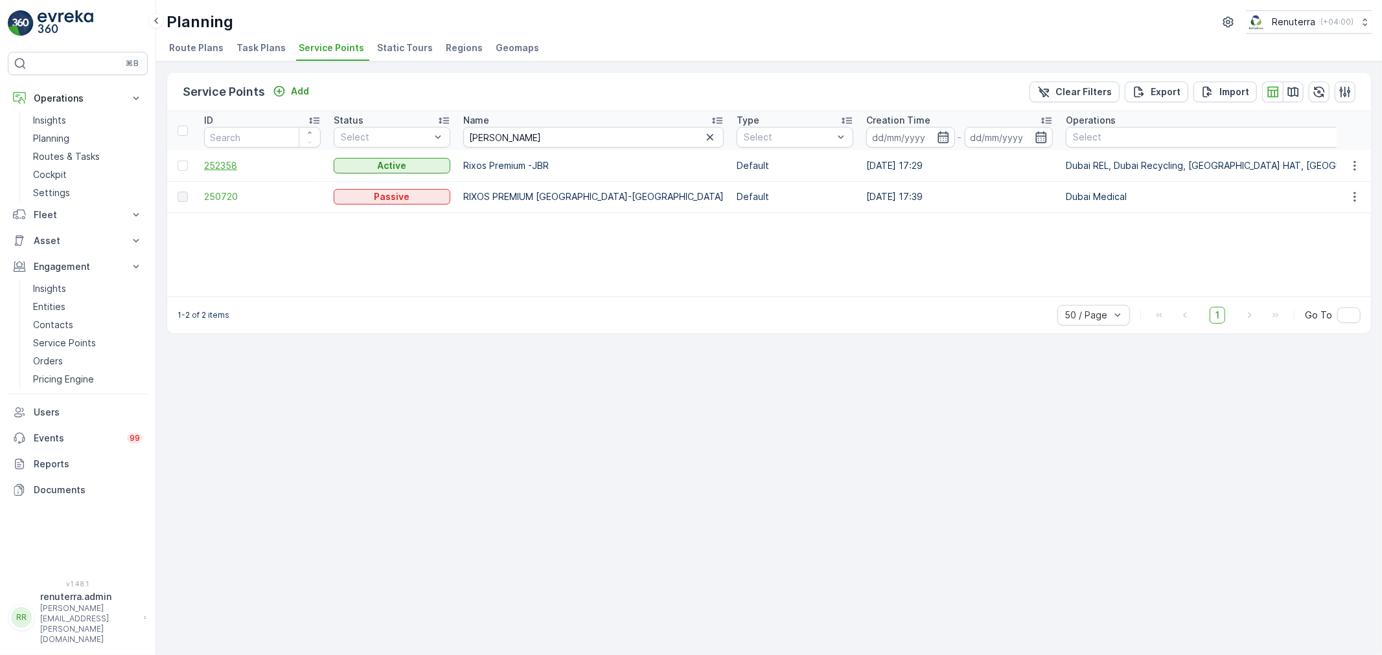
click at [230, 163] on span "252358" at bounding box center [262, 165] width 117 height 13
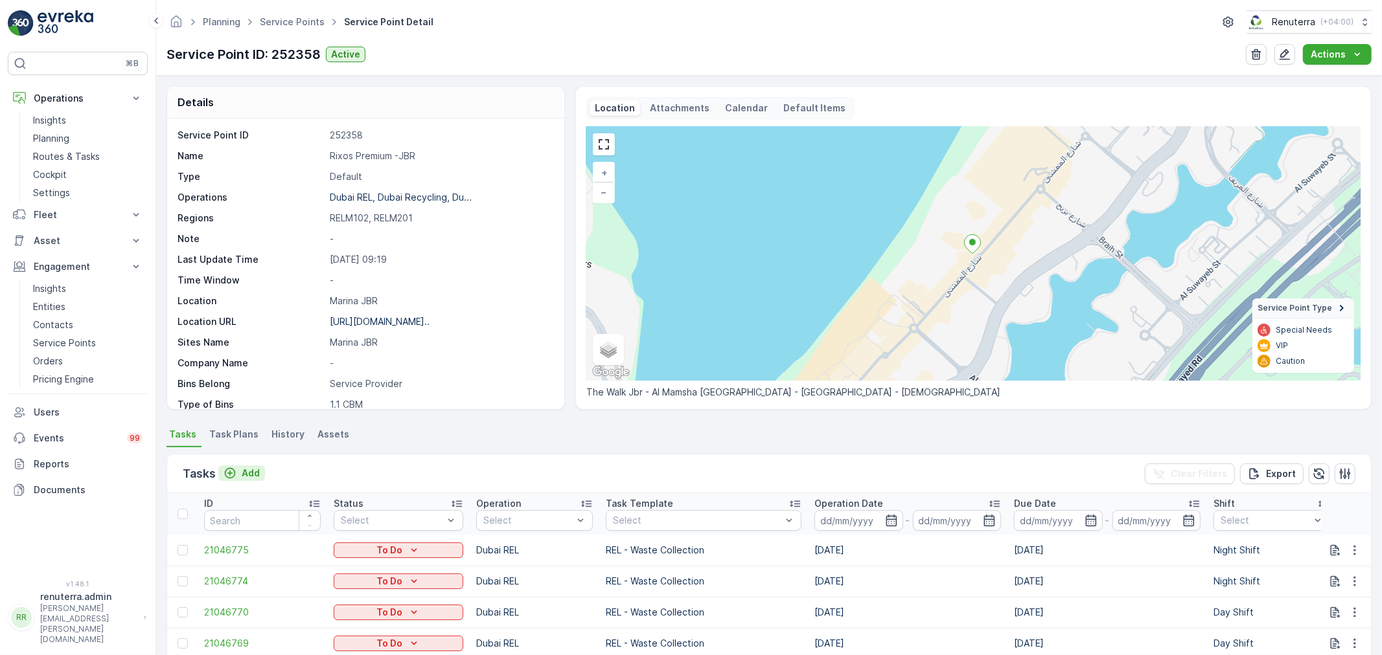
click at [251, 473] on p "Add" at bounding box center [251, 473] width 18 height 13
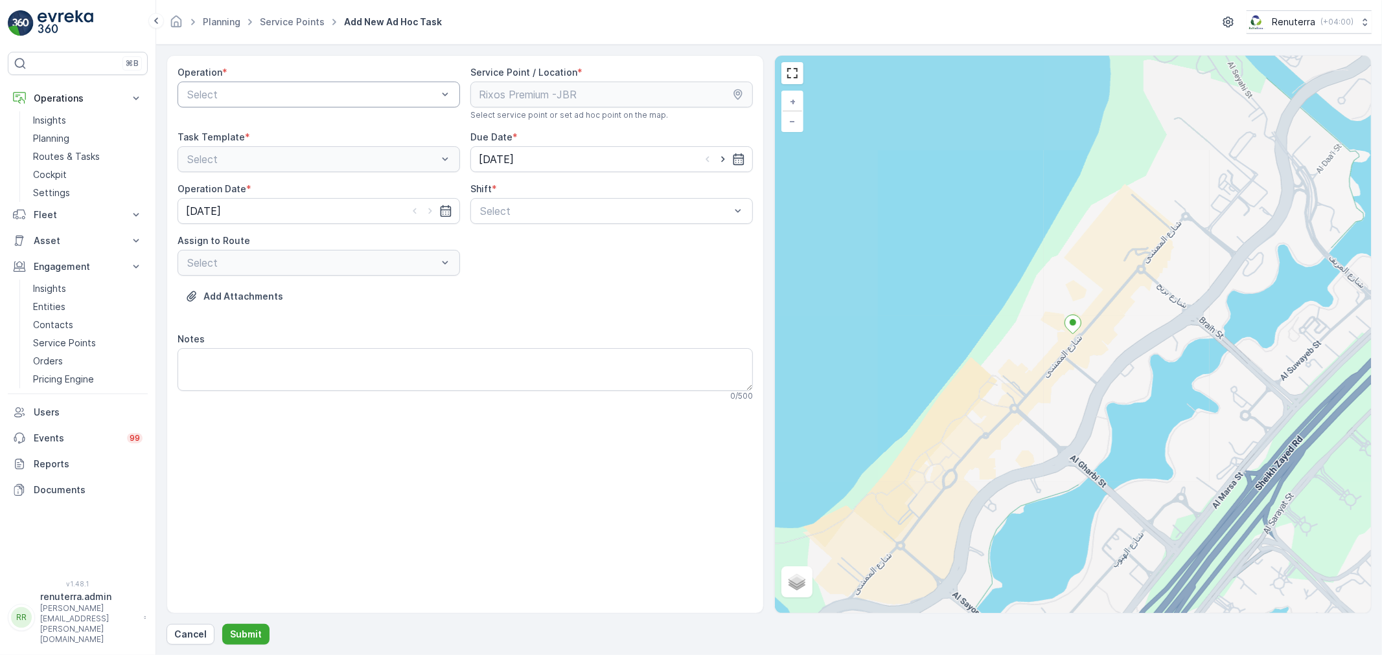
click at [268, 104] on div "Select" at bounding box center [318, 95] width 282 height 26
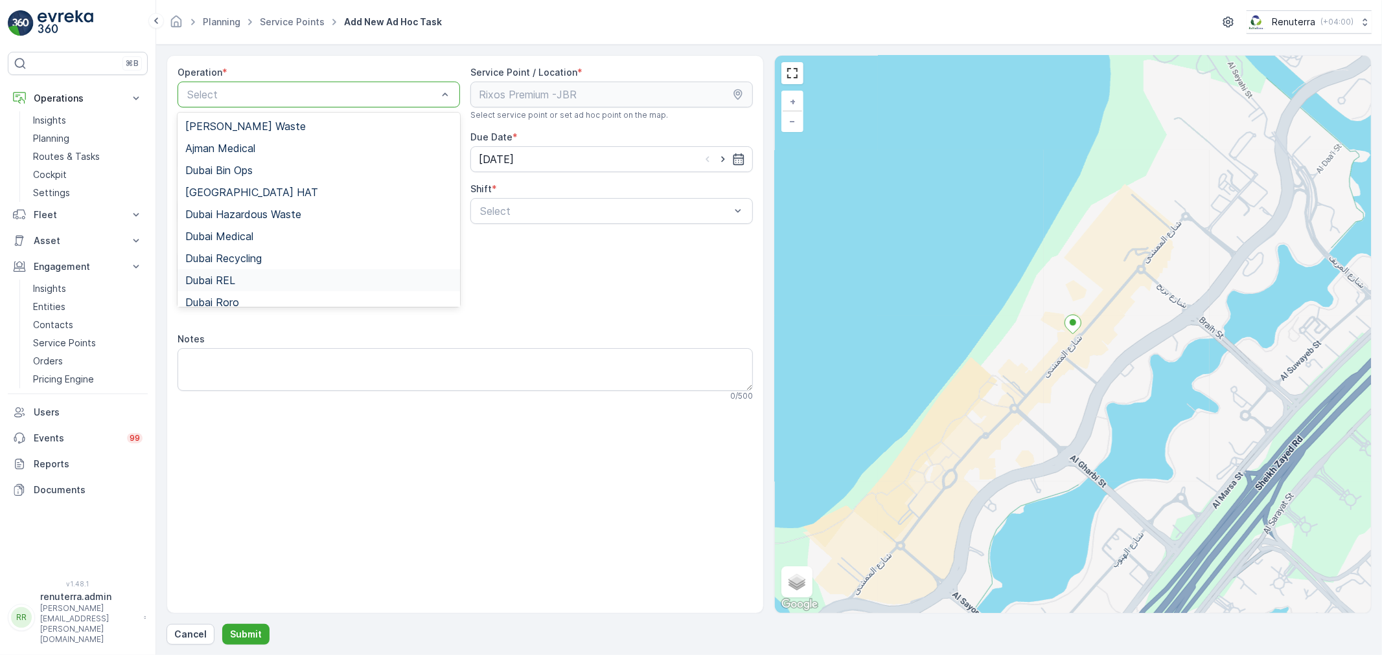
click at [234, 279] on span "Dubai REL" at bounding box center [210, 281] width 50 height 12
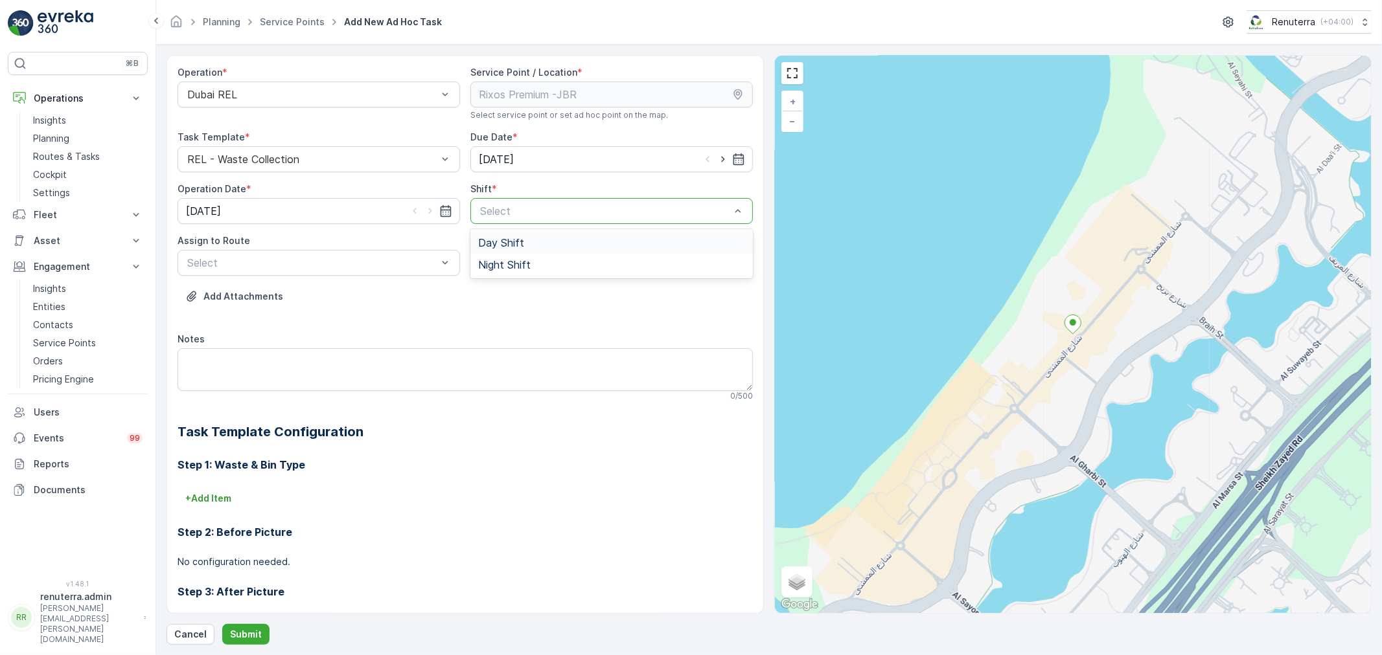
click at [548, 215] on div at bounding box center [605, 211] width 253 height 12
click at [512, 259] on span "Night Shift" at bounding box center [504, 265] width 52 height 12
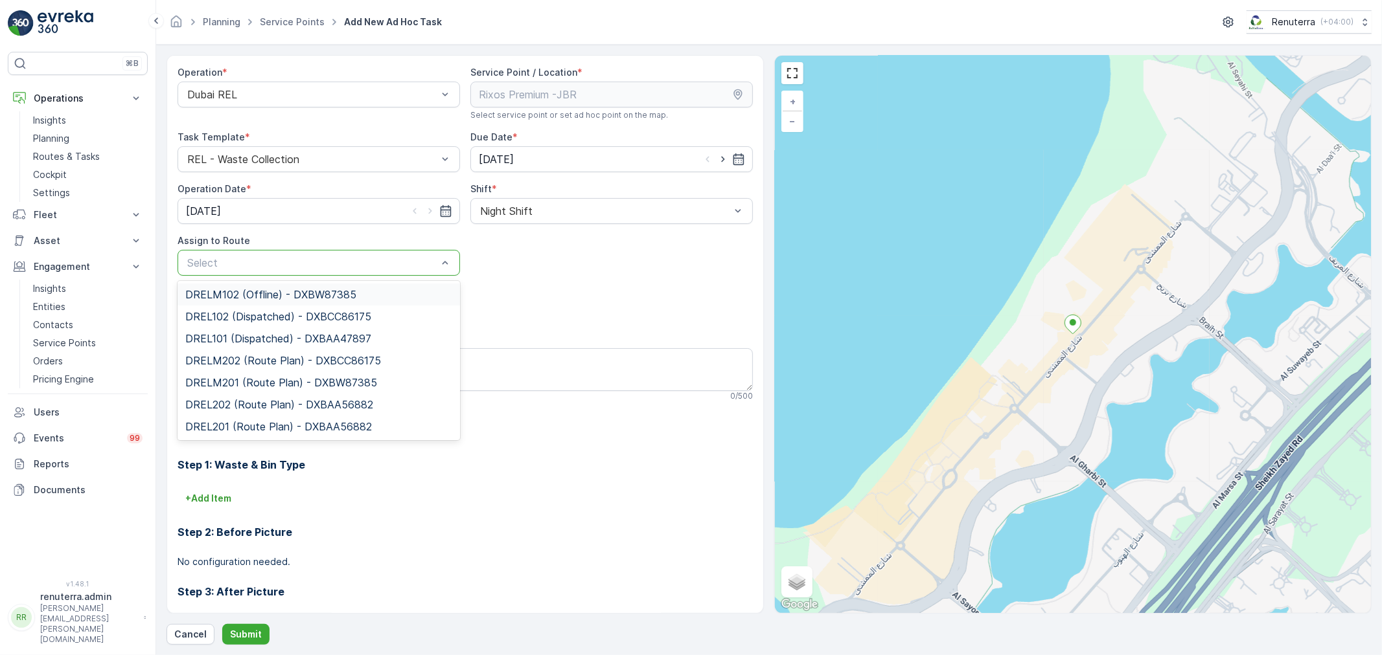
click at [334, 264] on div at bounding box center [312, 263] width 253 height 12
click at [275, 380] on span "DRELM201 (Route Plan) - DXBW87385" at bounding box center [281, 383] width 192 height 12
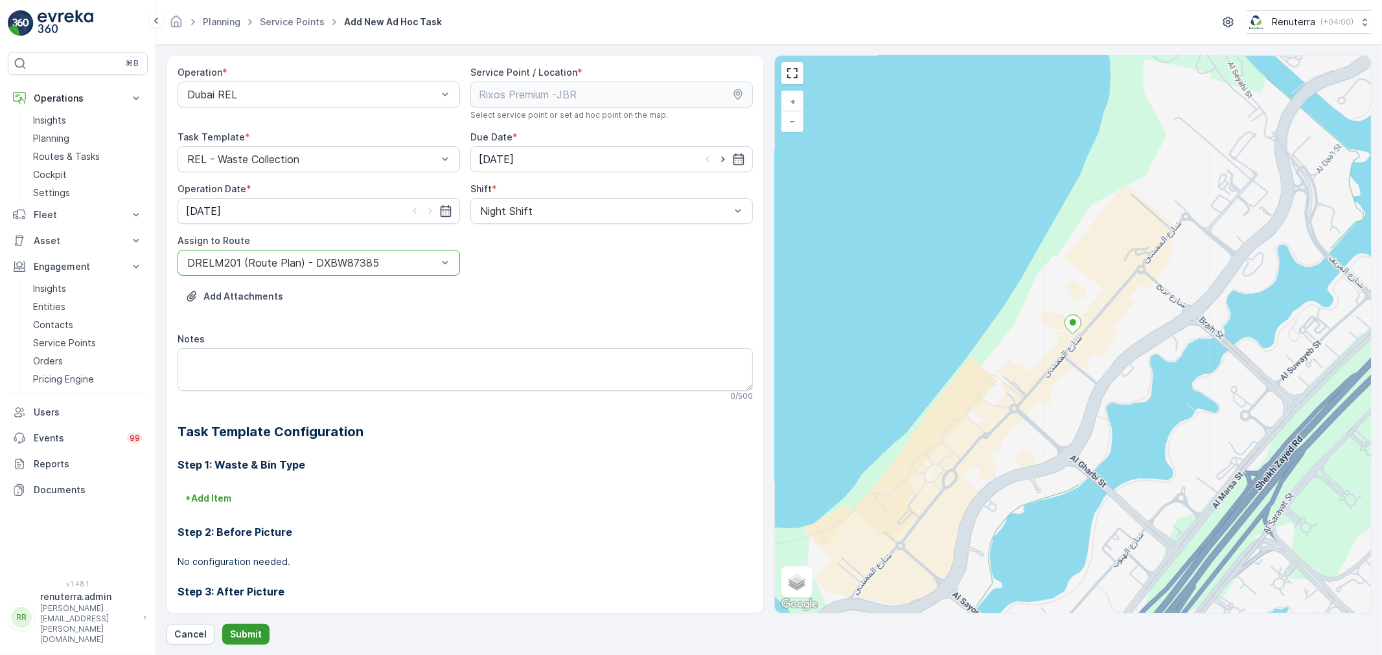
click at [258, 635] on p "Submit" at bounding box center [246, 634] width 32 height 13
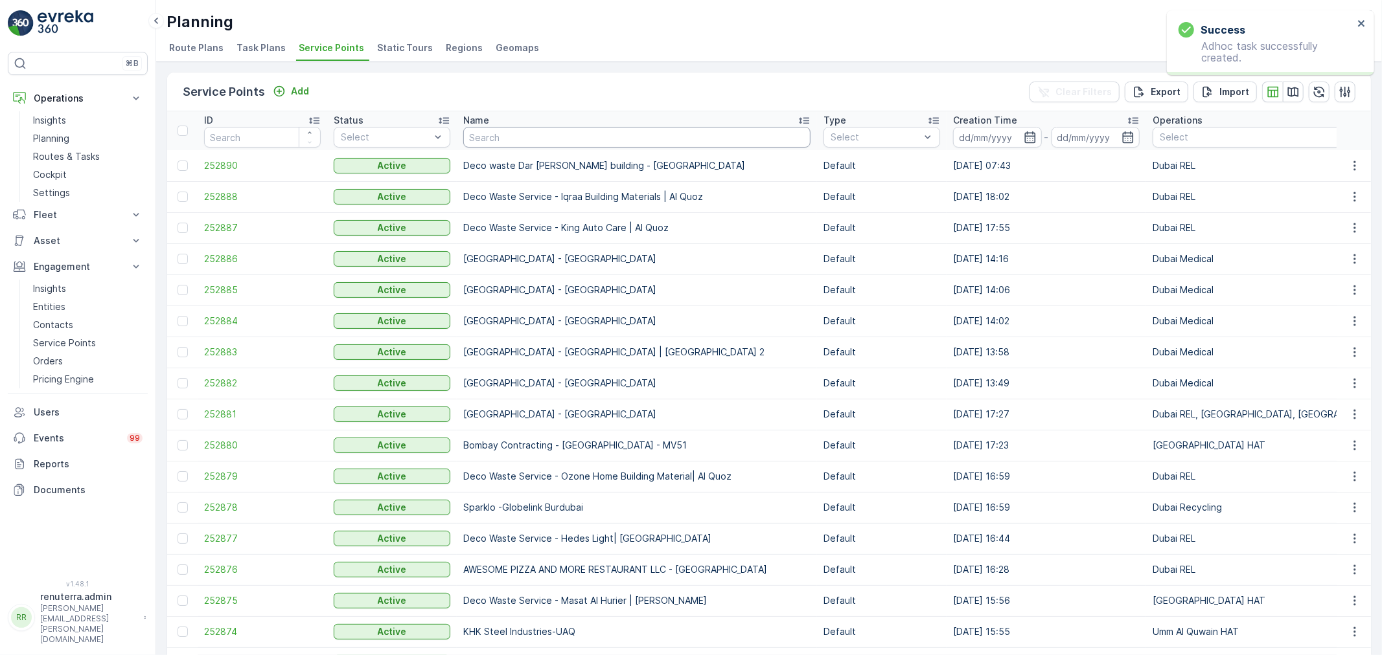
click at [535, 145] on input "text" at bounding box center [636, 137] width 347 height 21
type input "ri"
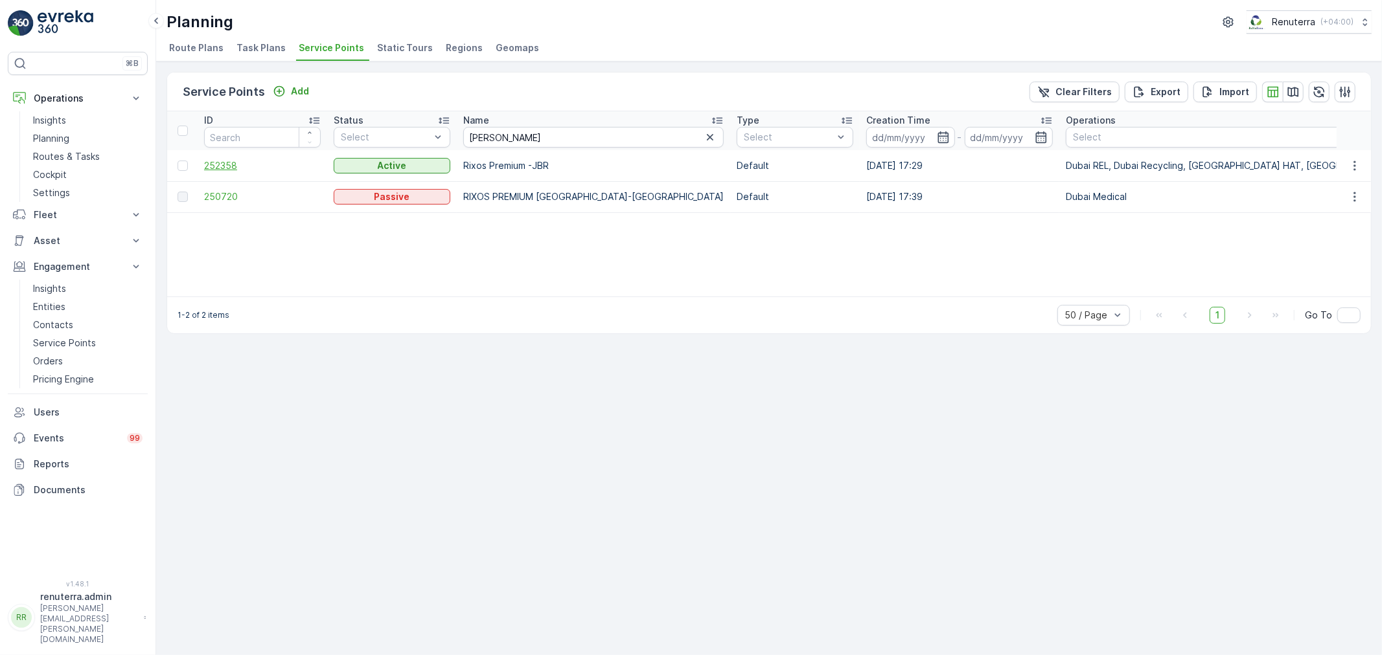
click at [211, 168] on span "252358" at bounding box center [262, 165] width 117 height 13
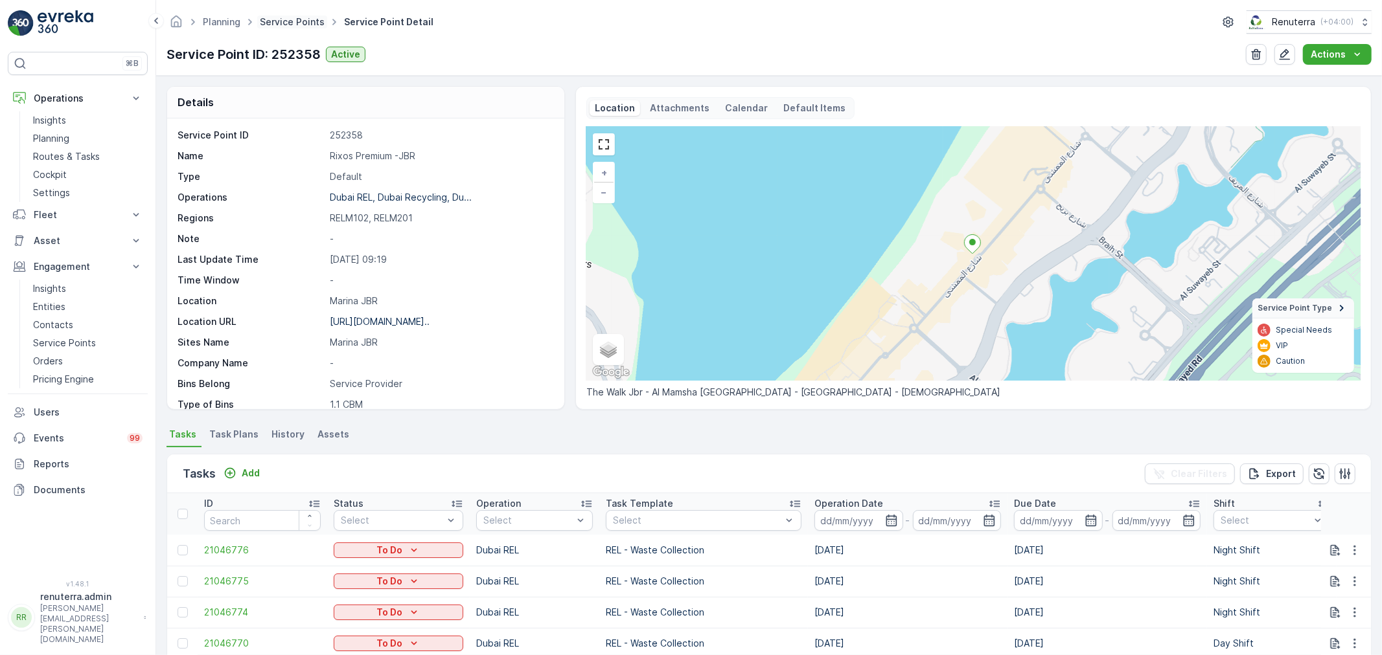
click at [282, 22] on link "Service Points" at bounding box center [292, 21] width 65 height 11
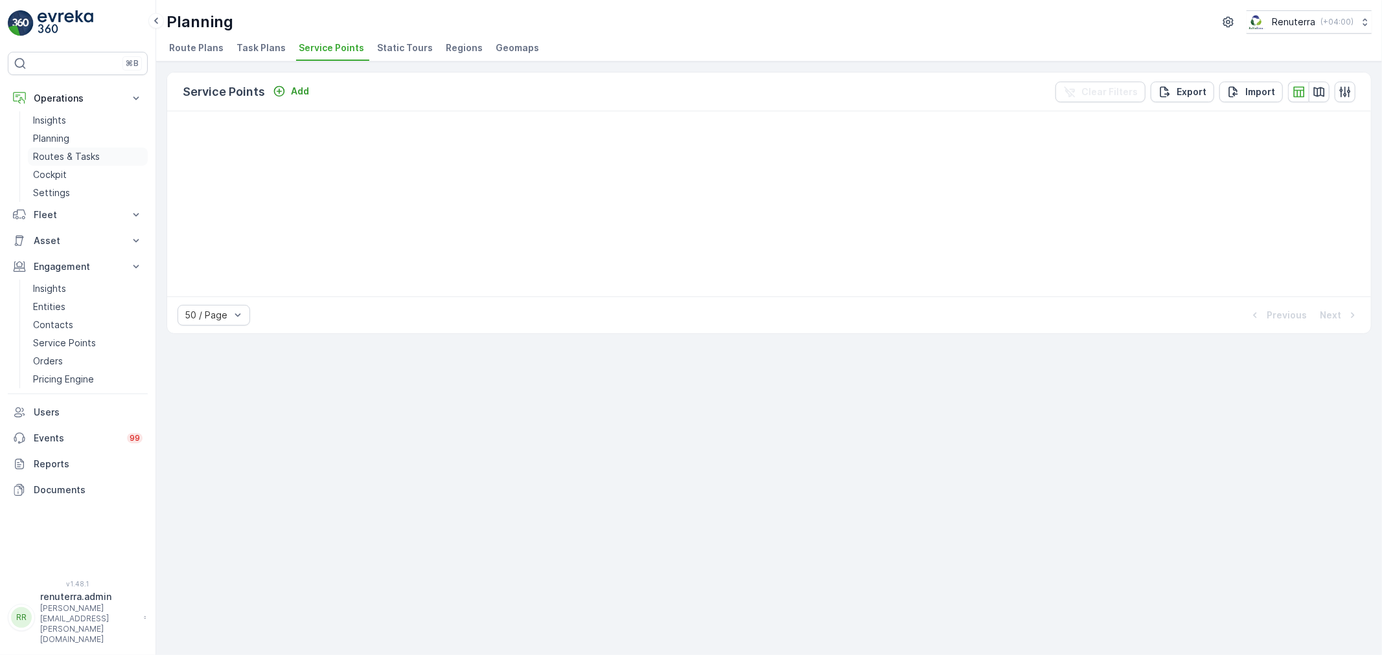
click at [50, 154] on p "Routes & Tasks" at bounding box center [66, 156] width 67 height 13
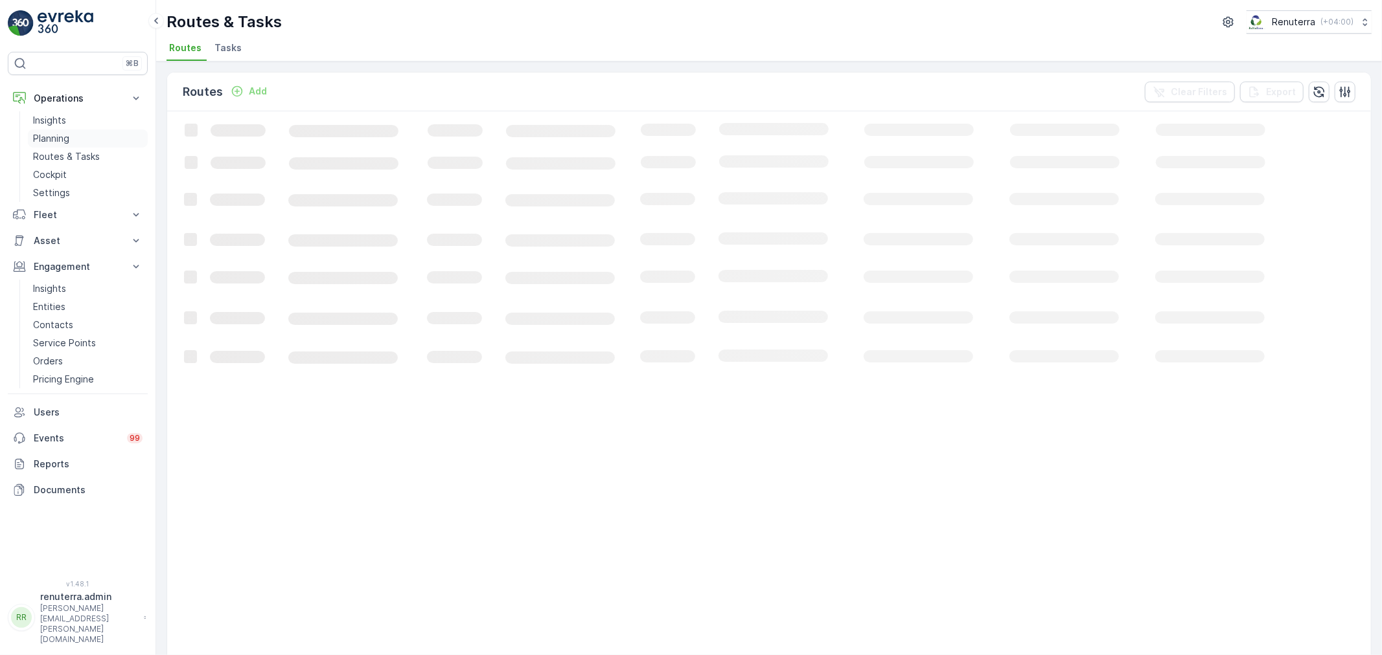
click at [54, 139] on p "Planning" at bounding box center [51, 138] width 36 height 13
click at [343, 50] on span "Service Points" at bounding box center [331, 47] width 65 height 13
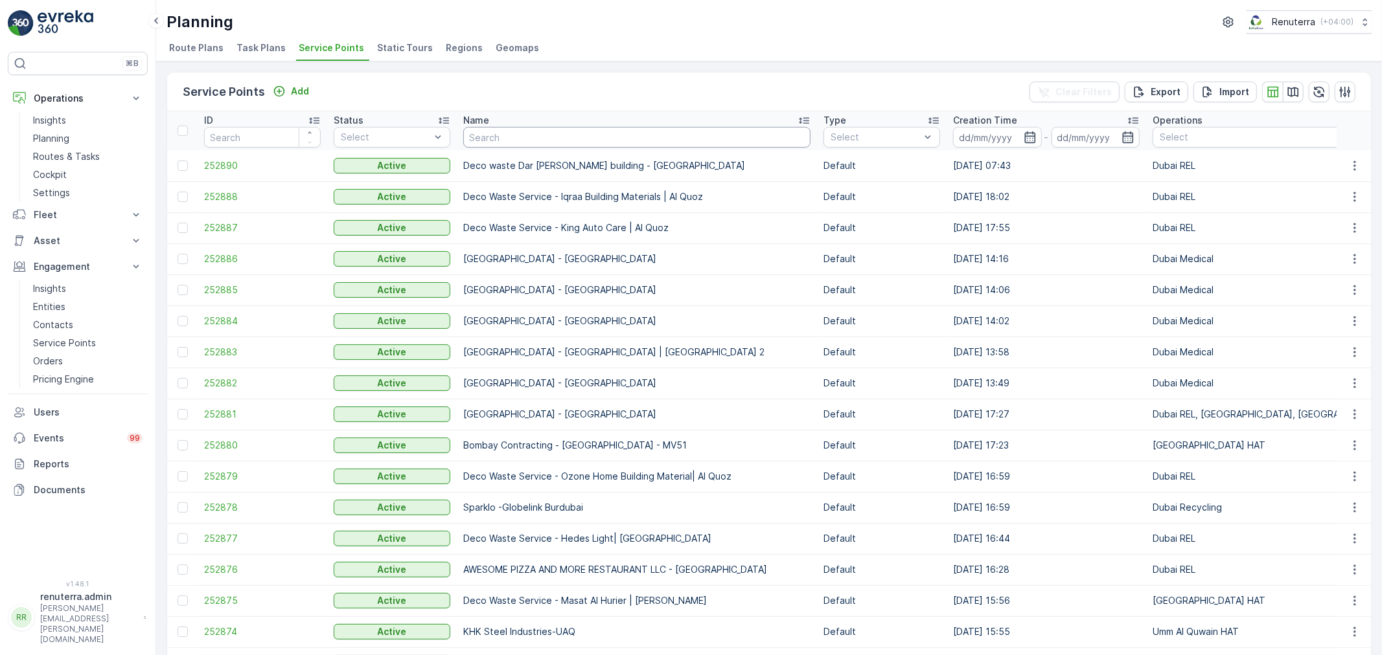
click at [551, 138] on input "text" at bounding box center [636, 137] width 347 height 21
type input "grans"
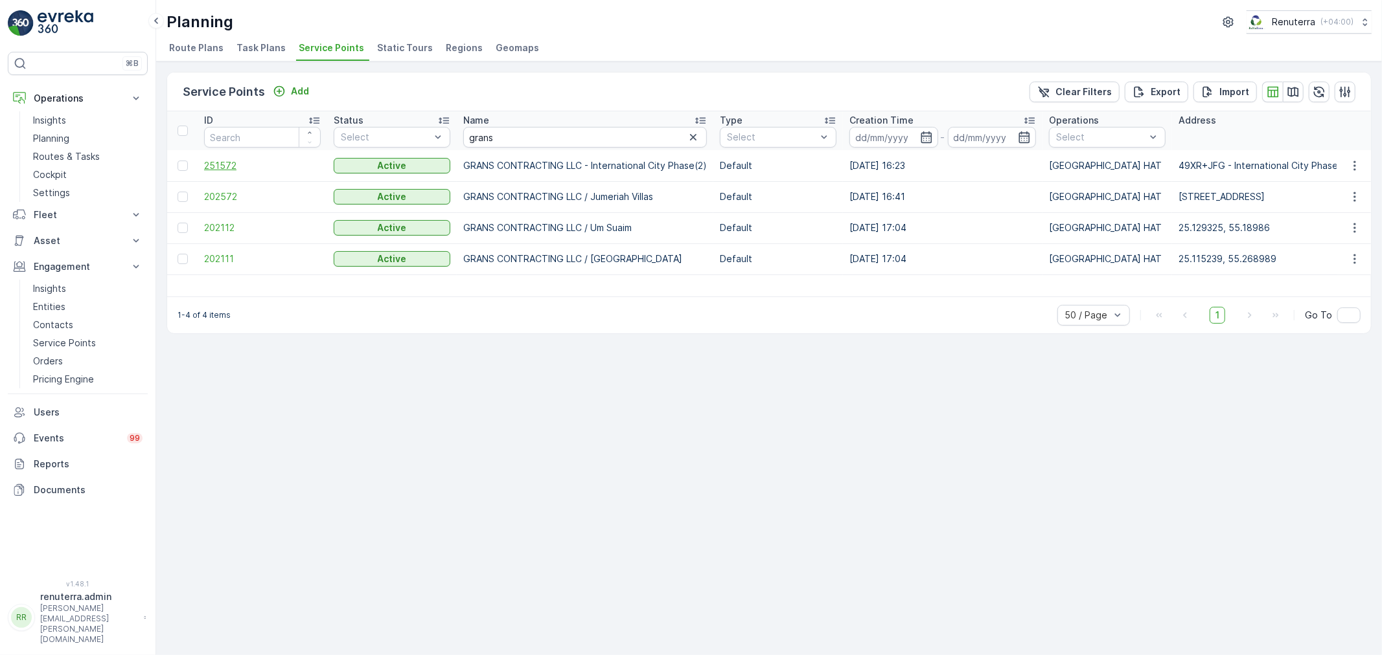
click at [222, 163] on span "251572" at bounding box center [262, 165] width 117 height 13
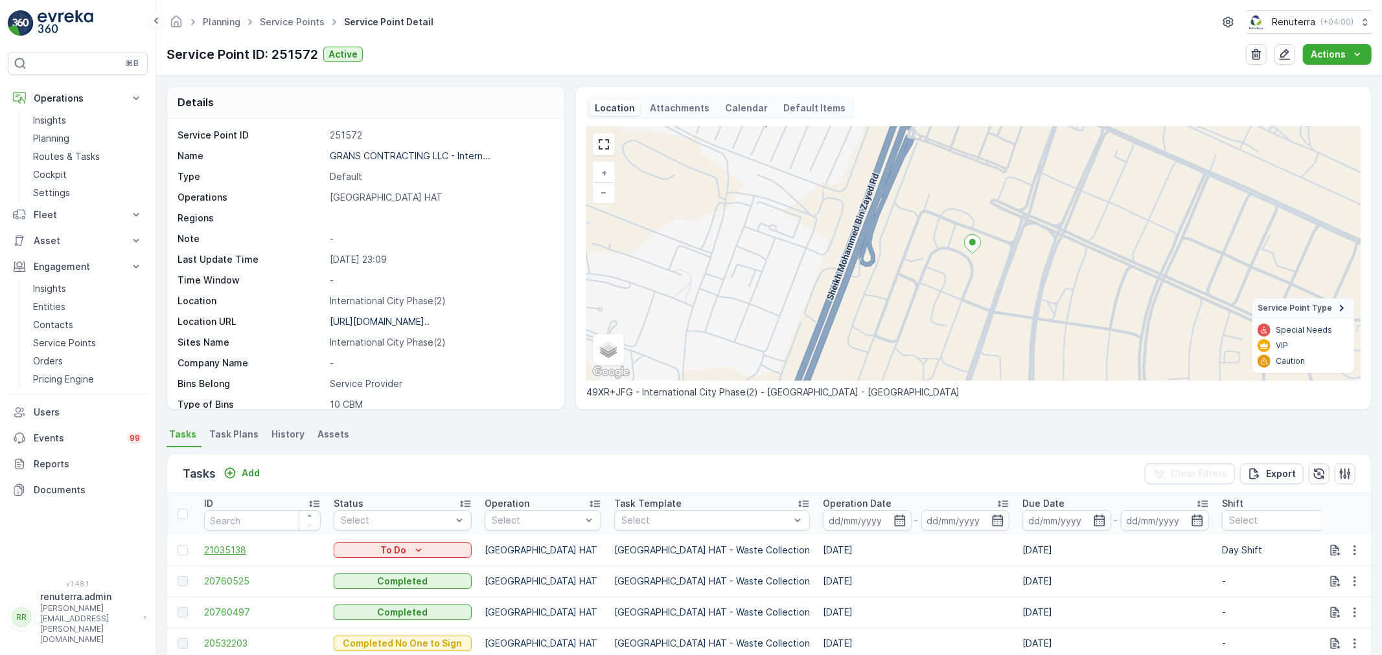
click at [247, 549] on span "21035138" at bounding box center [262, 550] width 117 height 13
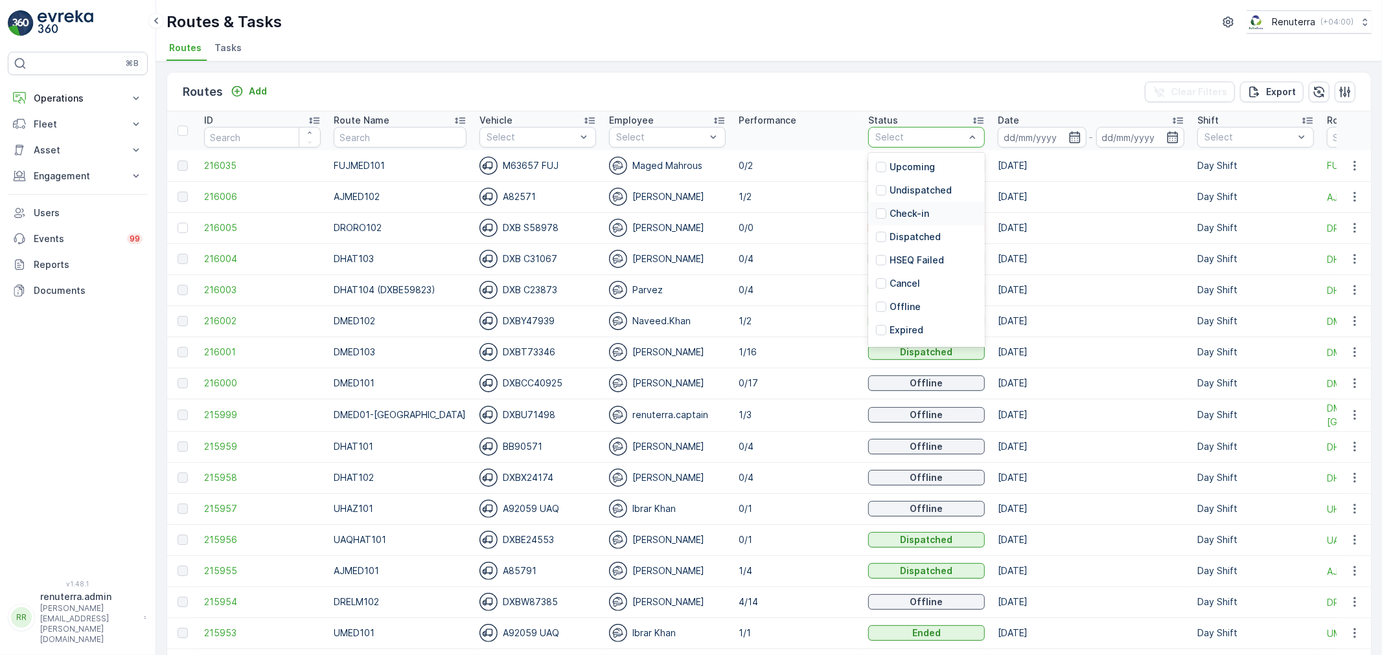
click at [804, 54] on ul "Routes Tasks" at bounding box center [763, 50] width 1194 height 22
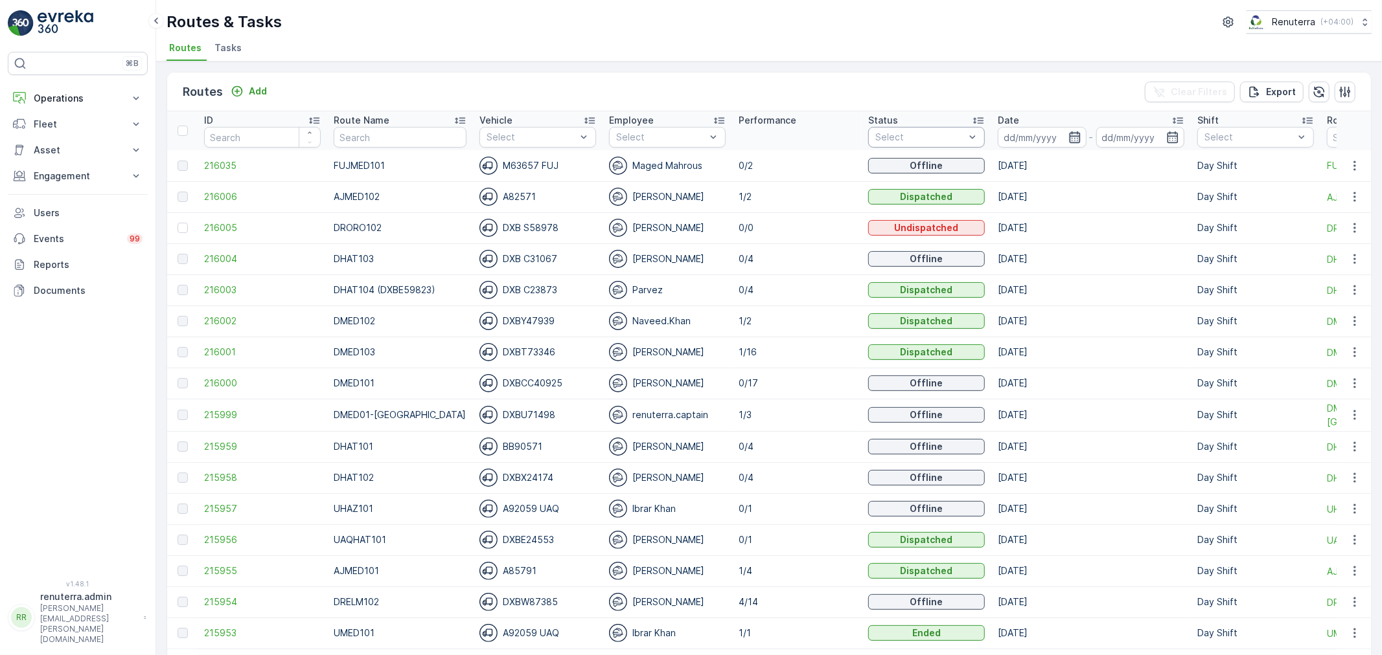
click at [1069, 136] on icon "button" at bounding box center [1074, 137] width 11 height 12
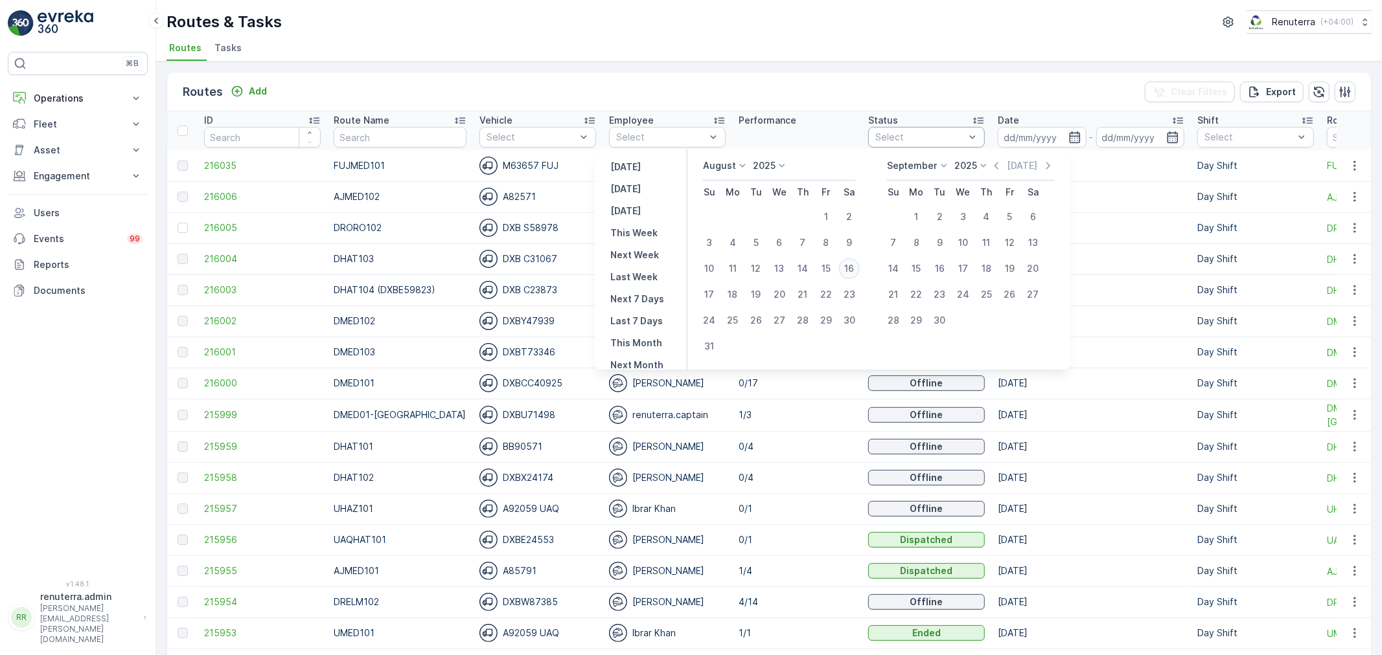
click at [854, 266] on div "16" at bounding box center [849, 268] width 21 height 21
type input "[DATE]"
click at [854, 266] on div "16" at bounding box center [849, 268] width 21 height 21
type input "[DATE]"
click at [882, 83] on div "Routes Add Clear Filters Export" at bounding box center [768, 92] width 1203 height 39
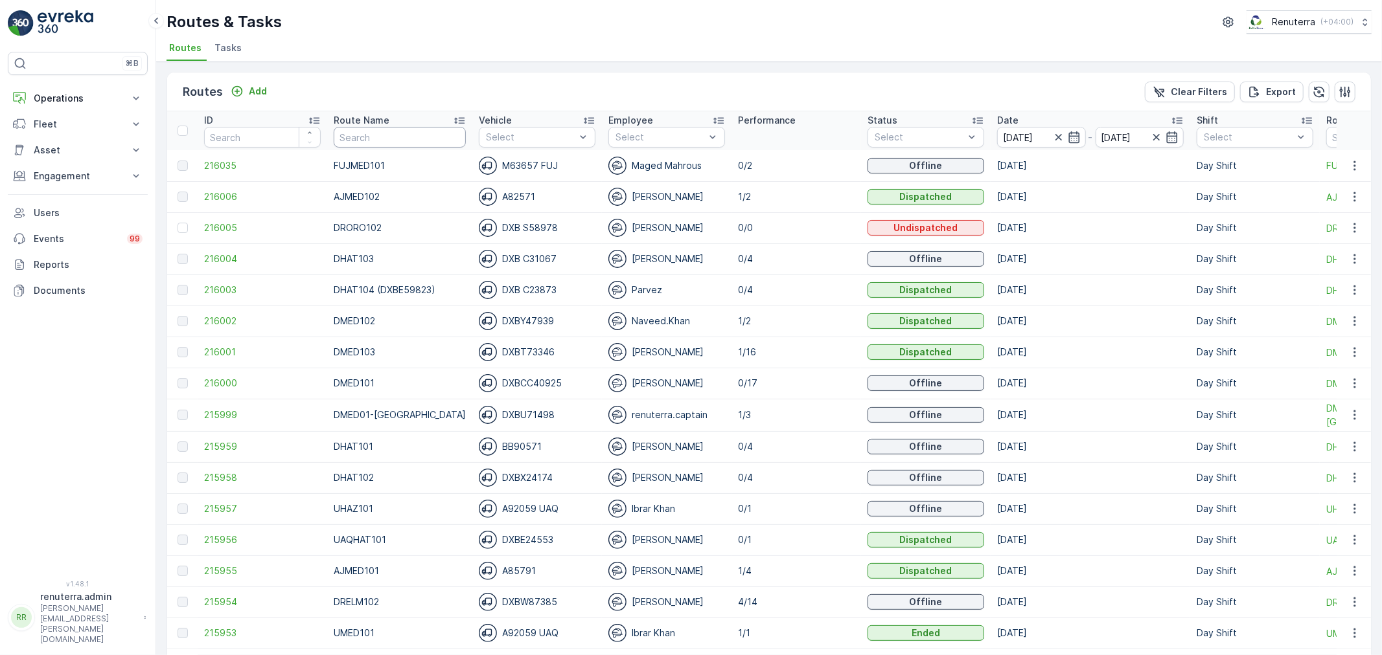
click at [390, 141] on input "text" at bounding box center [400, 137] width 132 height 21
type input "hat"
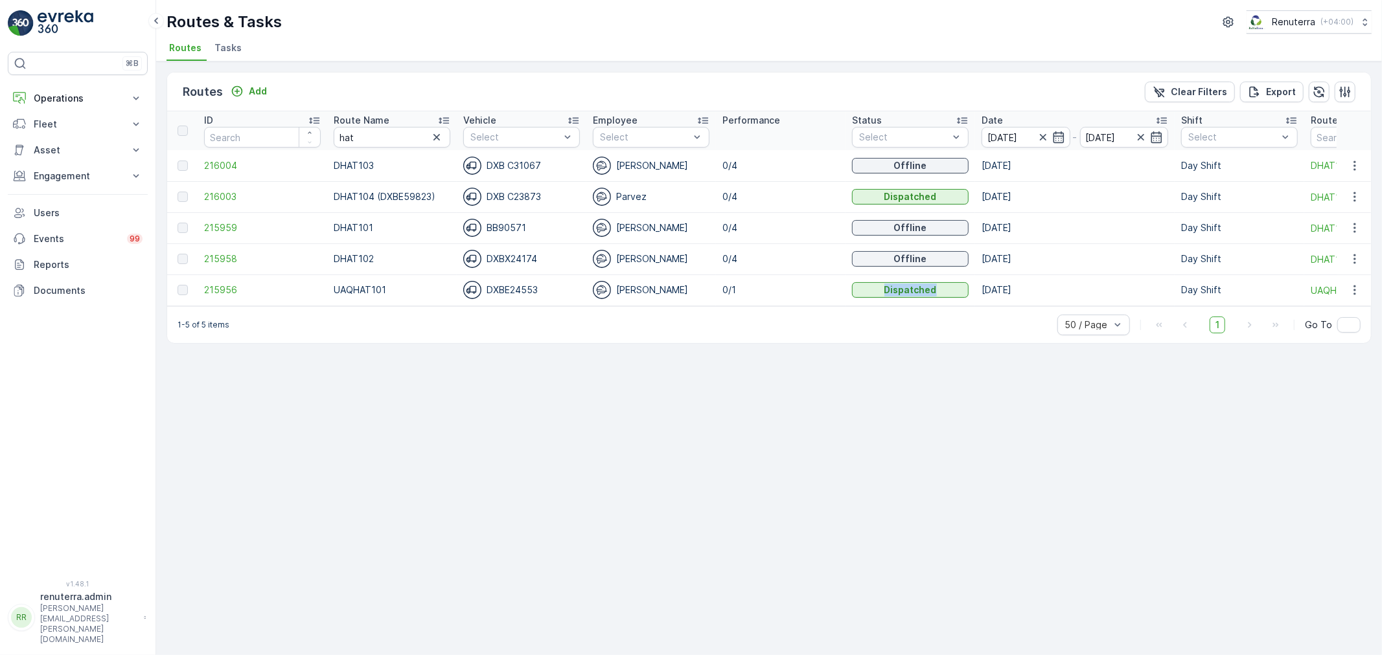
drag, startPoint x: 853, startPoint y: 304, endPoint x: 821, endPoint y: 304, distance: 31.7
click at [821, 304] on tr "215956 UAQHAT101 DXBE24553 [PERSON_NAME] 0/1 Dispatched [DATE] Day Shift UAQHAT…" at bounding box center [882, 290] width 1431 height 31
click at [229, 165] on span "216004" at bounding box center [262, 165] width 117 height 13
click at [211, 190] on span "216003" at bounding box center [262, 196] width 117 height 13
click at [219, 227] on span "215959" at bounding box center [262, 228] width 117 height 13
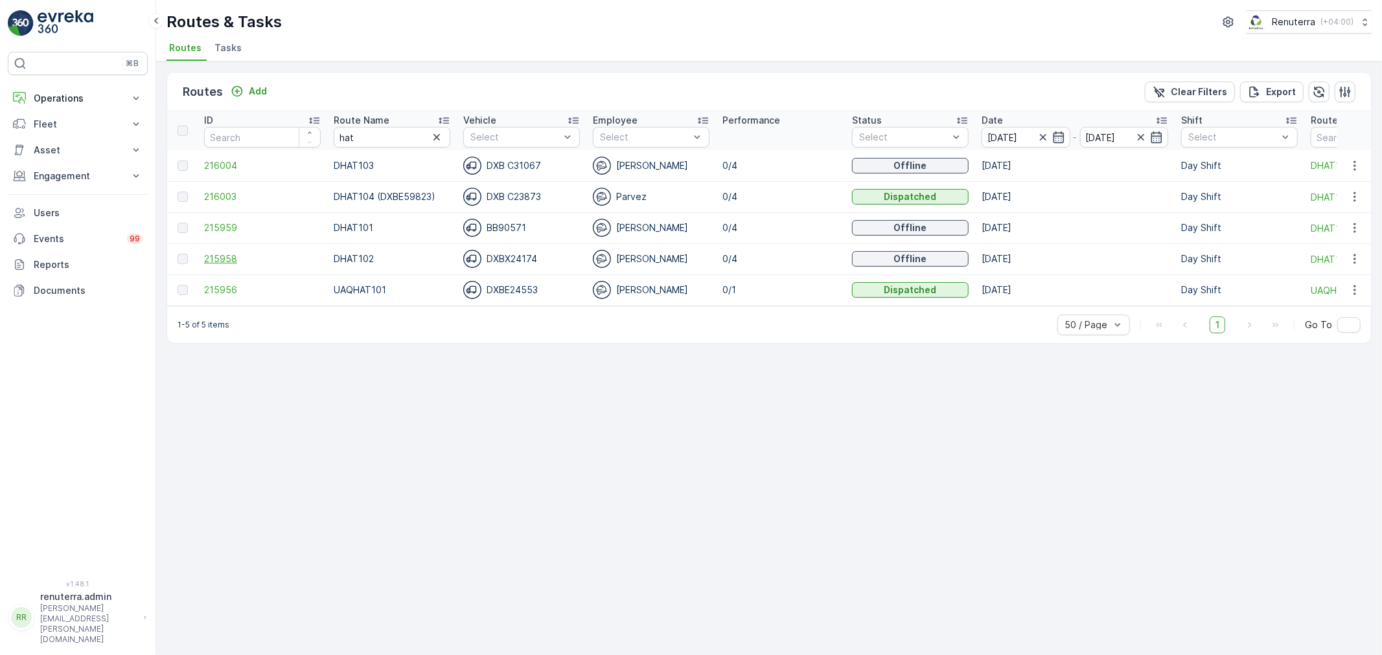
click at [234, 260] on span "215958" at bounding box center [262, 259] width 117 height 13
click at [229, 287] on span "215956" at bounding box center [262, 290] width 117 height 13
click at [215, 159] on span "216004" at bounding box center [262, 165] width 117 height 13
click at [218, 196] on span "216003" at bounding box center [262, 196] width 117 height 13
click at [236, 225] on span "215959" at bounding box center [262, 228] width 117 height 13
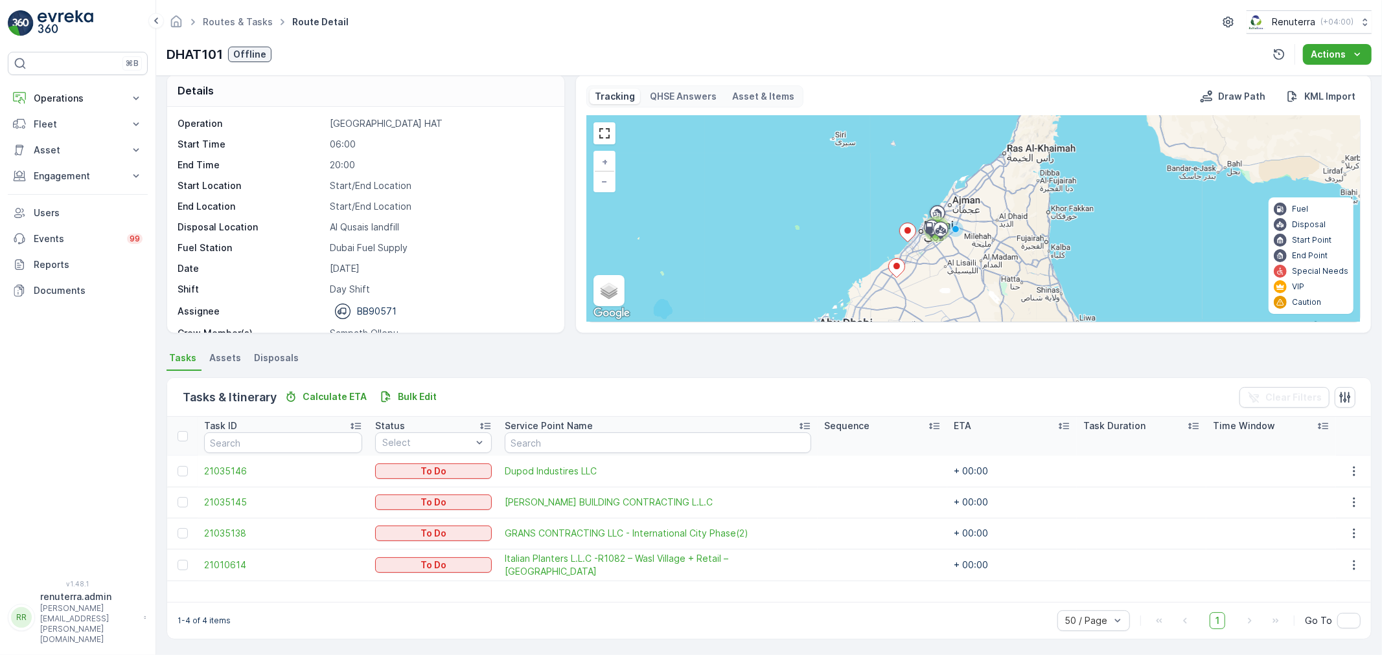
scroll to position [41, 0]
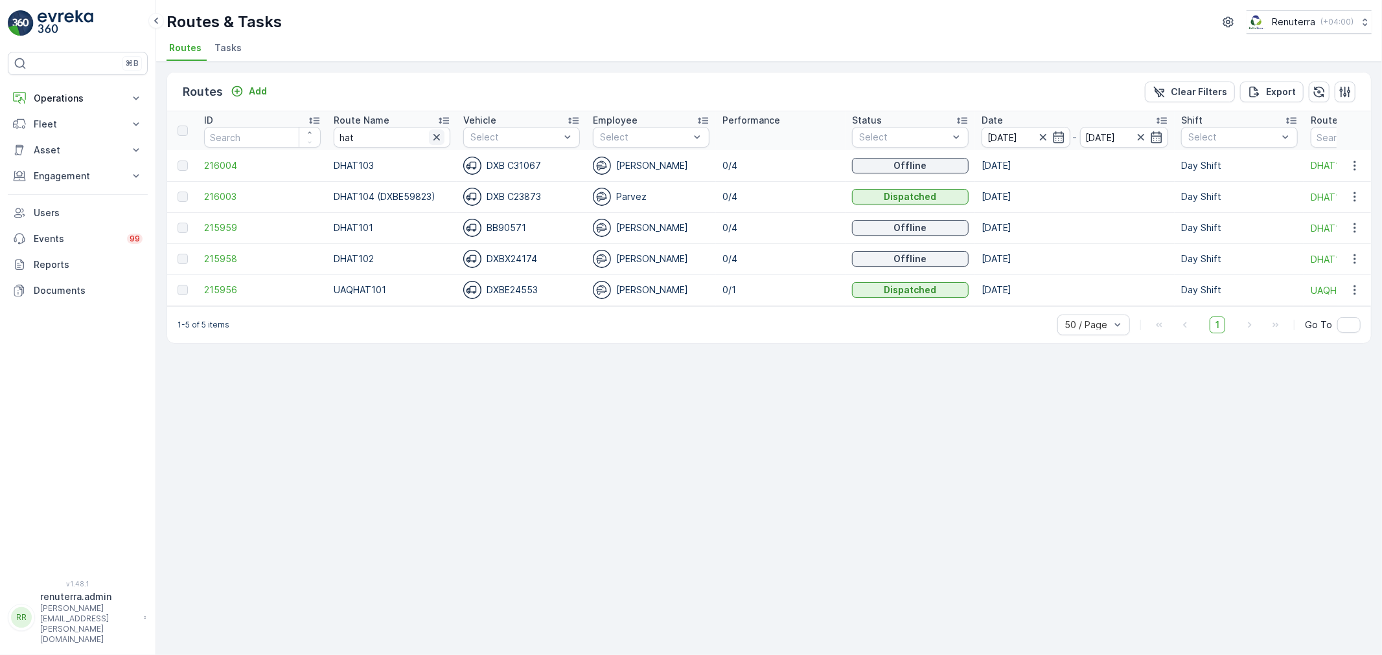
click at [439, 137] on icon "button" at bounding box center [436, 137] width 13 height 13
click at [398, 136] on input "text" at bounding box center [392, 137] width 117 height 21
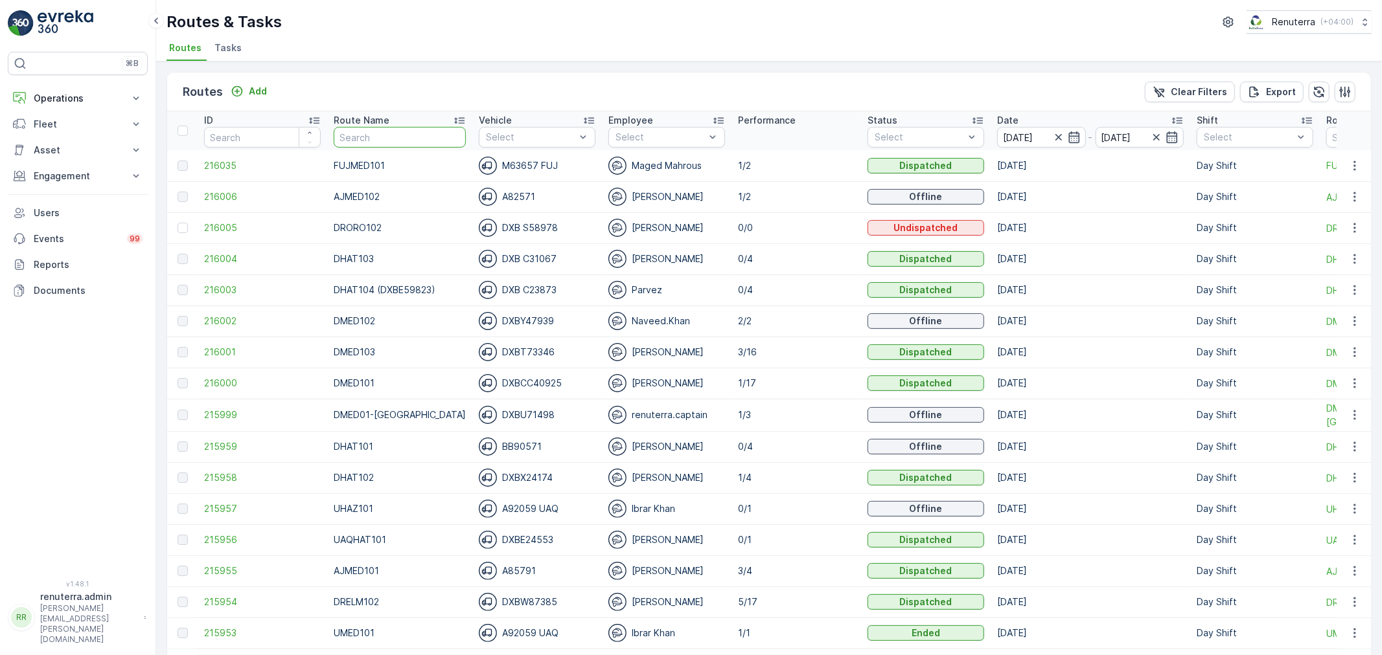
click at [413, 133] on input "text" at bounding box center [400, 137] width 132 height 21
type input "ro"
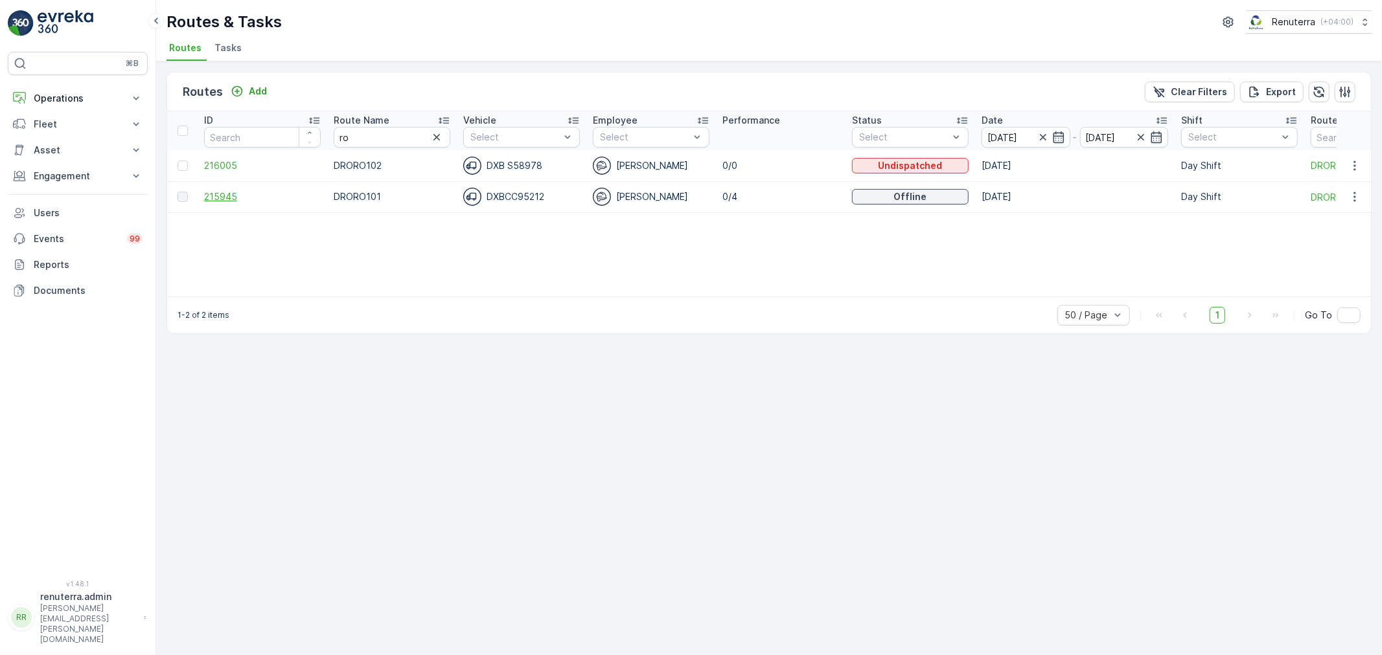
click at [214, 195] on span "215945" at bounding box center [262, 196] width 117 height 13
click at [431, 137] on icon "button" at bounding box center [436, 137] width 13 height 13
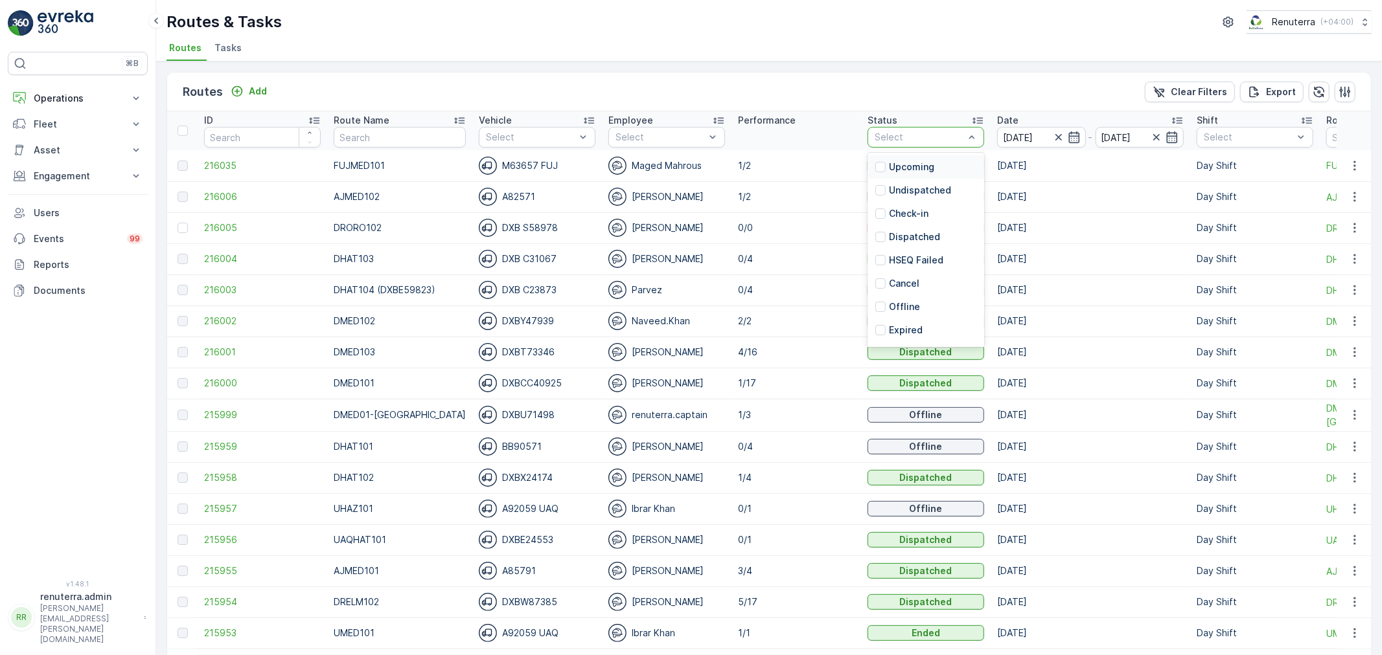
click at [944, 127] on div "Select" at bounding box center [925, 137] width 117 height 21
click at [856, 70] on div "Routes Add Clear Filters Export ID Route Name Vehicle Select Employee Select Pe…" at bounding box center [768, 359] width 1225 height 594
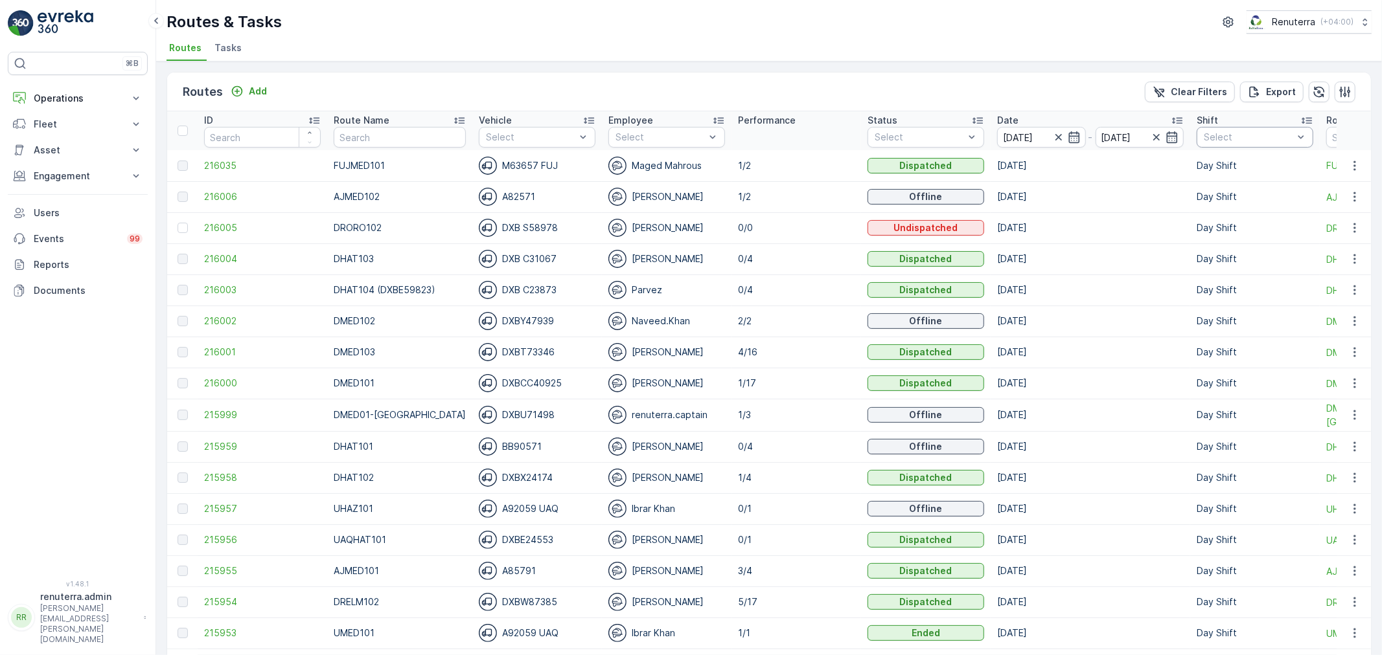
click at [1259, 141] on div at bounding box center [1248, 137] width 92 height 10
click at [1218, 211] on p "Day Shift" at bounding box center [1238, 208] width 41 height 13
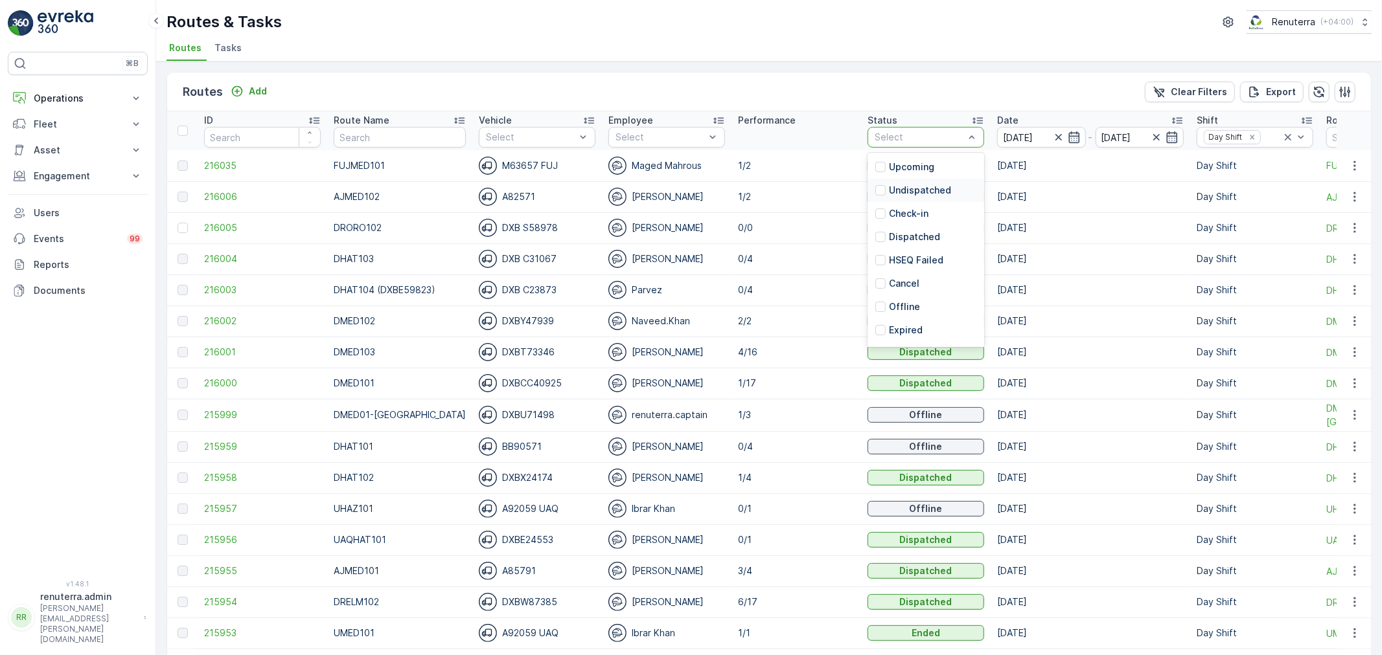
click at [909, 194] on p "Undispatched" at bounding box center [920, 190] width 62 height 13
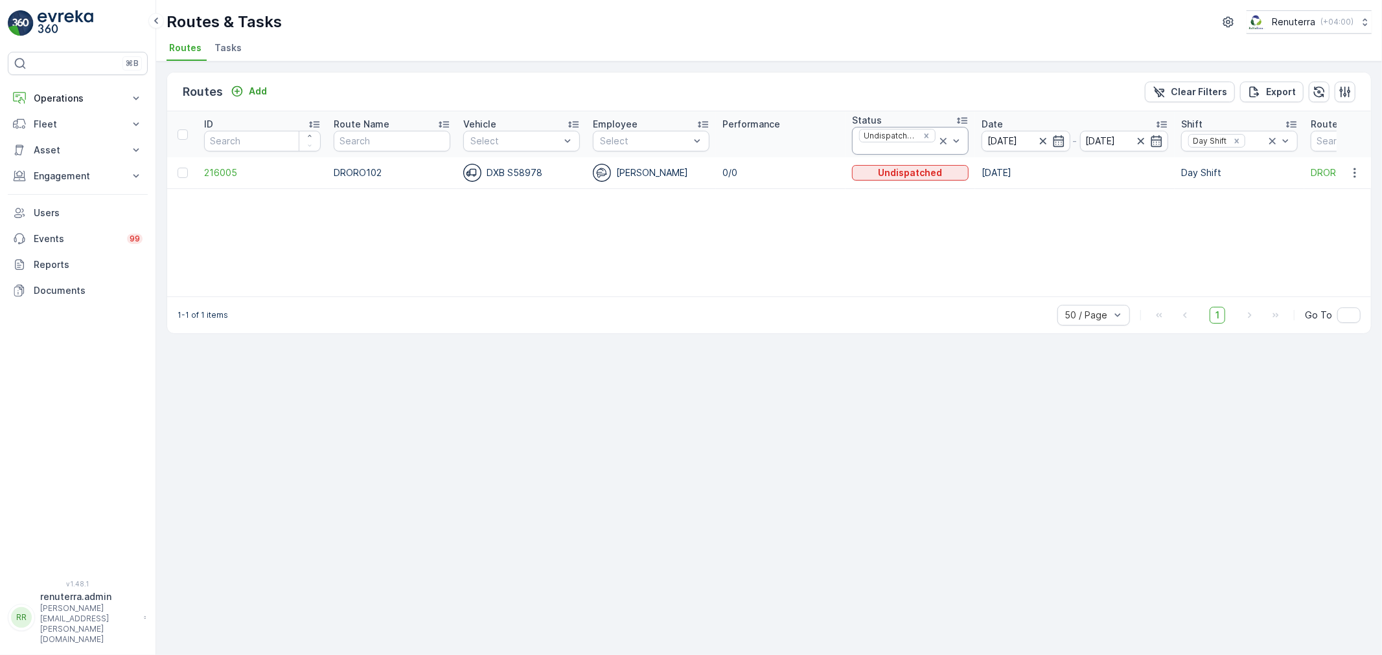
click at [957, 147] on div at bounding box center [950, 141] width 26 height 27
click at [918, 249] on p "Dispatched" at bounding box center [898, 244] width 51 height 13
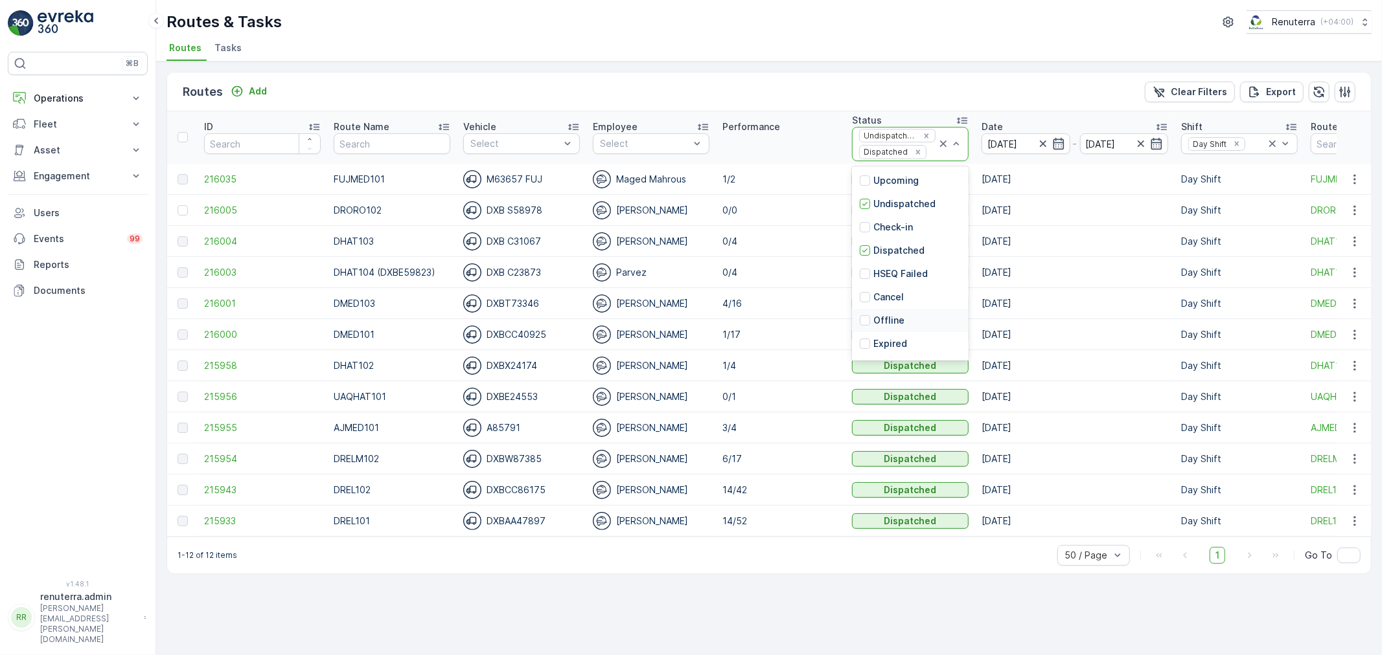
click at [882, 319] on p "Offline" at bounding box center [888, 320] width 31 height 13
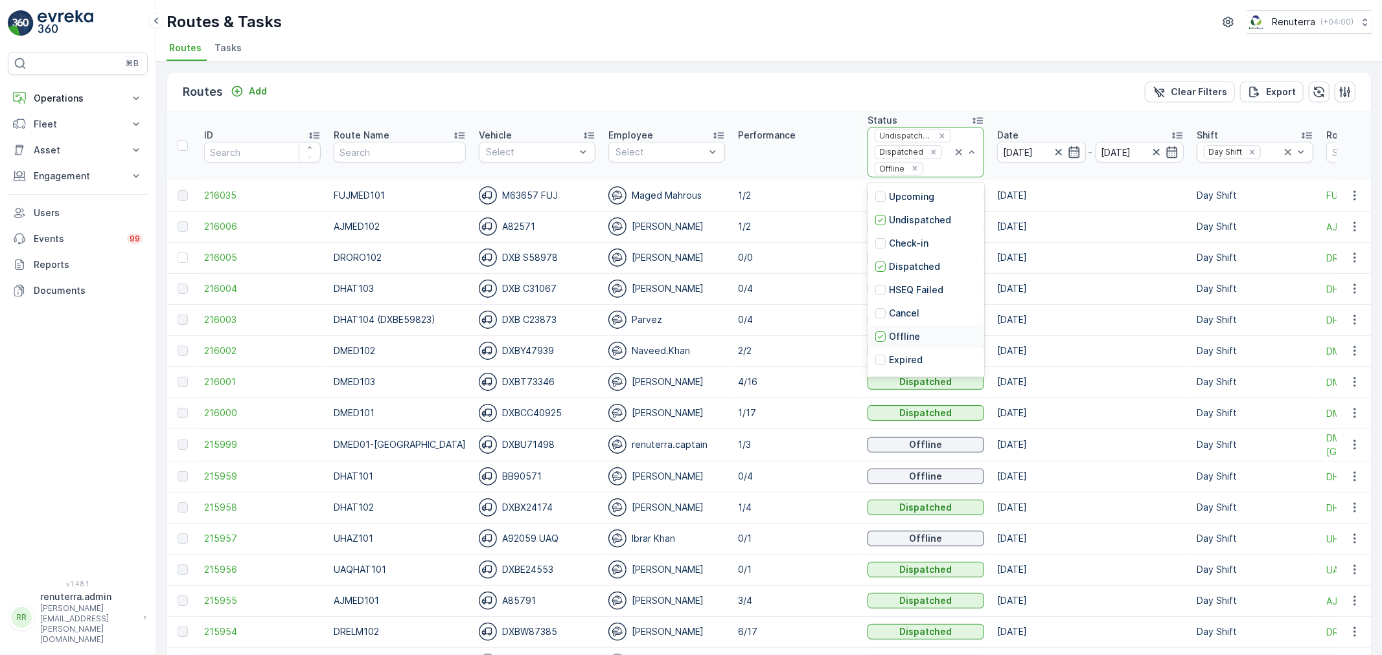
scroll to position [21, 0]
click at [896, 321] on p "Offline" at bounding box center [904, 316] width 31 height 13
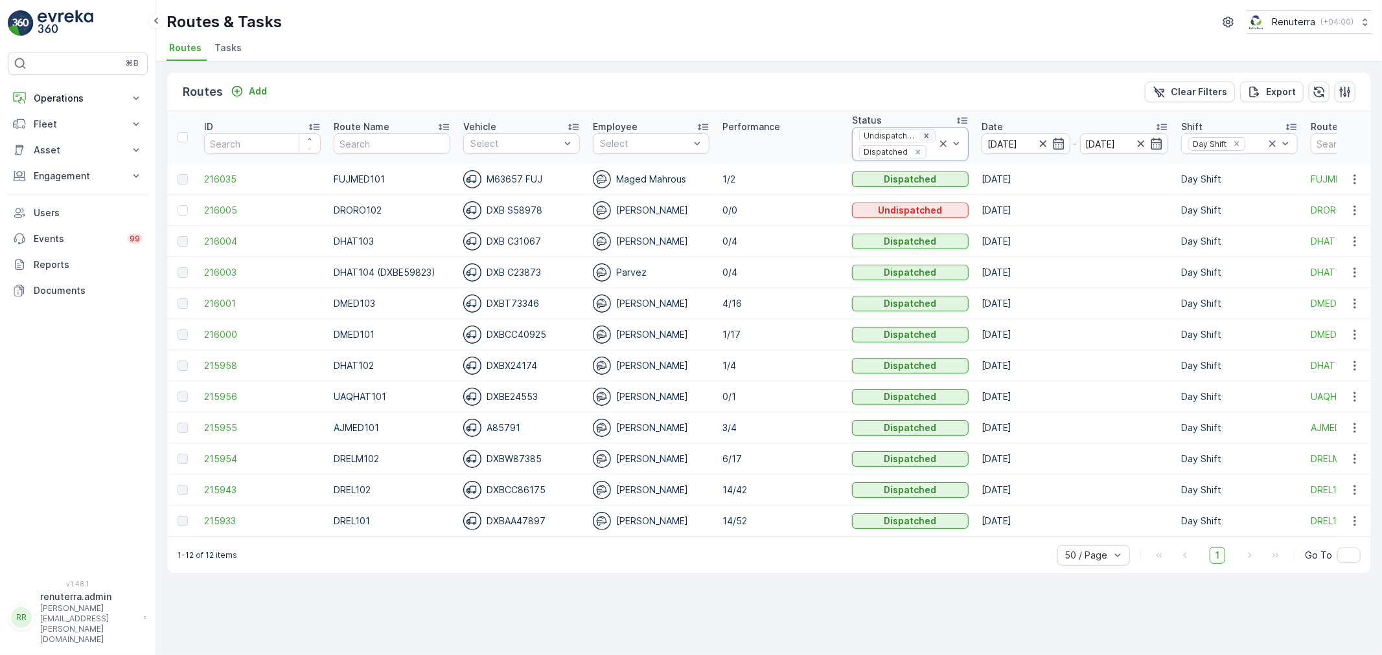
click at [927, 134] on icon "Remove Undispatched" at bounding box center [926, 135] width 9 height 9
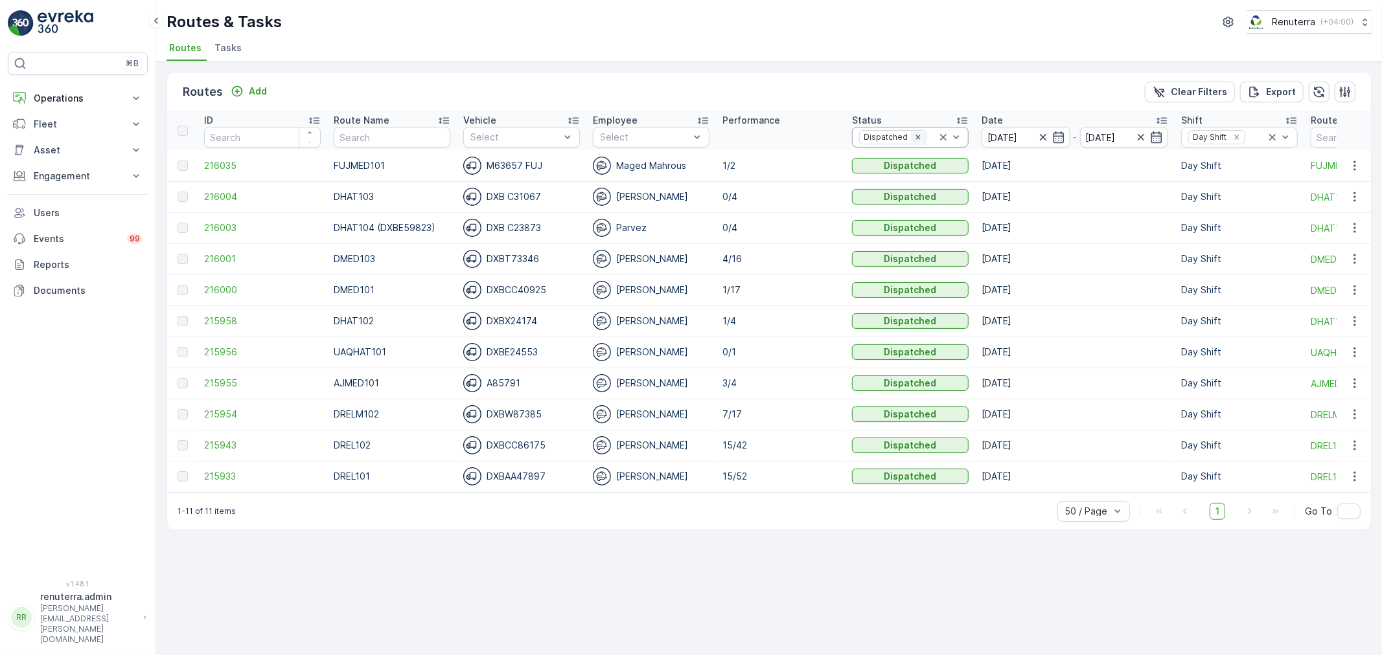
click at [918, 133] on icon "Remove Dispatched" at bounding box center [917, 137] width 9 height 9
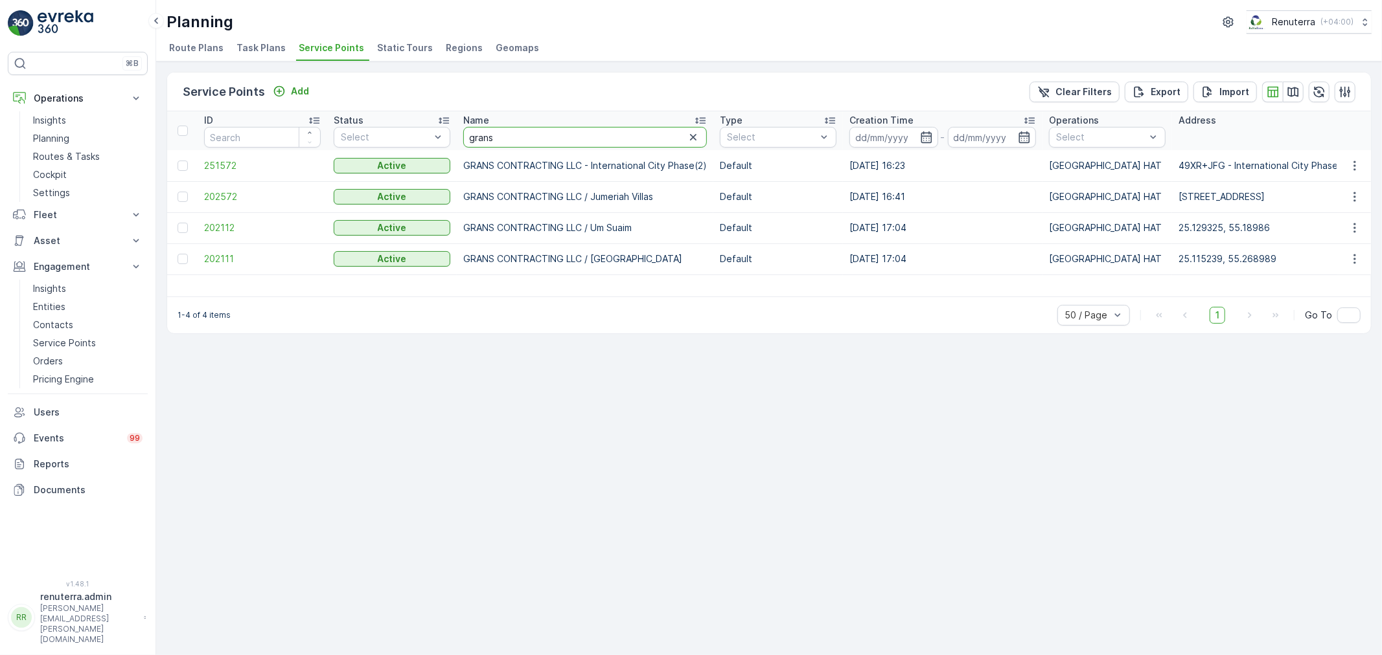
click at [603, 141] on input "grans" at bounding box center [585, 137] width 244 height 21
type input "g"
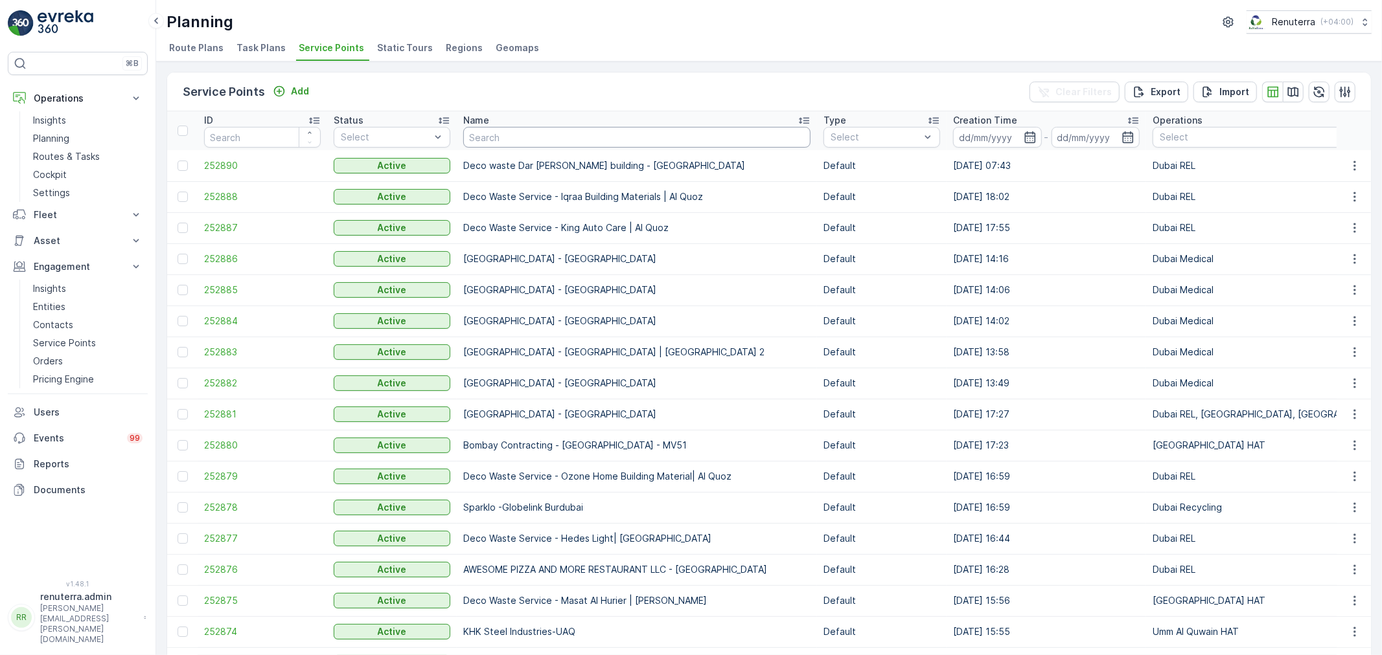
click at [591, 145] on input "text" at bounding box center [636, 137] width 347 height 21
type input "sobha"
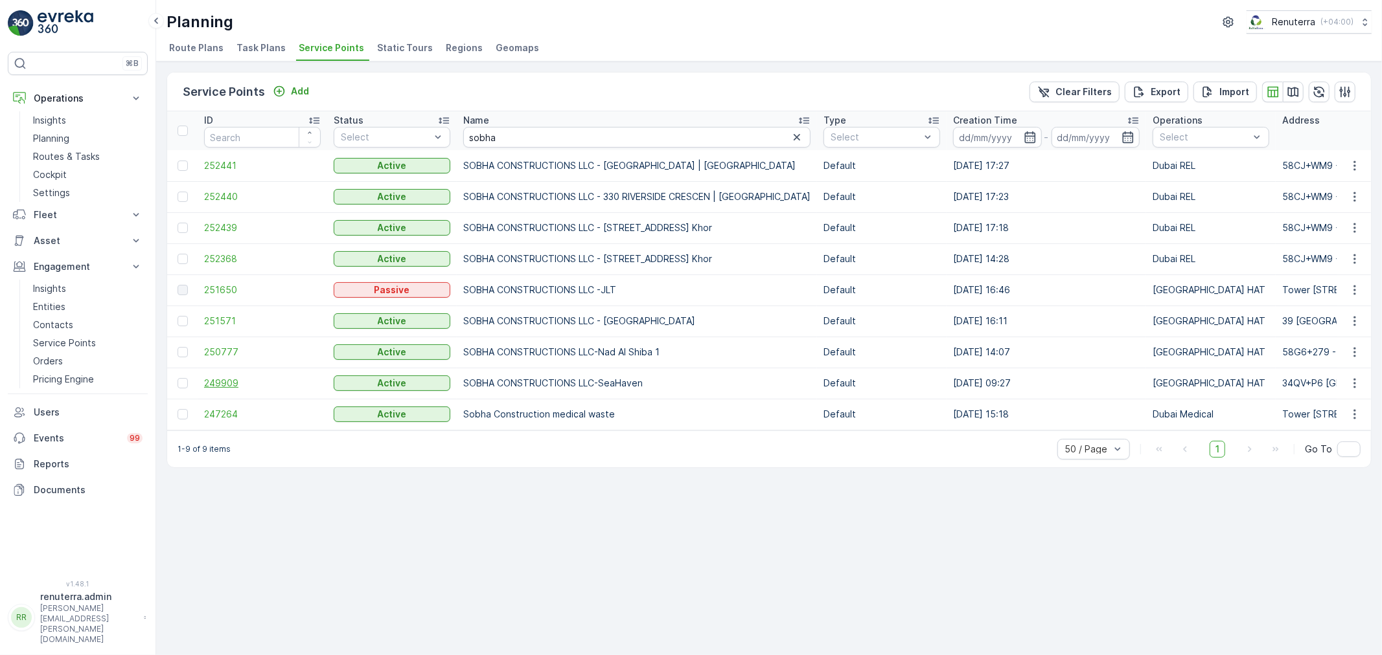
click at [221, 383] on span "249909" at bounding box center [262, 383] width 117 height 13
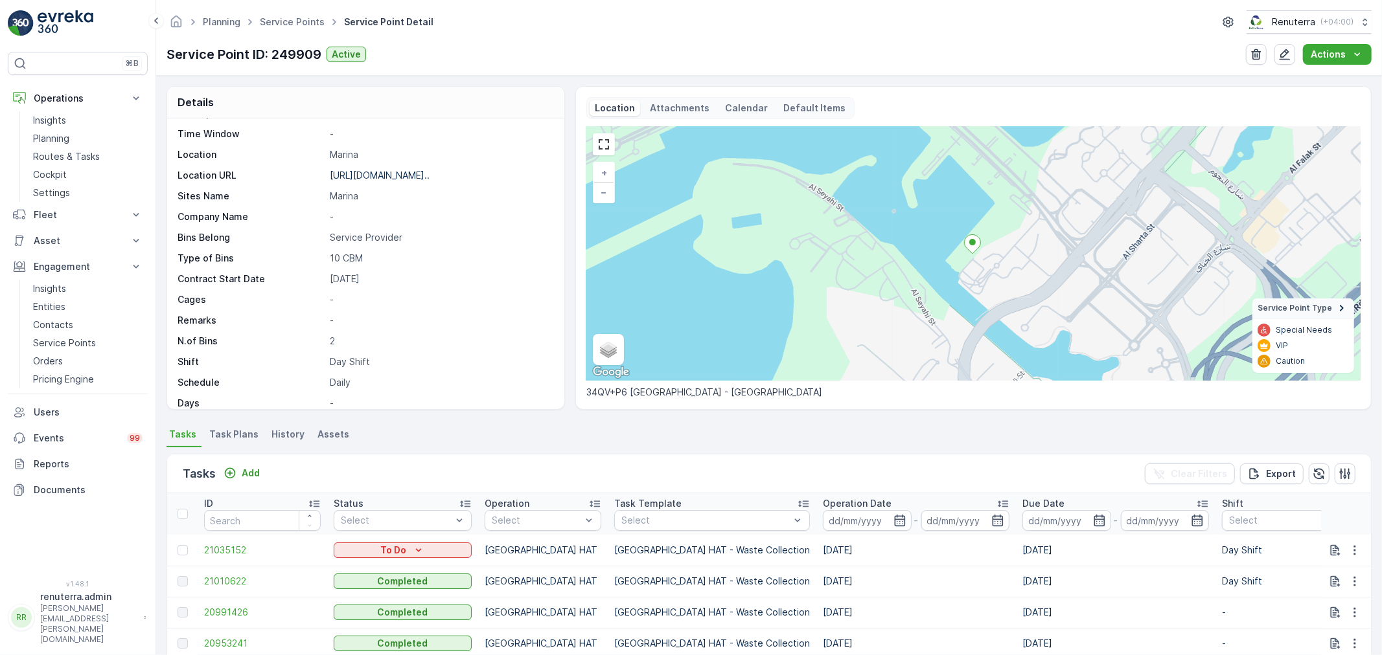
scroll to position [106, 0]
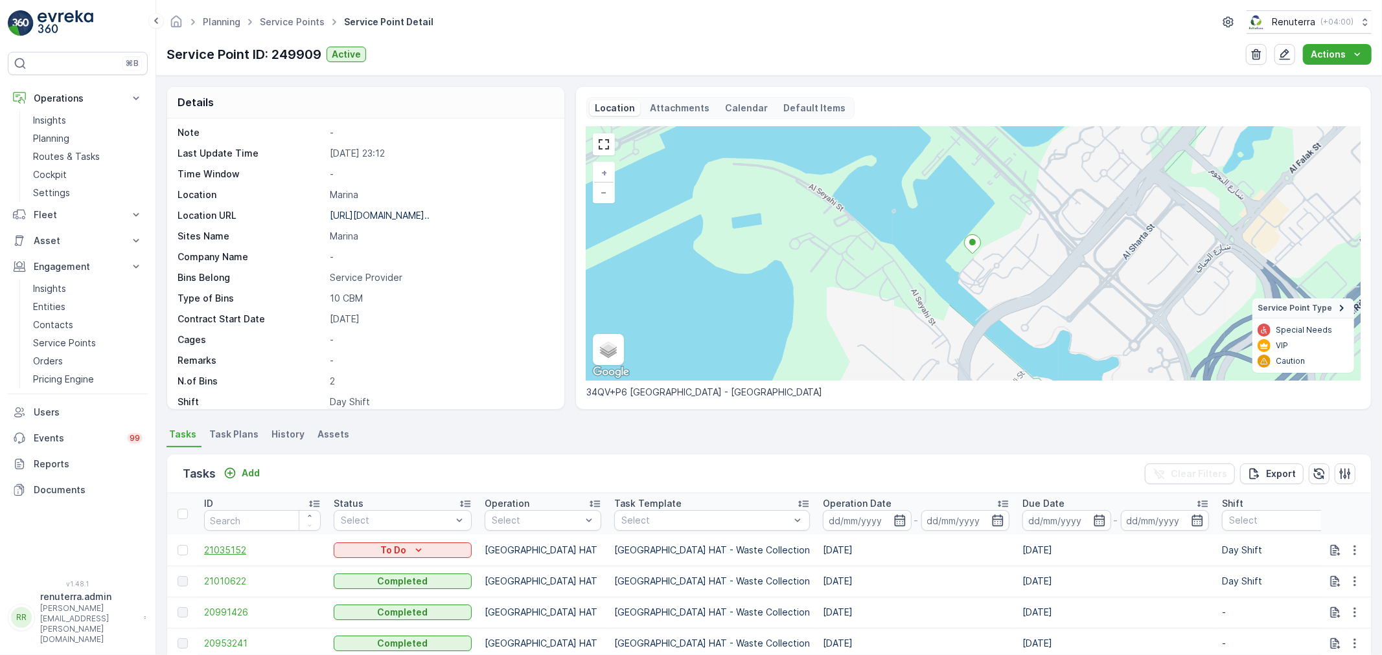
click at [240, 553] on span "21035152" at bounding box center [262, 550] width 117 height 13
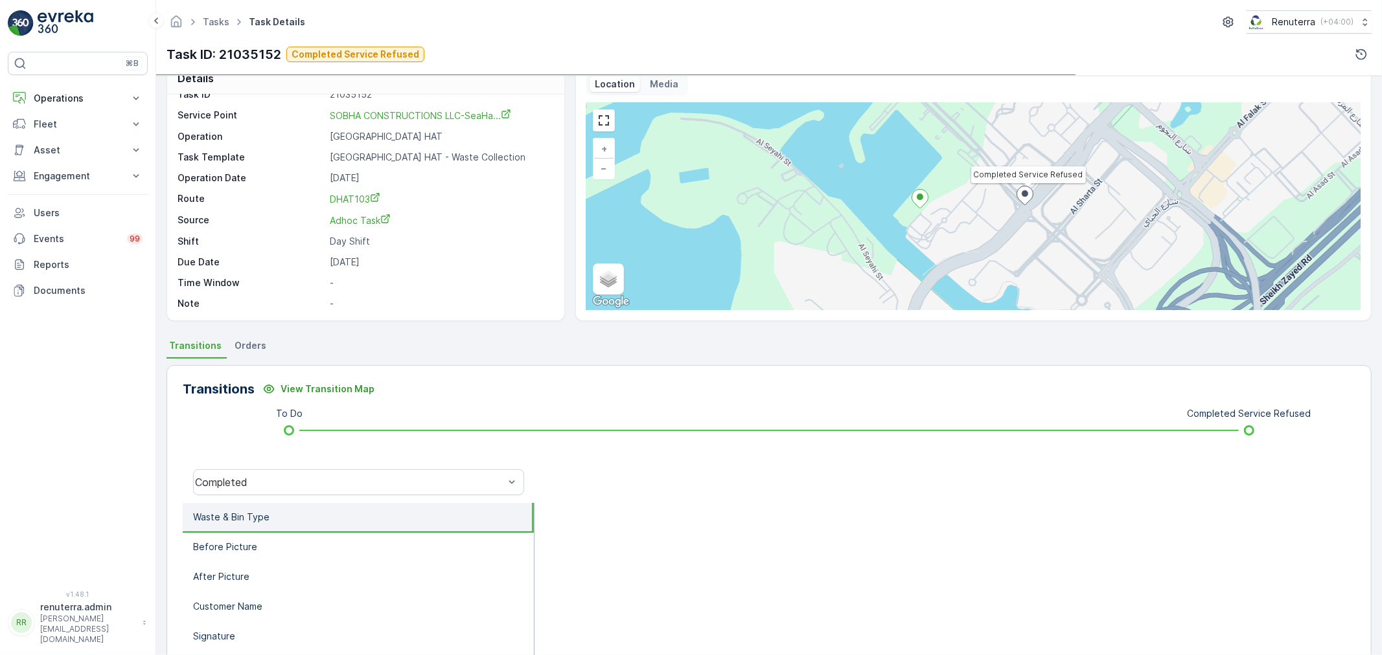
scroll to position [144, 0]
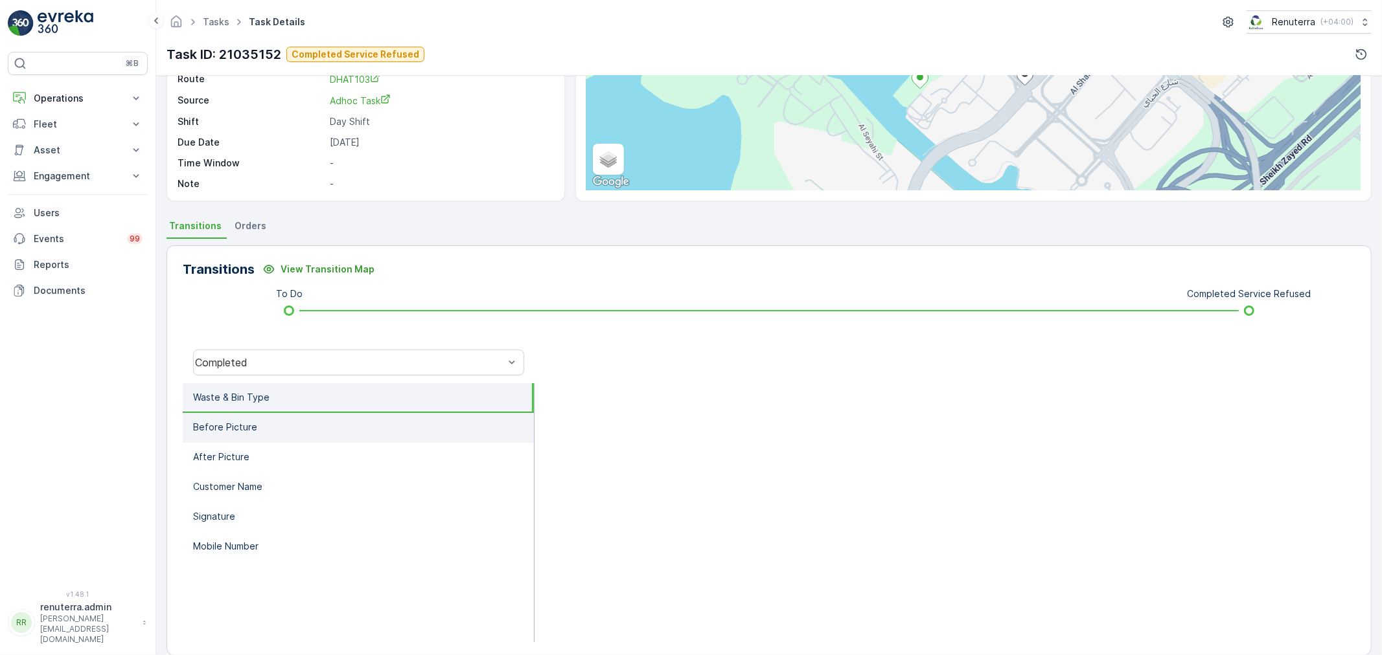
click at [256, 435] on li "Before Picture" at bounding box center [358, 428] width 351 height 30
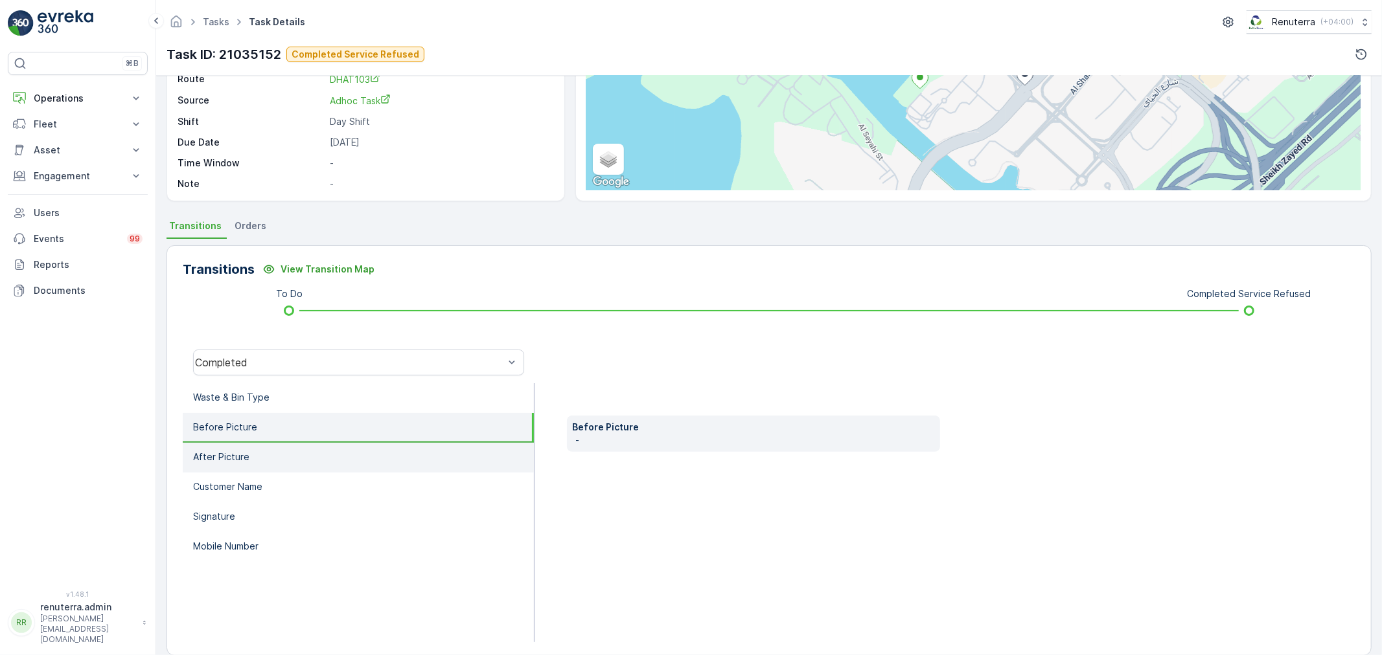
click at [247, 459] on p "After Picture" at bounding box center [221, 457] width 56 height 13
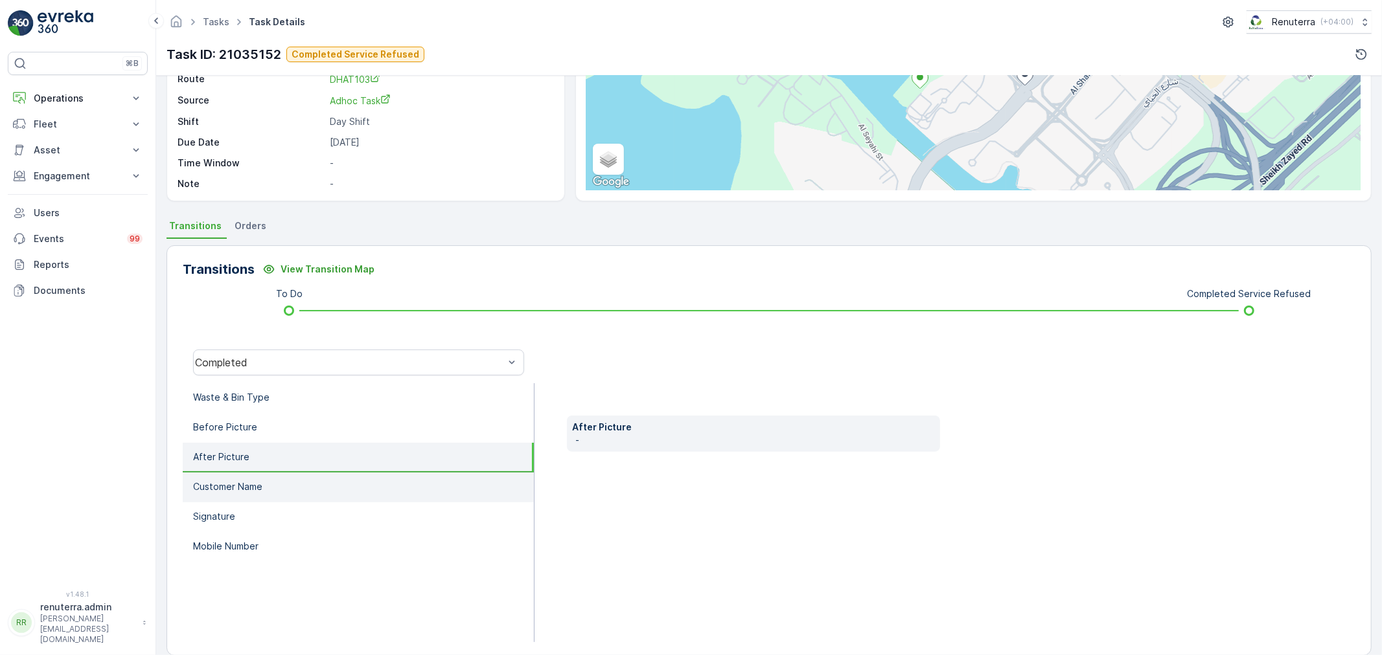
click at [245, 486] on p "Customer Name" at bounding box center [227, 487] width 69 height 13
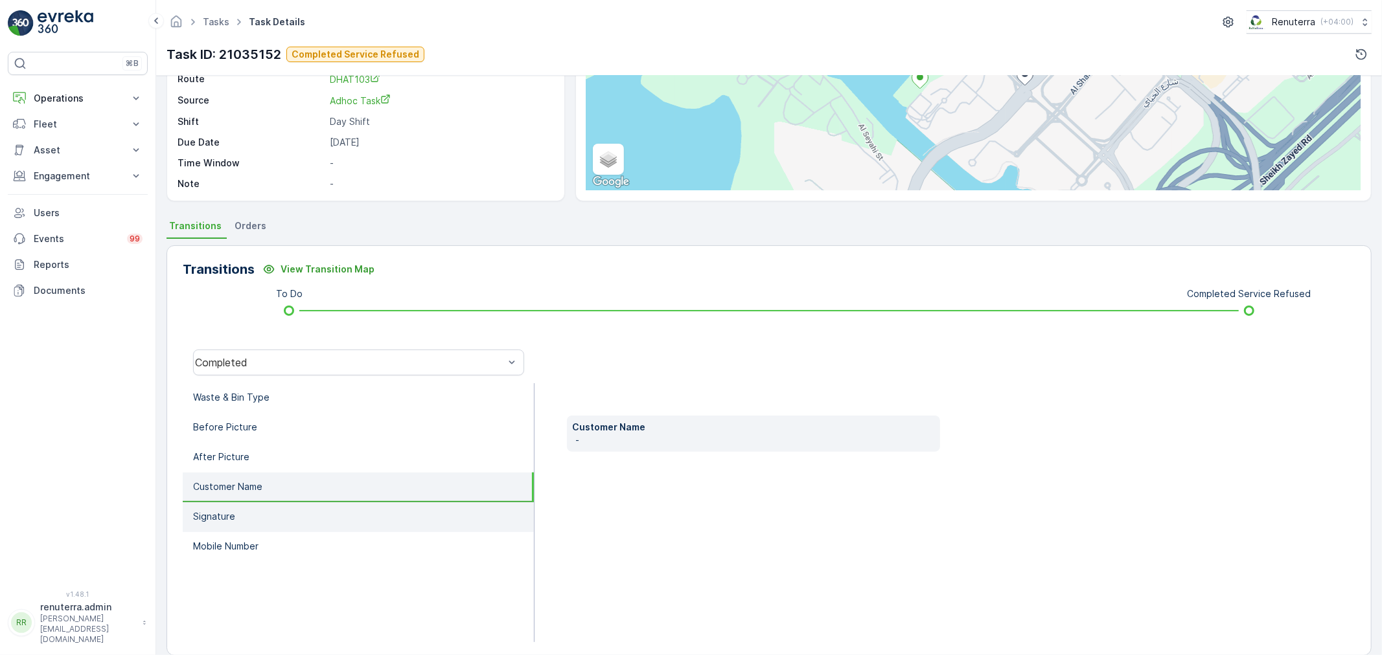
click at [215, 514] on p "Signature" at bounding box center [214, 516] width 42 height 13
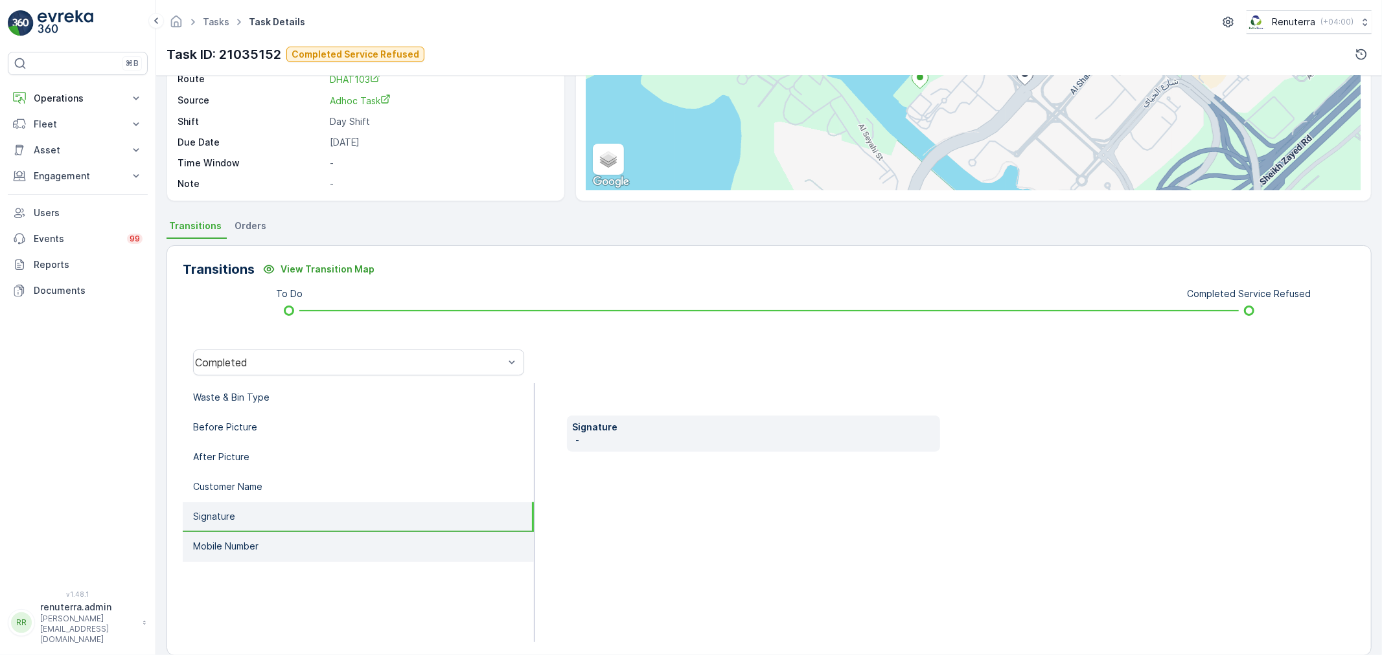
click at [216, 549] on p "Mobile Number" at bounding box center [225, 546] width 65 height 13
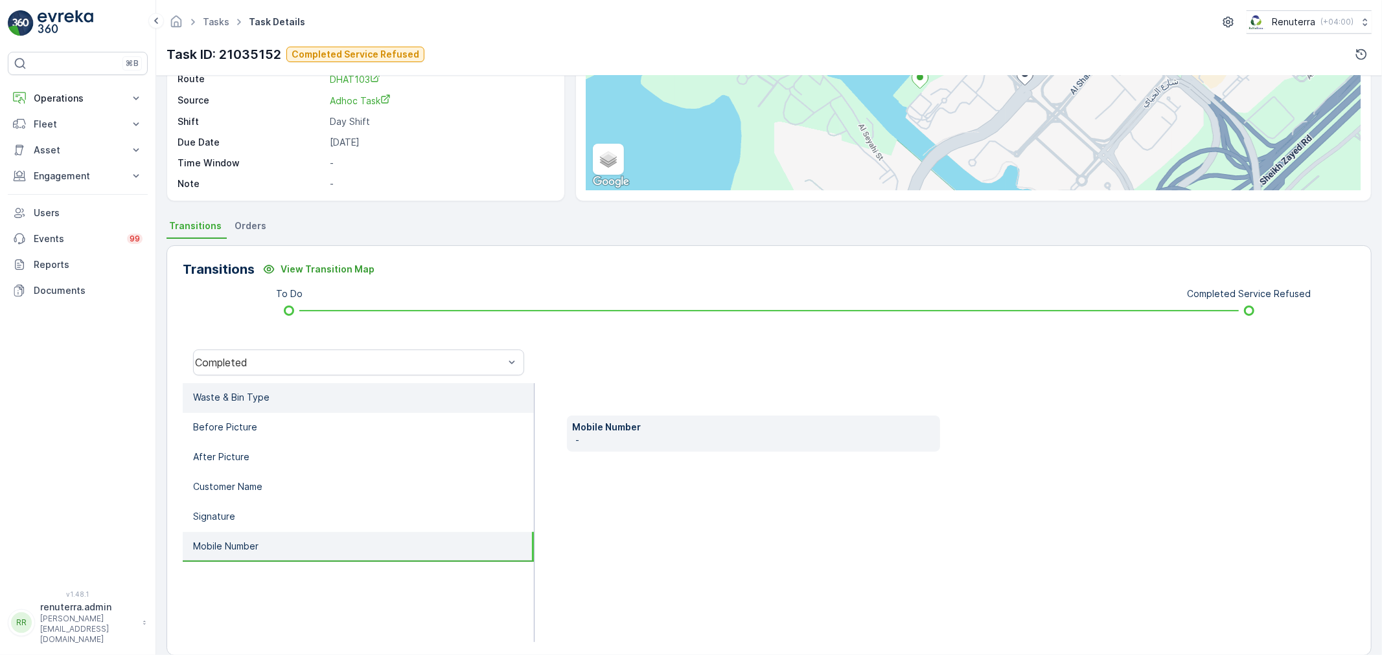
click at [255, 400] on p "Waste & Bin Type" at bounding box center [231, 397] width 76 height 13
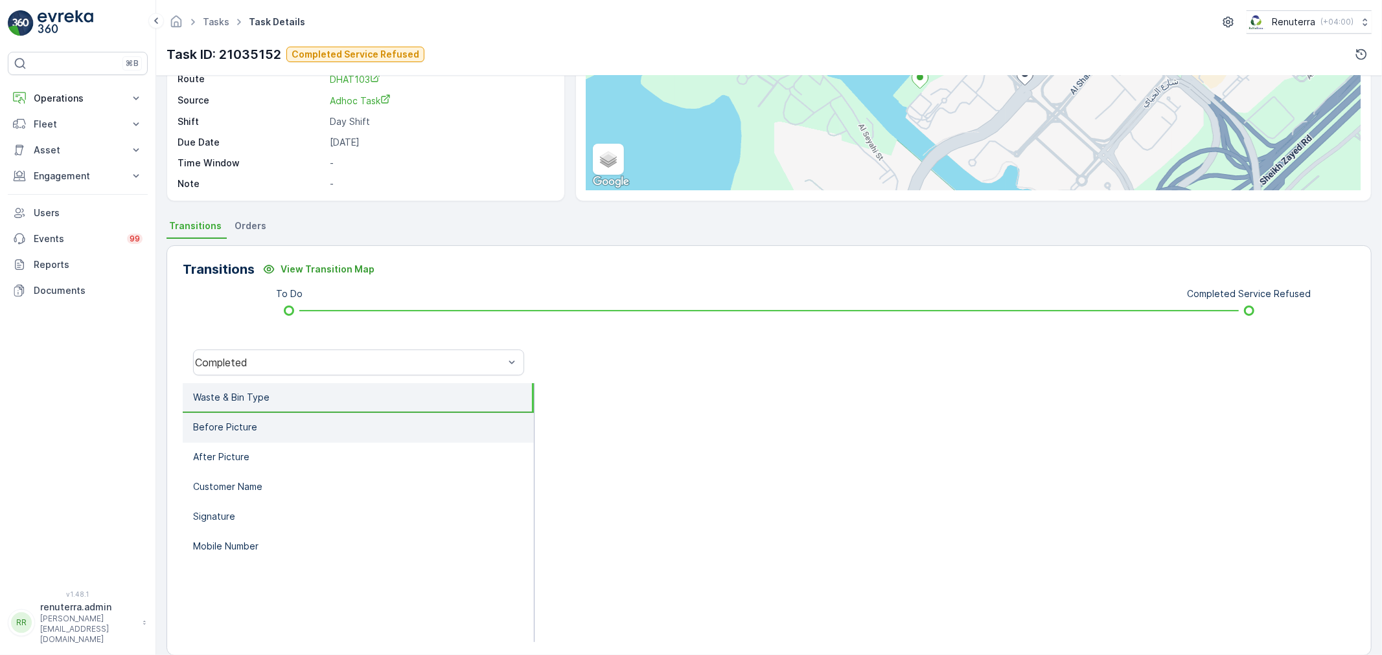
click at [244, 434] on li "Before Picture" at bounding box center [358, 428] width 351 height 30
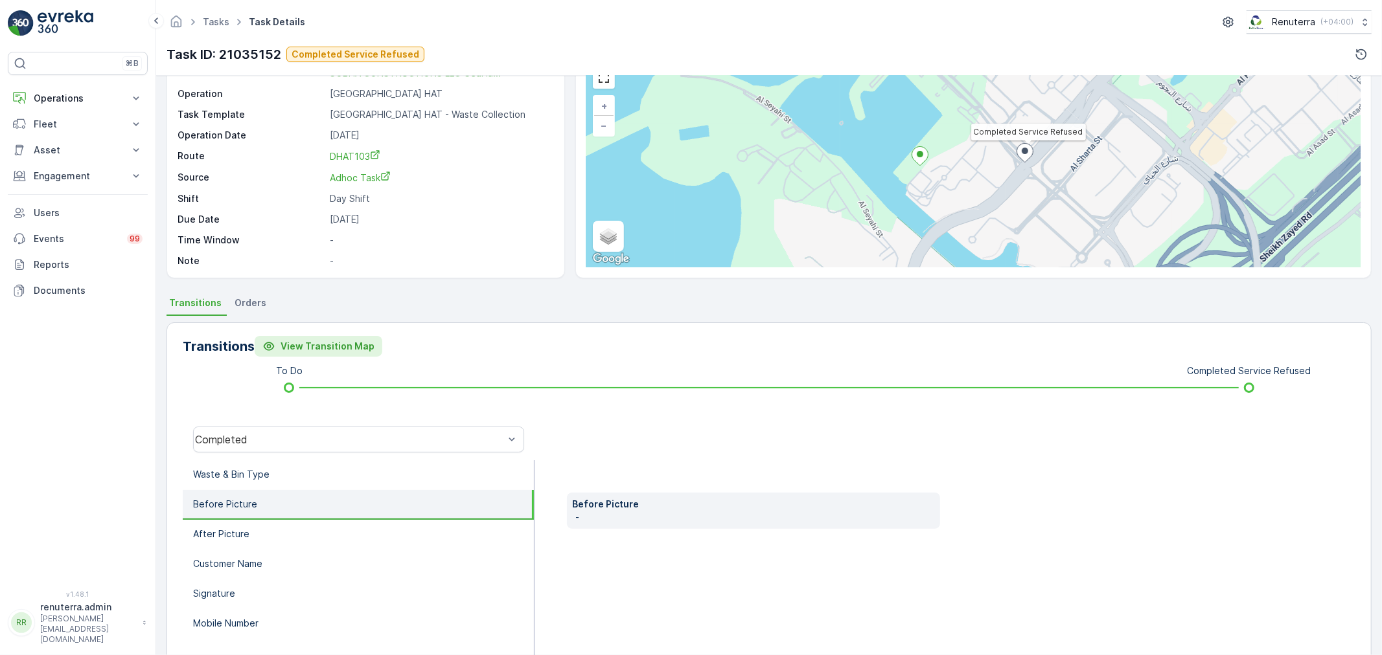
scroll to position [72, 0]
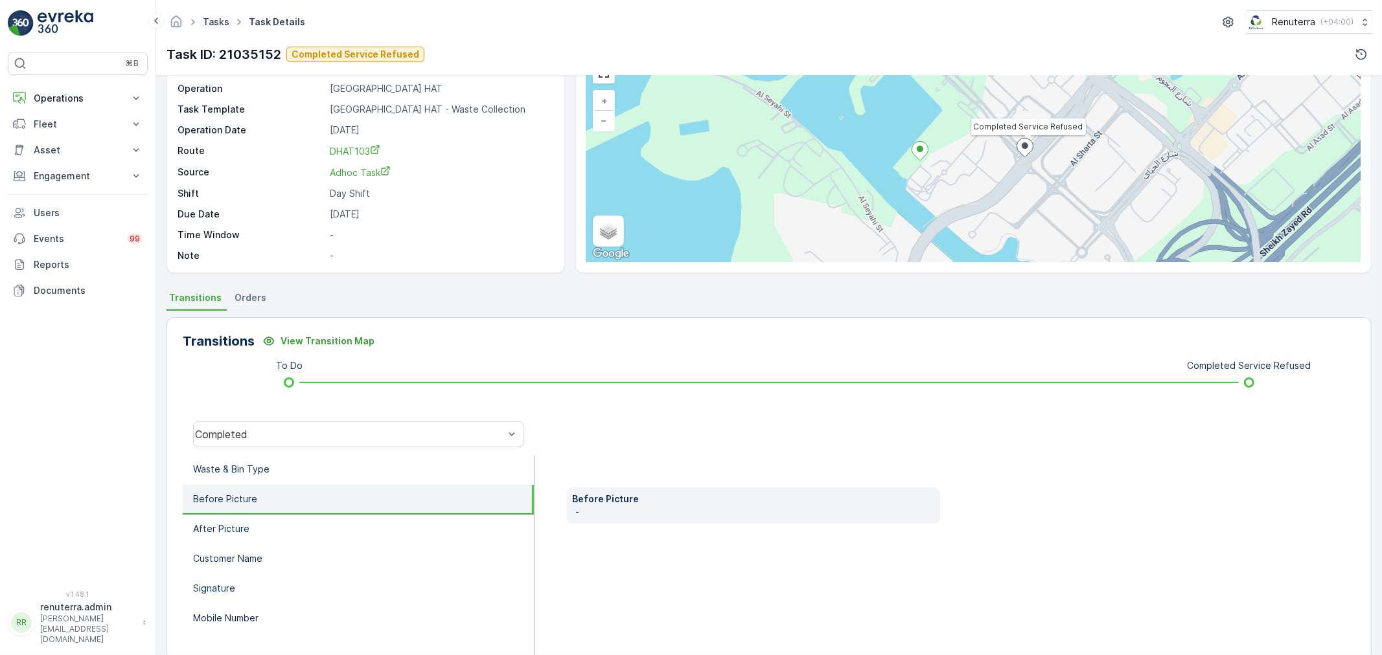
click at [225, 17] on link "Tasks" at bounding box center [216, 21] width 27 height 11
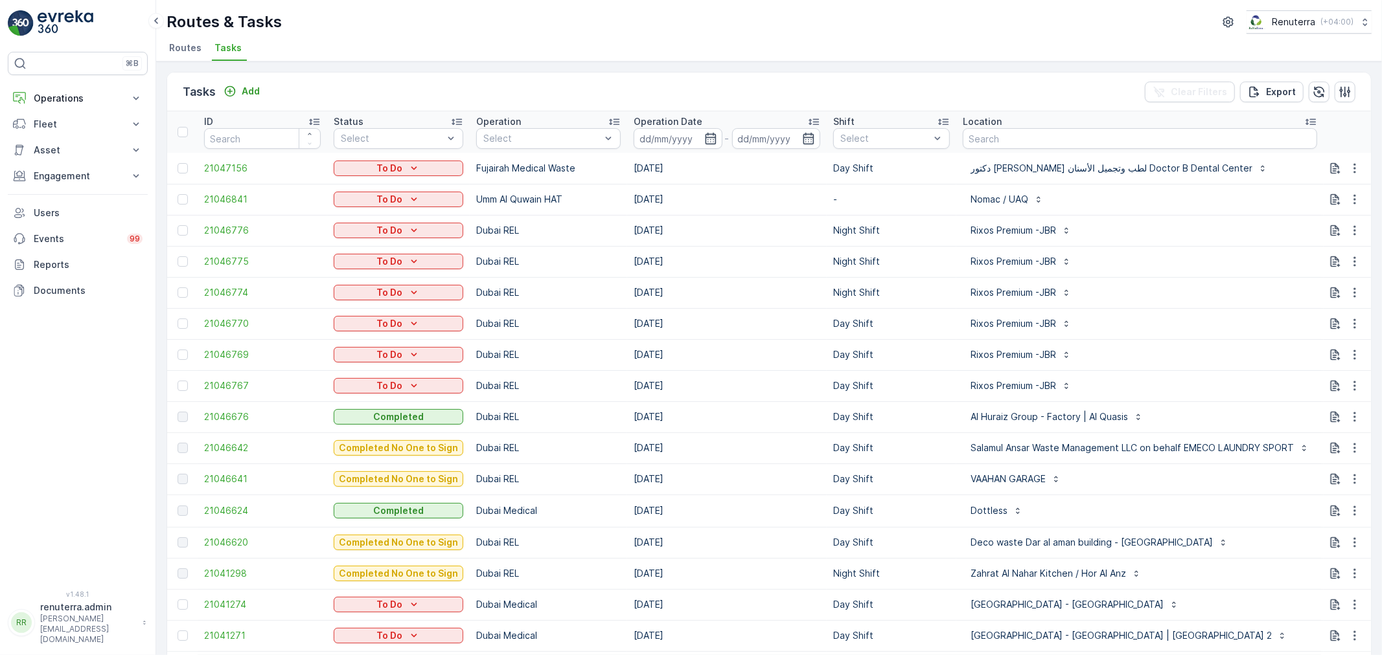
click at [185, 54] on span "Routes" at bounding box center [185, 47] width 32 height 13
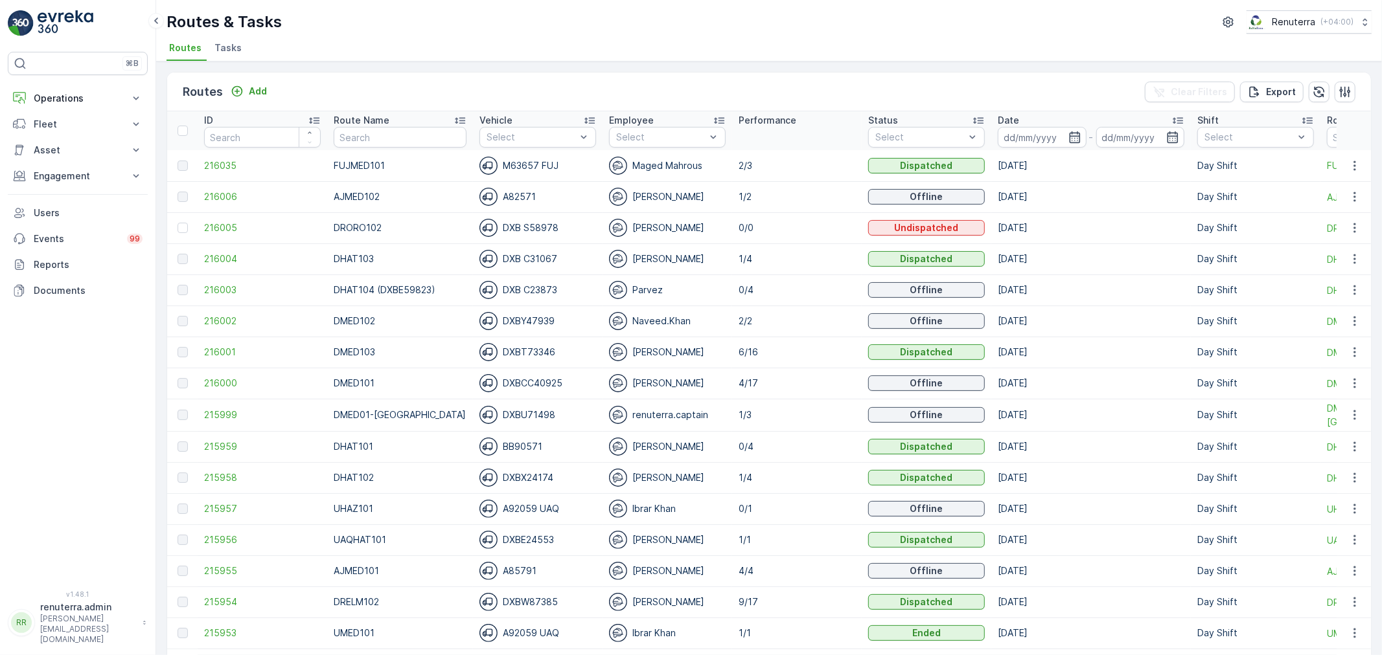
click at [365, 144] on input "text" at bounding box center [400, 137] width 133 height 21
type input "DHAT"
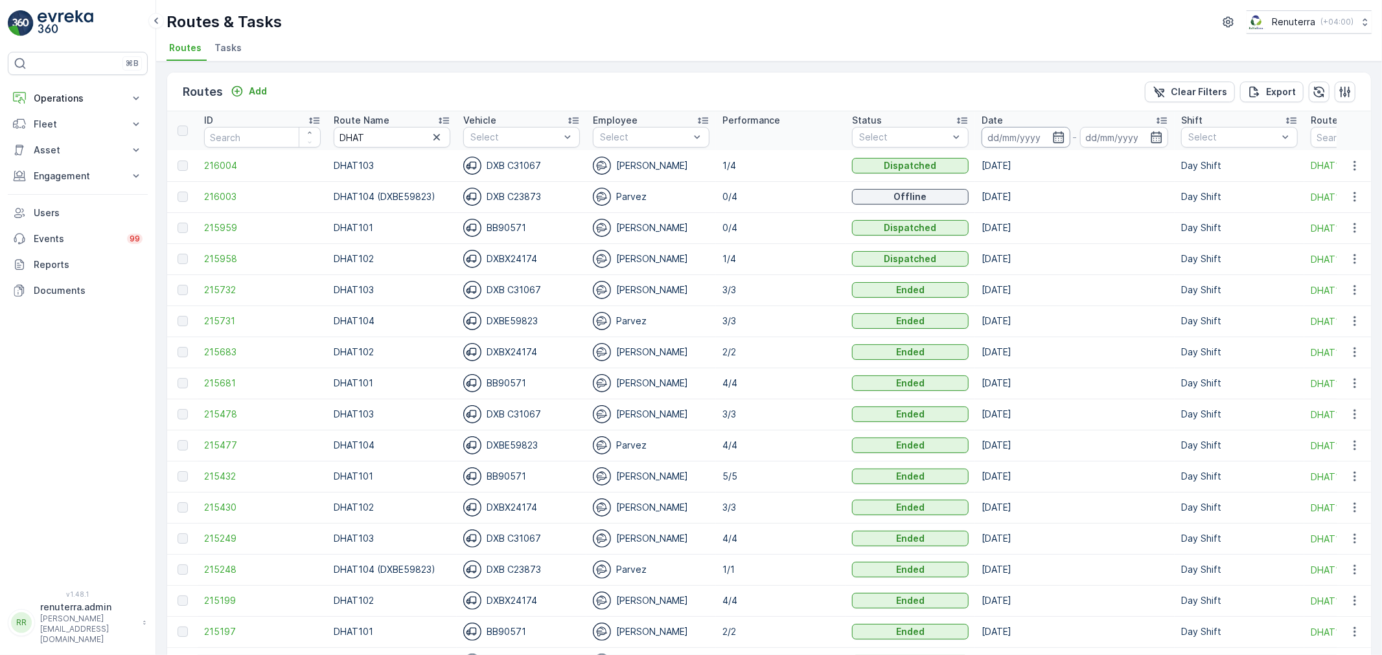
click at [1051, 130] on input at bounding box center [1025, 137] width 89 height 21
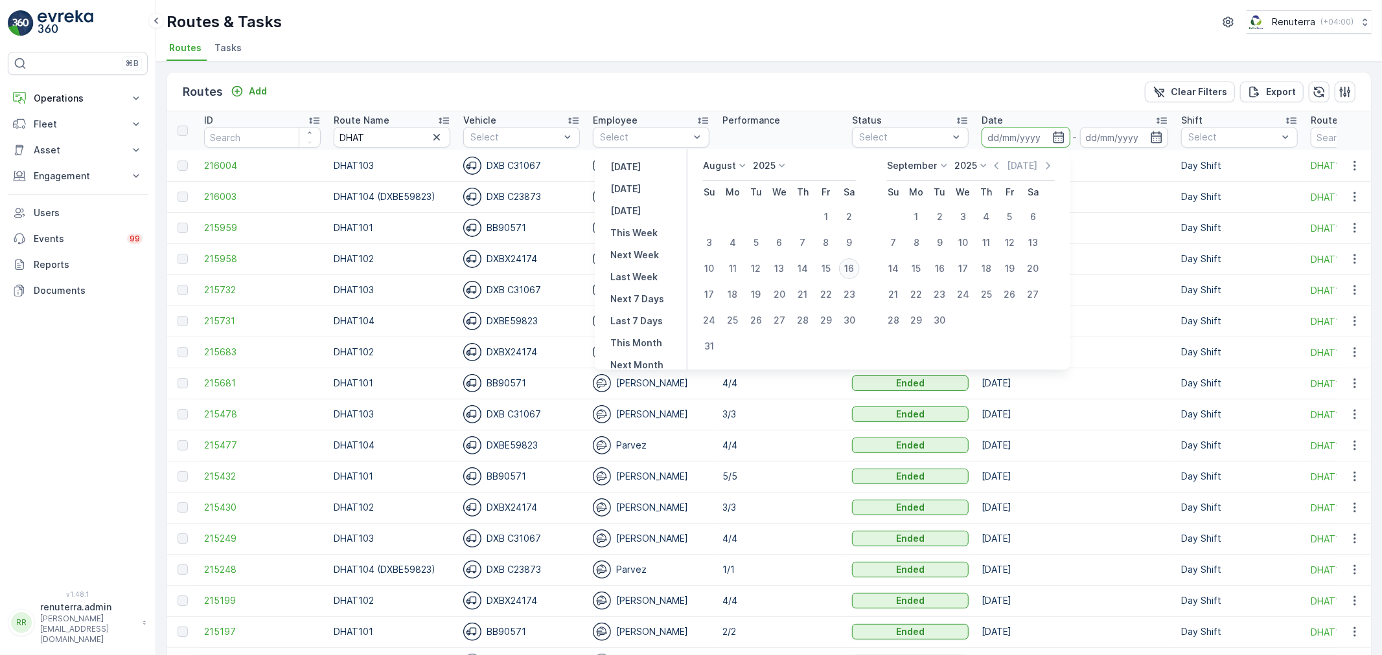
click at [860, 266] on div "16" at bounding box center [849, 268] width 21 height 21
type input "[DATE]"
click at [860, 266] on div "16" at bounding box center [849, 268] width 21 height 21
type input "[DATE]"
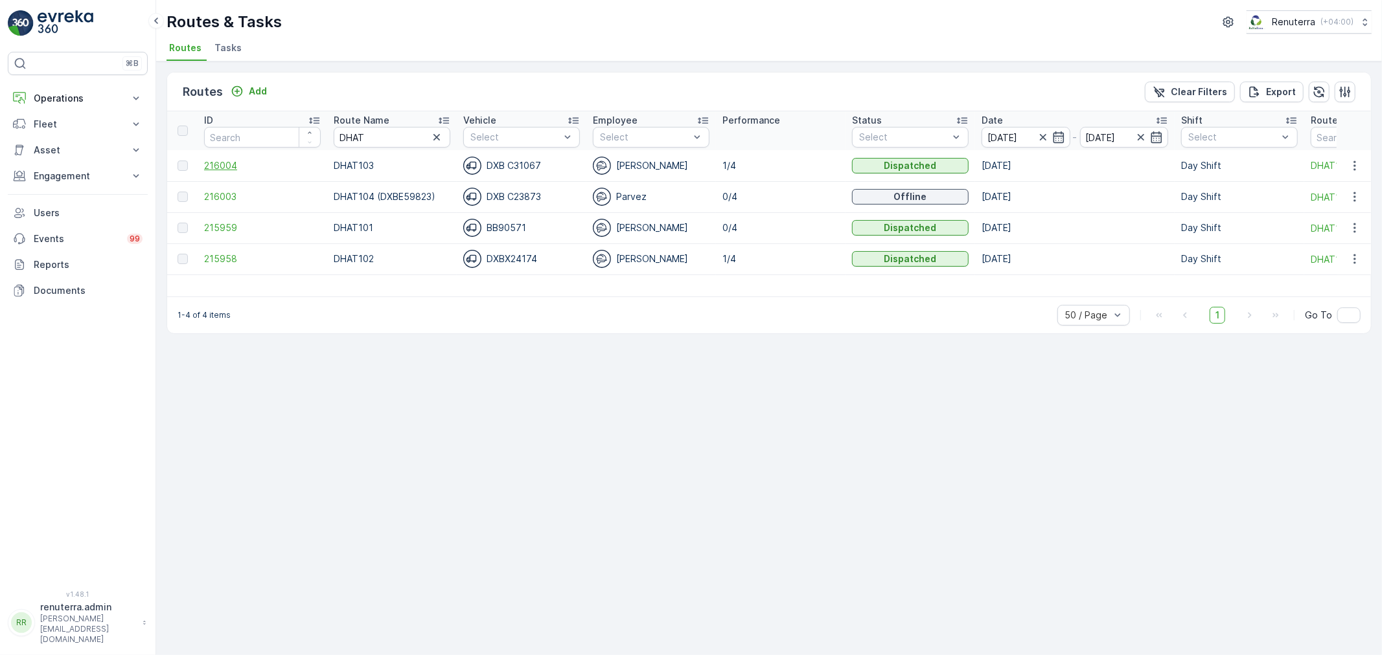
drag, startPoint x: 224, startPoint y: 176, endPoint x: 227, endPoint y: 169, distance: 7.0
click at [224, 175] on td "216004" at bounding box center [263, 165] width 130 height 31
click at [227, 168] on span "216004" at bounding box center [262, 165] width 117 height 13
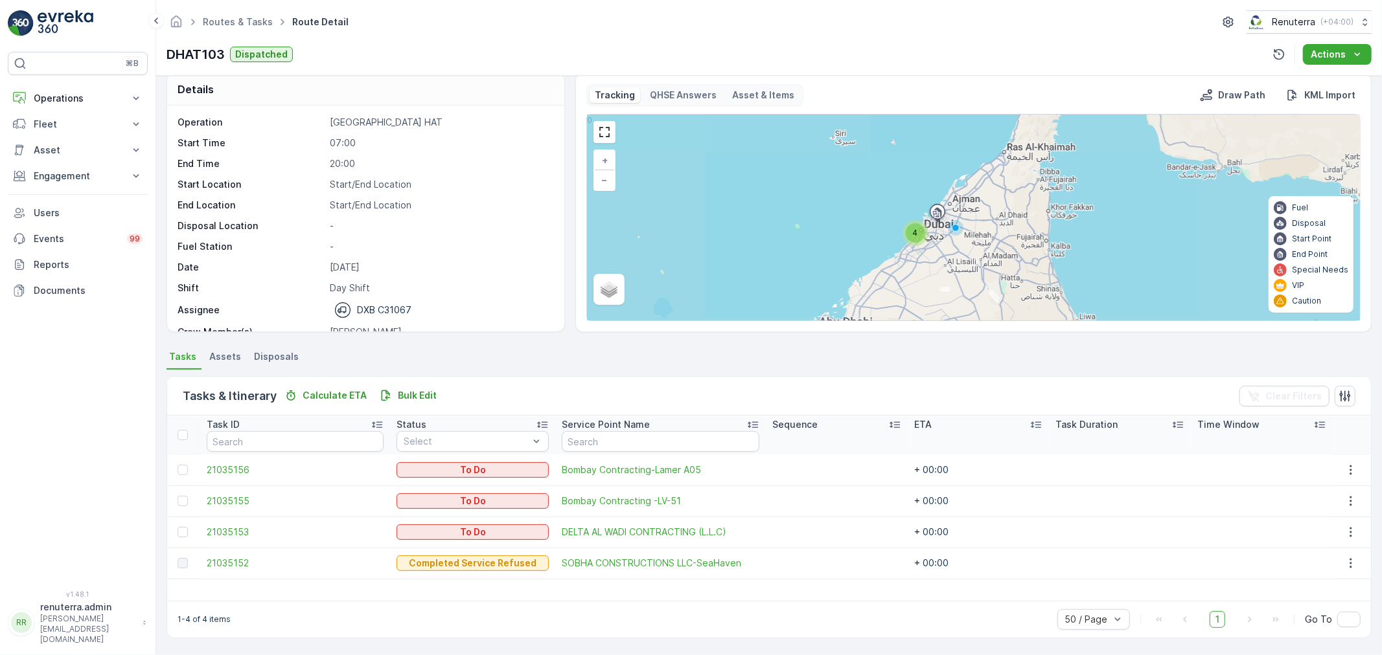
scroll to position [12, 0]
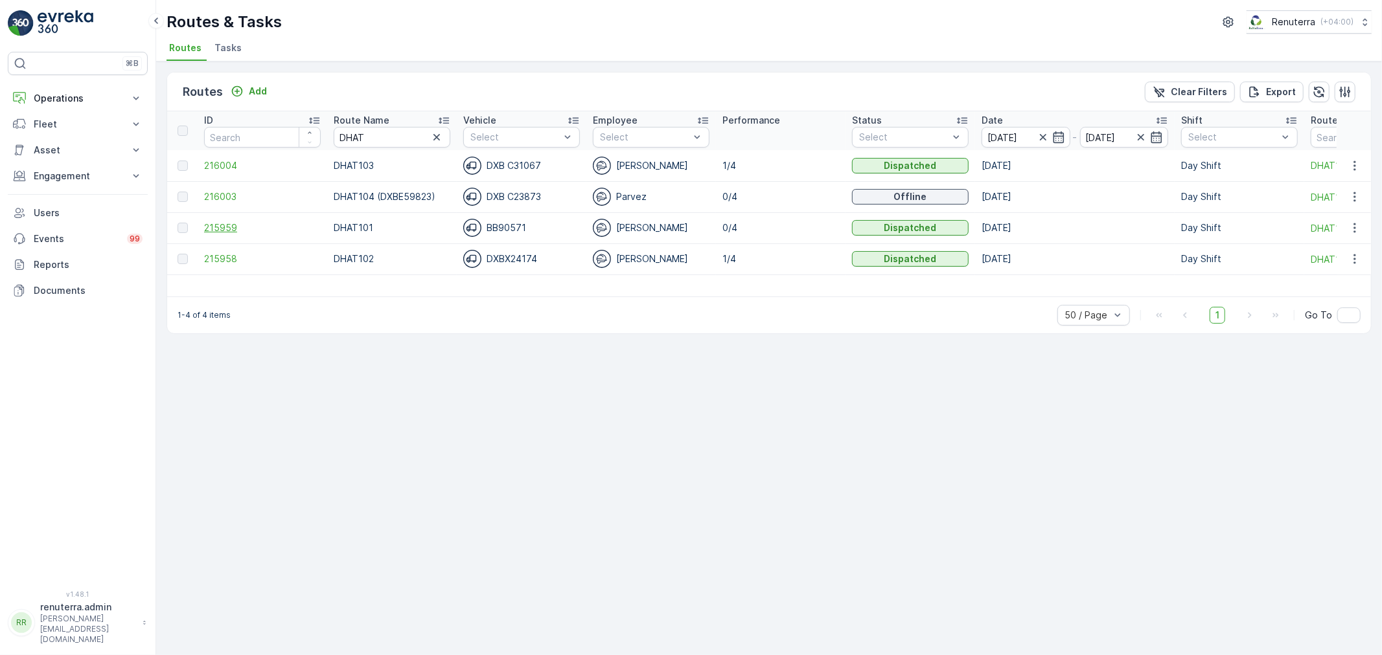
click at [244, 222] on span "215959" at bounding box center [262, 228] width 117 height 13
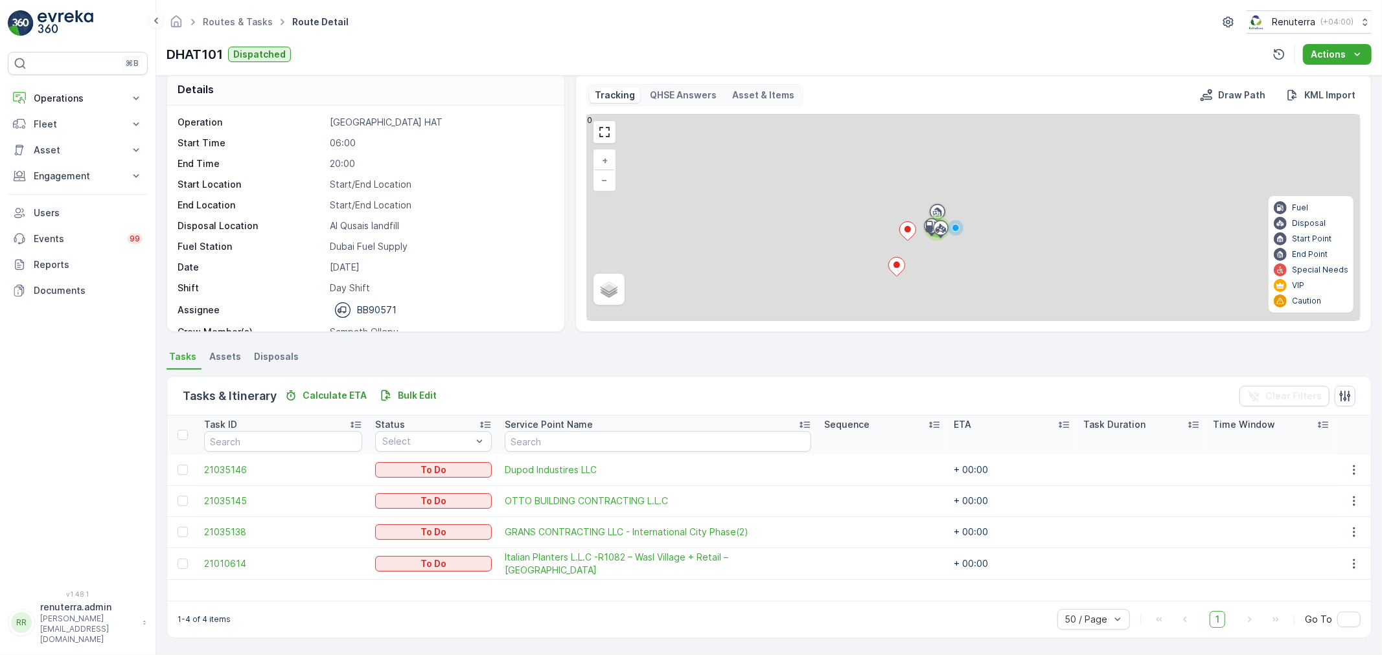
scroll to position [13, 0]
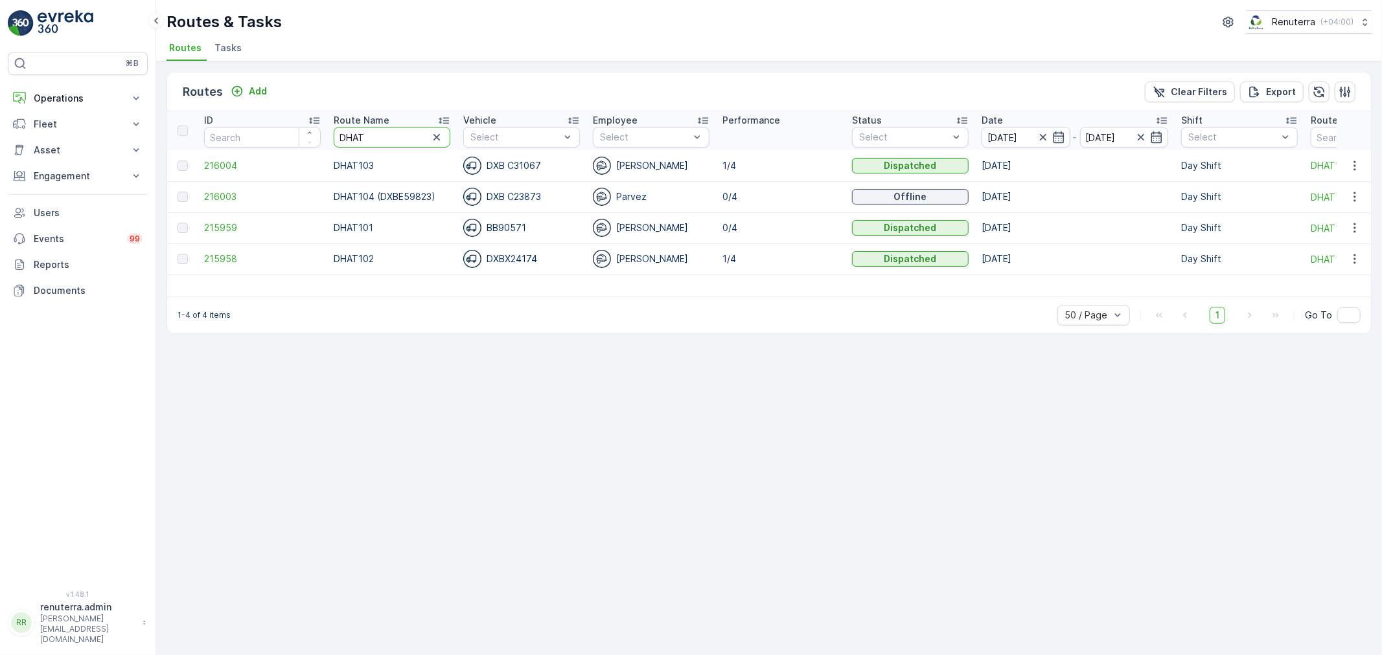
click at [311, 137] on tr "ID Route Name DHAT Vehicle Select Employee Select Performance Status Select Dat…" at bounding box center [882, 130] width 1431 height 39
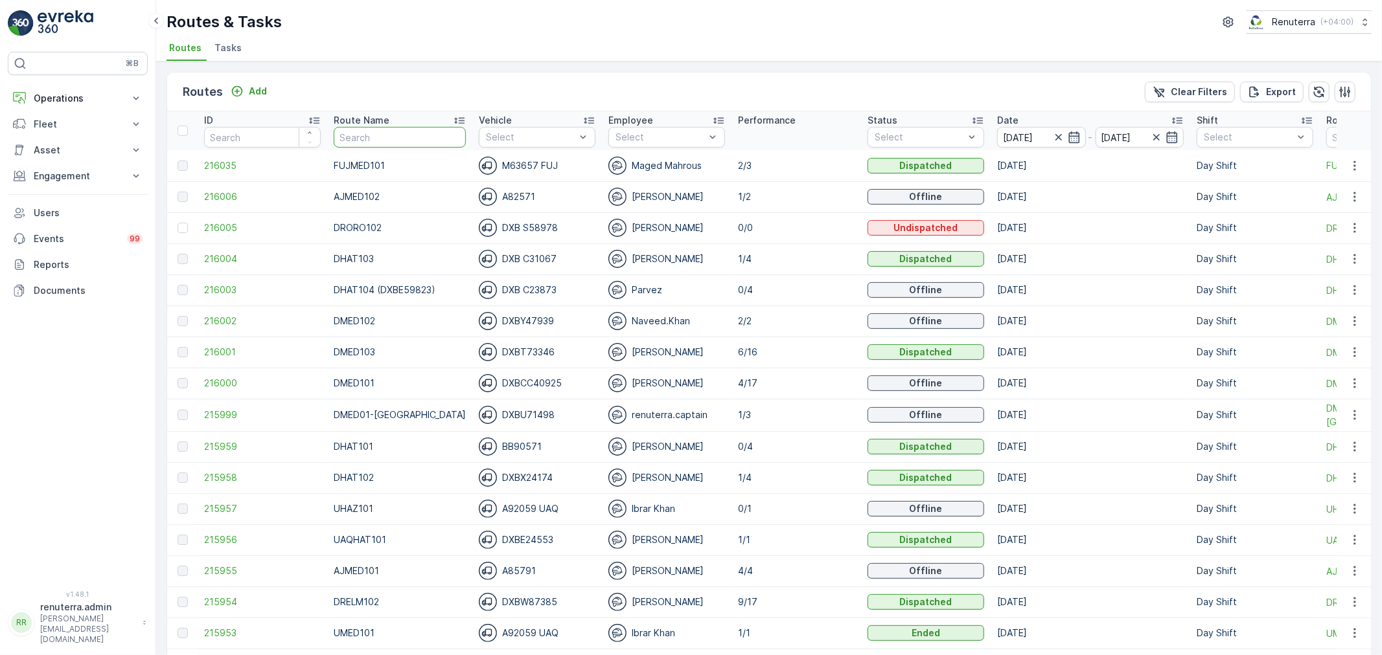
click at [404, 133] on input "text" at bounding box center [400, 137] width 132 height 21
type input "DHAT104"
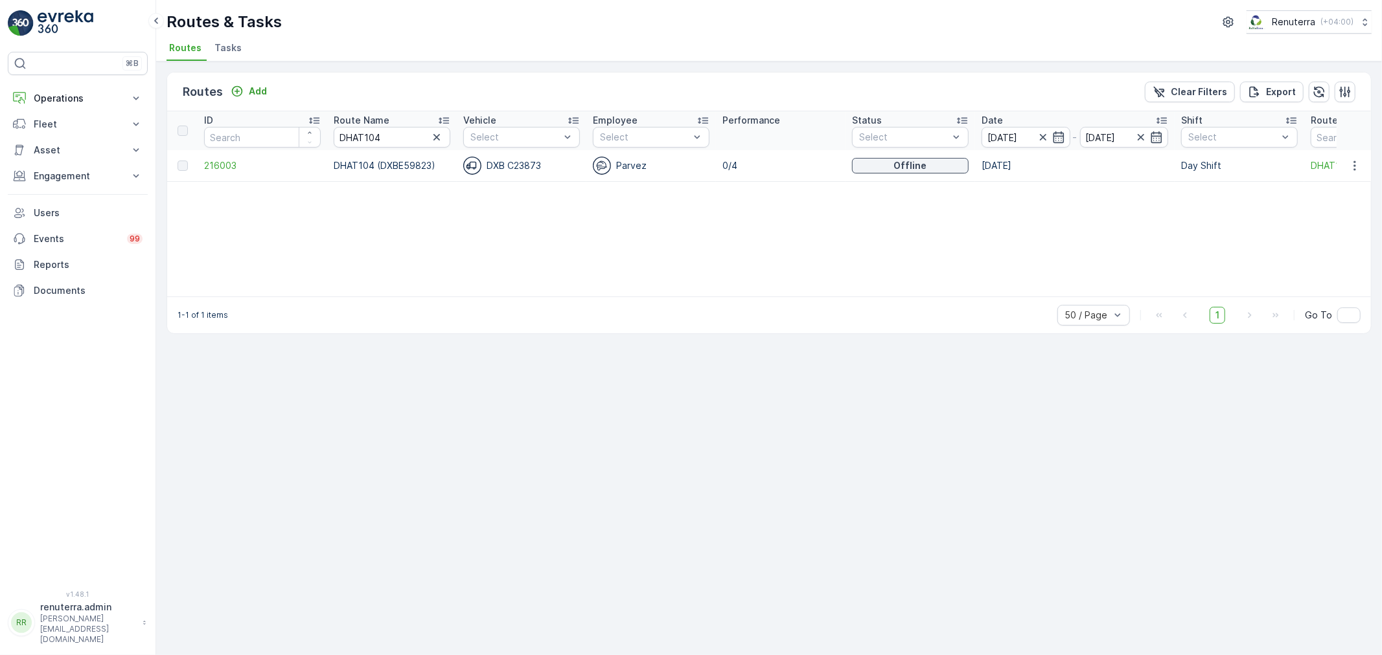
click at [242, 172] on td "216003" at bounding box center [263, 165] width 130 height 31
click at [234, 165] on span "216003" at bounding box center [262, 165] width 117 height 13
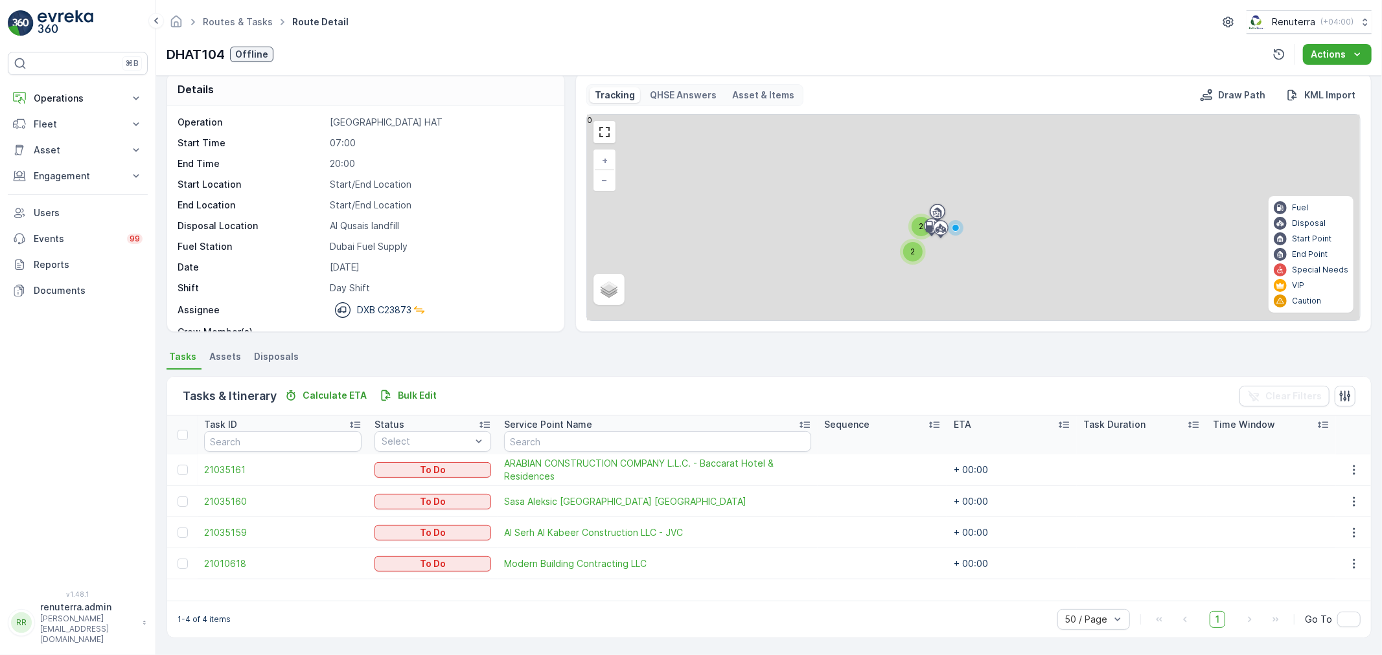
scroll to position [13, 0]
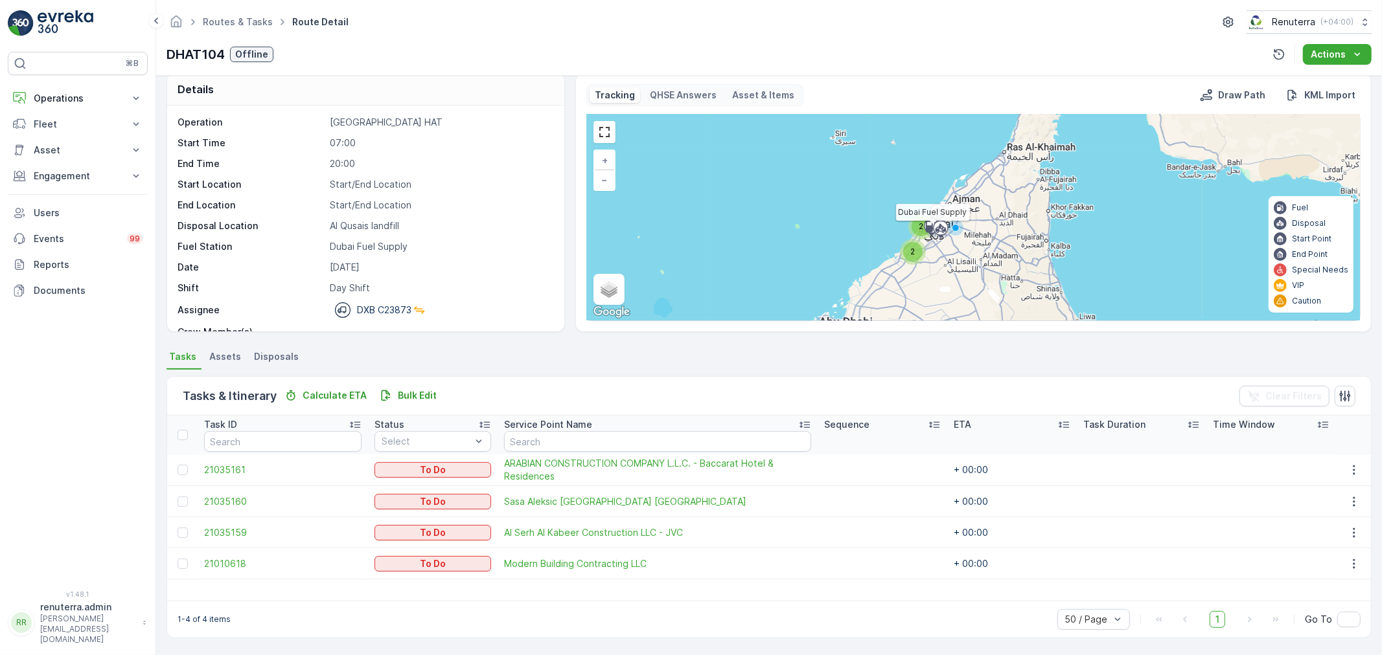
click at [922, 224] on div at bounding box center [931, 227] width 25 height 12
click at [919, 225] on div at bounding box center [931, 227] width 25 height 12
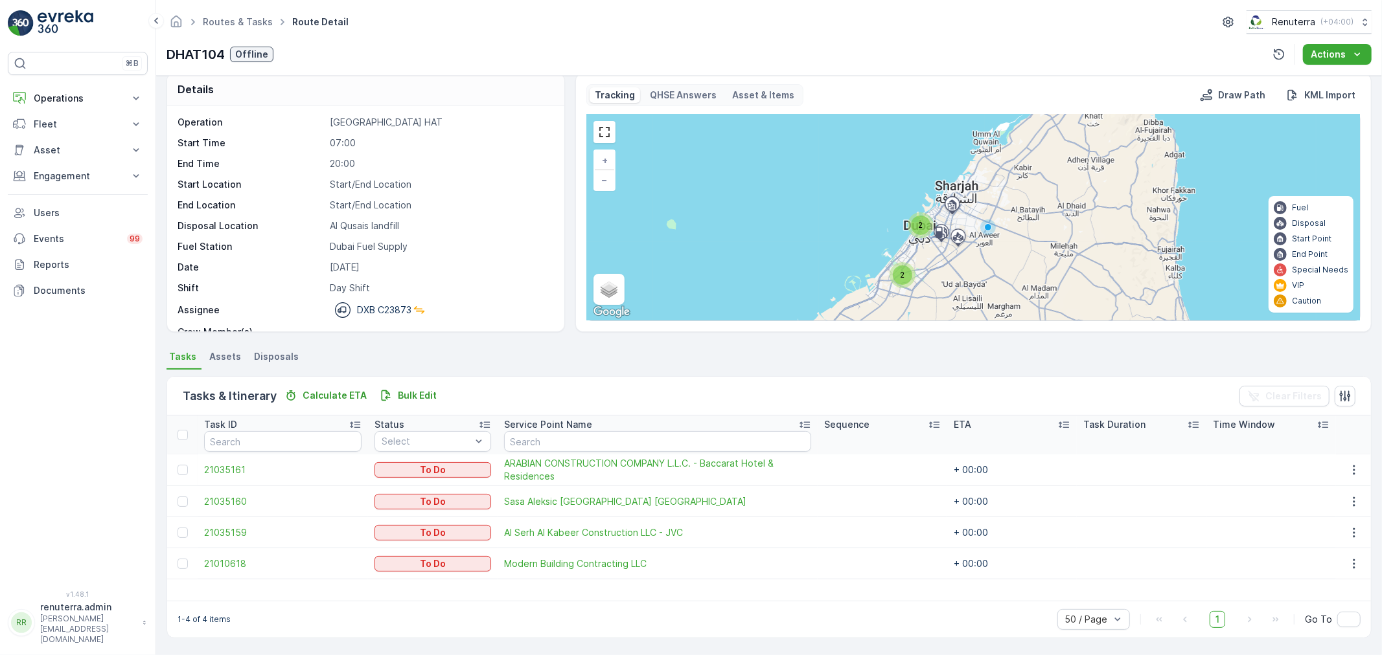
click at [922, 229] on div "2" at bounding box center [920, 225] width 19 height 19
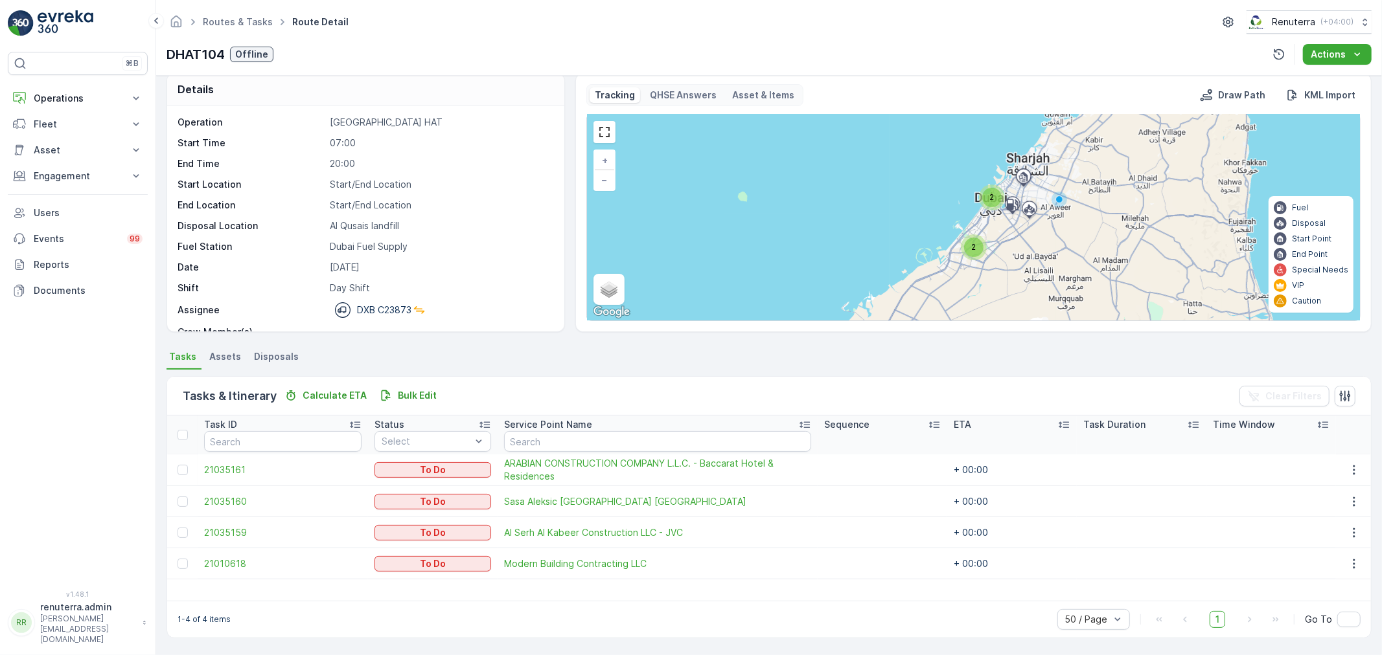
drag, startPoint x: 996, startPoint y: 286, endPoint x: 996, endPoint y: 231, distance: 55.7
click at [996, 231] on div "2 2 + − Satellite Roadmap Terrain Hybrid Leaflet Keyboard shortcuts Map Data Ma…" at bounding box center [973, 218] width 773 height 206
click at [966, 250] on div "2" at bounding box center [973, 242] width 19 height 19
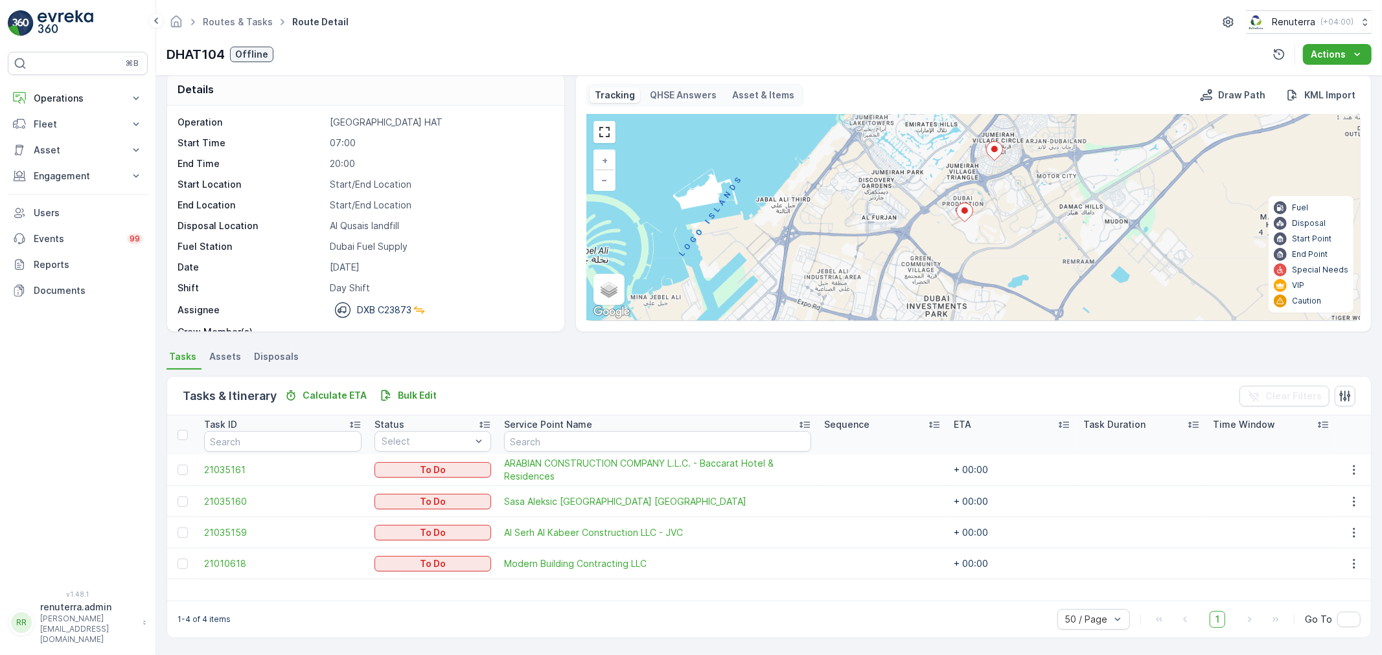
click at [961, 215] on icon at bounding box center [964, 212] width 16 height 19
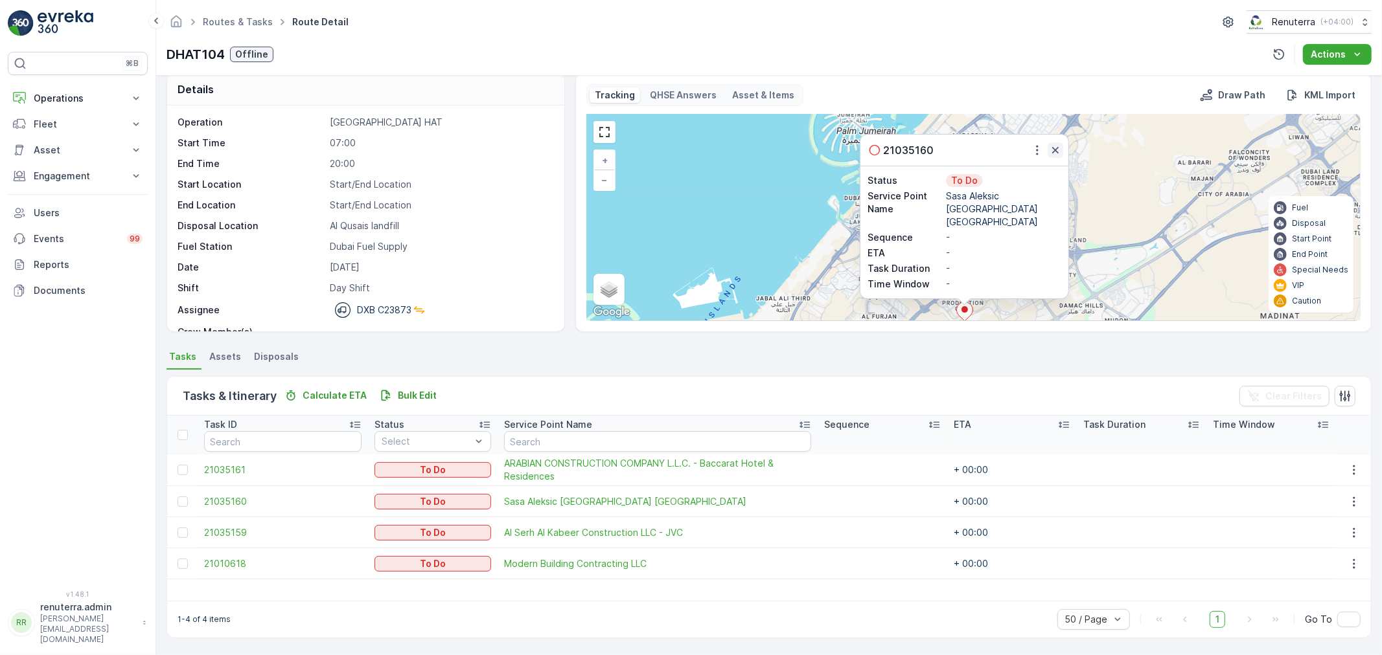
click at [1054, 157] on icon "button" at bounding box center [1055, 150] width 13 height 13
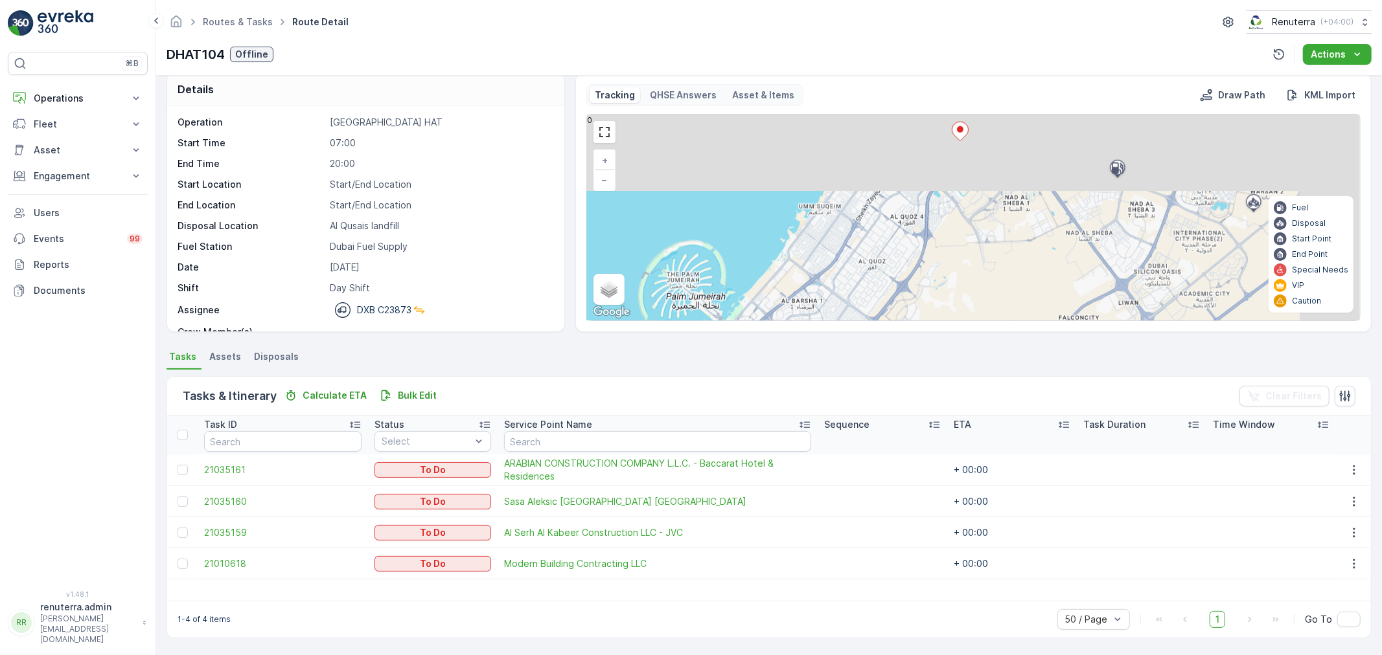
drag, startPoint x: 1050, startPoint y: 188, endPoint x: 873, endPoint y: 351, distance: 240.2
click at [875, 354] on div "Details Operation Dubai HAT Start Time 07:00 End Time 20:00 Start Location Star…" at bounding box center [768, 366] width 1225 height 580
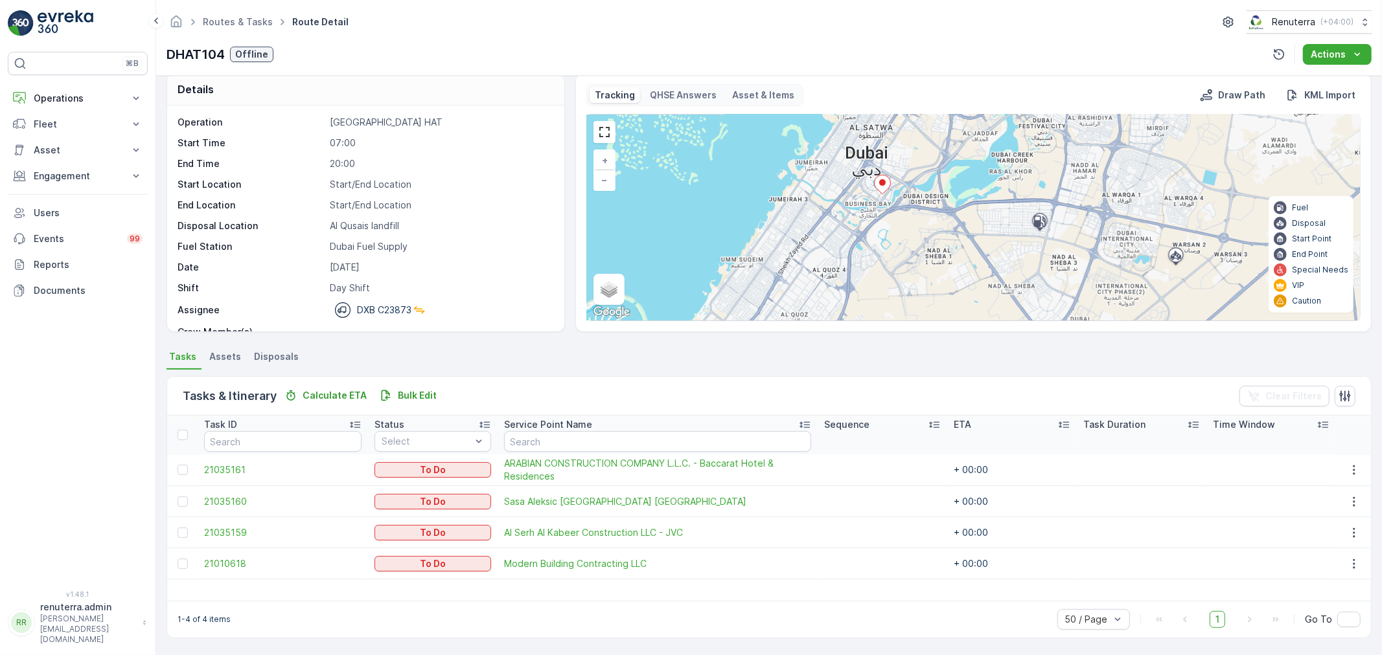
drag, startPoint x: 1025, startPoint y: 216, endPoint x: 953, endPoint y: 269, distance: 89.9
click at [953, 269] on div "+ − Satellite Roadmap Terrain Hybrid Leaflet Keyboard shortcuts Map Data Map da…" at bounding box center [973, 218] width 773 height 206
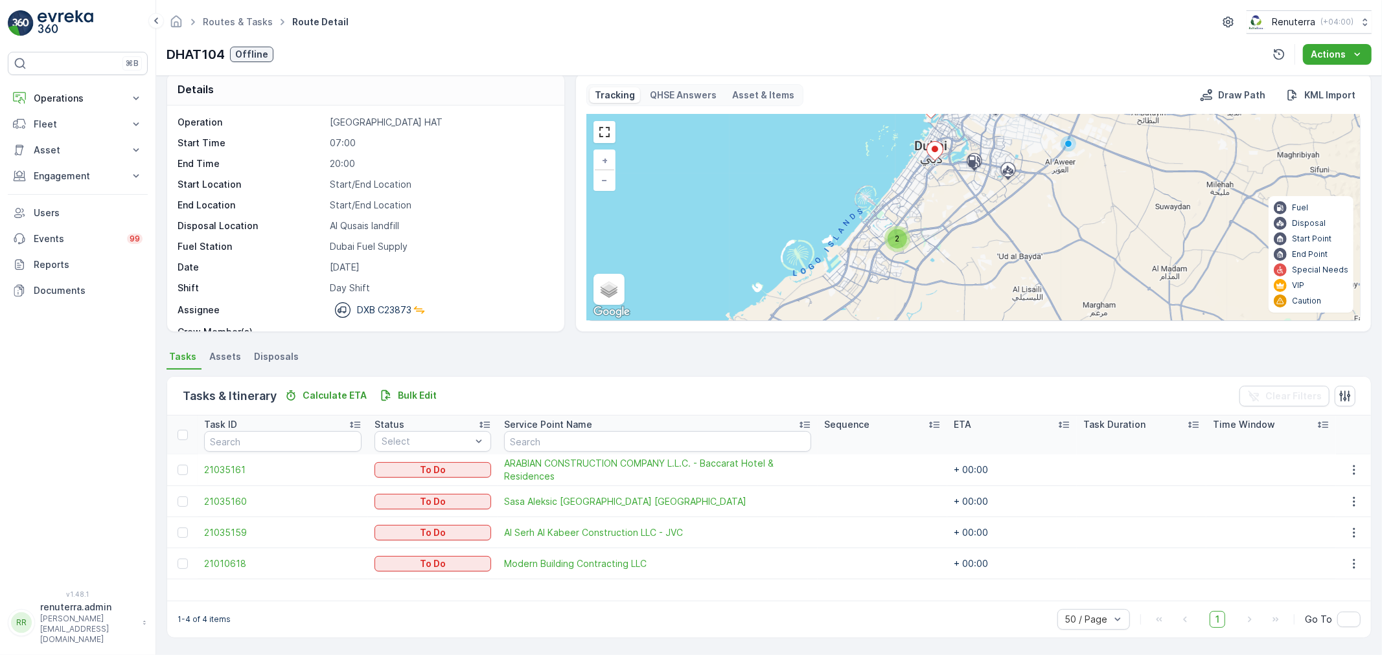
drag, startPoint x: 949, startPoint y: 251, endPoint x: 955, endPoint y: 193, distance: 58.7
click at [955, 193] on div "2 + − Satellite Roadmap Terrain Hybrid Leaflet Keyboard shortcuts Map Data Map …" at bounding box center [973, 218] width 773 height 206
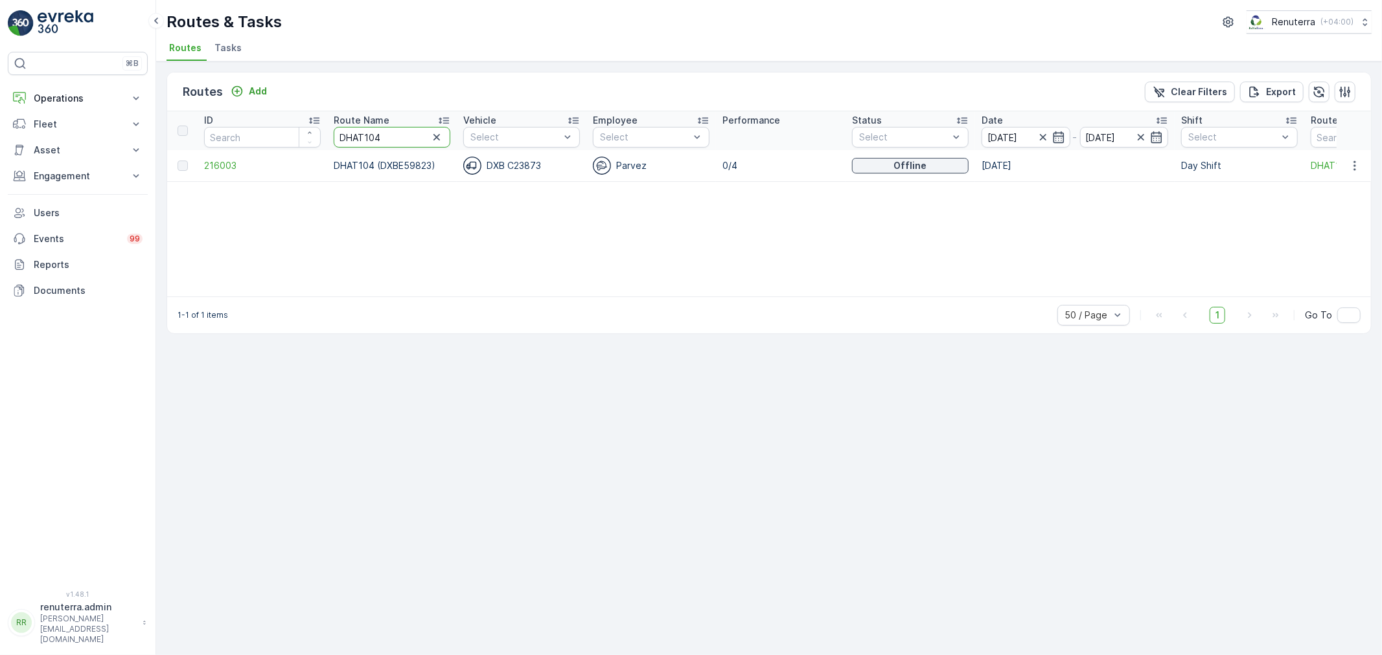
drag, startPoint x: 396, startPoint y: 138, endPoint x: 356, endPoint y: 133, distance: 39.8
click at [356, 133] on input "DHAT104" at bounding box center [392, 137] width 117 height 21
type input "DHAT103"
click at [216, 170] on span "216004" at bounding box center [262, 165] width 117 height 13
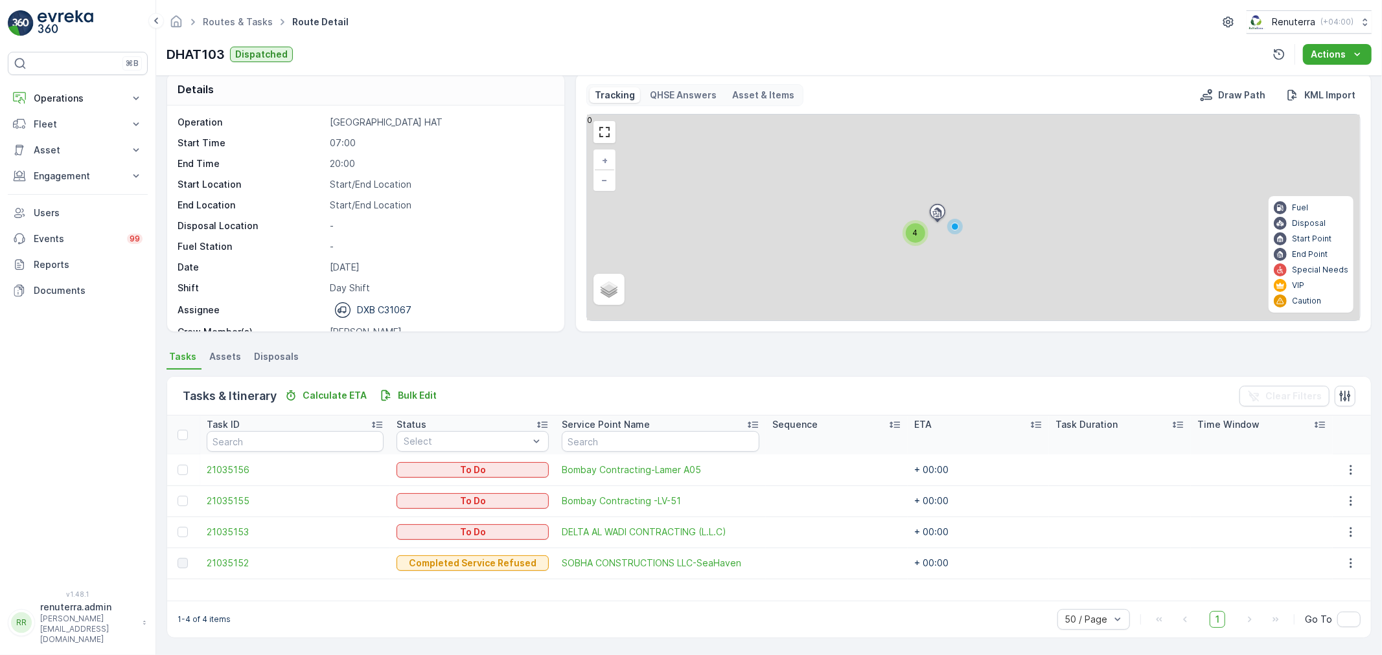
scroll to position [12, 0]
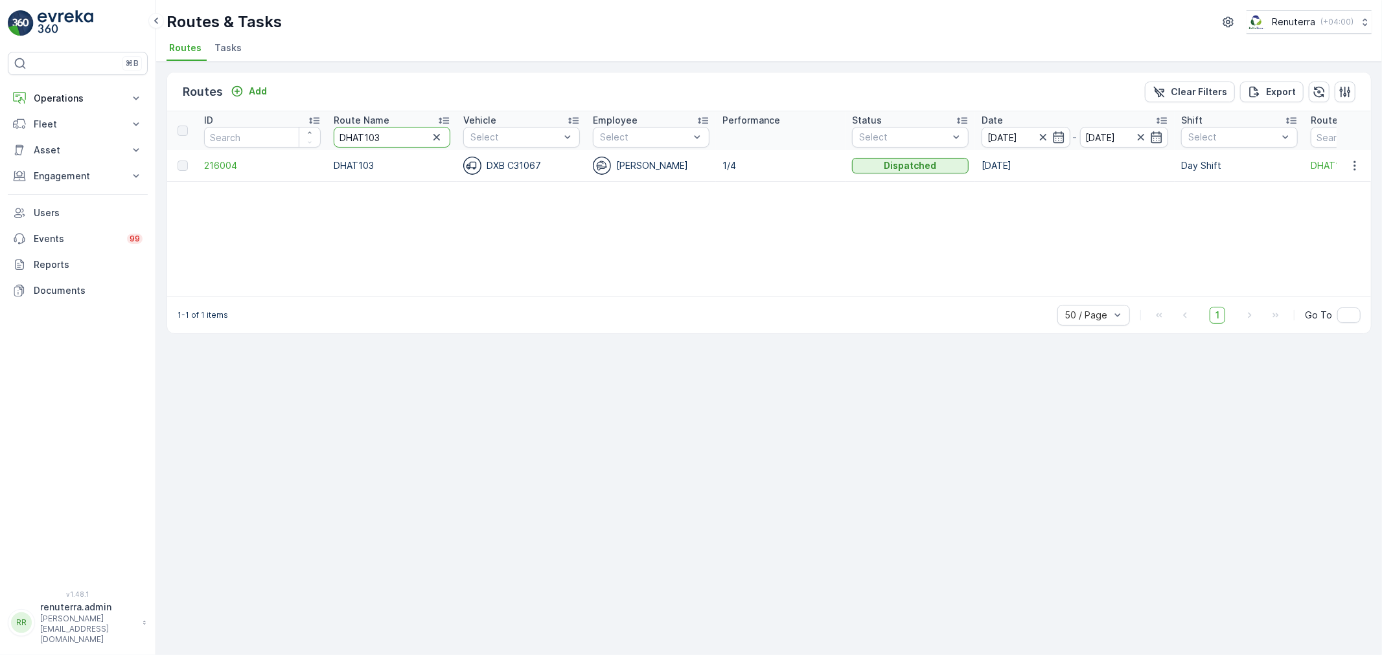
click at [394, 128] on input "DHAT103" at bounding box center [392, 137] width 117 height 21
type input "DHAT104"
click at [240, 172] on td "216003" at bounding box center [263, 165] width 130 height 31
click at [236, 170] on span "216003" at bounding box center [262, 165] width 117 height 13
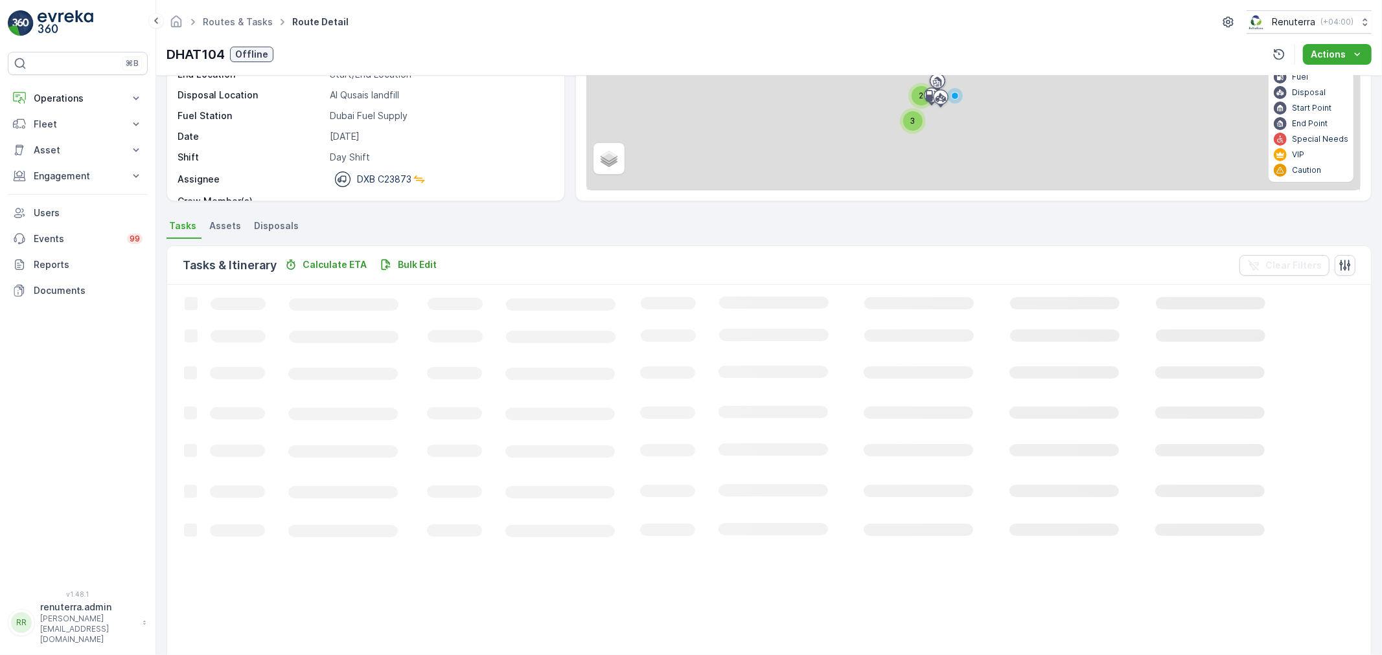
scroll to position [23, 0]
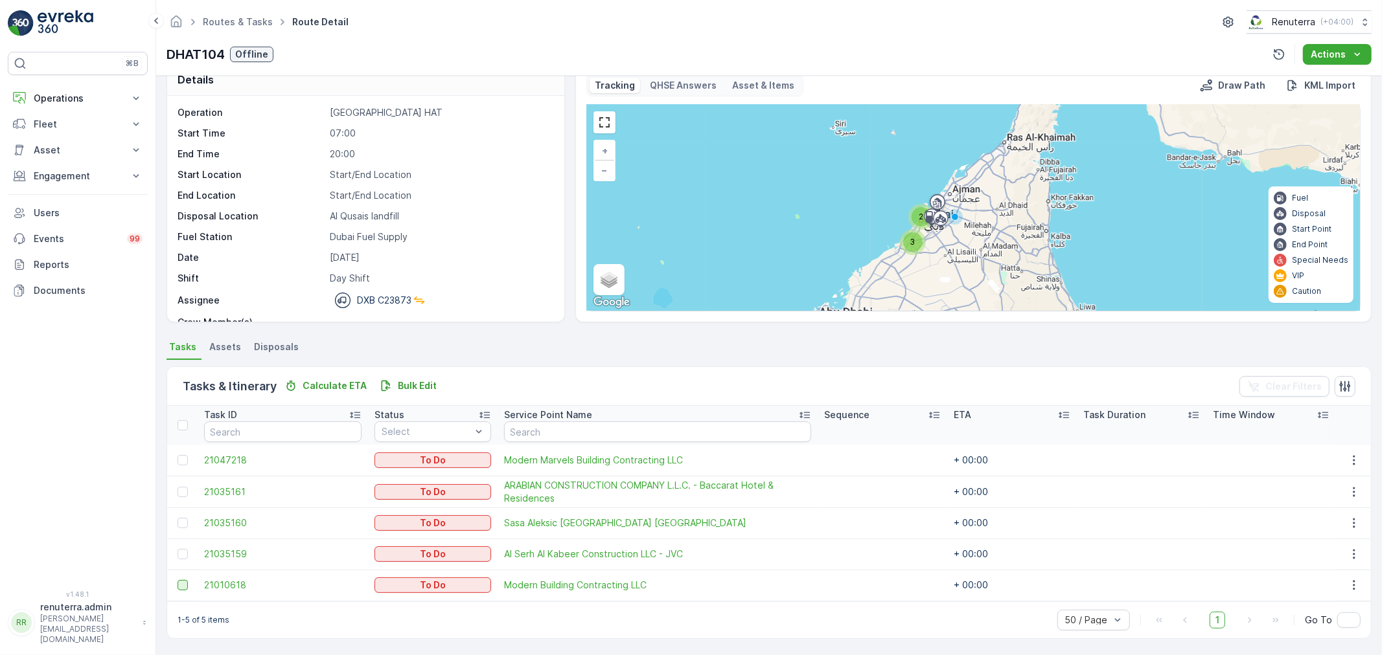
click at [185, 589] on td at bounding box center [182, 585] width 30 height 31
click at [185, 587] on div at bounding box center [182, 585] width 10 height 10
click at [177, 580] on input "checkbox" at bounding box center [177, 580] width 0 height 0
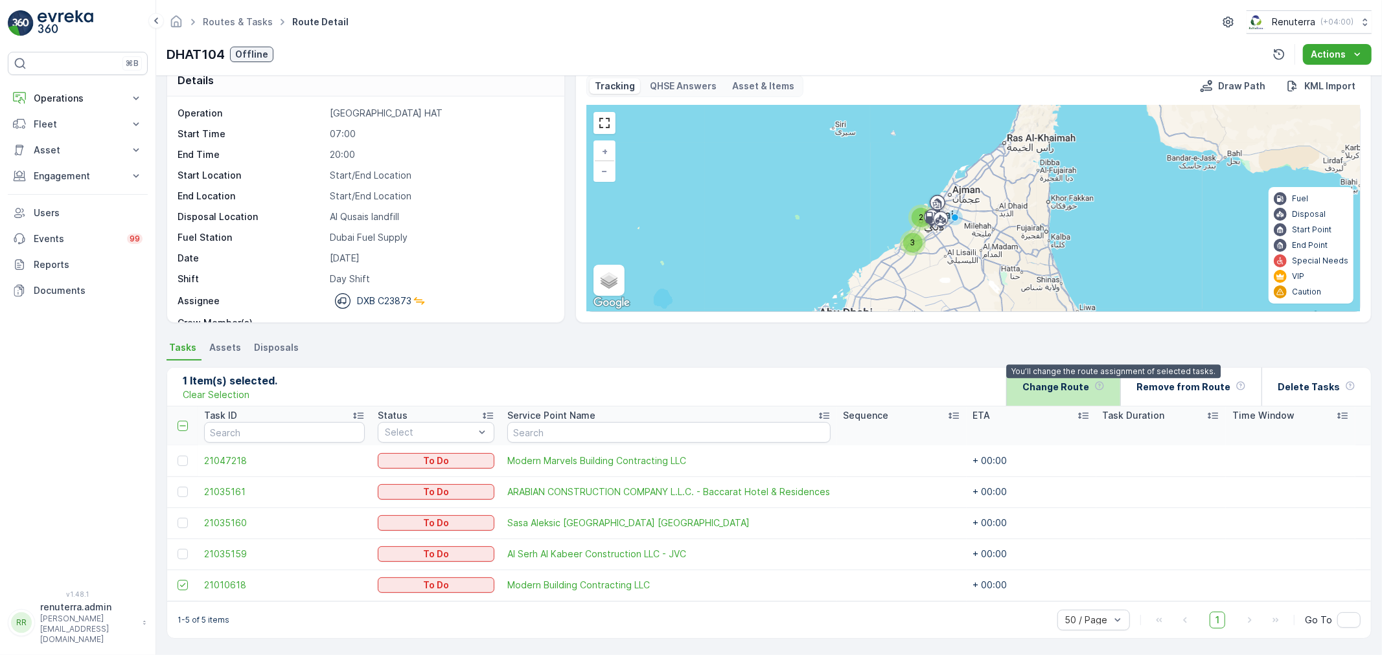
click at [1104, 379] on div "Change Route You’ll change the route assignment of selected tasks." at bounding box center [1063, 387] width 82 height 38
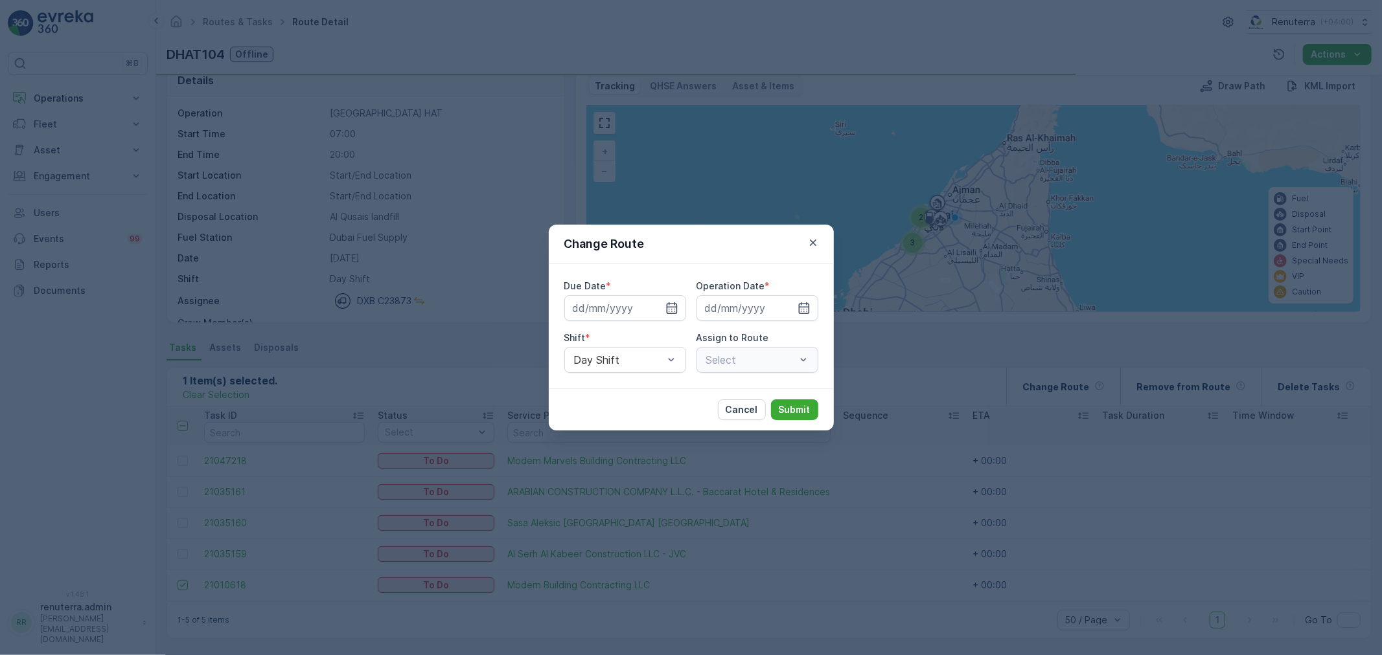
type input "[DATE]"
click at [722, 367] on div "DHAT104 (Offline) - DXB C23873" at bounding box center [757, 360] width 122 height 26
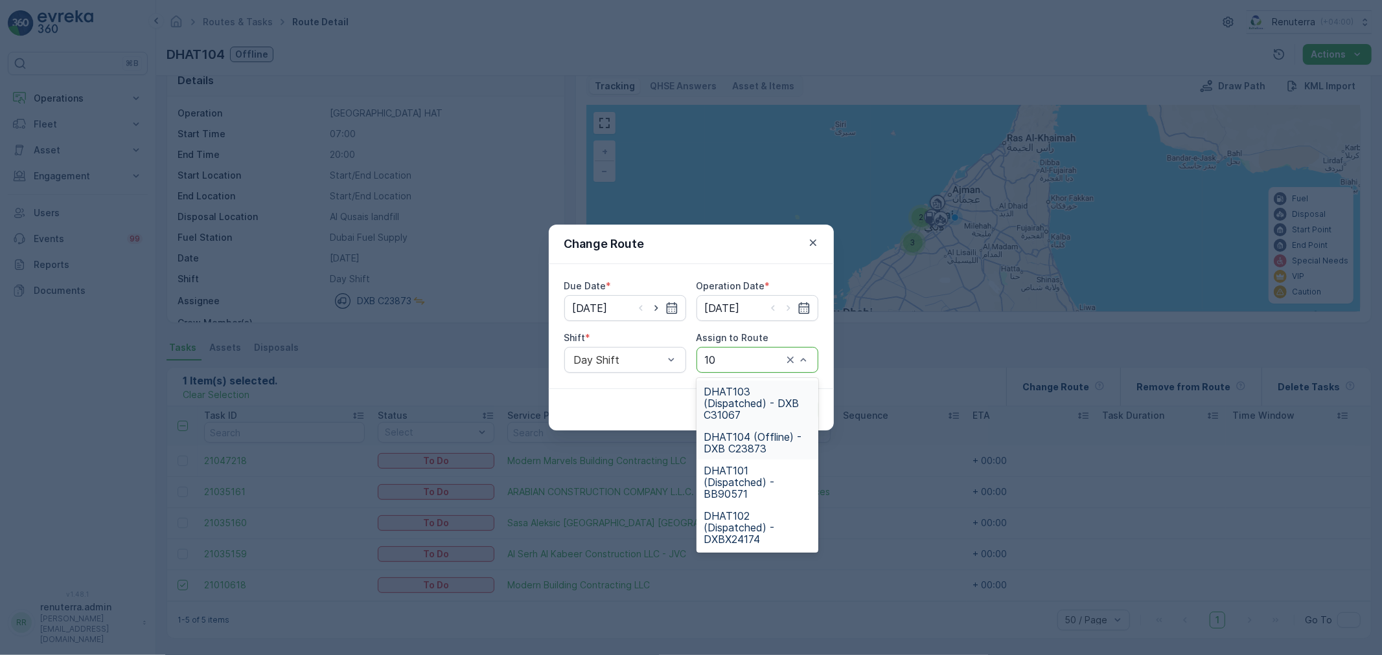
type input "103"
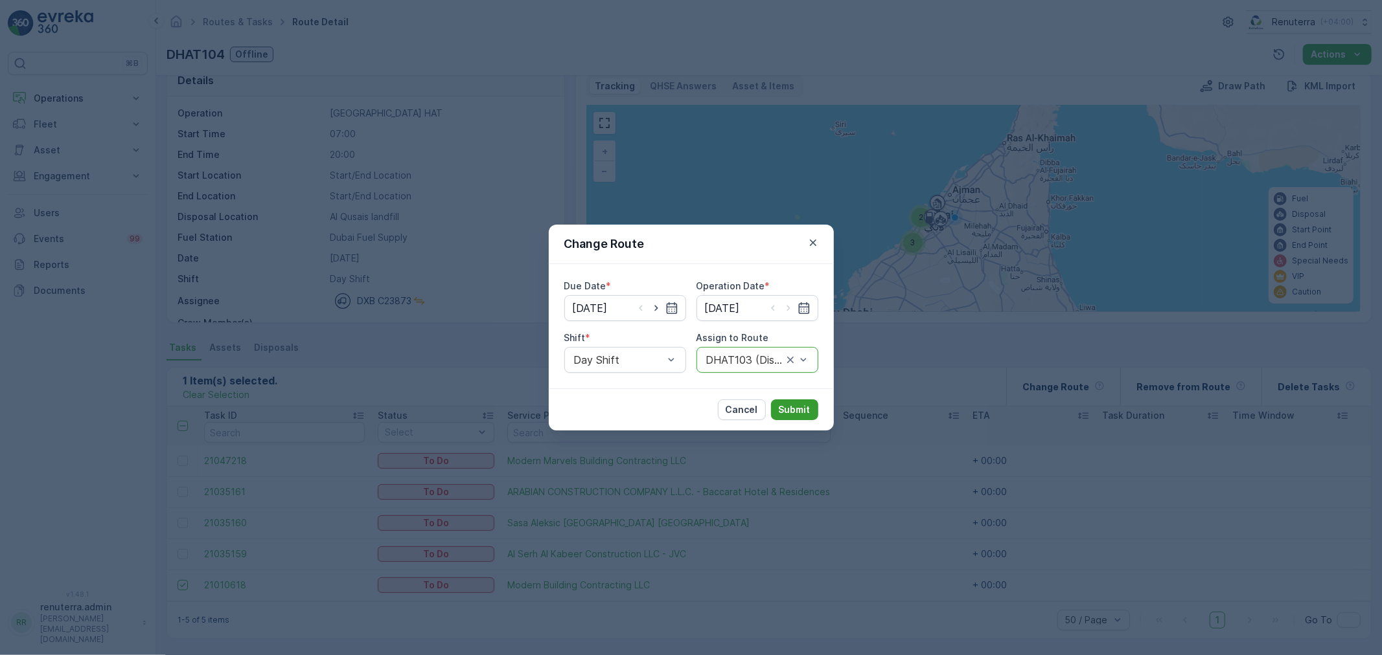
drag, startPoint x: 825, startPoint y: 415, endPoint x: 804, endPoint y: 416, distance: 20.8
click at [813, 416] on div "Cancel Submit" at bounding box center [691, 410] width 285 height 42
click at [804, 416] on button "Submit" at bounding box center [794, 410] width 47 height 21
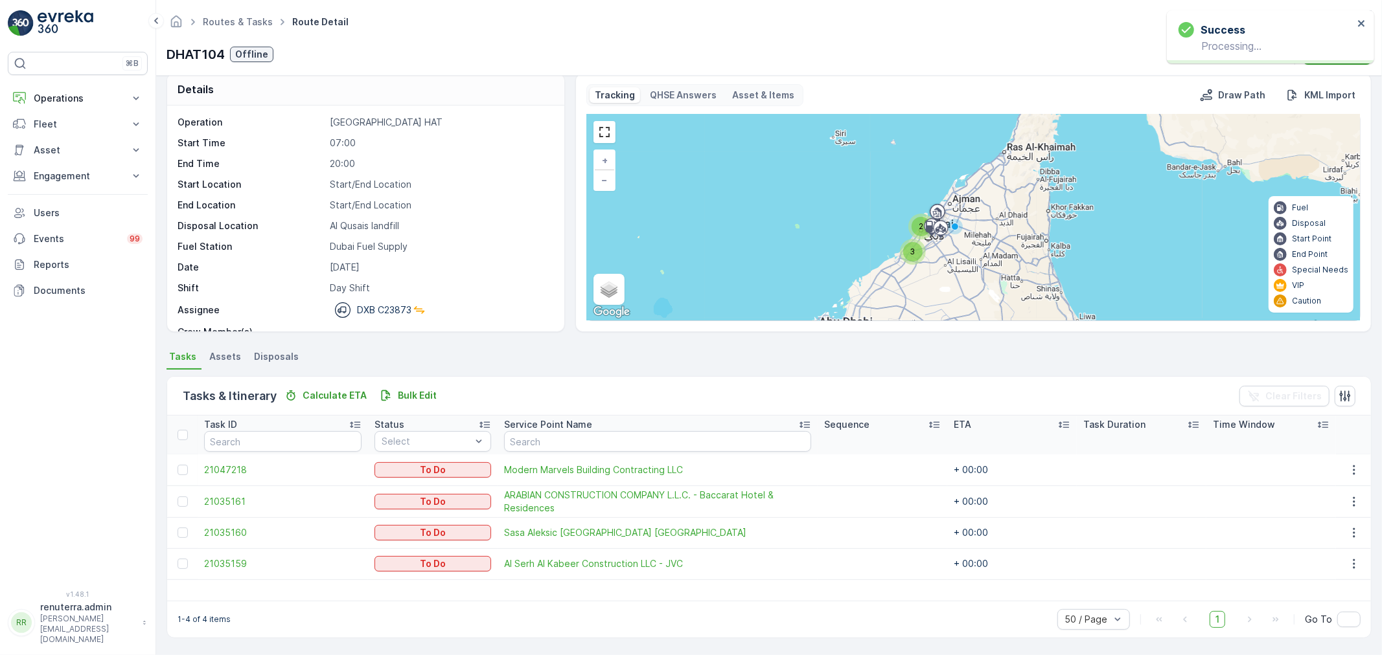
scroll to position [13, 0]
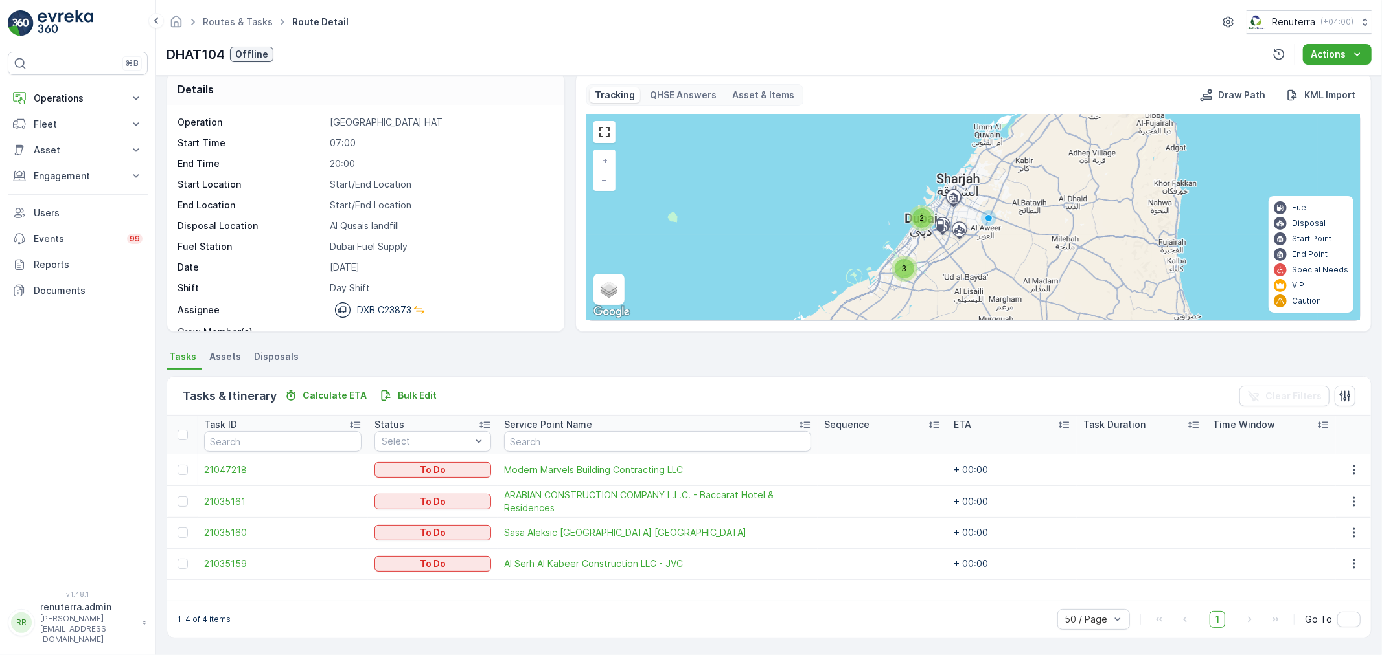
click at [910, 269] on div "3" at bounding box center [903, 268] width 19 height 19
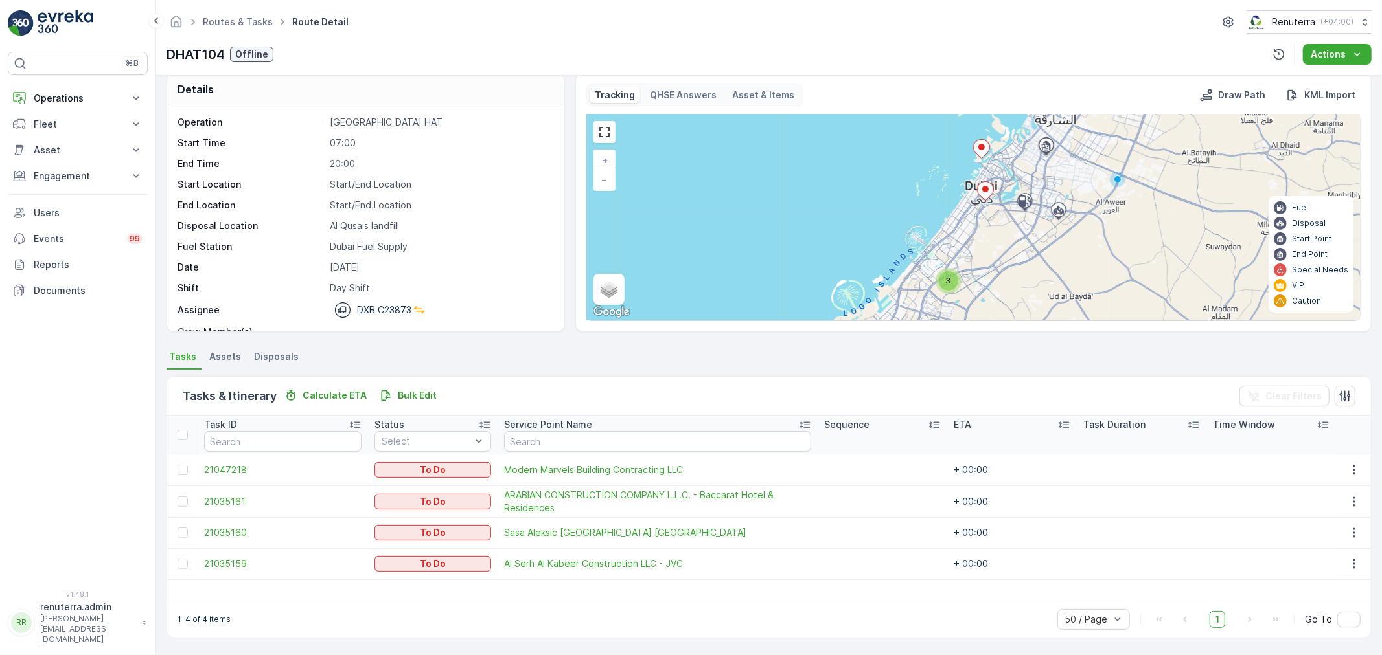
drag, startPoint x: 968, startPoint y: 262, endPoint x: 914, endPoint y: 292, distance: 62.3
click at [915, 293] on div "3 + − Satellite Roadmap Terrain Hybrid Leaflet Keyboard shortcuts Map Data Map …" at bounding box center [973, 218] width 773 height 206
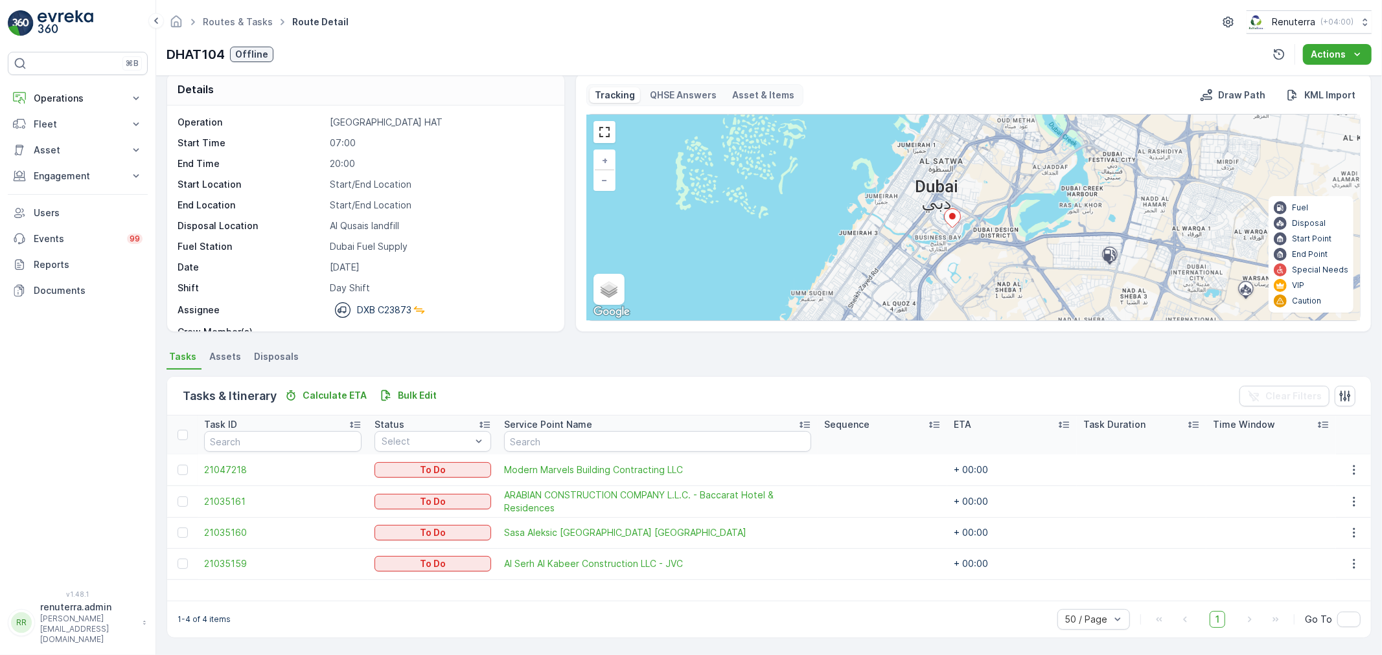
drag, startPoint x: 942, startPoint y: 273, endPoint x: 1012, endPoint y: 146, distance: 144.4
click at [1011, 150] on div "2 + − Satellite Roadmap Terrain Hybrid Leaflet Keyboard shortcuts Map Data Map …" at bounding box center [973, 218] width 773 height 206
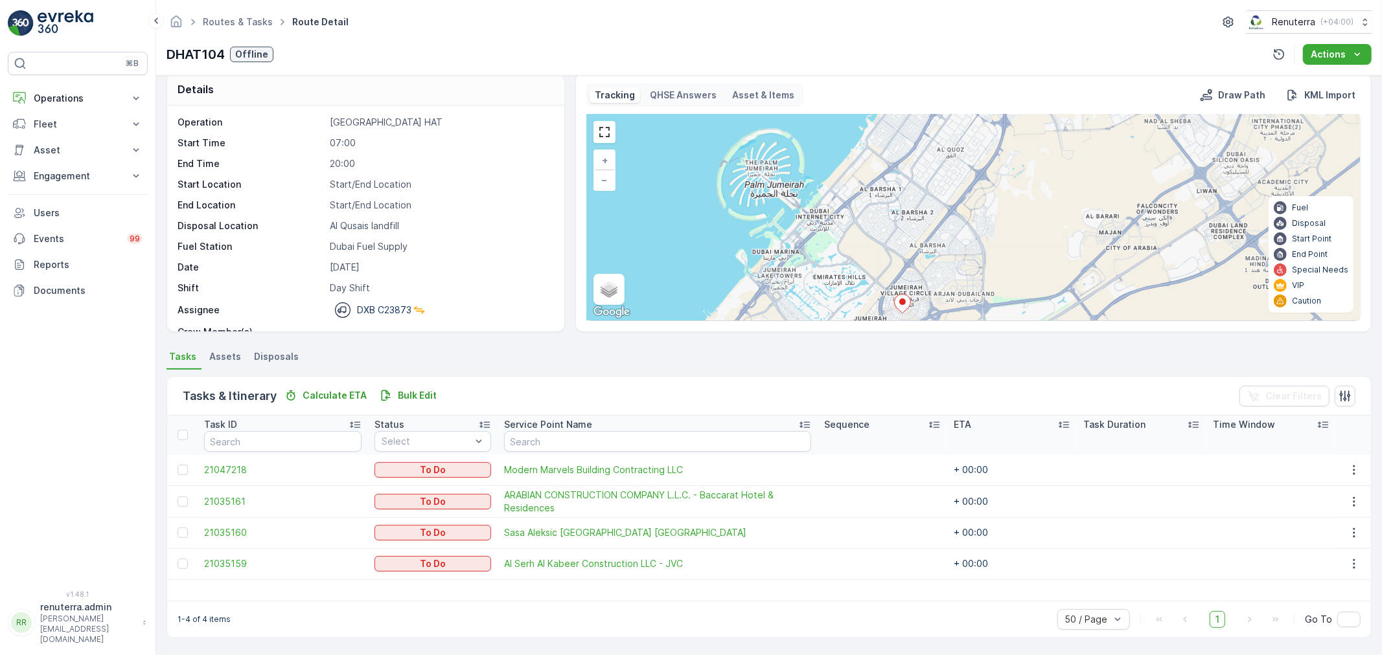
drag, startPoint x: 979, startPoint y: 233, endPoint x: 1007, endPoint y: 160, distance: 78.5
click at [1007, 161] on div "2 + − Satellite Roadmap Terrain Hybrid Leaflet Keyboard shortcuts Map Data Map …" at bounding box center [973, 218] width 773 height 206
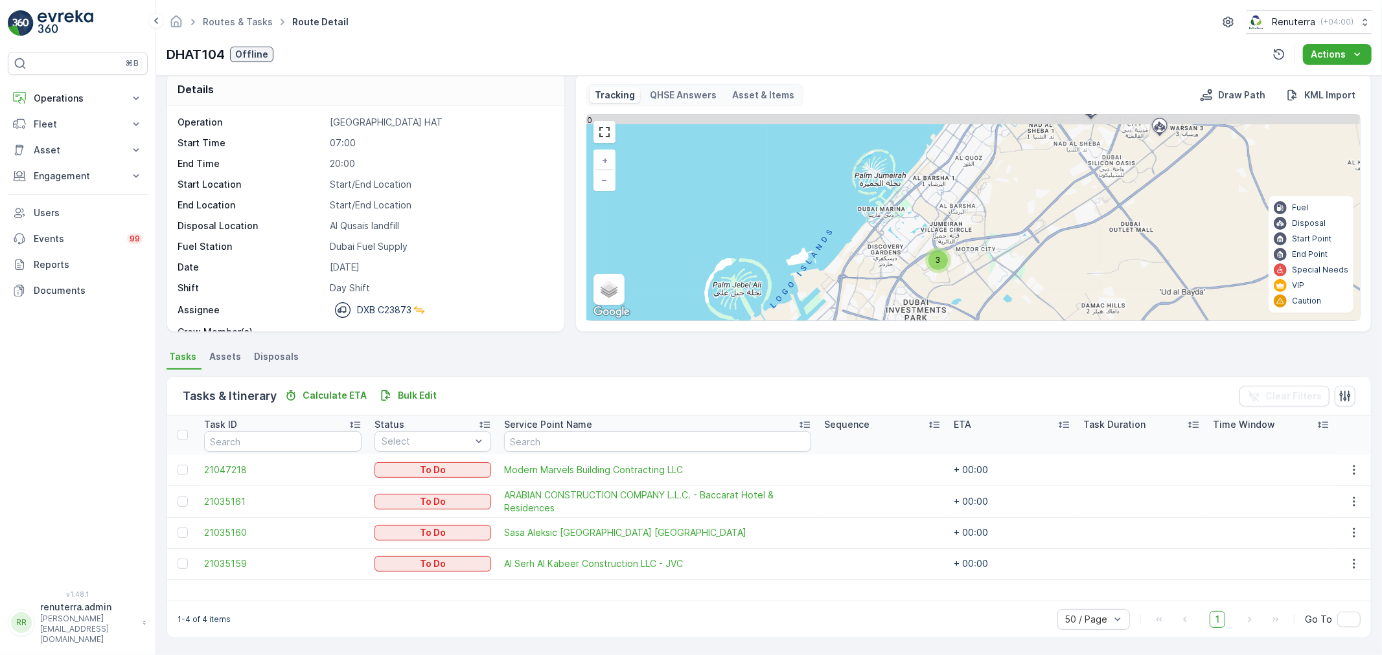
drag, startPoint x: 1020, startPoint y: 184, endPoint x: 957, endPoint y: 310, distance: 140.2
click at [957, 310] on div "3 + − Satellite Roadmap Terrain Hybrid Leaflet Keyboard shortcuts Map Data Map …" at bounding box center [973, 218] width 773 height 206
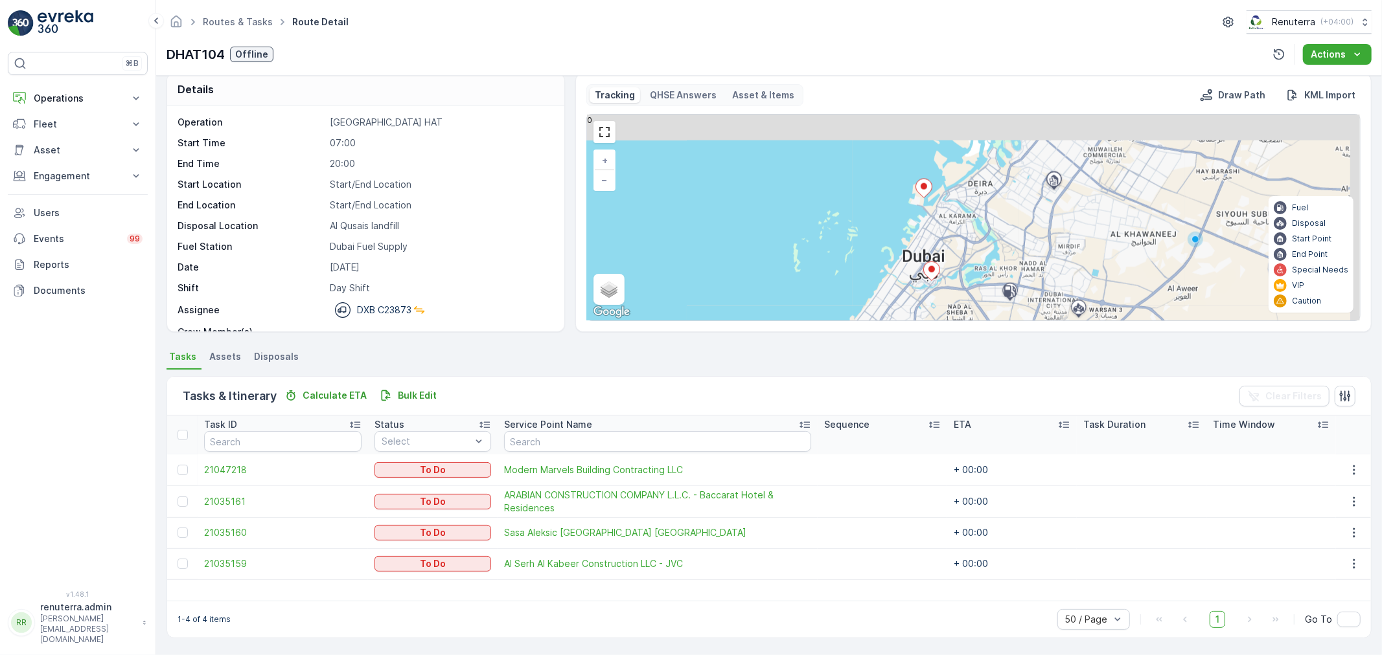
drag, startPoint x: 975, startPoint y: 261, endPoint x: 967, endPoint y: 293, distance: 32.7
click at [967, 293] on div "3 + − Satellite Roadmap Terrain Hybrid Leaflet Keyboard shortcuts Map Data Map …" at bounding box center [973, 218] width 773 height 206
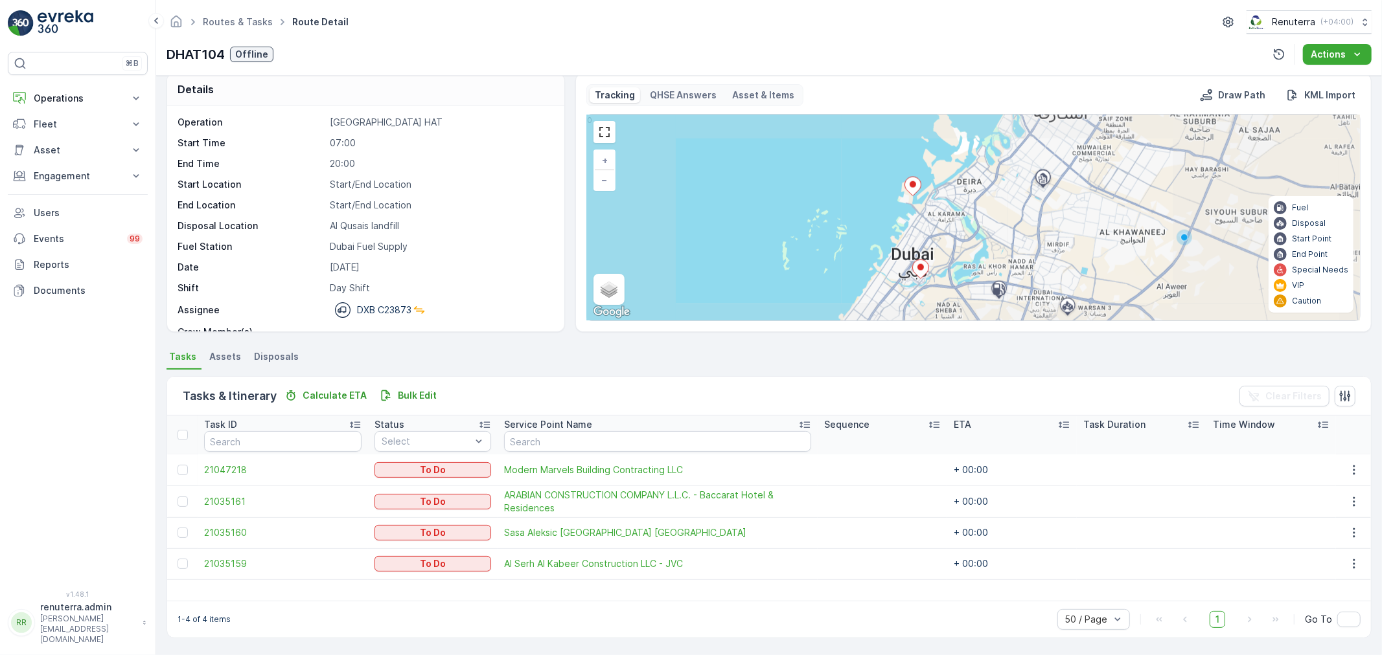
drag, startPoint x: 939, startPoint y: 305, endPoint x: 955, endPoint y: 201, distance: 105.5
click at [955, 201] on div "2 3 + − Satellite Roadmap Terrain Hybrid Leaflet Keyboard shortcuts Map Data Ma…" at bounding box center [973, 218] width 773 height 206
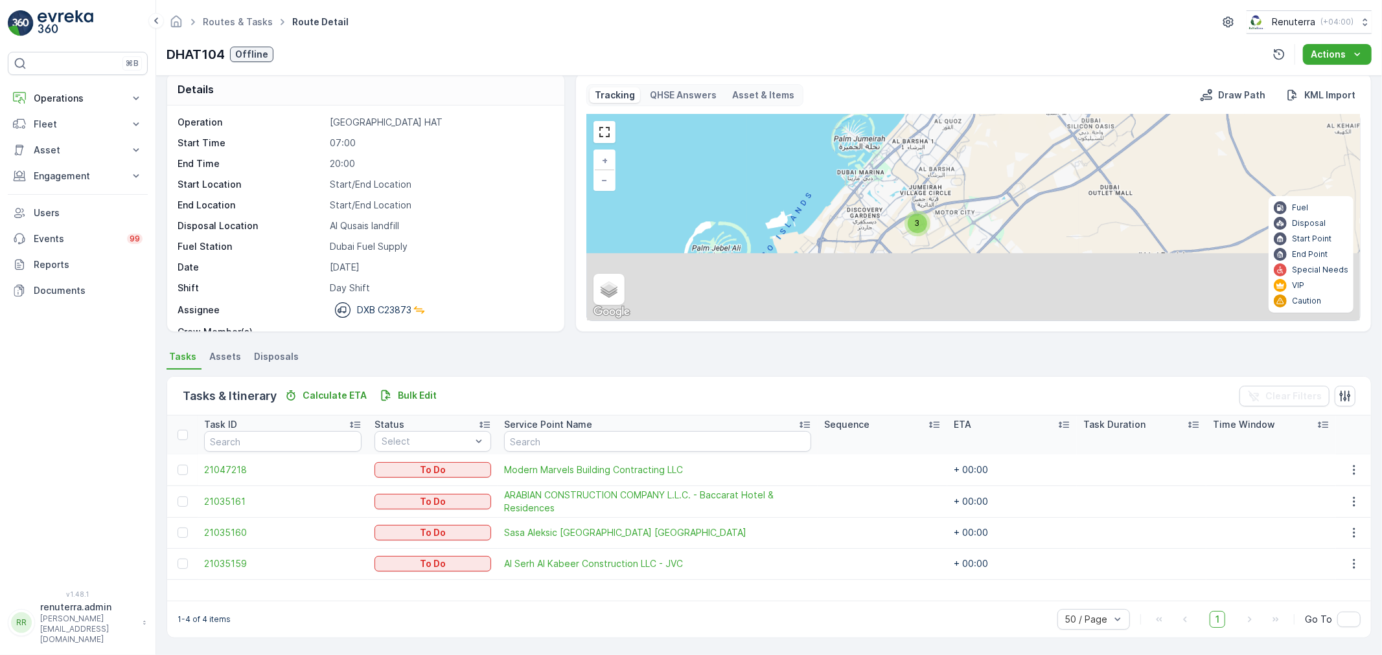
drag, startPoint x: 942, startPoint y: 217, endPoint x: 960, endPoint y: 165, distance: 55.3
click at [960, 165] on div "3 + − Satellite Roadmap Terrain Hybrid Leaflet Keyboard shortcuts Map Data Map …" at bounding box center [973, 218] width 773 height 206
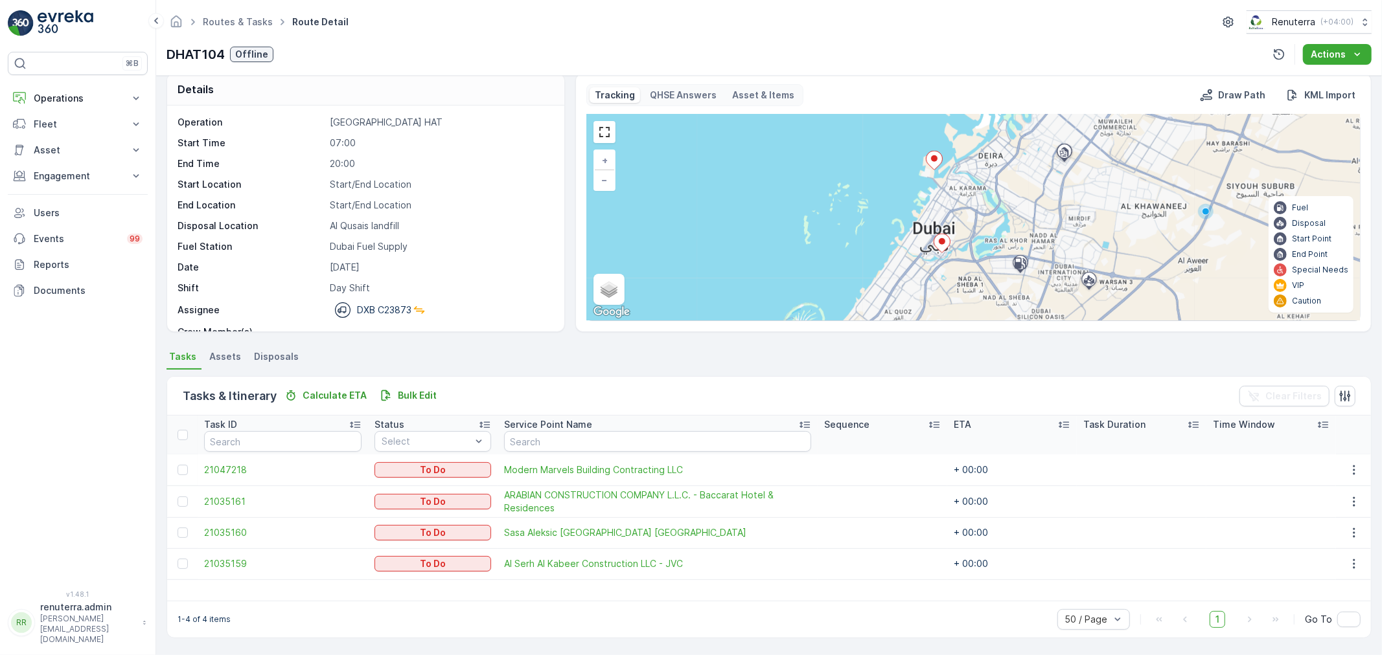
drag, startPoint x: 972, startPoint y: 166, endPoint x: 961, endPoint y: 302, distance: 136.4
click at [907, 378] on div "Details Operation Dubai HAT Start Time 07:00 End Time 20:00 Start Location Star…" at bounding box center [768, 366] width 1225 height 580
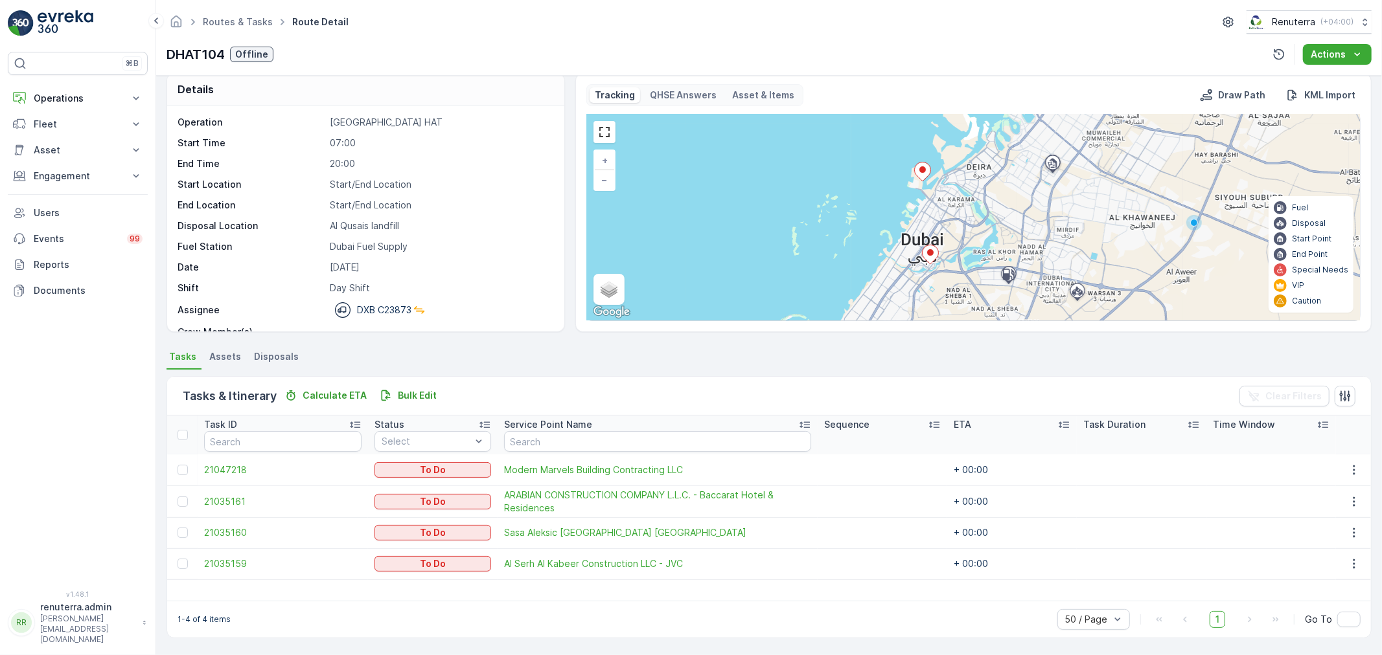
click at [928, 175] on div "3 + − Satellite Roadmap Terrain Hybrid Leaflet Keyboard shortcuts Map Data Map …" at bounding box center [973, 218] width 773 height 206
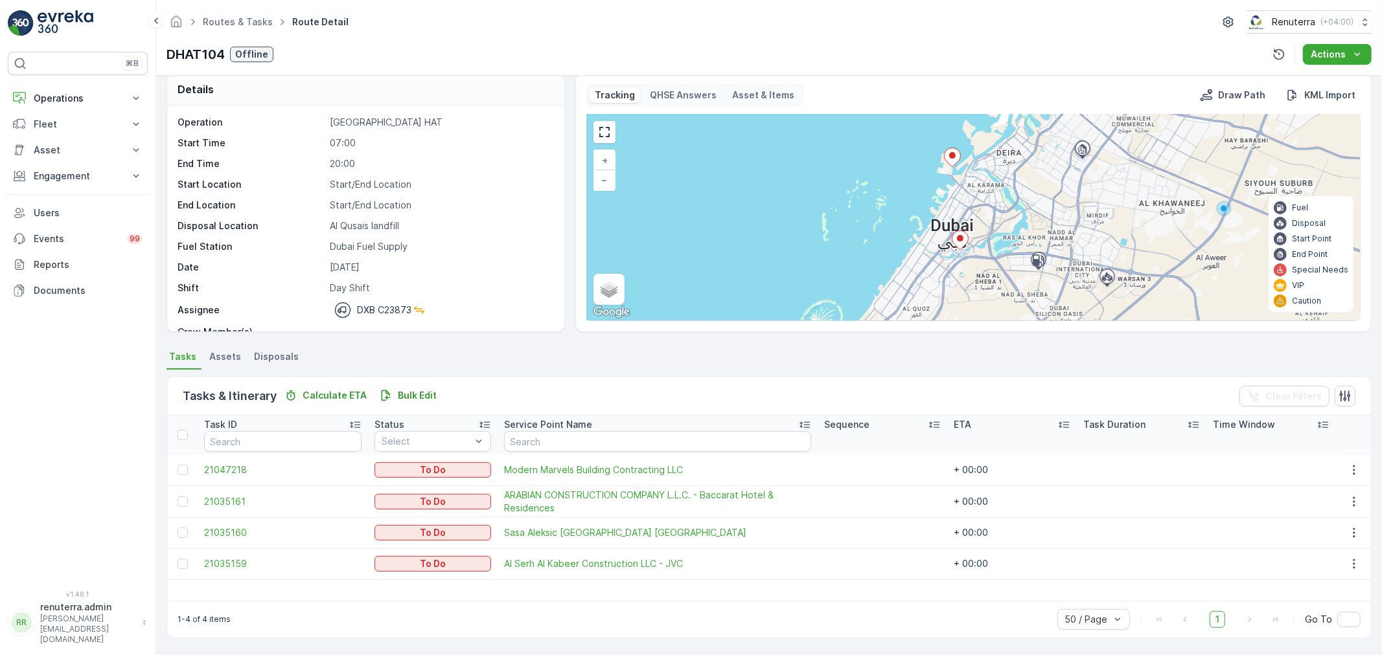
click at [951, 156] on ellipse at bounding box center [952, 155] width 6 height 6
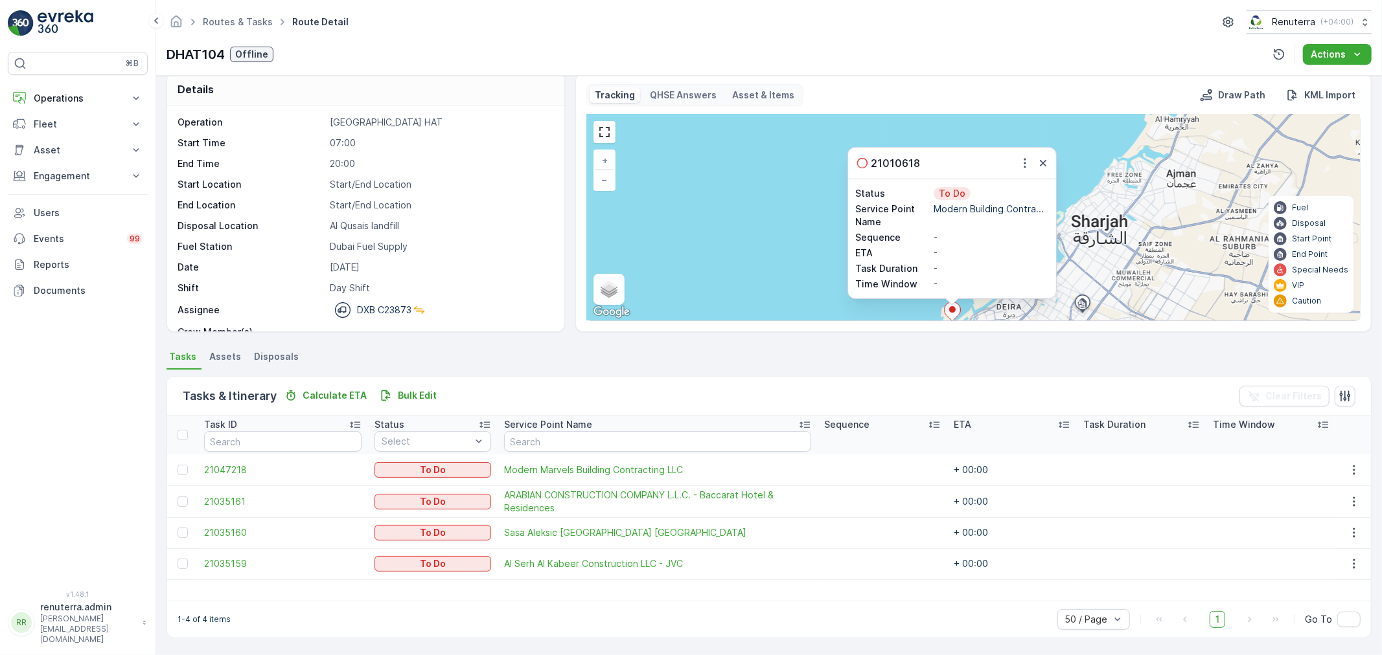
click at [1046, 151] on div "21010618" at bounding box center [952, 163] width 208 height 31
drag, startPoint x: 1044, startPoint y: 158, endPoint x: 1034, endPoint y: 208, distance: 50.8
click at [1043, 158] on icon "button" at bounding box center [1042, 163] width 13 height 13
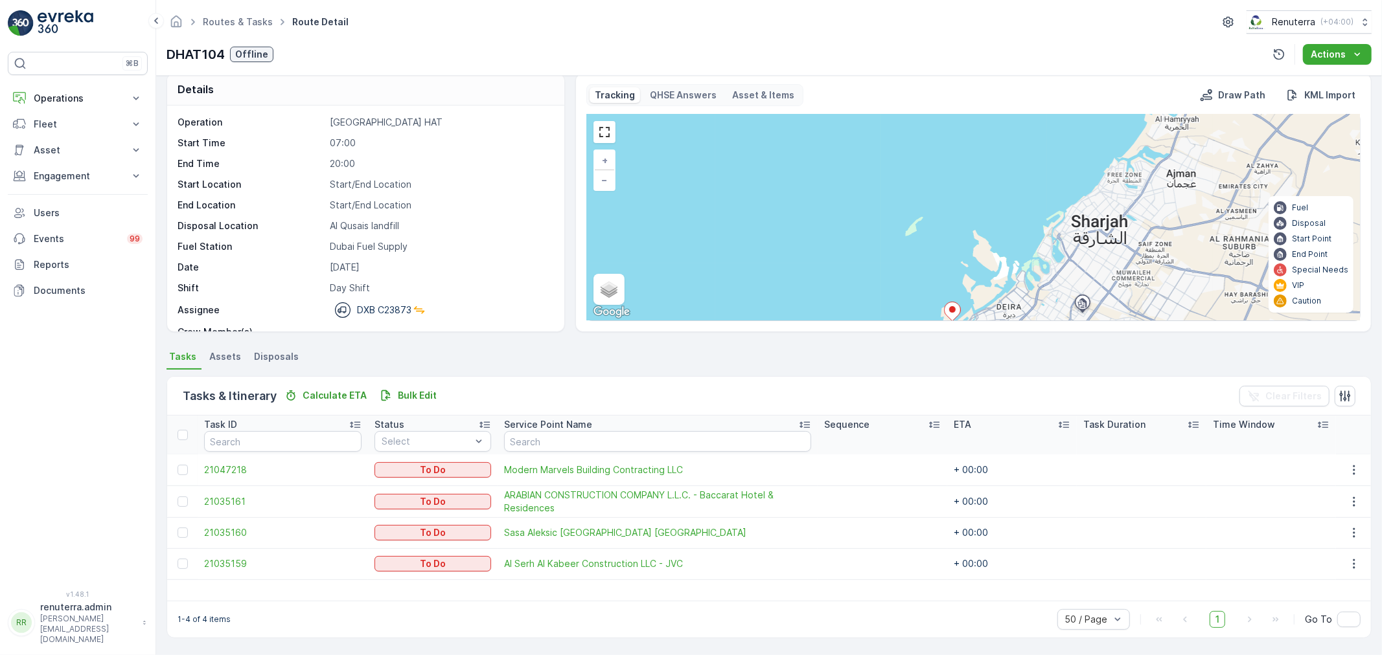
drag, startPoint x: 1013, startPoint y: 273, endPoint x: 1027, endPoint y: 198, distance: 77.0
click at [1027, 198] on div "3 + − Satellite Roadmap Terrain Hybrid Leaflet Keyboard shortcuts Map Data Map …" at bounding box center [973, 218] width 773 height 206
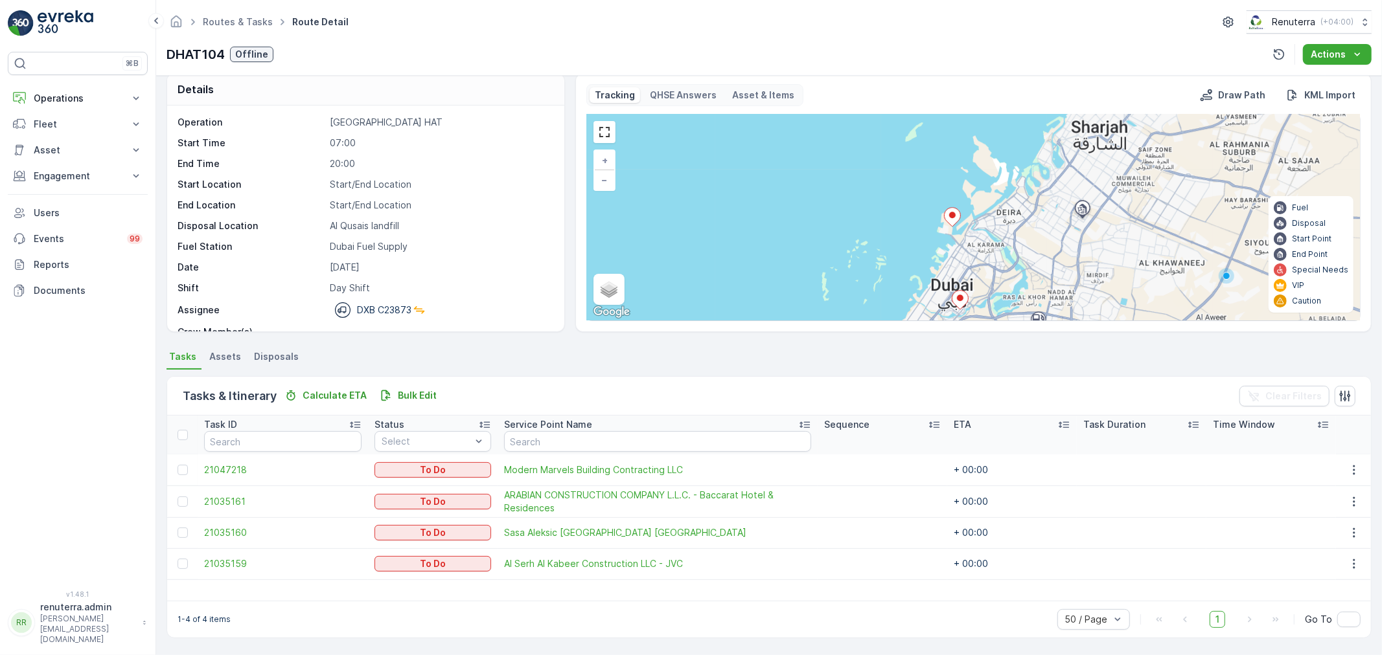
scroll to position [12, 0]
click at [269, 17] on ul "Routes & Tasks" at bounding box center [244, 22] width 89 height 19
click at [268, 17] on span "Routes & Tasks" at bounding box center [237, 22] width 75 height 13
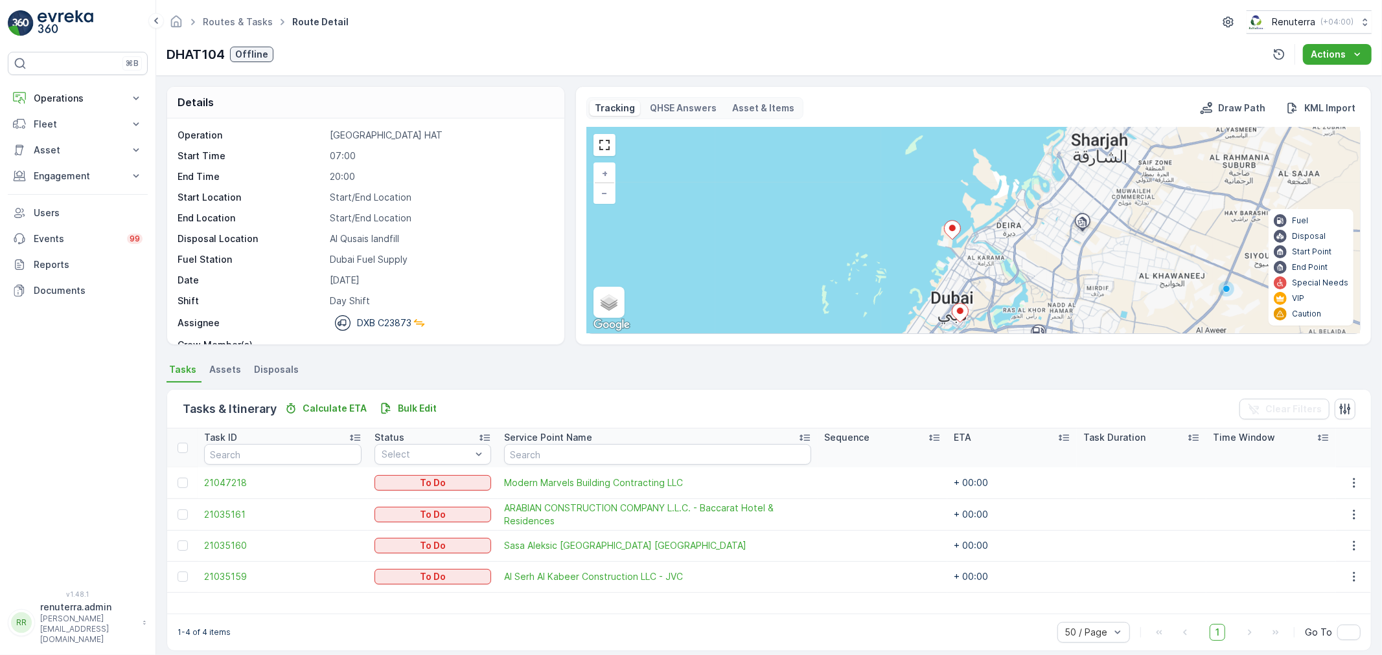
click at [249, 13] on ul "Routes & Tasks" at bounding box center [244, 22] width 89 height 19
click at [248, 22] on link "Routes & Tasks" at bounding box center [238, 21] width 70 height 11
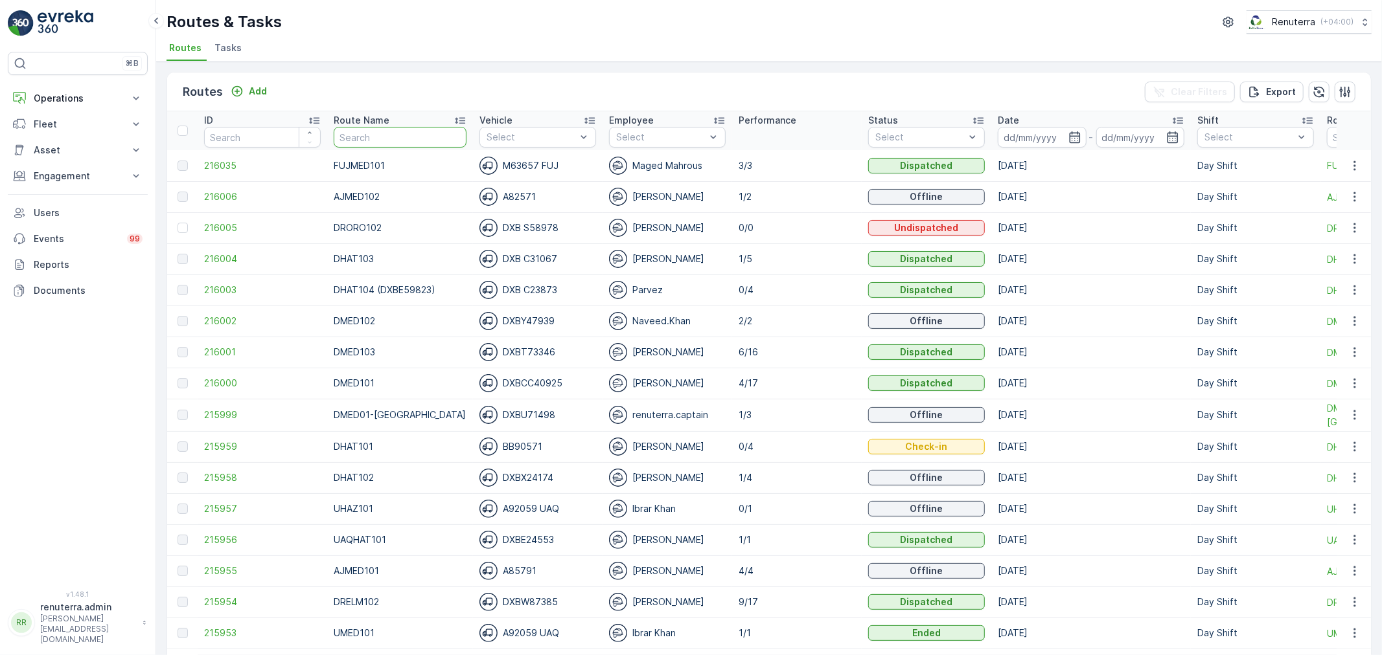
click at [376, 139] on input "text" at bounding box center [400, 137] width 133 height 21
type input "DHAT"
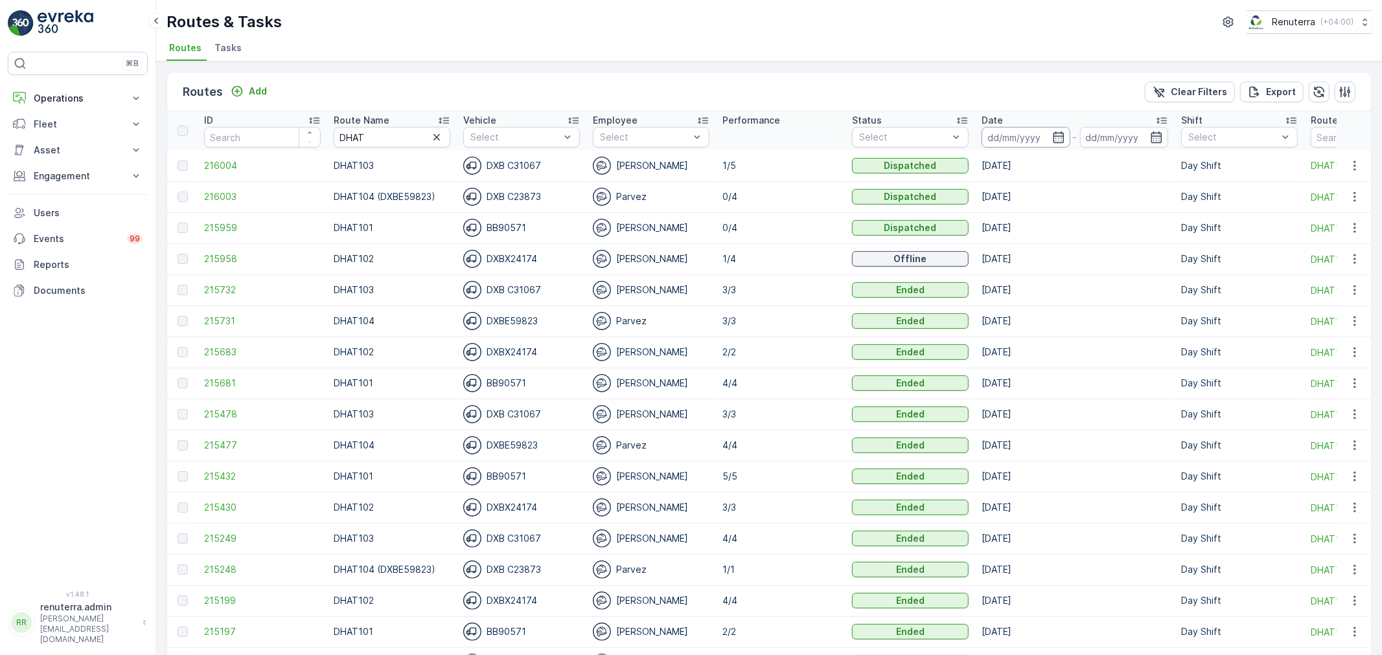
click at [1024, 136] on input at bounding box center [1025, 137] width 89 height 21
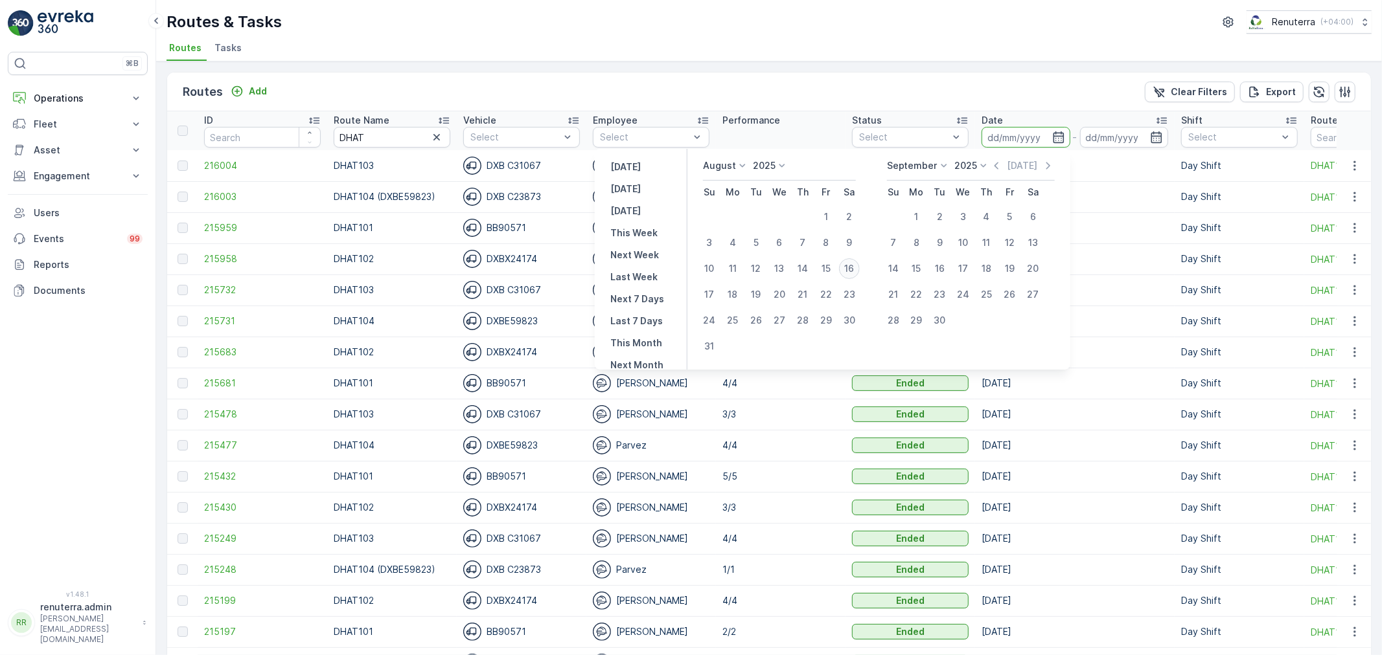
click at [860, 266] on div "16" at bounding box center [849, 268] width 21 height 21
type input "[DATE]"
click at [860, 266] on div "16" at bounding box center [849, 268] width 21 height 21
type input "[DATE]"
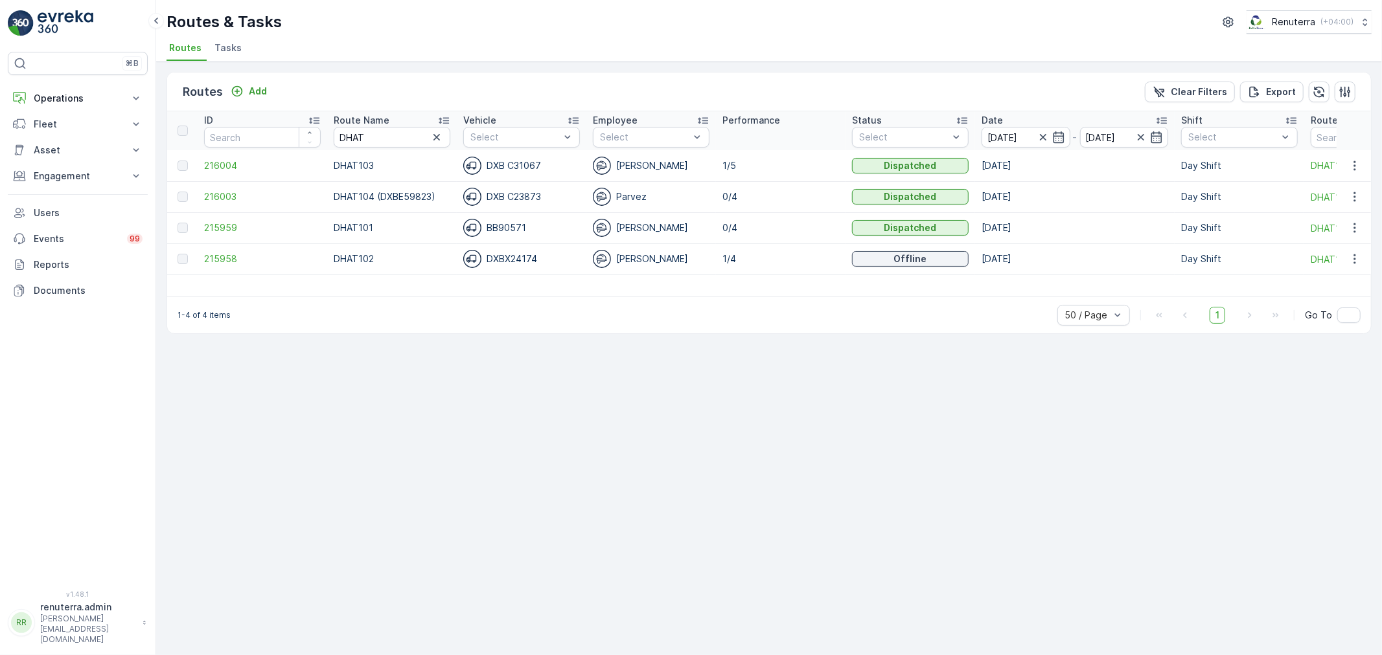
click at [211, 189] on td "216003" at bounding box center [263, 196] width 130 height 31
click at [212, 196] on span "216003" at bounding box center [262, 196] width 117 height 13
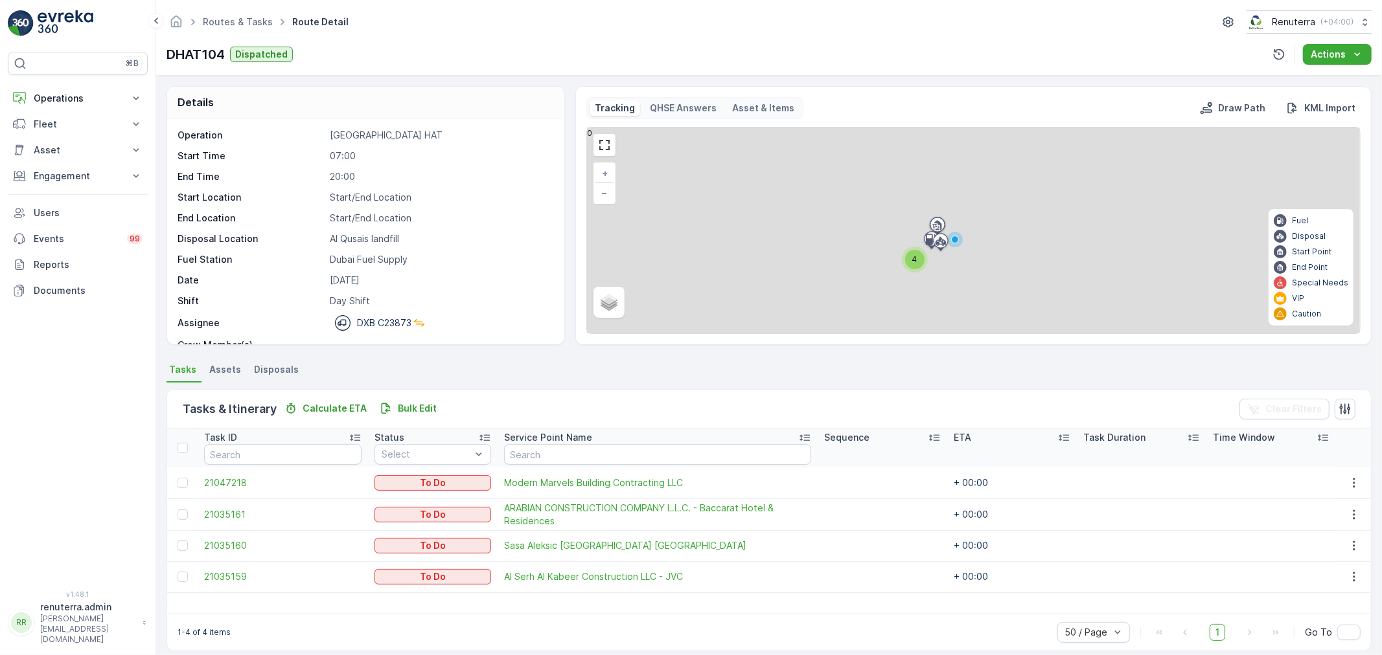
click at [914, 257] on span "4" at bounding box center [914, 260] width 5 height 10
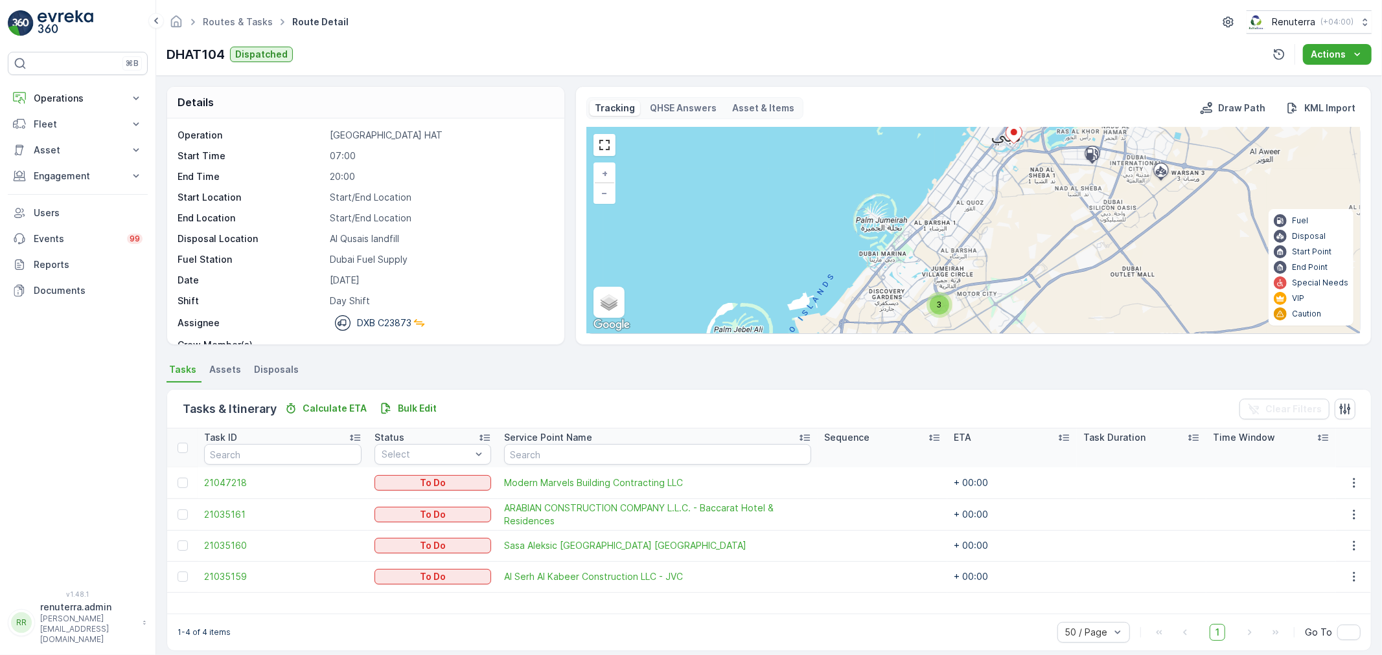
click at [946, 312] on div "3" at bounding box center [938, 304] width 19 height 19
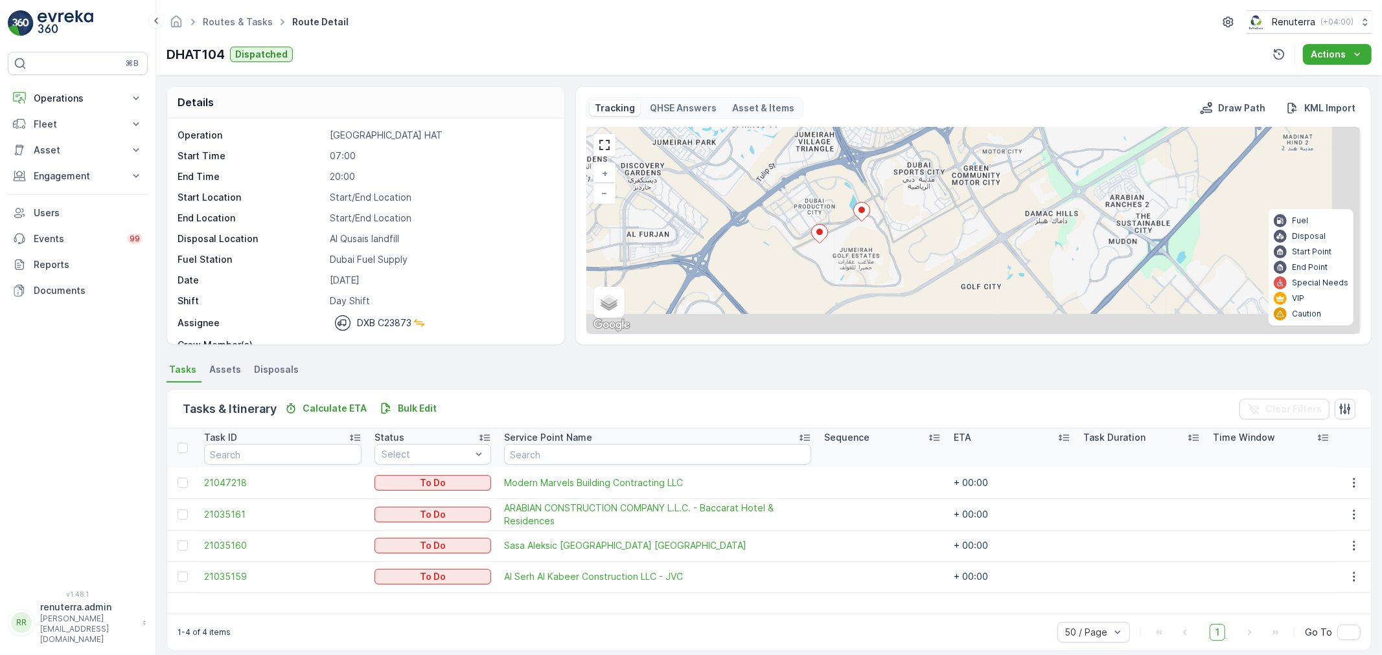
drag, startPoint x: 836, startPoint y: 247, endPoint x: 786, endPoint y: 231, distance: 52.0
click at [788, 231] on div "+ − Satellite Roadmap Terrain Hybrid Leaflet Keyboard shortcuts Map Data Map da…" at bounding box center [973, 231] width 773 height 206
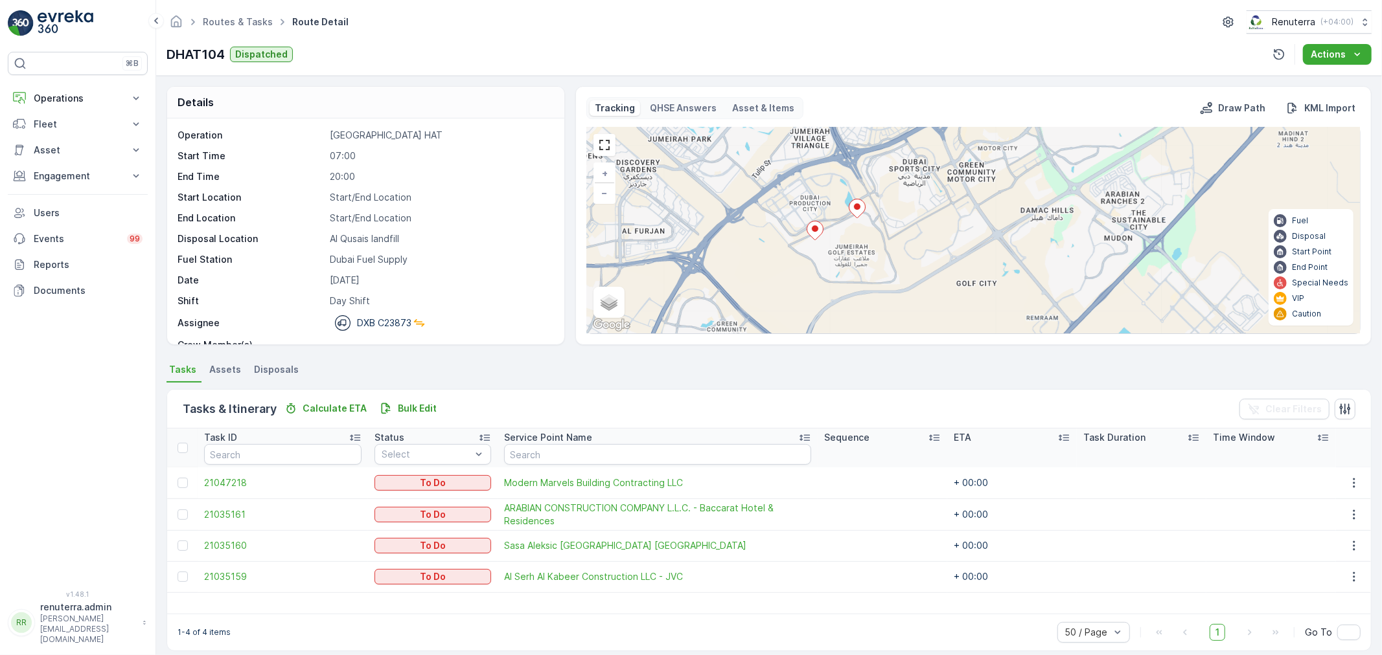
click at [811, 241] on div at bounding box center [814, 232] width 17 height 23
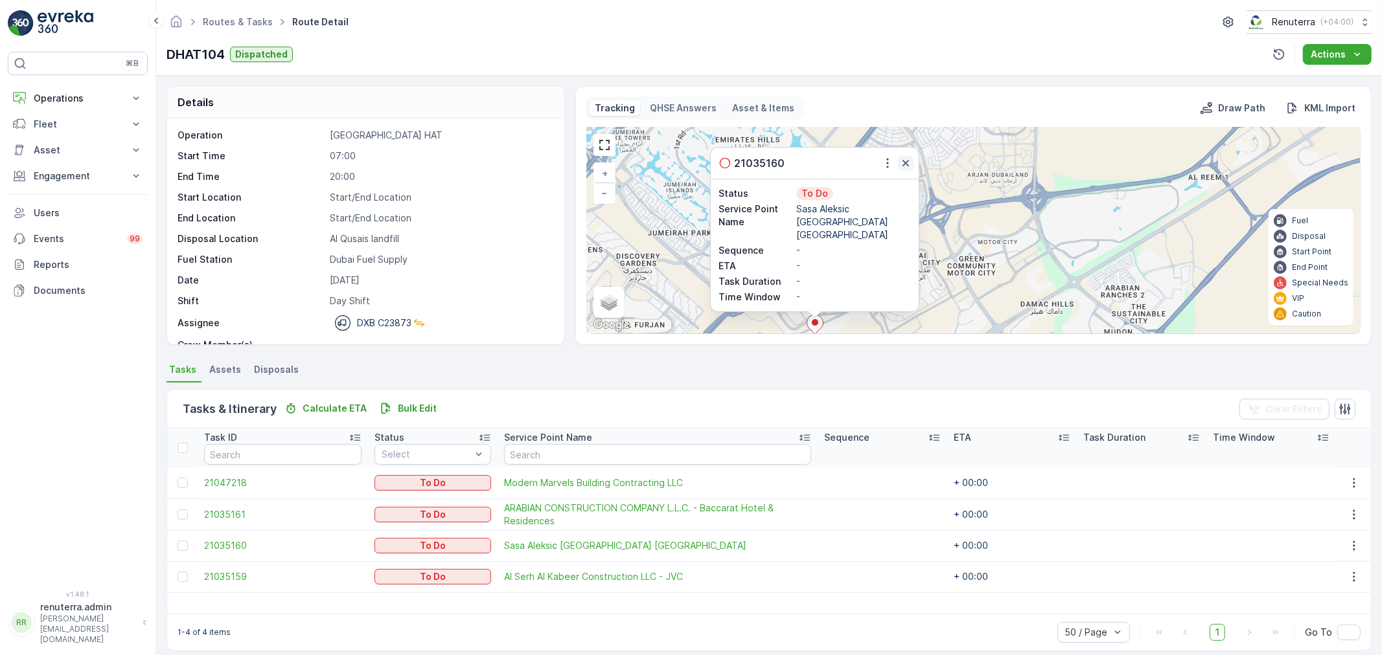
click at [907, 166] on icon "button" at bounding box center [905, 163] width 6 height 6
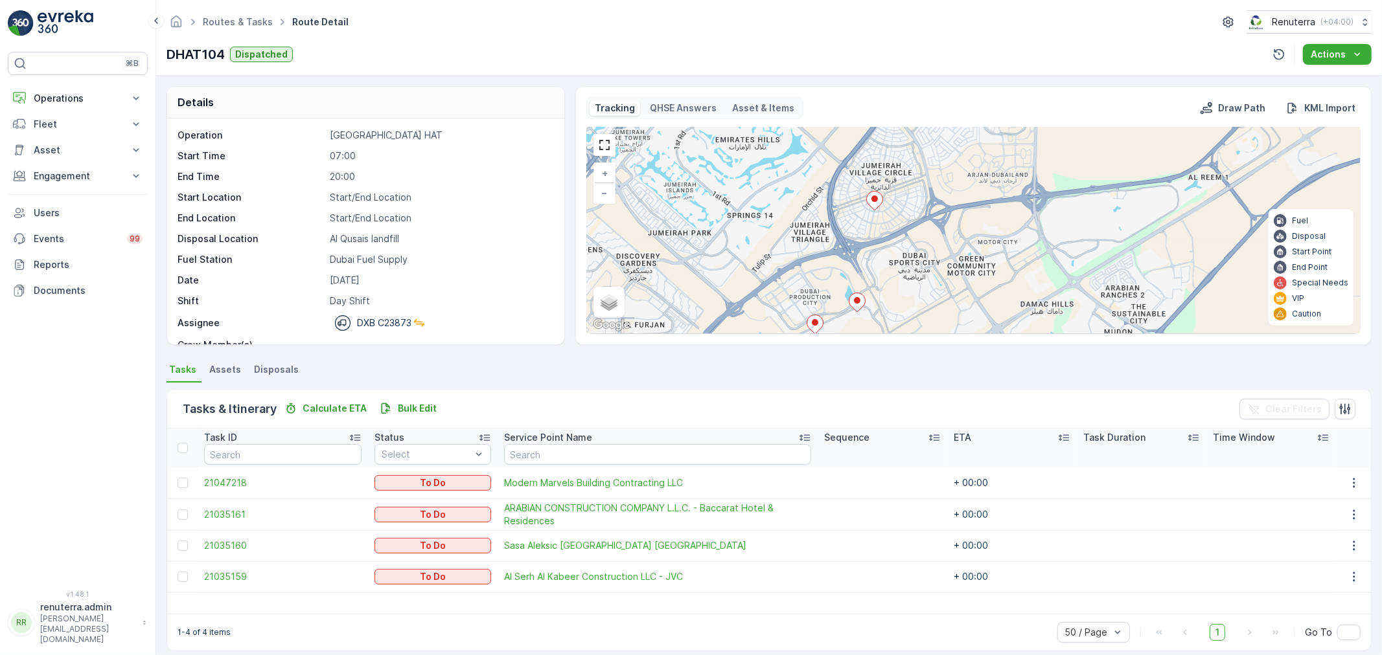
click at [857, 306] on icon at bounding box center [857, 302] width 16 height 19
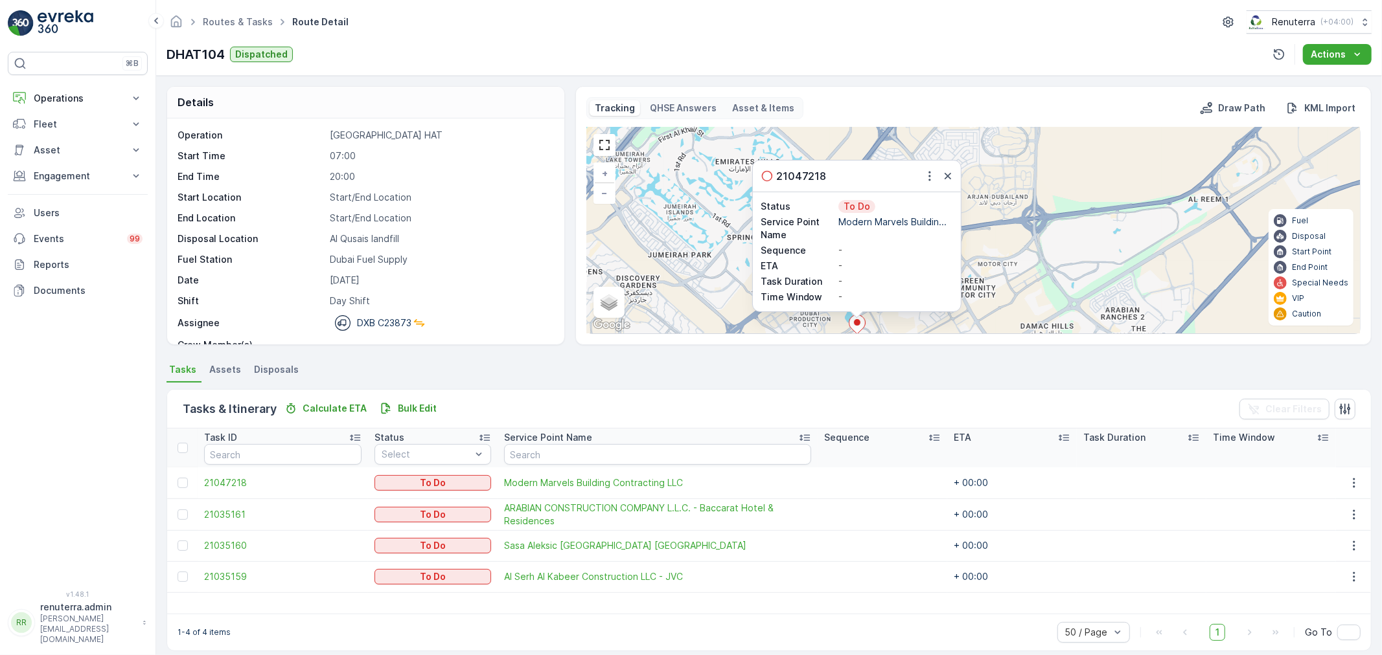
click at [968, 163] on div "21047218 Status To Do Service Point Name Modern Marvels Buildin... Sequence - E…" at bounding box center [973, 231] width 773 height 206
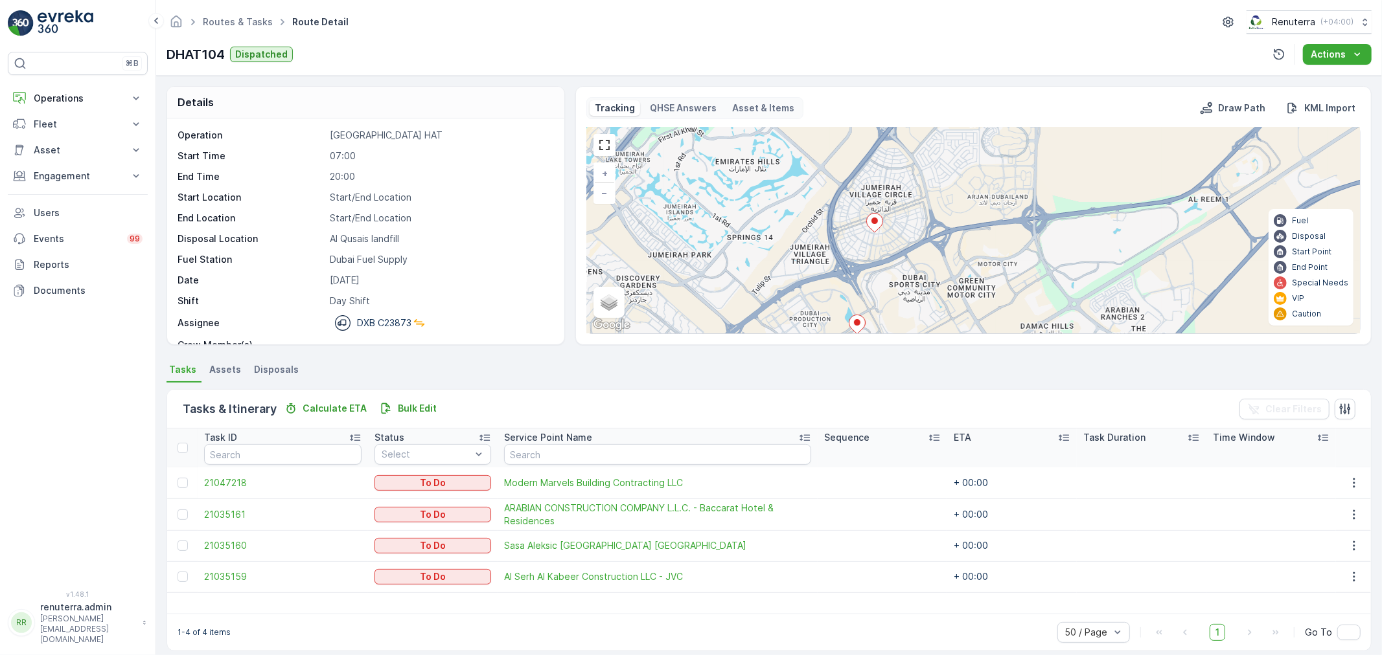
click at [953, 180] on div "21047218 Status To Do Service Point Name Modern Marvels Buildin... Sequence - E…" at bounding box center [973, 231] width 773 height 206
drag, startPoint x: 930, startPoint y: 271, endPoint x: 970, endPoint y: 106, distance: 169.2
click at [970, 107] on div "Tracking QHSE Answers Asset & Items Draw Path KML Import + − Satellite Roadmap …" at bounding box center [973, 215] width 774 height 237
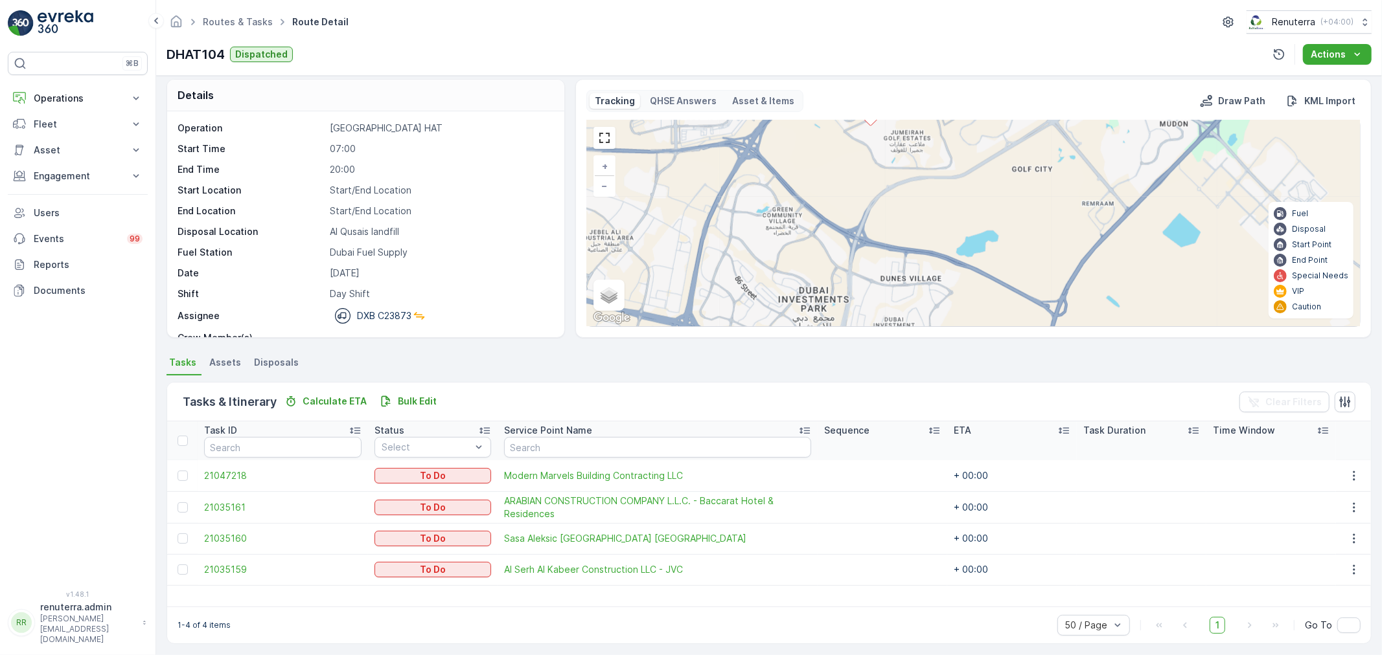
scroll to position [12, 0]
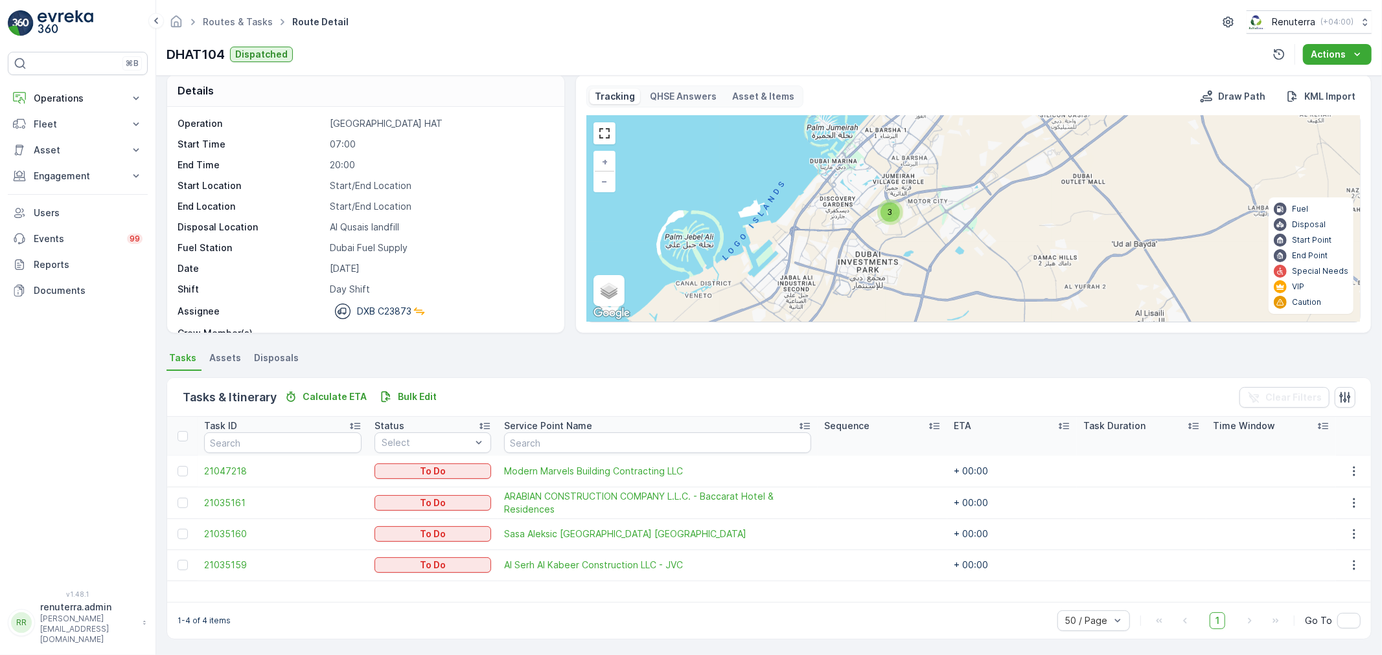
drag, startPoint x: 817, startPoint y: 254, endPoint x: 787, endPoint y: 308, distance: 62.0
click at [735, 353] on div "Details Operation Dubai HAT Start Time 07:00 End Time 20:00 Start Location Star…" at bounding box center [768, 366] width 1225 height 580
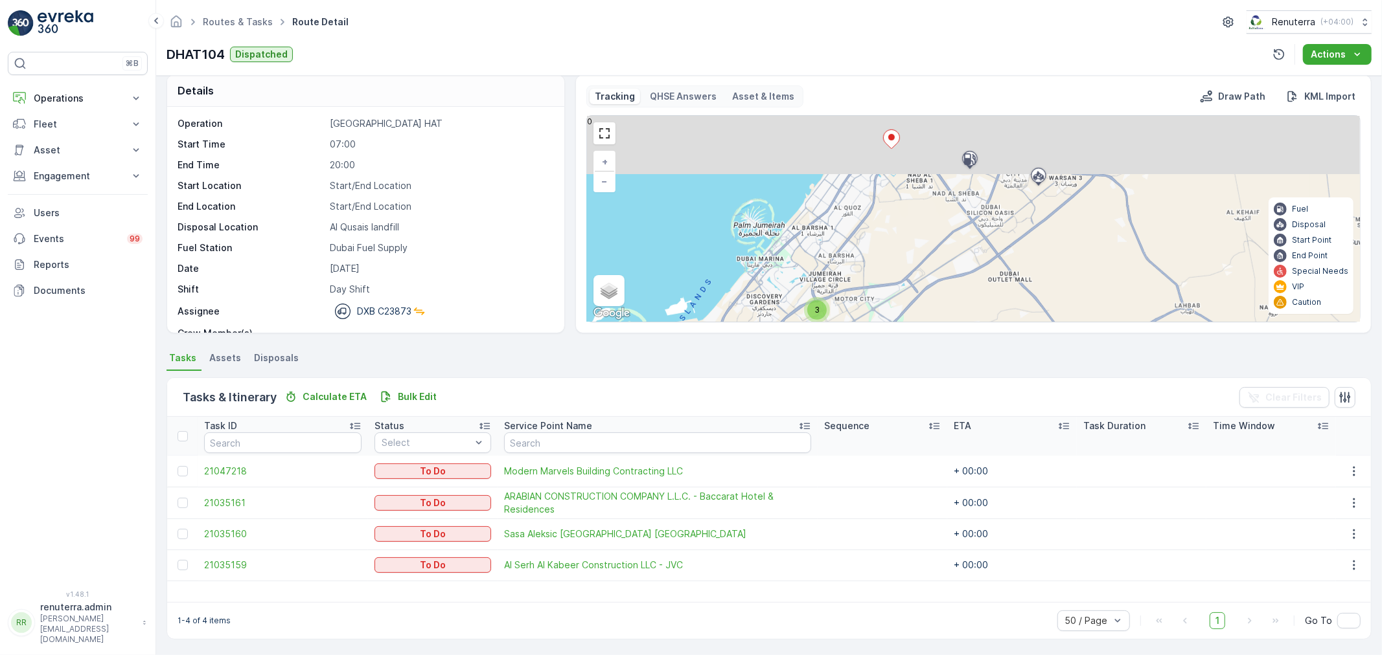
drag, startPoint x: 799, startPoint y: 332, endPoint x: 821, endPoint y: 322, distance: 24.3
click at [795, 354] on div "Details Operation Dubai HAT Start Time 07:00 End Time 20:00 Start Location Star…" at bounding box center [768, 366] width 1225 height 580
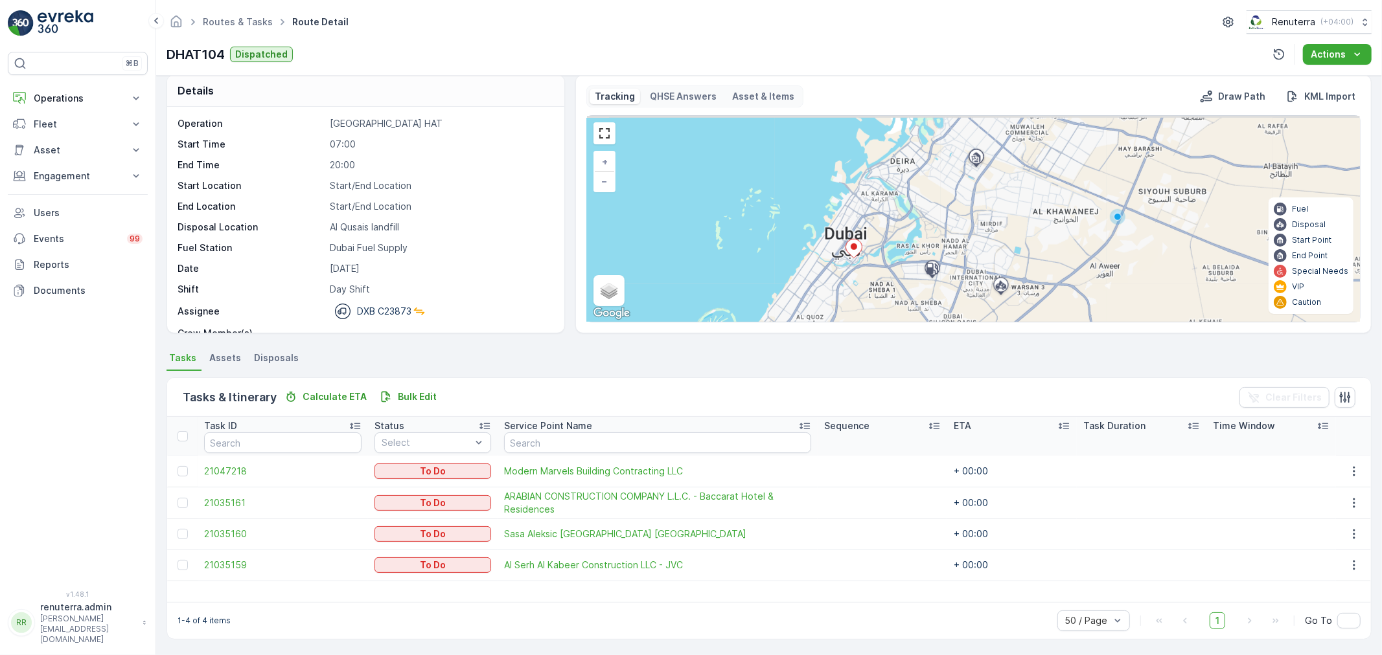
drag, startPoint x: 887, startPoint y: 176, endPoint x: 851, endPoint y: 275, distance: 104.9
click at [851, 275] on div "3 + − Satellite Roadmap Terrain Hybrid Leaflet Keyboard shortcuts Map Data Map …" at bounding box center [973, 219] width 773 height 206
click at [852, 247] on ellipse at bounding box center [853, 247] width 6 height 6
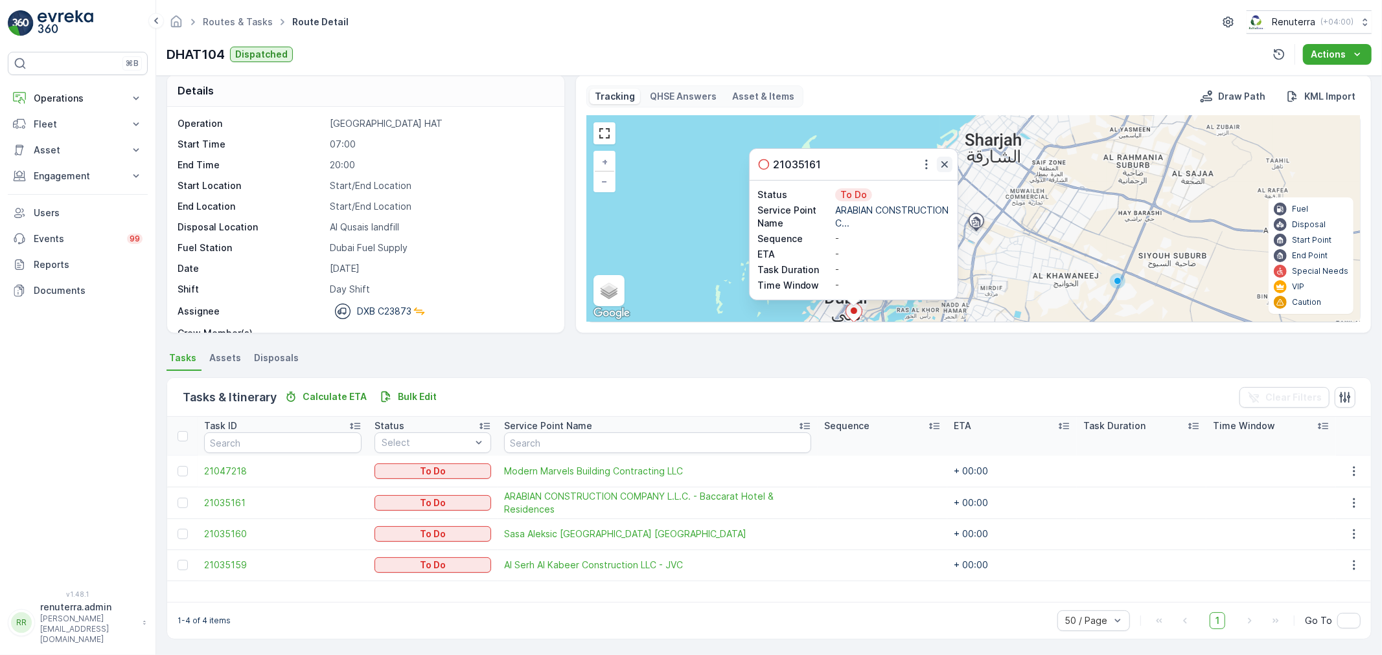
click at [950, 159] on button "button" at bounding box center [945, 165] width 16 height 16
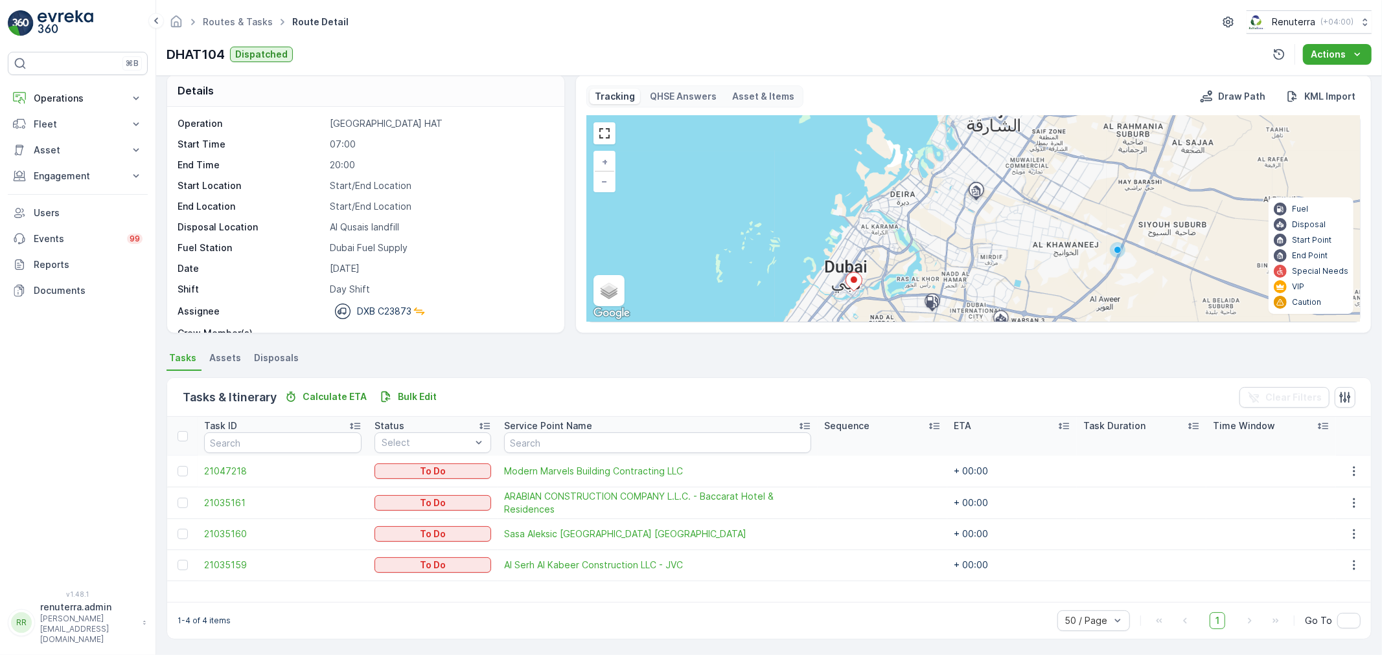
drag, startPoint x: 935, startPoint y: 215, endPoint x: 957, endPoint y: 136, distance: 82.0
click at [957, 136] on div "3 + − Satellite Roadmap Terrain Hybrid Leaflet Keyboard shortcuts Map Data Map …" at bounding box center [973, 219] width 773 height 206
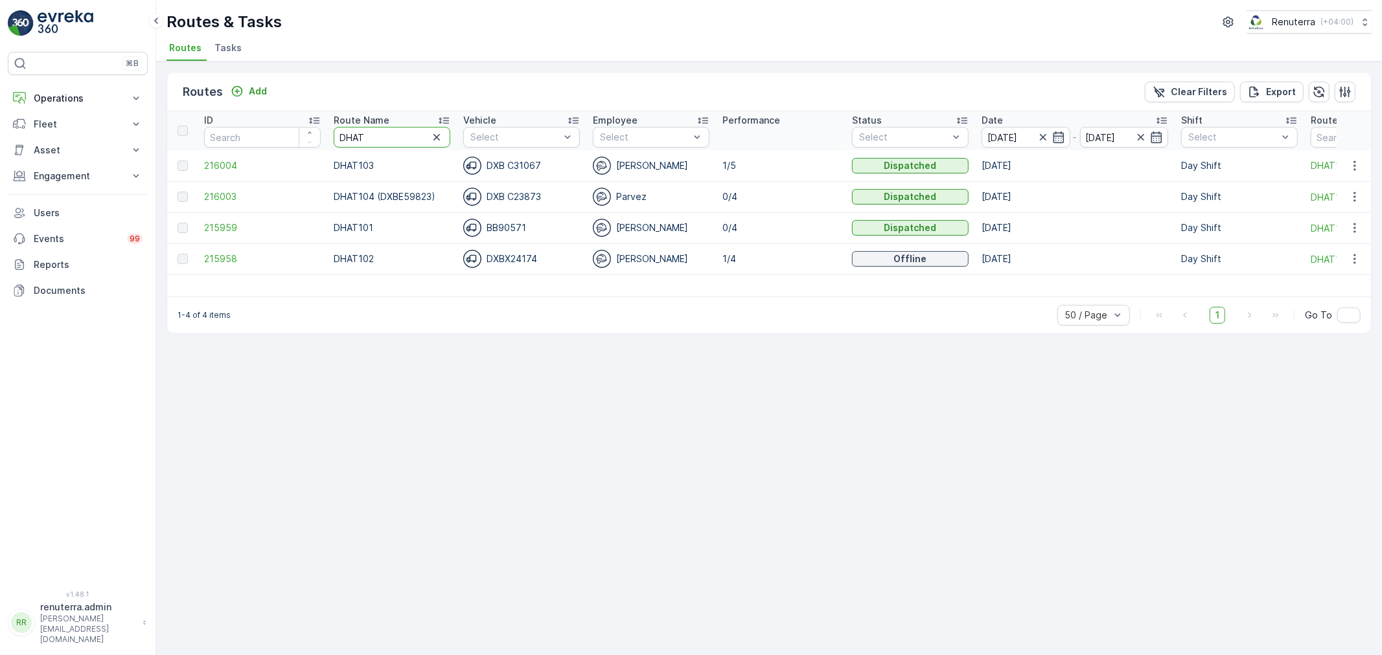
click at [396, 134] on input "DHAT" at bounding box center [392, 137] width 117 height 21
type input "DHAT10"
click at [224, 173] on td "216004" at bounding box center [263, 165] width 130 height 31
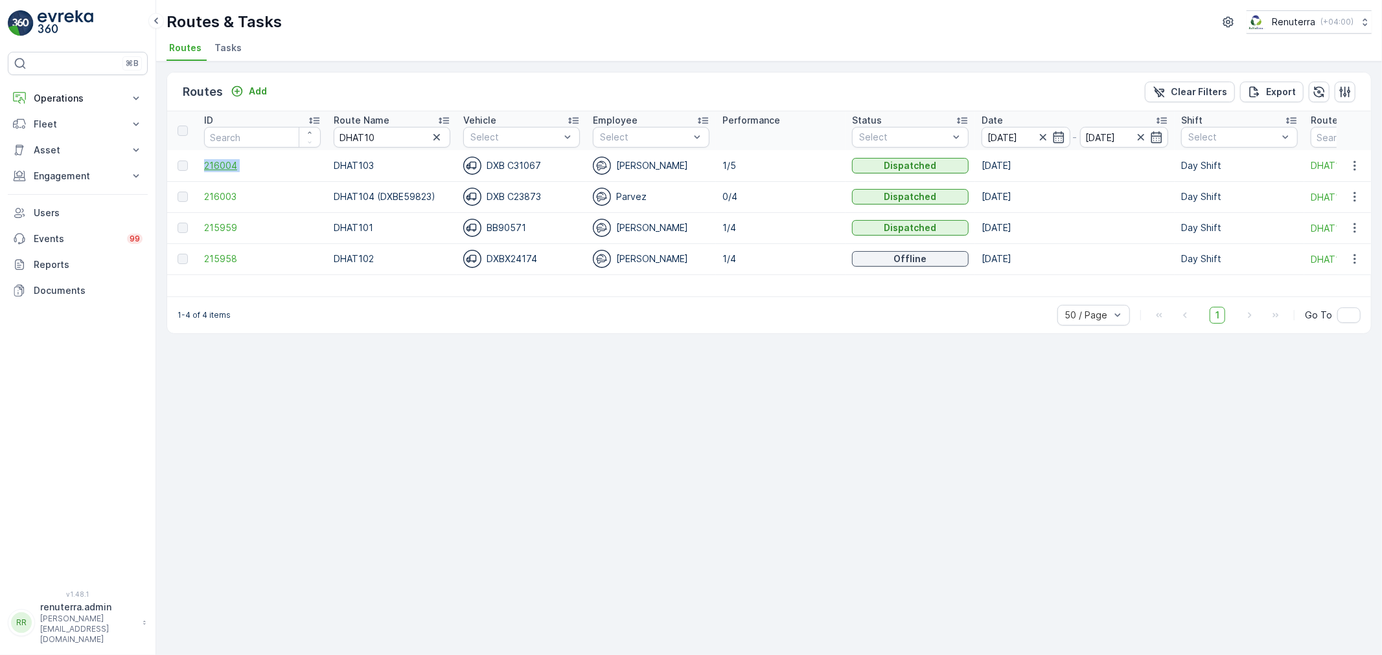
click at [222, 163] on span "216004" at bounding box center [262, 165] width 117 height 13
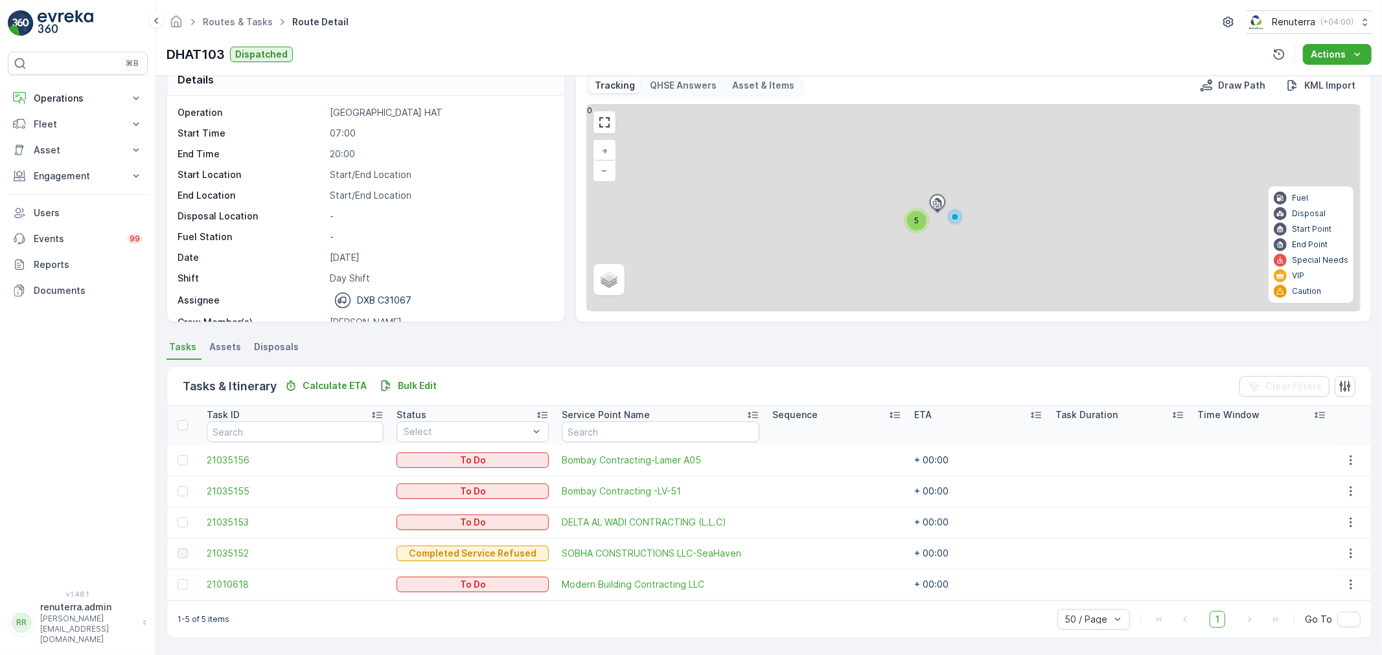
scroll to position [22, 0]
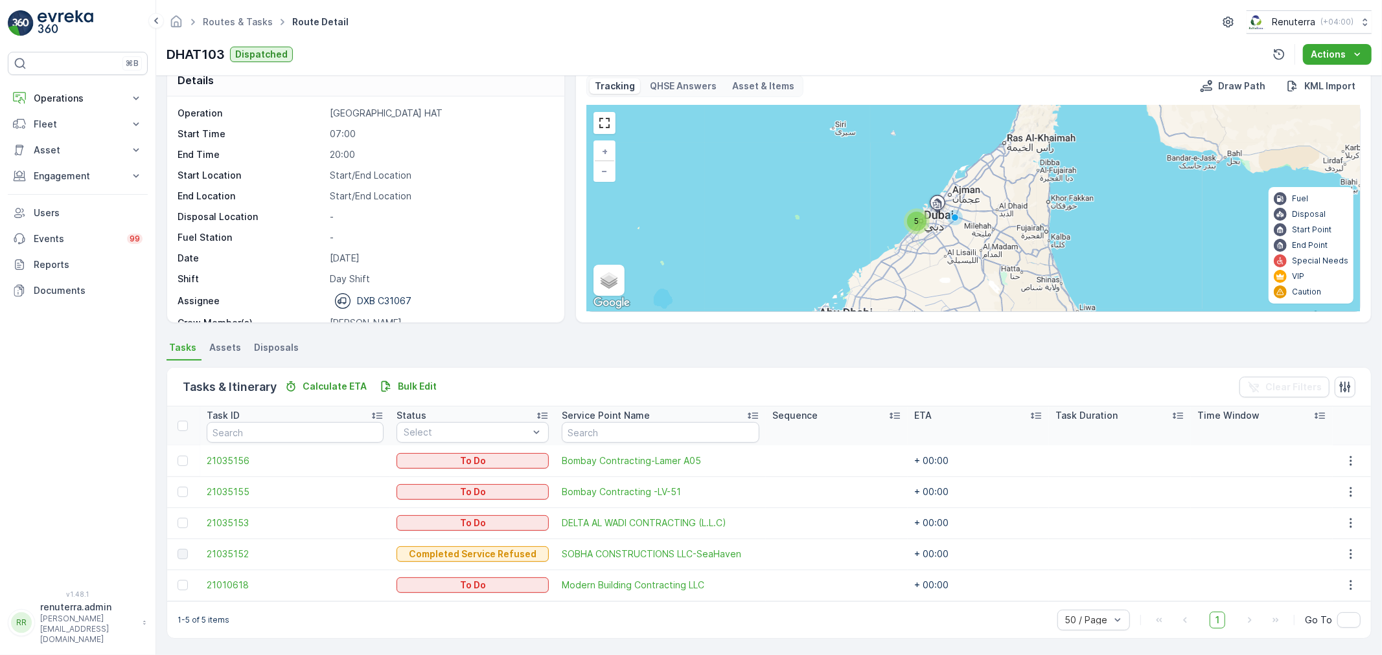
drag, startPoint x: 917, startPoint y: 227, endPoint x: 909, endPoint y: 229, distance: 8.0
click at [916, 227] on div "5" at bounding box center [916, 221] width 19 height 19
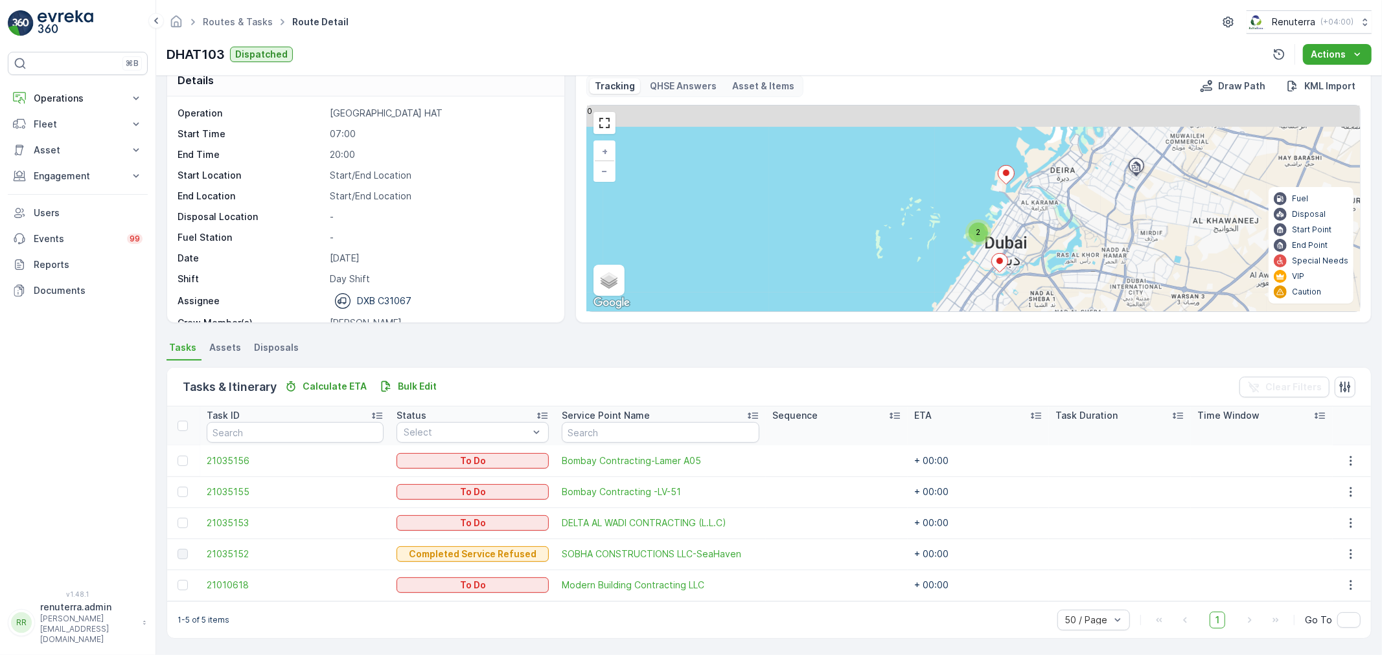
drag, startPoint x: 1004, startPoint y: 217, endPoint x: 985, endPoint y: 249, distance: 37.8
click at [973, 289] on div "2 + − Satellite Roadmap Terrain Hybrid Leaflet Keyboard shortcuts Map Data Map …" at bounding box center [973, 209] width 773 height 206
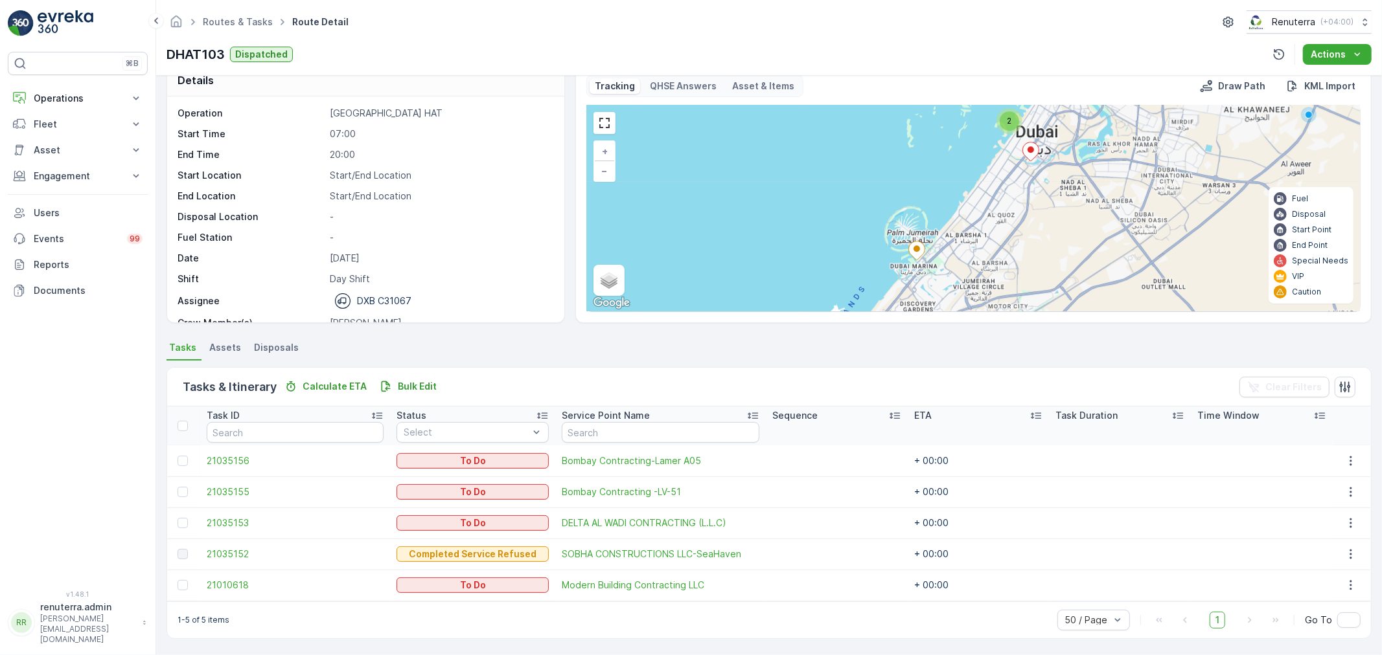
drag, startPoint x: 978, startPoint y: 262, endPoint x: 1006, endPoint y: 186, distance: 81.3
click at [1017, 133] on div "2 + − Satellite Roadmap Terrain Hybrid Leaflet Keyboard shortcuts Map Data Map …" at bounding box center [973, 209] width 773 height 206
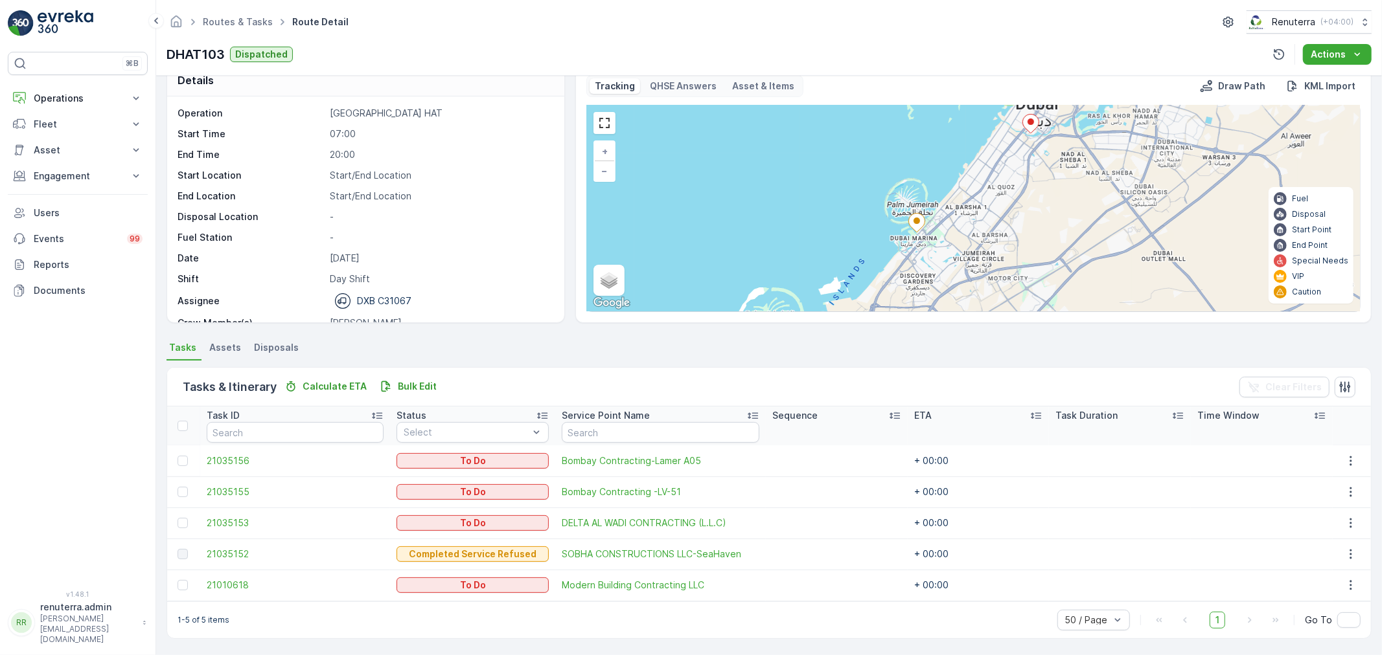
drag, startPoint x: 966, startPoint y: 211, endPoint x: 927, endPoint y: 277, distance: 77.5
click at [927, 277] on div "2 + − Satellite Roadmap Terrain Hybrid Leaflet Keyboard shortcuts Map Data Map …" at bounding box center [973, 209] width 773 height 206
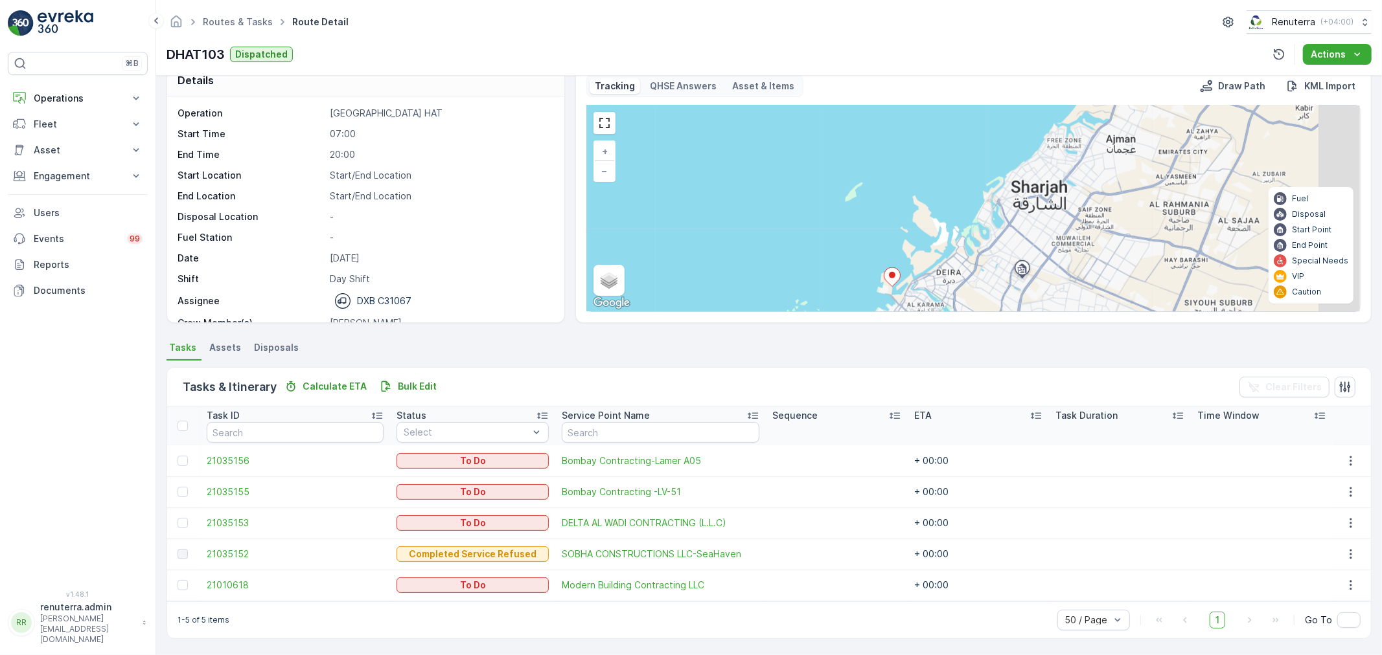
drag, startPoint x: 903, startPoint y: 175, endPoint x: 839, endPoint y: 330, distance: 168.2
click at [799, 350] on div "Details Operation Dubai HAT Start Time 07:00 End Time 20:00 Start Location Star…" at bounding box center [768, 366] width 1225 height 580
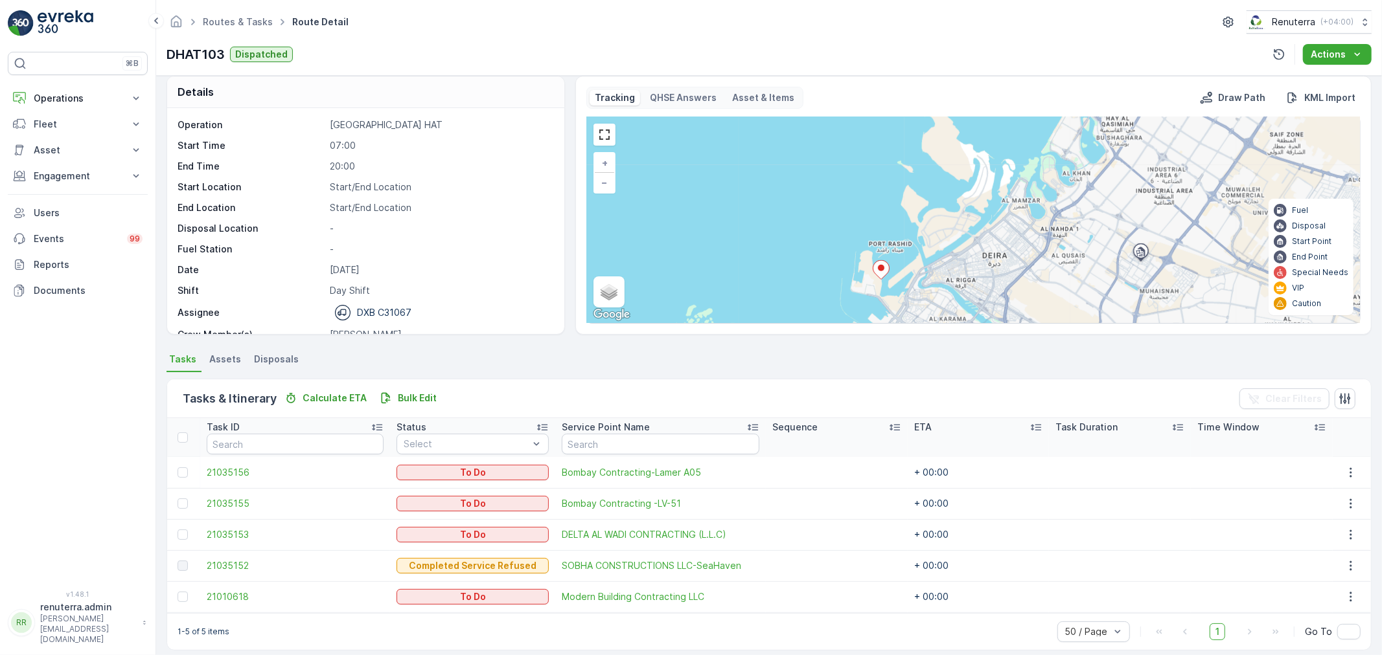
scroll to position [0, 0]
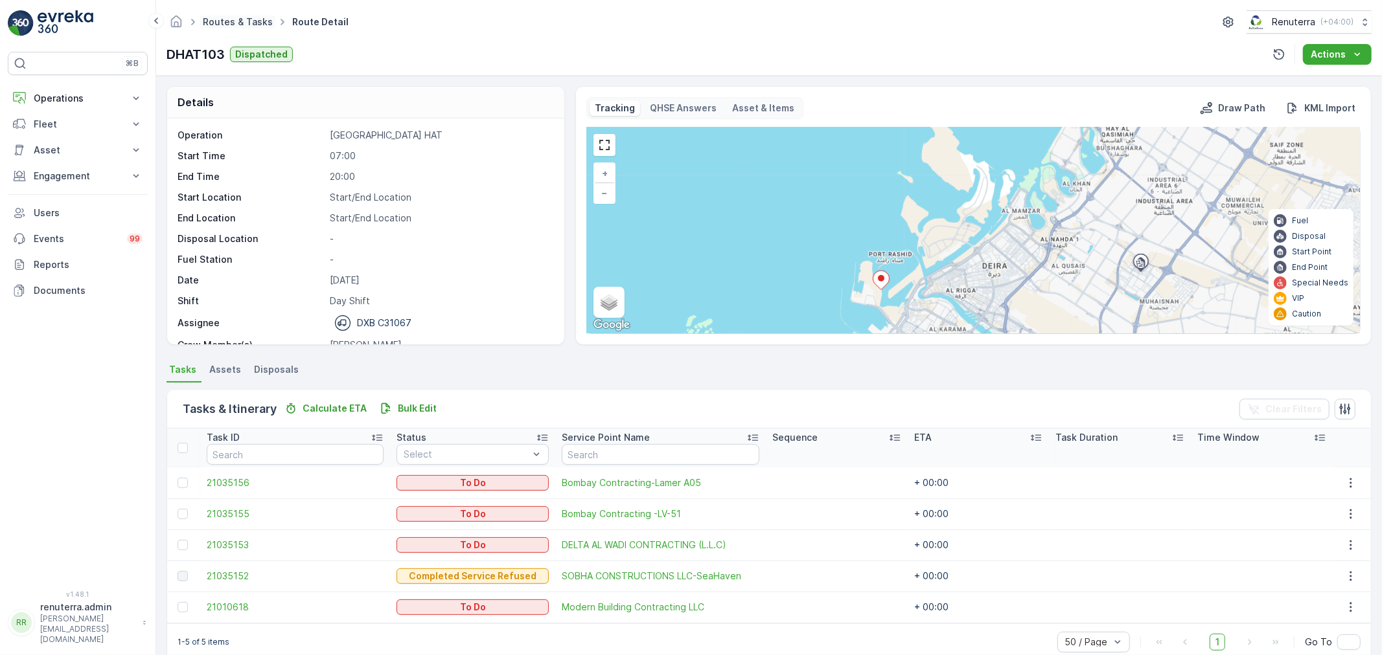
click at [222, 26] on link "Routes & Tasks" at bounding box center [238, 21] width 70 height 11
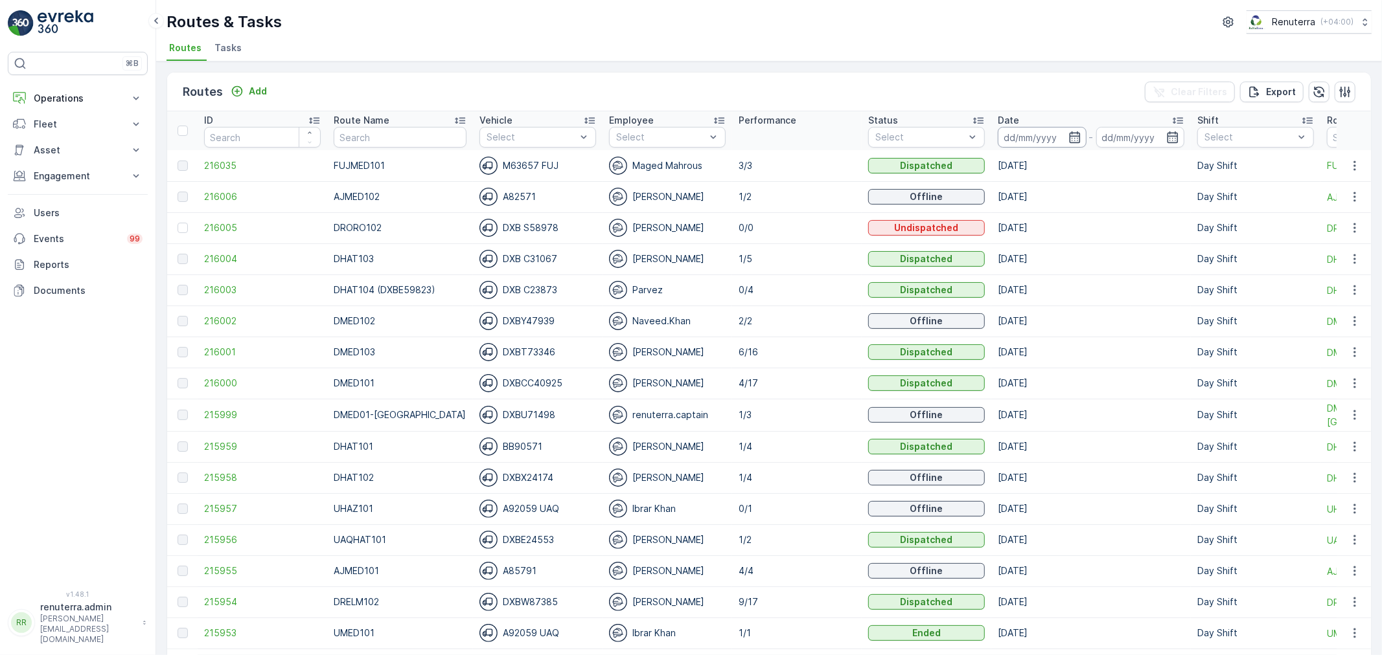
click at [1020, 130] on input at bounding box center [1041, 137] width 89 height 21
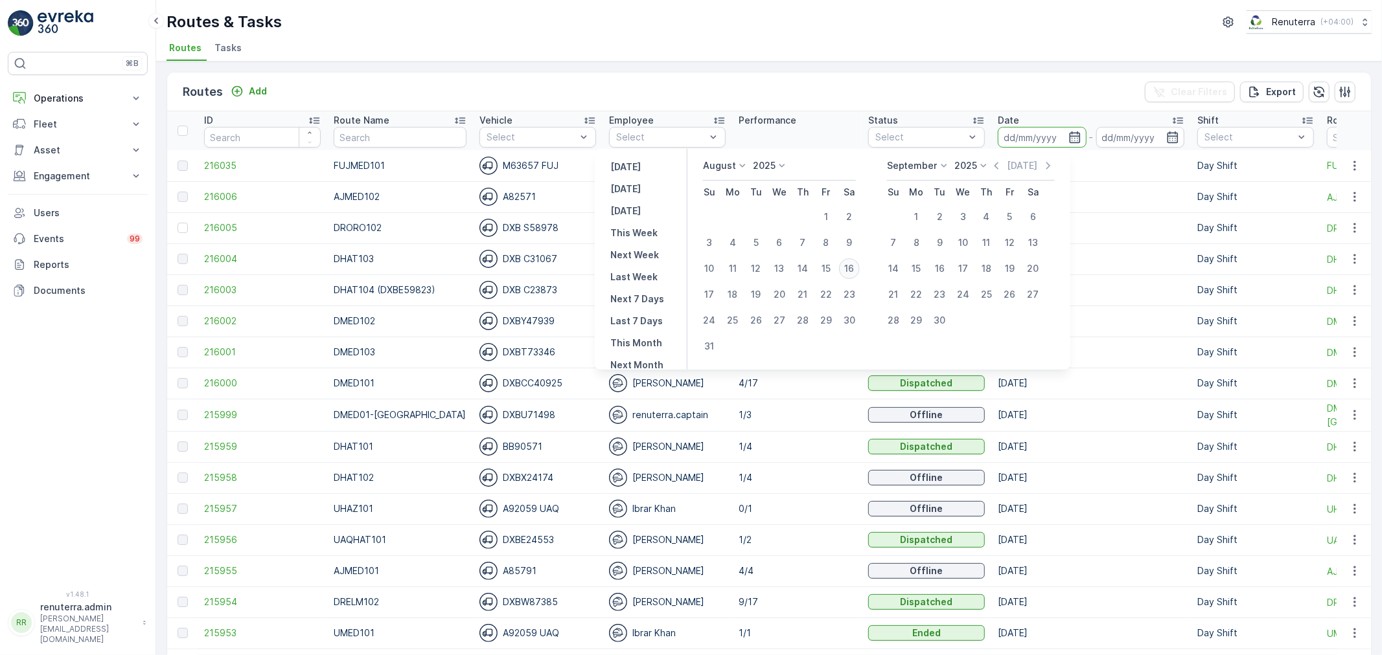
click at [860, 262] on div "16" at bounding box center [849, 268] width 21 height 21
type input "[DATE]"
click at [860, 262] on div "16" at bounding box center [849, 268] width 21 height 21
type input "[DATE]"
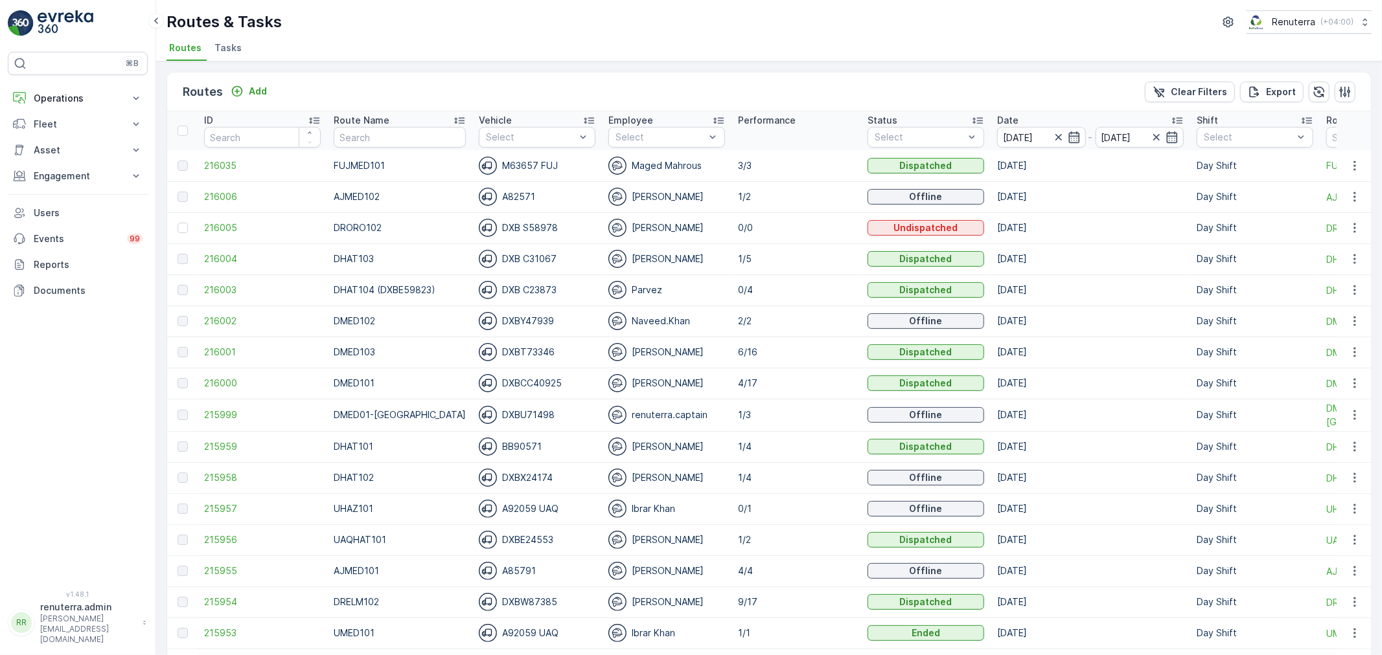
click at [198, 225] on td "216005" at bounding box center [263, 227] width 130 height 31
click at [185, 225] on div at bounding box center [182, 228] width 10 height 10
click at [177, 223] on input "checkbox" at bounding box center [177, 223] width 0 height 0
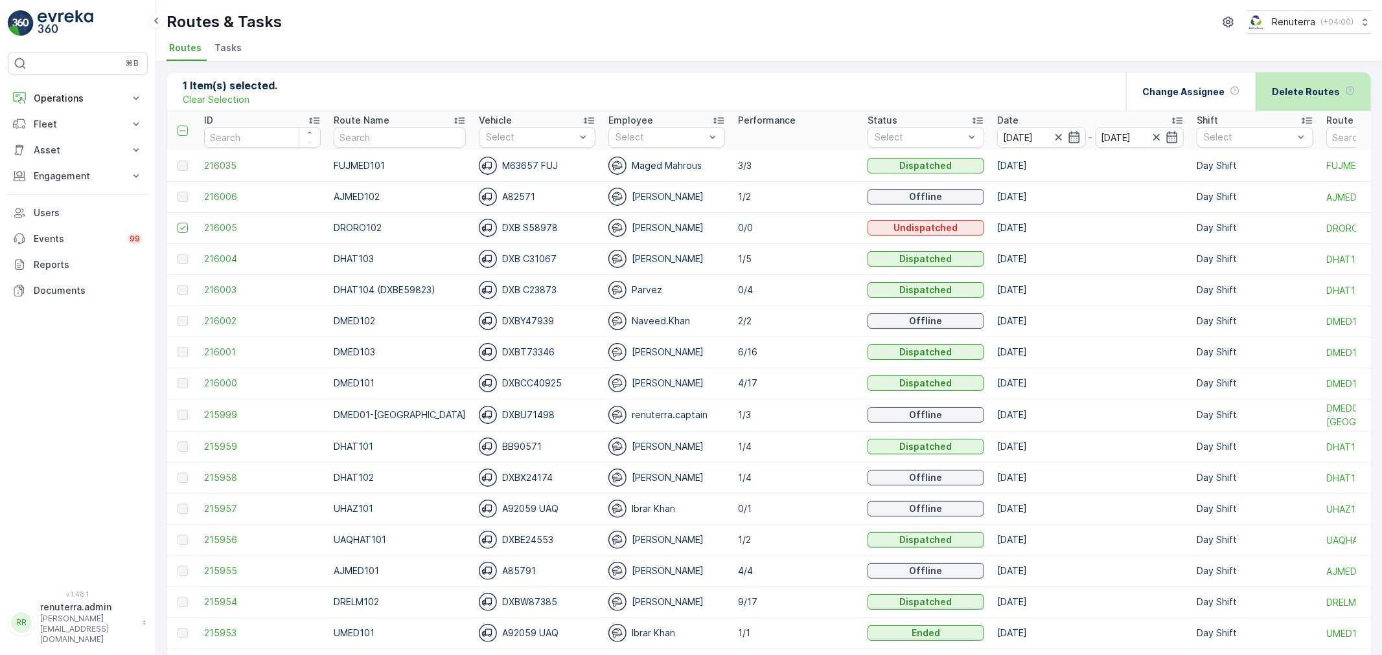
click at [1307, 93] on p "Delete Routes" at bounding box center [1305, 91] width 68 height 13
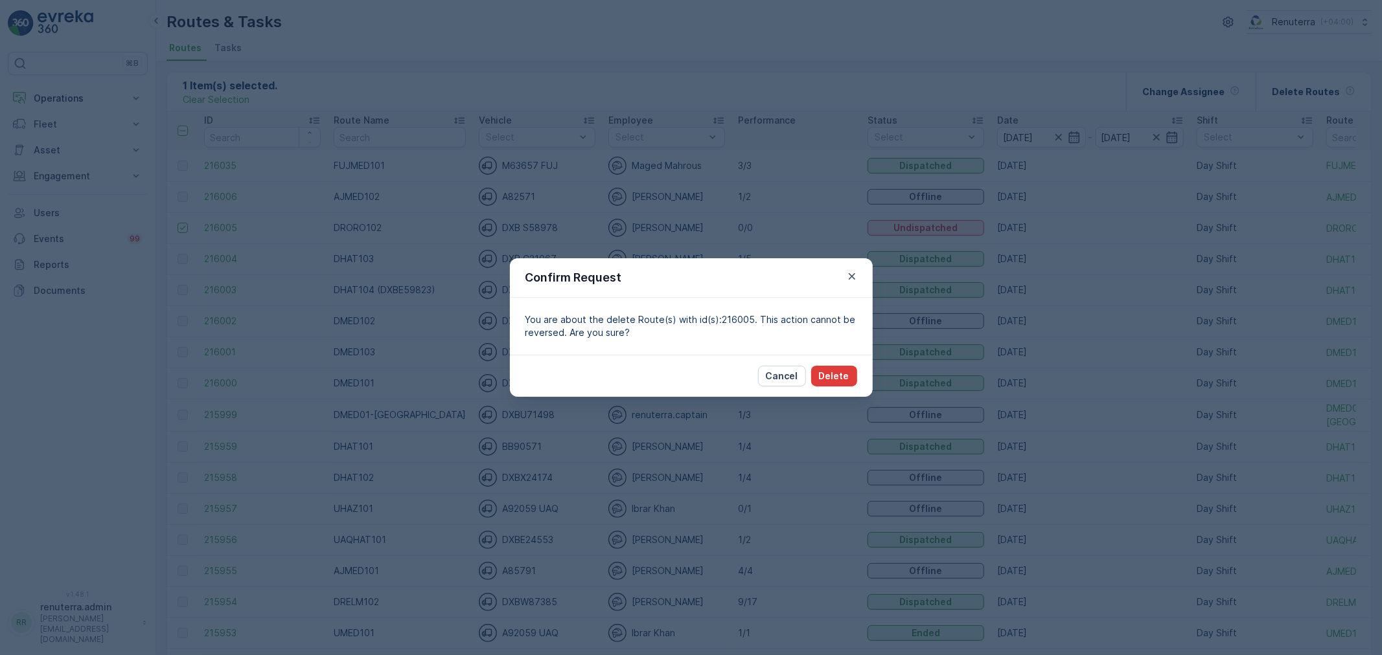
click at [846, 366] on button "Delete" at bounding box center [834, 376] width 46 height 21
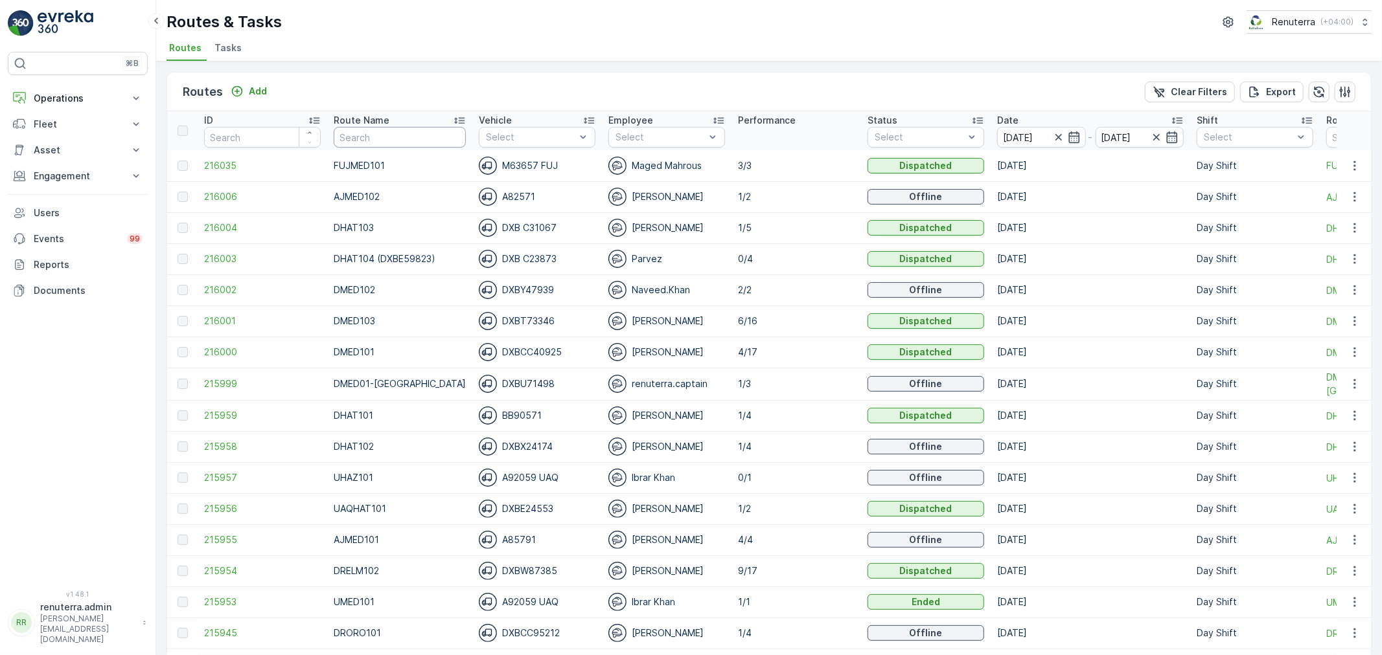
click at [359, 141] on input "text" at bounding box center [400, 137] width 132 height 21
type input "DHAT"
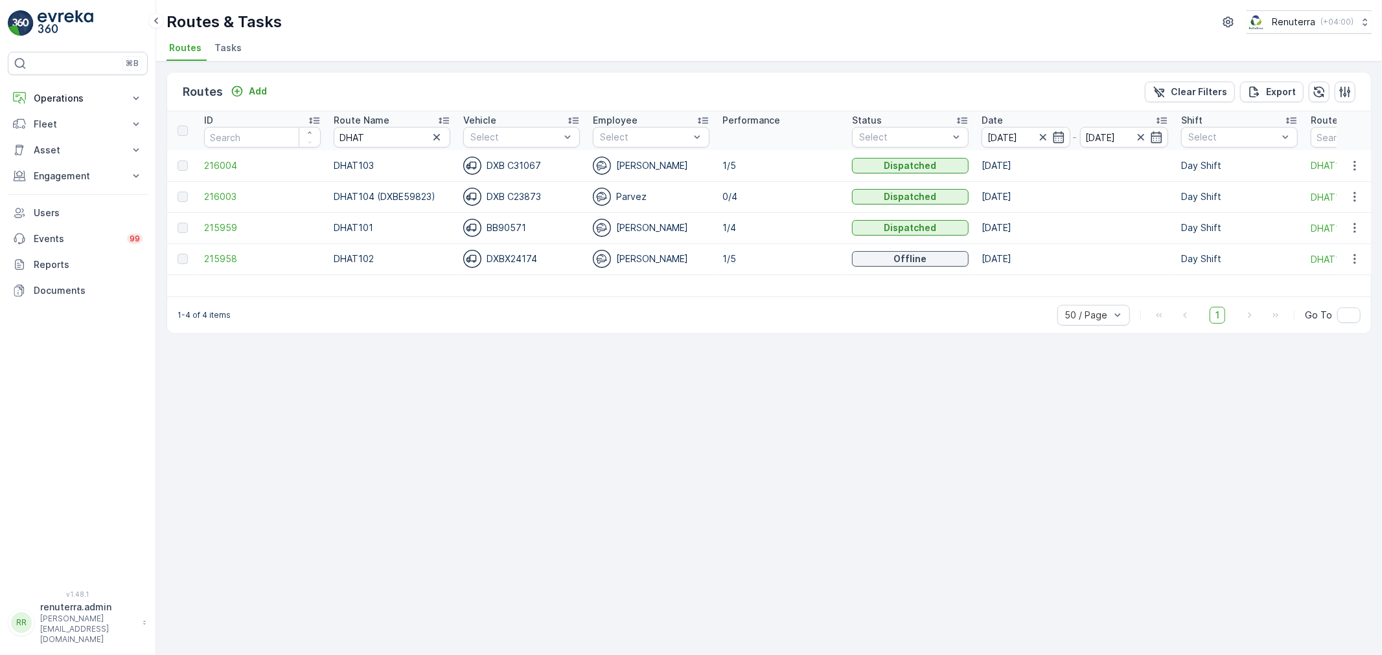
click at [219, 250] on td "215958" at bounding box center [263, 259] width 130 height 31
click at [220, 255] on span "215958" at bounding box center [262, 259] width 117 height 13
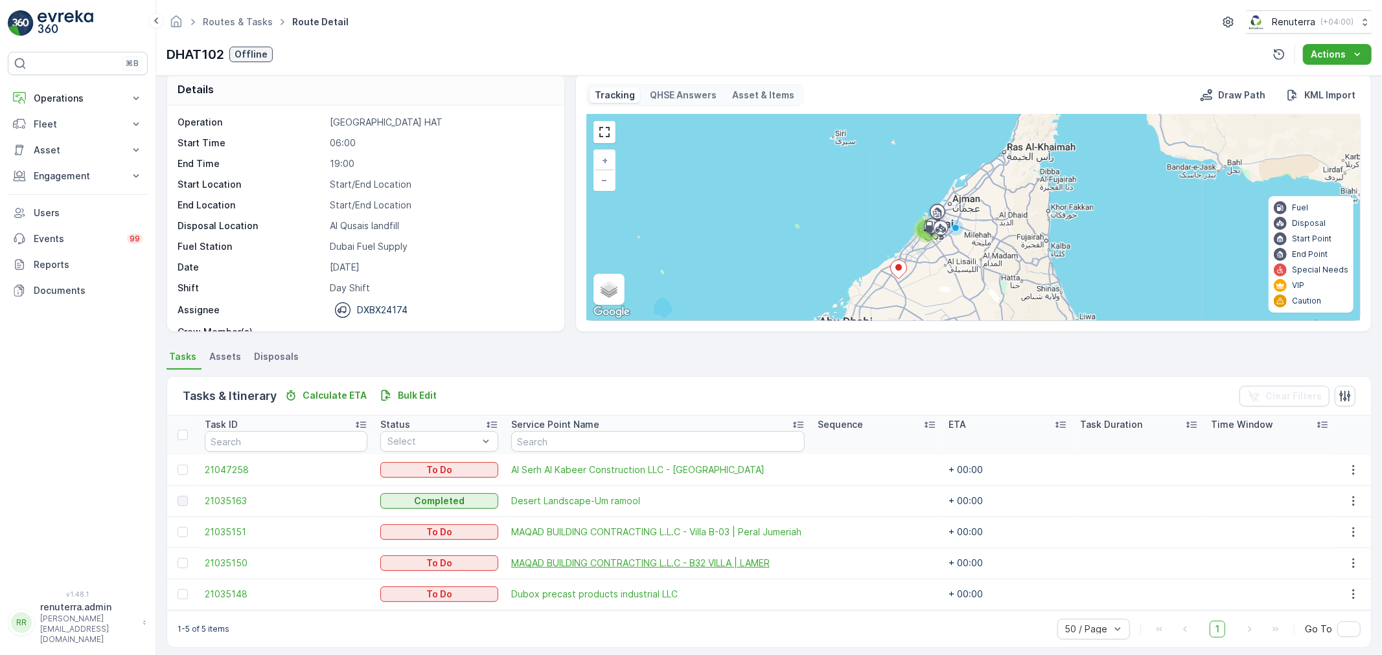
scroll to position [22, 0]
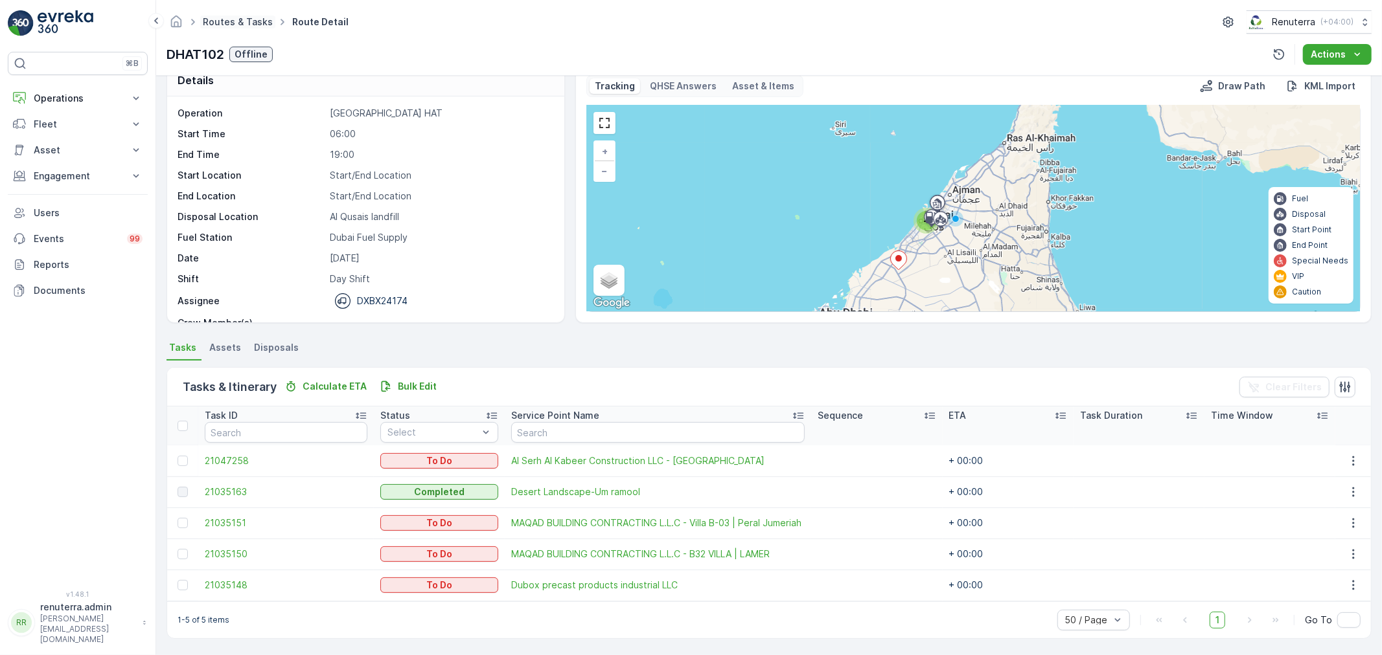
click at [225, 20] on link "Routes & Tasks" at bounding box center [238, 21] width 70 height 11
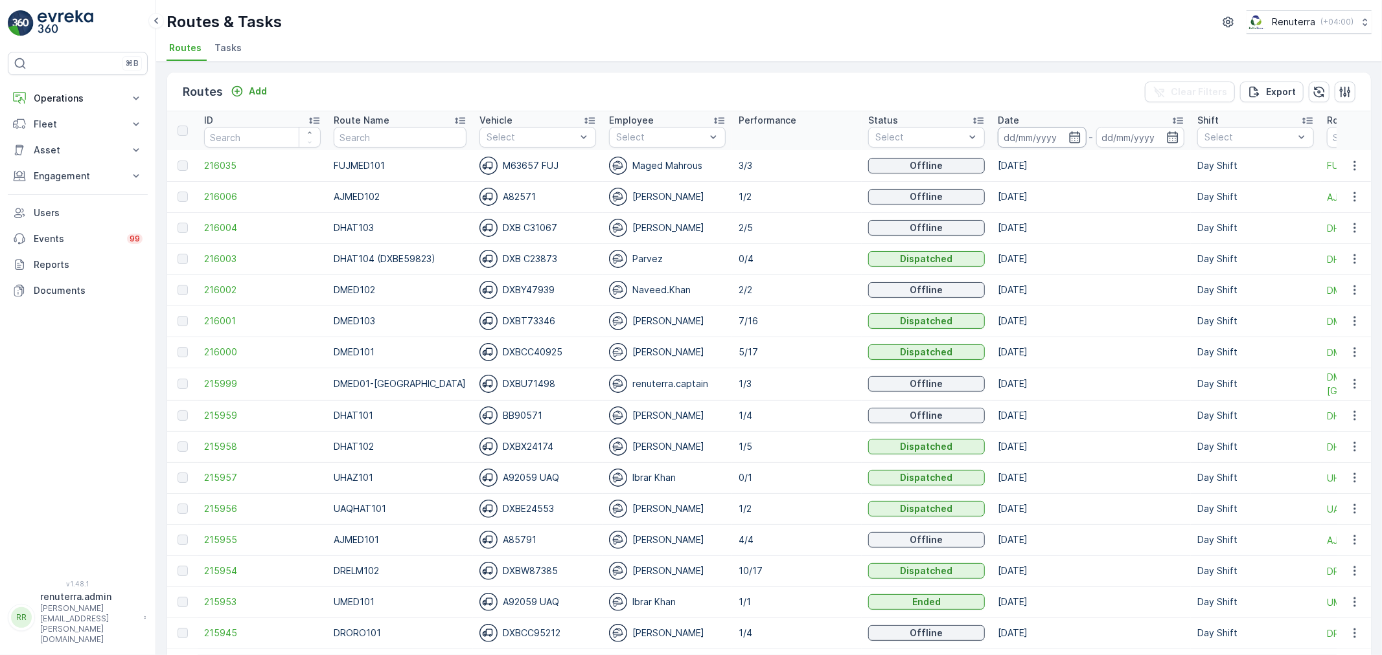
click at [1030, 138] on input at bounding box center [1041, 137] width 89 height 21
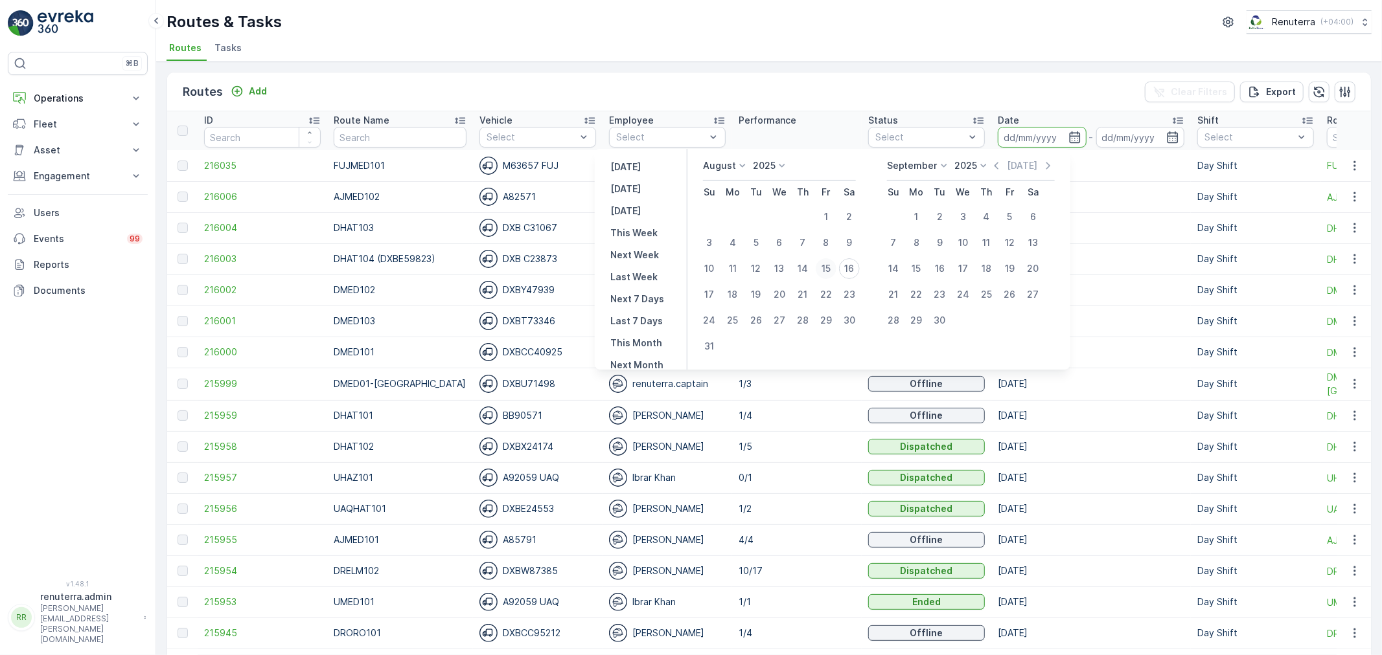
click at [826, 264] on div "15" at bounding box center [825, 268] width 21 height 21
type input "[DATE]"
click at [830, 261] on div "15" at bounding box center [825, 268] width 21 height 21
type input "[DATE]"
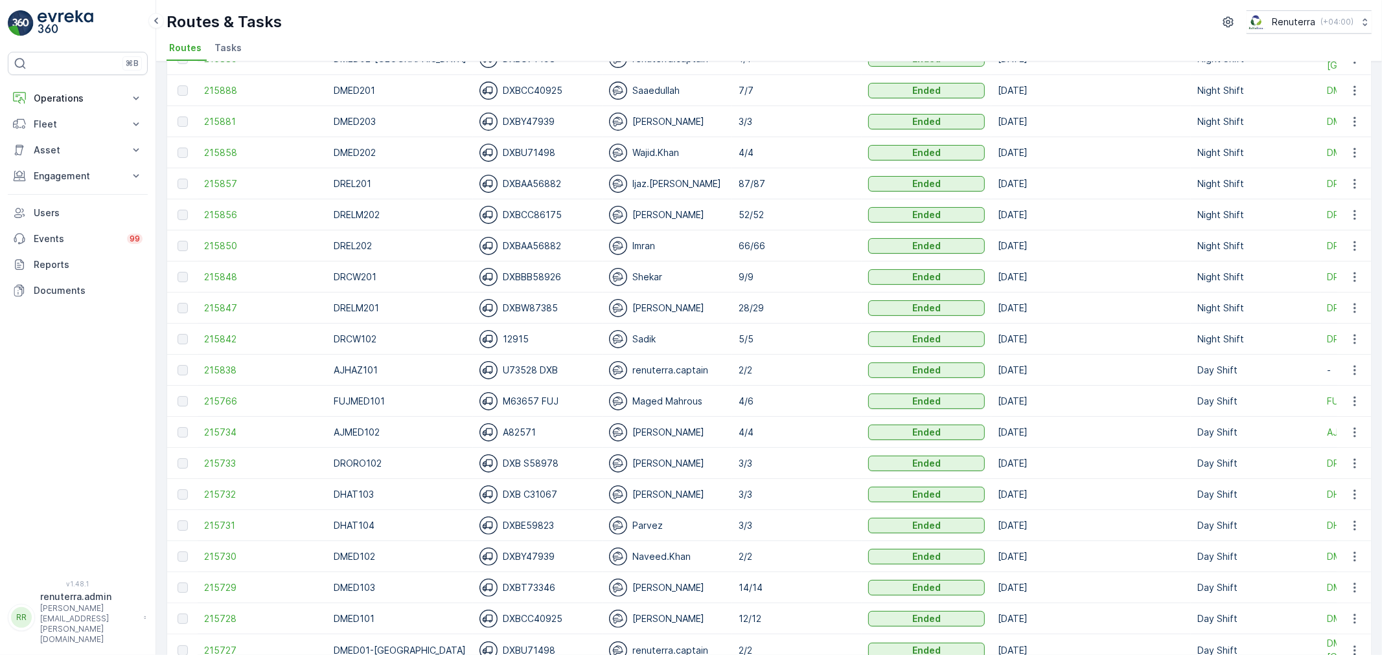
scroll to position [144, 0]
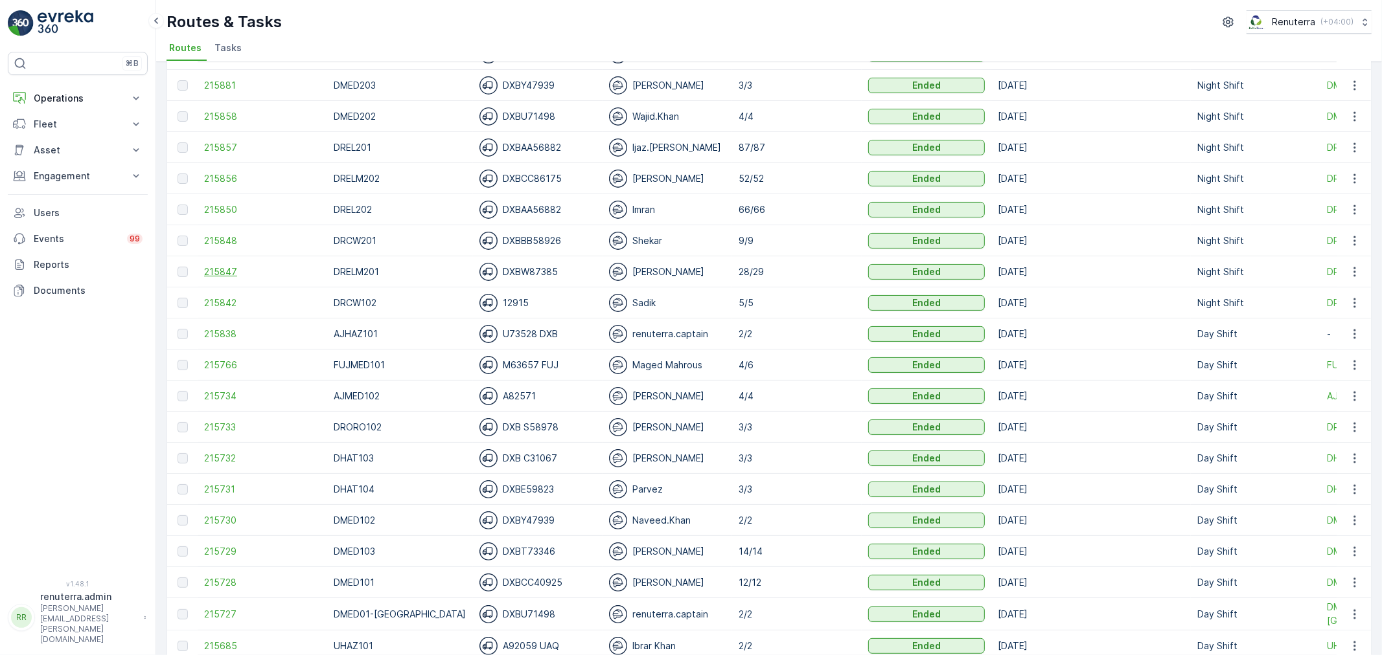
click at [229, 268] on span "215847" at bounding box center [262, 272] width 117 height 13
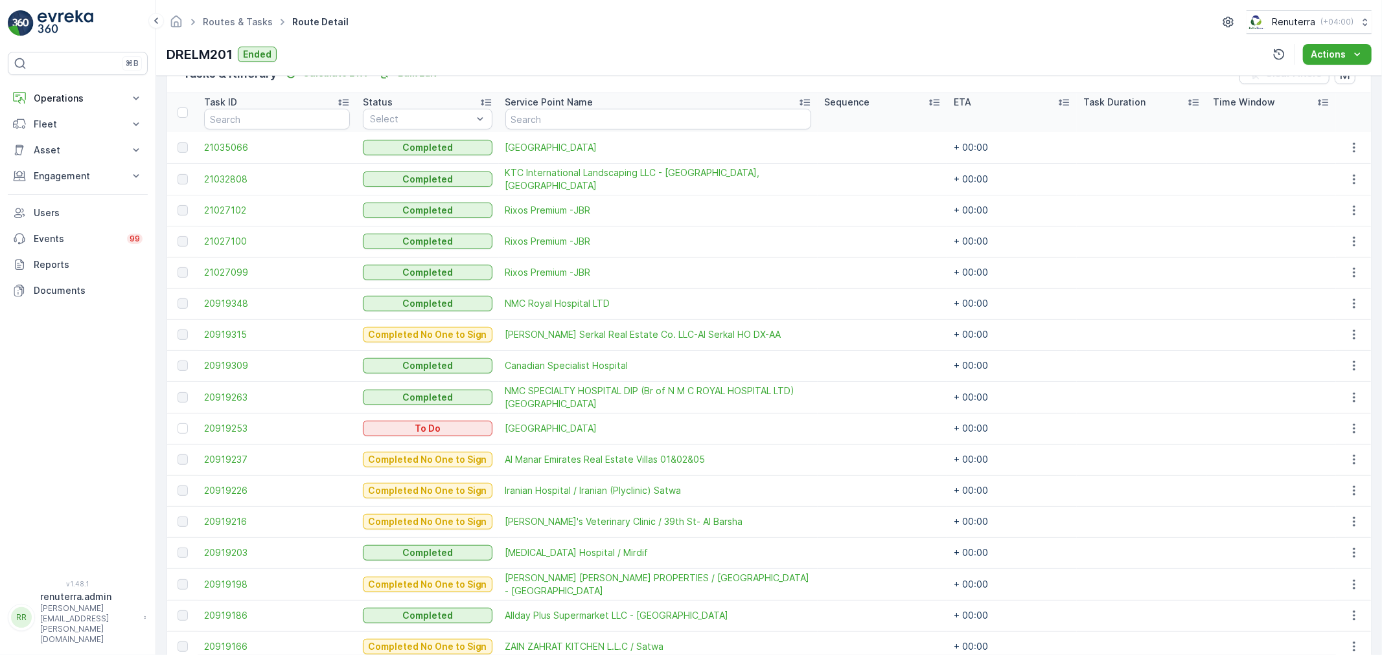
scroll to position [337, 0]
click at [184, 429] on div at bounding box center [182, 427] width 10 height 10
click at [177, 422] on input "checkbox" at bounding box center [177, 422] width 0 height 0
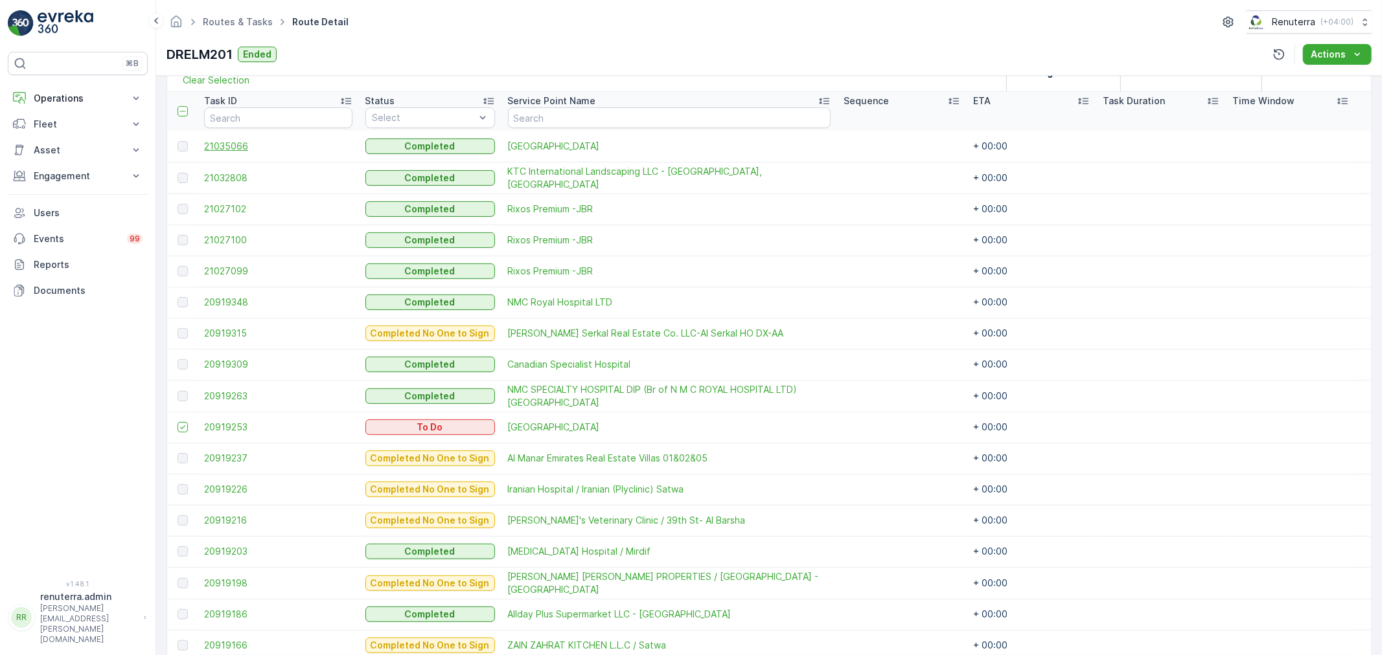
click at [223, 145] on span "21035066" at bounding box center [278, 146] width 148 height 13
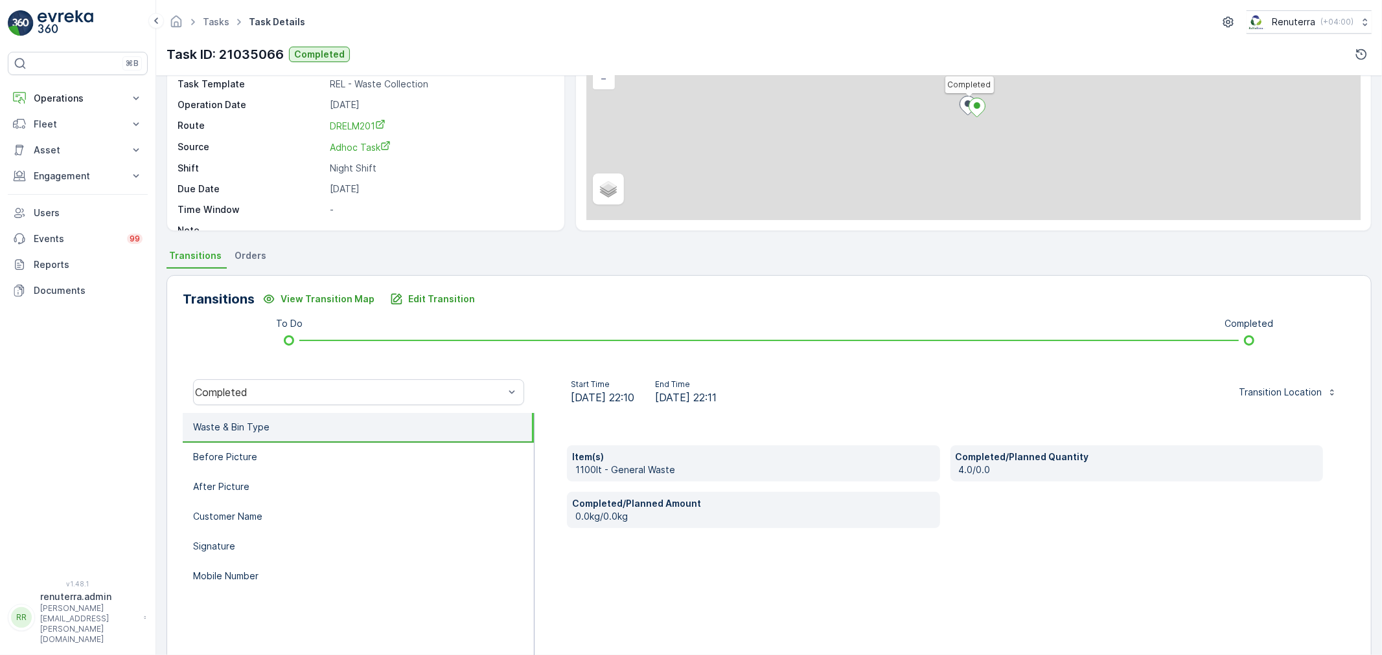
scroll to position [160, 0]
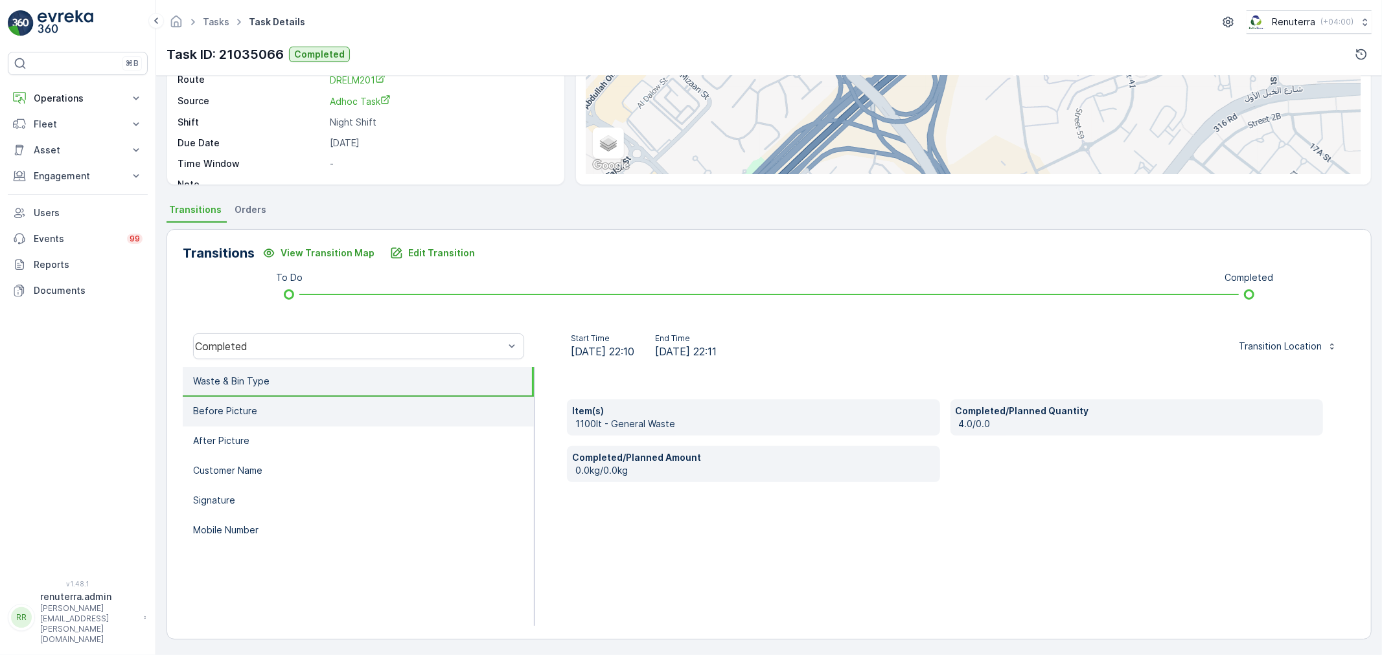
click at [405, 405] on li "Before Picture" at bounding box center [358, 412] width 351 height 30
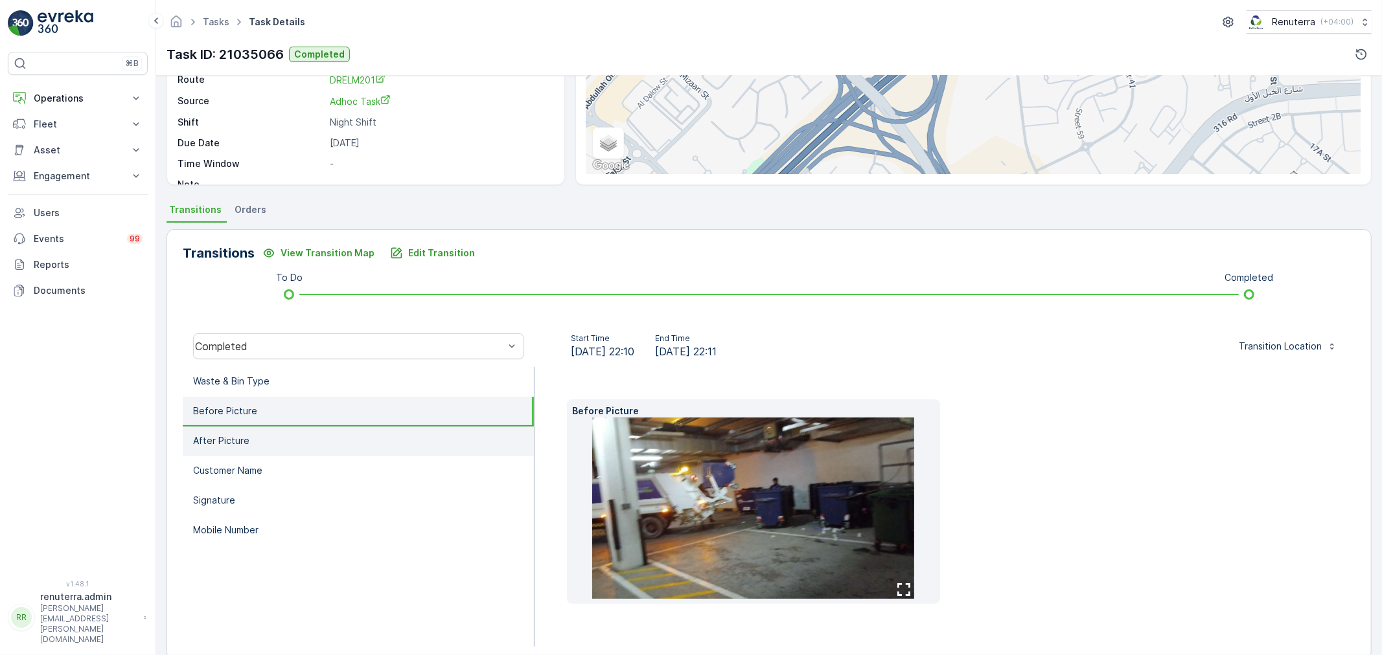
click at [380, 432] on li "After Picture" at bounding box center [358, 442] width 351 height 30
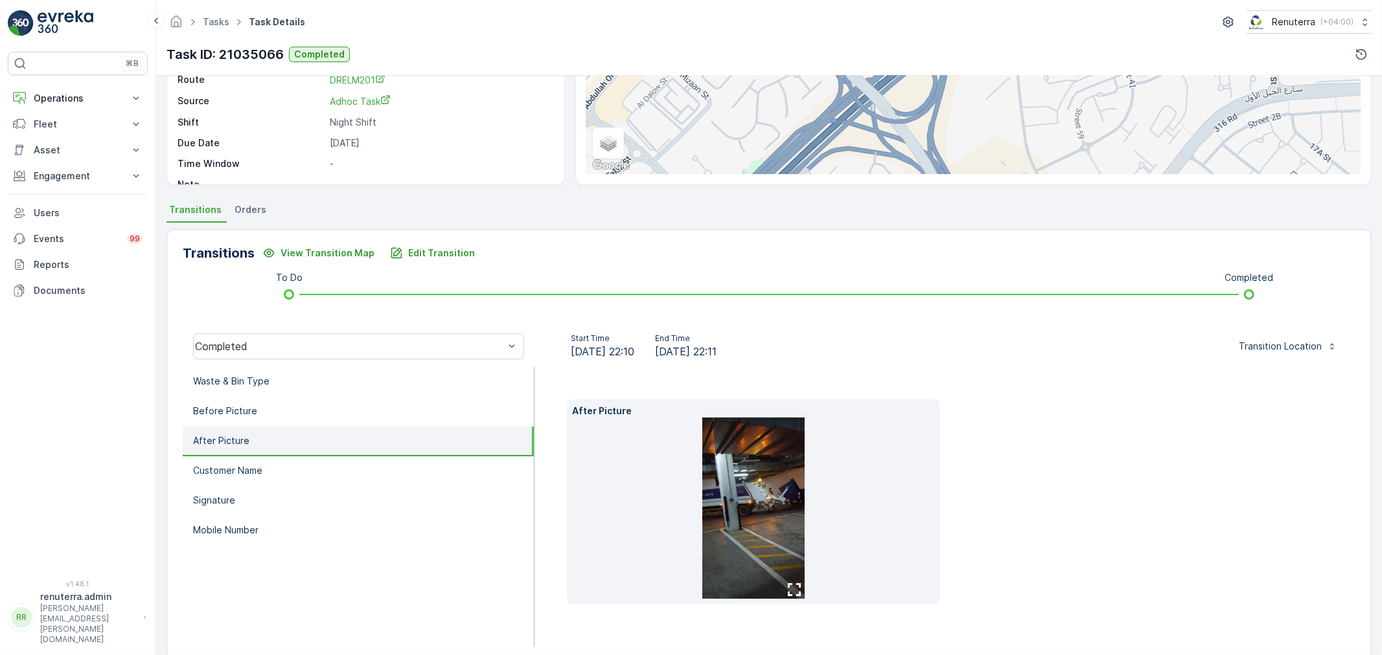
click at [760, 501] on img at bounding box center [753, 508] width 102 height 181
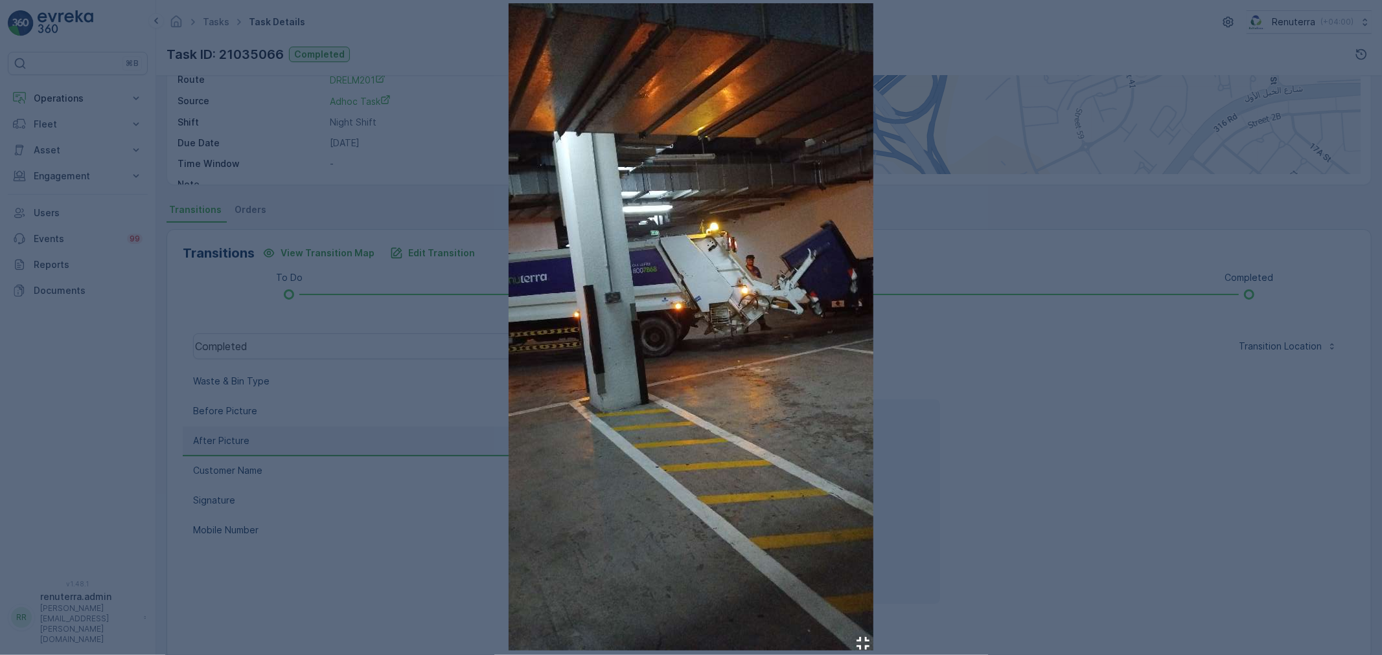
drag, startPoint x: 970, startPoint y: 404, endPoint x: 679, endPoint y: 361, distance: 294.0
click at [972, 404] on div at bounding box center [691, 327] width 1382 height 655
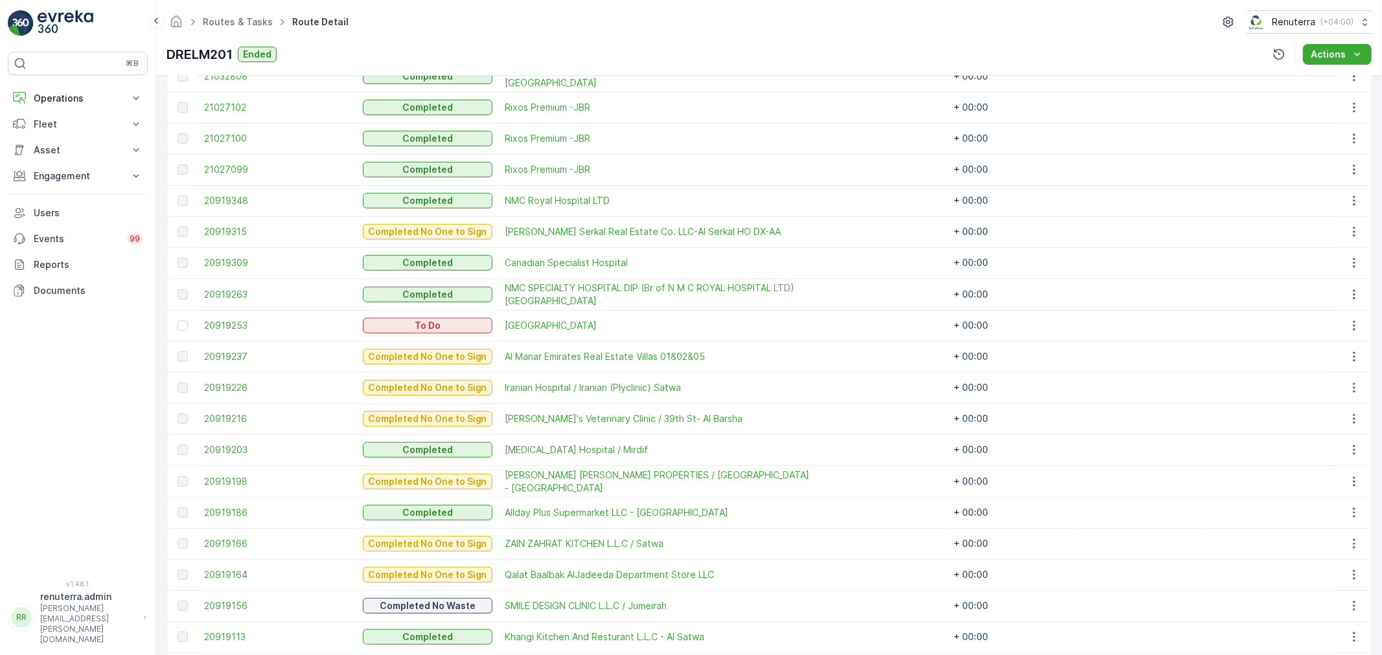
scroll to position [444, 0]
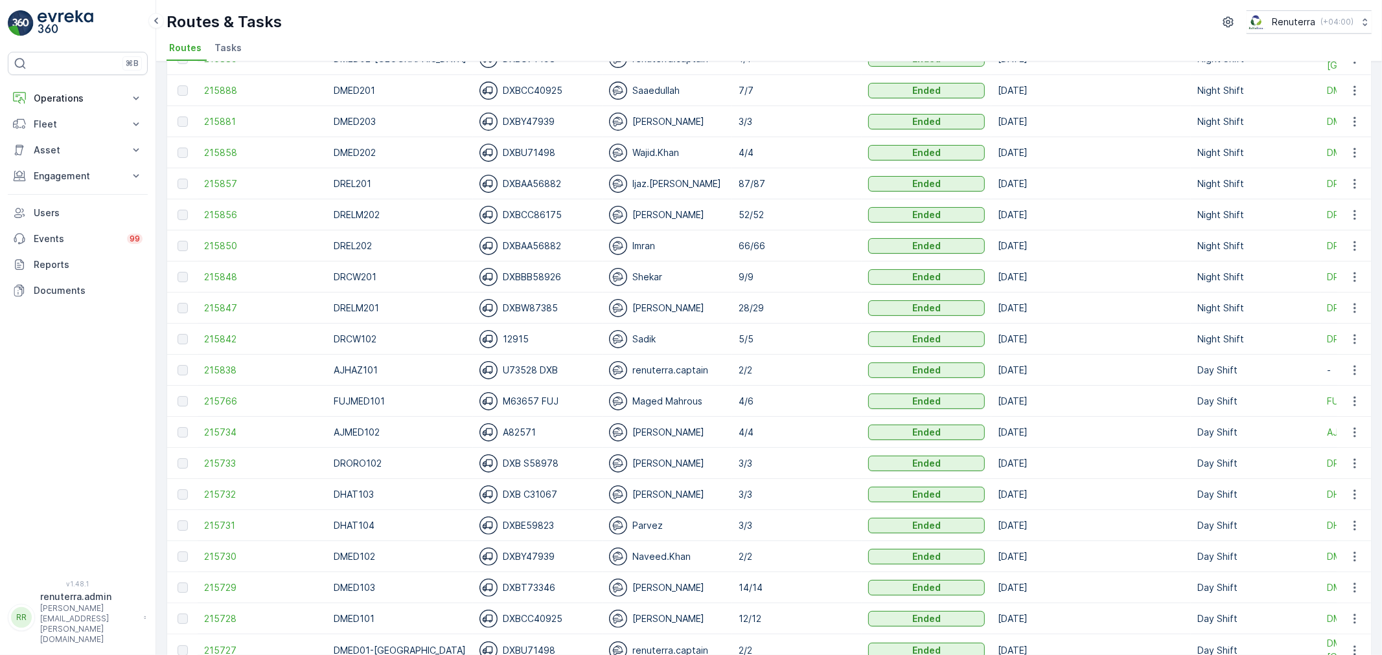
scroll to position [216, 0]
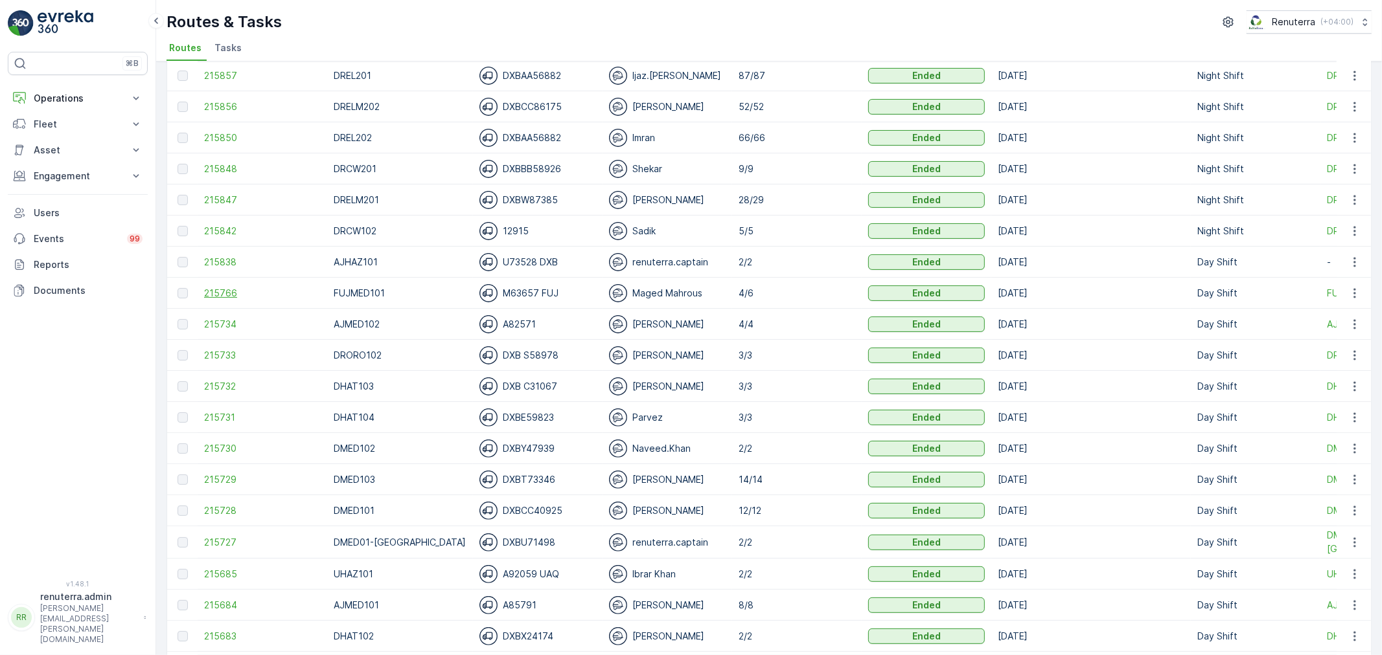
click at [217, 287] on span "215766" at bounding box center [262, 293] width 117 height 13
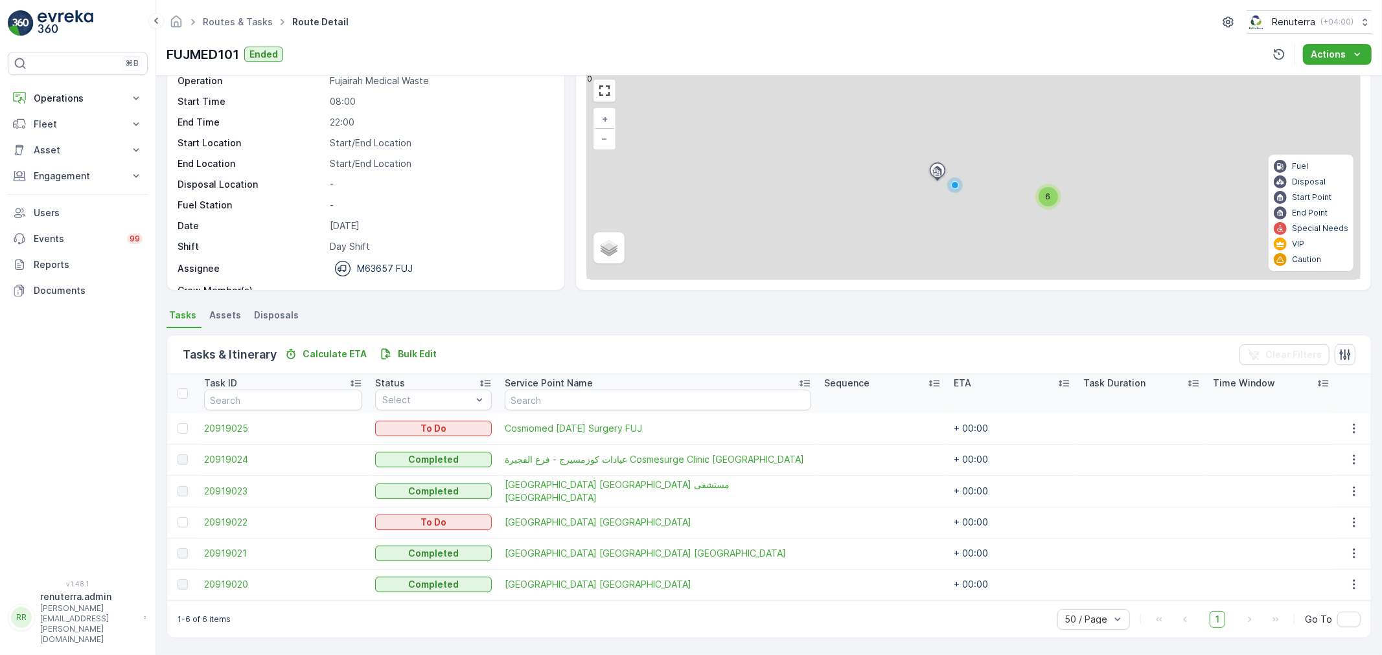
scroll to position [53, 0]
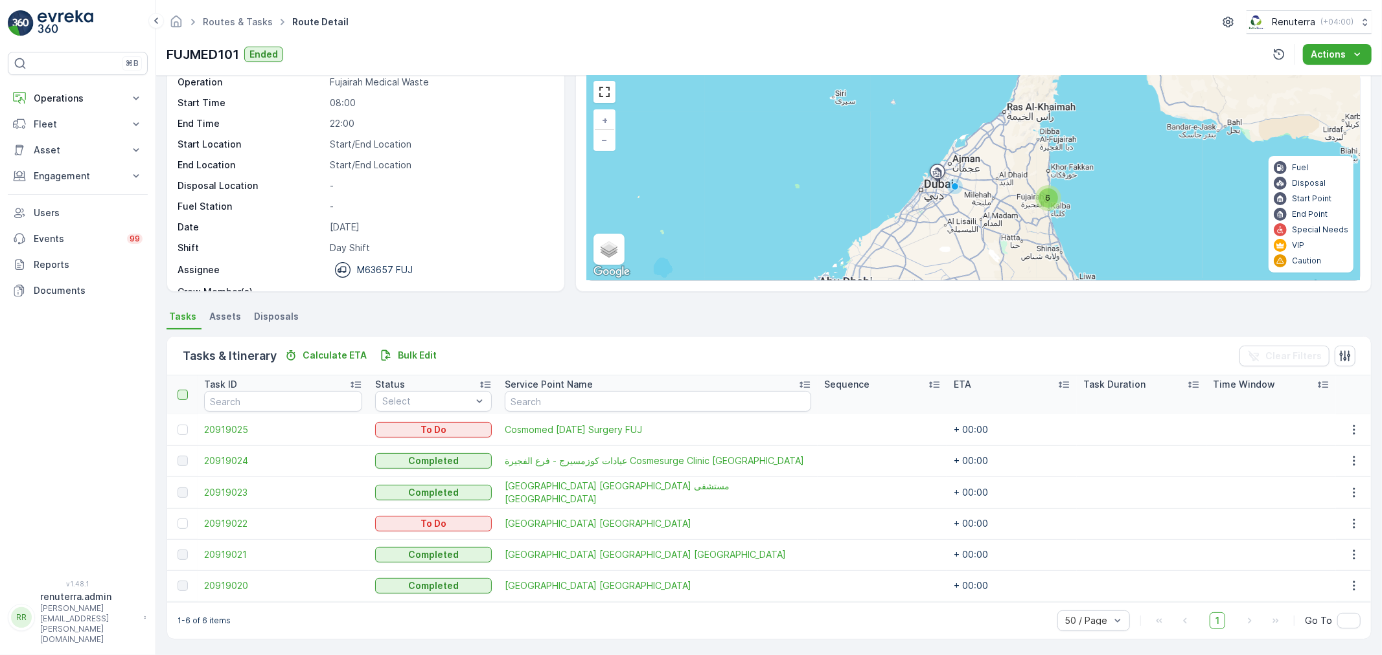
click at [180, 397] on div at bounding box center [182, 395] width 10 height 10
click at [185, 390] on input "checkbox" at bounding box center [185, 390] width 0 height 0
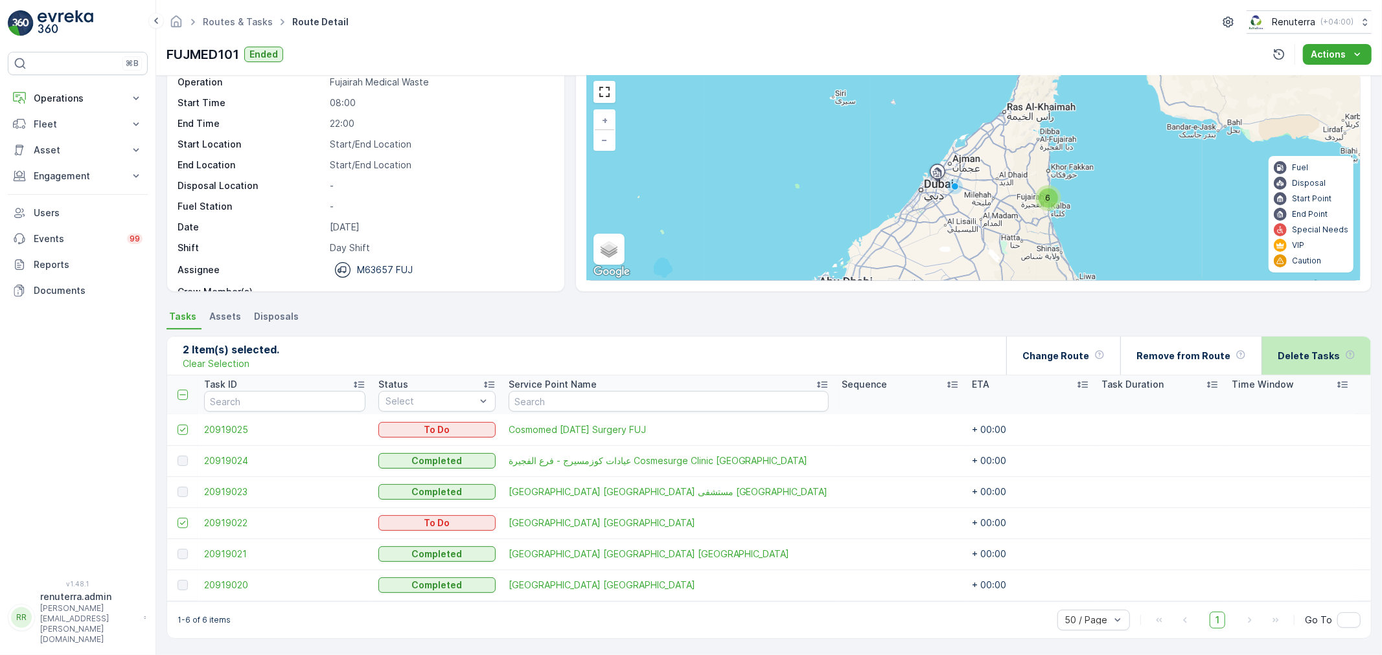
click at [1337, 358] on div "Delete Tasks" at bounding box center [1316, 356] width 78 height 38
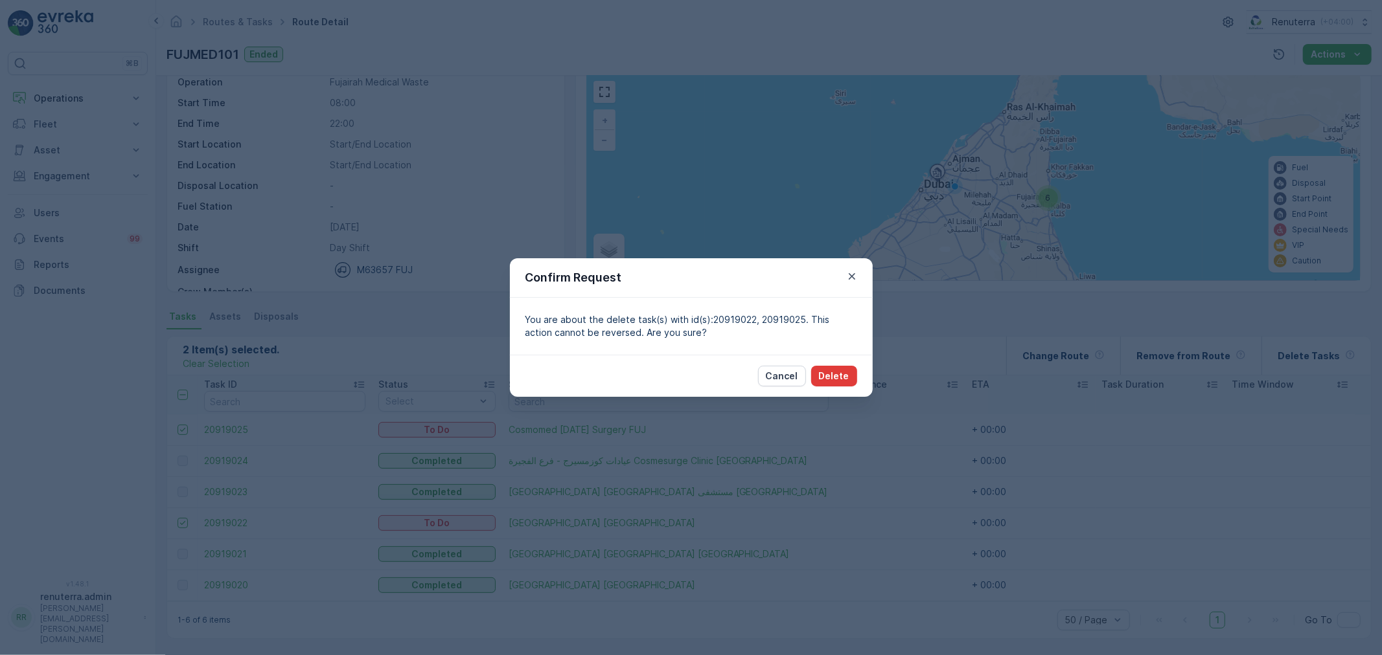
click at [830, 376] on p "Delete" at bounding box center [834, 376] width 30 height 13
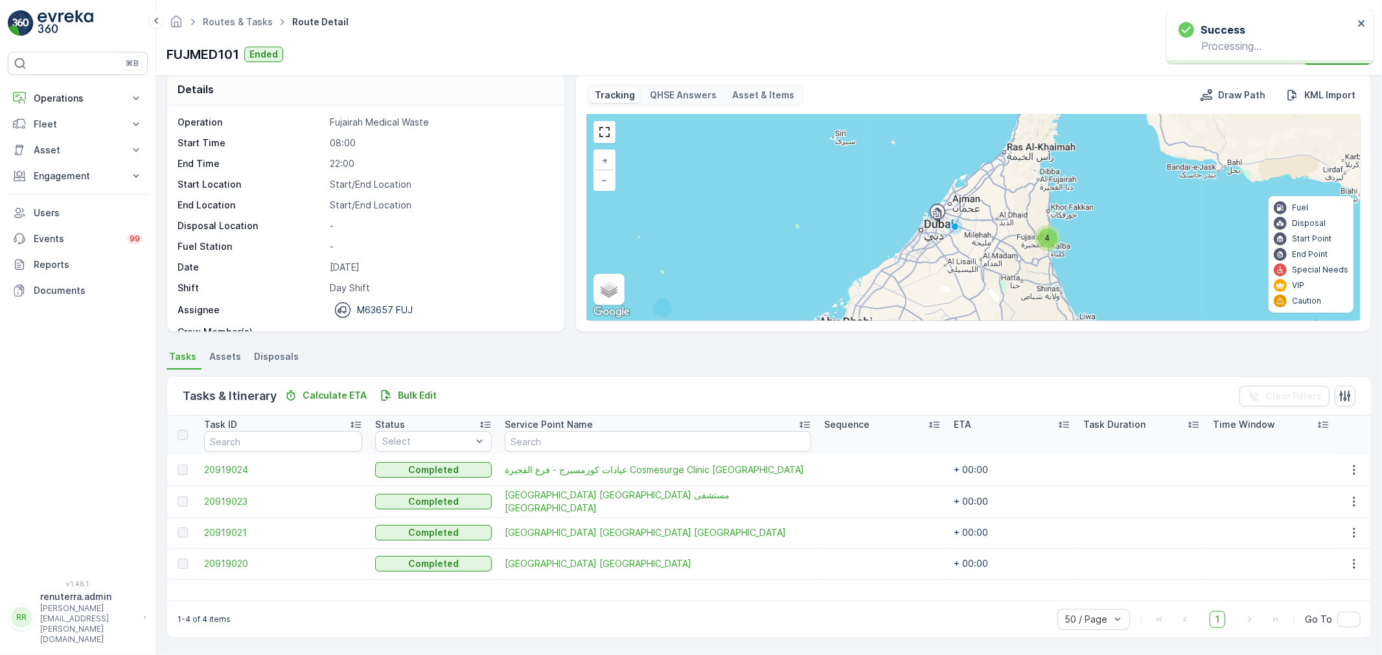
scroll to position [13, 0]
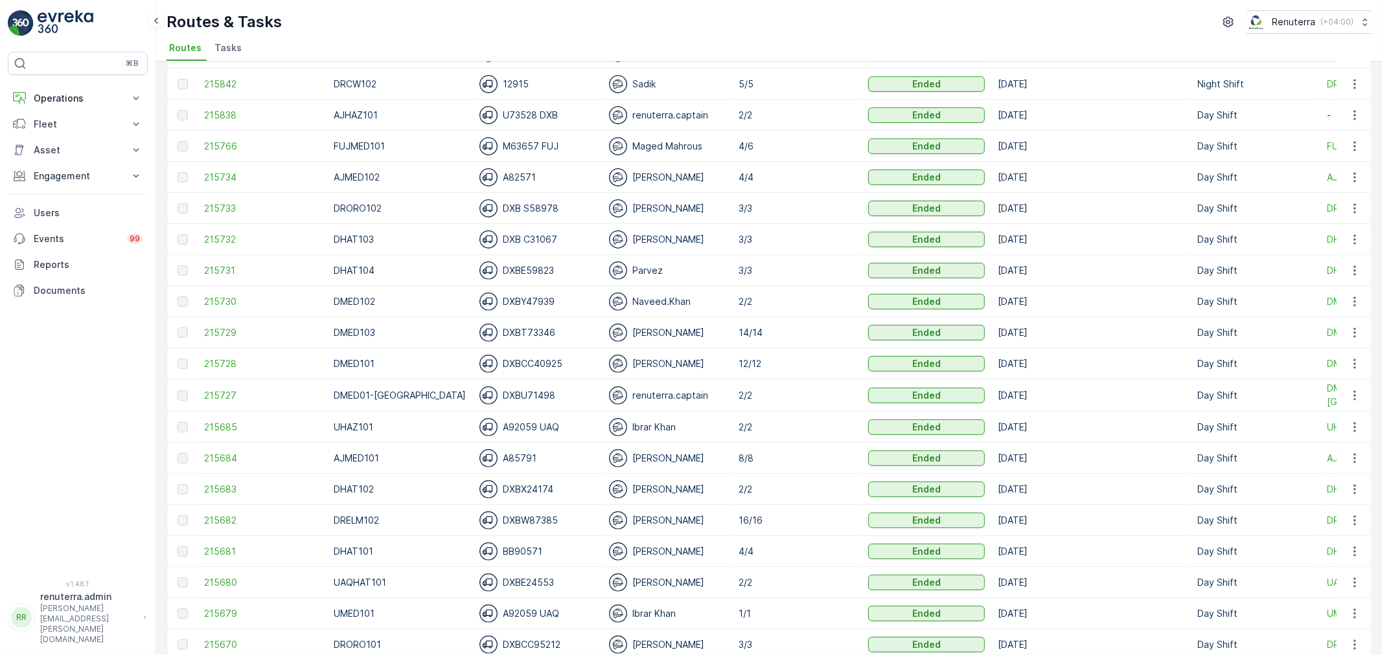
scroll to position [216, 0]
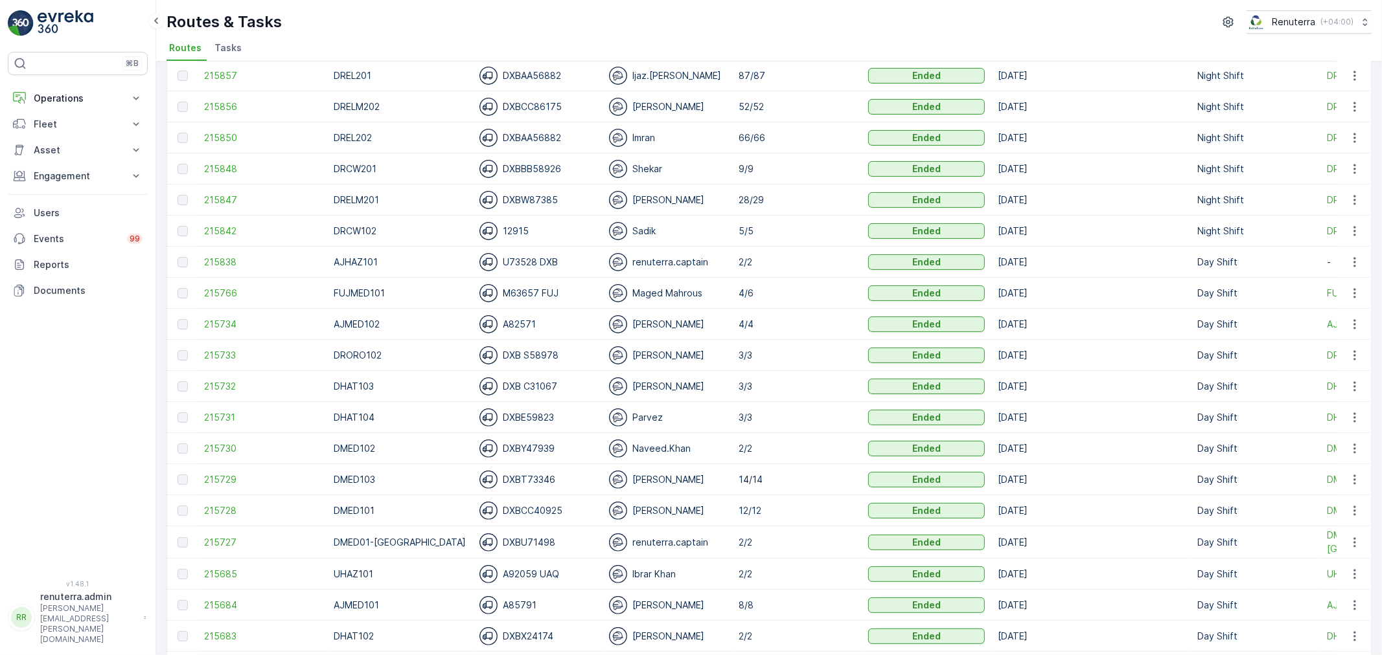
click at [199, 172] on td "215848" at bounding box center [263, 169] width 130 height 31
click at [211, 167] on span "215848" at bounding box center [262, 169] width 117 height 13
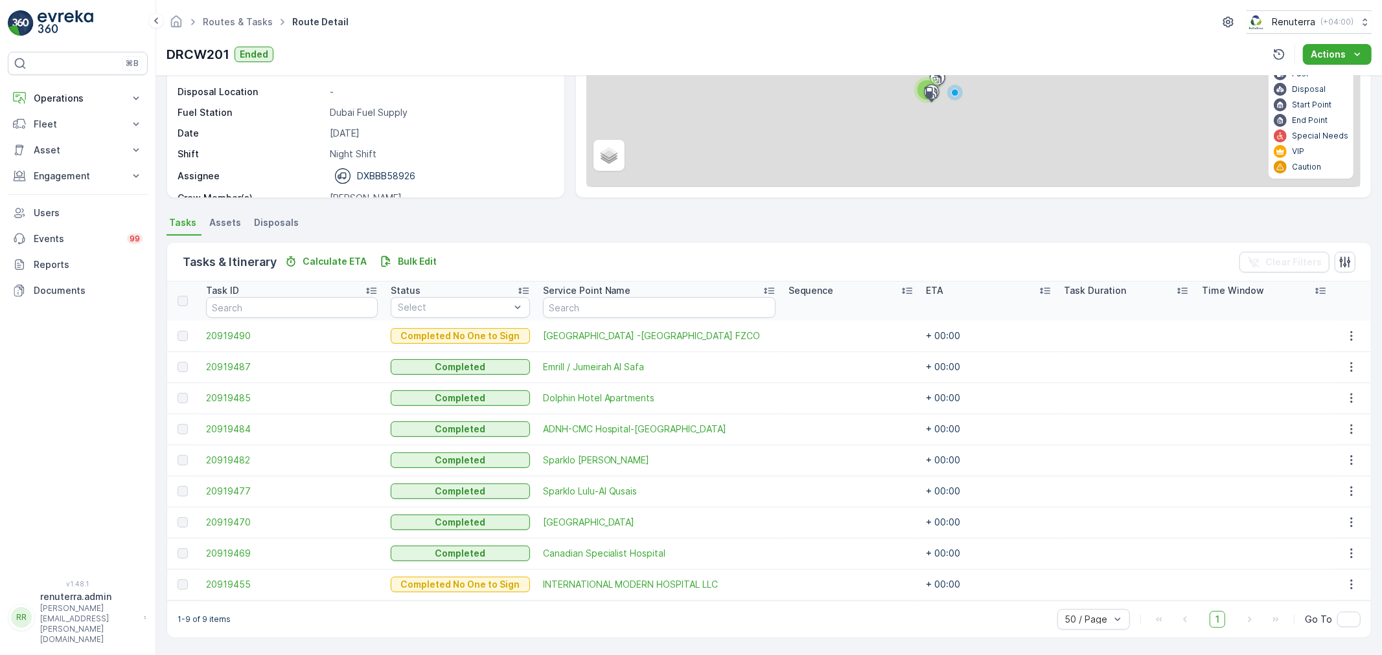
scroll to position [146, 0]
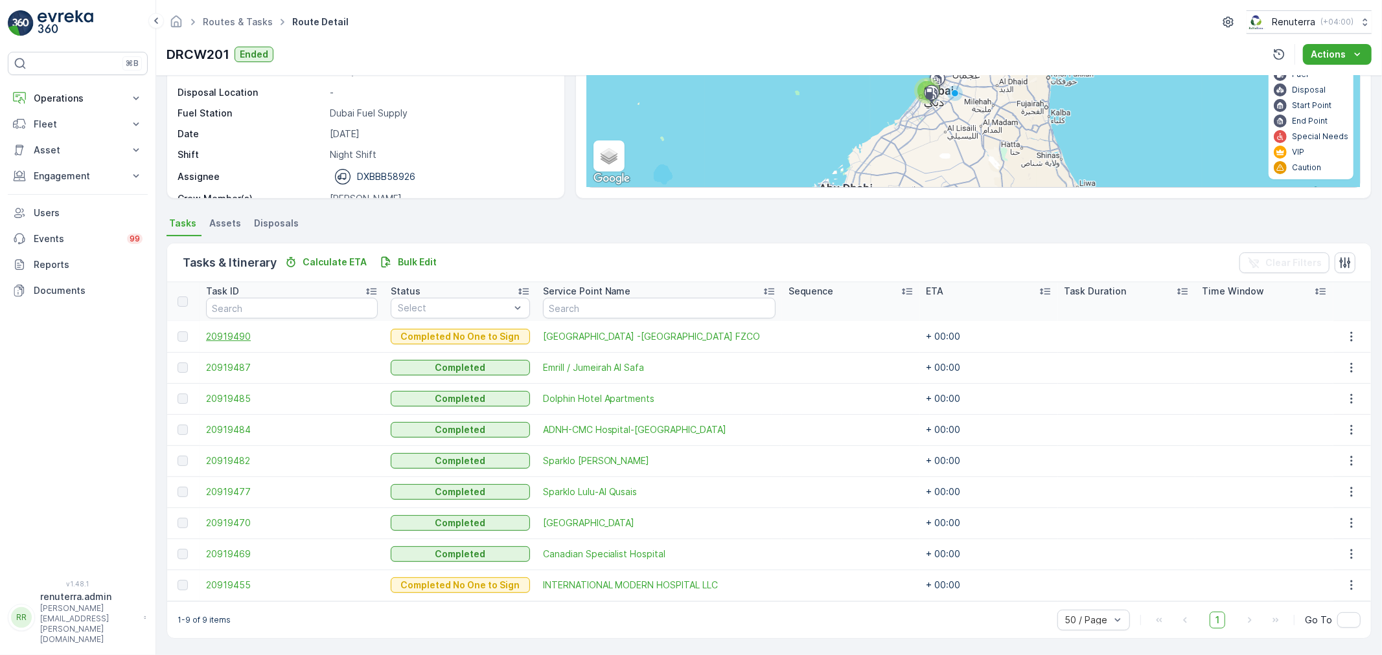
click at [231, 330] on span "20919490" at bounding box center [292, 336] width 172 height 13
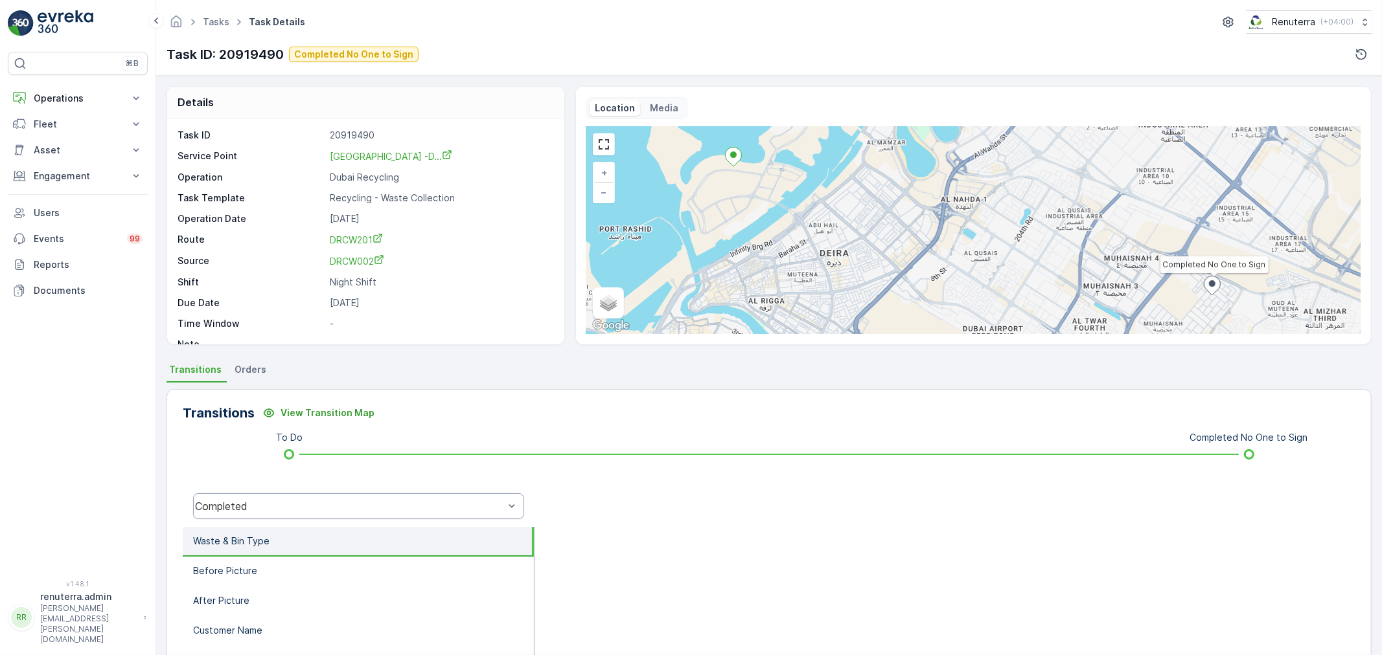
drag, startPoint x: 400, startPoint y: 508, endPoint x: 396, endPoint y: 503, distance: 7.0
click at [397, 504] on div "Completed" at bounding box center [349, 507] width 309 height 12
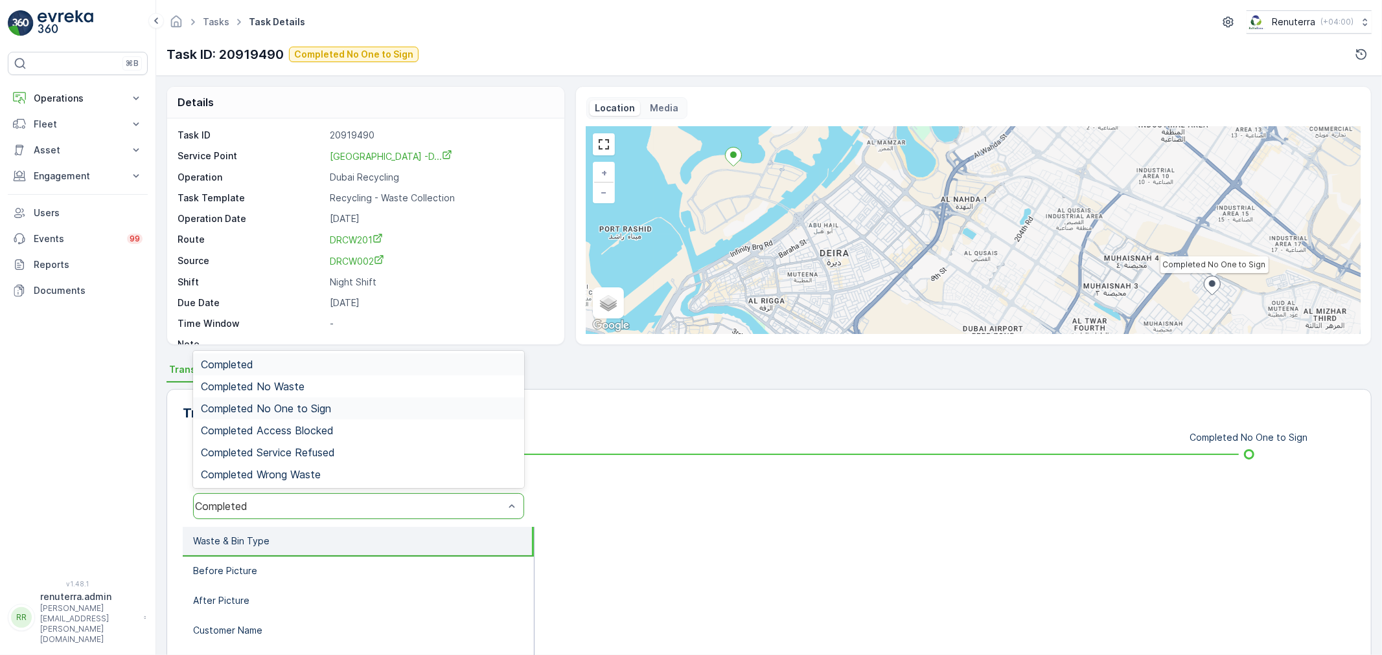
click at [339, 415] on div "Completed No One to Sign" at bounding box center [358, 409] width 331 height 22
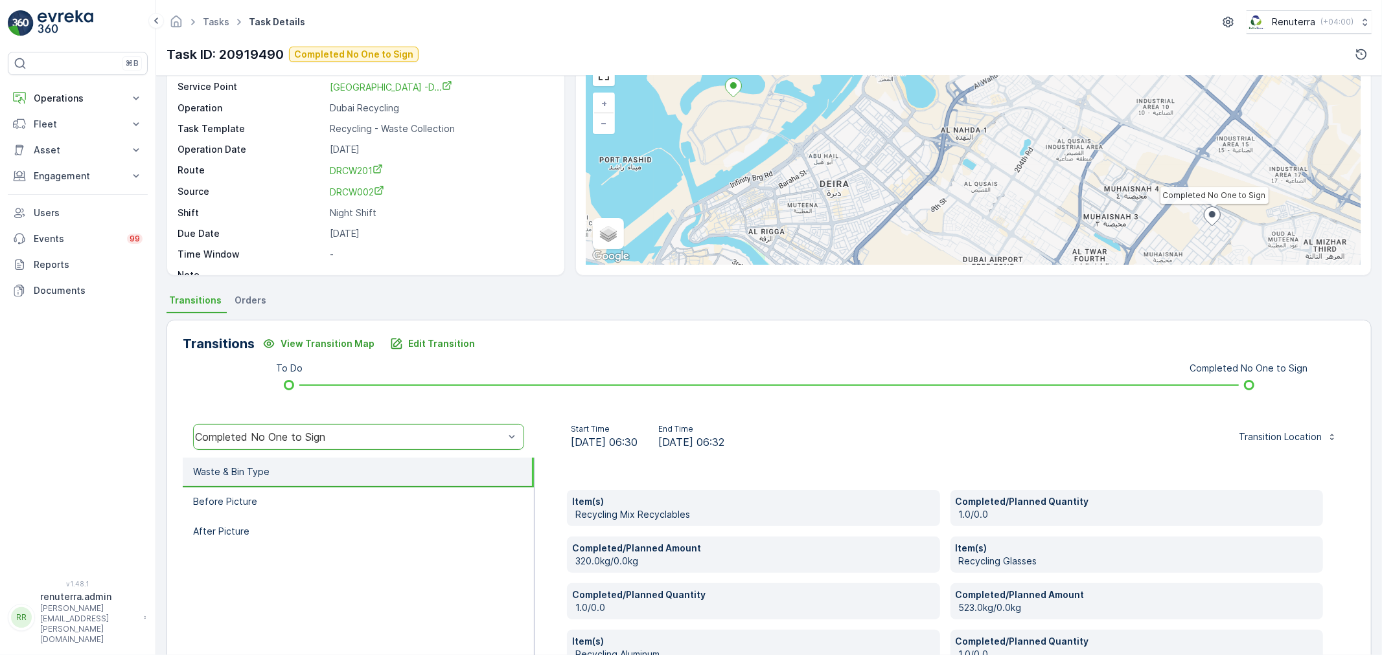
scroll to position [72, 0]
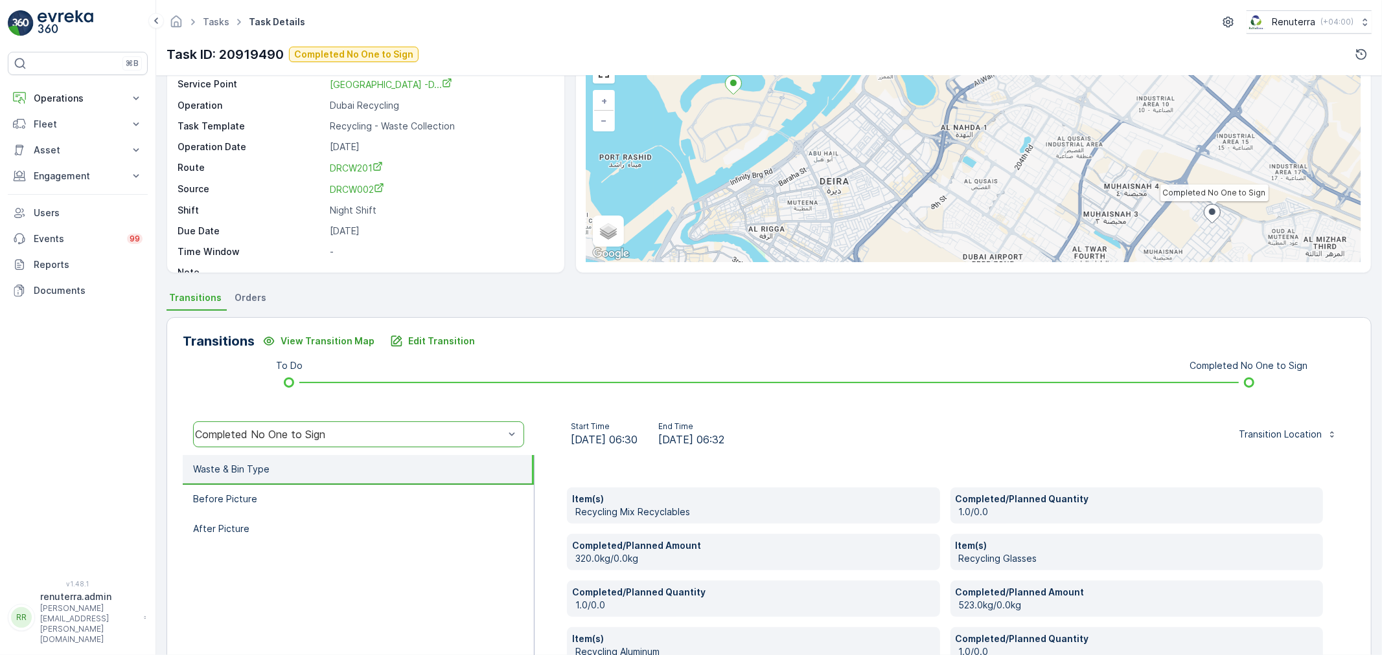
click at [351, 479] on li "Waste & Bin Type" at bounding box center [358, 470] width 351 height 30
click at [354, 492] on li "Before Picture" at bounding box center [358, 500] width 351 height 30
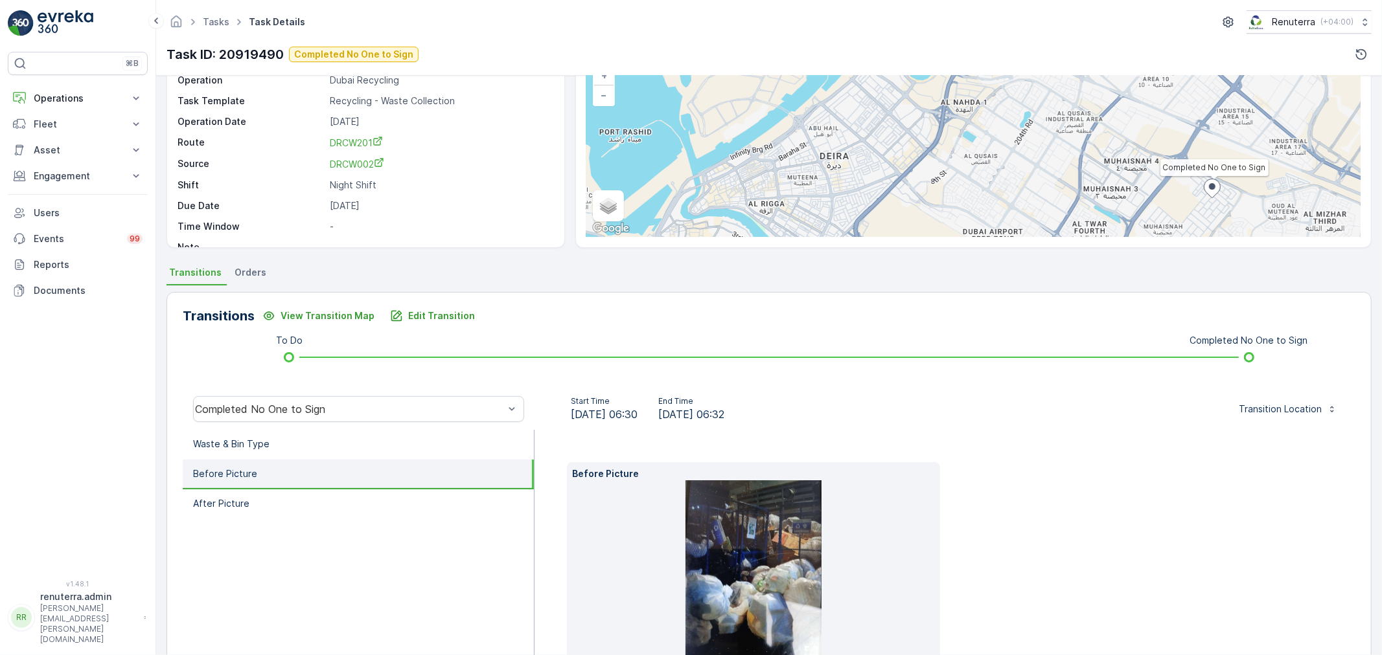
scroll to position [144, 0]
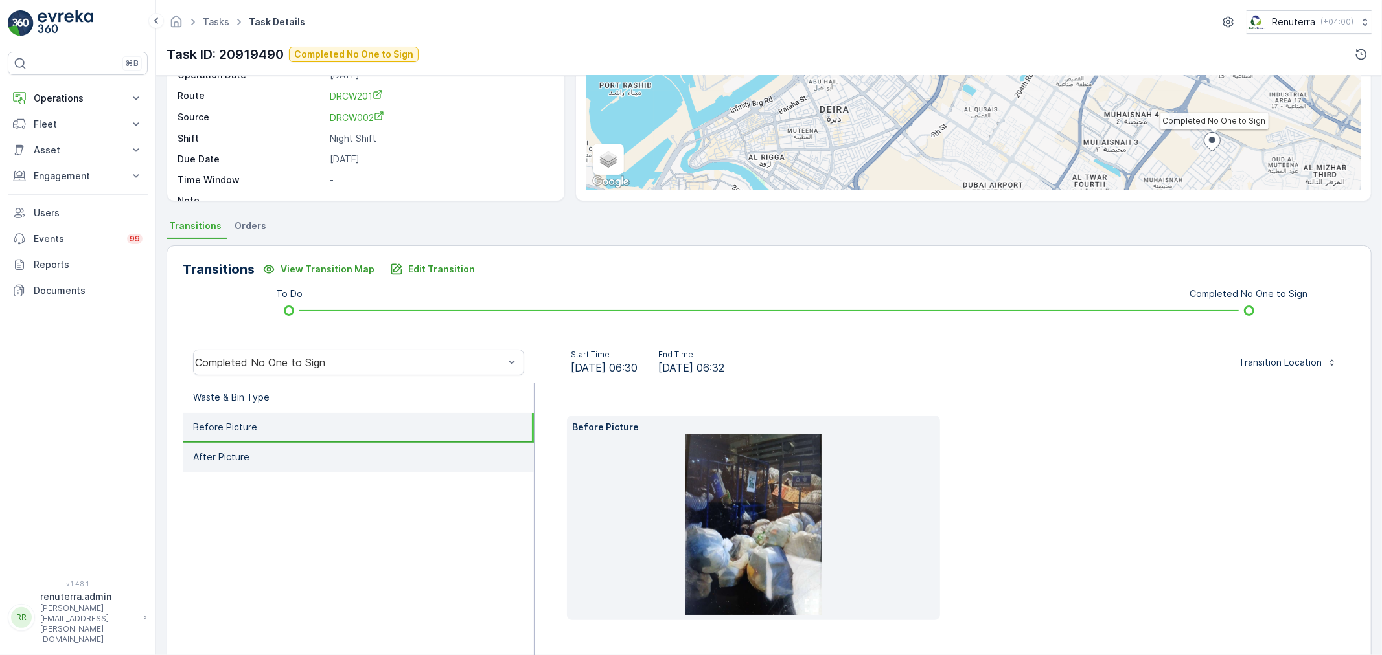
click at [393, 456] on li "After Picture" at bounding box center [358, 458] width 351 height 30
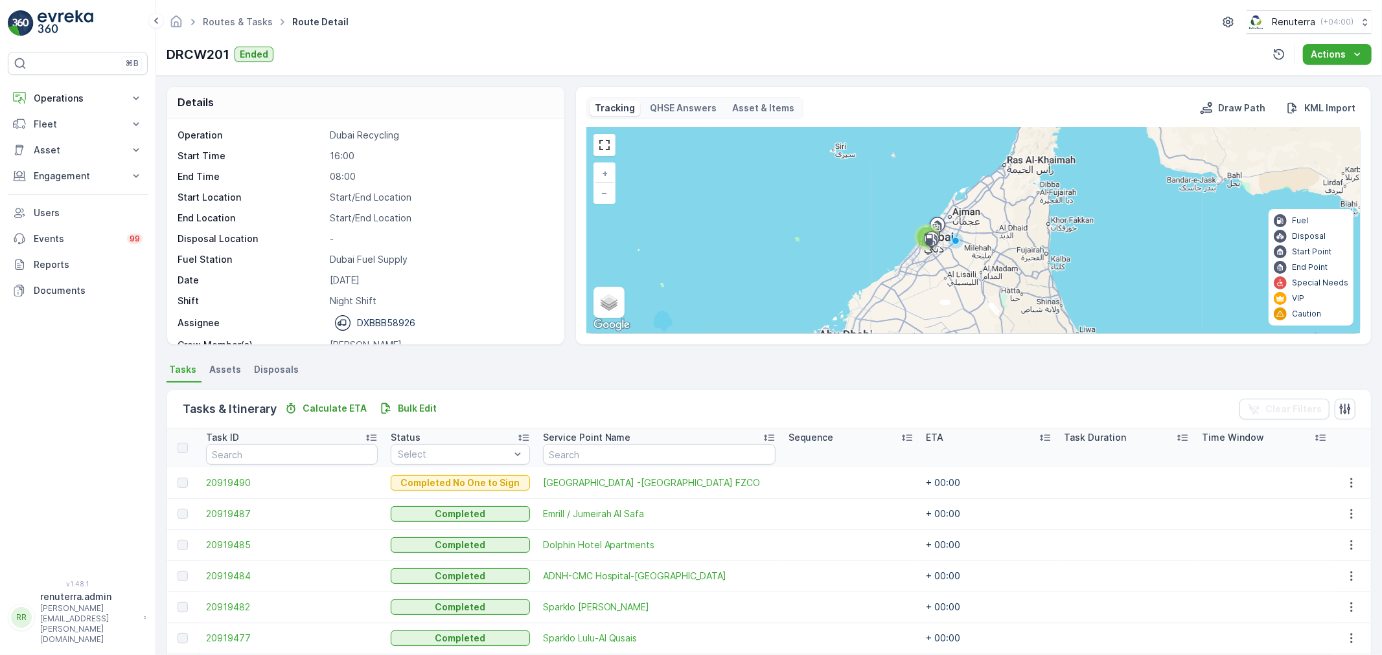
click at [240, 14] on ul "Routes & Tasks" at bounding box center [244, 22] width 89 height 19
click at [240, 19] on link "Routes & Tasks" at bounding box center [238, 21] width 70 height 11
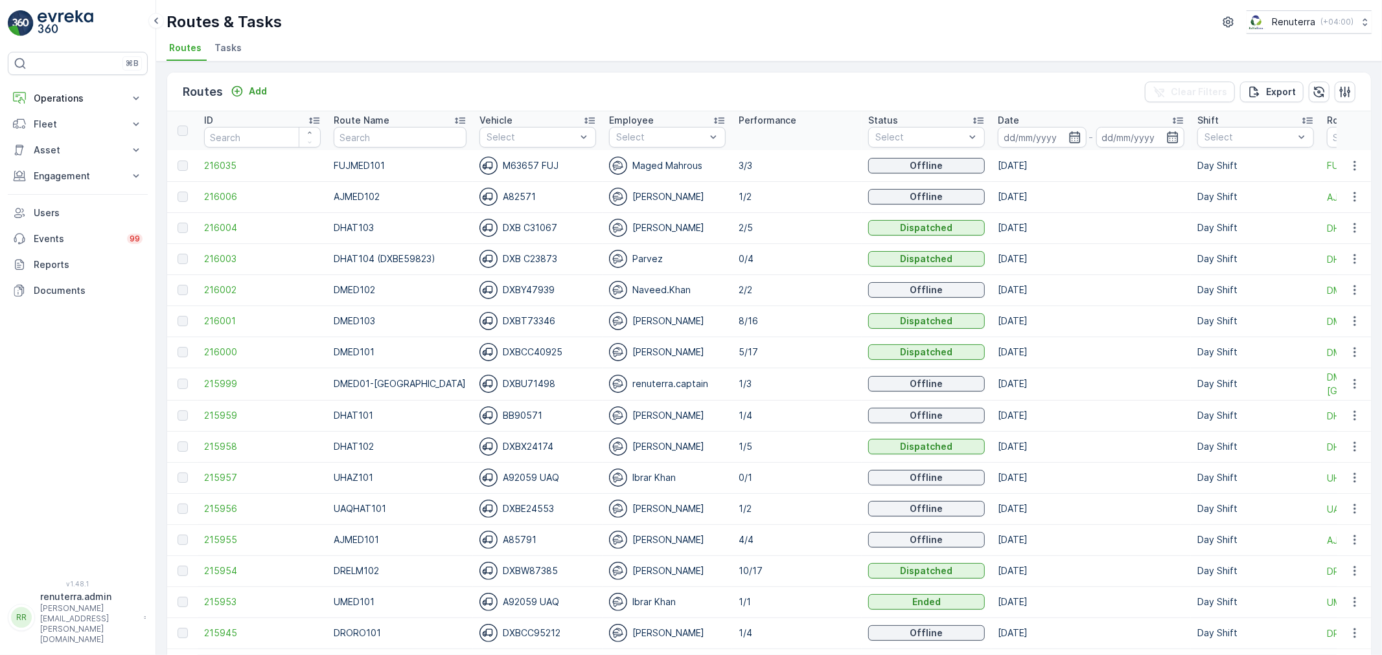
click at [221, 188] on td "216006" at bounding box center [263, 196] width 130 height 31
click at [223, 190] on span "216006" at bounding box center [262, 196] width 117 height 13
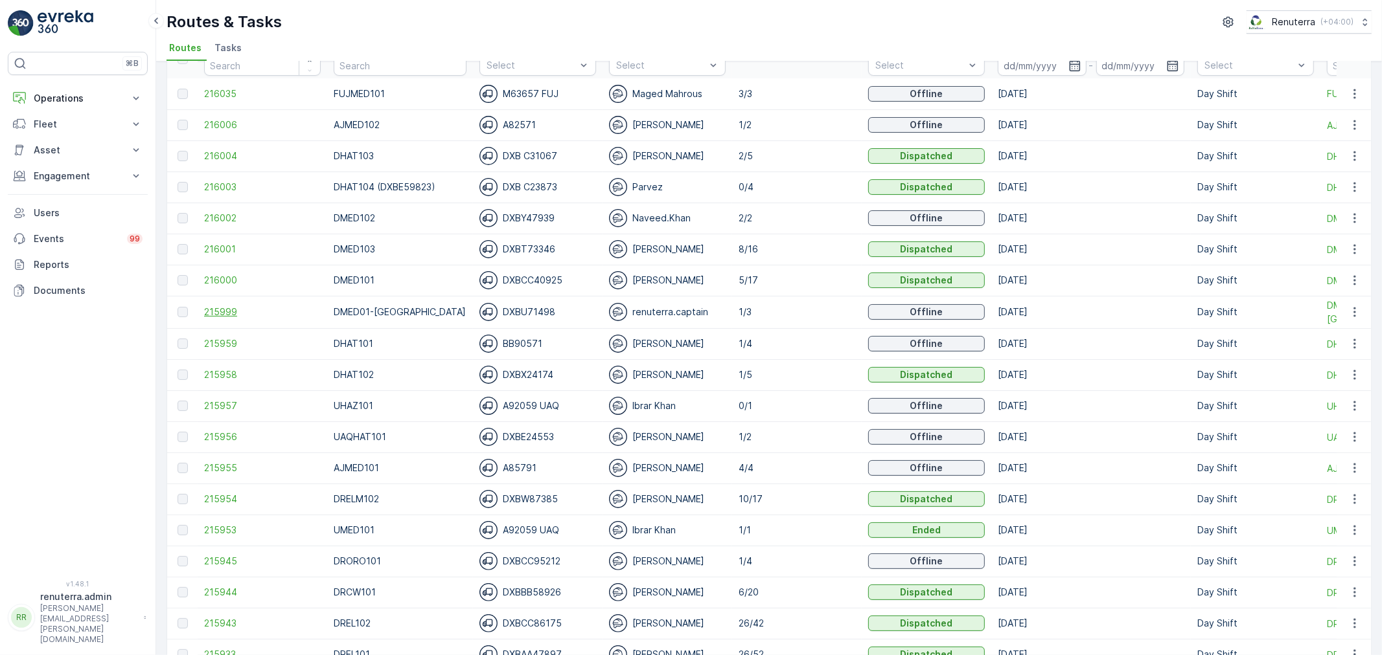
click at [214, 311] on span "215999" at bounding box center [262, 312] width 117 height 13
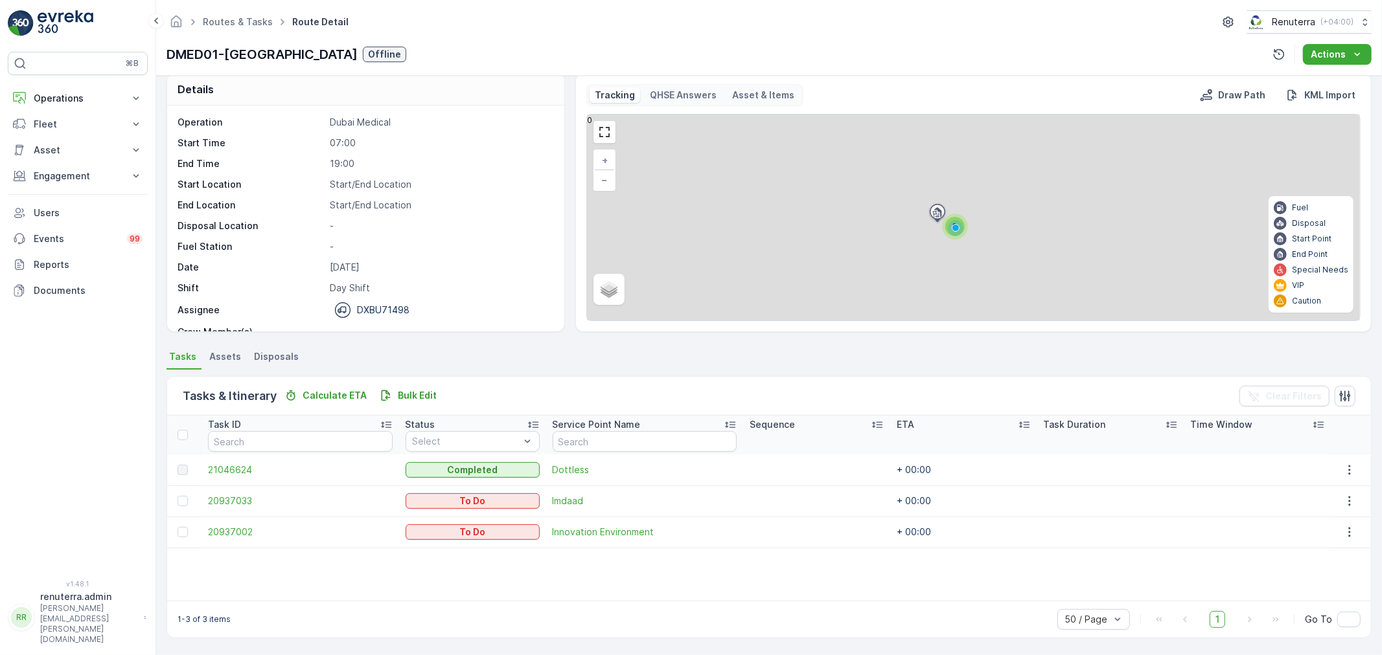
scroll to position [13, 0]
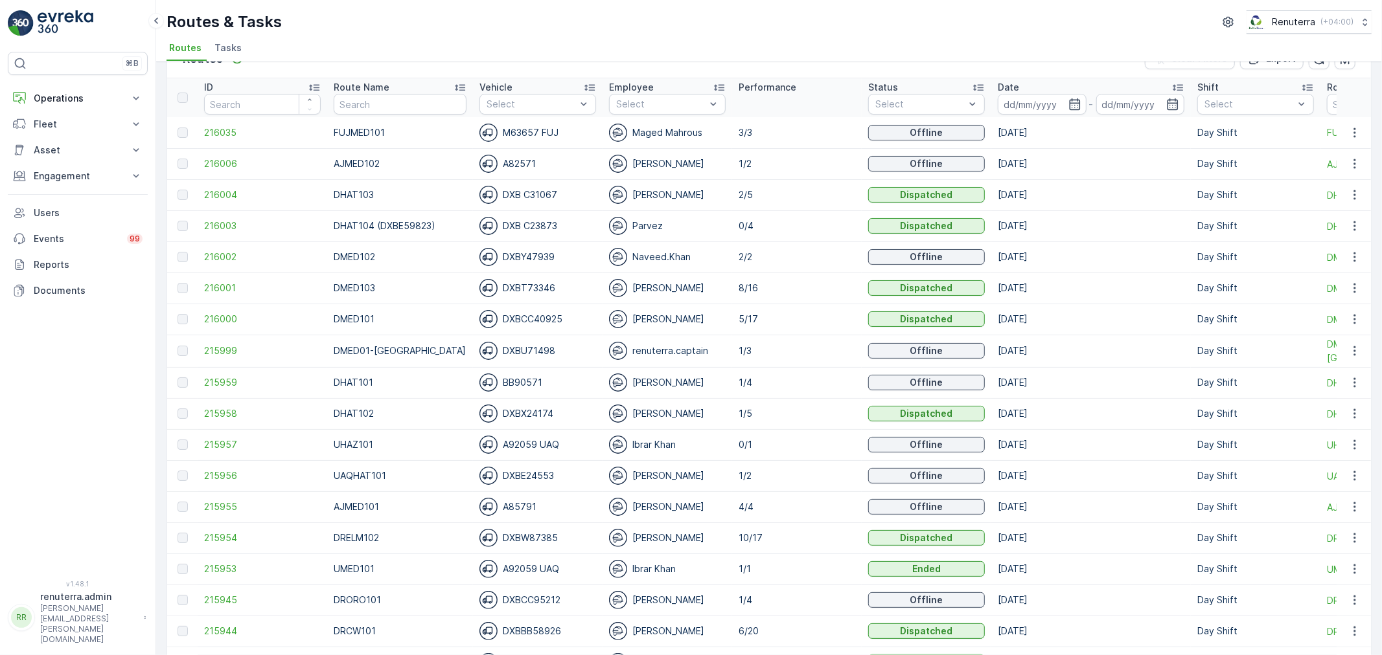
scroll to position [144, 0]
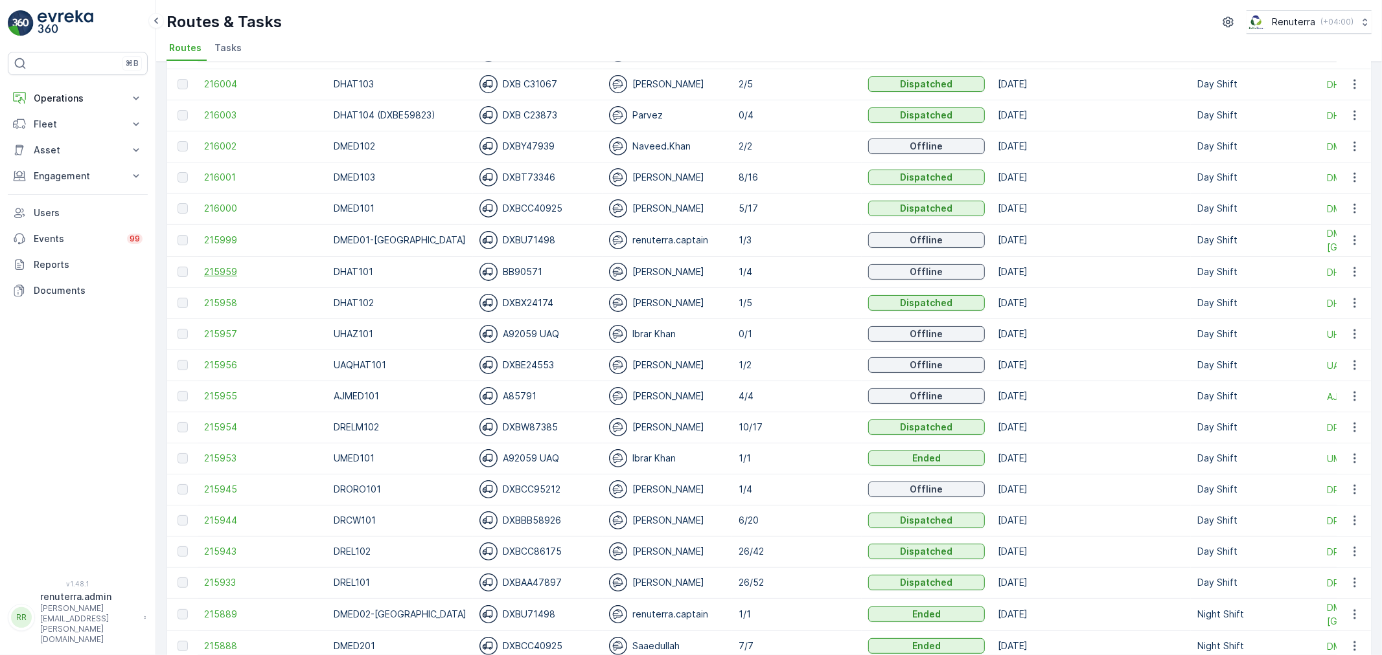
click at [228, 268] on span "215959" at bounding box center [262, 272] width 117 height 13
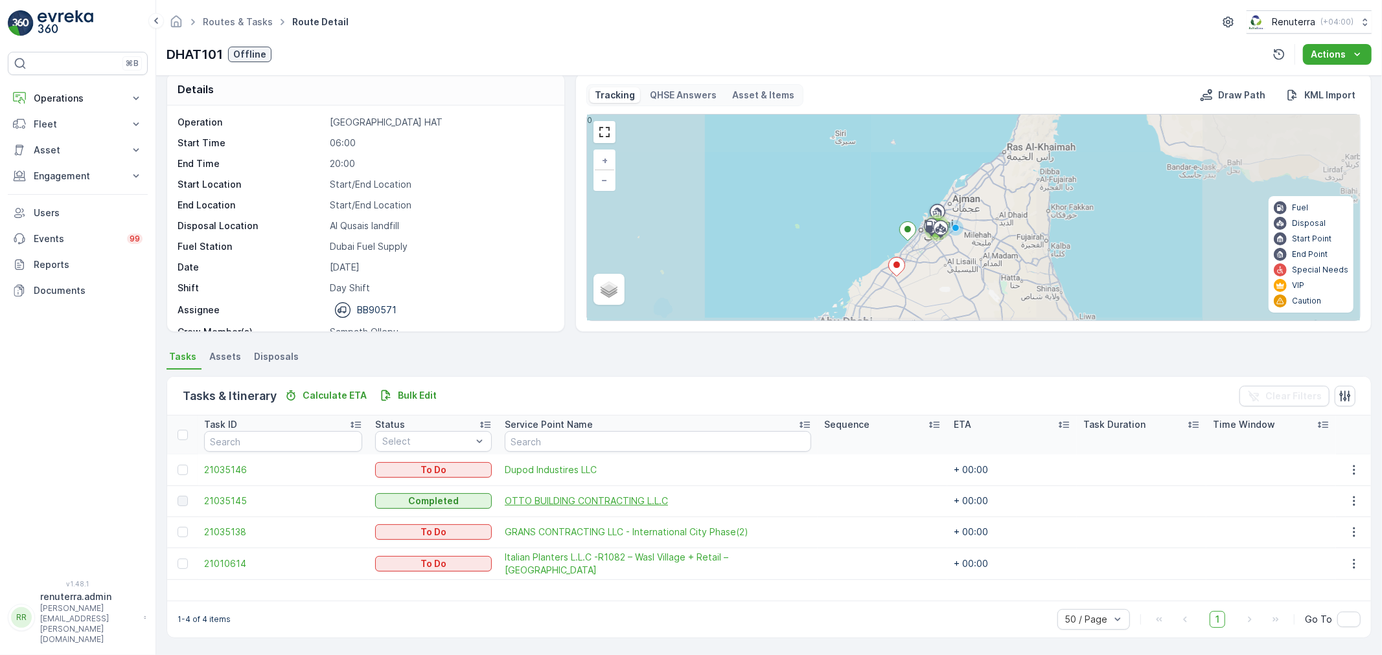
scroll to position [12, 0]
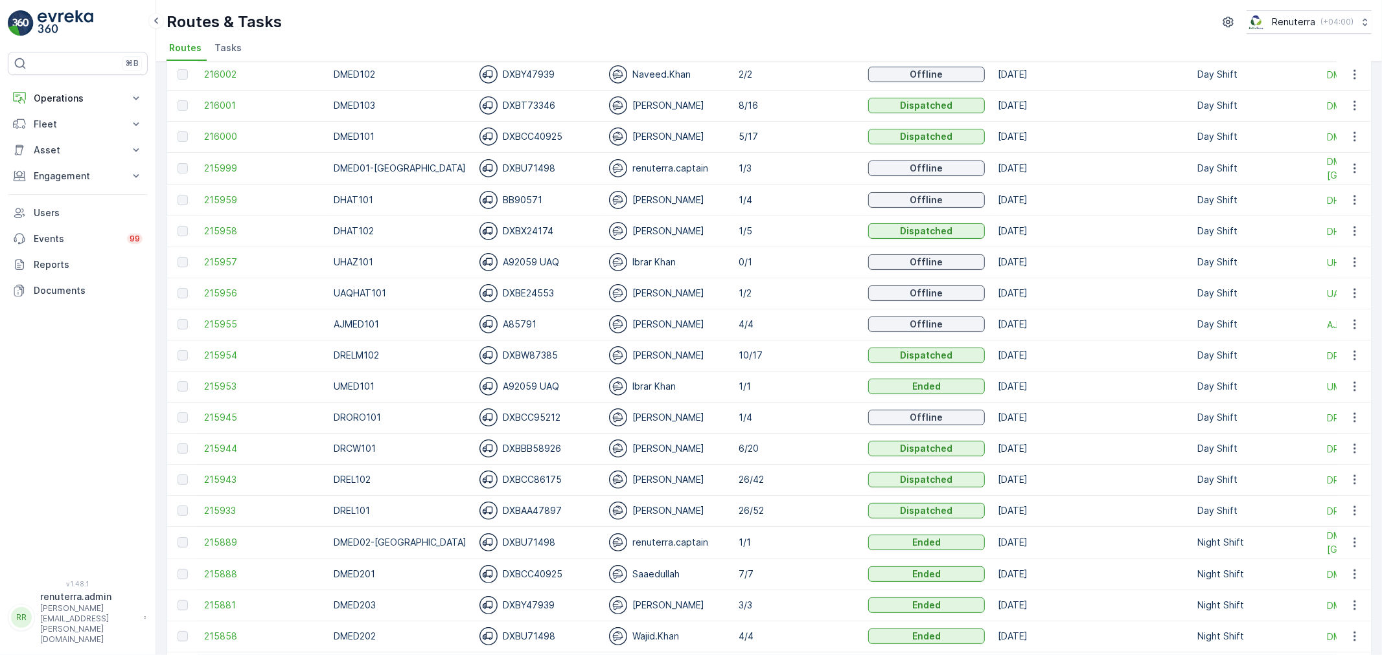
scroll to position [288, 0]
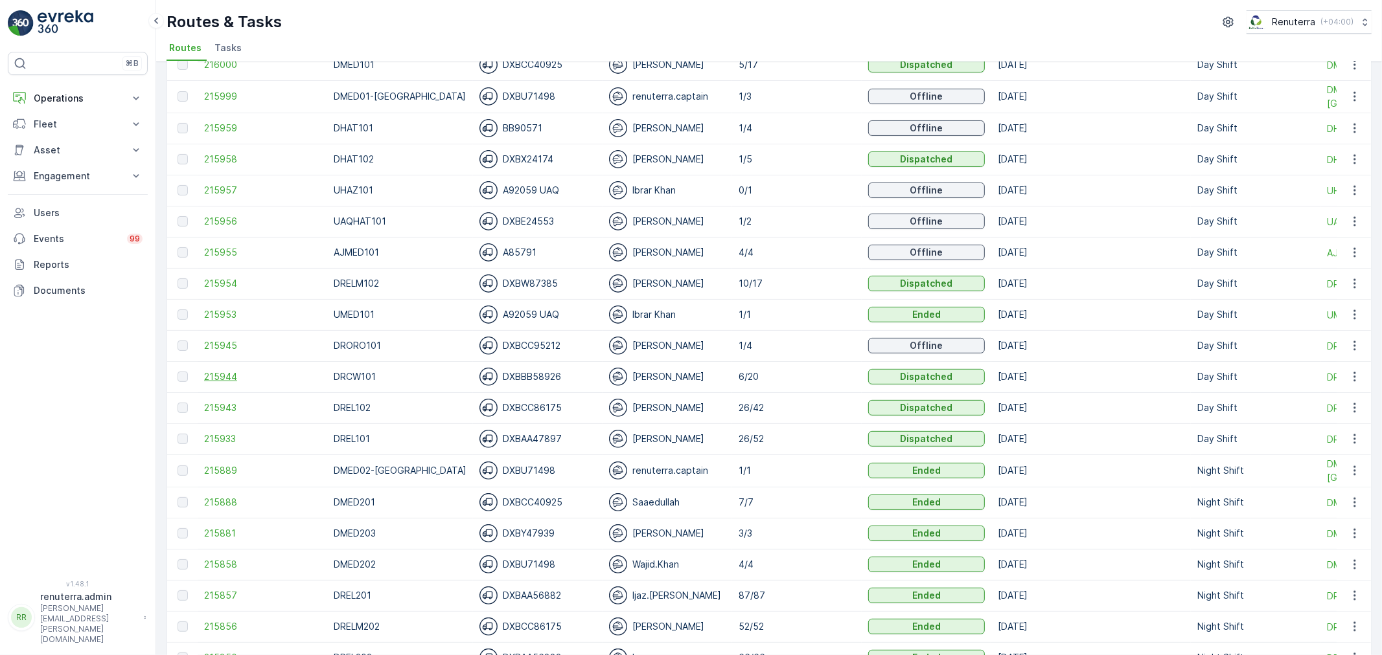
click at [256, 378] on span "215944" at bounding box center [262, 376] width 117 height 13
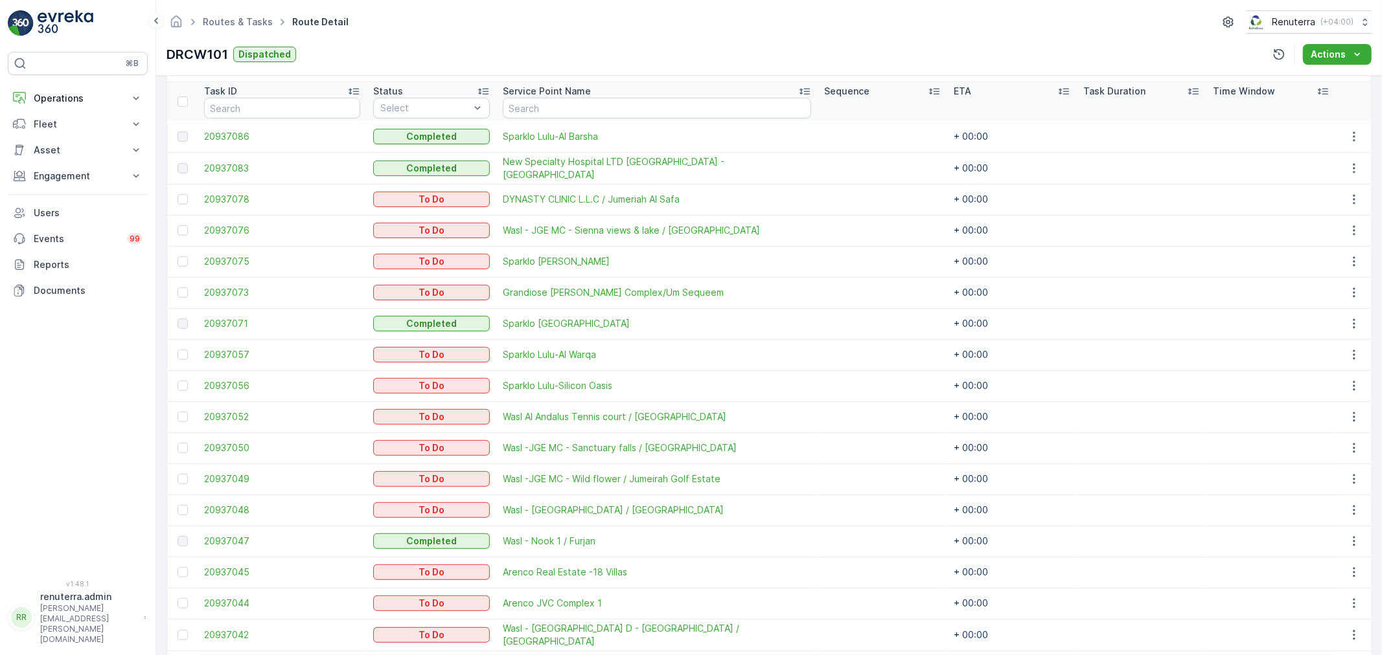
scroll to position [359, 0]
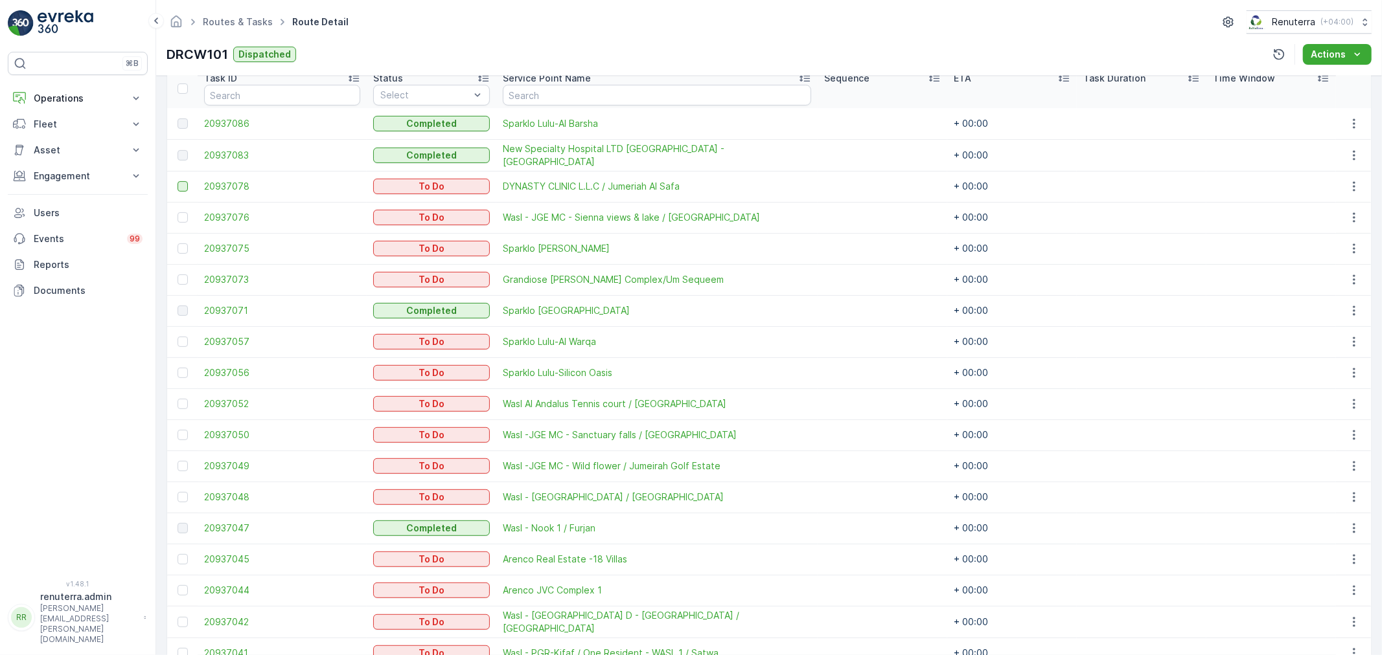
click at [180, 183] on div at bounding box center [182, 186] width 10 height 10
click at [177, 181] on input "checkbox" at bounding box center [177, 181] width 0 height 0
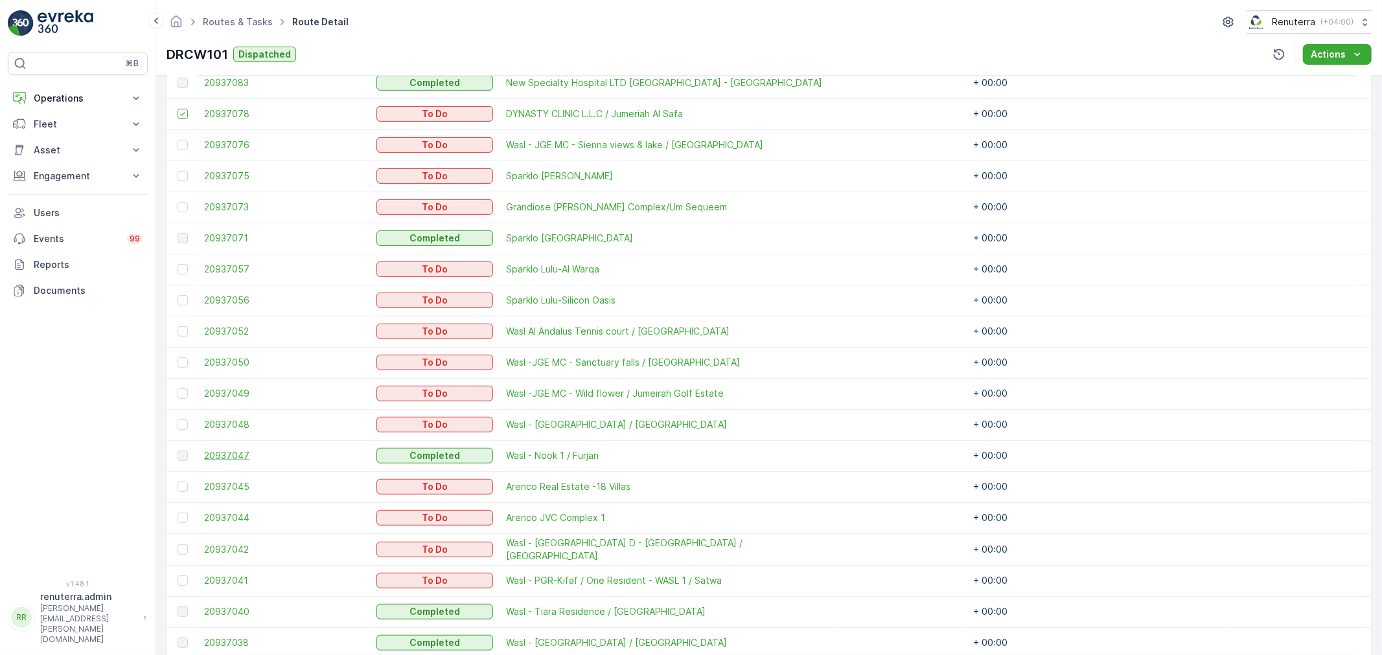
scroll to position [488, 0]
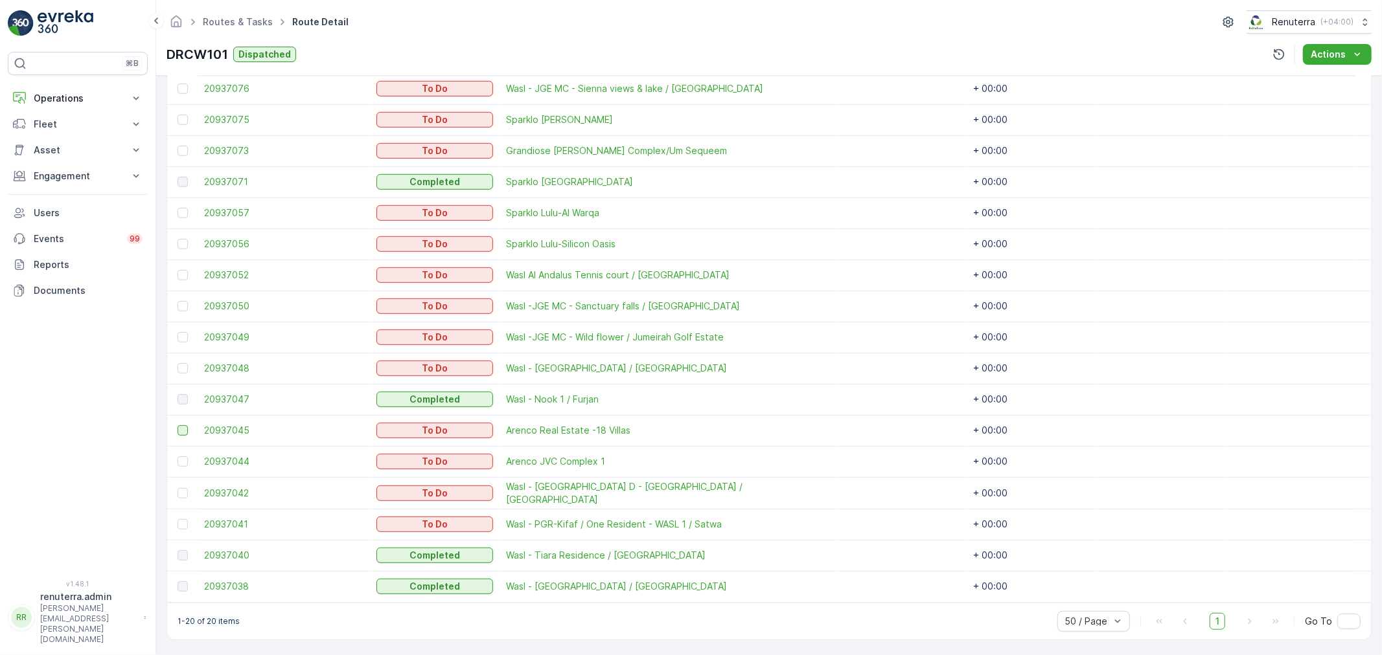
click at [181, 426] on div at bounding box center [182, 431] width 10 height 10
click at [177, 426] on input "checkbox" at bounding box center [177, 426] width 0 height 0
click at [183, 446] on td at bounding box center [182, 461] width 30 height 31
click at [184, 457] on div at bounding box center [182, 462] width 10 height 10
click at [177, 457] on input "checkbox" at bounding box center [177, 457] width 0 height 0
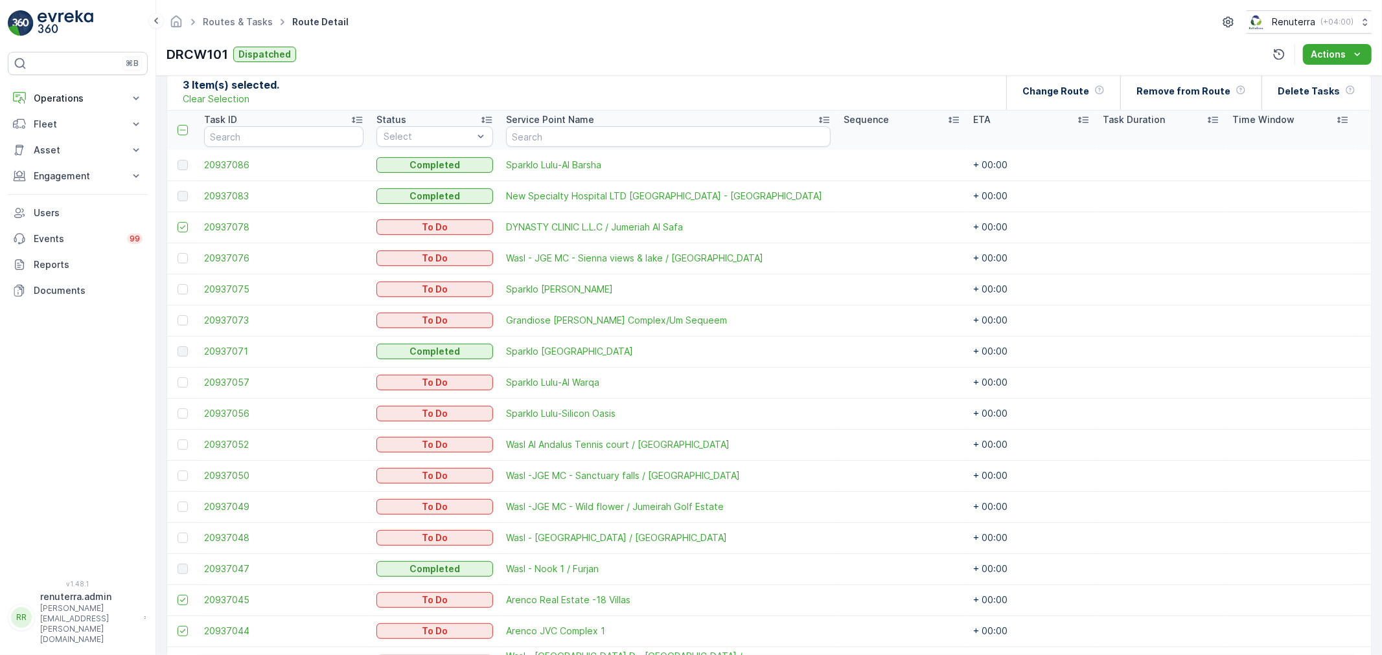
scroll to position [272, 0]
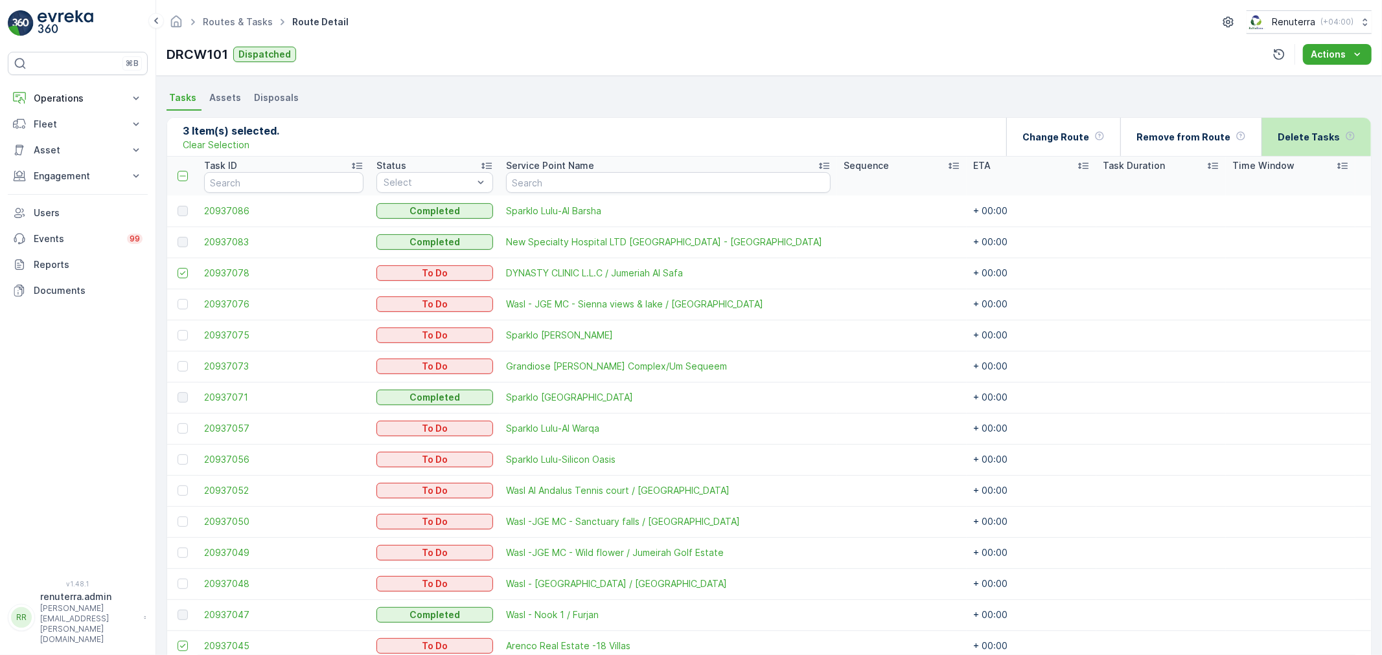
click at [1320, 131] on p "Delete Tasks" at bounding box center [1308, 137] width 62 height 13
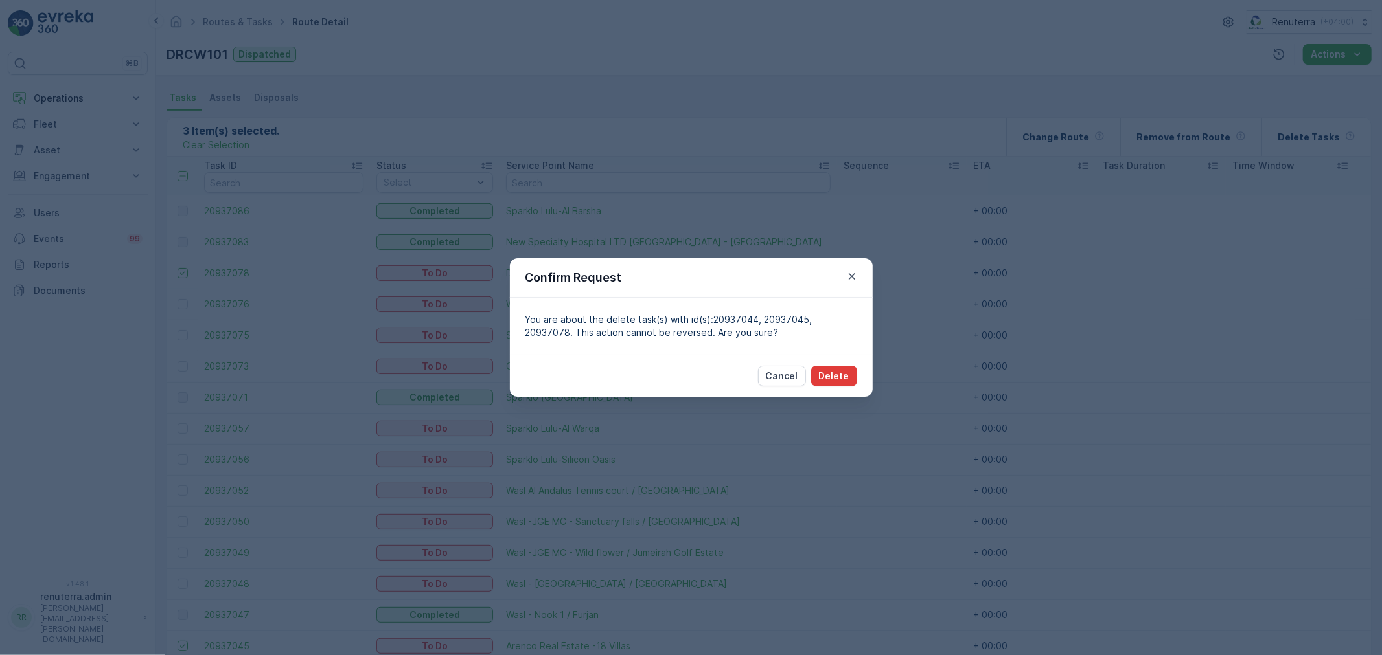
click at [861, 378] on div "Cancel Delete" at bounding box center [691, 376] width 363 height 42
click at [836, 378] on p "Delete" at bounding box center [834, 376] width 30 height 13
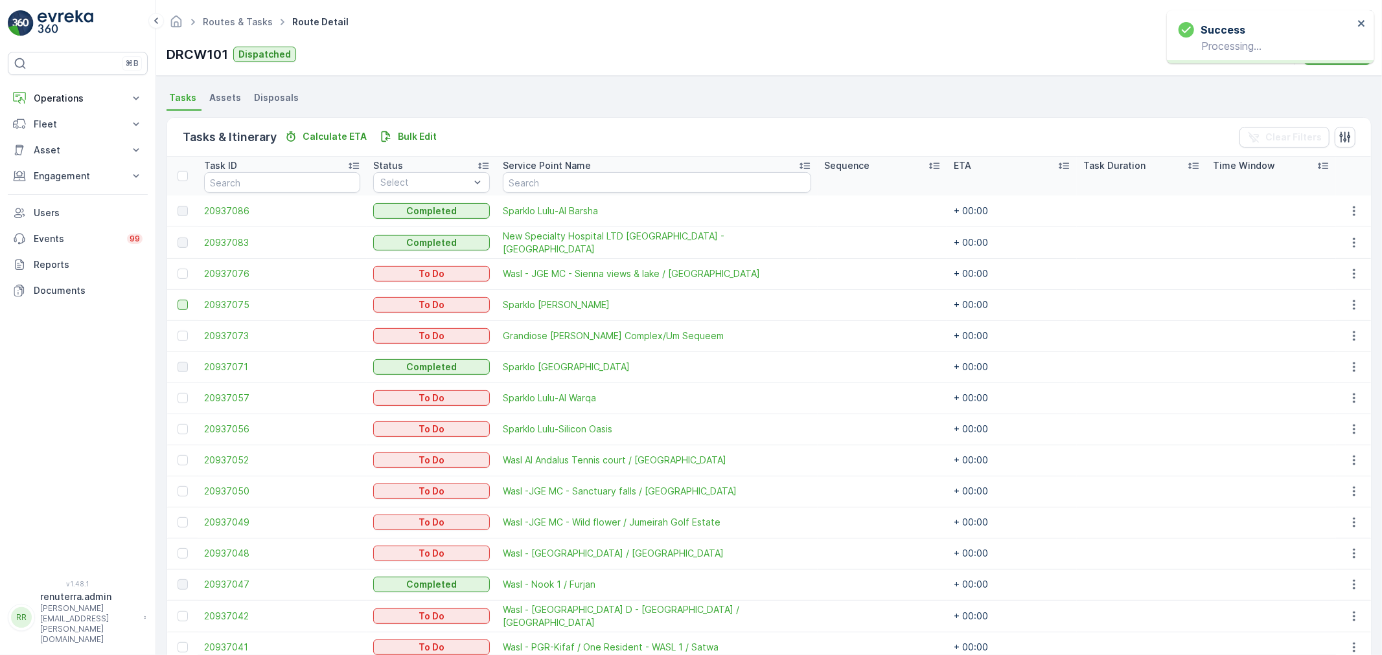
click at [179, 301] on div at bounding box center [182, 305] width 10 height 10
click at [177, 300] on input "checkbox" at bounding box center [177, 300] width 0 height 0
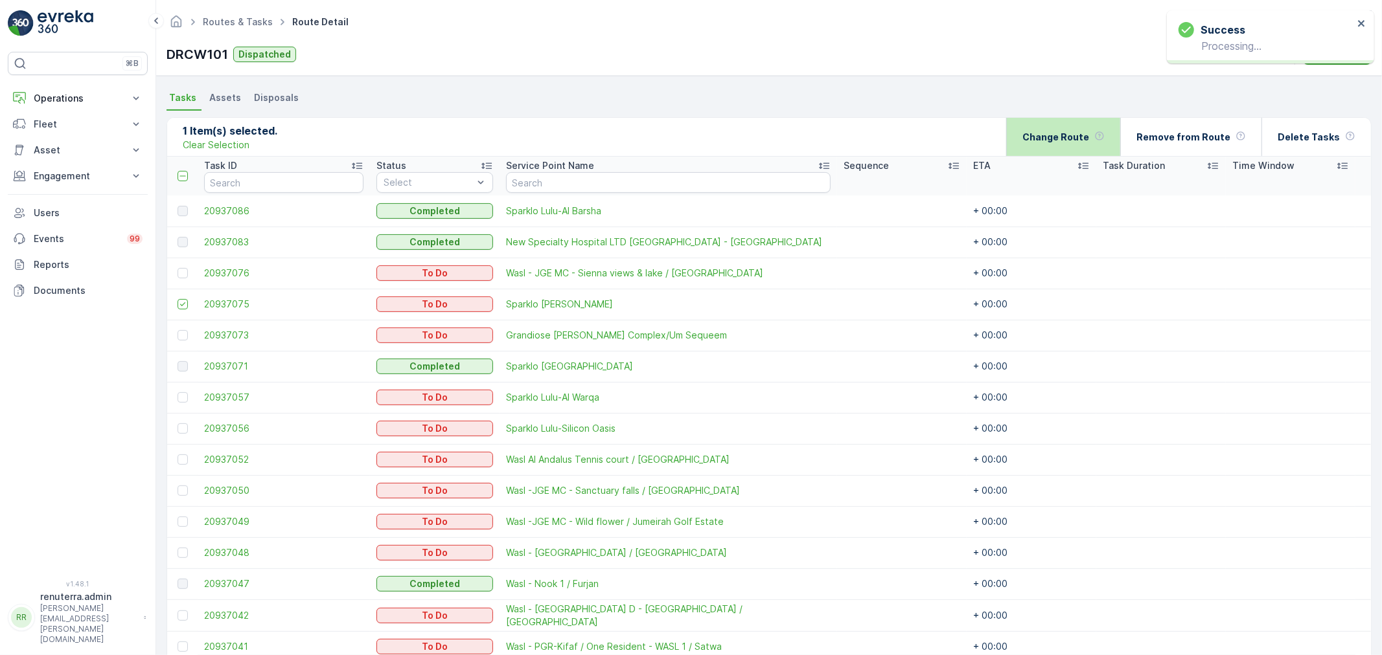
click at [1103, 150] on div "Change Route" at bounding box center [1063, 137] width 82 height 38
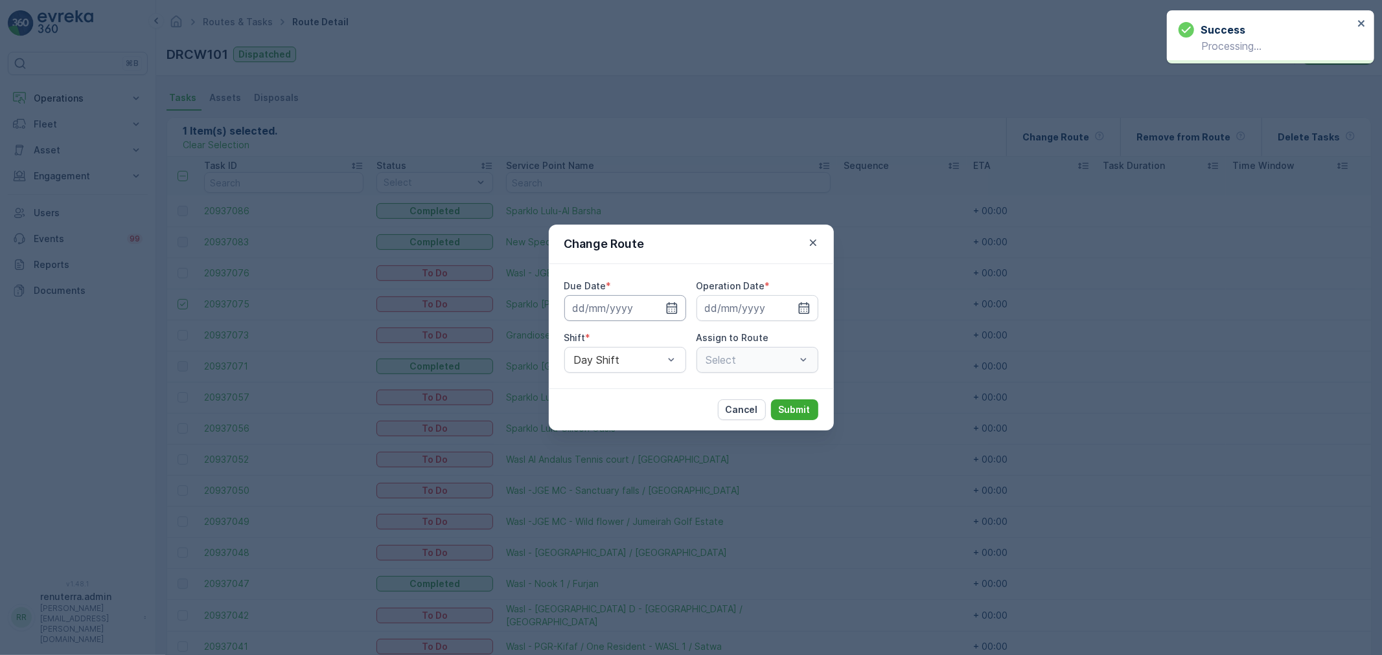
type input "[DATE]"
click at [650, 308] on icon "button" at bounding box center [656, 308] width 13 height 13
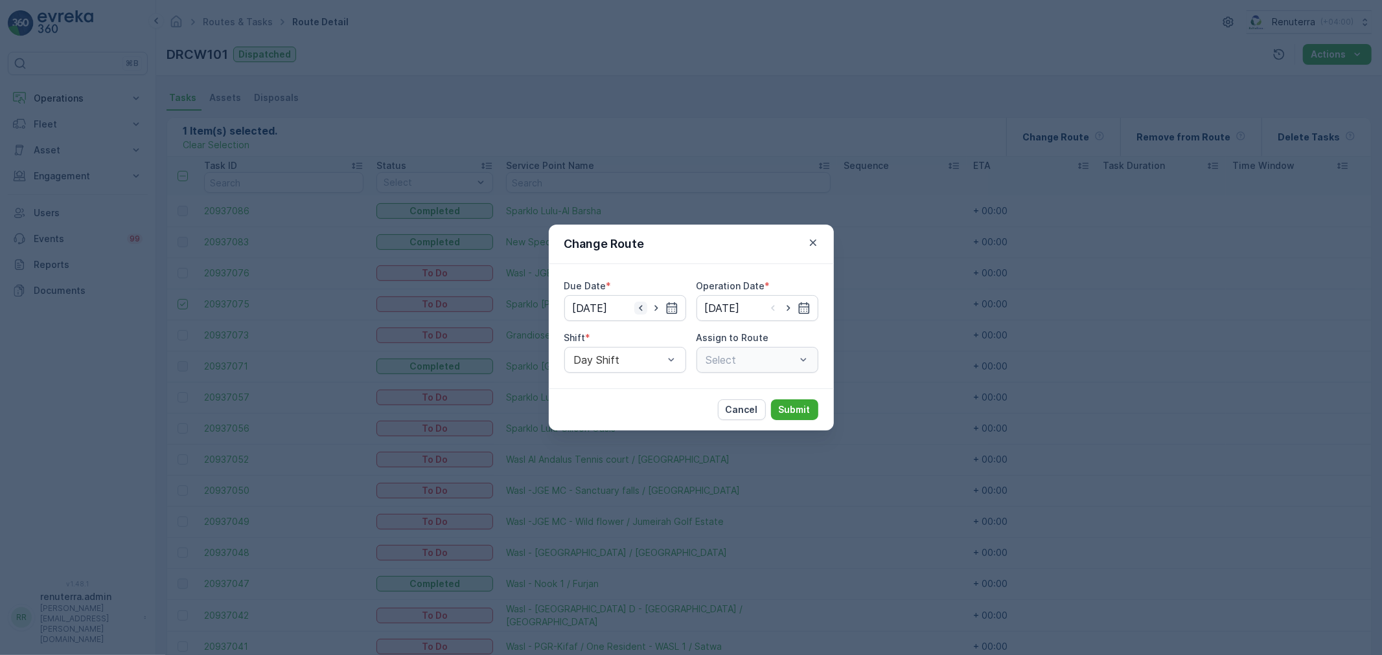
click at [637, 308] on icon "button" at bounding box center [640, 308] width 13 height 13
type input "[DATE]"
click at [651, 358] on div at bounding box center [619, 360] width 92 height 12
click at [629, 407] on div "Night Shift" at bounding box center [625, 414] width 122 height 22
drag, startPoint x: 717, startPoint y: 348, endPoint x: 722, endPoint y: 354, distance: 7.8
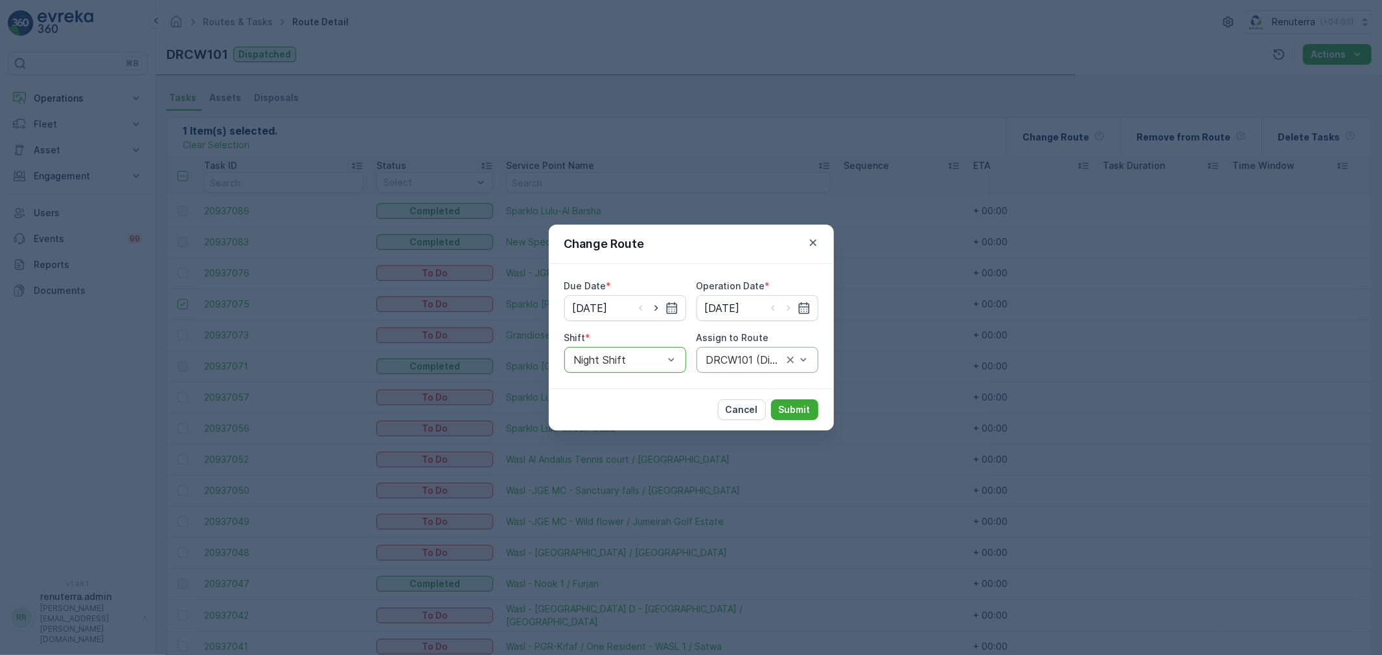
click at [718, 348] on div "DRCW101 (Dispatched) - DXBBB58926" at bounding box center [757, 360] width 122 height 26
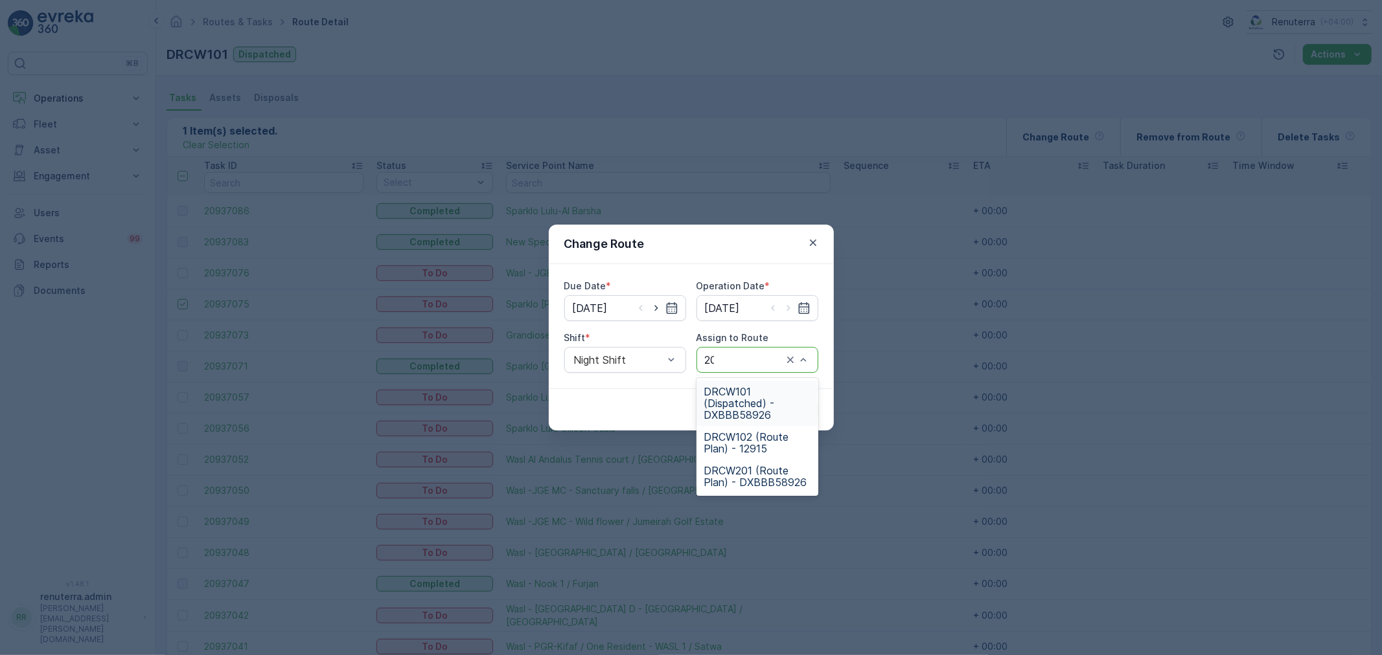
type input "201"
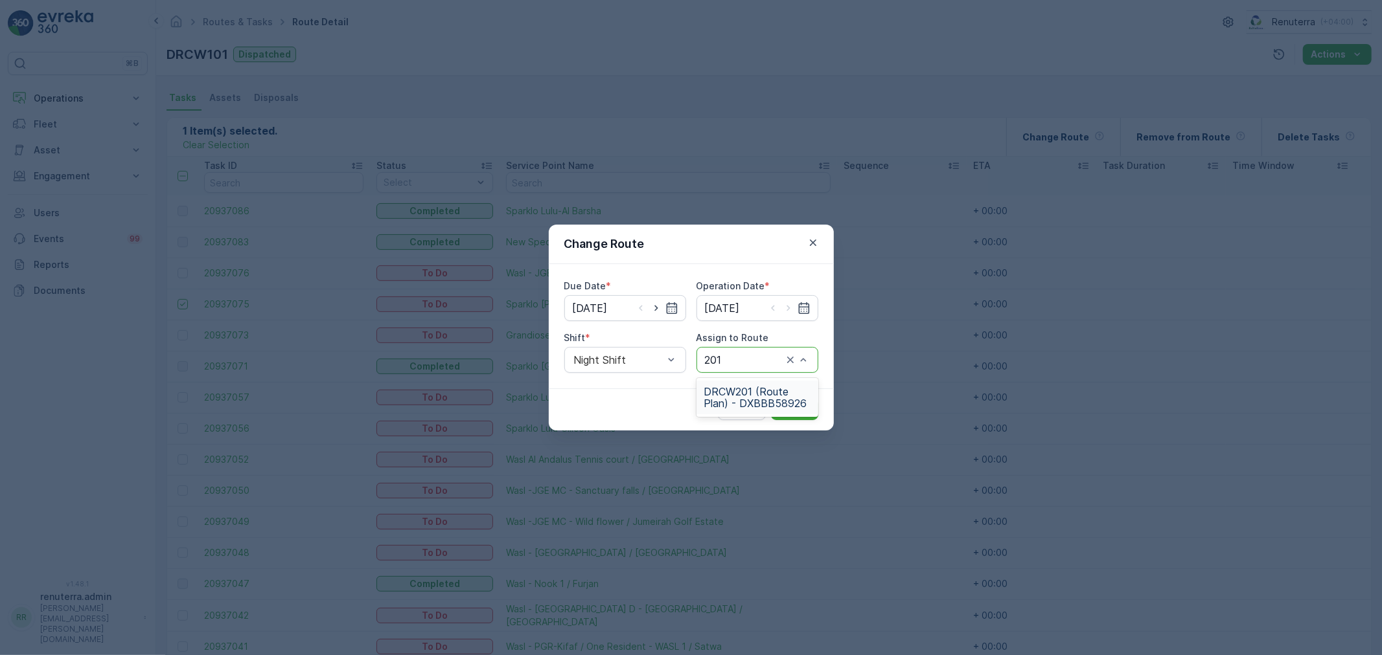
click at [778, 389] on span "DRCW201 (Route Plan) - DXBBB58926" at bounding box center [757, 397] width 106 height 23
click at [790, 411] on p "Submit" at bounding box center [795, 410] width 32 height 13
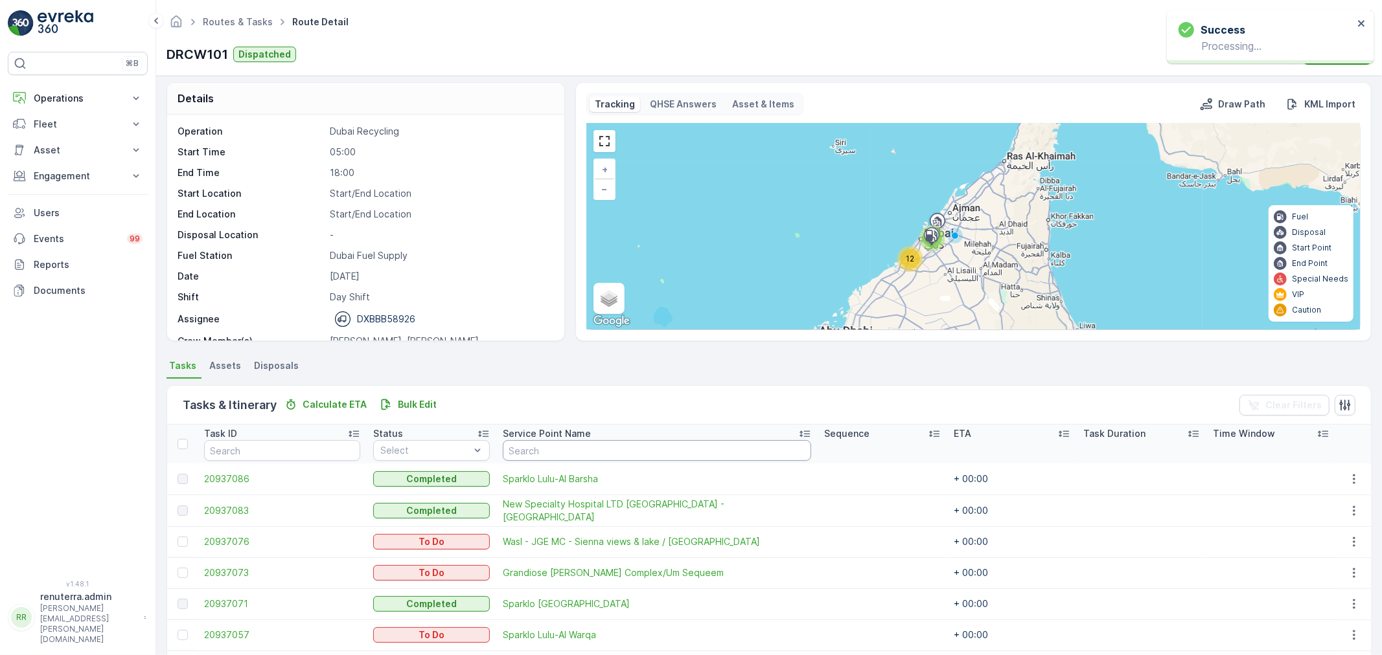
scroll to position [0, 0]
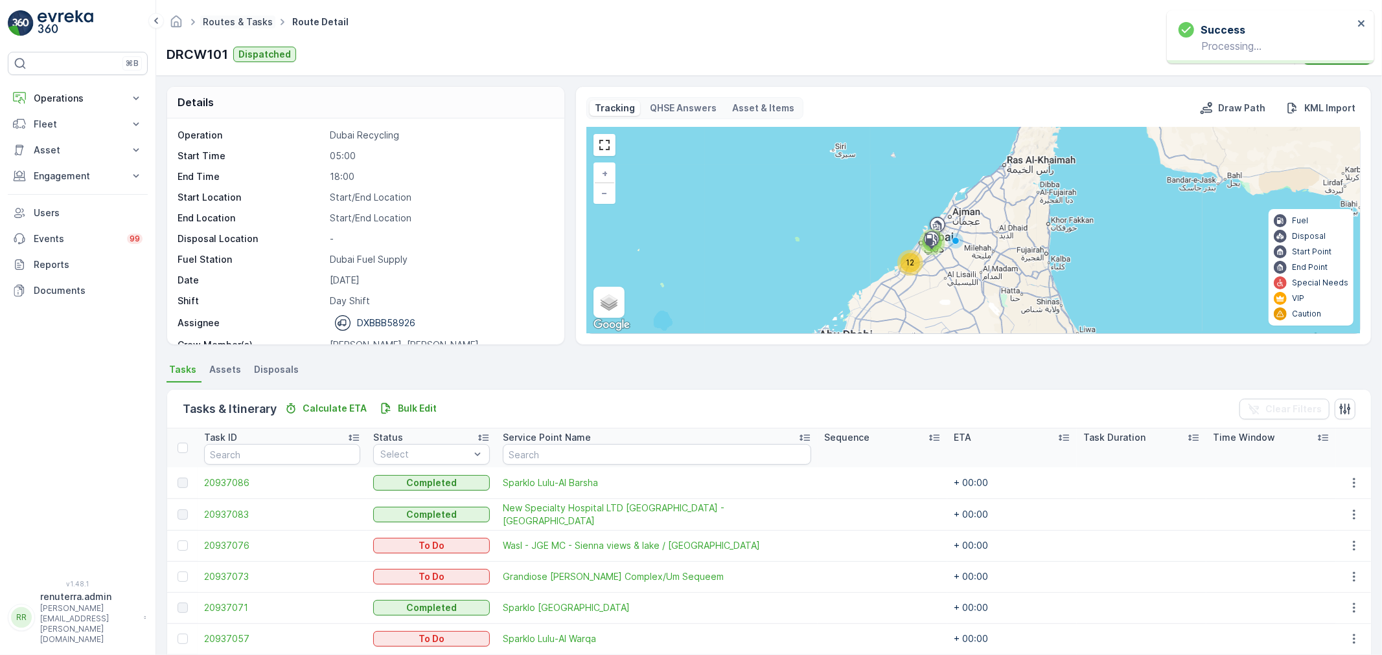
click at [257, 18] on link "Routes & Tasks" at bounding box center [238, 21] width 70 height 11
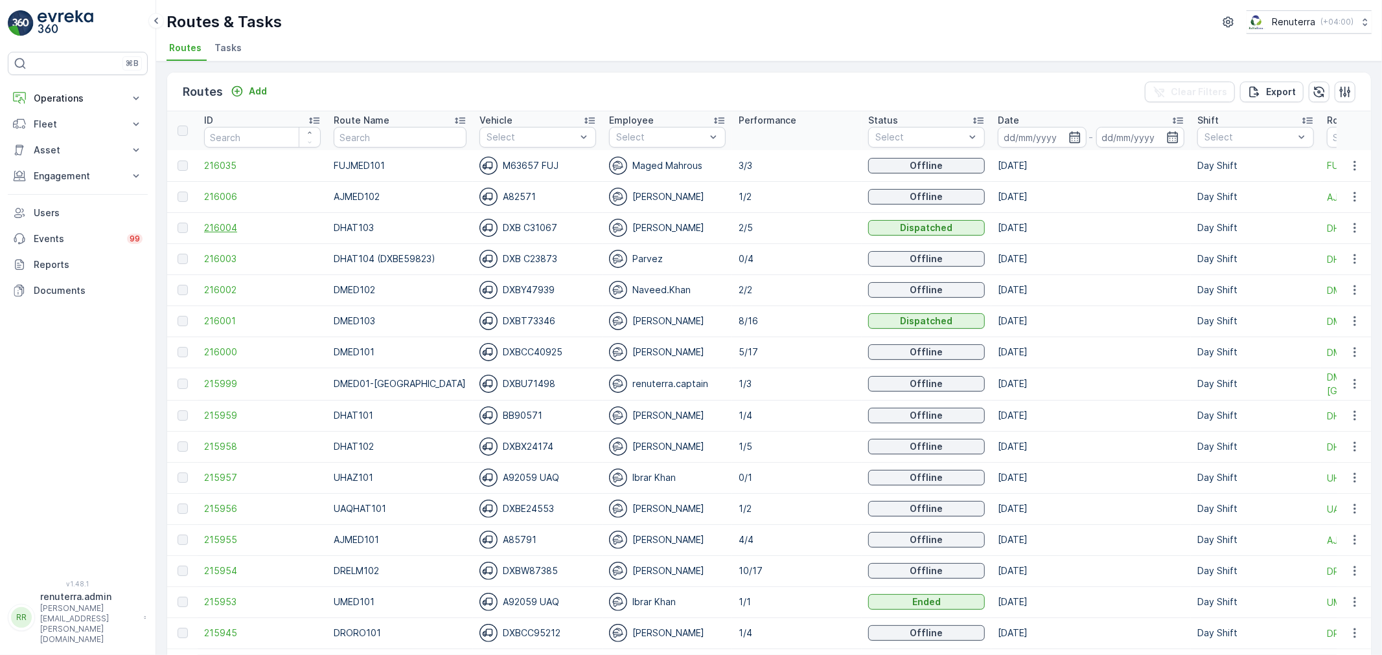
click at [218, 225] on span "216004" at bounding box center [262, 228] width 117 height 13
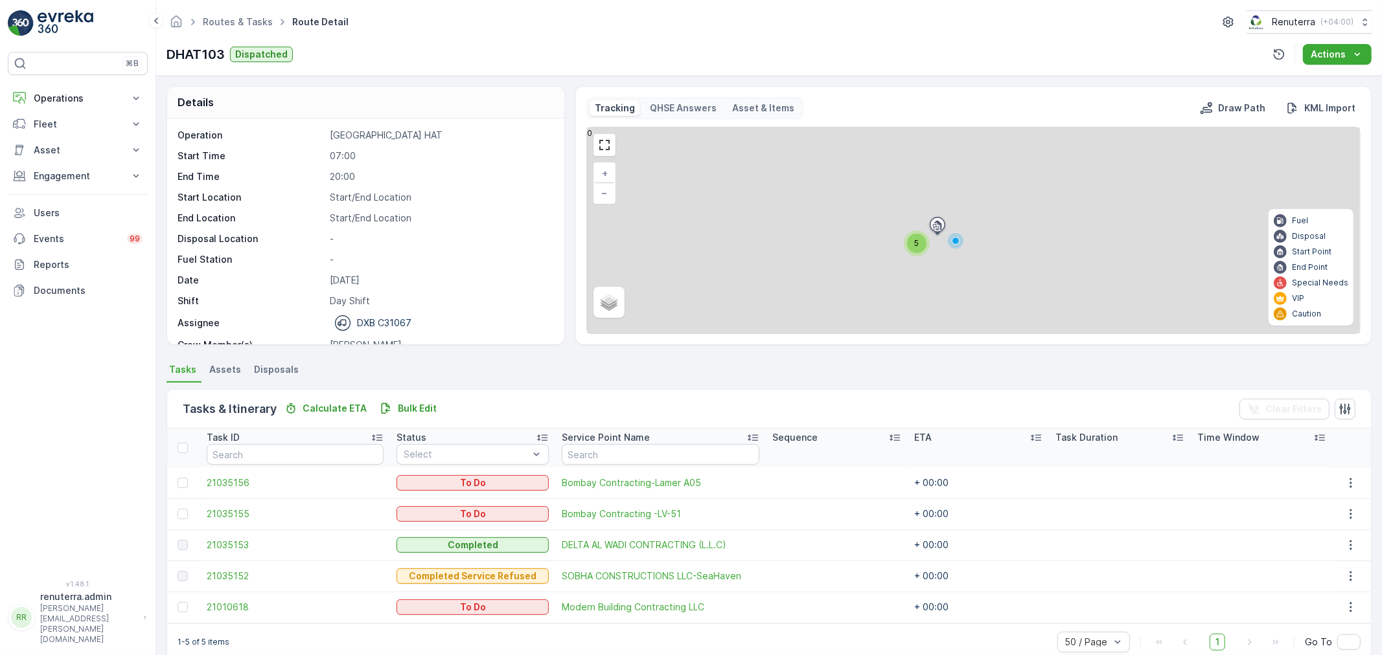
scroll to position [22, 0]
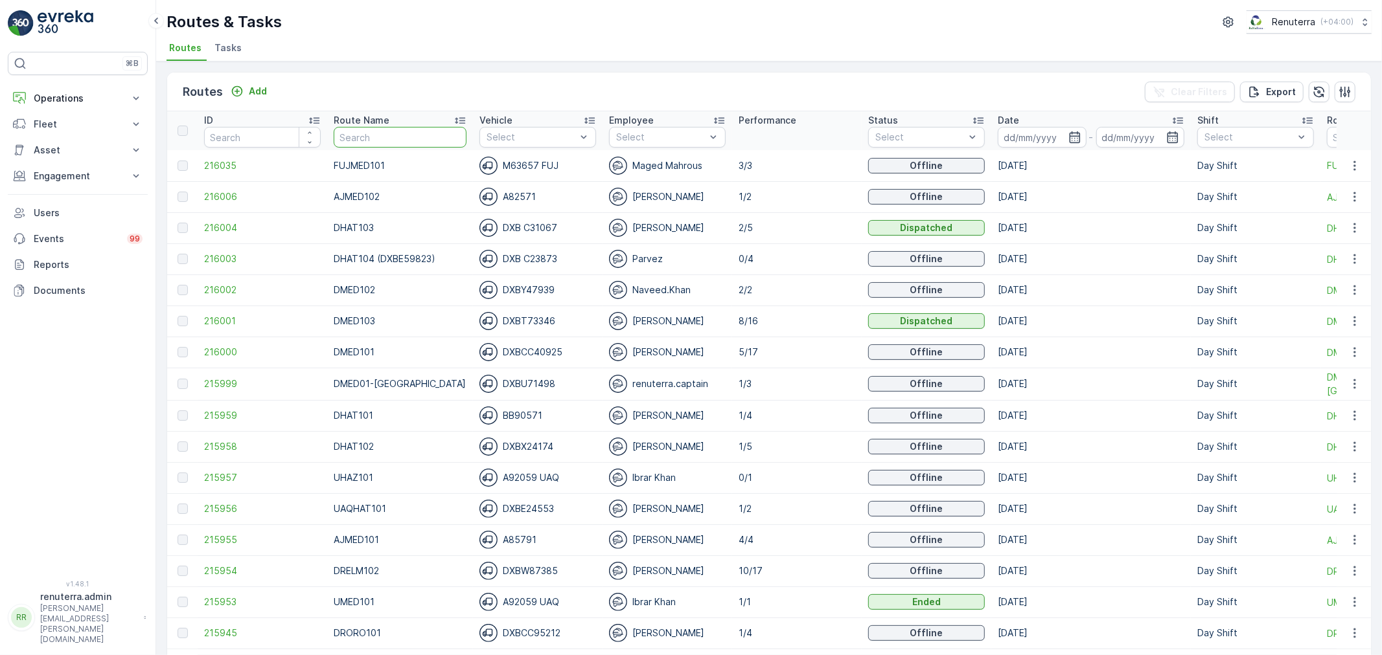
click at [359, 137] on input "text" at bounding box center [400, 137] width 133 height 21
type input "DHAT"
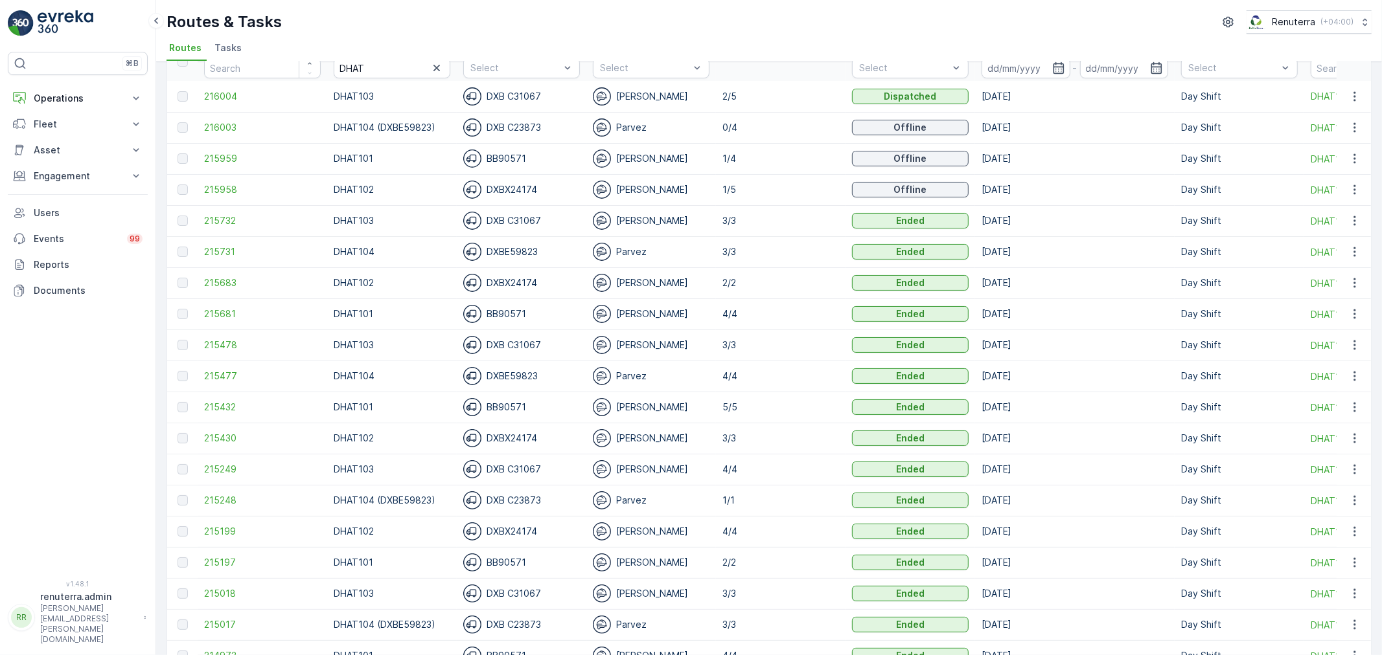
scroll to position [72, 0]
click at [1011, 71] on input at bounding box center [1025, 65] width 89 height 21
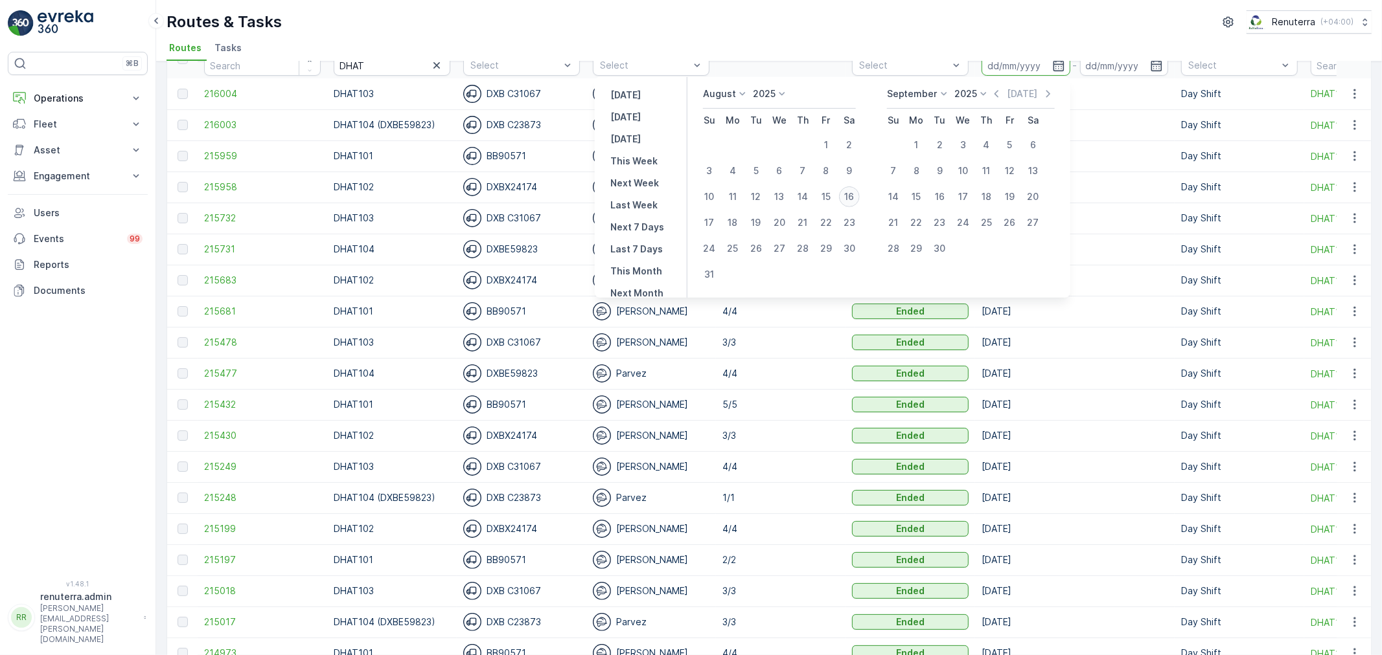
click at [856, 194] on div "16" at bounding box center [849, 197] width 21 height 21
type input "[DATE]"
click at [856, 194] on div "16" at bounding box center [849, 197] width 21 height 21
type input "[DATE]"
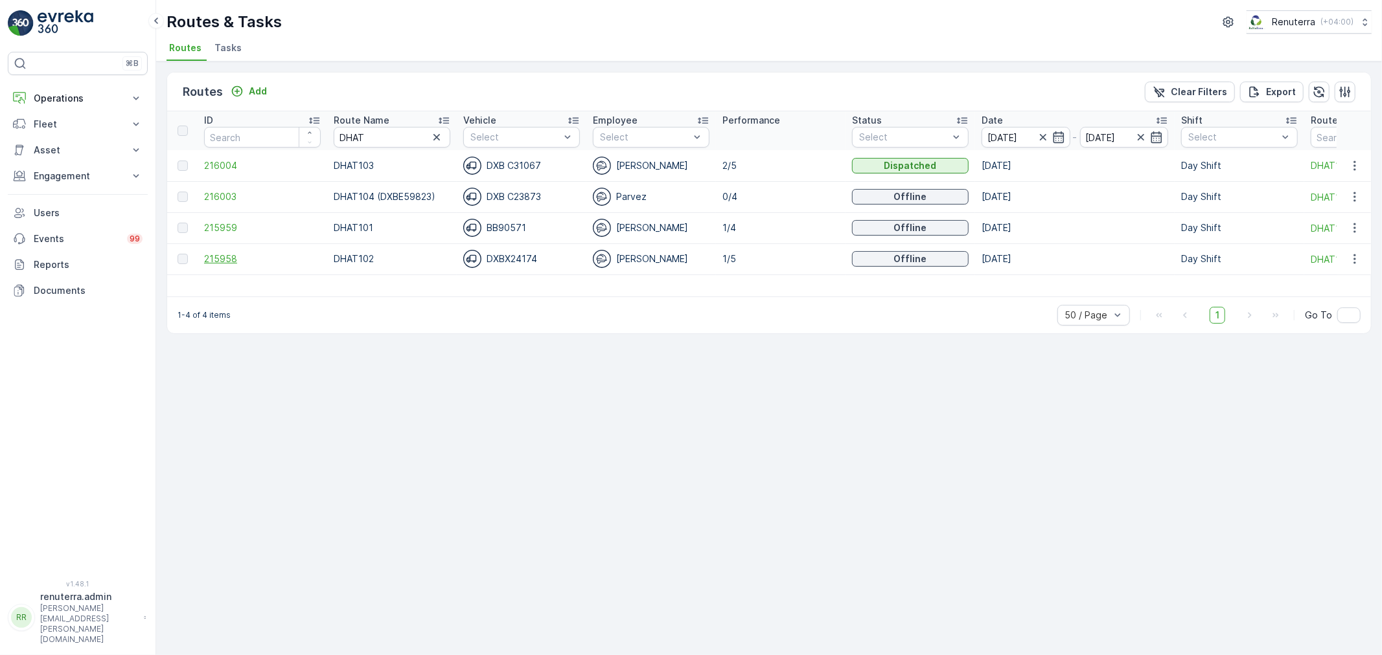
click at [249, 260] on span "215958" at bounding box center [262, 259] width 117 height 13
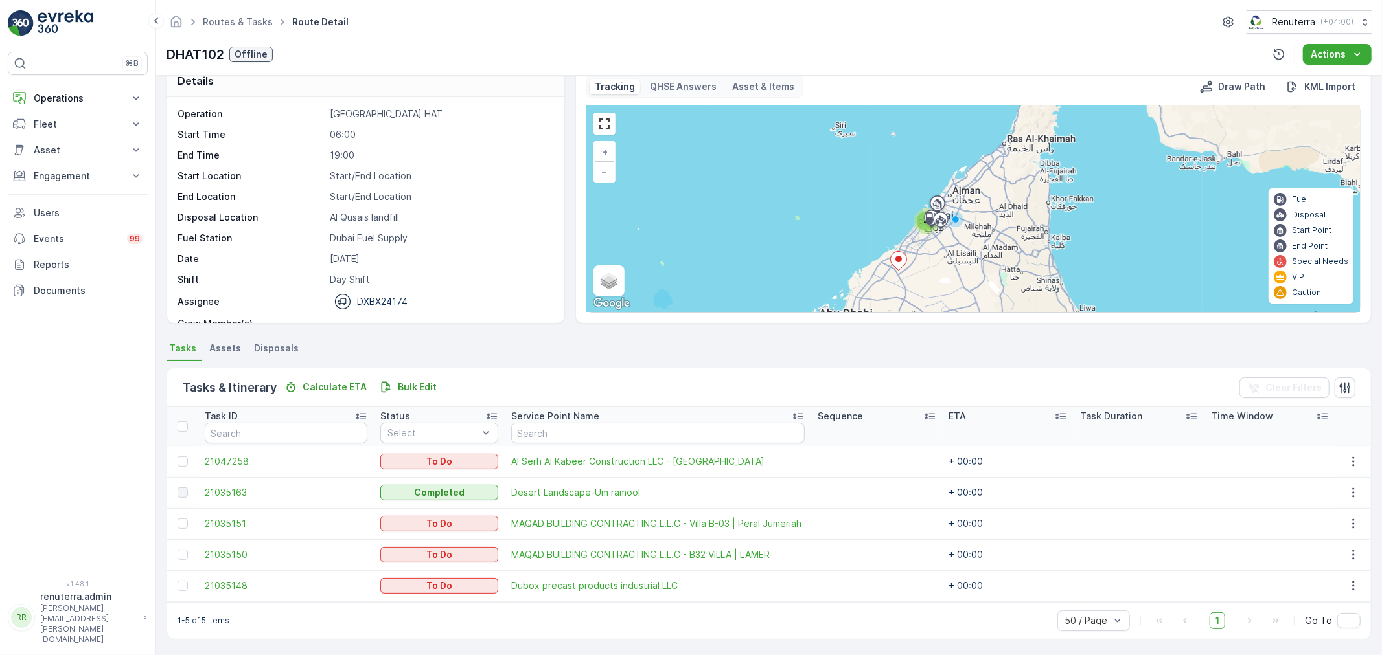
scroll to position [22, 0]
click at [208, 17] on link "Routes & Tasks" at bounding box center [238, 21] width 70 height 11
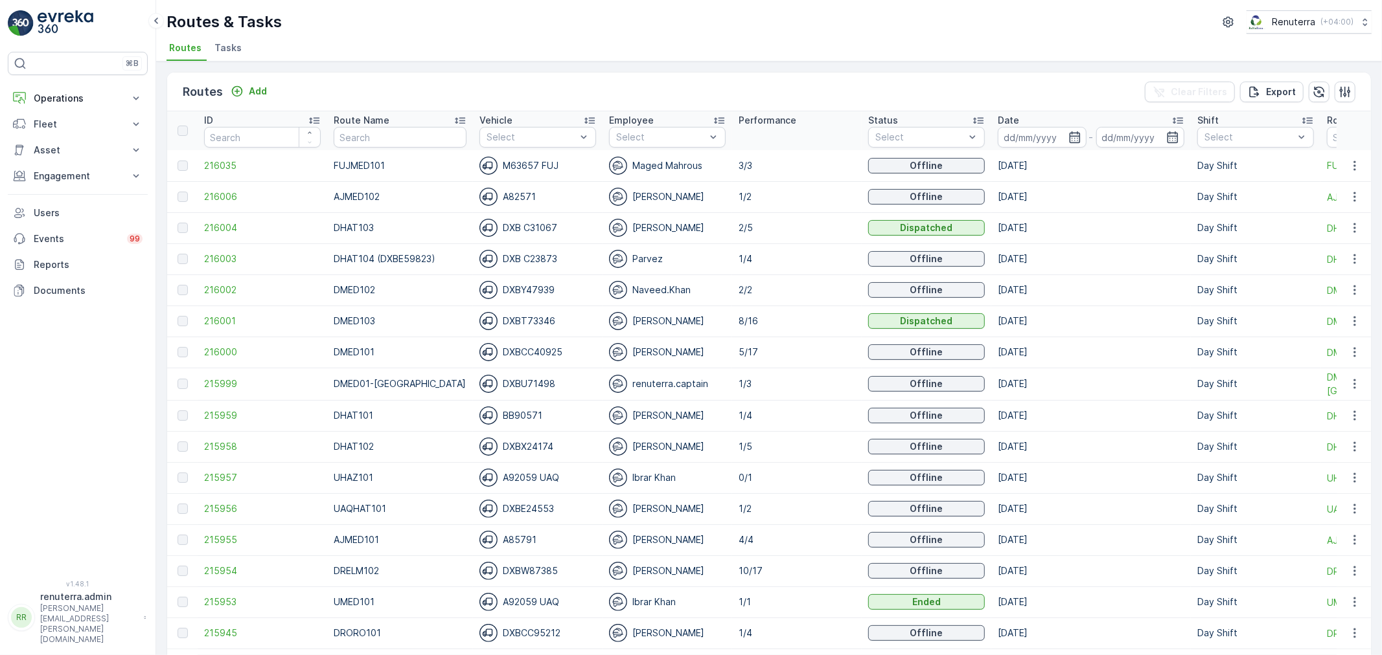
scroll to position [216, 0]
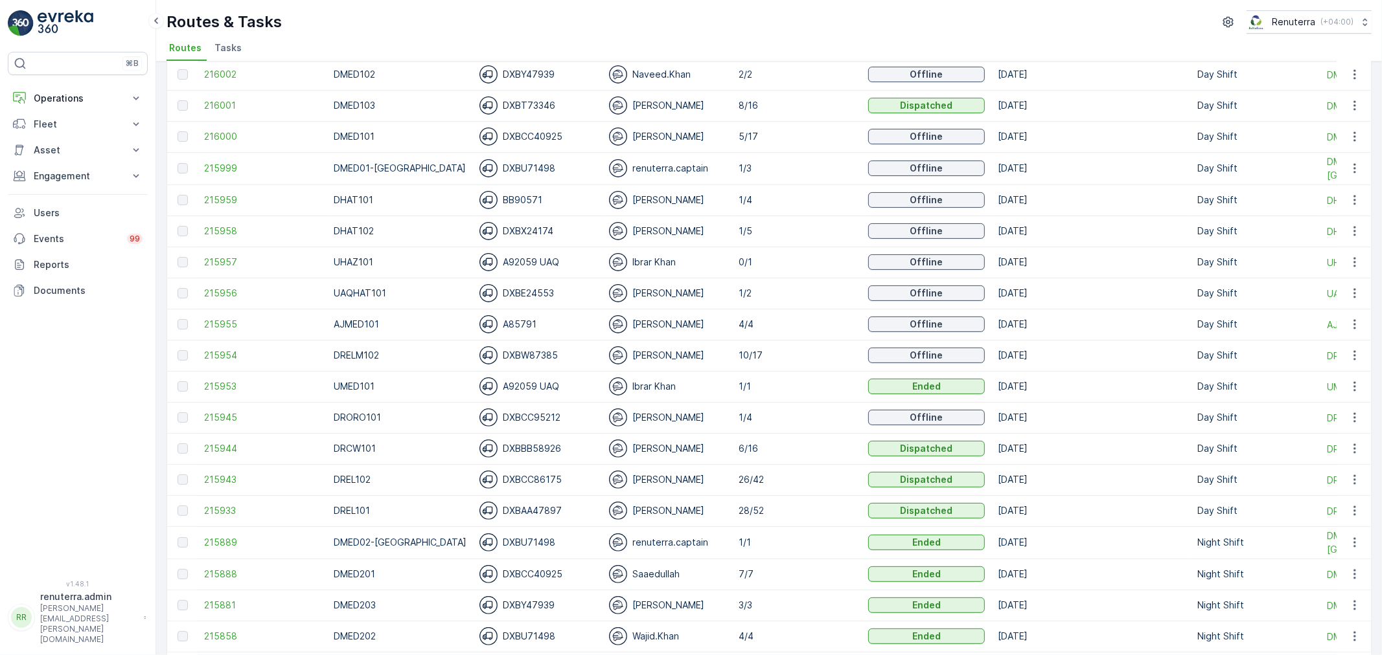
click at [235, 426] on td "215945" at bounding box center [263, 417] width 130 height 31
click at [227, 410] on td "215945" at bounding box center [263, 417] width 130 height 31
click at [235, 422] on span "215945" at bounding box center [262, 417] width 117 height 13
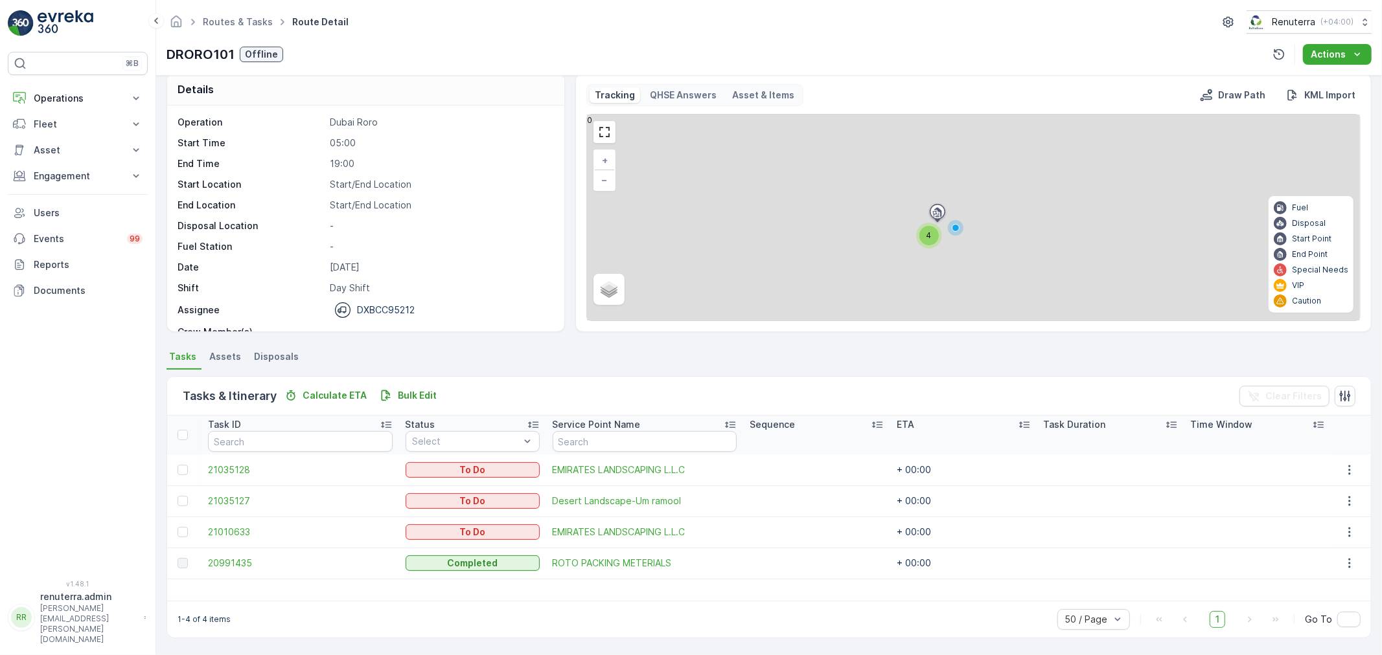
scroll to position [13, 0]
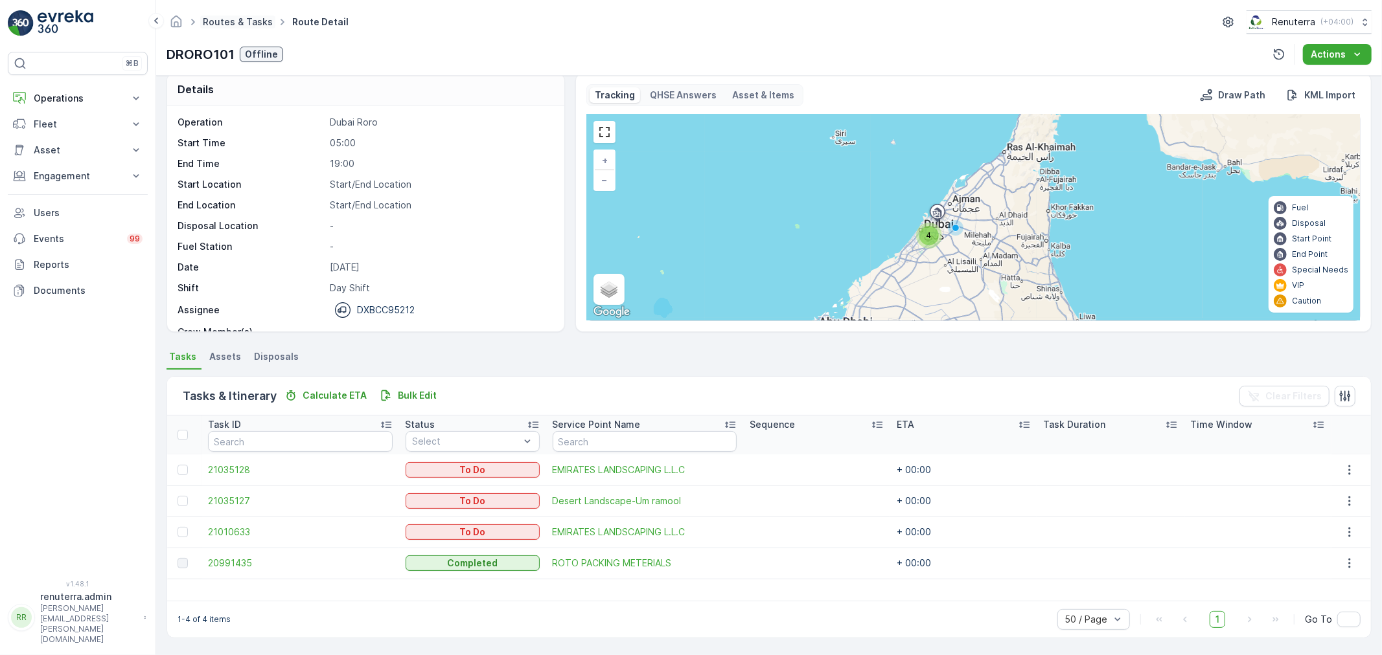
click at [238, 24] on link "Routes & Tasks" at bounding box center [238, 21] width 70 height 11
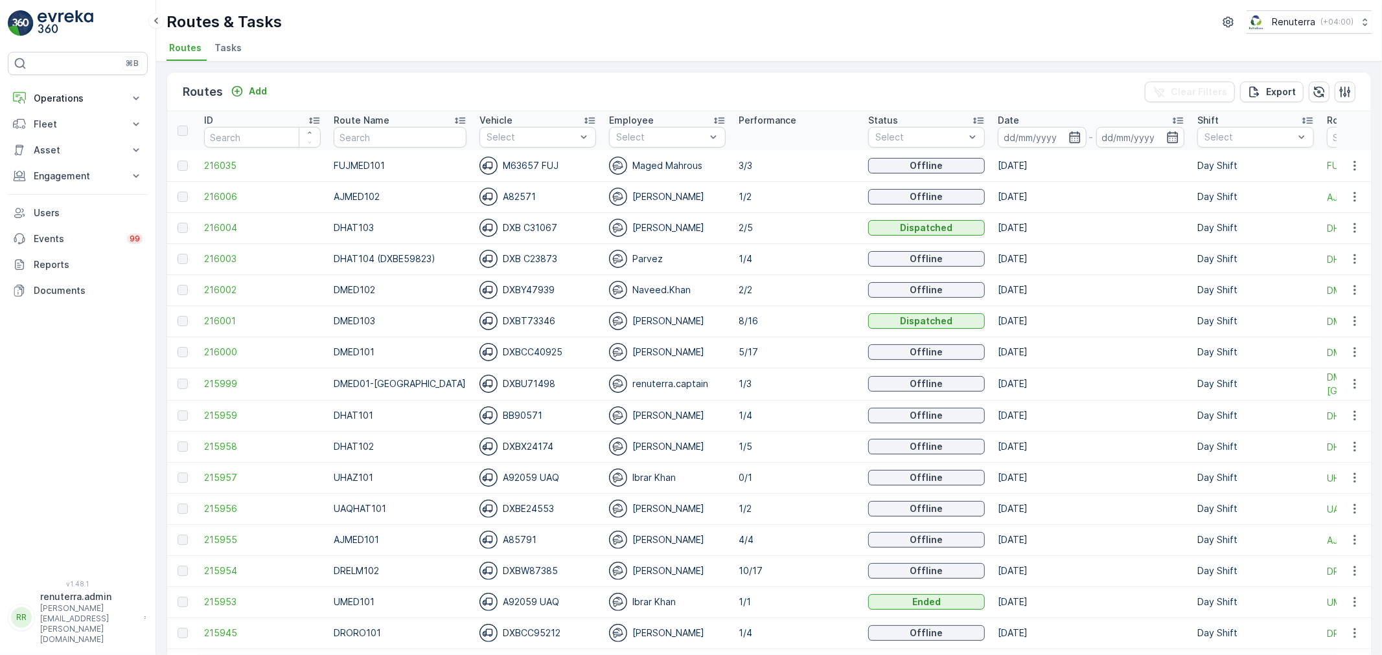
click at [1032, 150] on td "[DATE]" at bounding box center [1090, 165] width 199 height 31
click at [1030, 144] on input at bounding box center [1041, 137] width 89 height 21
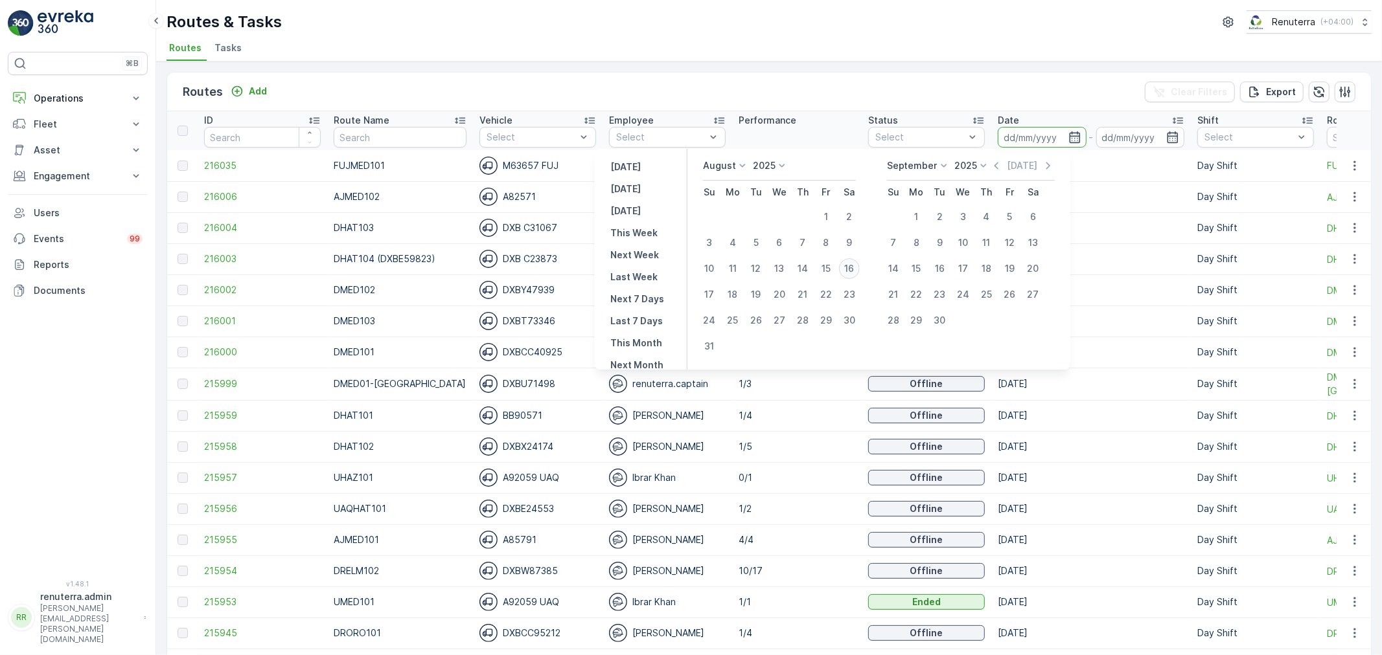
click at [858, 271] on div "16" at bounding box center [849, 268] width 21 height 21
type input "[DATE]"
click at [858, 271] on div "16" at bounding box center [849, 268] width 21 height 21
type input "[DATE]"
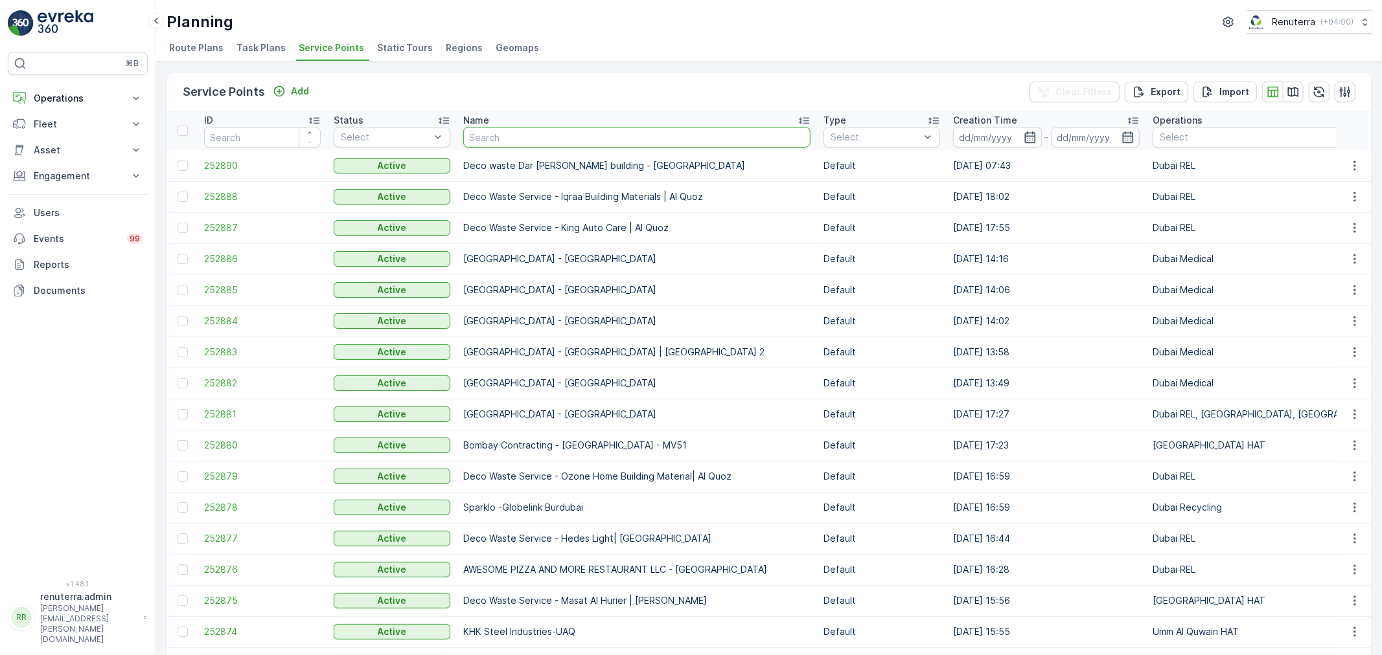
click at [486, 144] on input "text" at bounding box center [636, 137] width 347 height 21
type input "court"
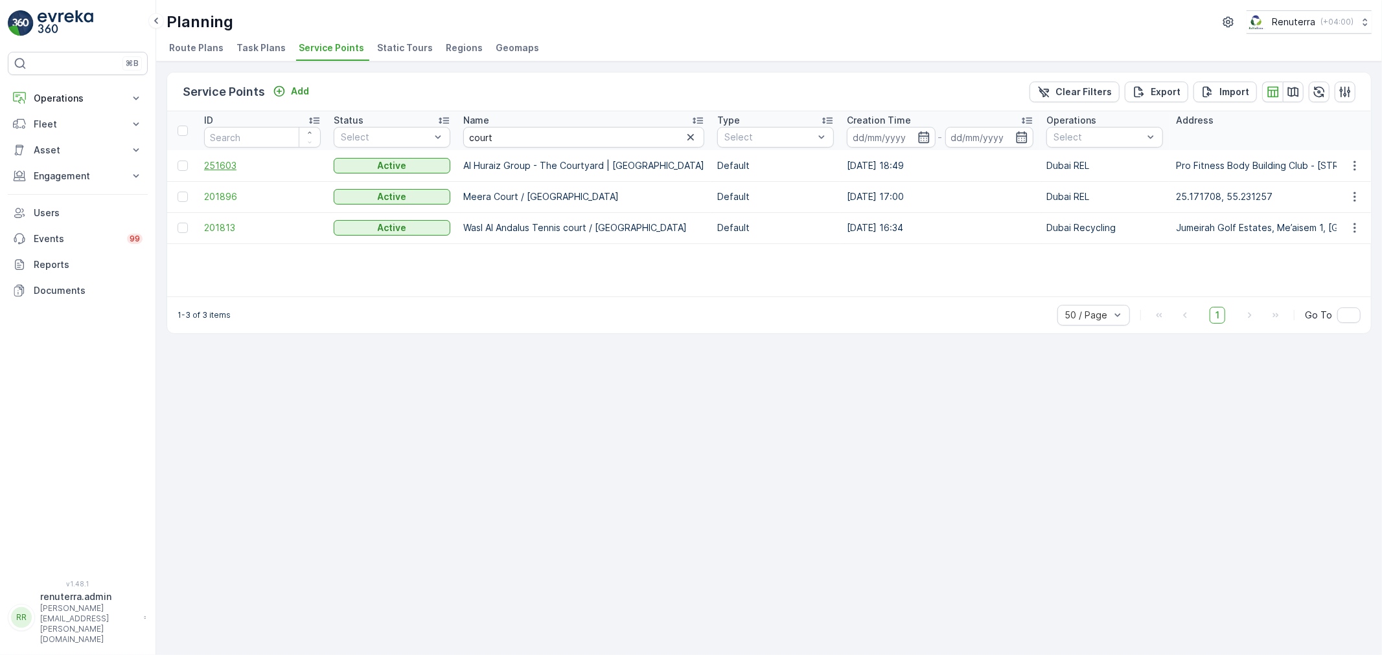
click at [227, 165] on span "251603" at bounding box center [262, 165] width 117 height 13
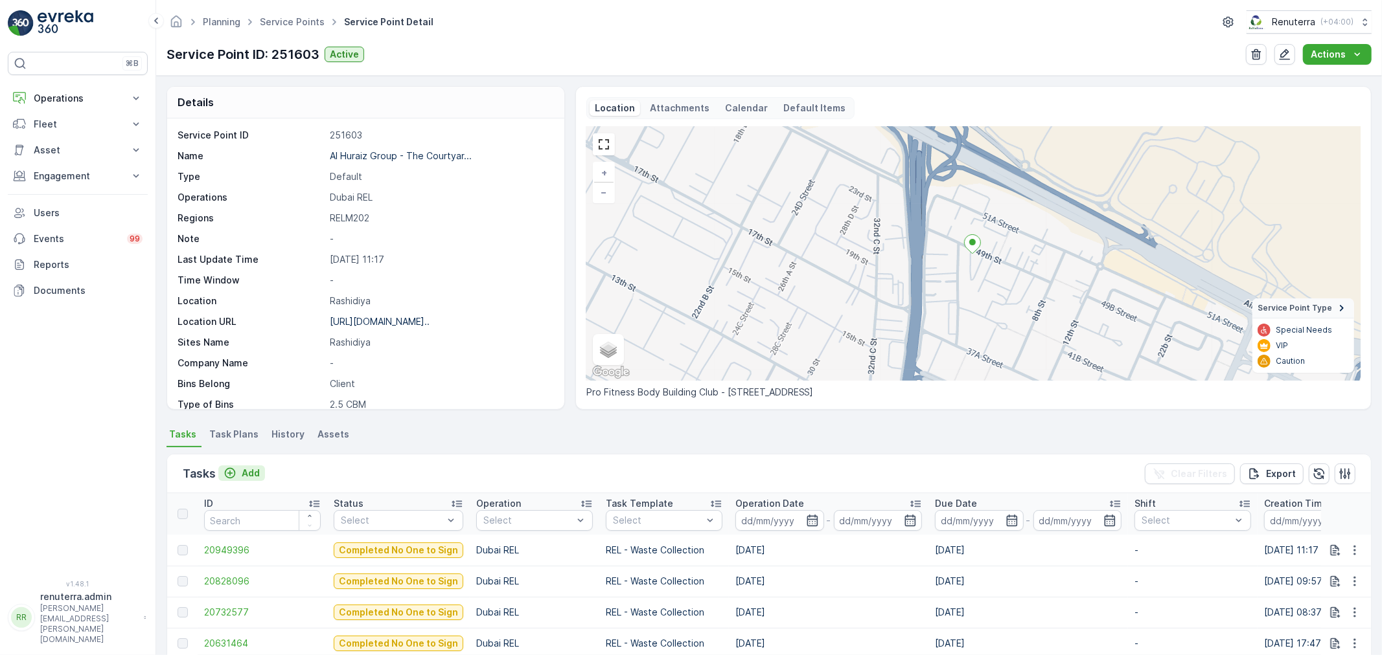
click at [247, 473] on p "Add" at bounding box center [251, 473] width 18 height 13
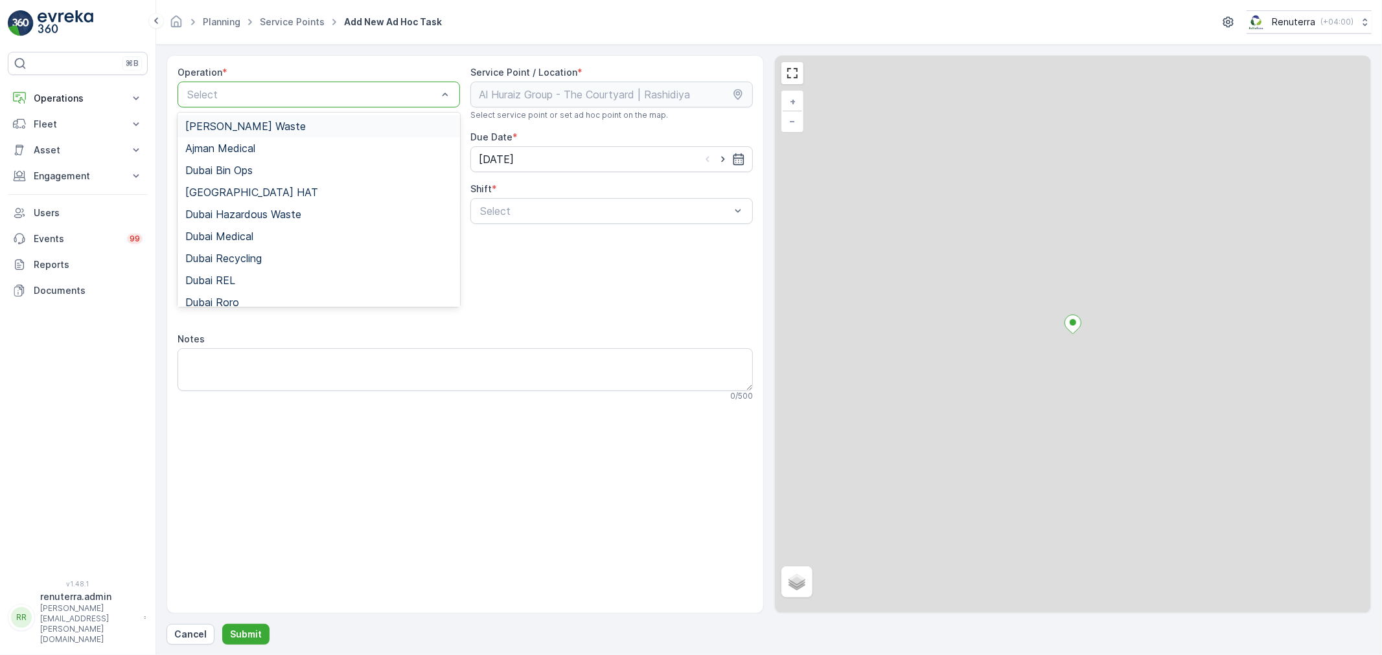
click at [242, 97] on div at bounding box center [312, 95] width 253 height 12
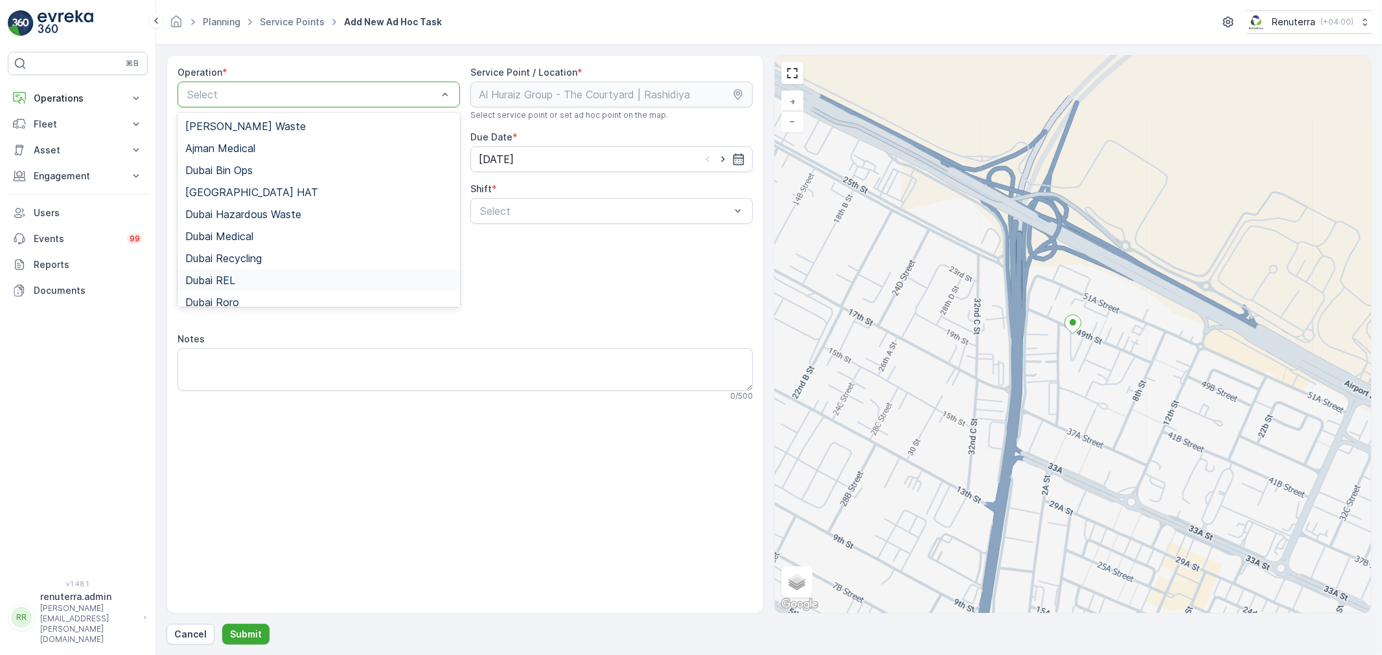
drag, startPoint x: 247, startPoint y: 269, endPoint x: 324, endPoint y: 256, distance: 77.6
click at [247, 270] on div "Dubai REL" at bounding box center [318, 280] width 282 height 22
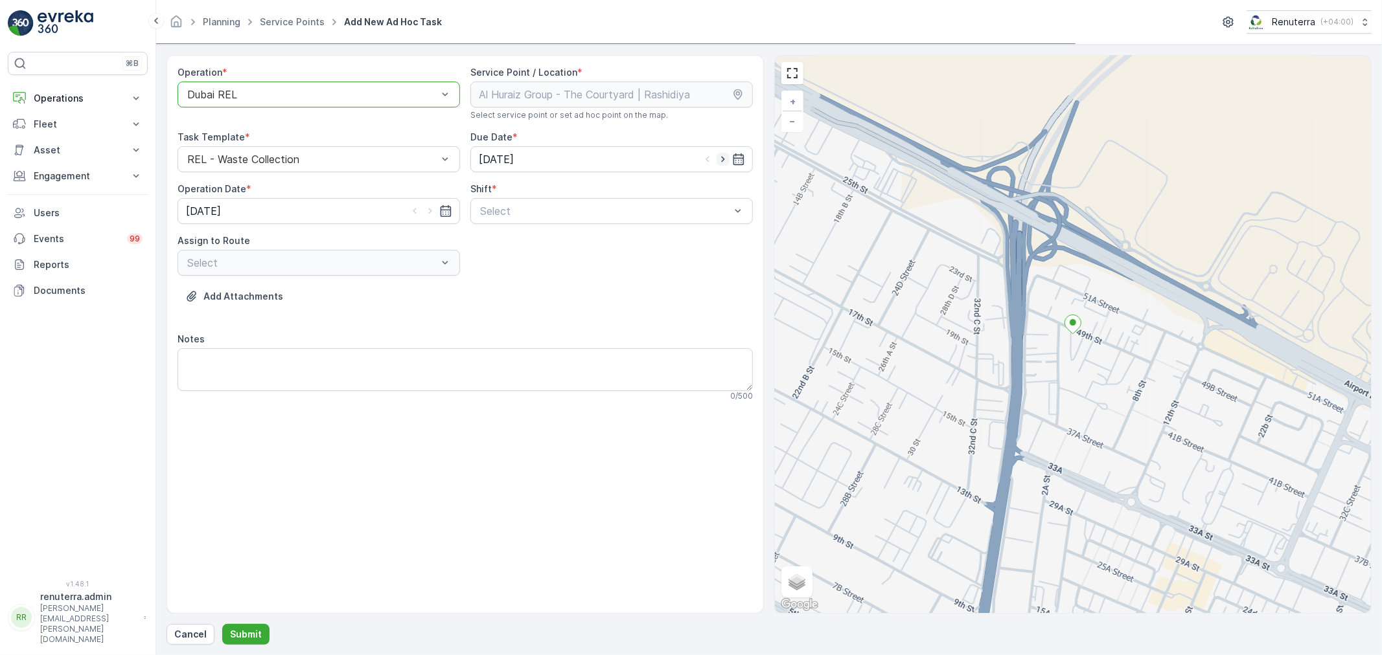
click at [724, 162] on icon "button" at bounding box center [722, 159] width 13 height 13
type input "[DATE]"
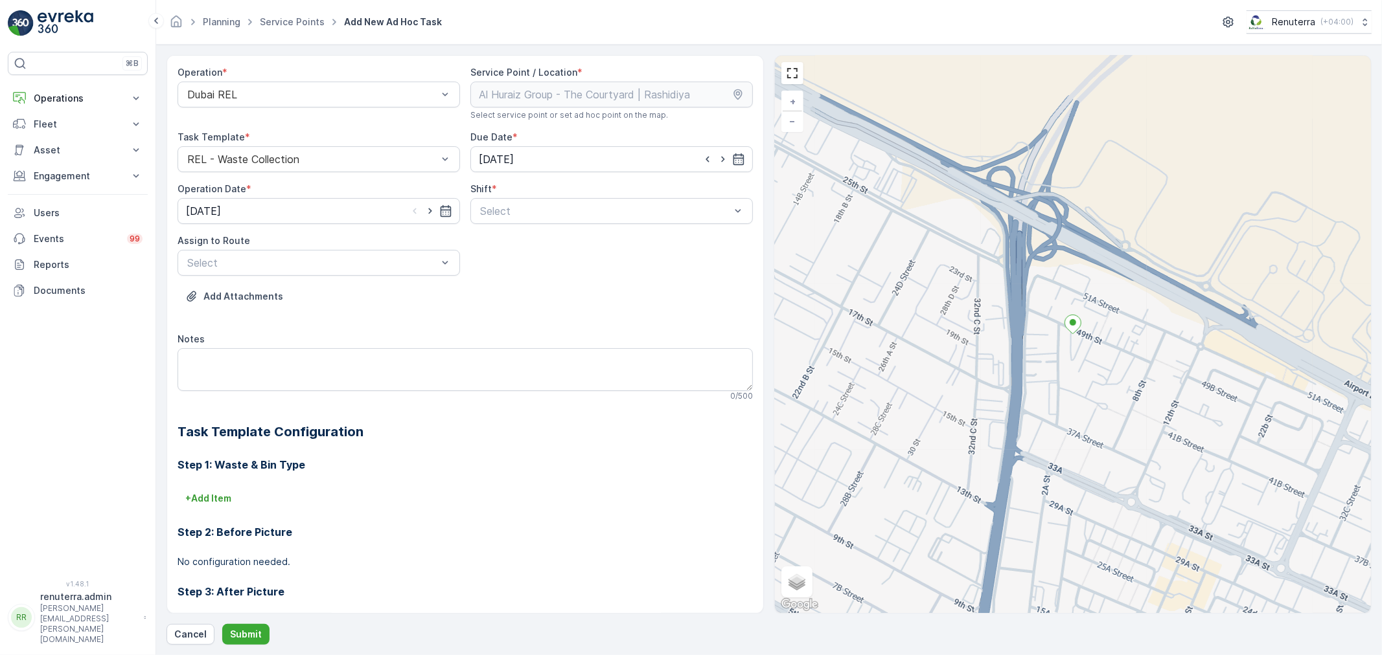
drag, startPoint x: 425, startPoint y: 209, endPoint x: 437, endPoint y: 209, distance: 11.7
click at [426, 208] on icon "button" at bounding box center [430, 211] width 13 height 13
type input "[DATE]"
click at [508, 210] on div at bounding box center [605, 211] width 253 height 12
click at [510, 236] on div "Day Shift" at bounding box center [611, 243] width 282 height 22
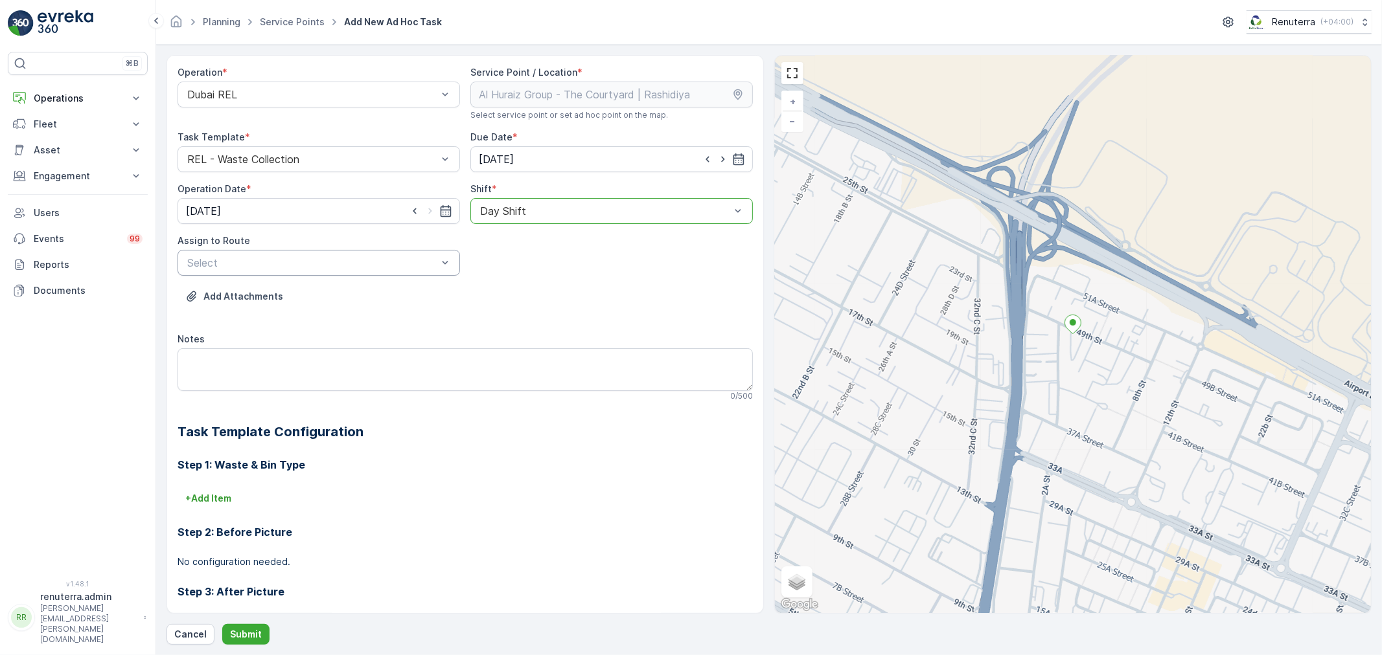
click at [411, 266] on div at bounding box center [312, 263] width 253 height 12
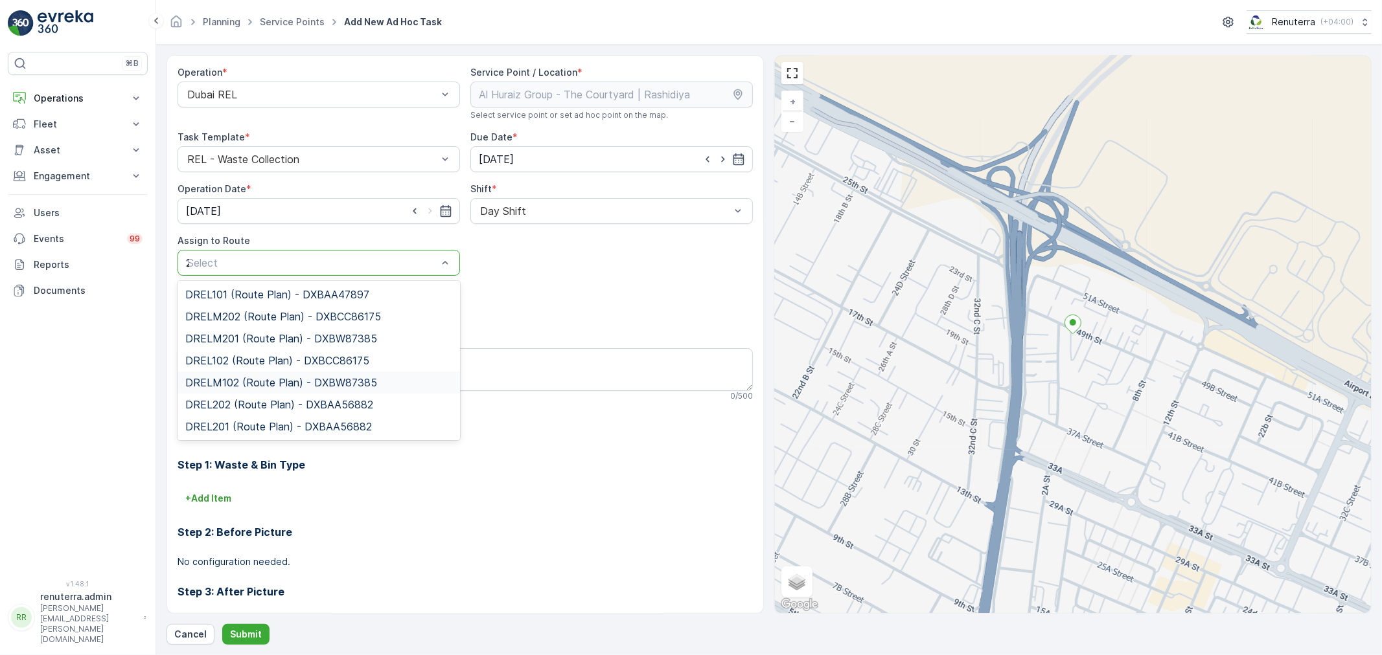
type input "202"
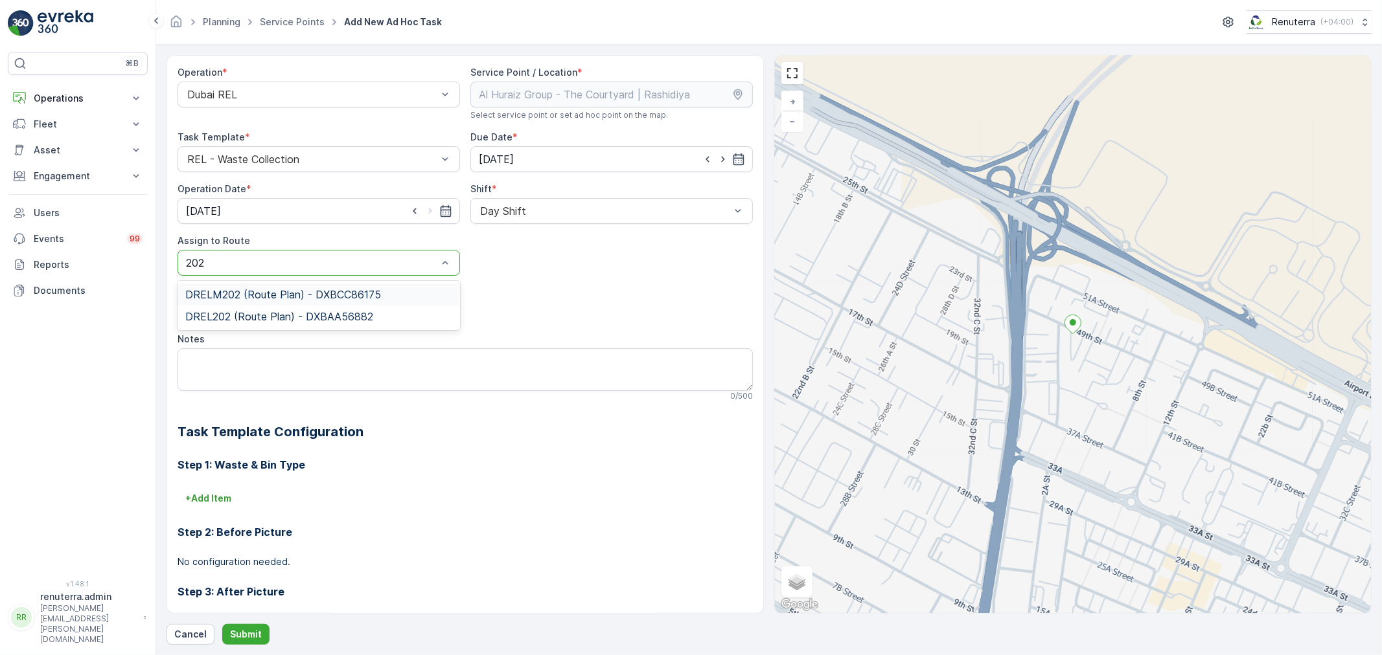
click at [266, 290] on span "DRELM202 (Route Plan) - DXBCC86175" at bounding box center [283, 295] width 196 height 12
click at [249, 632] on p "Submit" at bounding box center [246, 634] width 32 height 13
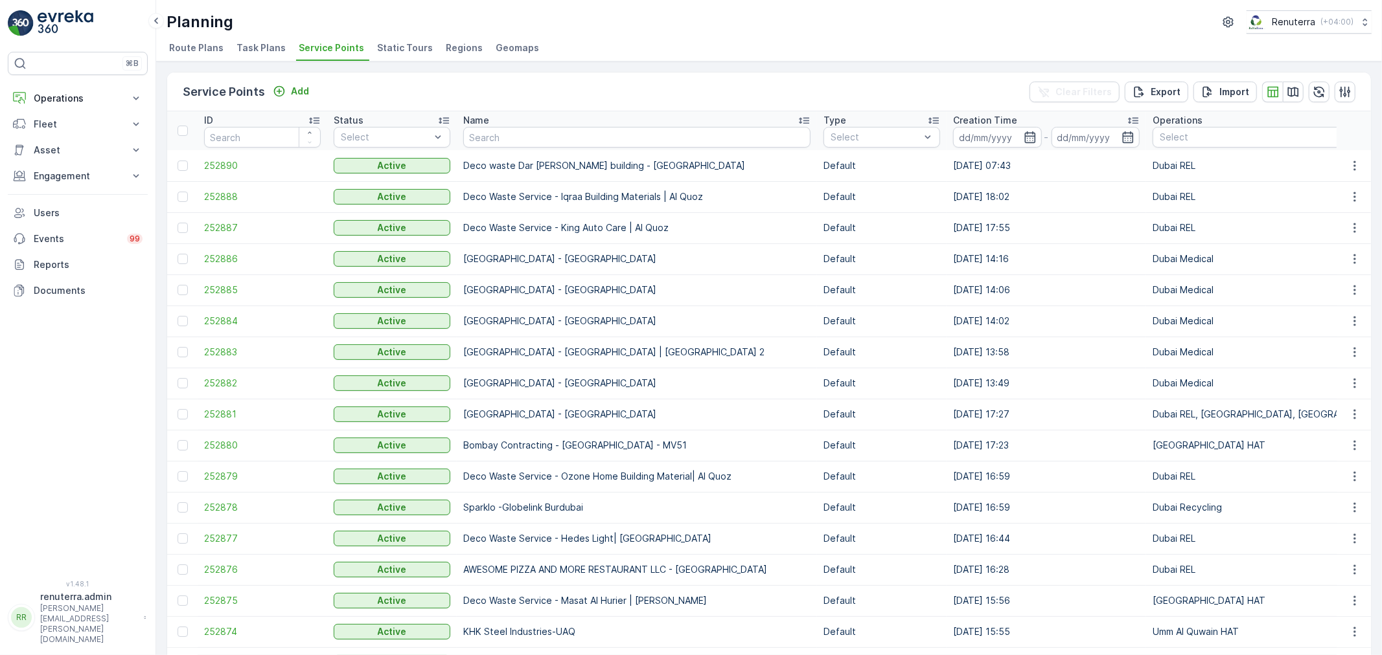
click at [514, 138] on input "text" at bounding box center [636, 137] width 347 height 21
type input "toranj"
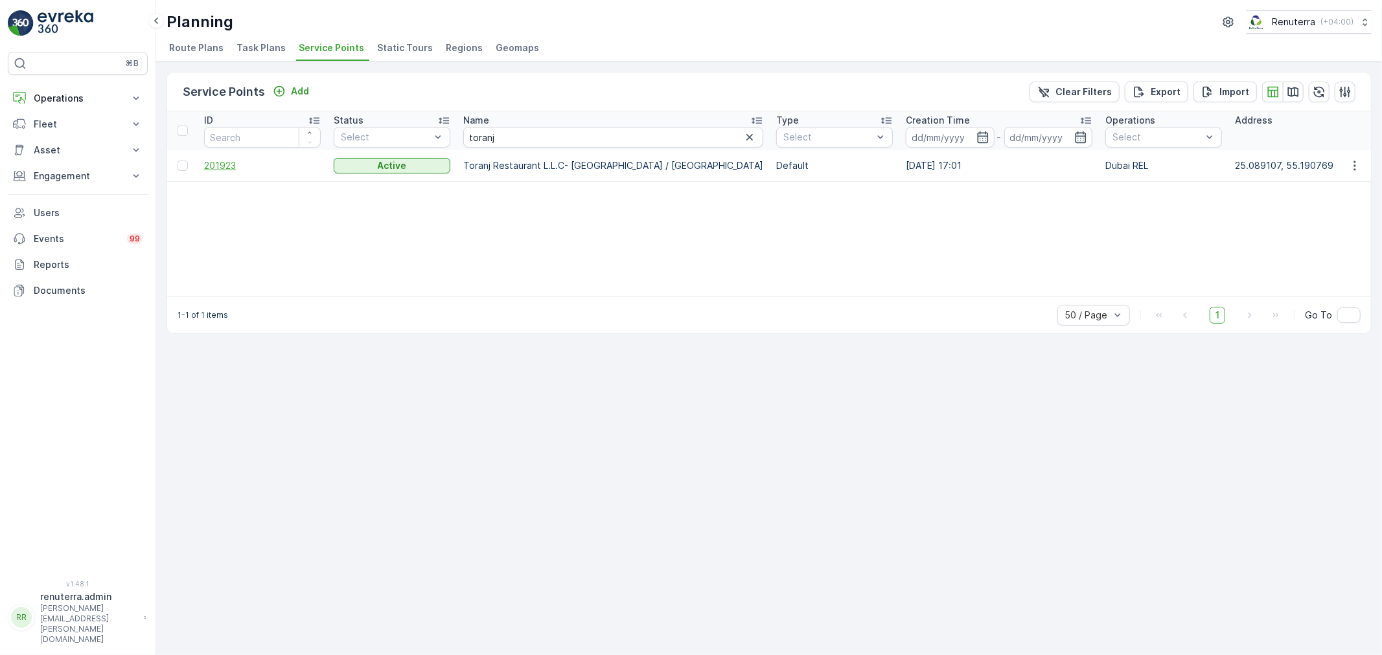
click at [236, 171] on span "201923" at bounding box center [262, 165] width 117 height 13
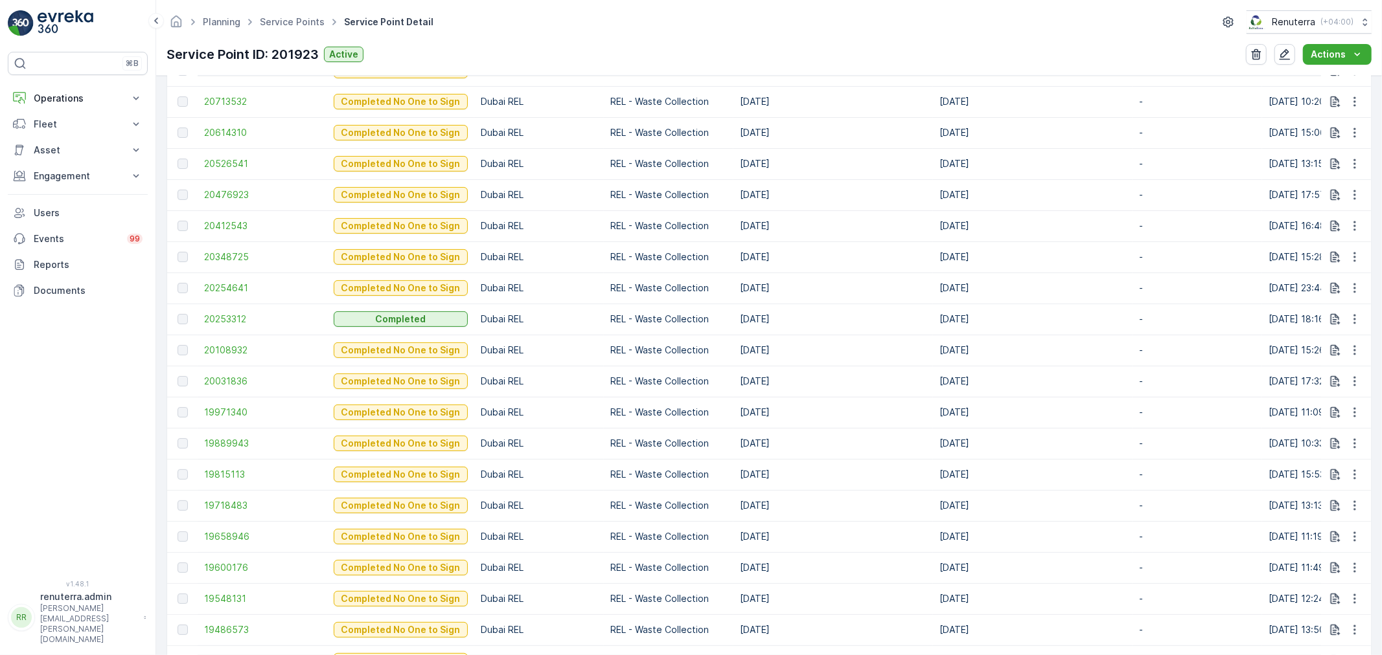
scroll to position [575, 0]
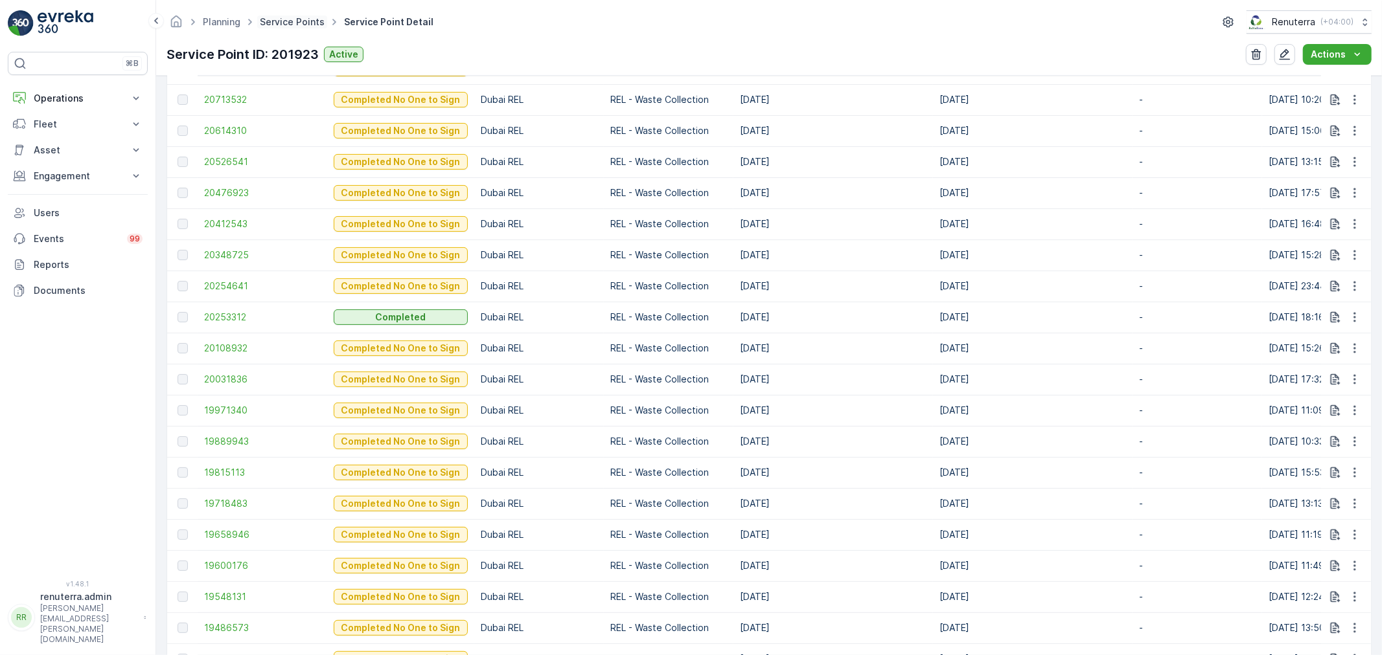
click at [312, 27] on link "Service Points" at bounding box center [292, 21] width 65 height 11
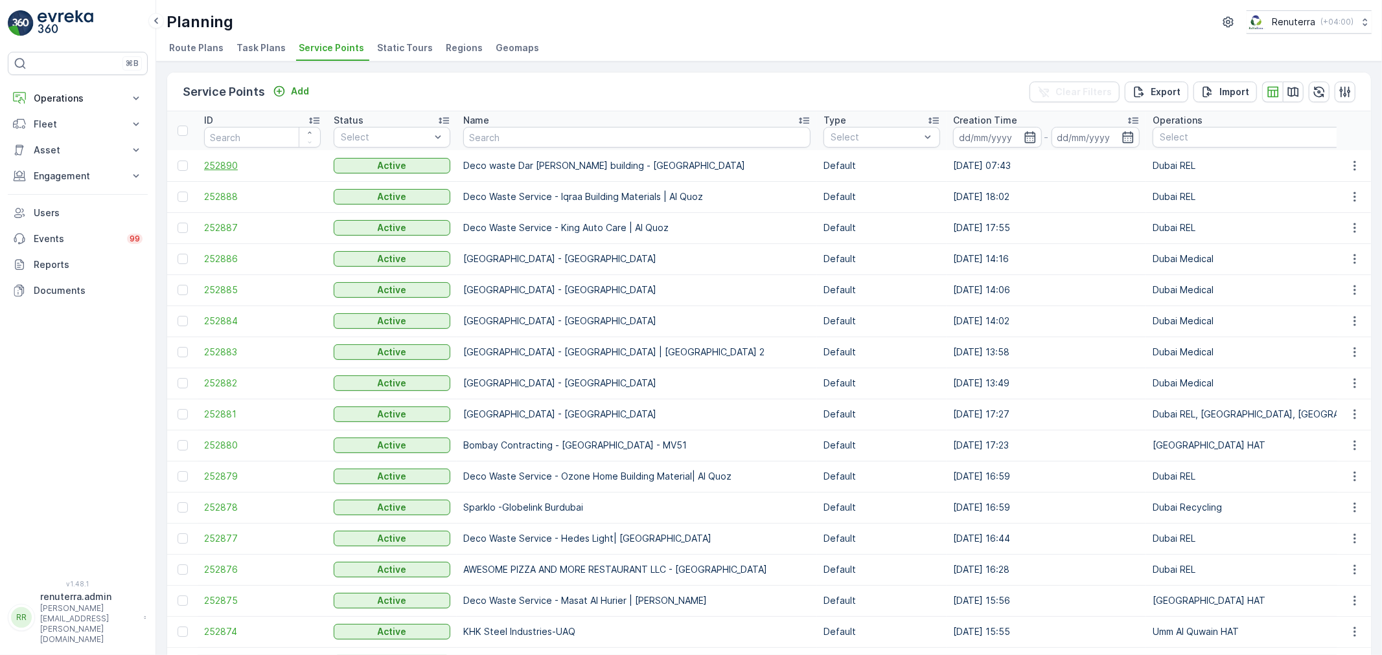
click at [220, 167] on span "252890" at bounding box center [262, 165] width 117 height 13
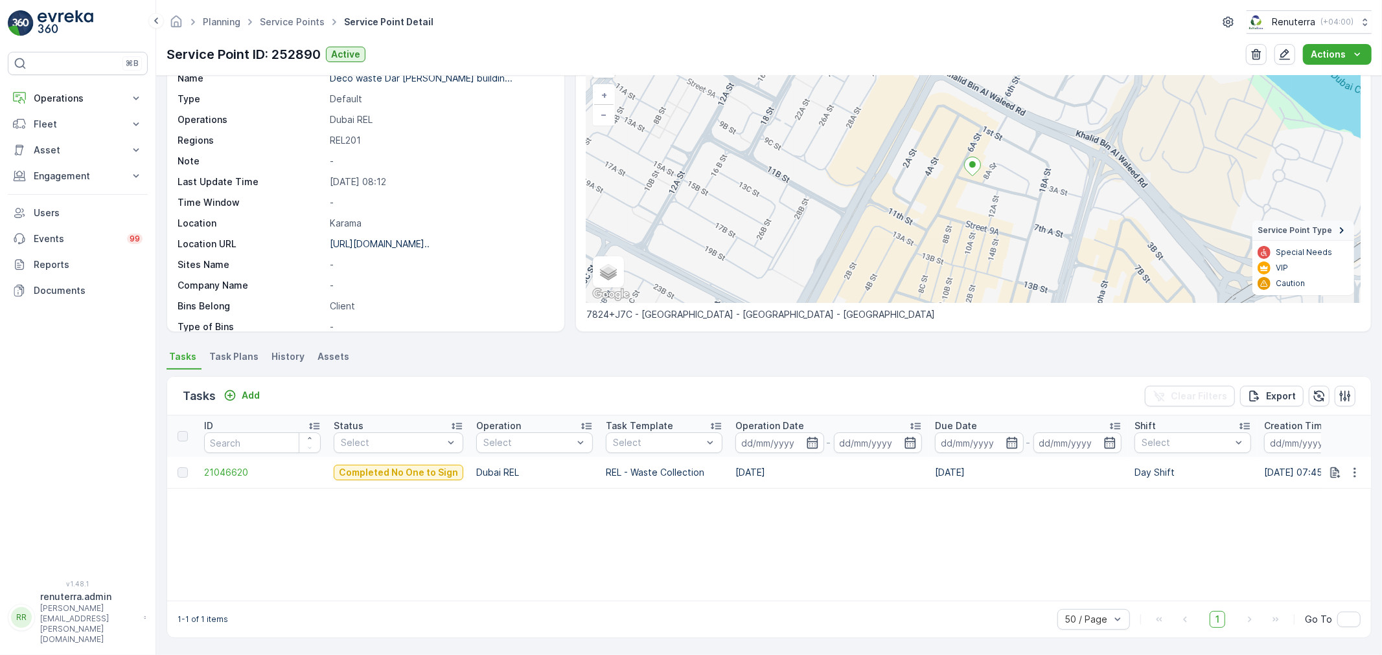
scroll to position [76, 0]
click at [236, 474] on span "21046620" at bounding box center [262, 474] width 117 height 13
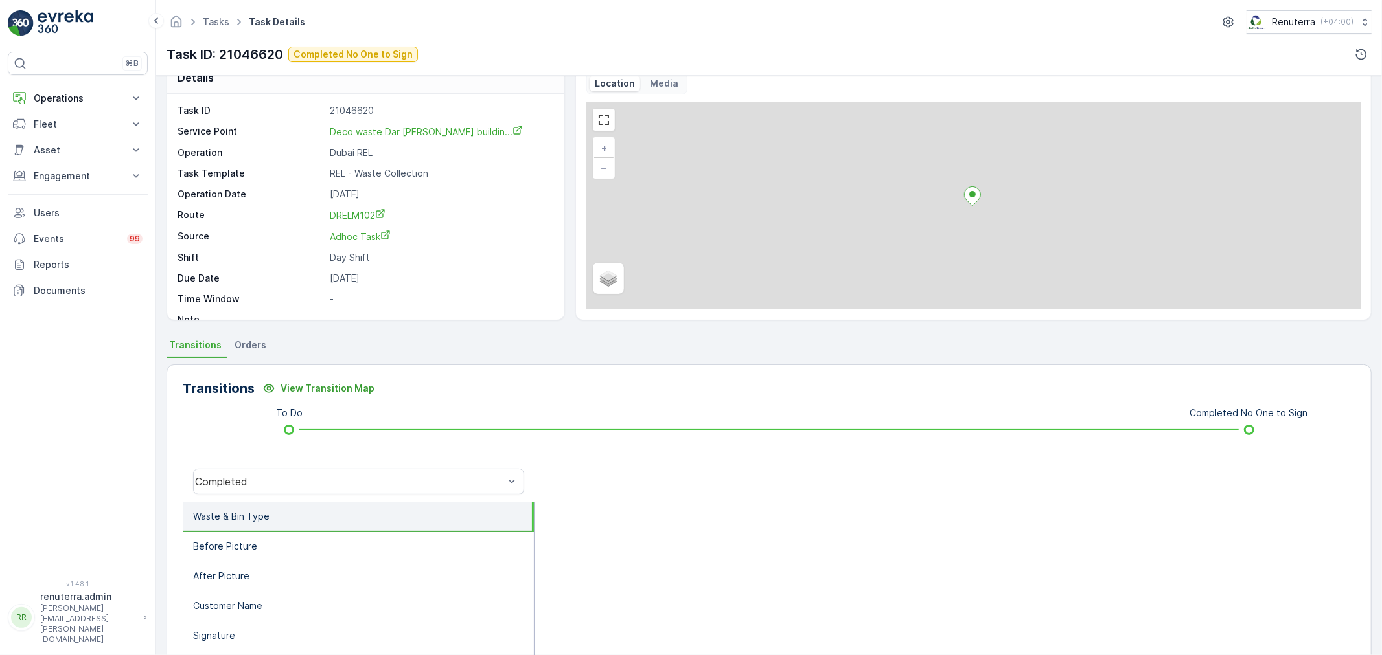
scroll to position [72, 0]
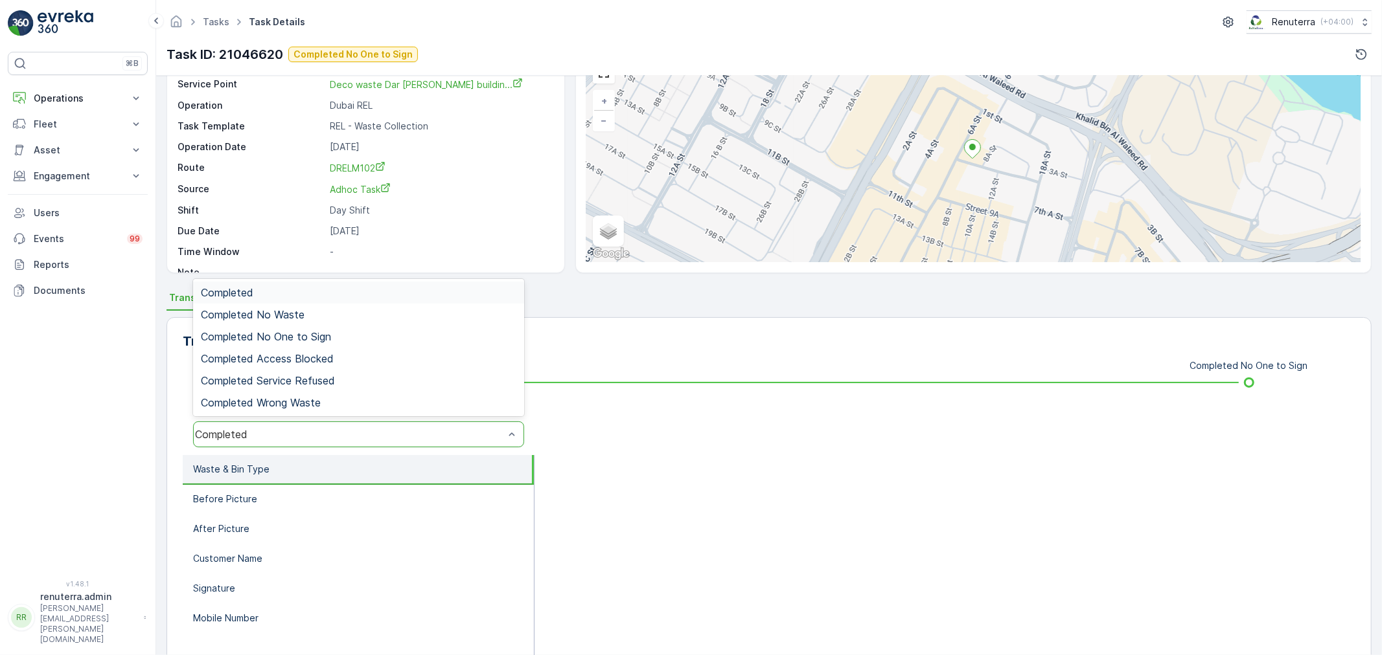
click at [352, 439] on div "Completed" at bounding box center [349, 435] width 309 height 12
click at [325, 334] on span "Completed No One to Sign" at bounding box center [266, 337] width 130 height 12
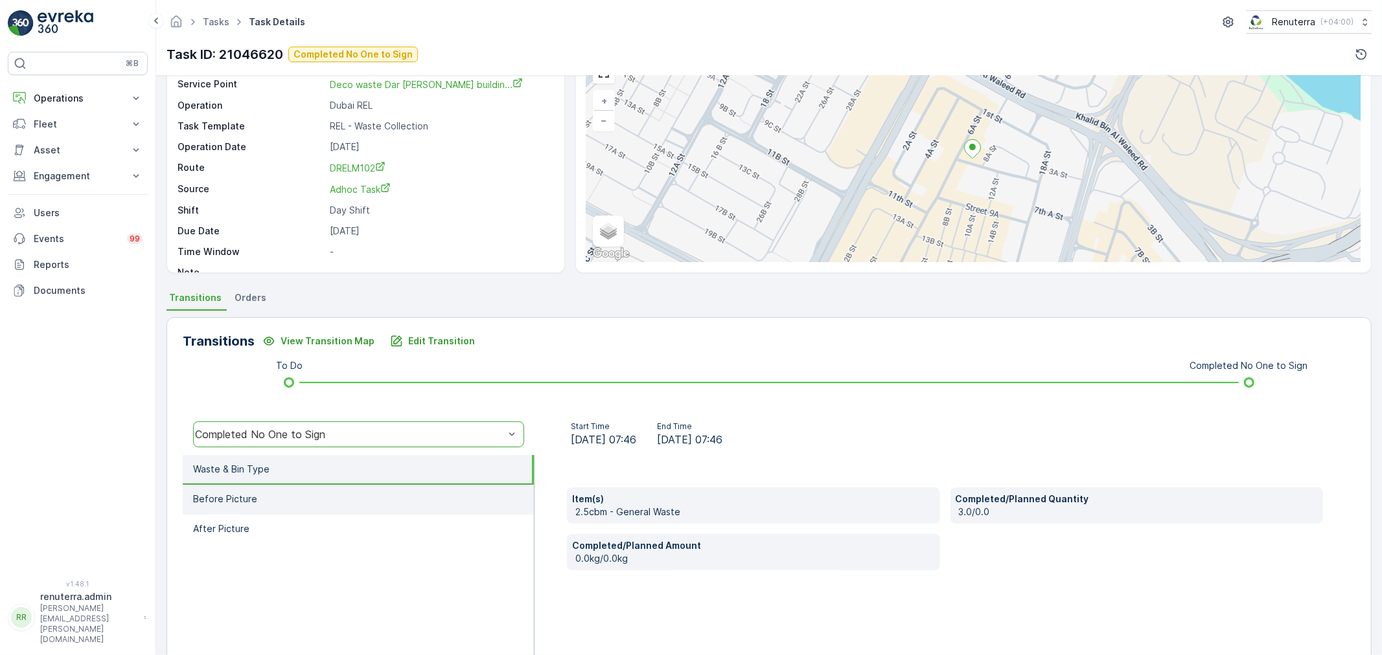
click at [374, 488] on li "Before Picture" at bounding box center [358, 500] width 351 height 30
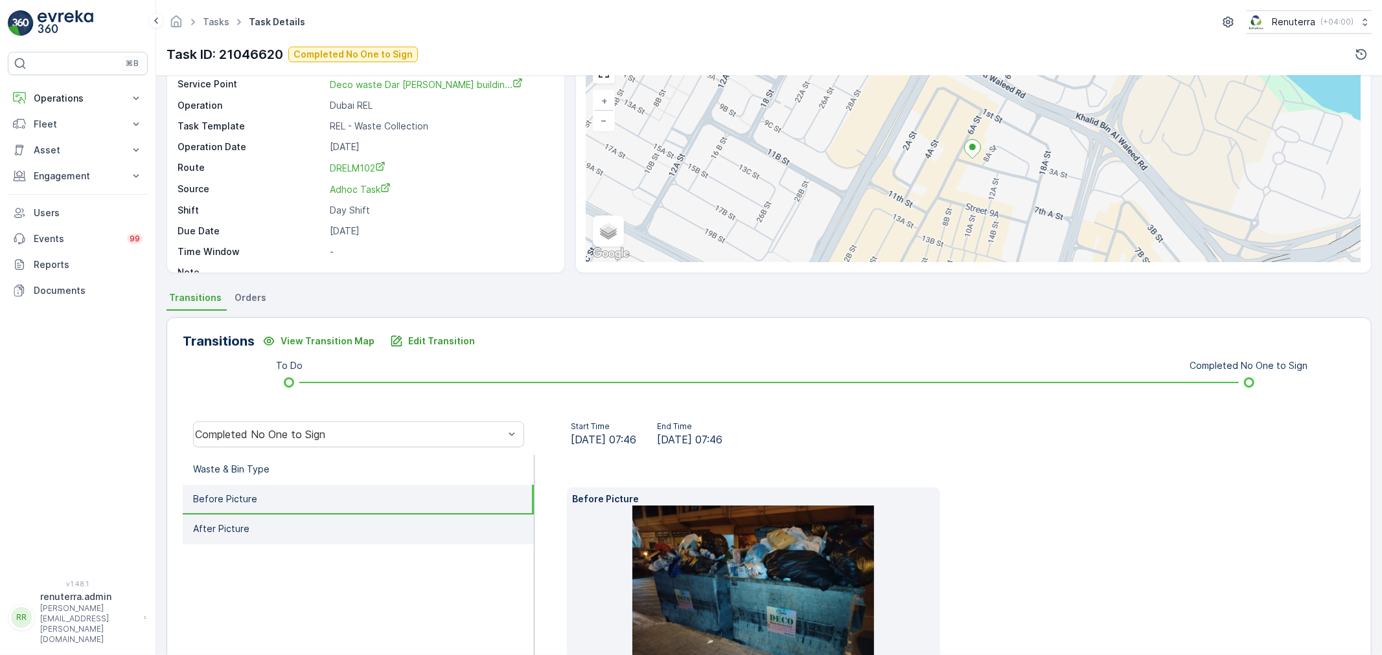
click at [367, 519] on li "After Picture" at bounding box center [358, 530] width 351 height 30
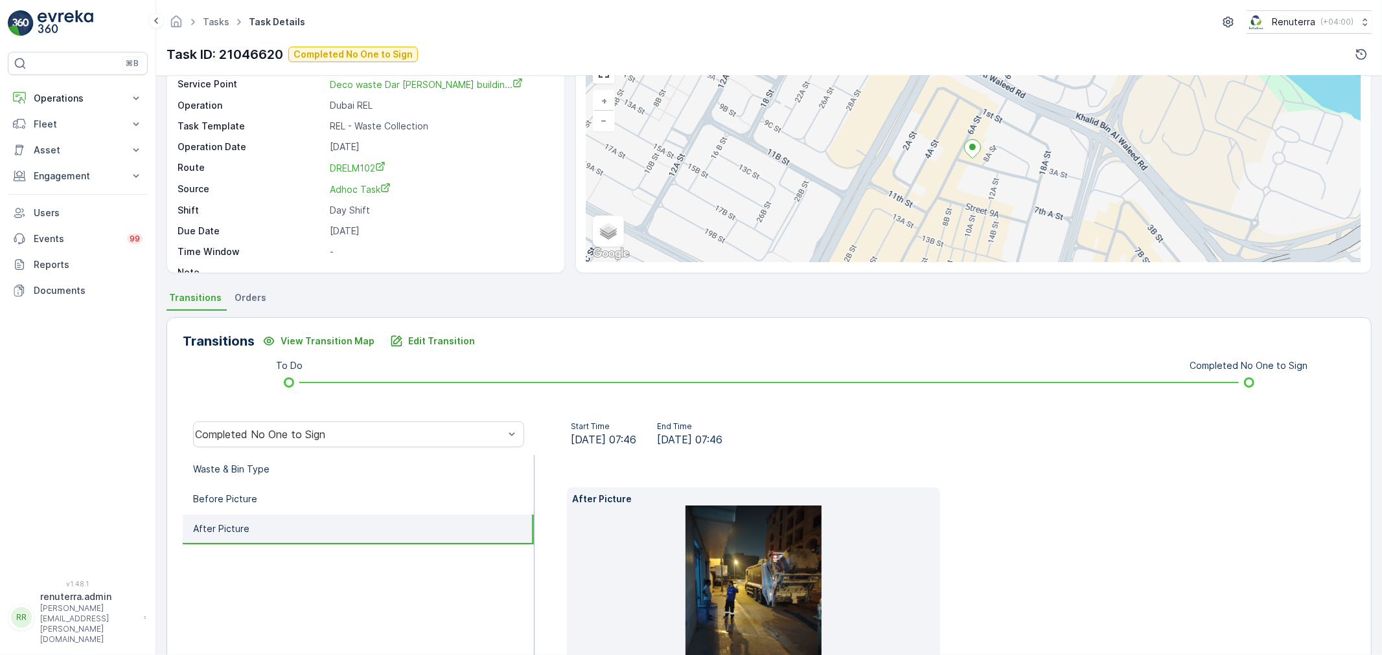
click at [753, 562] on img at bounding box center [753, 596] width 136 height 181
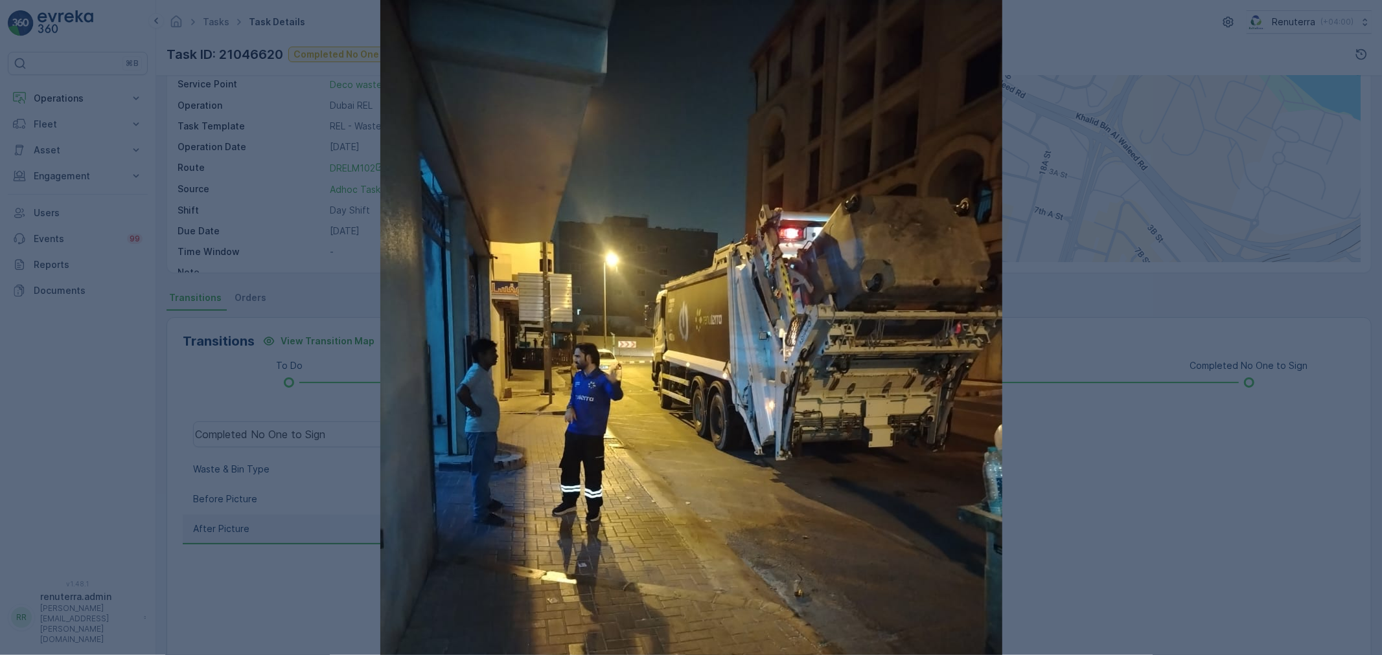
click at [1247, 495] on div at bounding box center [691, 327] width 1382 height 655
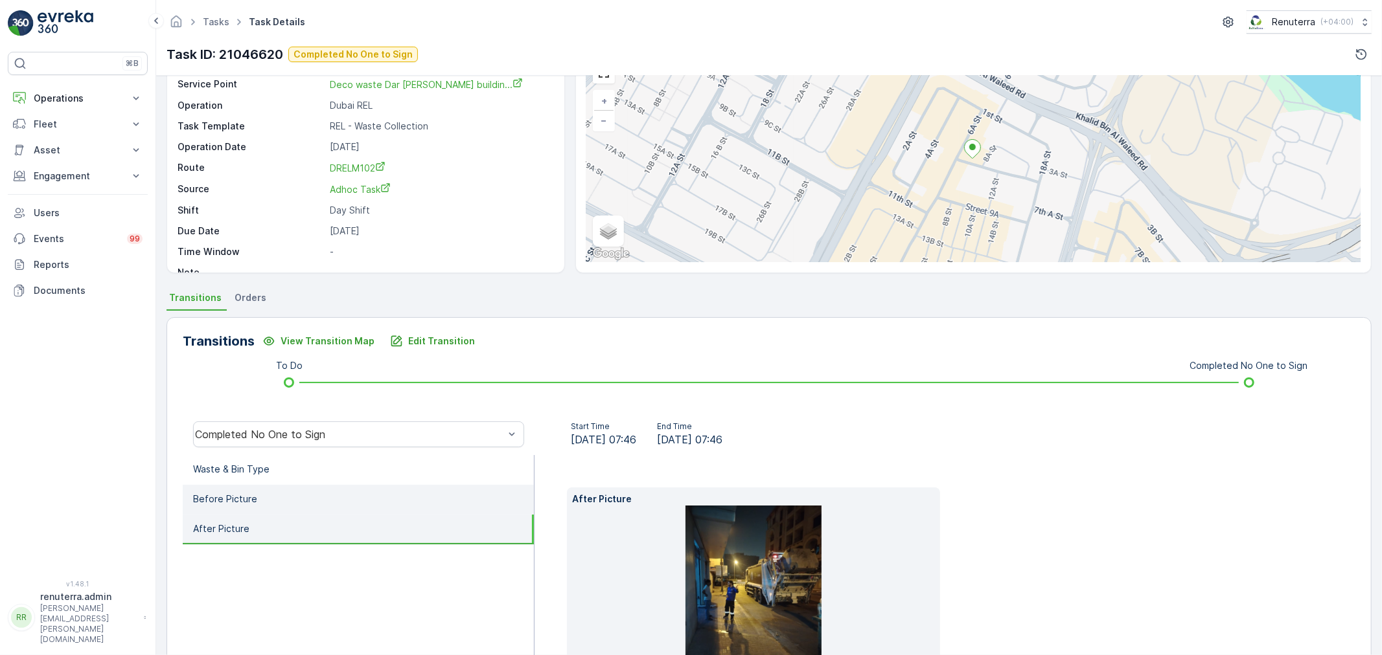
click at [328, 490] on li "Before Picture" at bounding box center [358, 500] width 351 height 30
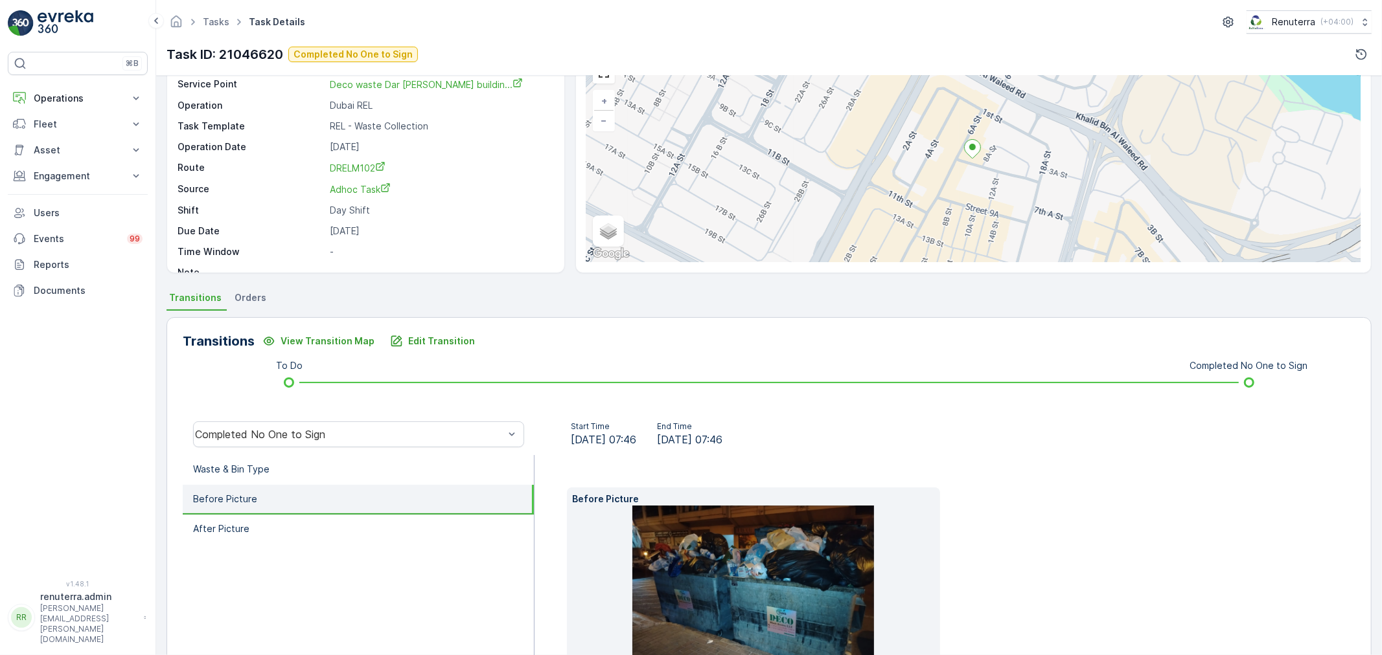
click at [821, 593] on img at bounding box center [753, 596] width 242 height 181
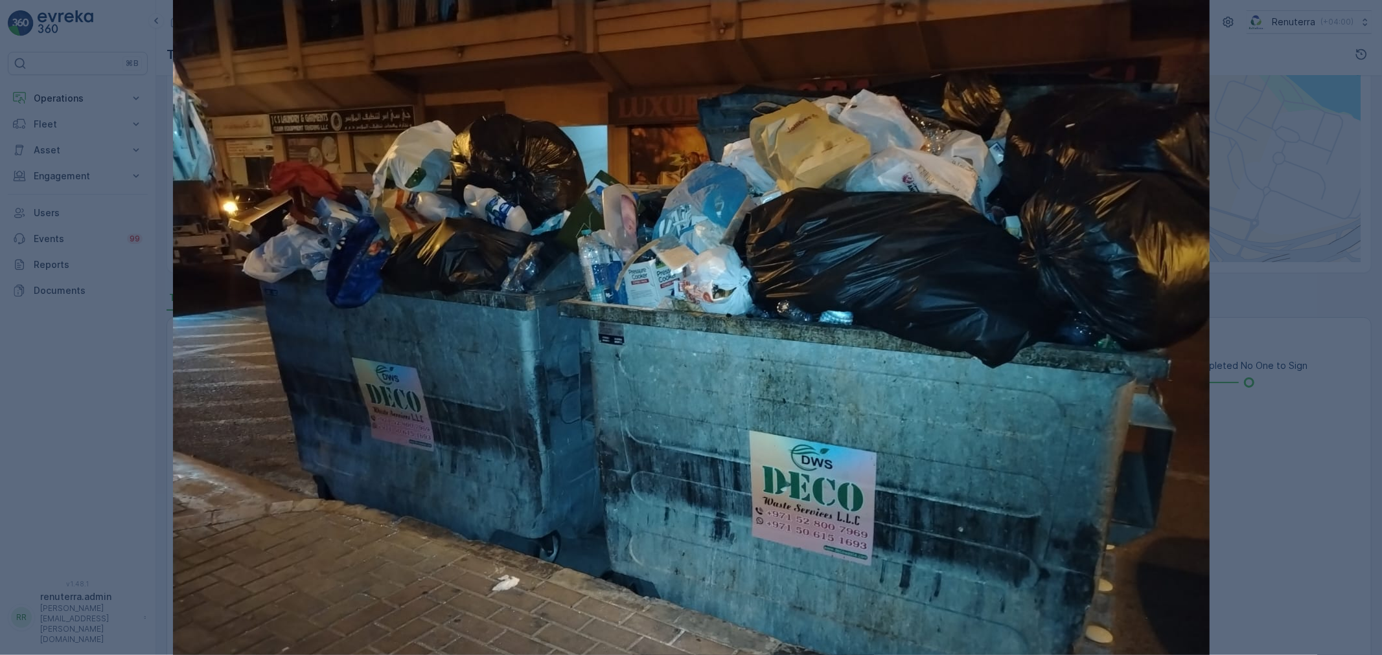
click at [1244, 521] on div at bounding box center [691, 327] width 1382 height 655
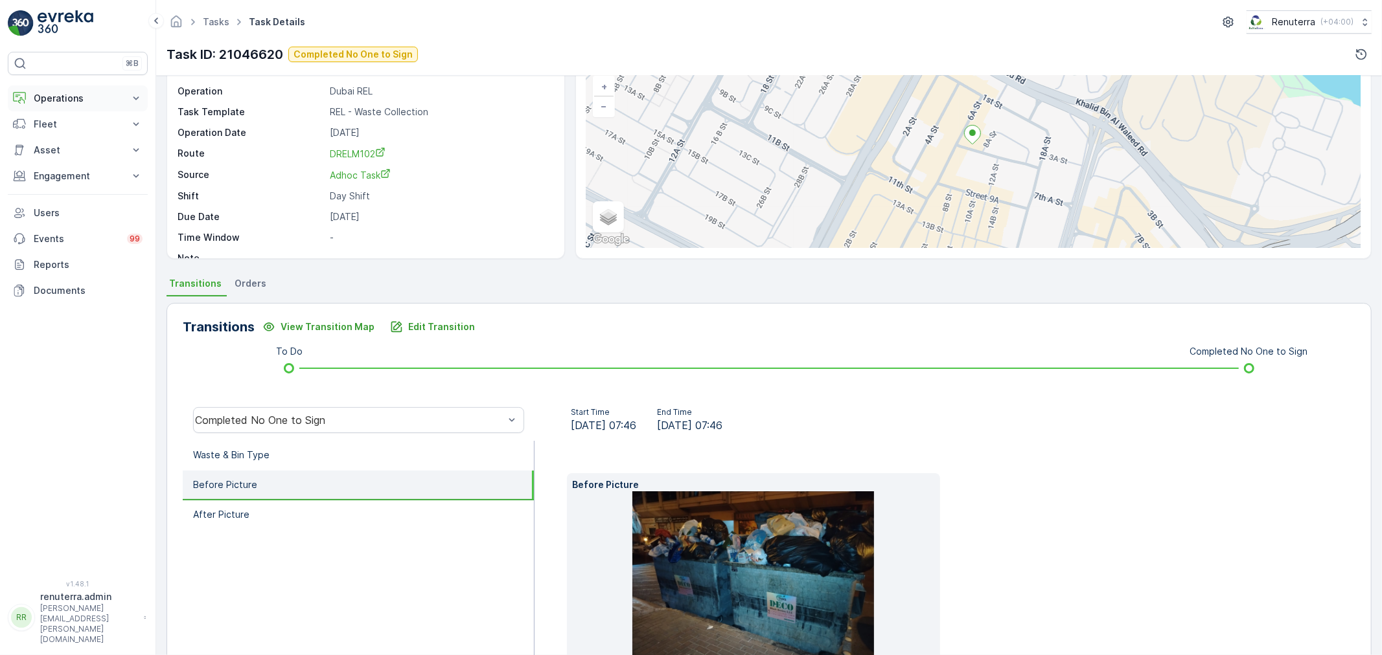
scroll to position [0, 0]
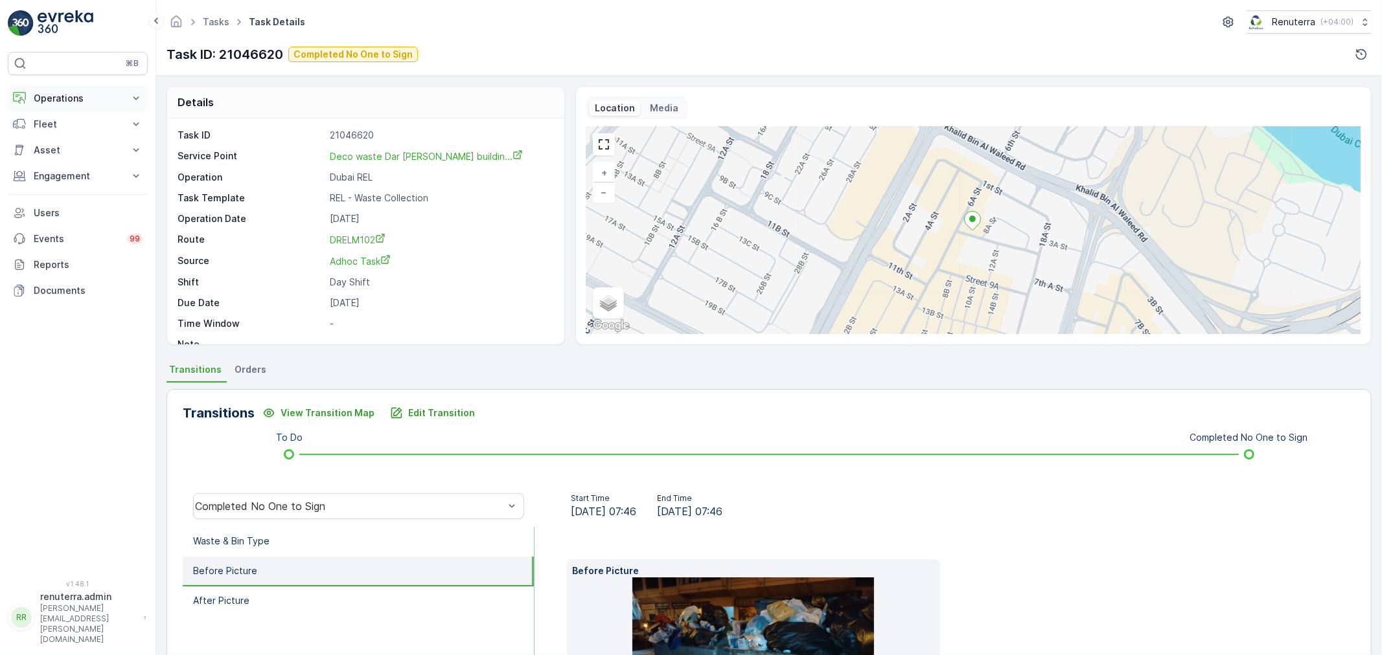
click at [108, 100] on p "Operations" at bounding box center [78, 98] width 88 height 13
click at [93, 142] on link "Planning" at bounding box center [88, 139] width 120 height 18
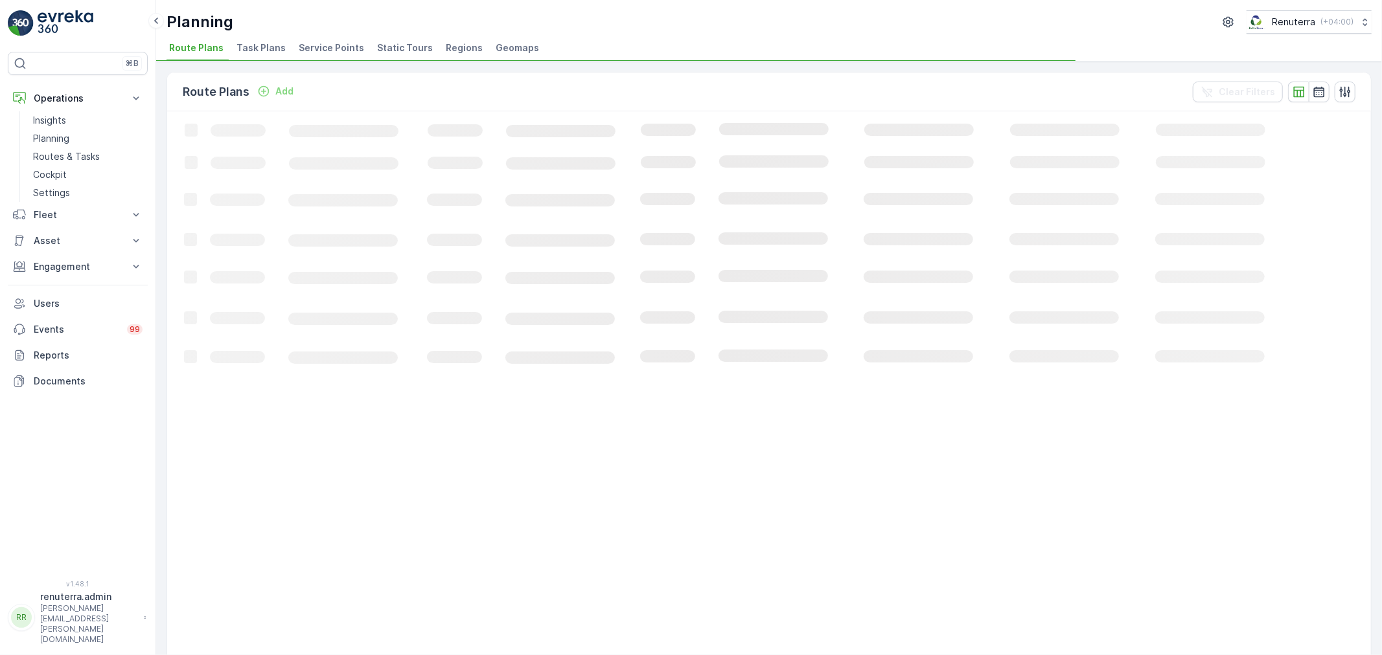
click at [358, 58] on li "Service Points" at bounding box center [332, 50] width 73 height 22
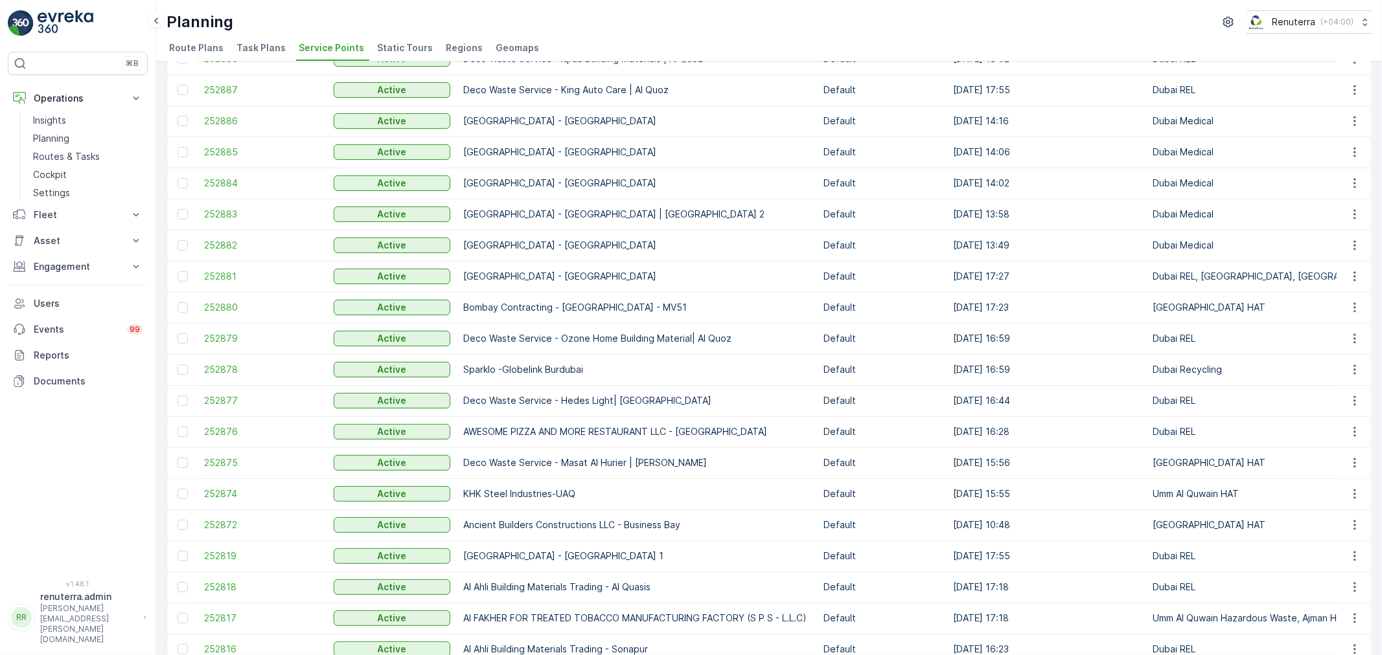
scroll to position [167, 0]
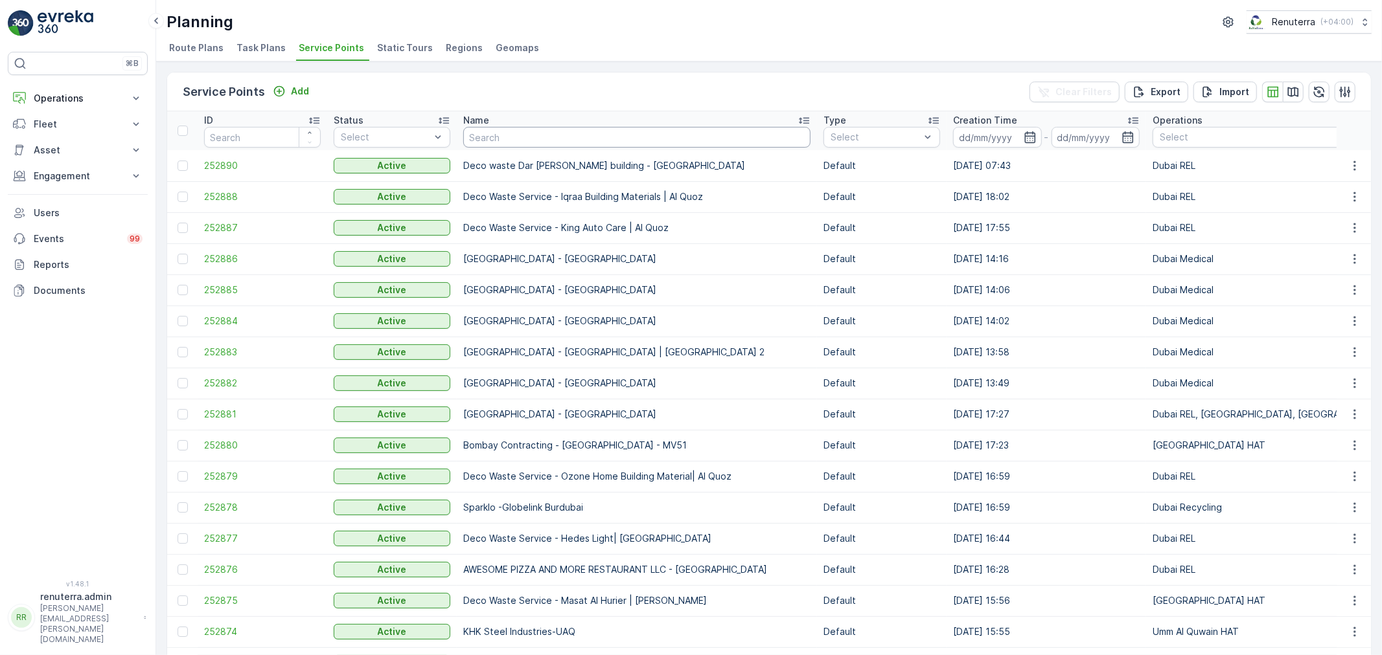
click at [489, 140] on input "text" at bounding box center [636, 137] width 347 height 21
type input "y"
type input "tayer"
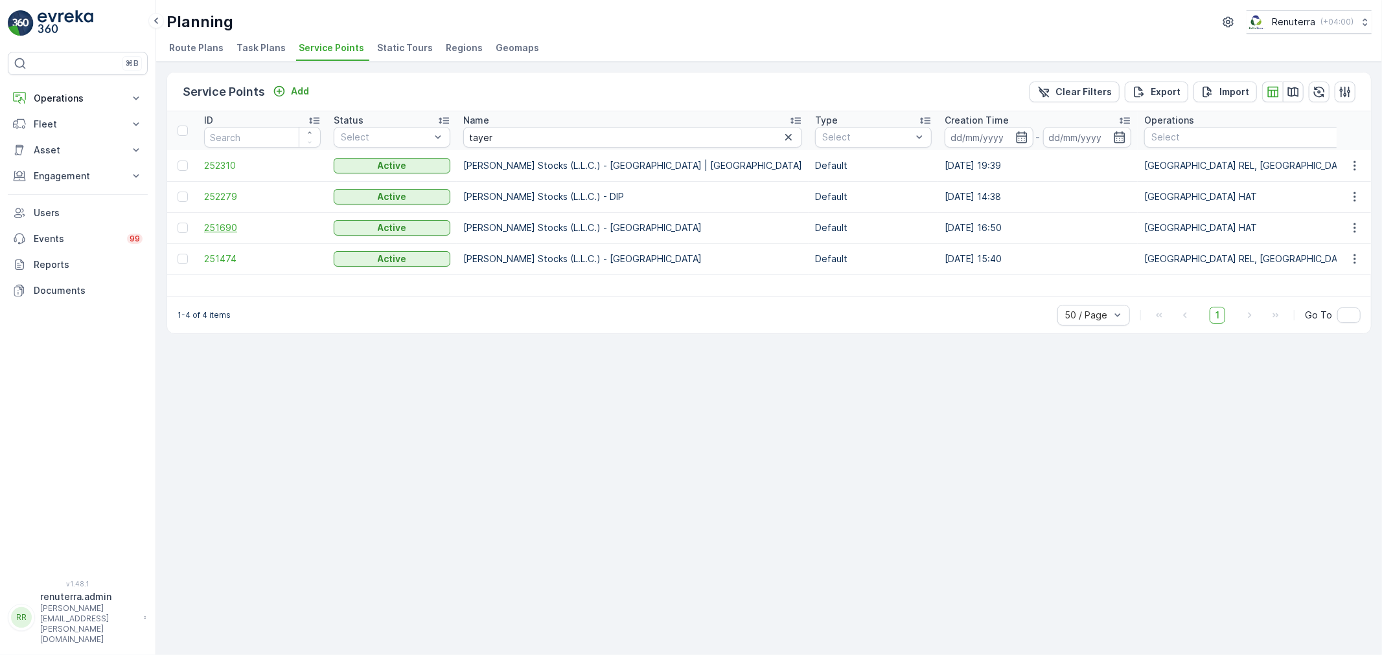
click at [227, 222] on span "251690" at bounding box center [262, 228] width 117 height 13
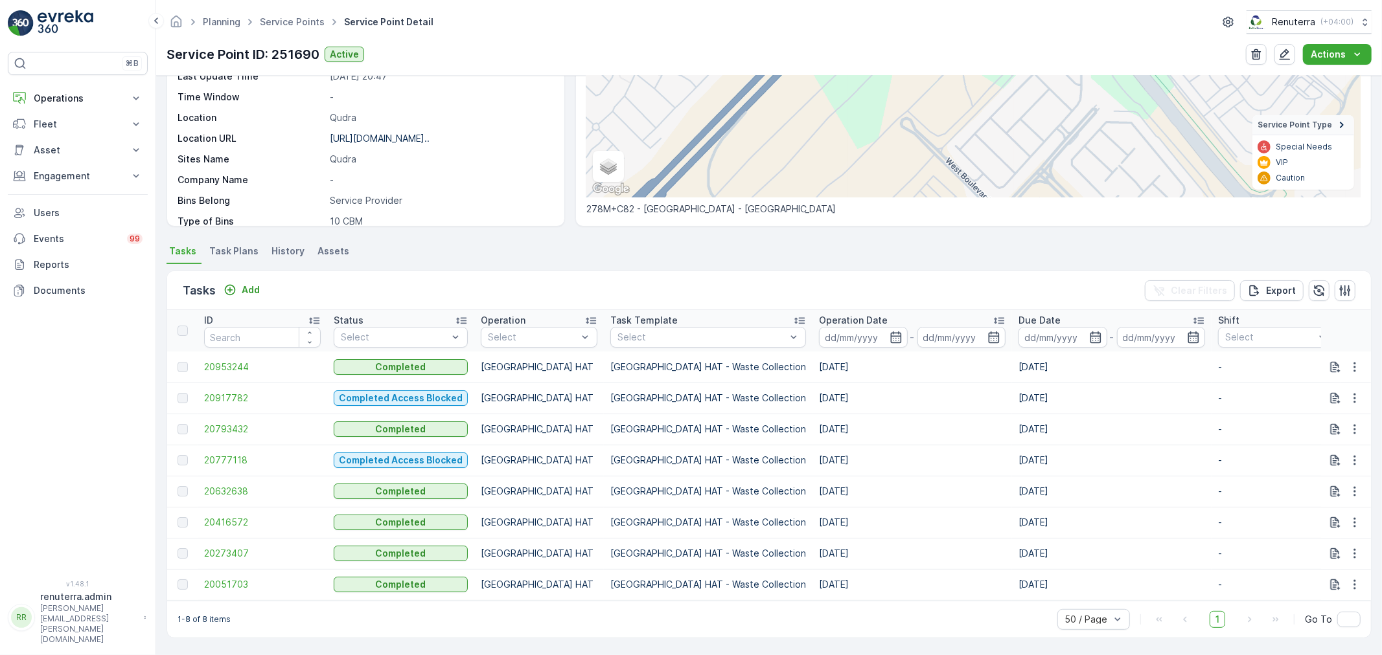
scroll to position [189, 0]
drag, startPoint x: 273, startPoint y: 275, endPoint x: 253, endPoint y: 288, distance: 23.9
click at [267, 279] on div "Tasks Add Clear Filters Export" at bounding box center [768, 290] width 1203 height 39
click at [253, 288] on p "Add" at bounding box center [251, 290] width 18 height 13
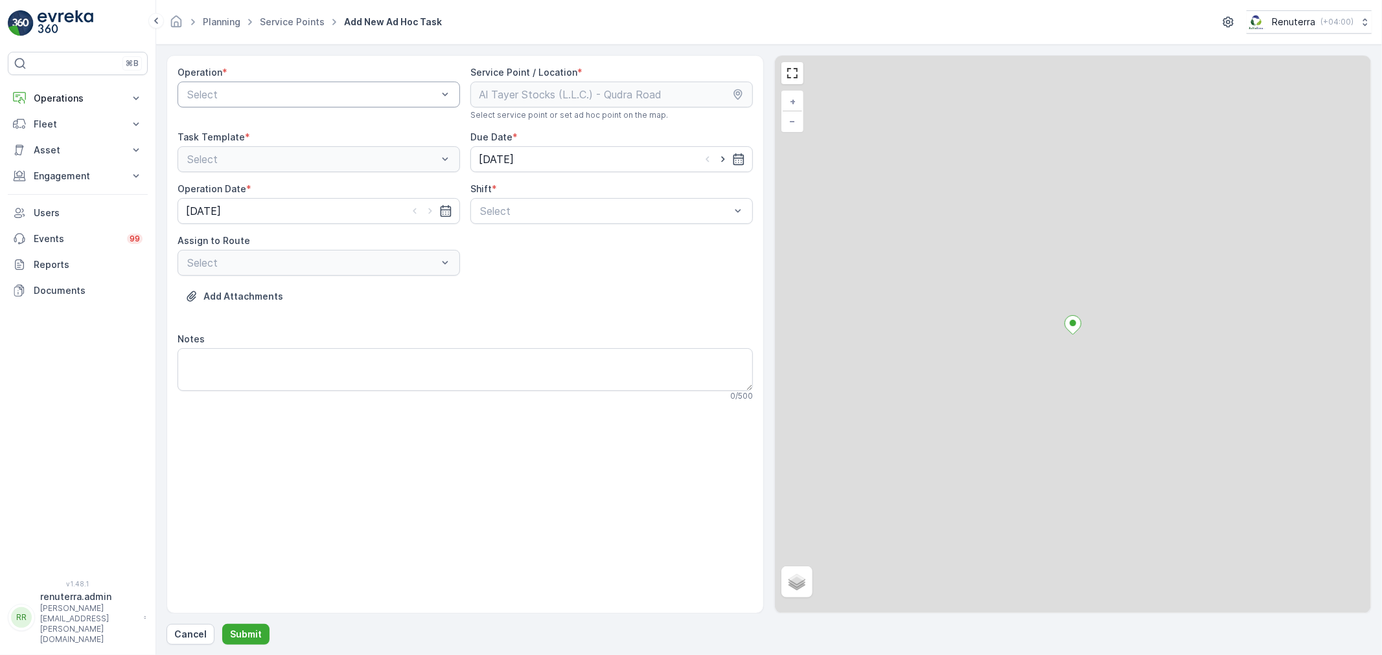
click at [255, 97] on div at bounding box center [312, 95] width 253 height 12
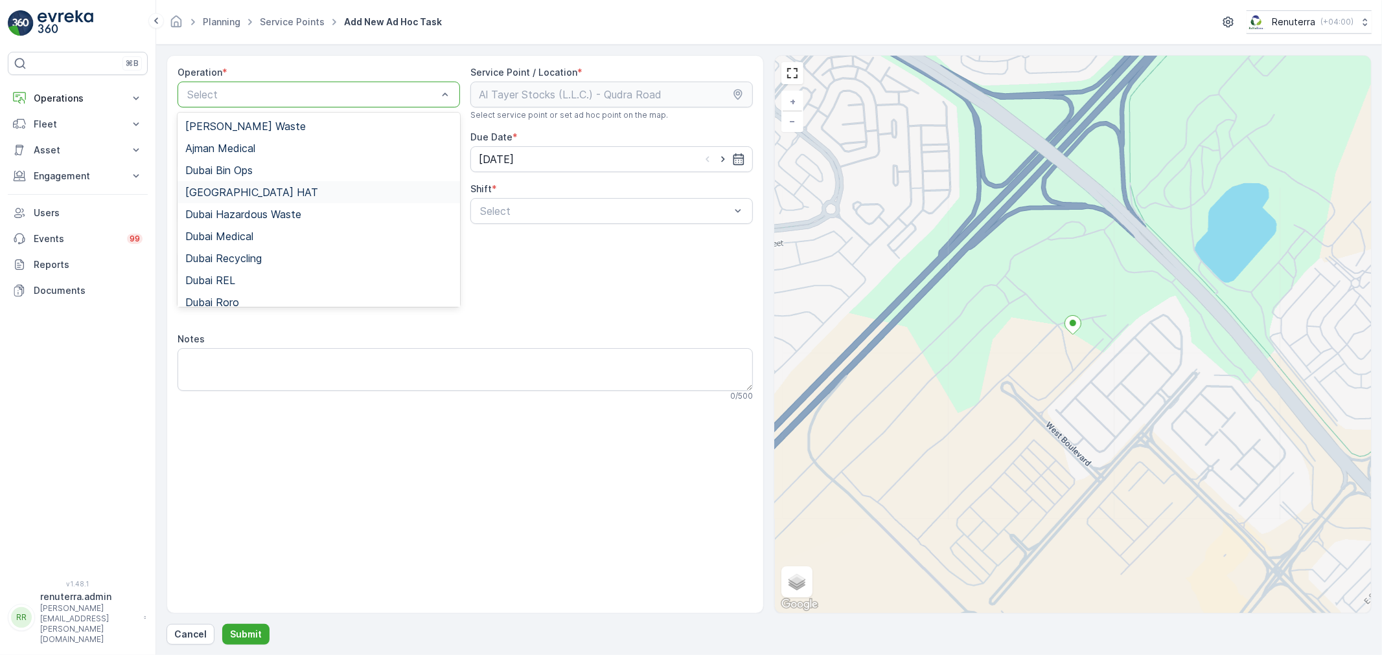
click at [293, 188] on div "[GEOGRAPHIC_DATA] HAT" at bounding box center [318, 193] width 267 height 12
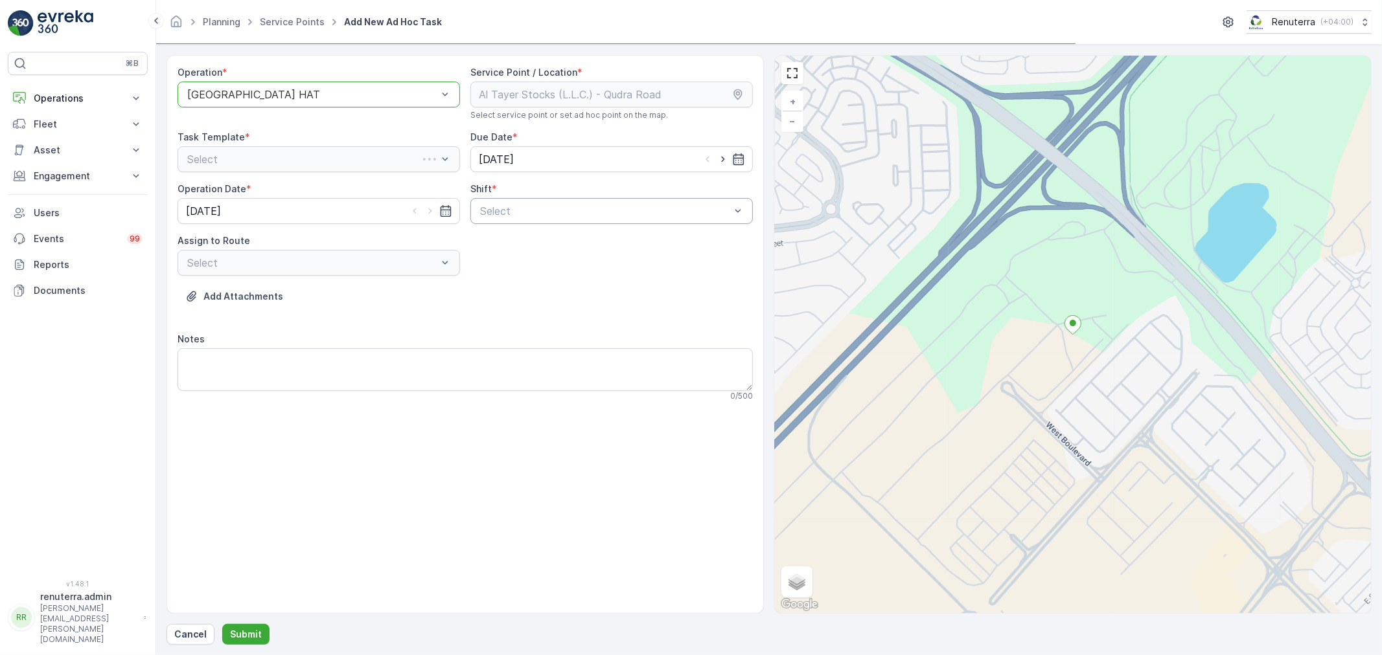
click at [553, 223] on div "Select" at bounding box center [611, 211] width 282 height 26
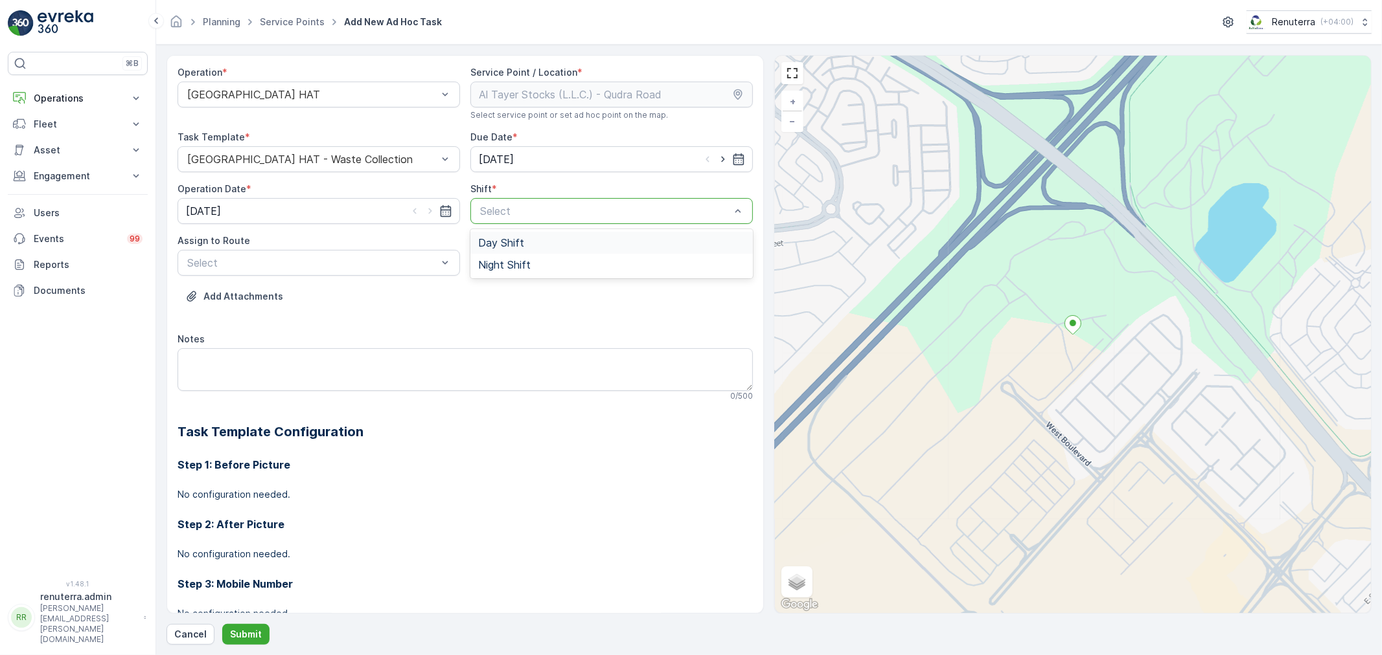
click at [542, 238] on div "Day Shift" at bounding box center [611, 243] width 267 height 12
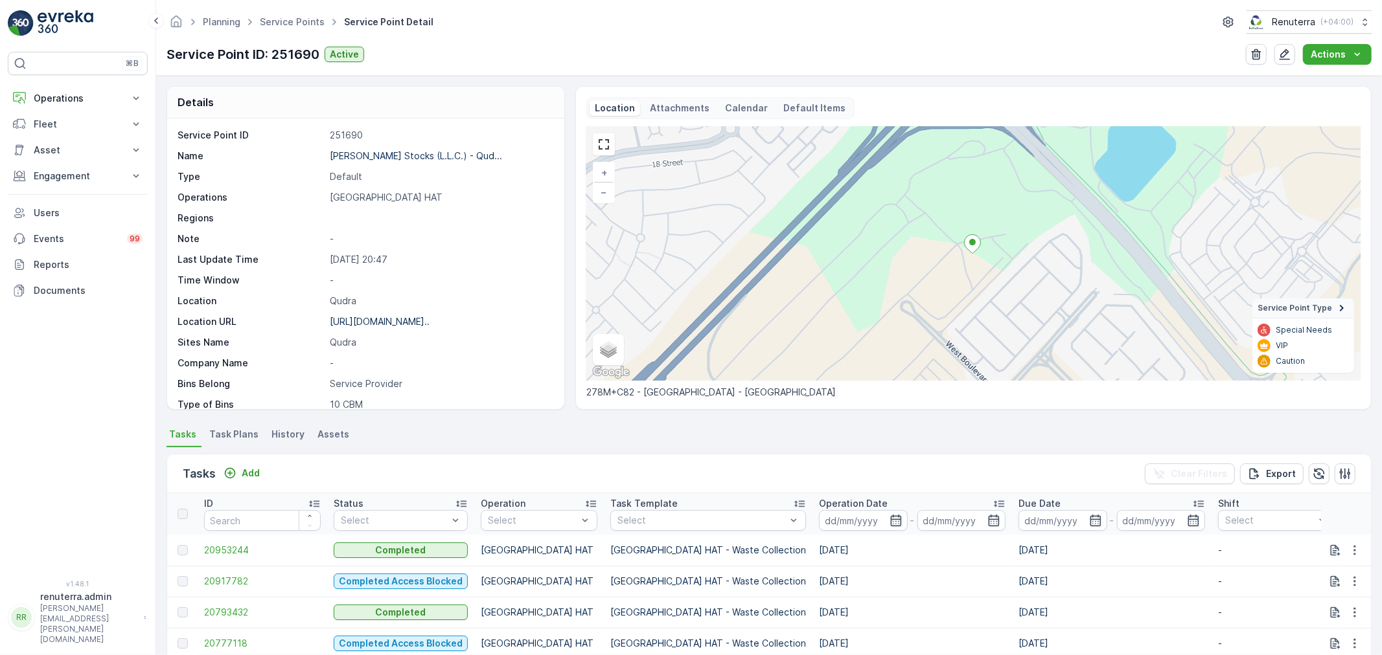
drag, startPoint x: 269, startPoint y: 10, endPoint x: 275, endPoint y: 14, distance: 7.0
click at [270, 10] on div "Planning Service Points Service Point Detail Renuterra ( +04:00 )" at bounding box center [768, 21] width 1205 height 23
click at [275, 15] on ul "Service Points" at bounding box center [299, 22] width 84 height 19
click at [281, 21] on link "Service Points" at bounding box center [292, 21] width 65 height 11
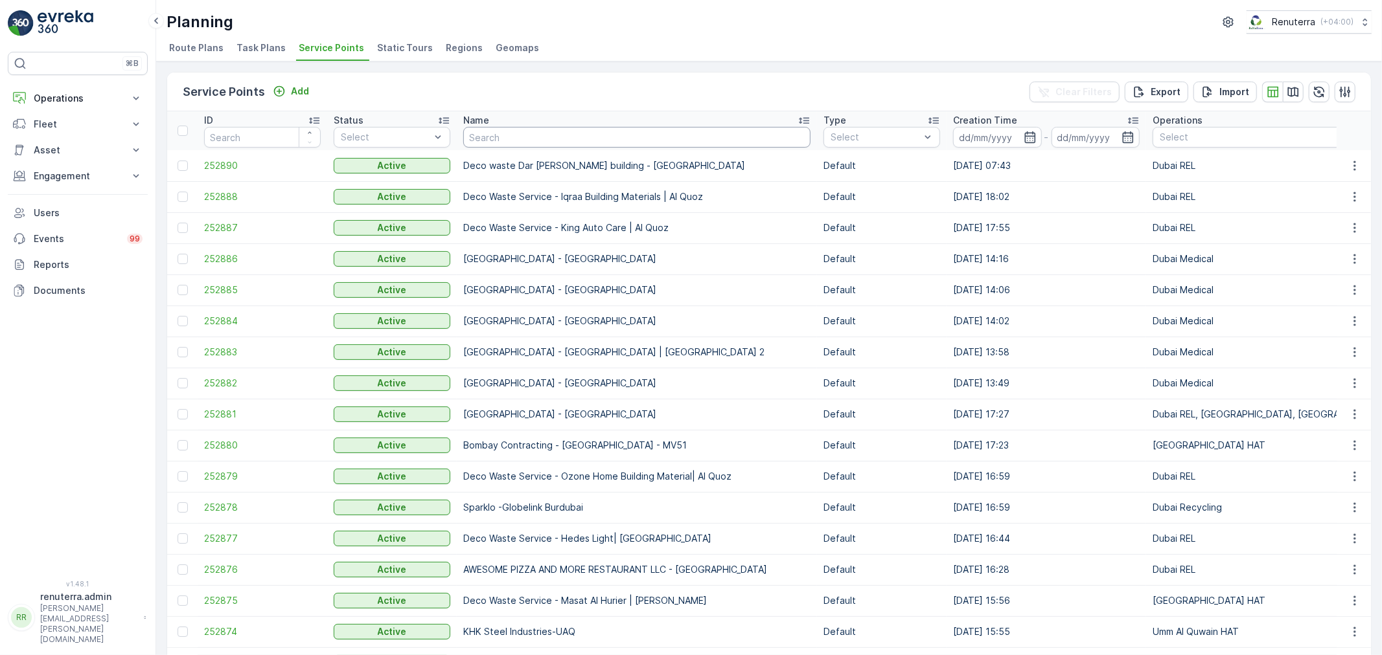
click at [535, 135] on input "text" at bounding box center [636, 137] width 347 height 21
type input "ara"
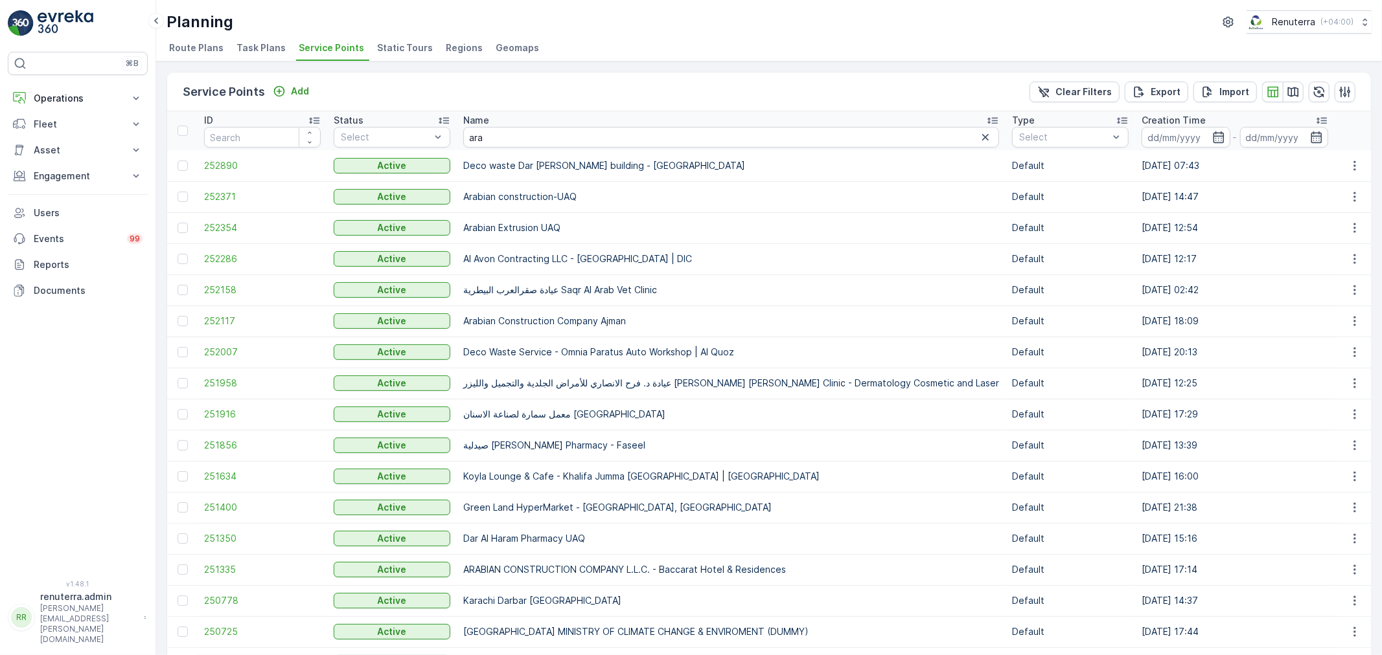
click at [514, 139] on input "ara" at bounding box center [731, 137] width 536 height 21
drag, startPoint x: 494, startPoint y: 137, endPoint x: 461, endPoint y: 136, distance: 33.7
click at [461, 136] on th "Name ara" at bounding box center [731, 130] width 549 height 39
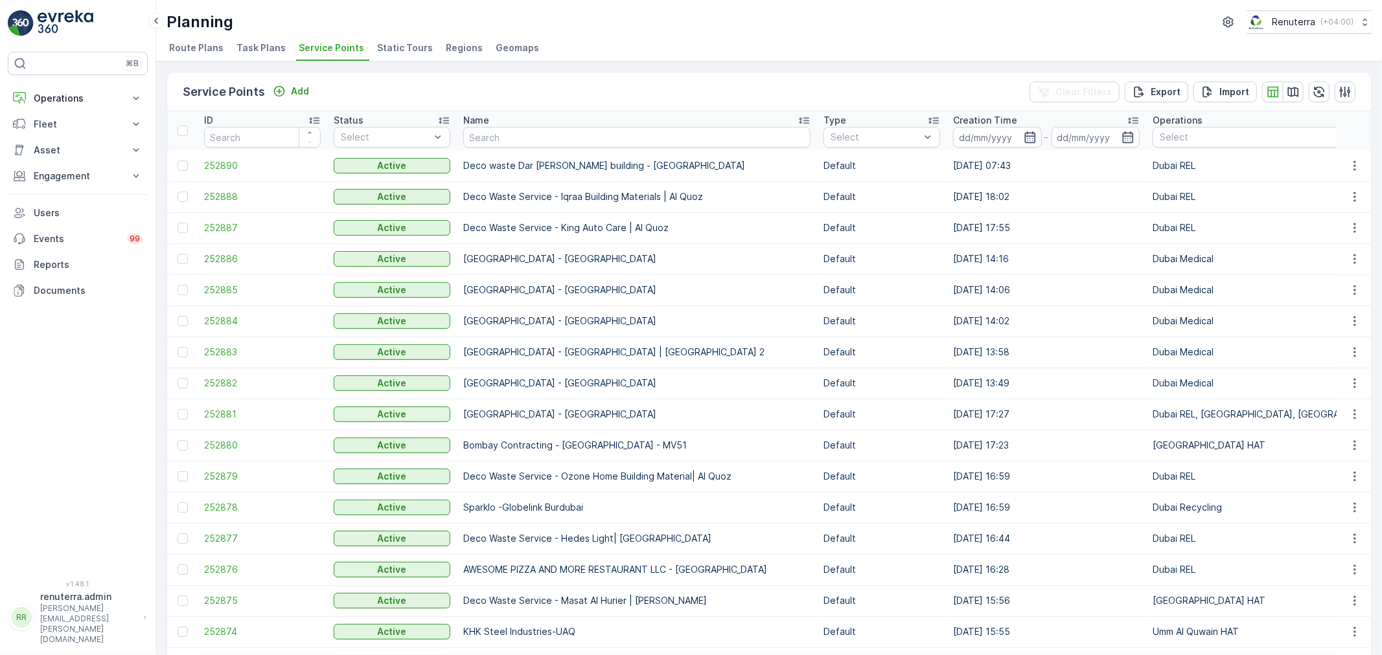
click at [662, 525] on td "Deco Waste Service - Hedes Light| Sheikh Zayed Road" at bounding box center [637, 538] width 360 height 31
click at [494, 136] on input "text" at bounding box center [636, 137] width 347 height 21
type input "asa"
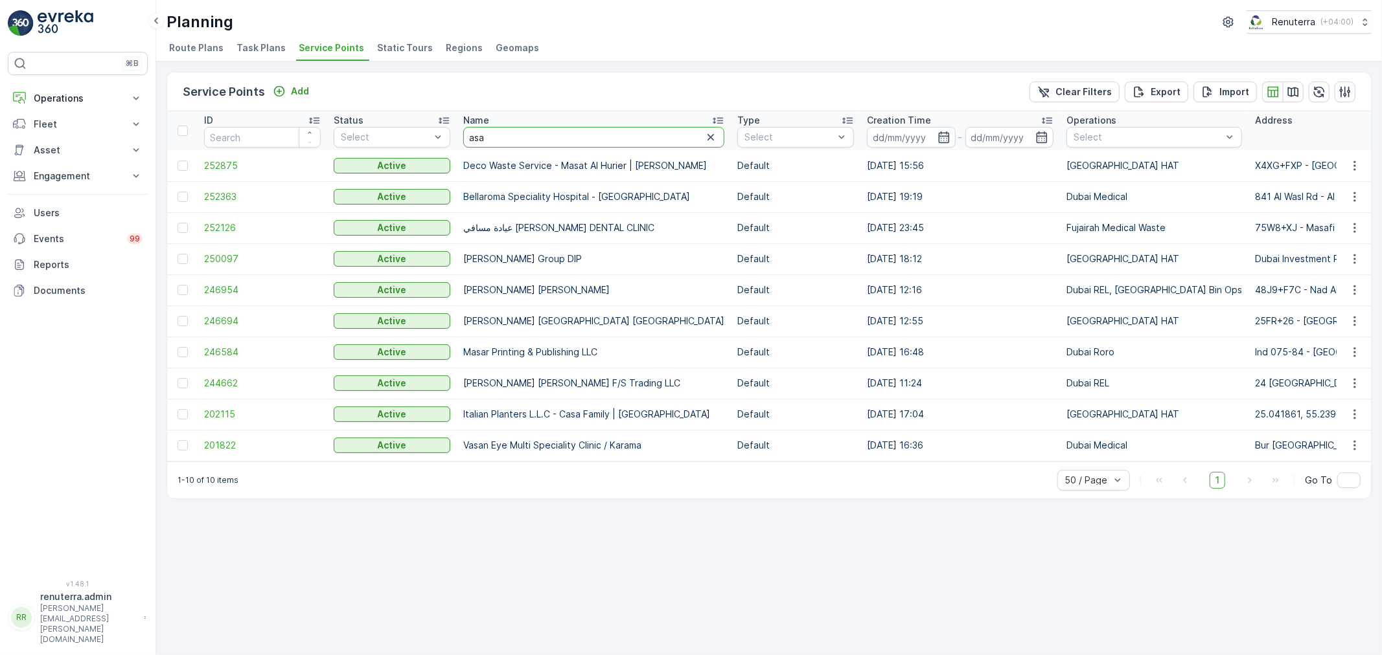
drag, startPoint x: 497, startPoint y: 146, endPoint x: 469, endPoint y: 126, distance: 34.3
click at [469, 127] on input "asa" at bounding box center [593, 137] width 261 height 21
type input "al serh"
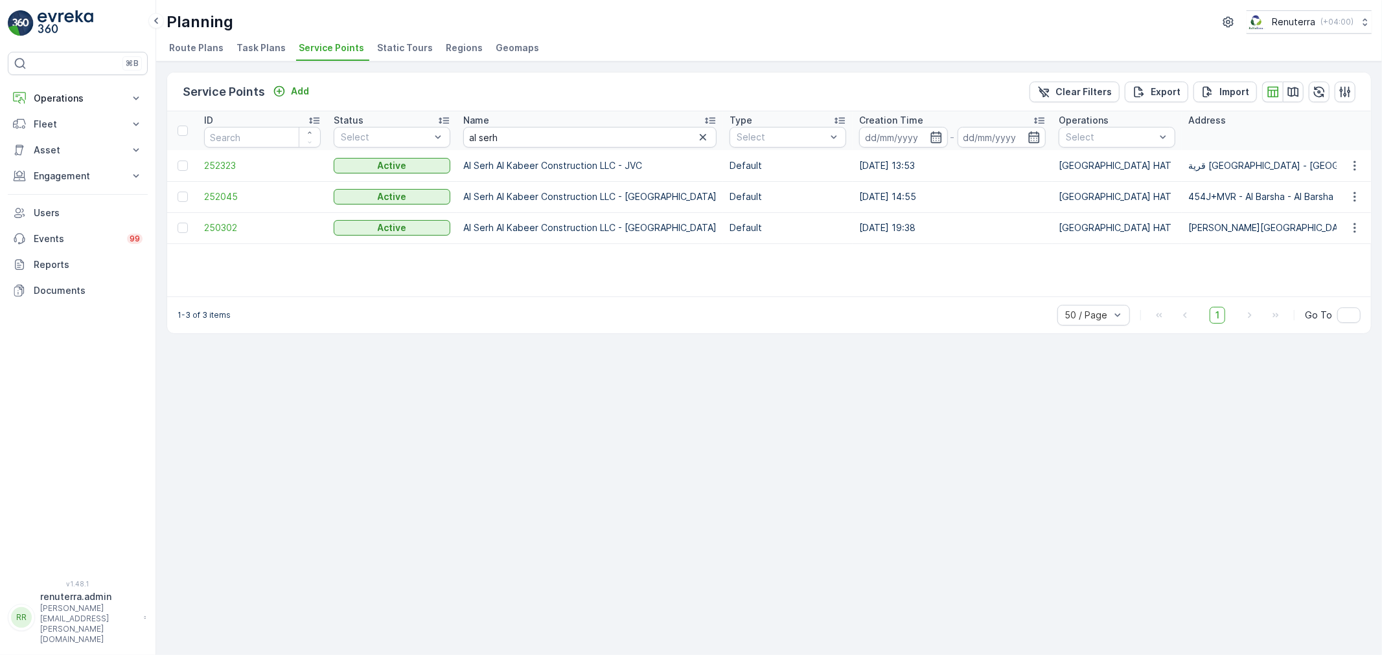
click at [242, 181] on td "252045" at bounding box center [263, 196] width 130 height 31
click at [231, 159] on span "252323" at bounding box center [262, 165] width 117 height 13
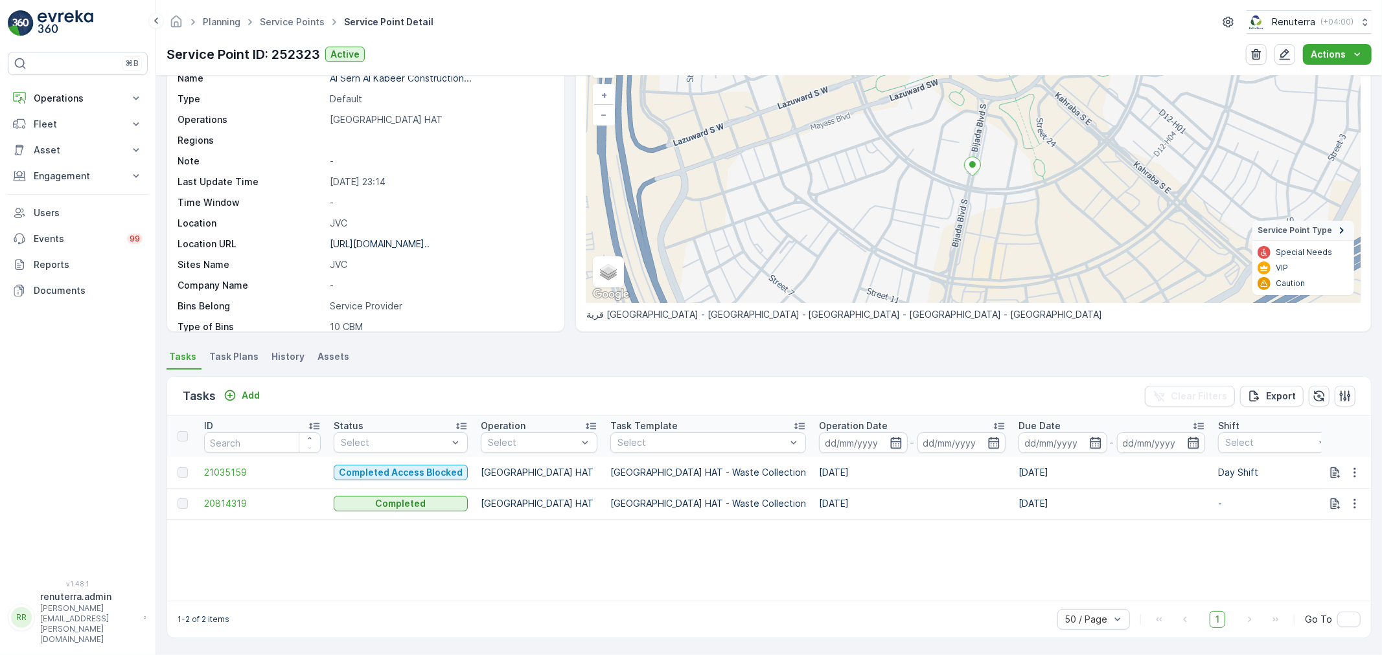
scroll to position [78, 0]
click at [225, 500] on span "20814319" at bounding box center [262, 503] width 117 height 13
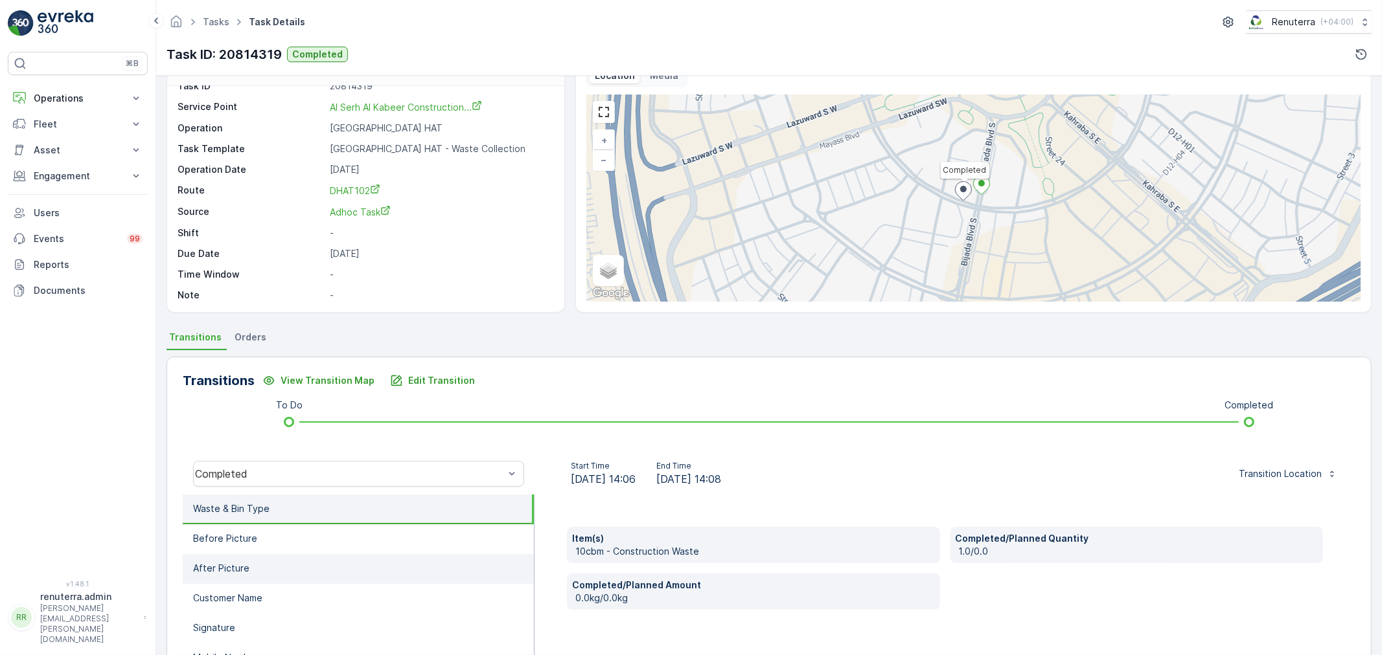
scroll to position [72, 0]
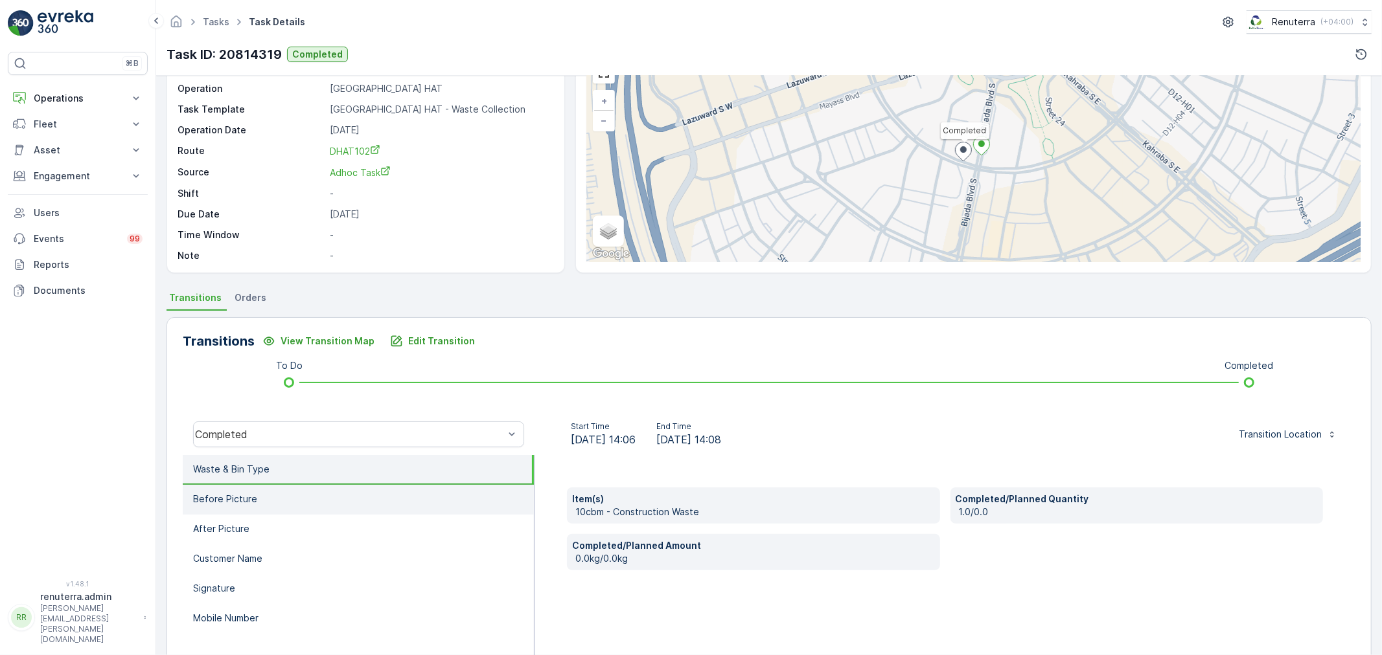
click at [325, 486] on li "Before Picture" at bounding box center [358, 500] width 351 height 30
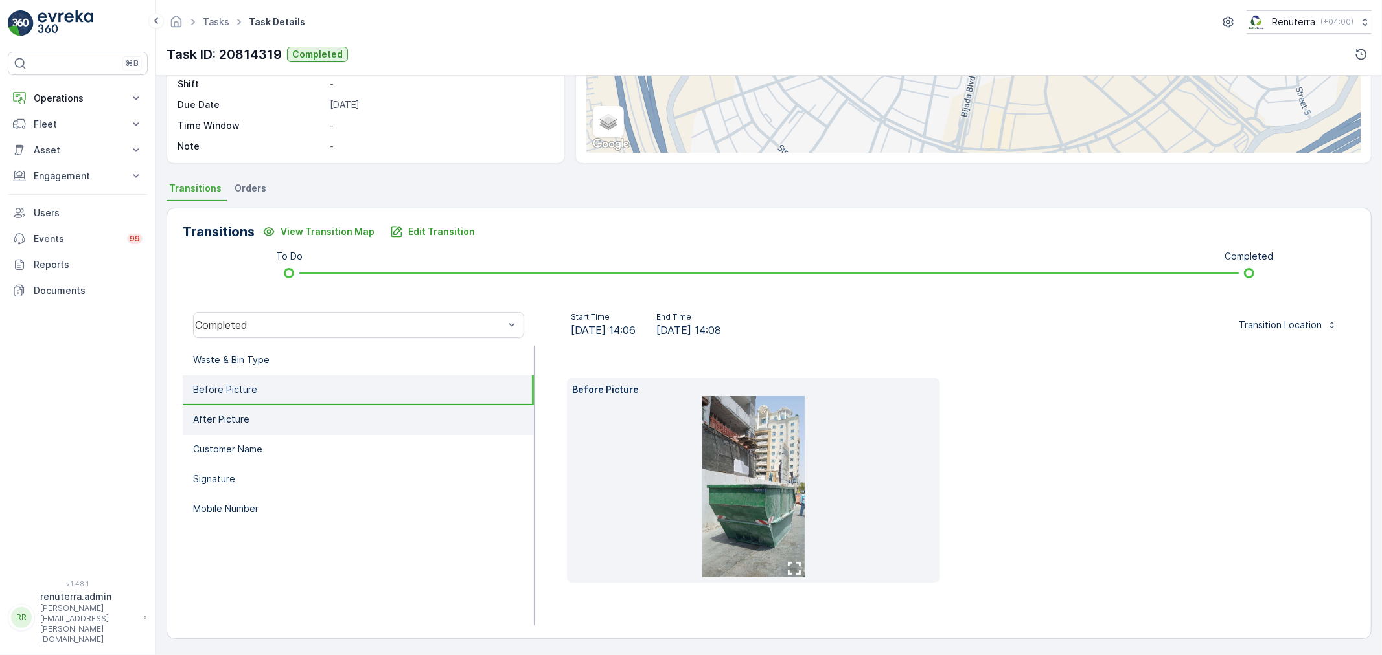
click at [352, 442] on li "Customer Name" at bounding box center [358, 450] width 351 height 30
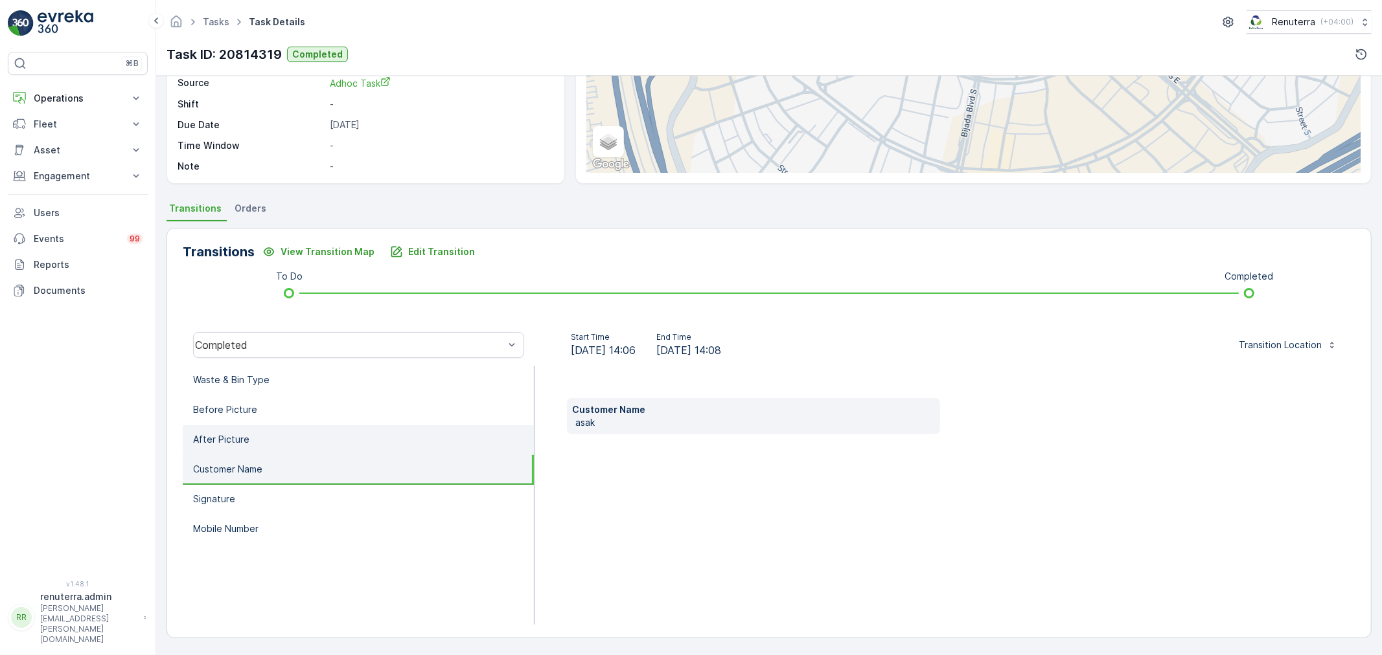
scroll to position [161, 0]
click at [339, 468] on li "Customer Name" at bounding box center [358, 471] width 351 height 30
click at [333, 439] on li "After Picture" at bounding box center [358, 441] width 351 height 30
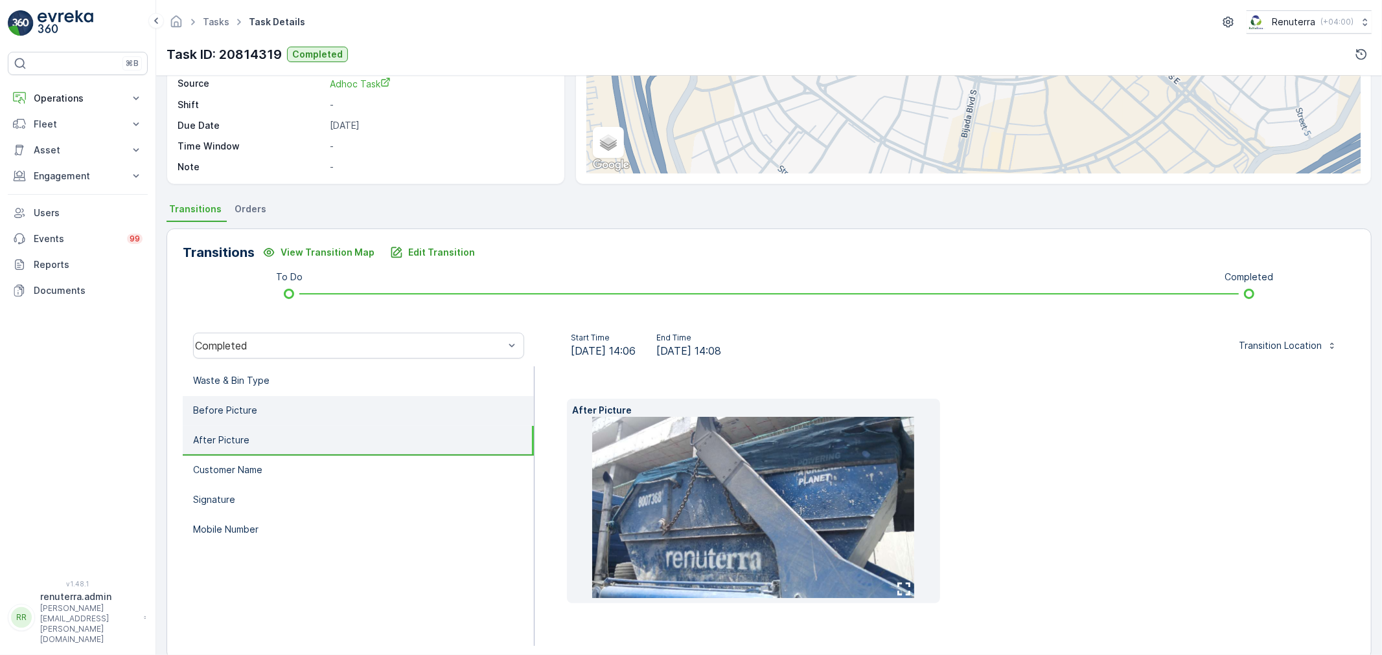
click at [325, 410] on li "Before Picture" at bounding box center [358, 411] width 351 height 30
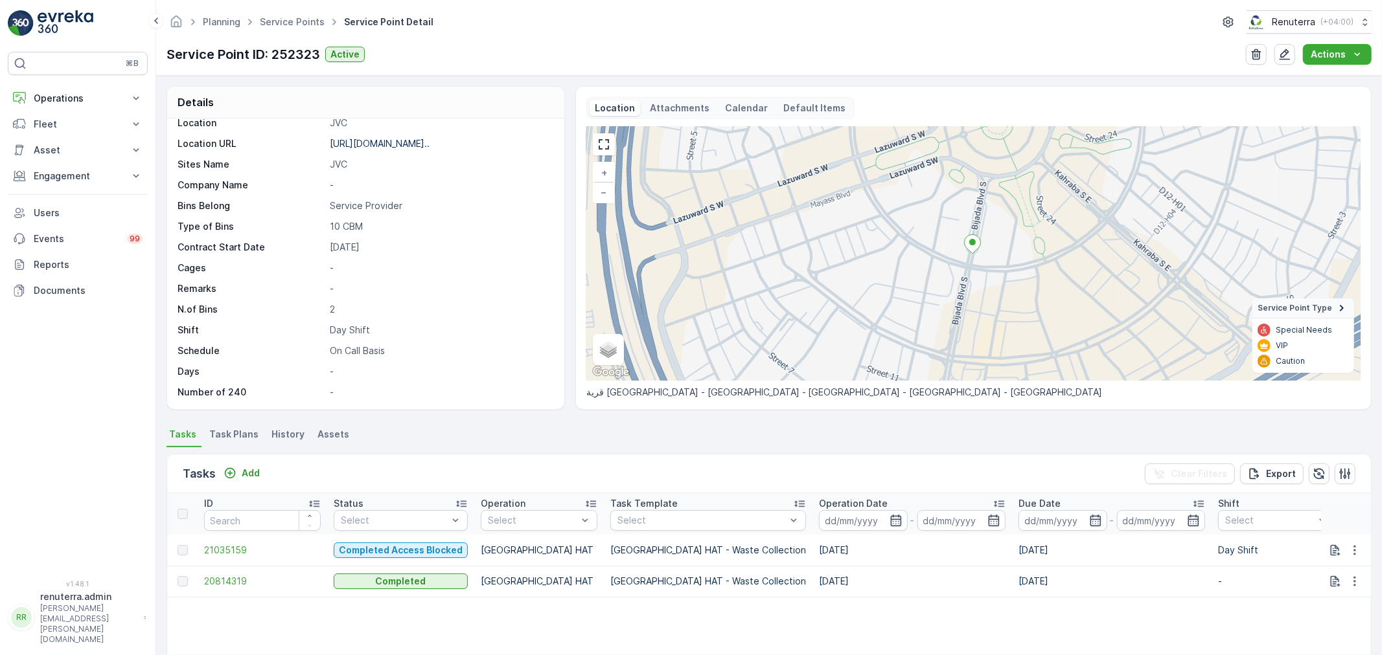
click at [301, 5] on div "Planning Service Points Service Point Detail Renuterra ( +04:00 ) Service Point…" at bounding box center [768, 38] width 1225 height 76
click at [297, 19] on link "Service Points" at bounding box center [292, 21] width 65 height 11
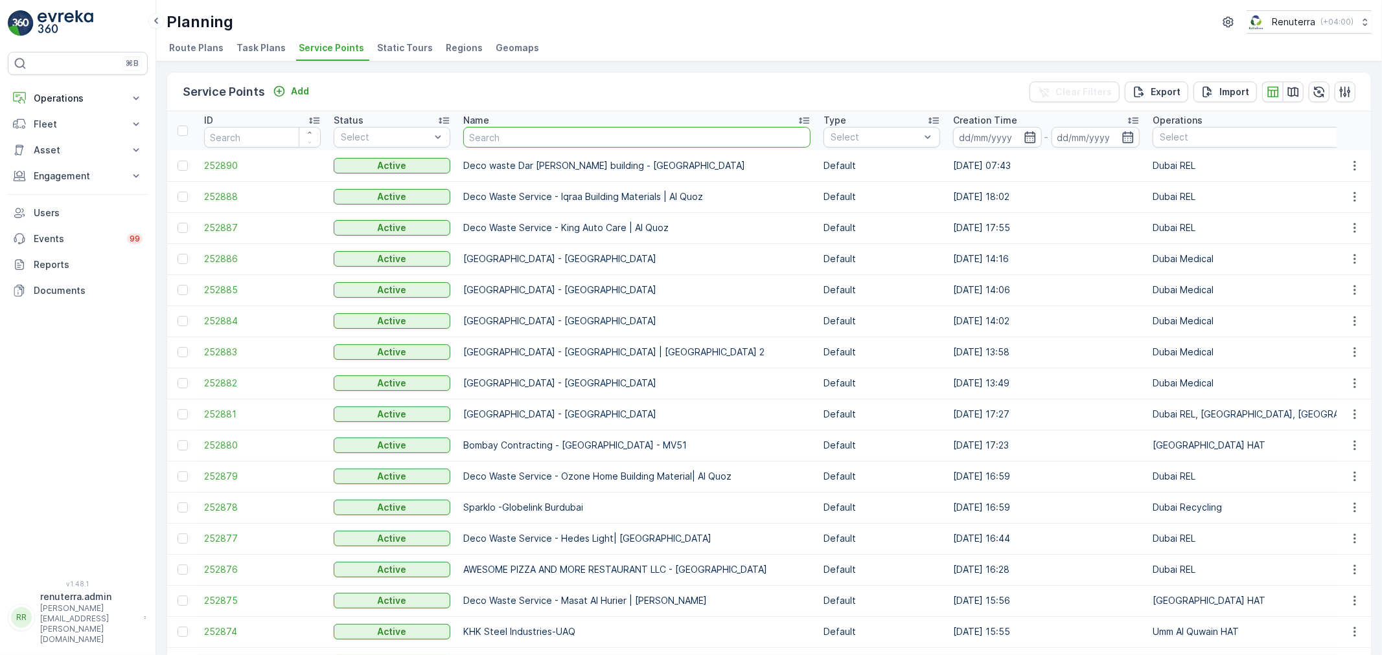
click at [502, 139] on input "text" at bounding box center [636, 137] width 347 height 21
type input "better"
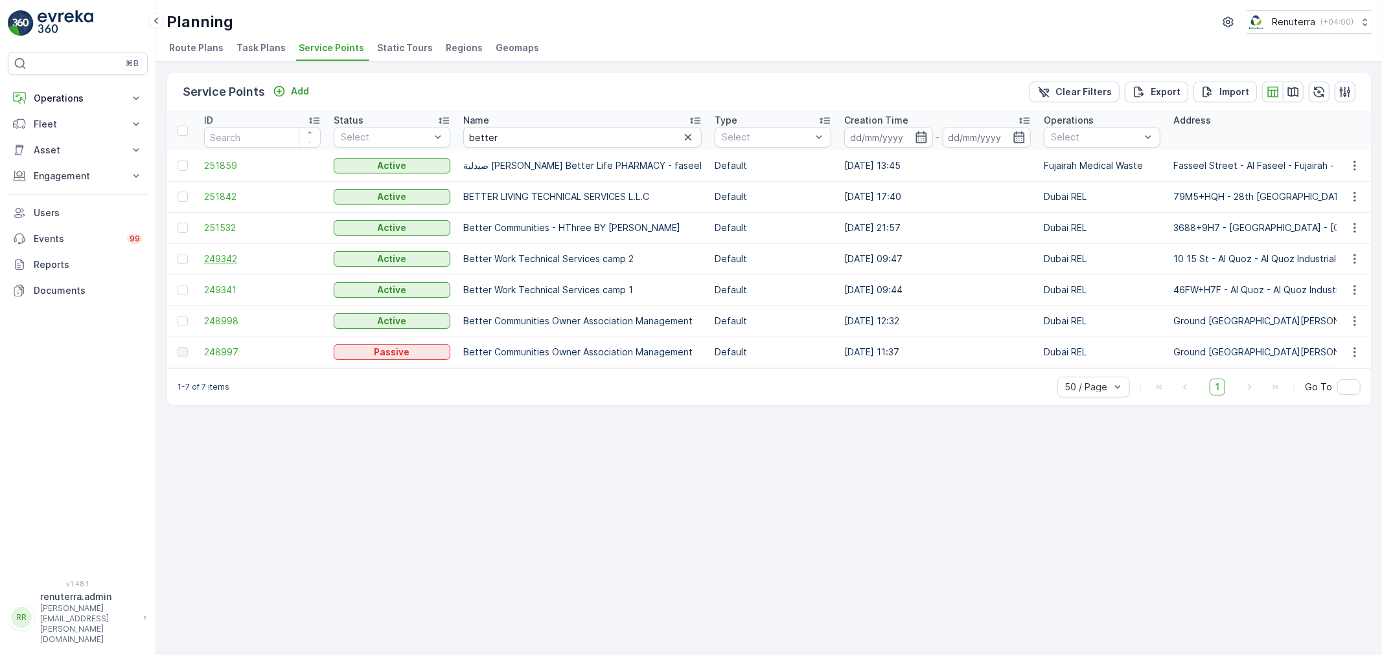
click at [231, 256] on span "249342" at bounding box center [262, 259] width 117 height 13
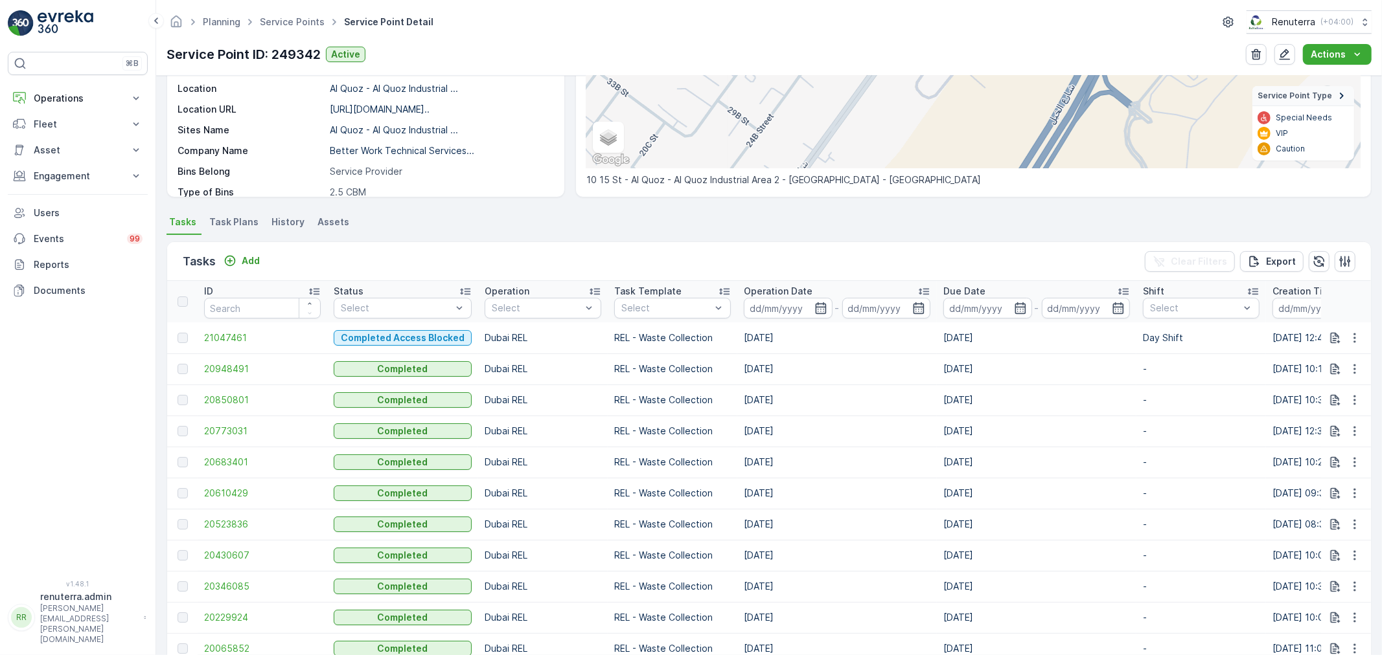
scroll to position [216, 0]
click at [243, 335] on span "21047461" at bounding box center [262, 334] width 117 height 13
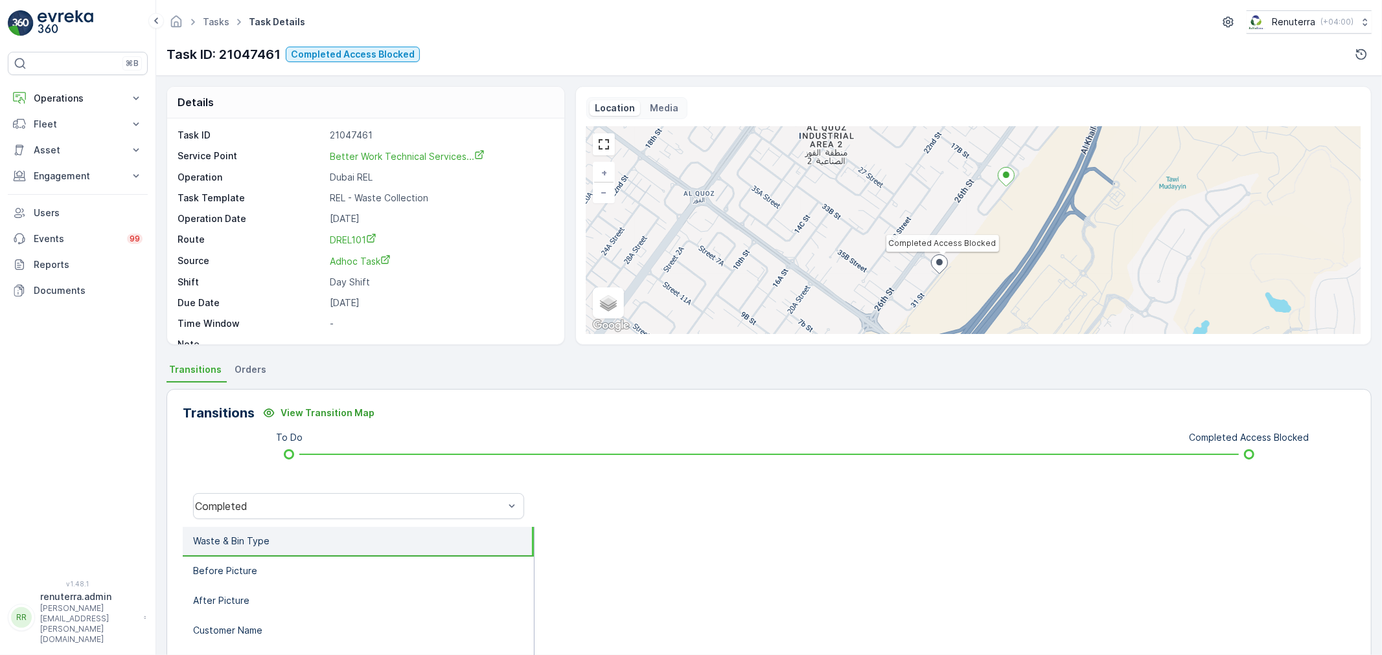
scroll to position [17, 0]
drag, startPoint x: 295, startPoint y: 507, endPoint x: 295, endPoint y: 489, distance: 18.1
click at [295, 507] on div "Completed" at bounding box center [349, 507] width 309 height 12
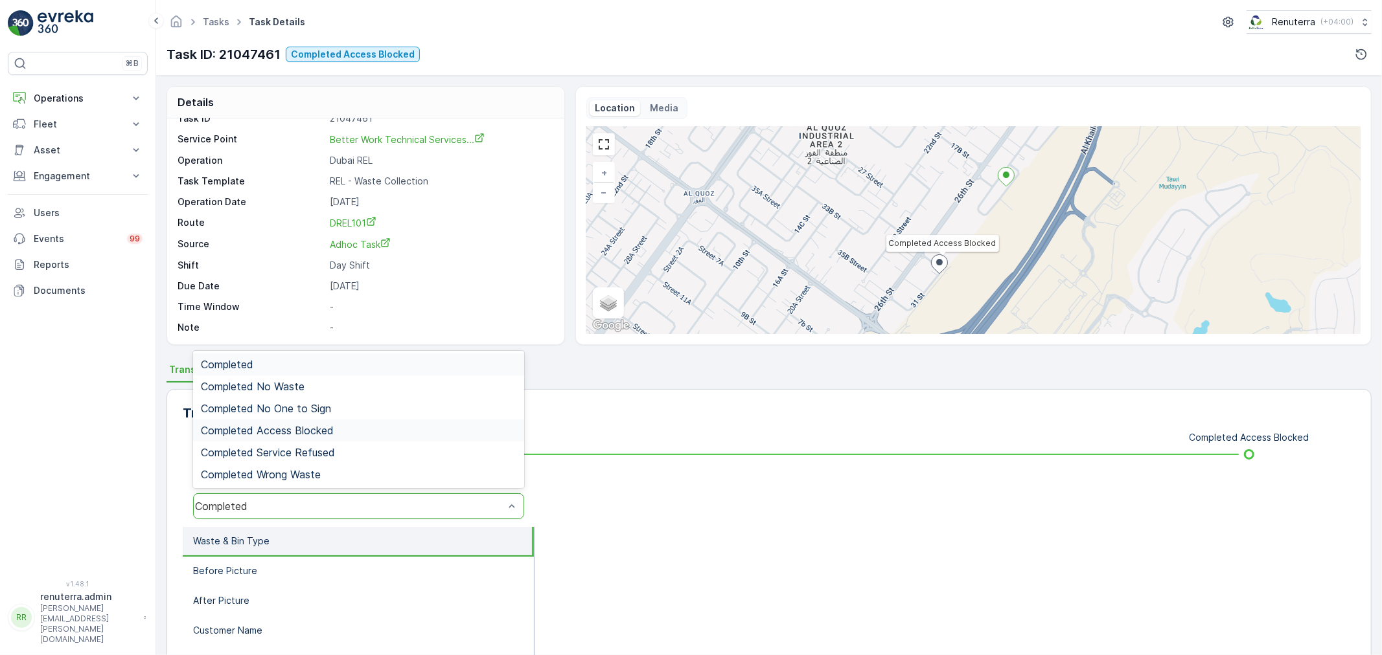
click at [306, 425] on span "Completed Access Blocked" at bounding box center [267, 431] width 133 height 12
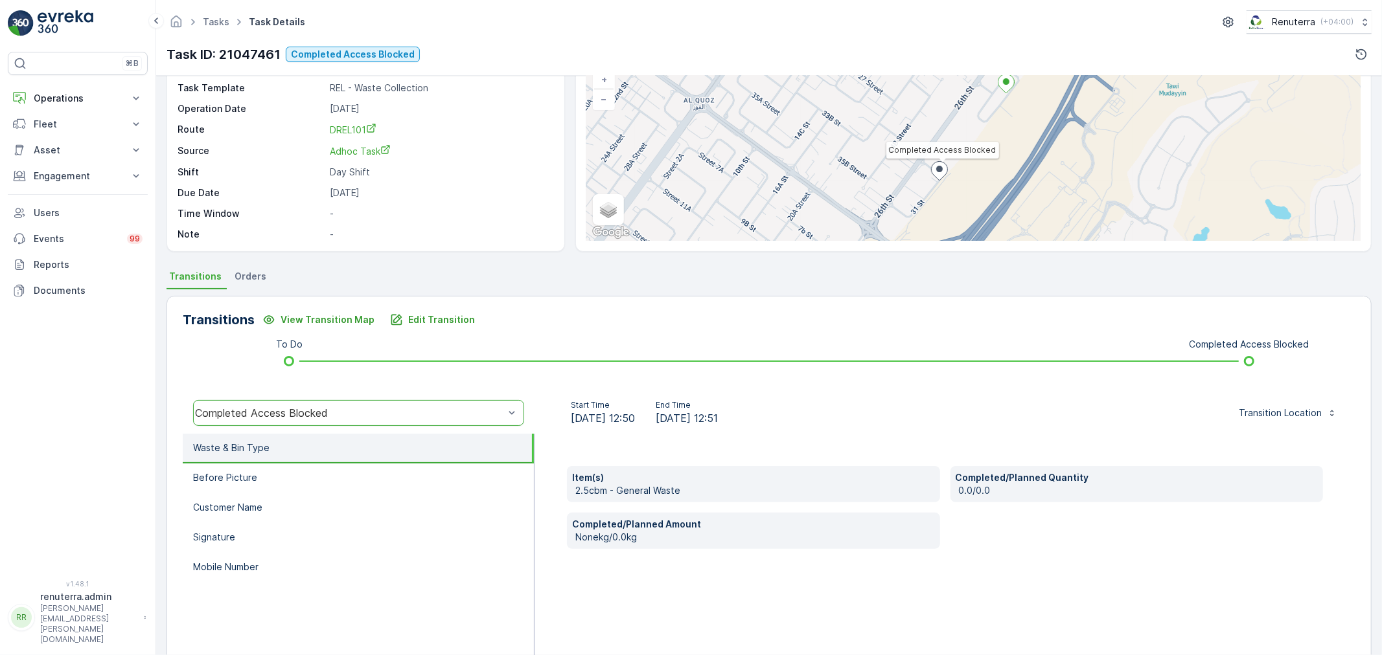
scroll to position [88, 0]
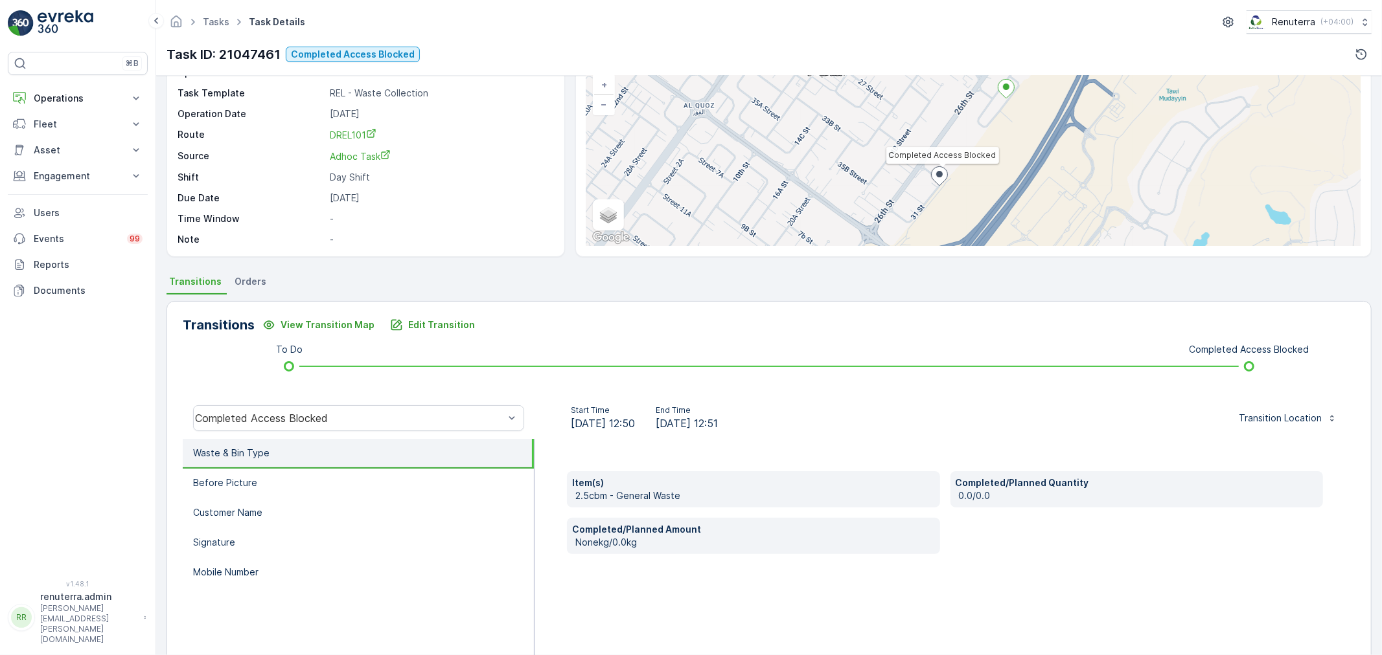
click at [318, 463] on li "Waste & Bin Type" at bounding box center [358, 454] width 351 height 30
click at [321, 475] on li "Before Picture" at bounding box center [358, 484] width 351 height 30
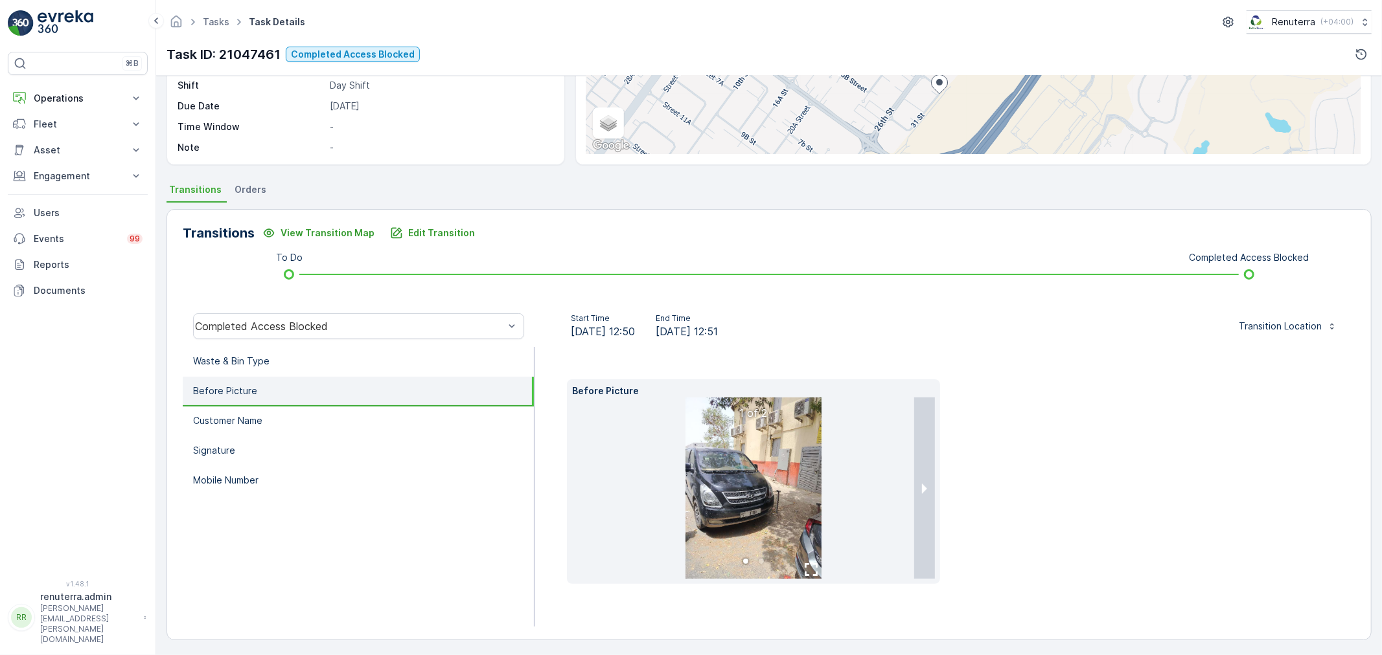
scroll to position [181, 0]
click at [779, 494] on img at bounding box center [753, 486] width 136 height 181
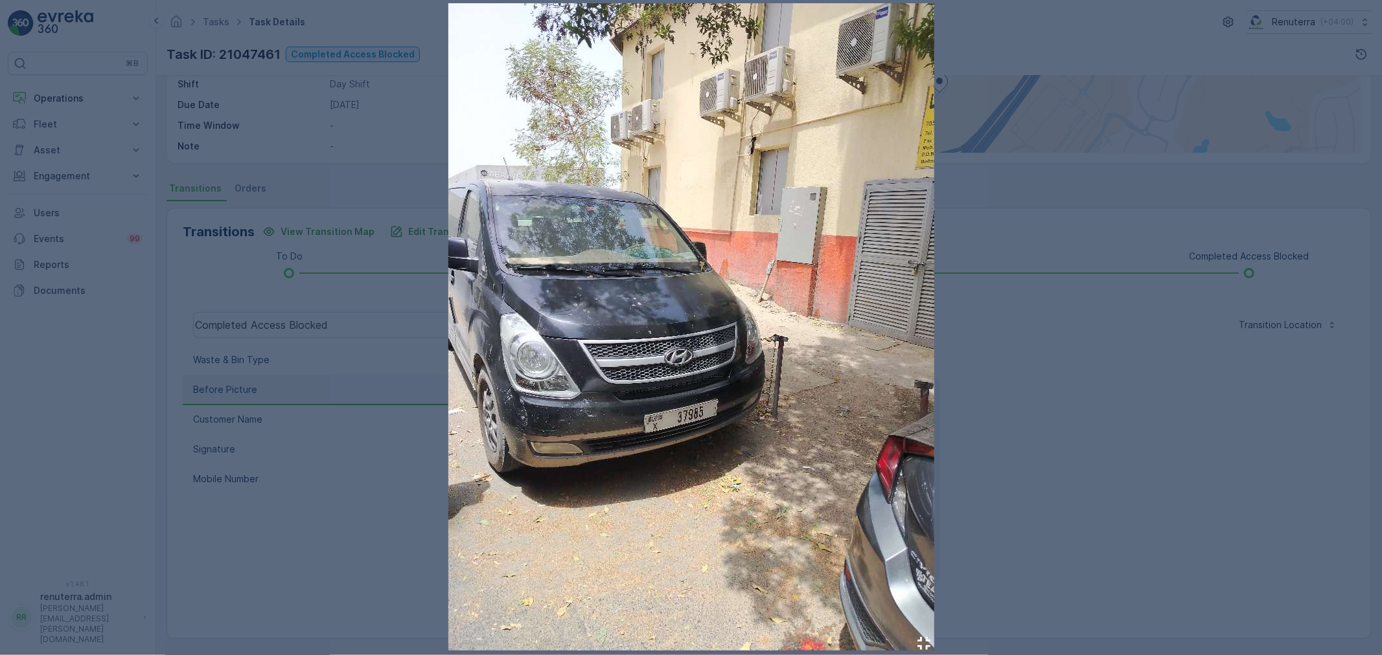
click at [779, 363] on img at bounding box center [691, 327] width 486 height 648
click at [256, 462] on div at bounding box center [691, 327] width 1382 height 655
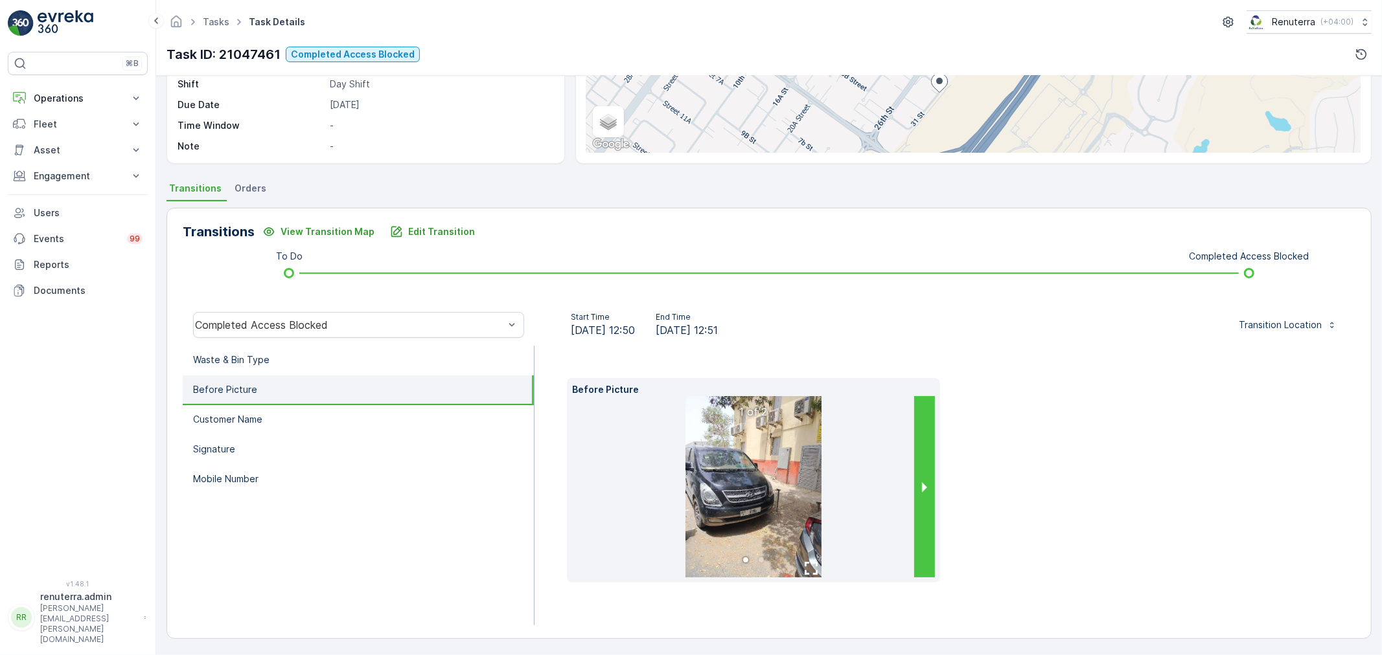
click at [916, 476] on button "next slide / item" at bounding box center [924, 486] width 21 height 181
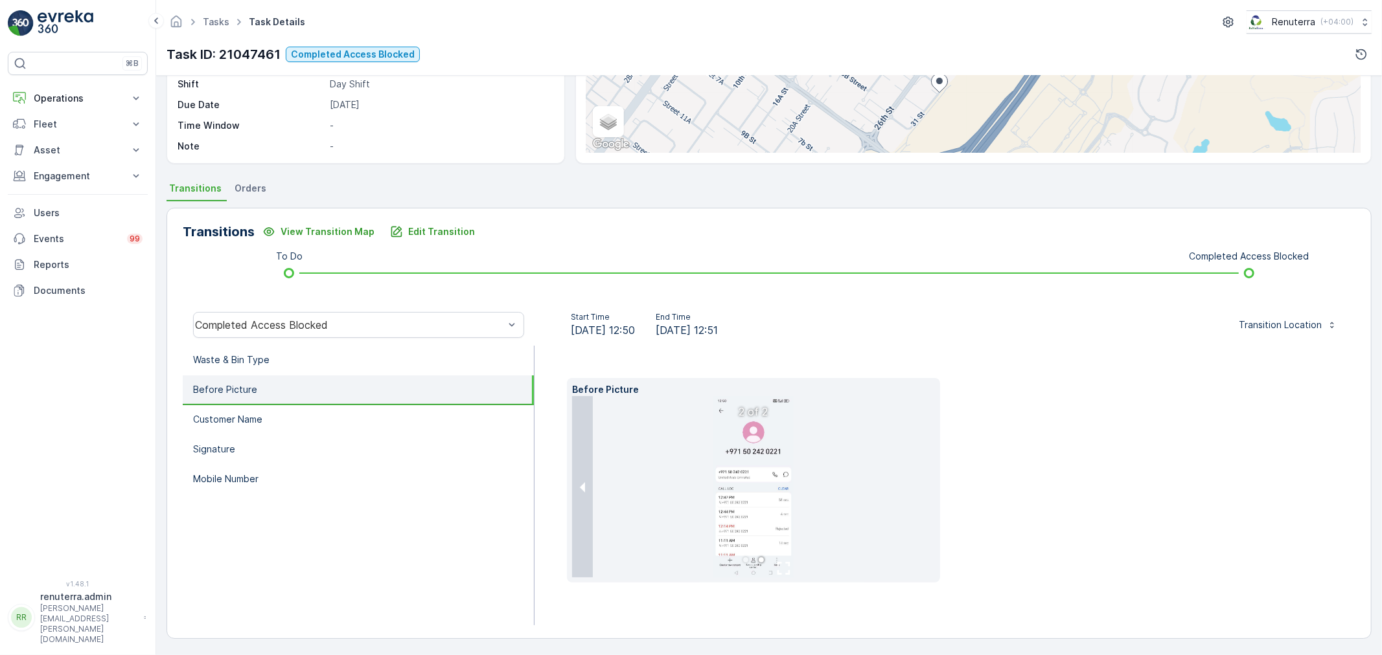
click at [763, 468] on img at bounding box center [752, 486] width 81 height 181
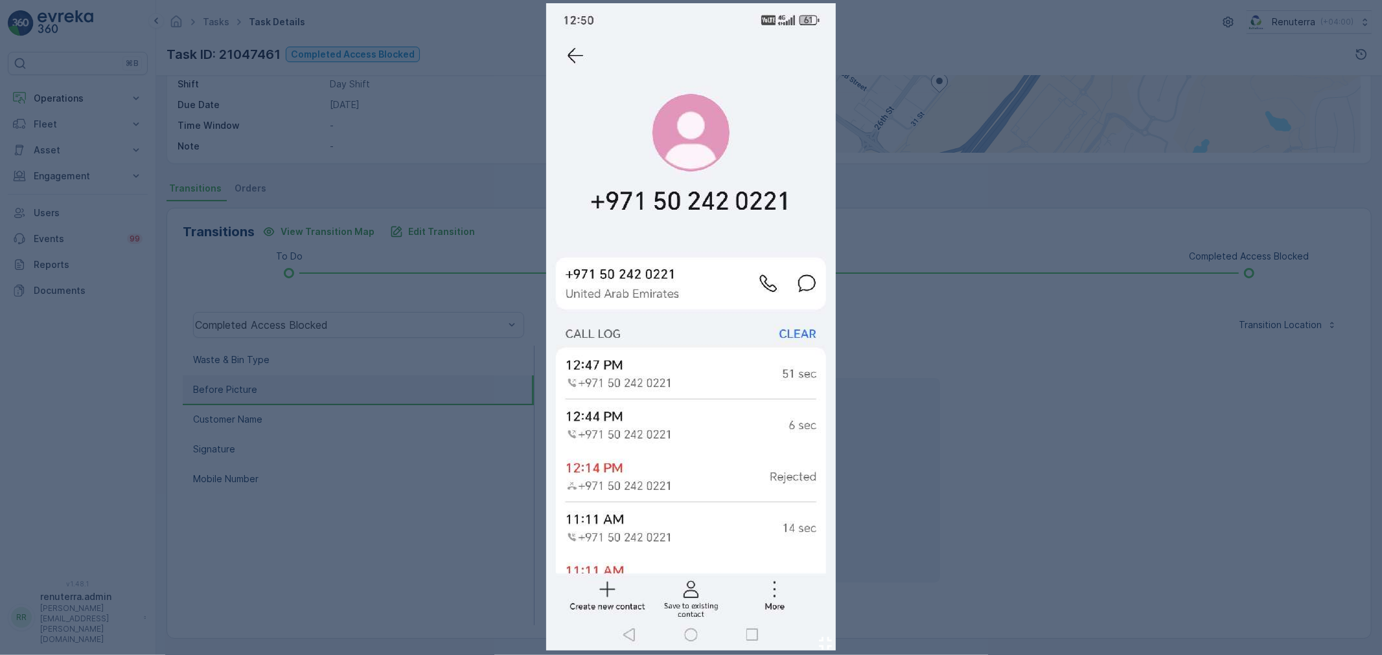
click at [688, 322] on img at bounding box center [691, 327] width 290 height 648
click at [966, 510] on div at bounding box center [691, 327] width 1382 height 655
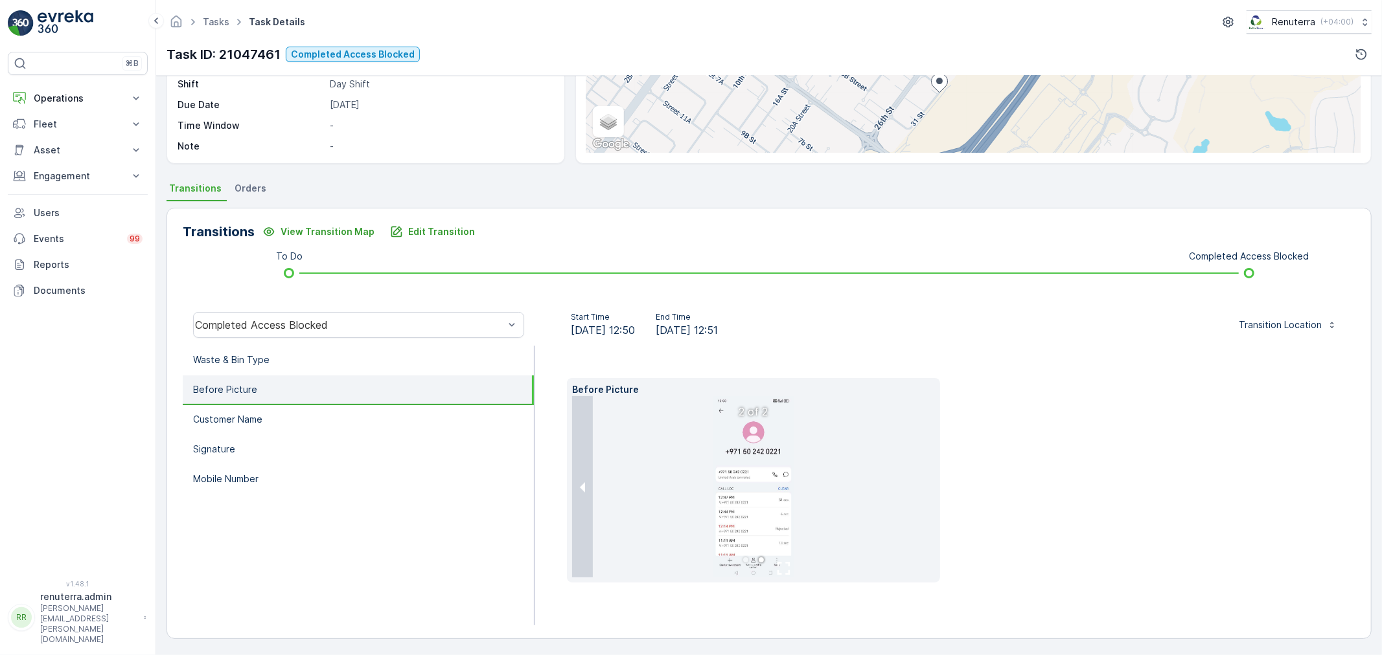
click at [187, 386] on li "Before Picture" at bounding box center [358, 391] width 351 height 30
click at [176, 18] on icon "Homepage" at bounding box center [176, 21] width 14 height 14
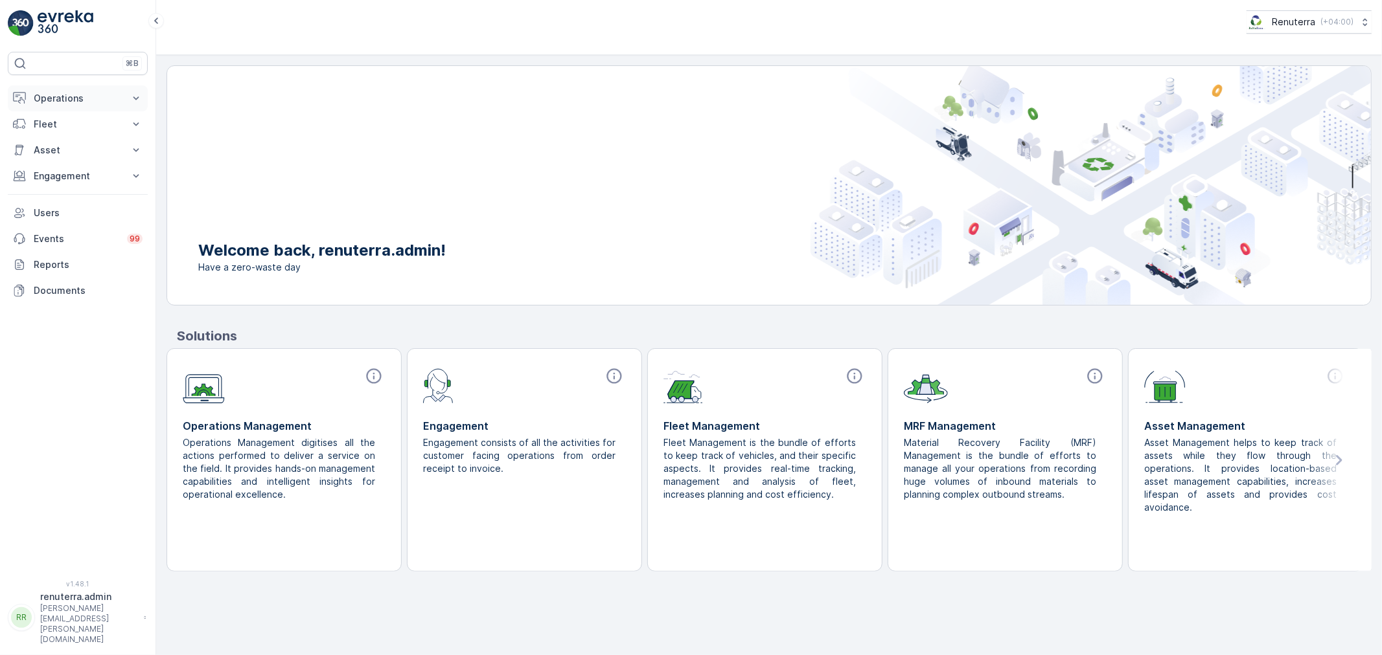
click at [70, 104] on button "Operations" at bounding box center [78, 98] width 140 height 26
click at [74, 141] on link "Planning" at bounding box center [88, 139] width 120 height 18
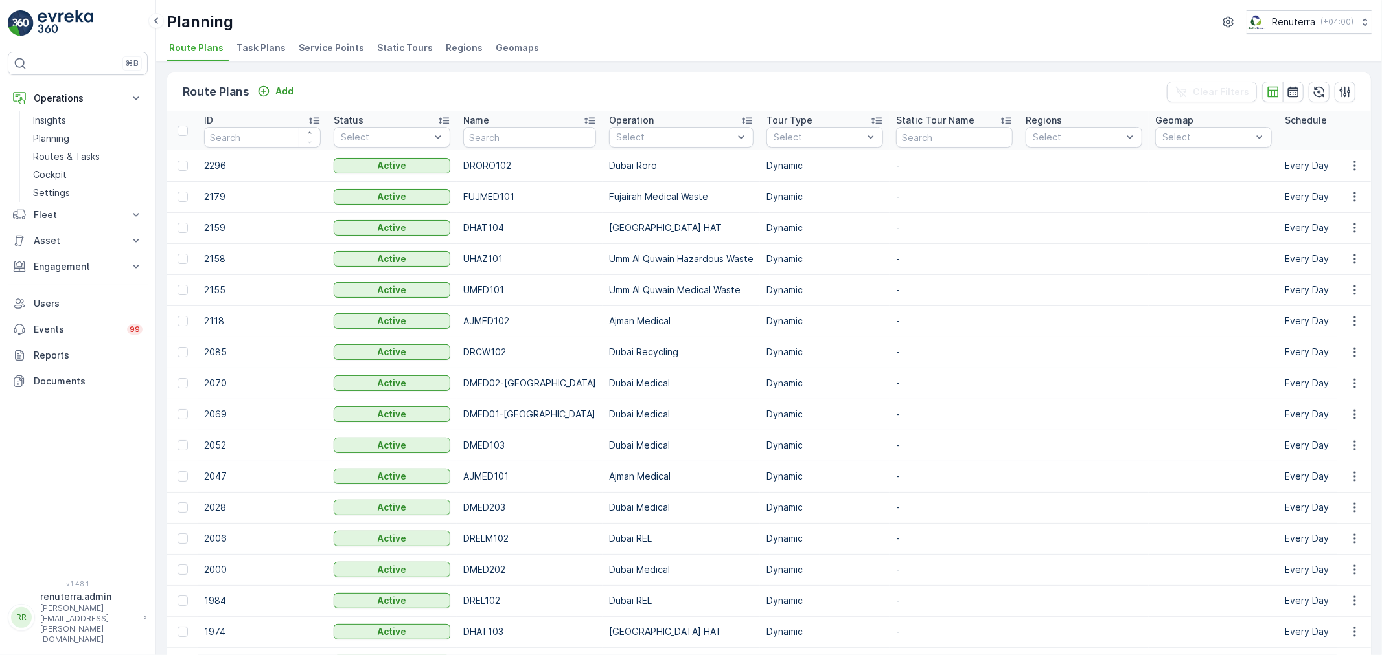
click at [335, 56] on li "Service Points" at bounding box center [332, 50] width 73 height 22
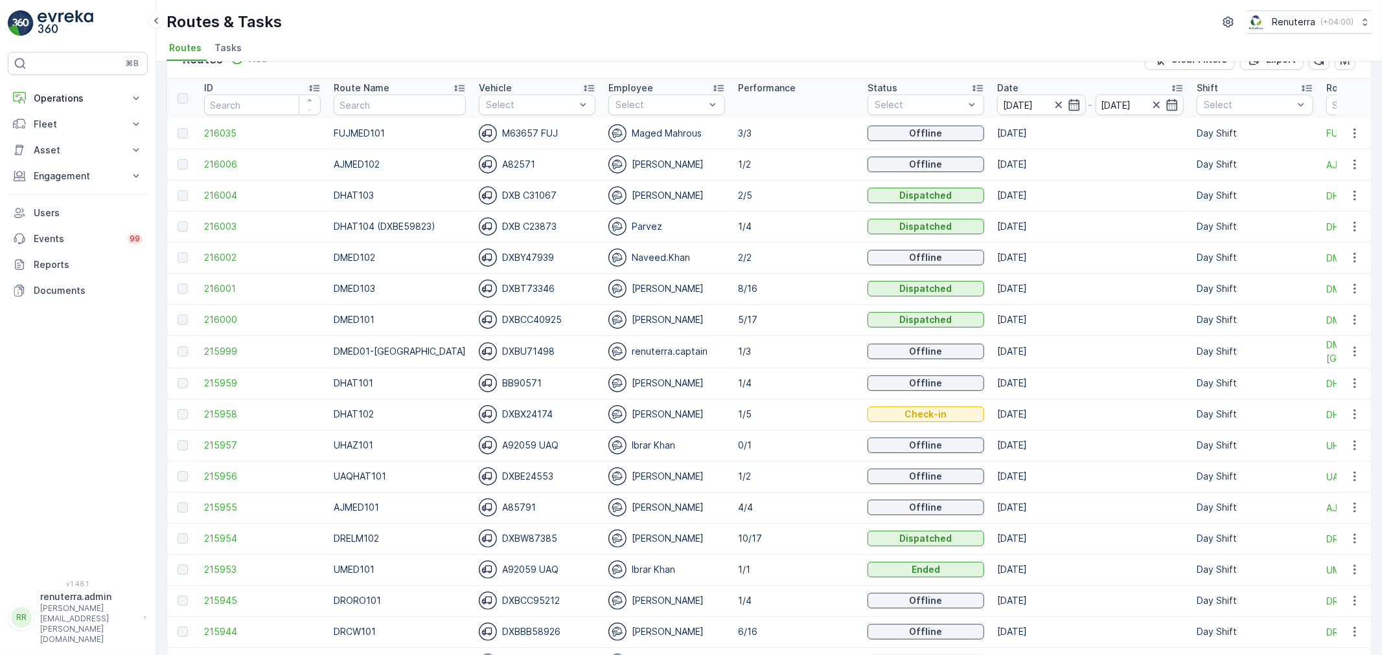
scroll to position [72, 0]
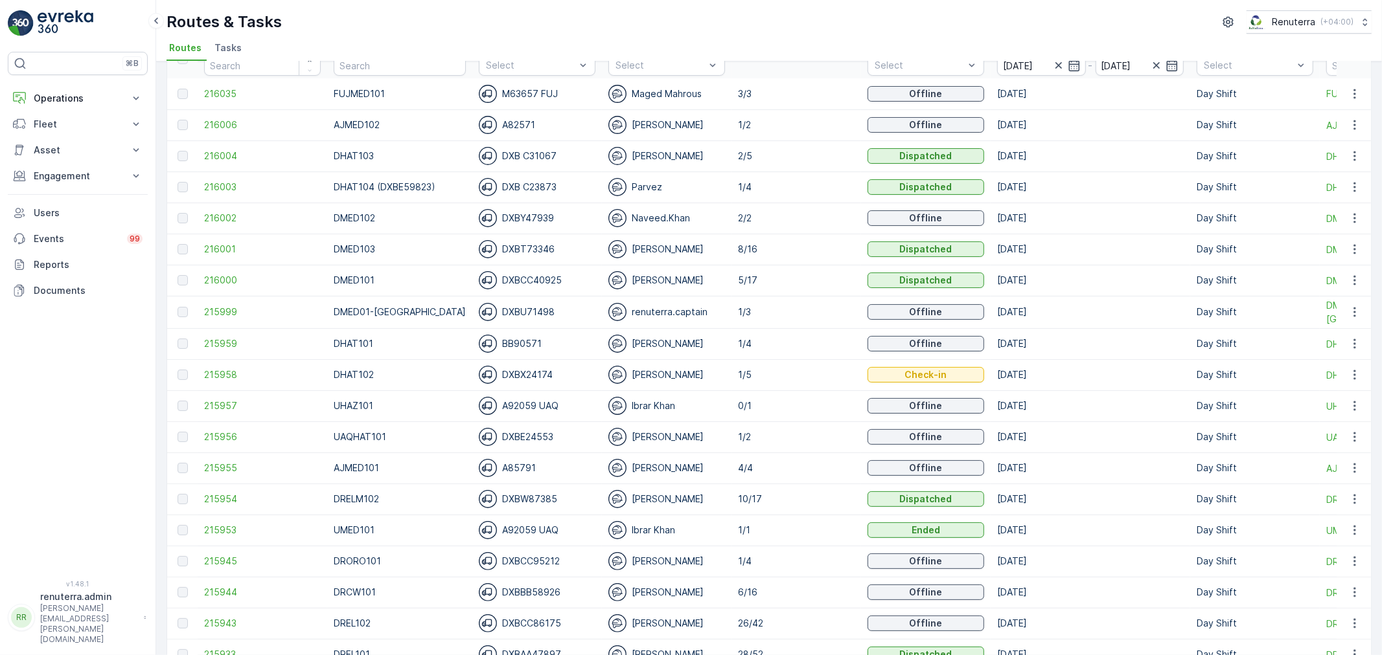
click at [385, 76] on th "Route Name" at bounding box center [399, 59] width 145 height 39
click at [387, 71] on input "text" at bounding box center [400, 65] width 132 height 21
type input "104"
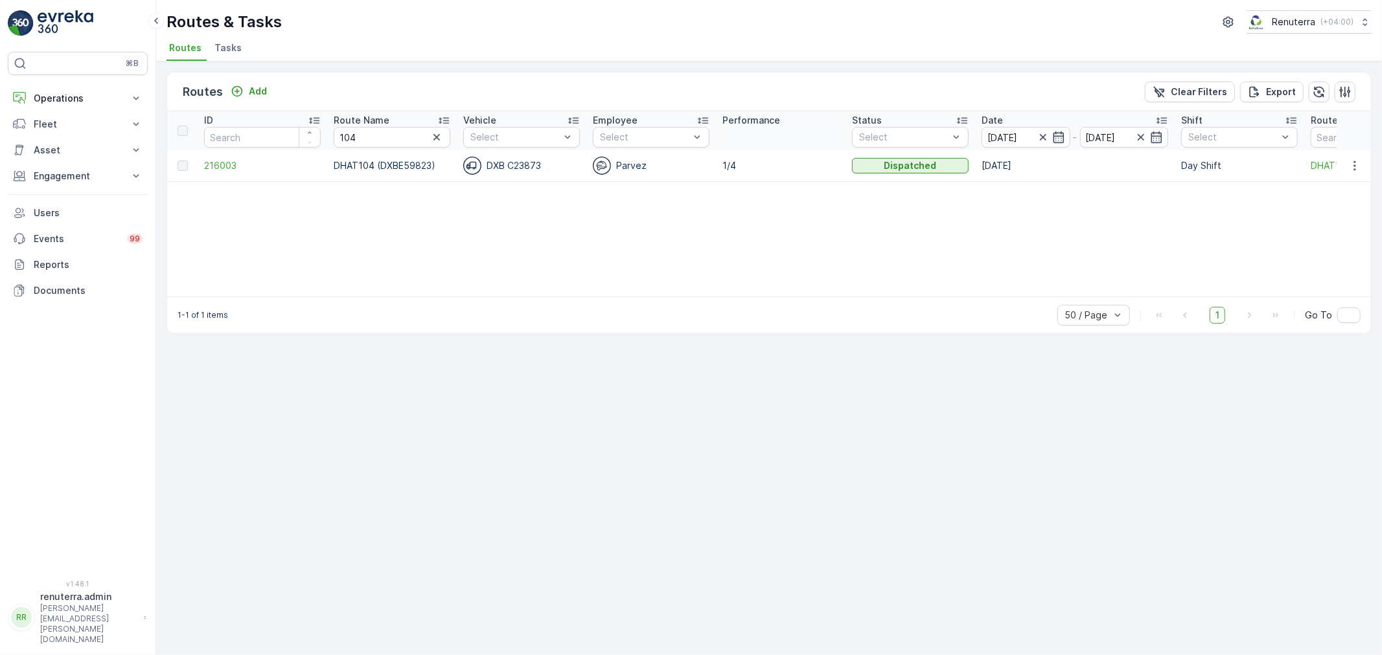
click at [222, 172] on td "216003" at bounding box center [263, 165] width 130 height 31
click at [218, 163] on span "216003" at bounding box center [262, 165] width 117 height 13
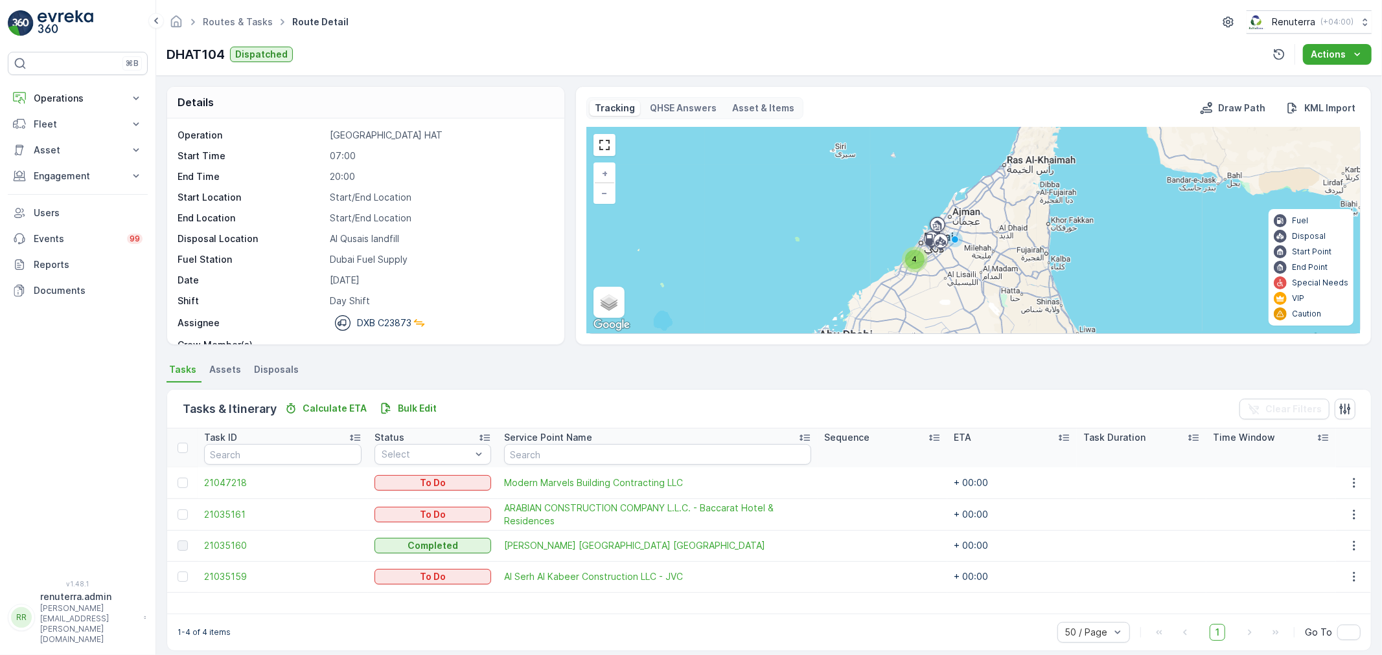
click at [916, 255] on div "4" at bounding box center [914, 259] width 19 height 19
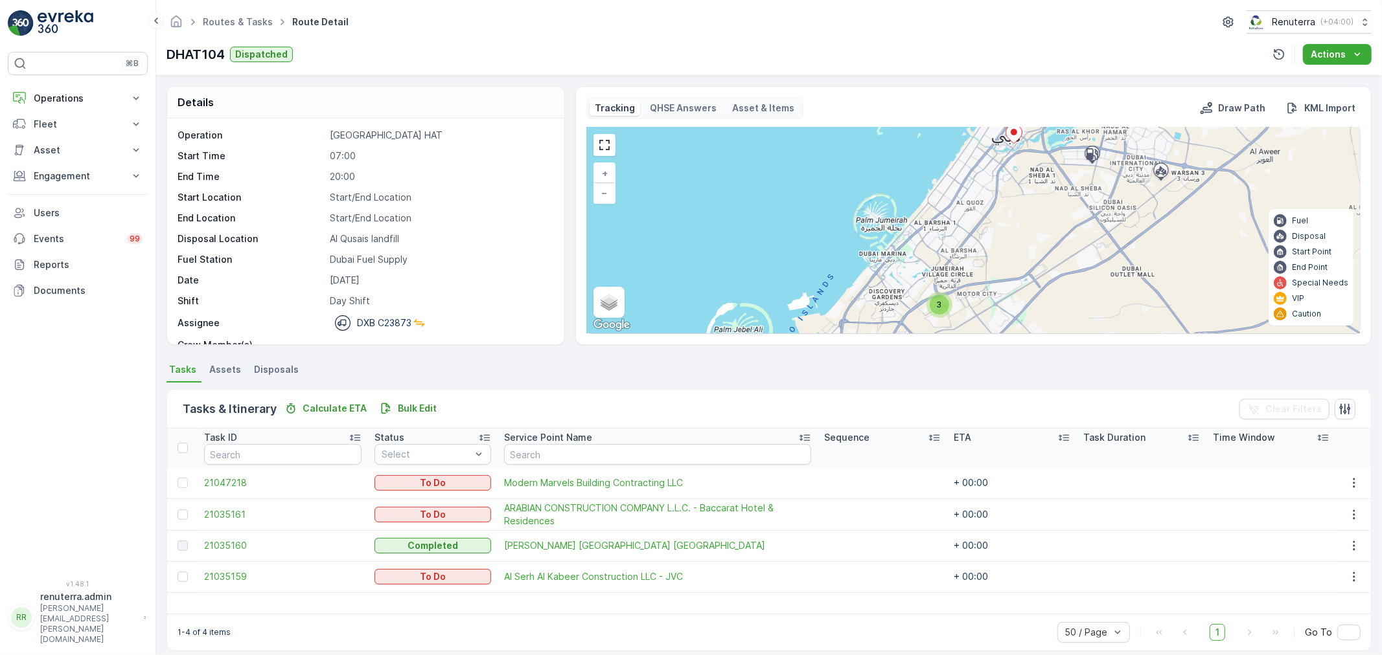
click at [935, 314] on div "3" at bounding box center [939, 305] width 26 height 26
click at [938, 290] on div "3 + − Satellite Roadmap Terrain Hybrid Leaflet Keyboard shortcuts Map Data Map …" at bounding box center [973, 231] width 773 height 206
click at [939, 301] on span "3" at bounding box center [937, 304] width 5 height 10
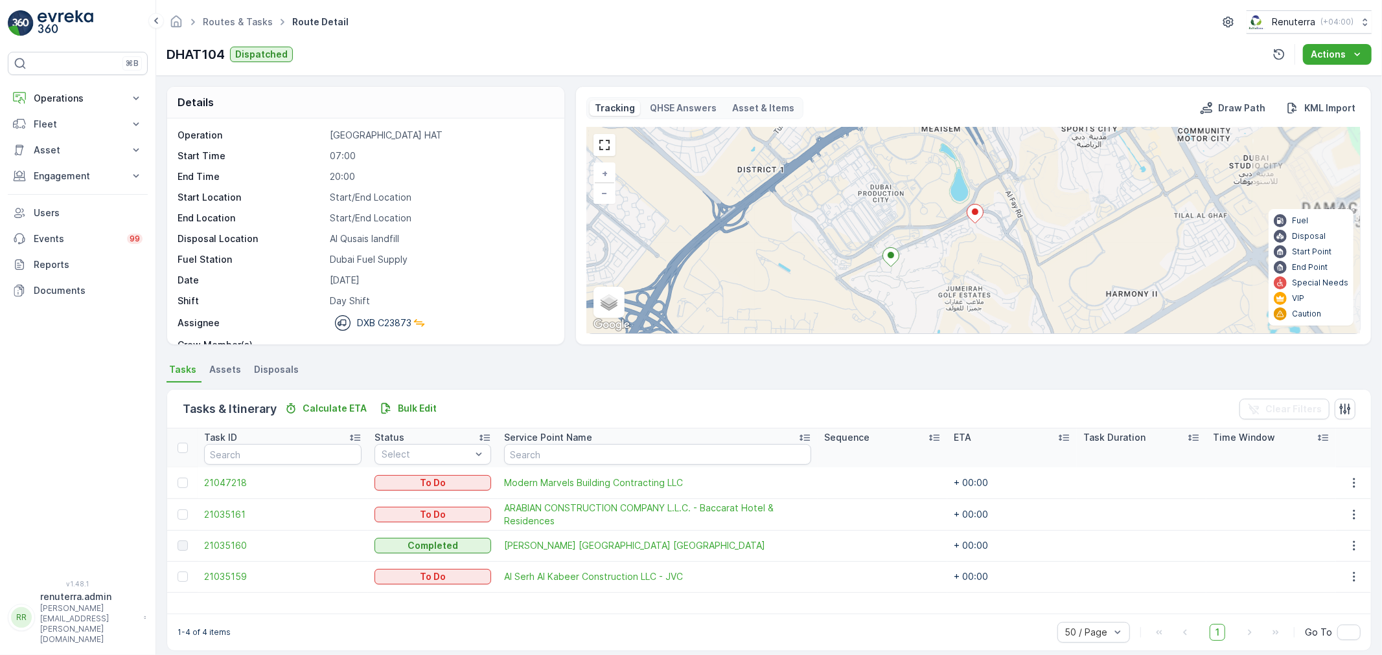
drag, startPoint x: 950, startPoint y: 274, endPoint x: 909, endPoint y: 260, distance: 43.2
click at [915, 260] on div "+ − Satellite Roadmap Terrain Hybrid Leaflet Keyboard shortcuts Map Data Map da…" at bounding box center [973, 231] width 773 height 206
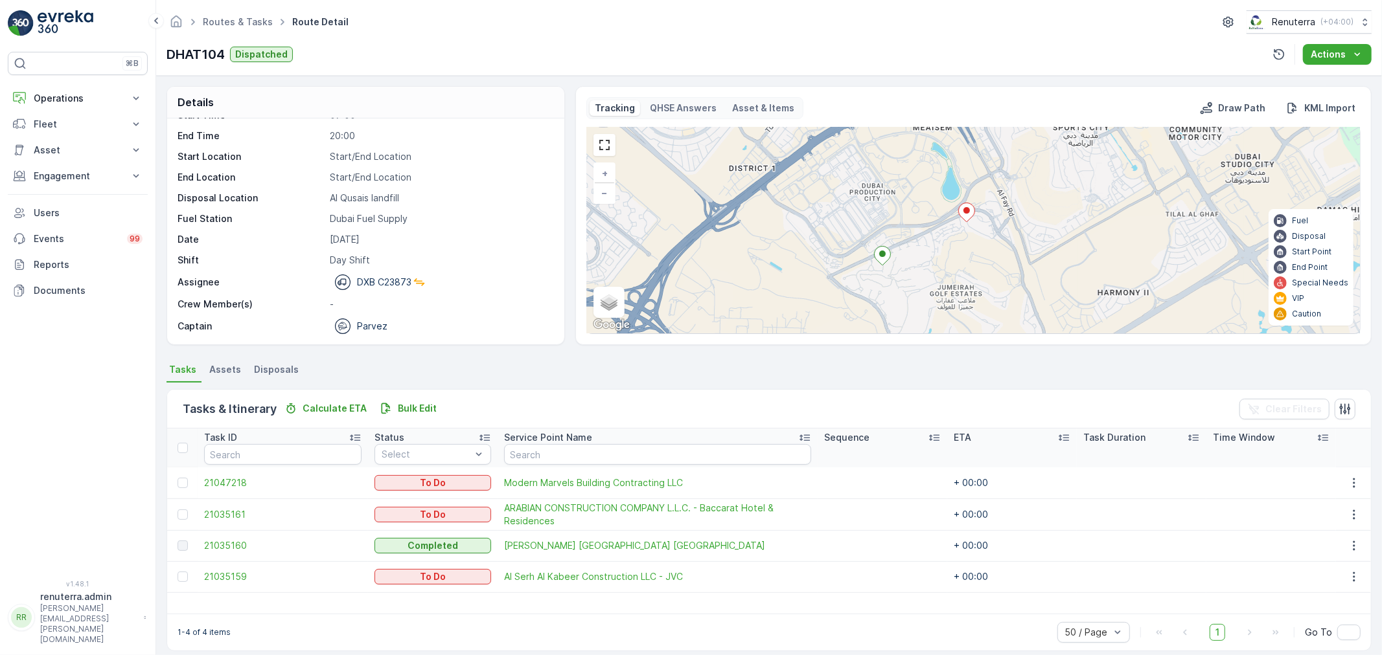
scroll to position [12, 0]
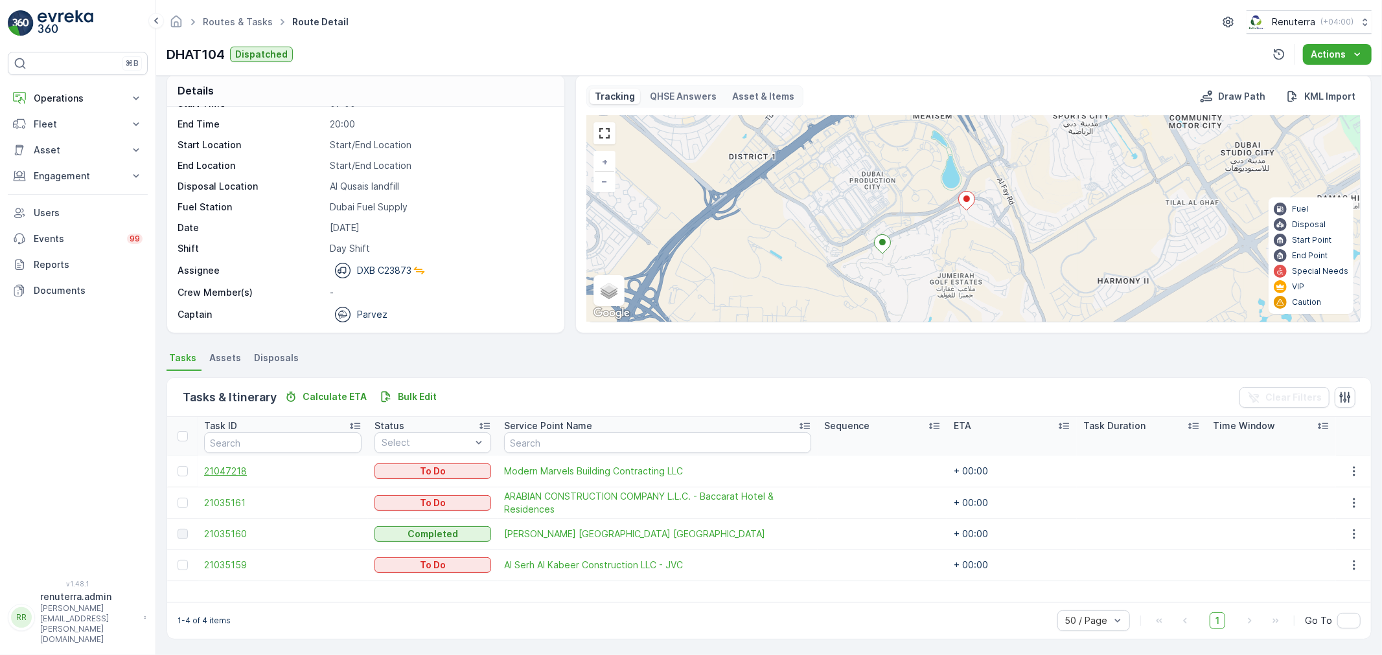
click at [251, 465] on span "21047218" at bounding box center [282, 471] width 157 height 13
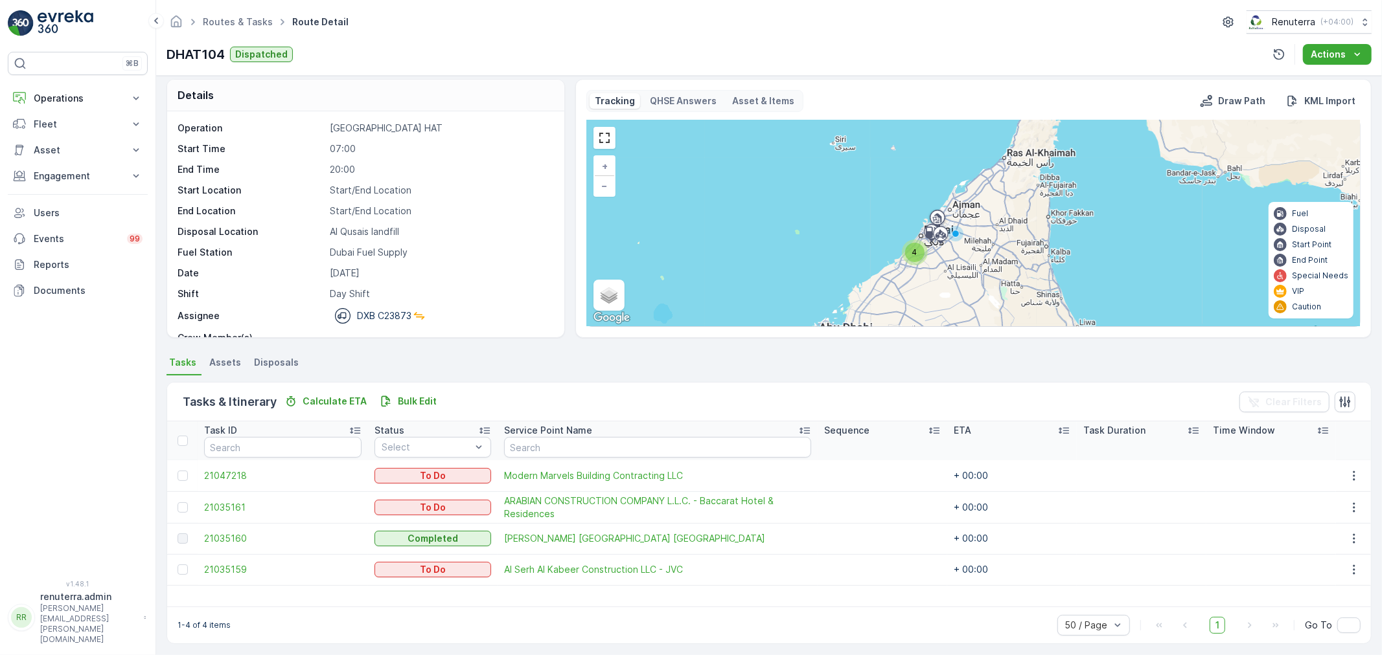
scroll to position [12, 0]
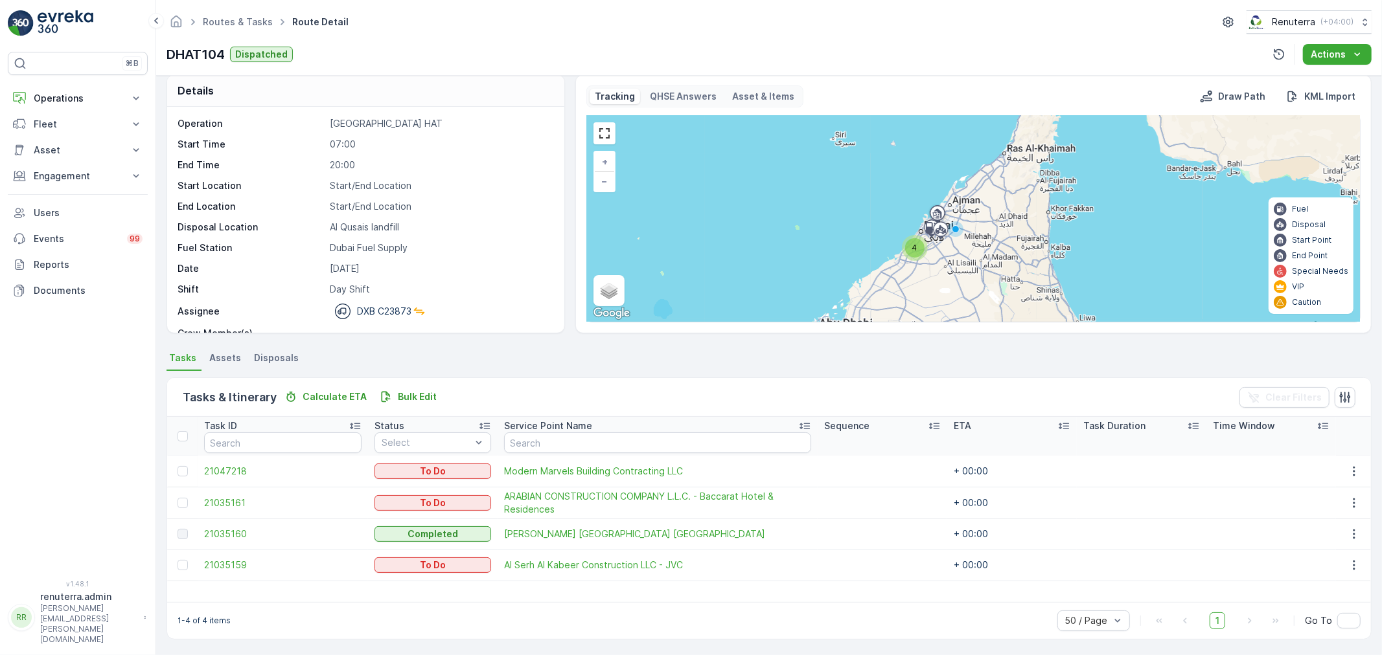
click at [922, 247] on div "4" at bounding box center [914, 247] width 19 height 19
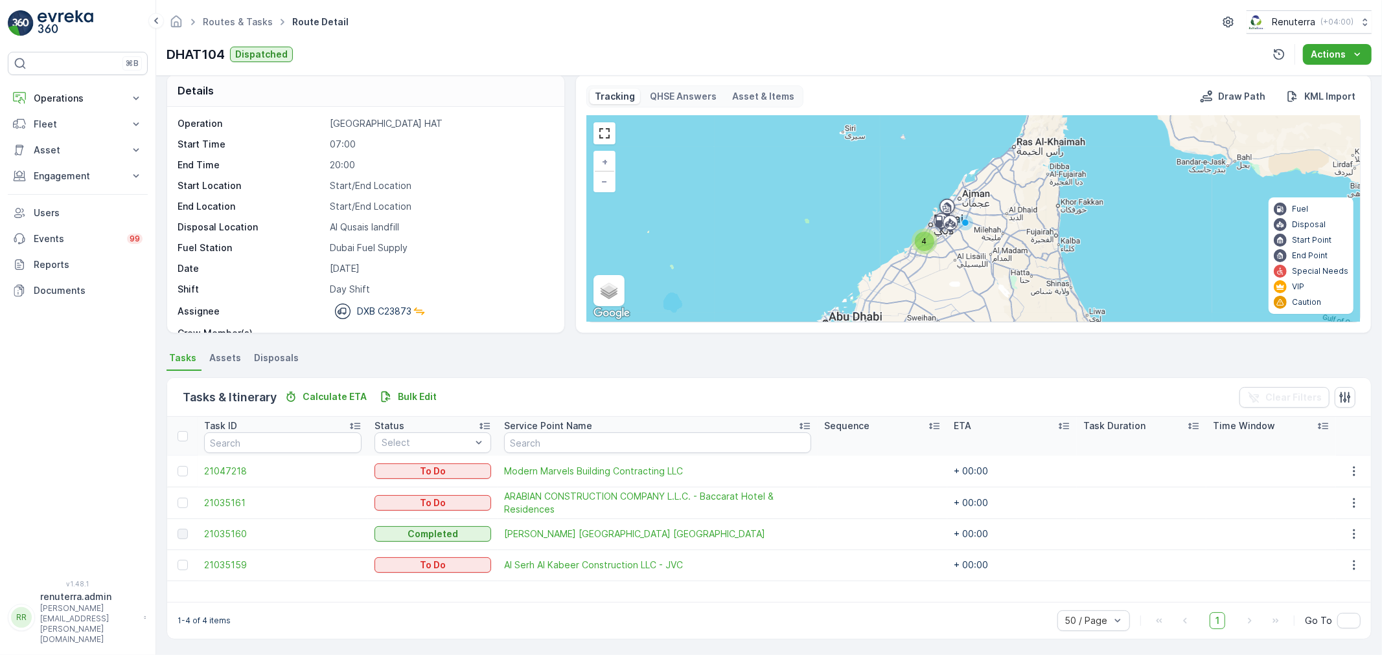
click at [922, 247] on div "4" at bounding box center [924, 241] width 19 height 19
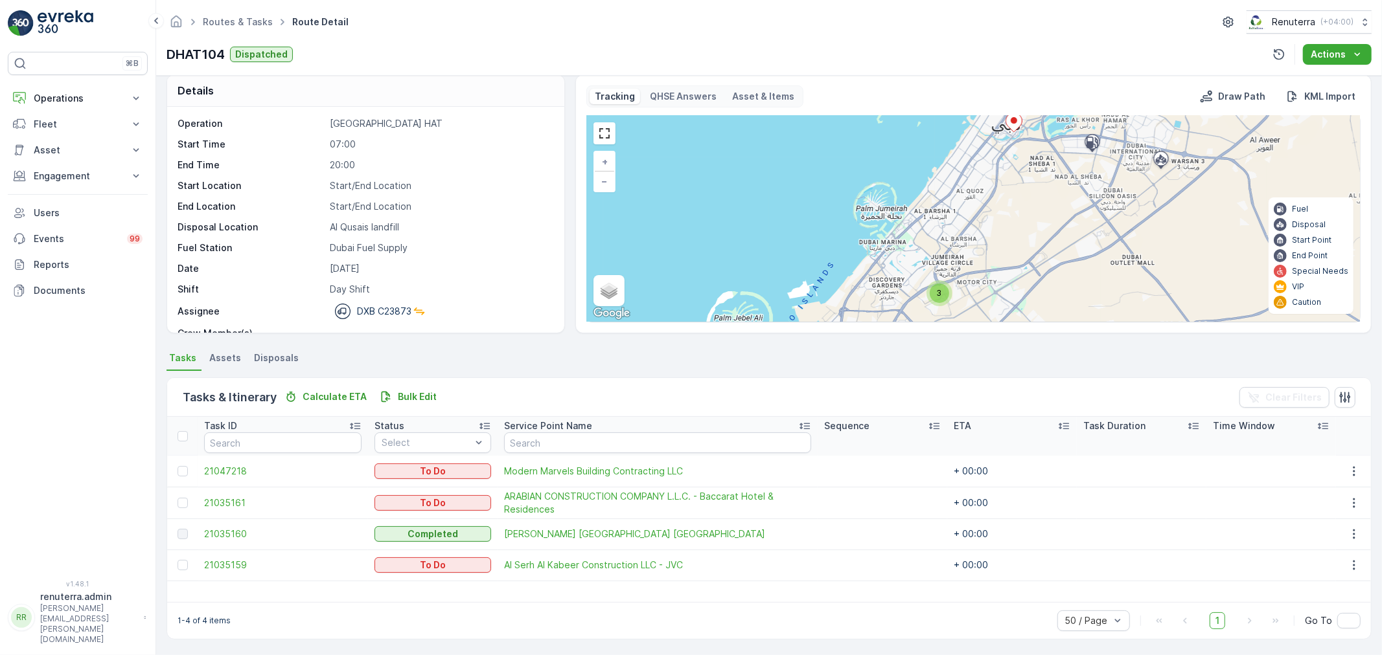
click at [930, 295] on div "3" at bounding box center [938, 293] width 19 height 19
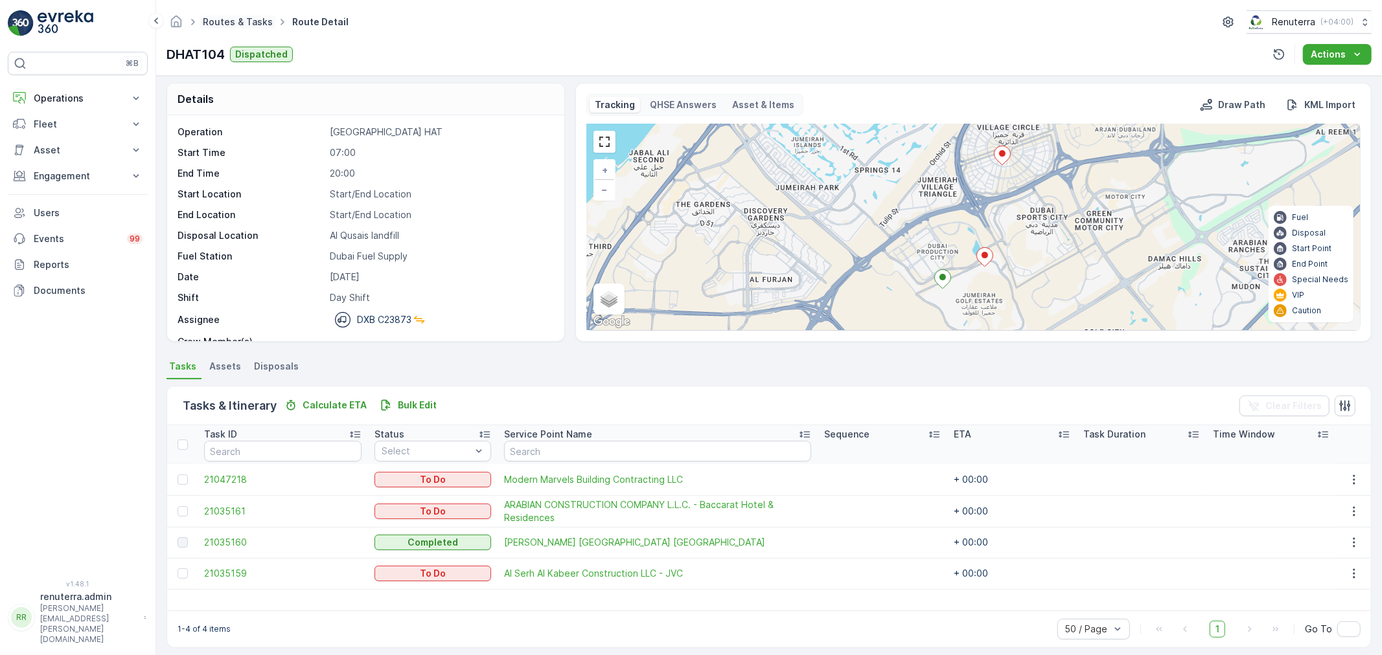
scroll to position [0, 0]
click at [220, 19] on link "Routes & Tasks" at bounding box center [238, 21] width 70 height 11
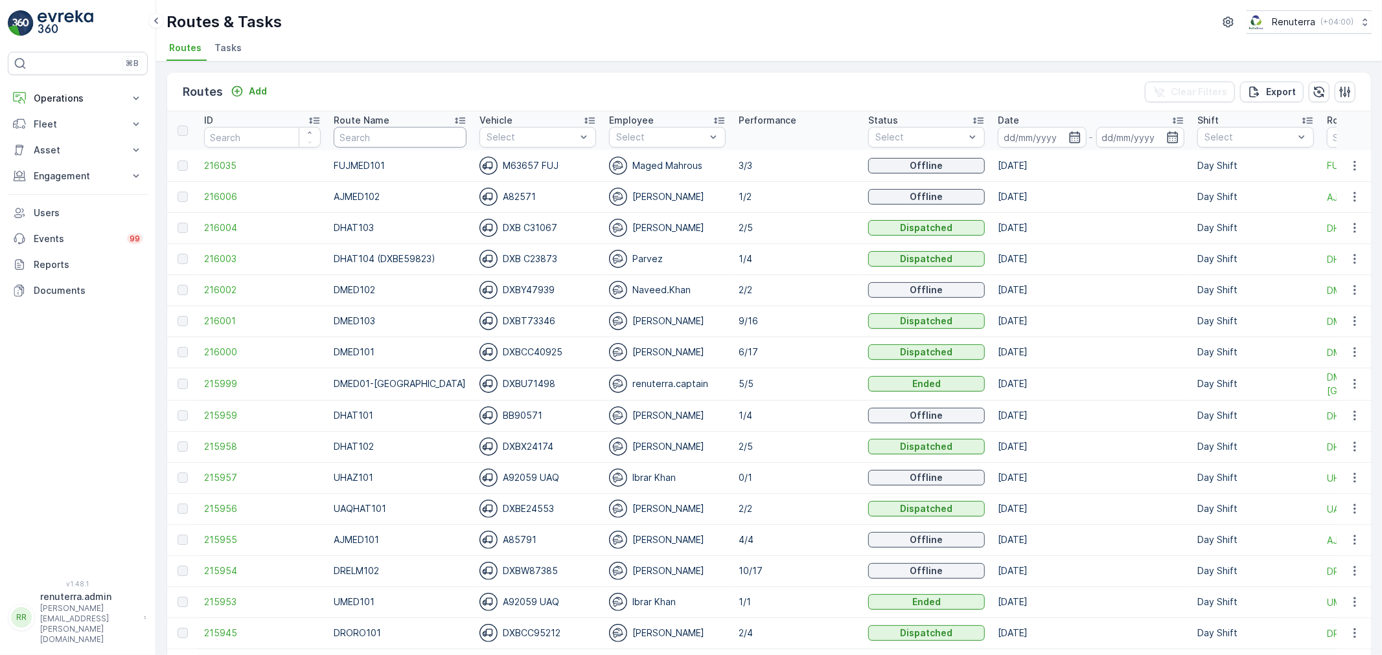
click at [374, 140] on input "text" at bounding box center [400, 137] width 133 height 21
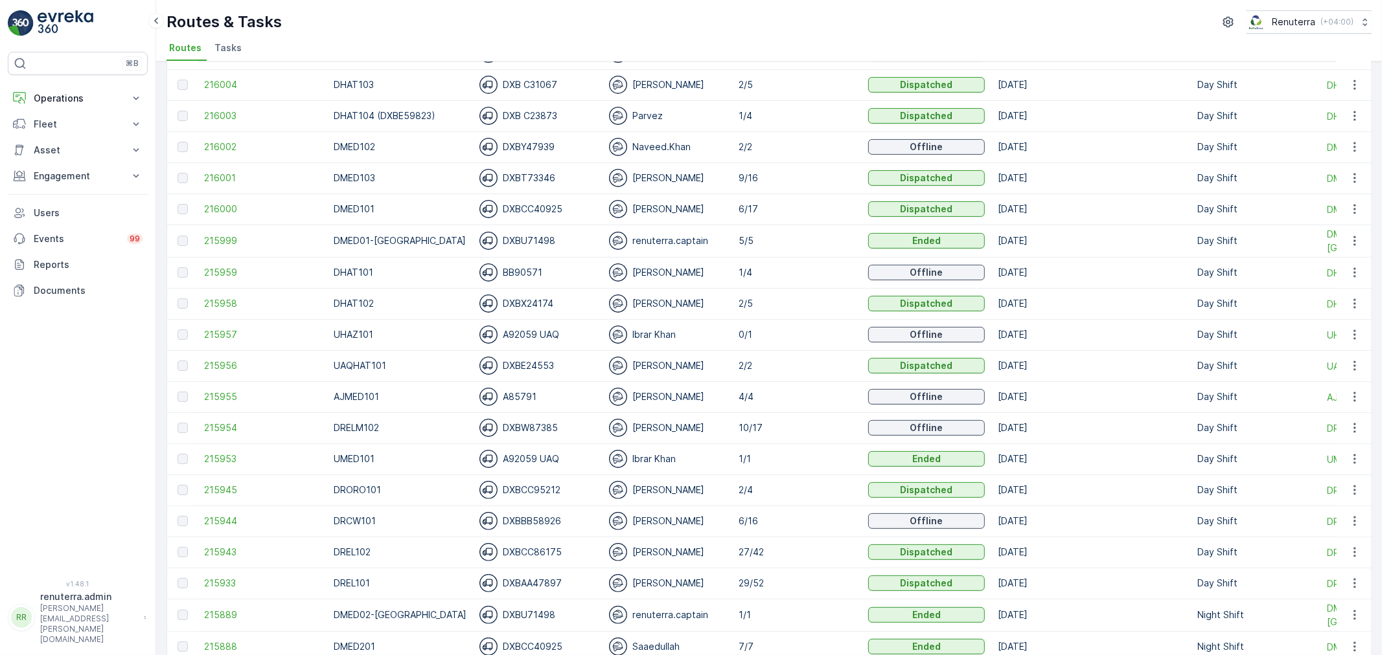
scroll to position [144, 0]
click at [241, 211] on span "216000" at bounding box center [262, 208] width 117 height 13
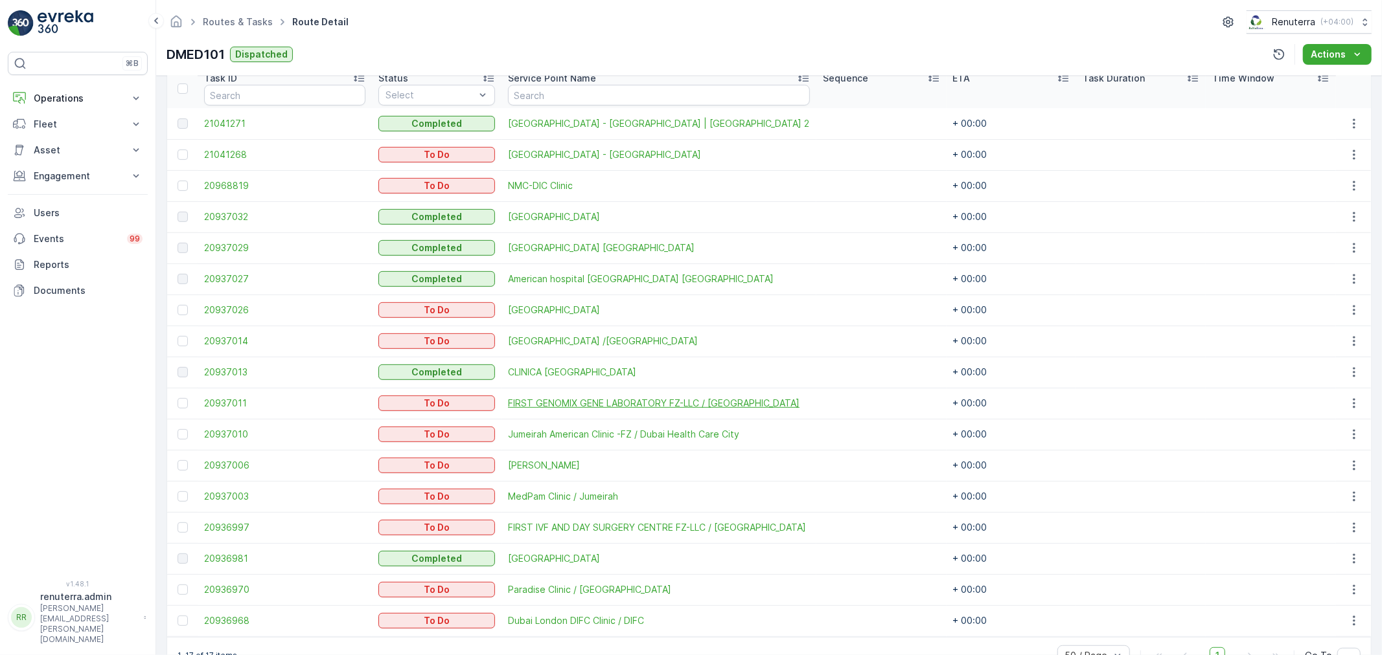
scroll to position [395, 0]
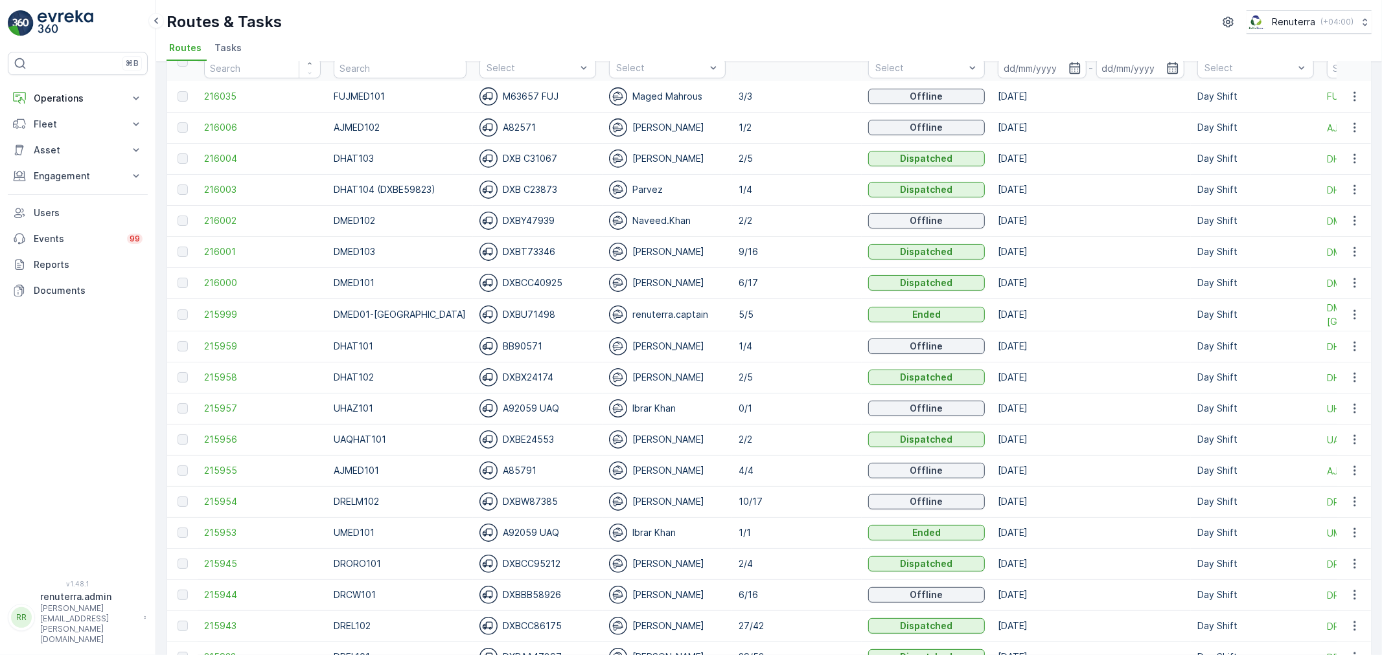
scroll to position [72, 0]
click at [383, 68] on input "text" at bounding box center [400, 65] width 133 height 21
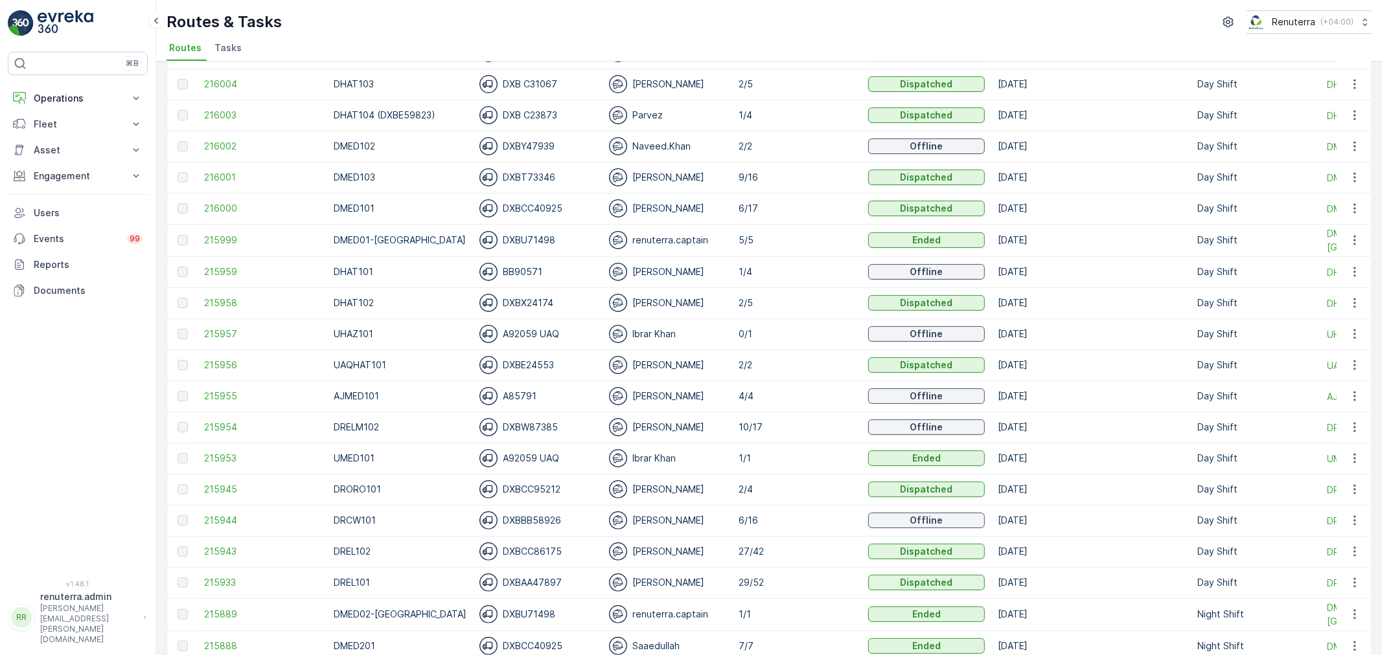
scroll to position [216, 0]
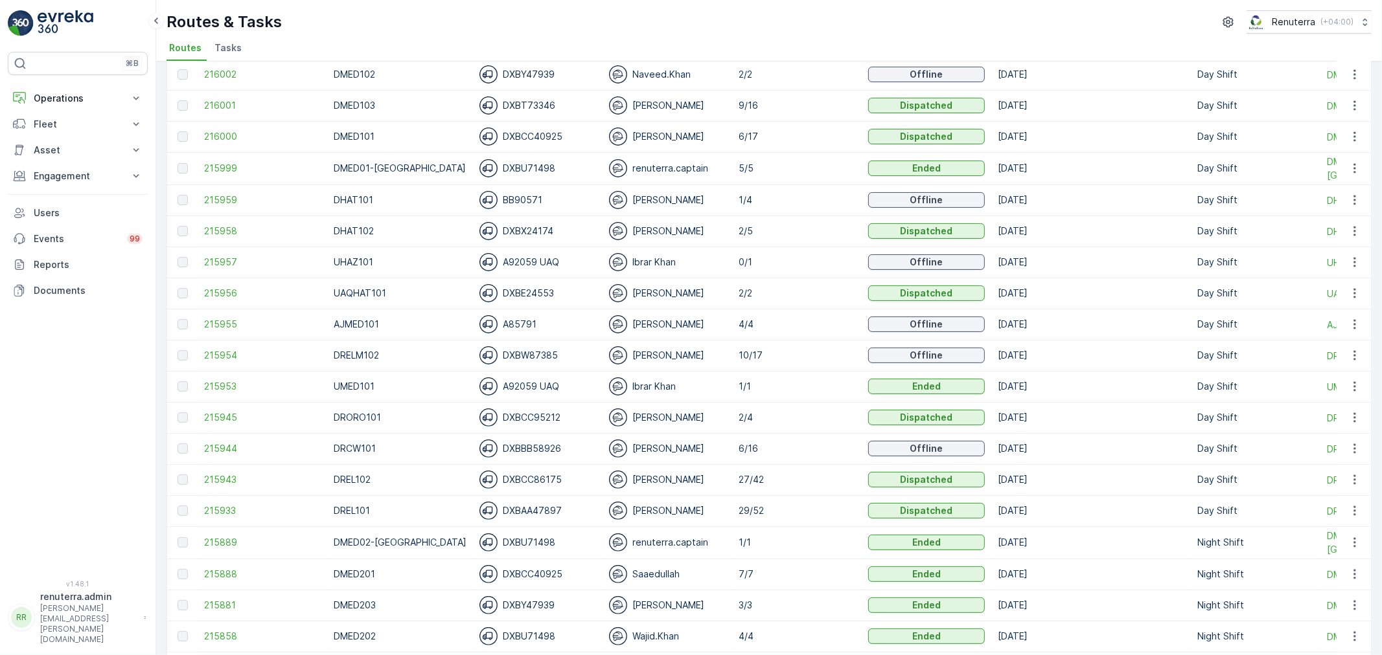
click at [190, 352] on div at bounding box center [184, 355] width 14 height 10
click at [232, 359] on span "215954" at bounding box center [262, 355] width 117 height 13
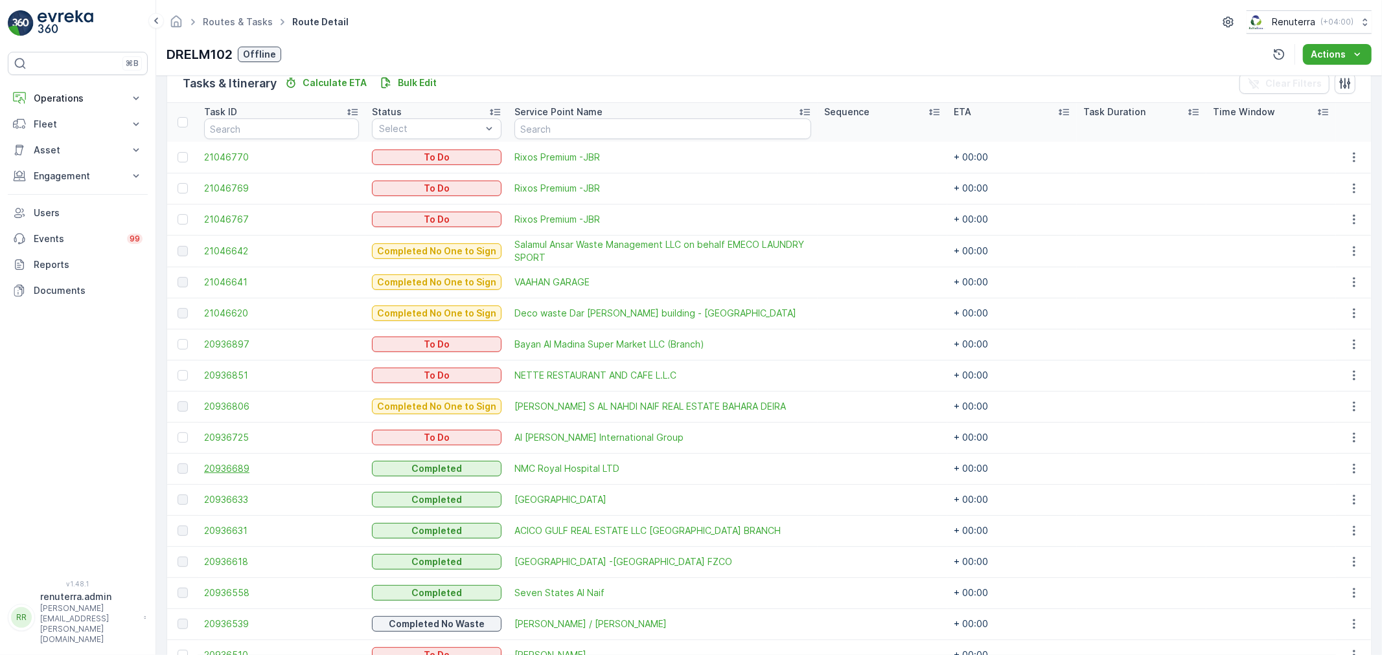
scroll to position [324, 0]
click at [180, 348] on div at bounding box center [182, 346] width 10 height 10
click at [177, 341] on input "checkbox" at bounding box center [177, 341] width 0 height 0
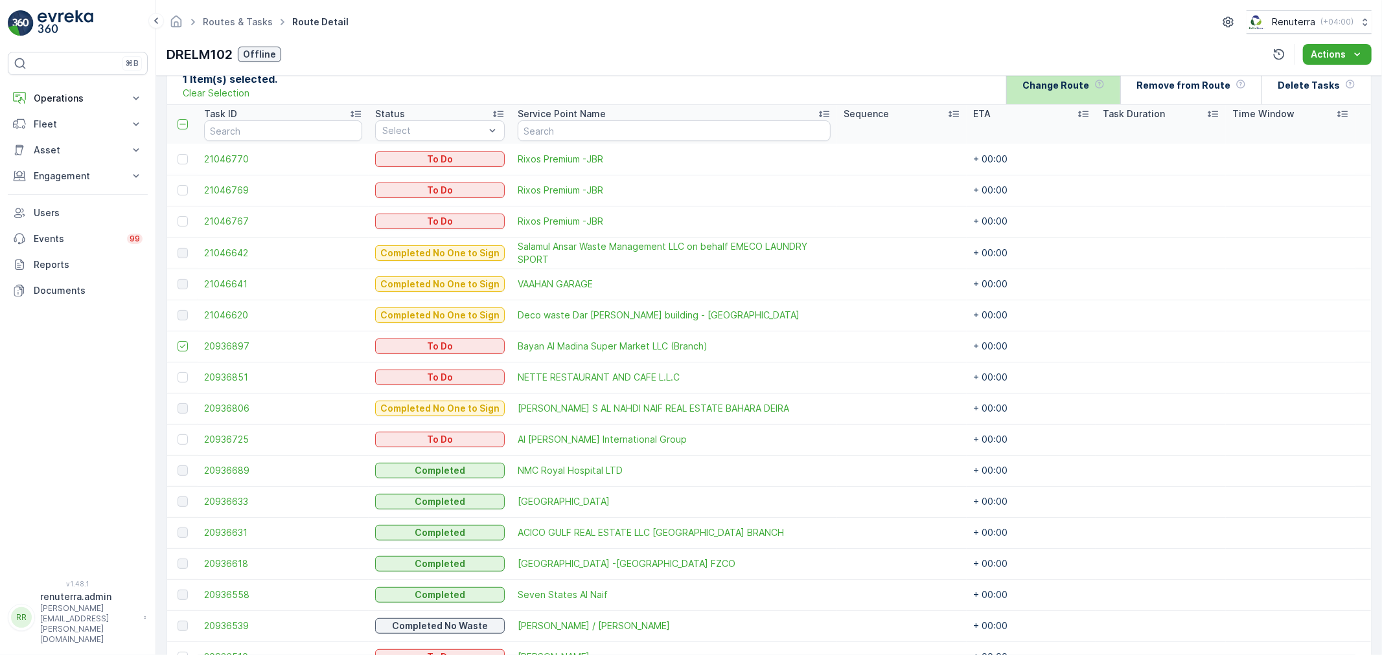
click at [1054, 85] on p "Change Route" at bounding box center [1055, 85] width 67 height 13
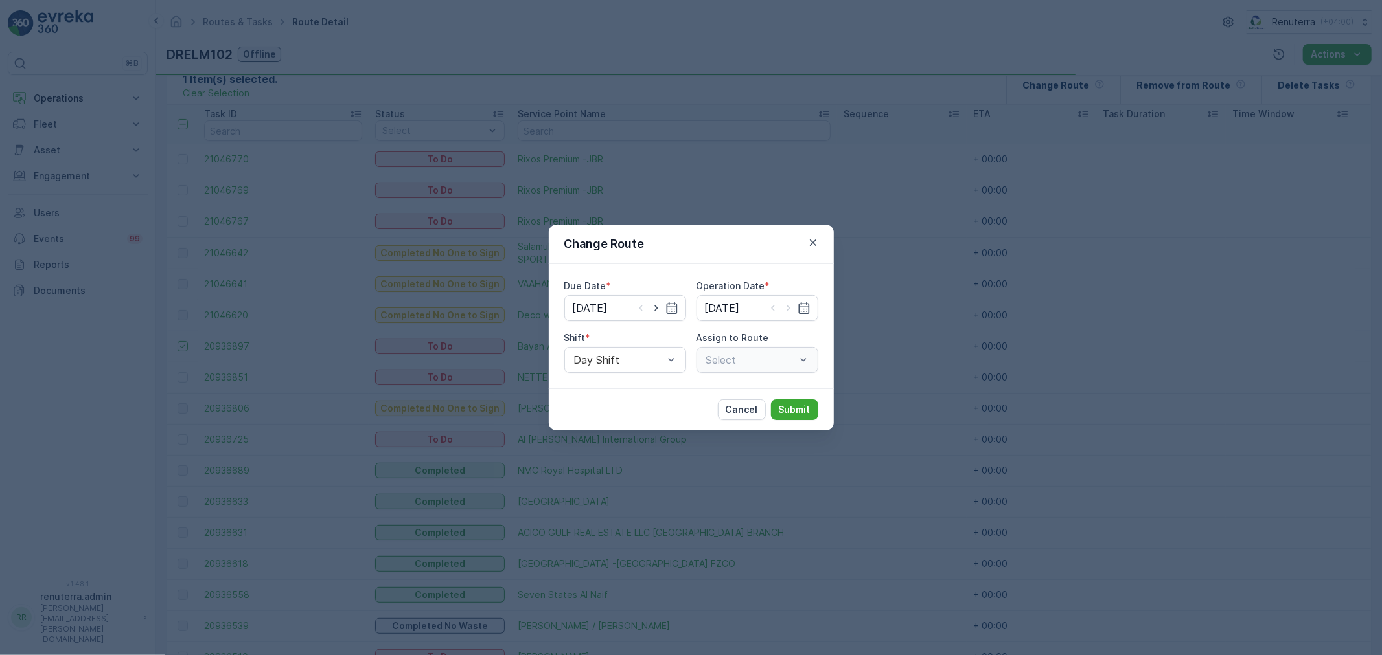
type input "[DATE]"
click at [655, 314] on icon "button" at bounding box center [656, 308] width 13 height 13
type input "17.08.2025"
click at [788, 309] on icon "button" at bounding box center [788, 308] width 13 height 13
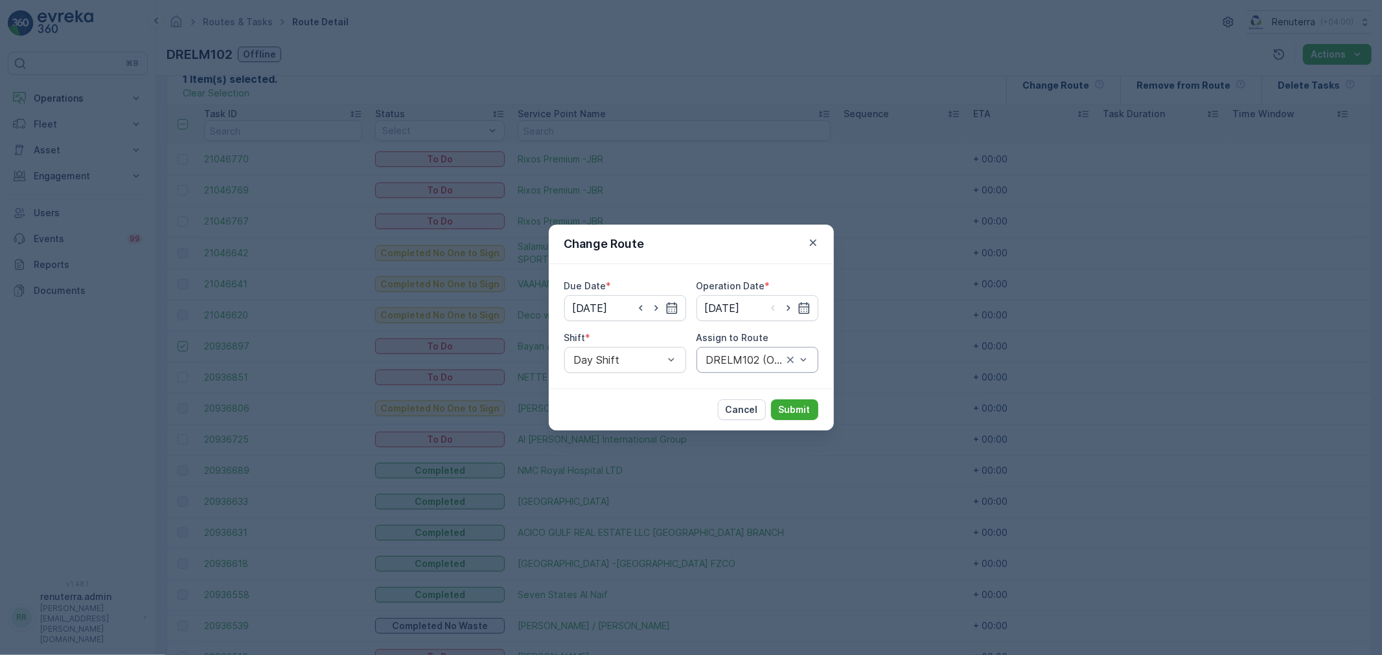
type input "17.08.2025"
click at [758, 363] on div at bounding box center [744, 360] width 79 height 12
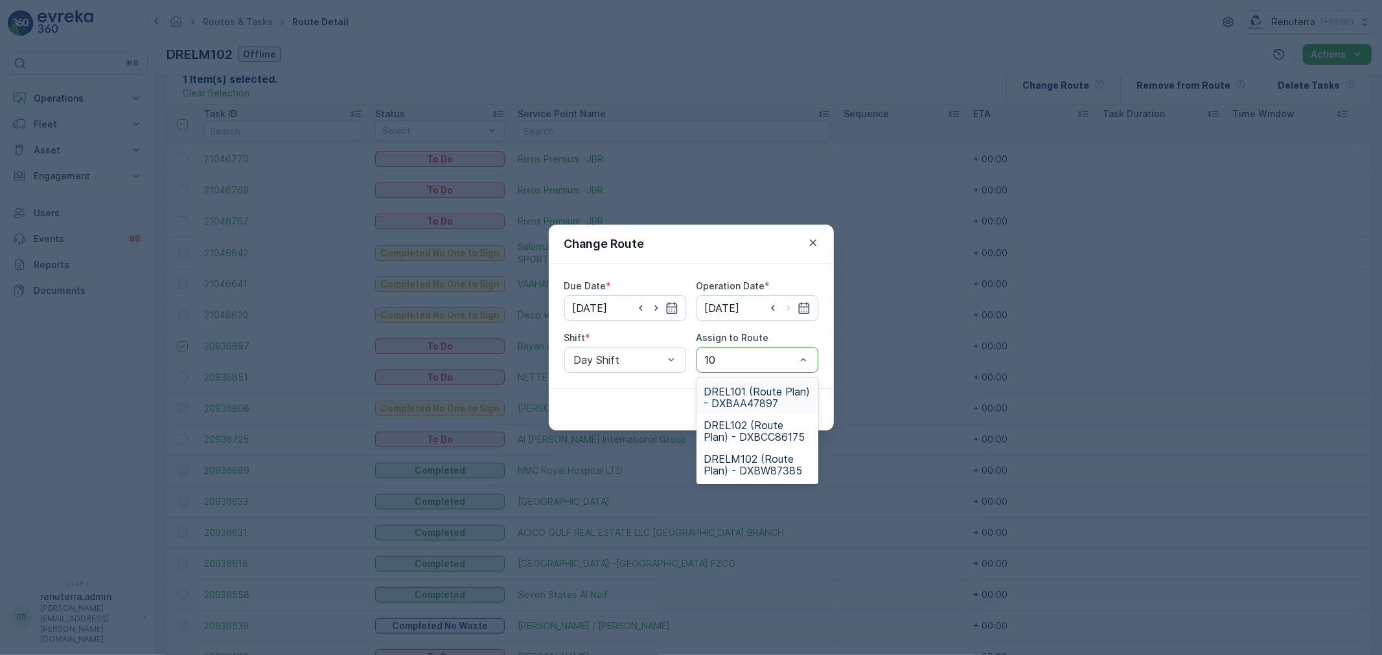
type input "102"
click at [756, 433] on span "DRELM102 (Route Plan) - DXBW87385" at bounding box center [757, 431] width 106 height 23
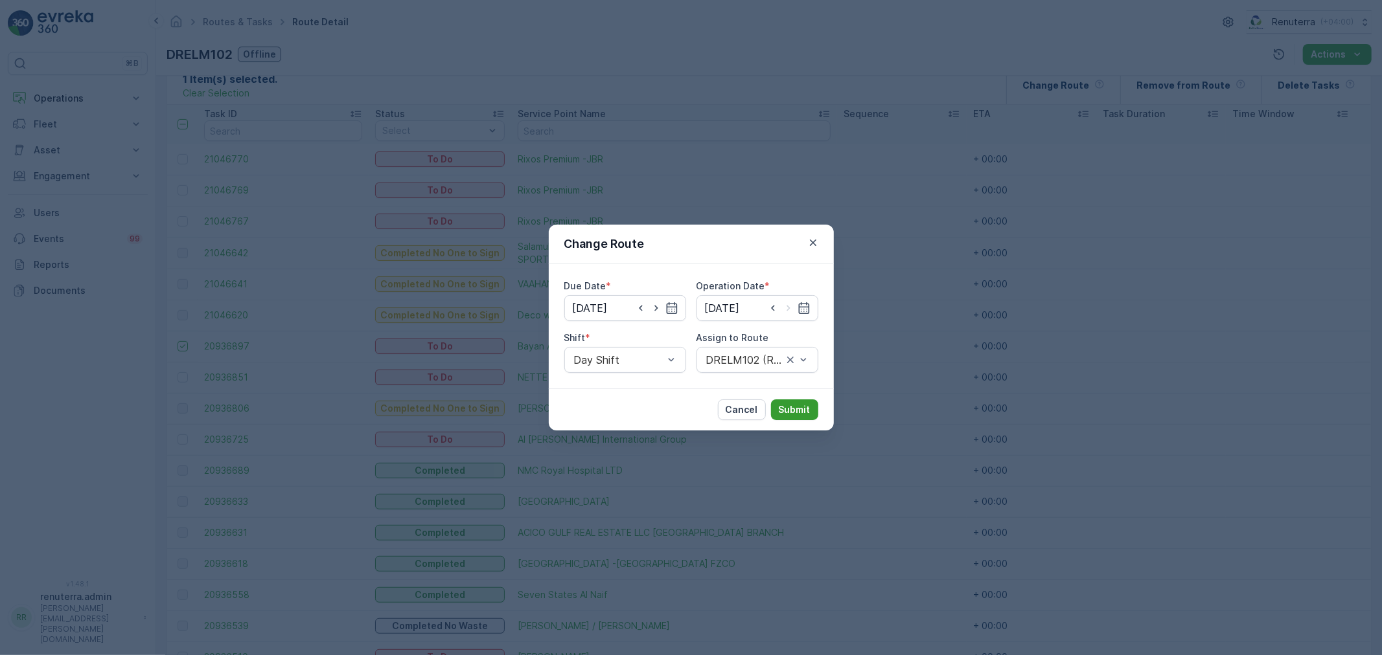
click at [786, 402] on button "Submit" at bounding box center [794, 410] width 47 height 21
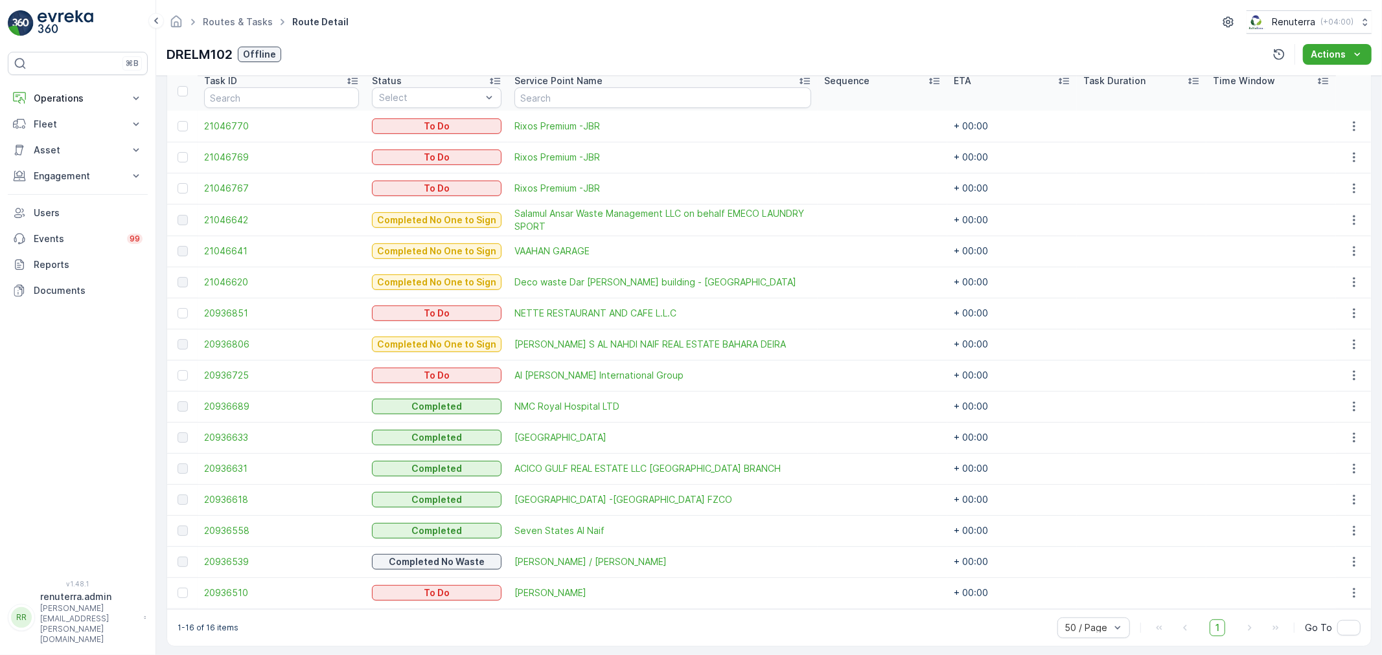
scroll to position [365, 0]
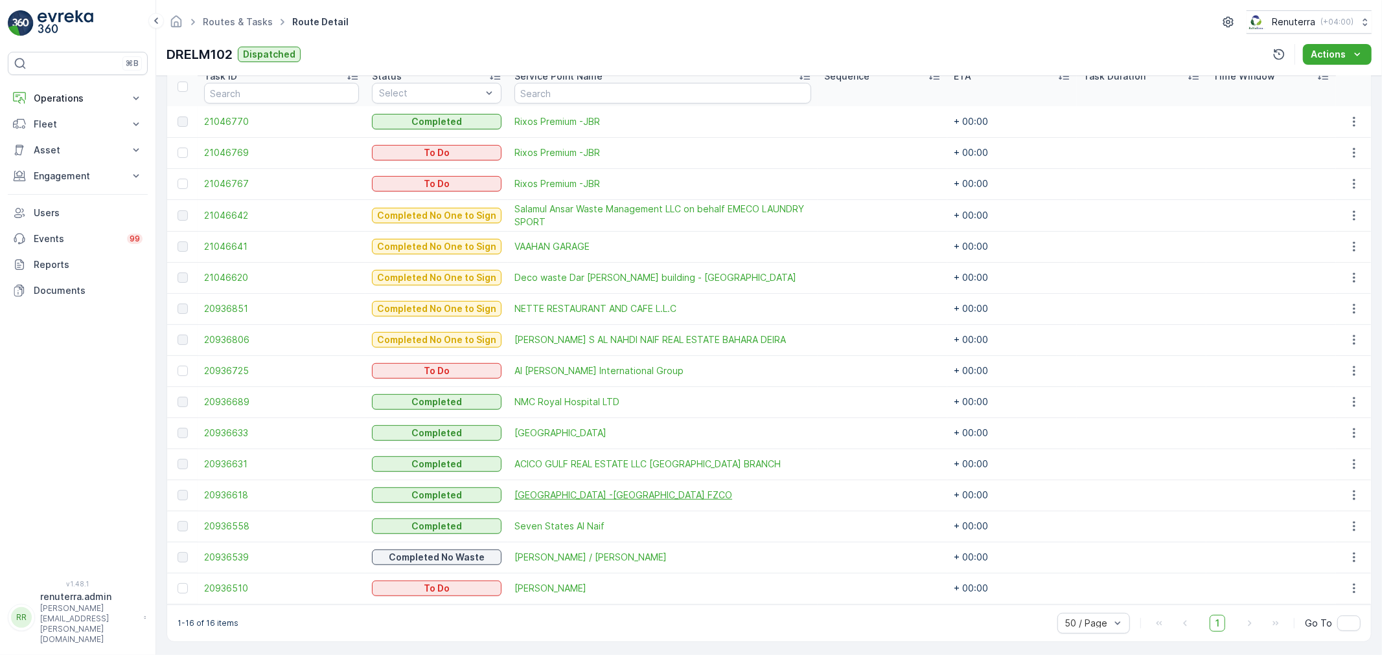
scroll to position [365, 0]
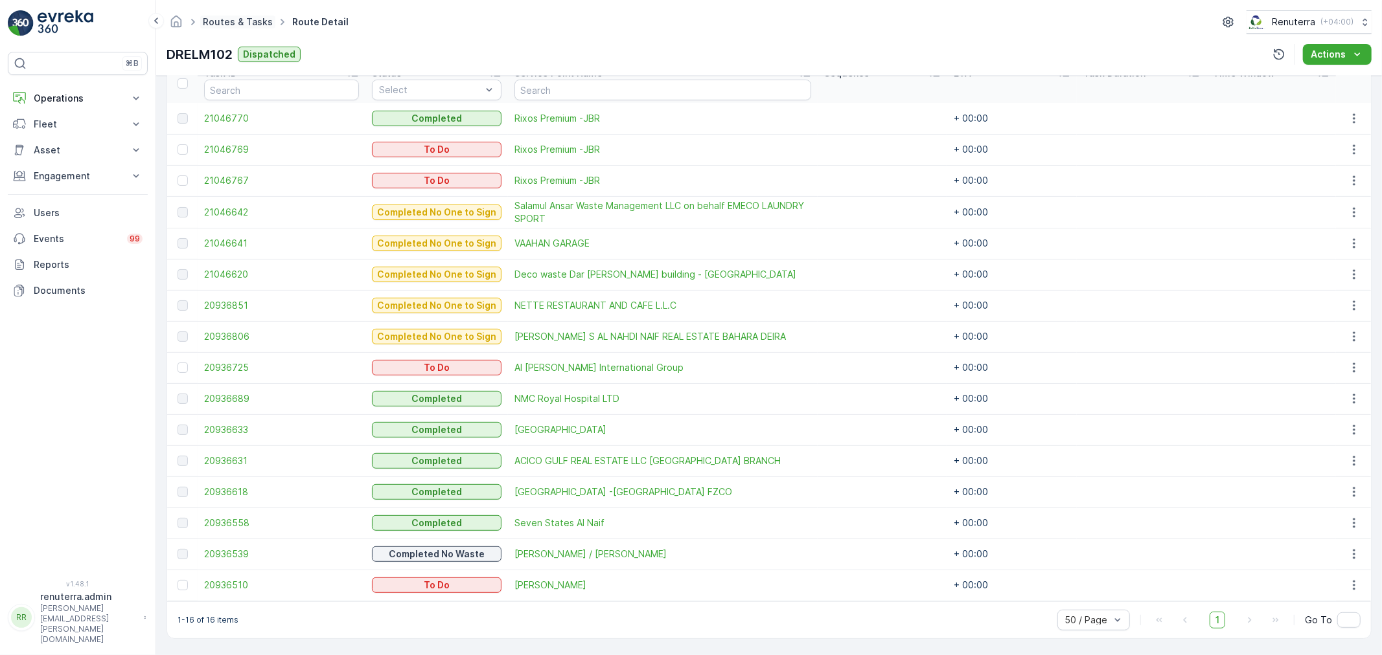
click at [220, 25] on link "Routes & Tasks" at bounding box center [238, 21] width 70 height 11
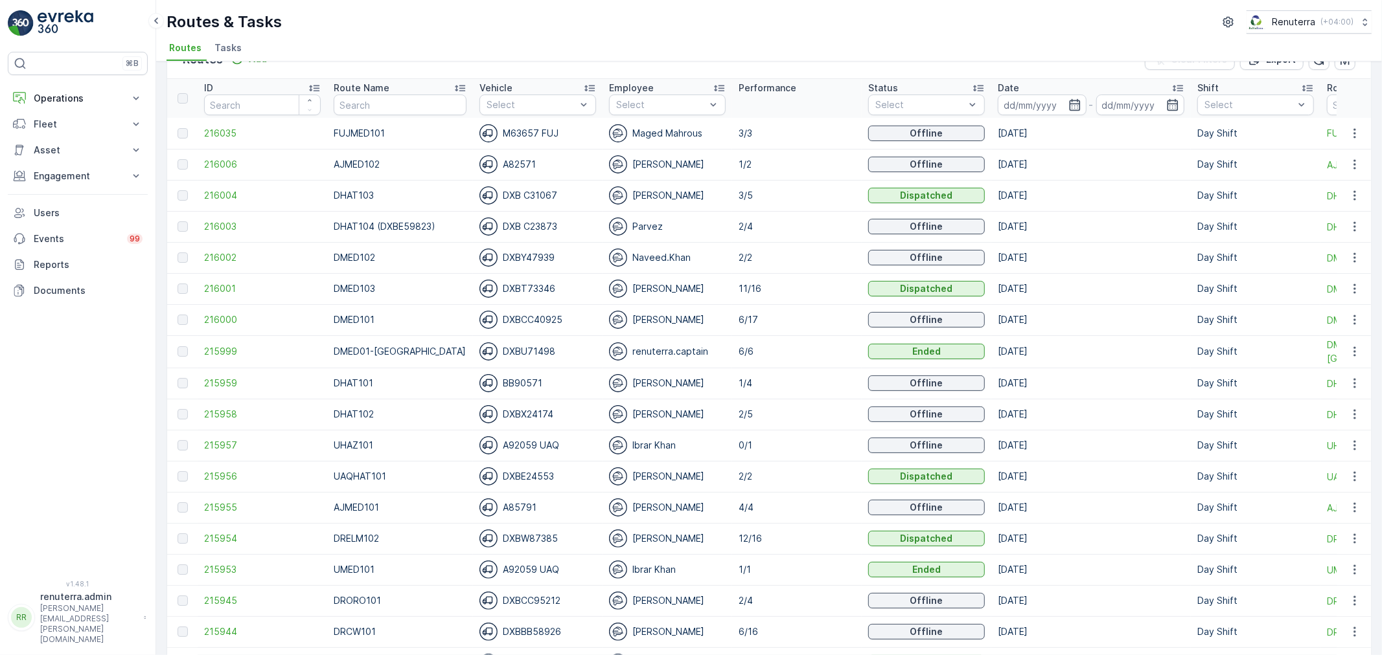
scroll to position [72, 0]
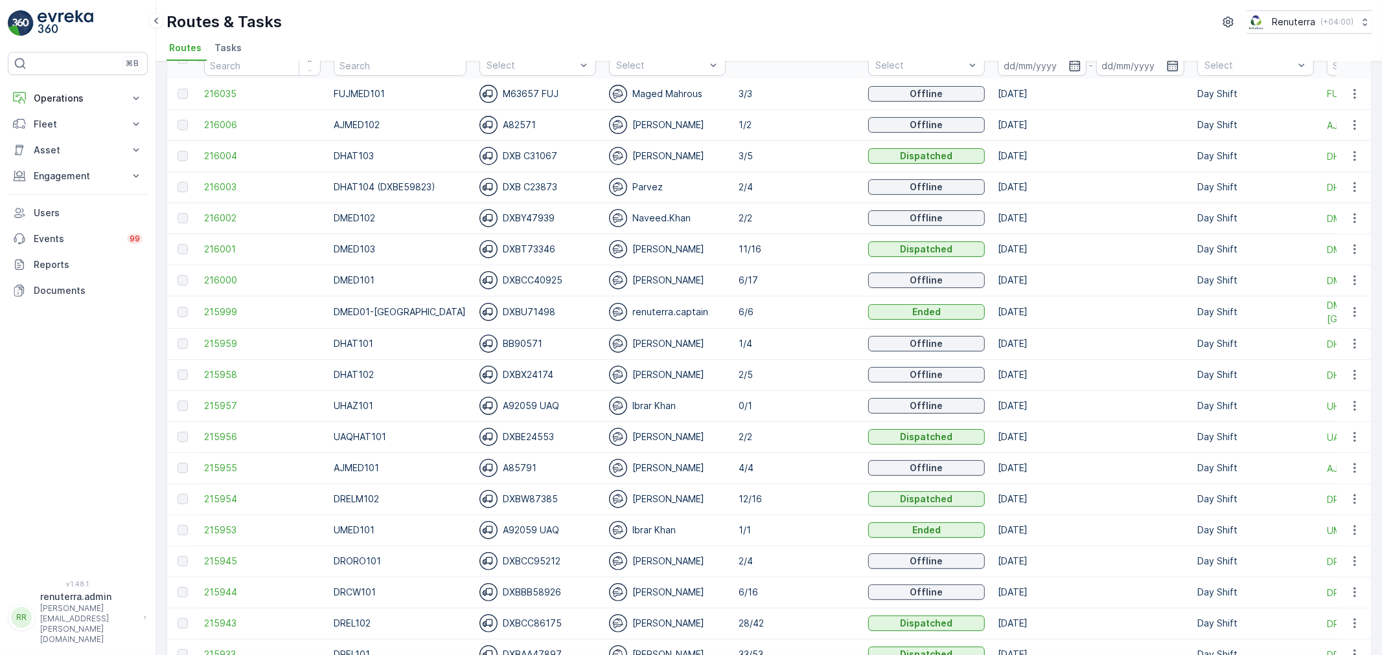
click at [376, 72] on input "text" at bounding box center [400, 65] width 133 height 21
click at [405, 69] on input "text" at bounding box center [400, 65] width 133 height 21
type input "DHAT"
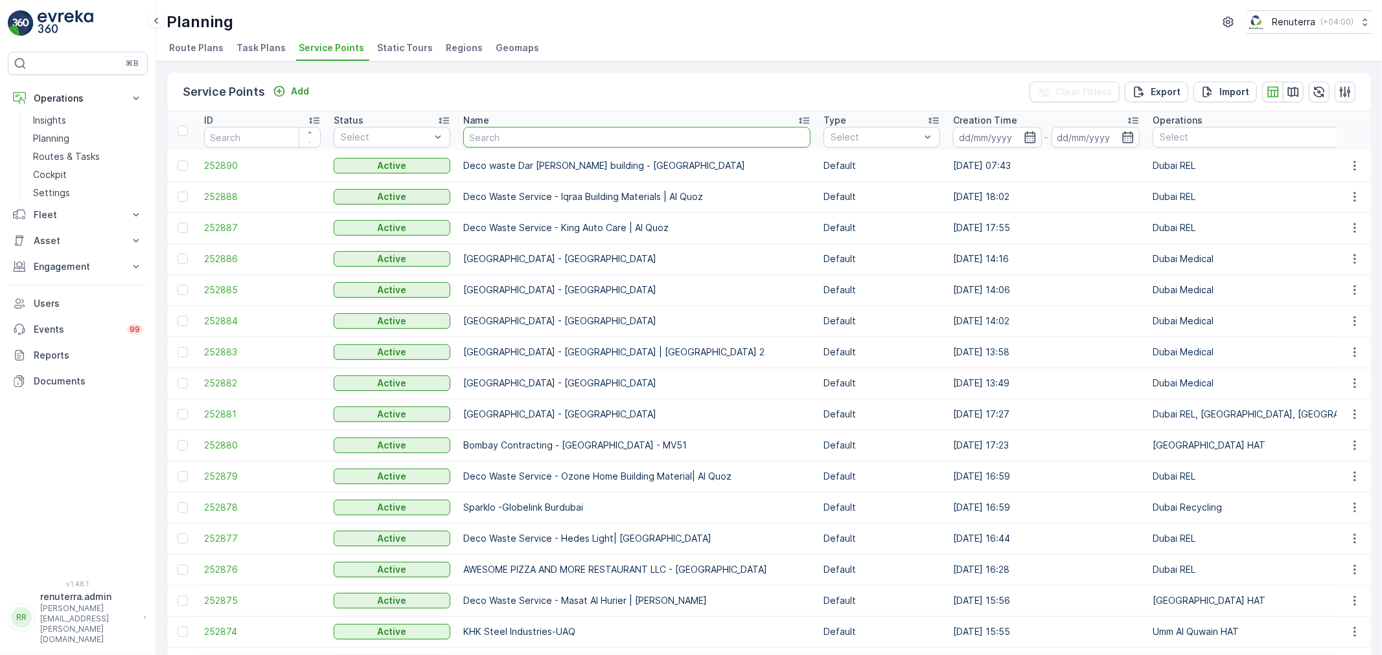
click at [501, 142] on input "text" at bounding box center [636, 137] width 347 height 21
type input "Bomb"
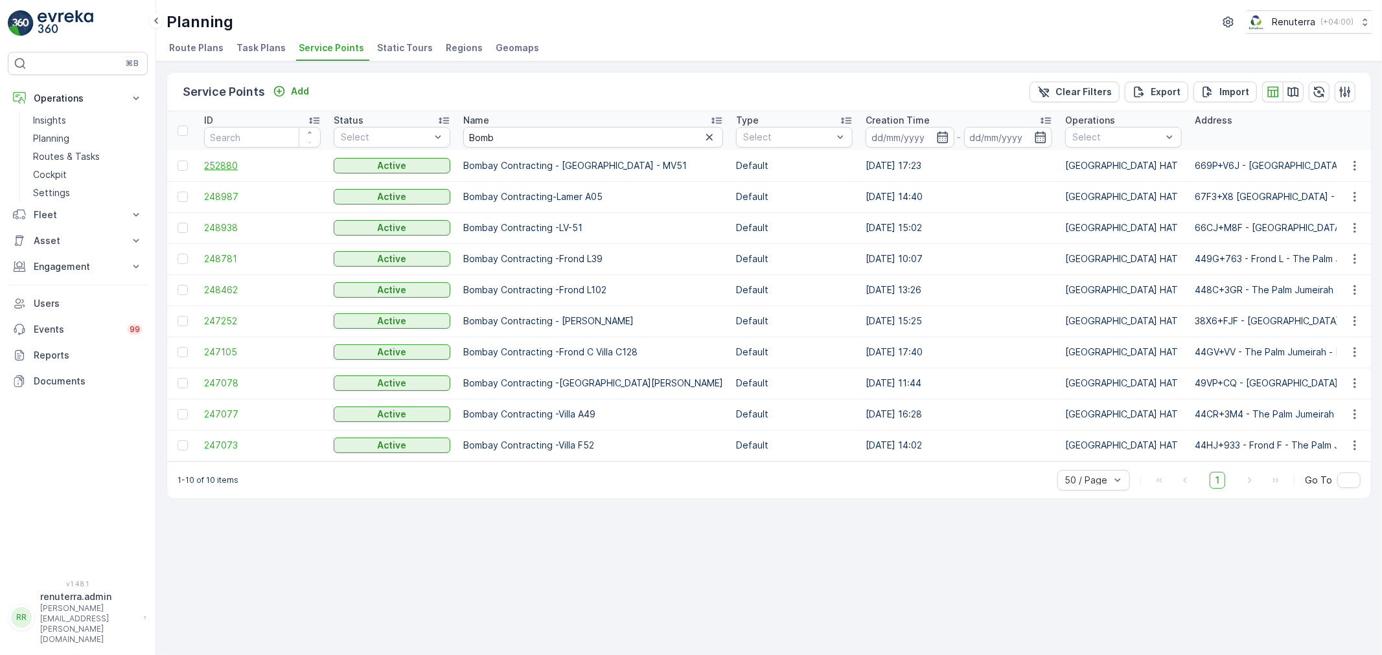
click at [217, 167] on span "252880" at bounding box center [262, 165] width 117 height 13
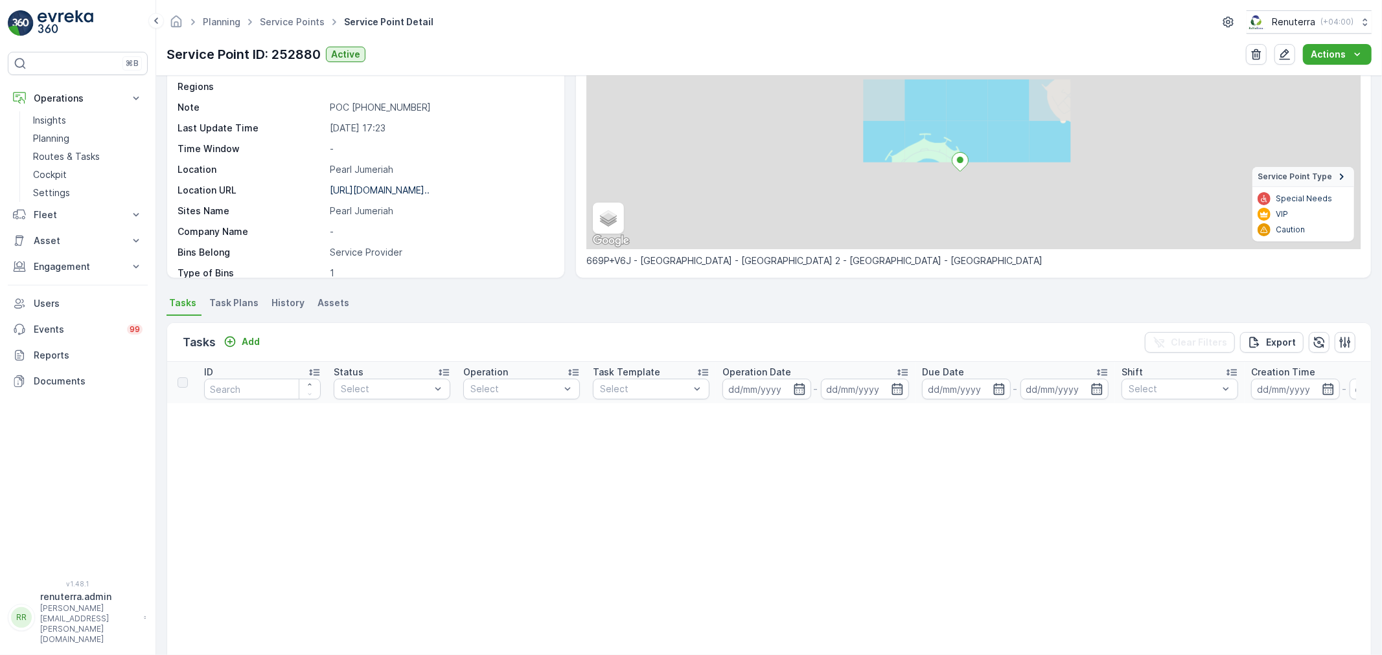
scroll to position [144, 0]
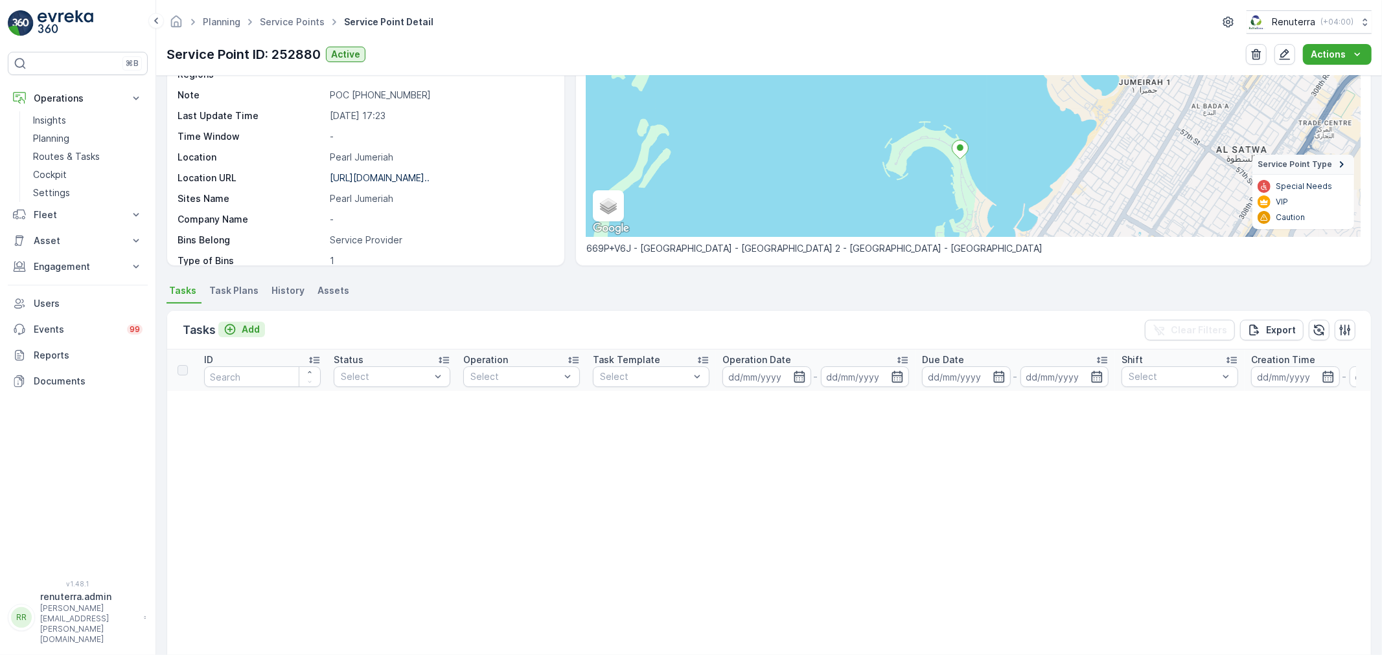
click at [235, 336] on button "Add" at bounding box center [241, 330] width 47 height 16
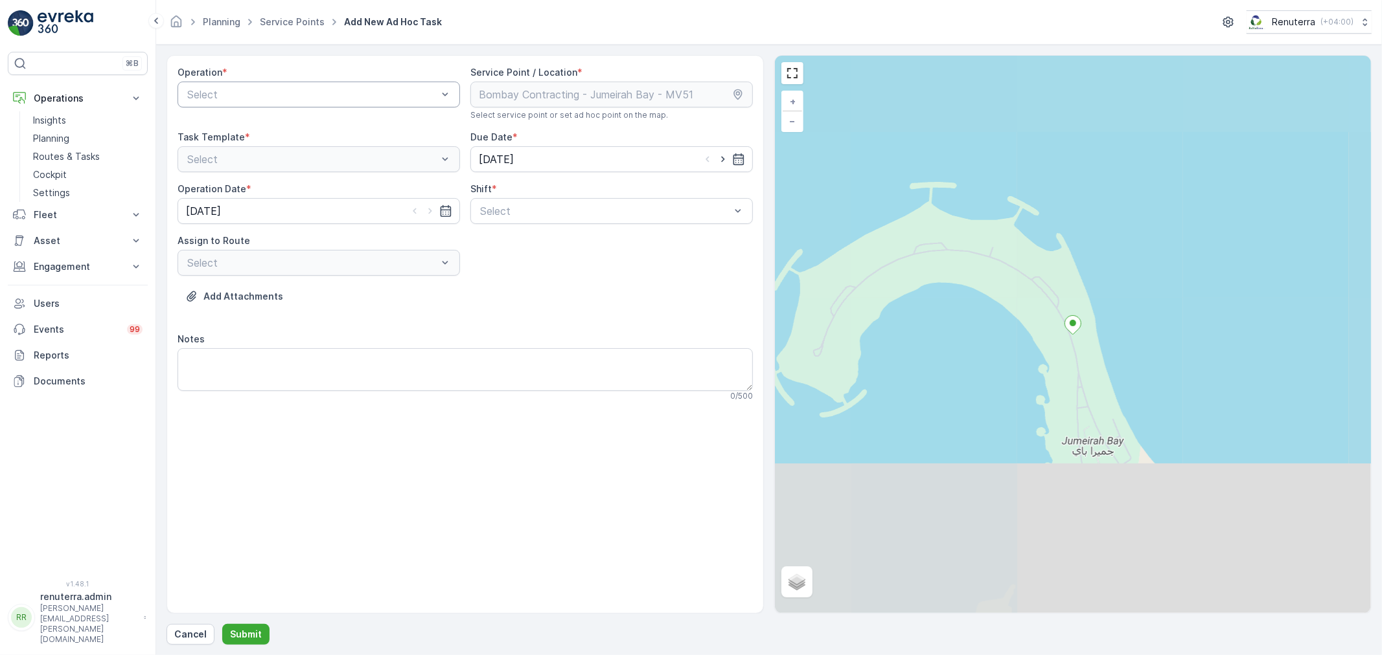
click at [249, 92] on div at bounding box center [312, 95] width 253 height 12
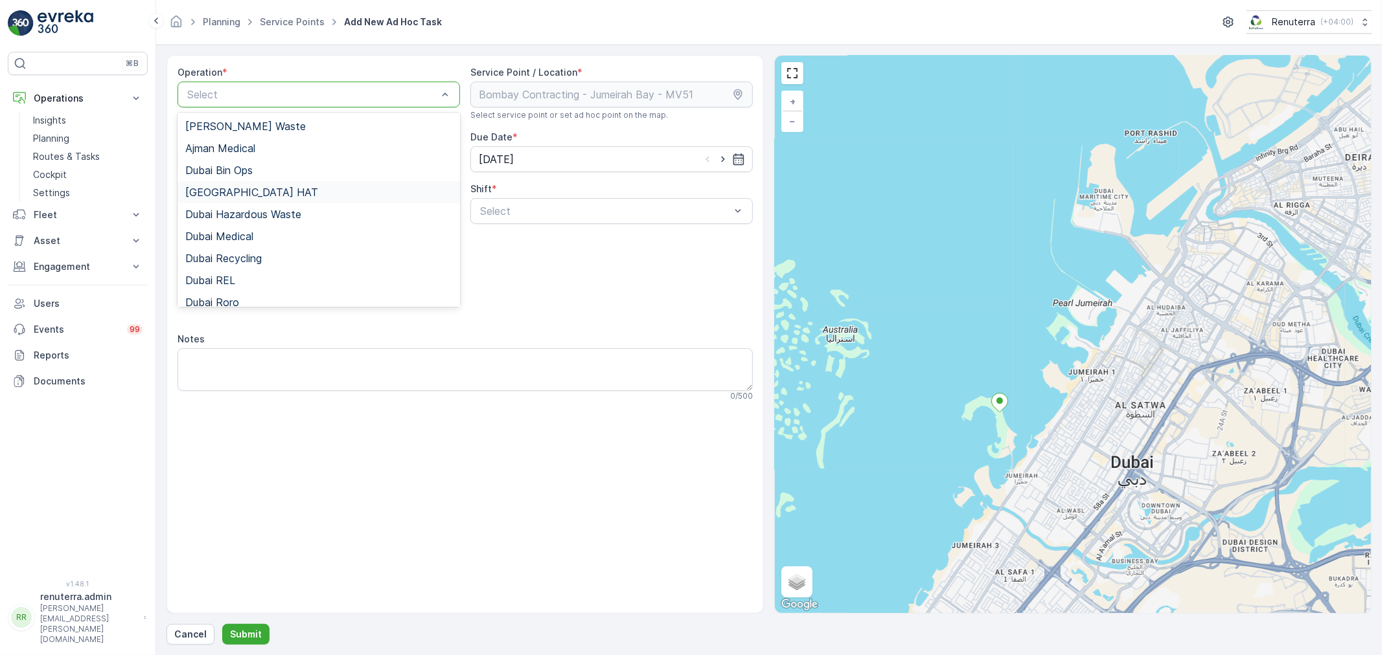
click at [254, 189] on div "[GEOGRAPHIC_DATA] HAT" at bounding box center [318, 193] width 267 height 12
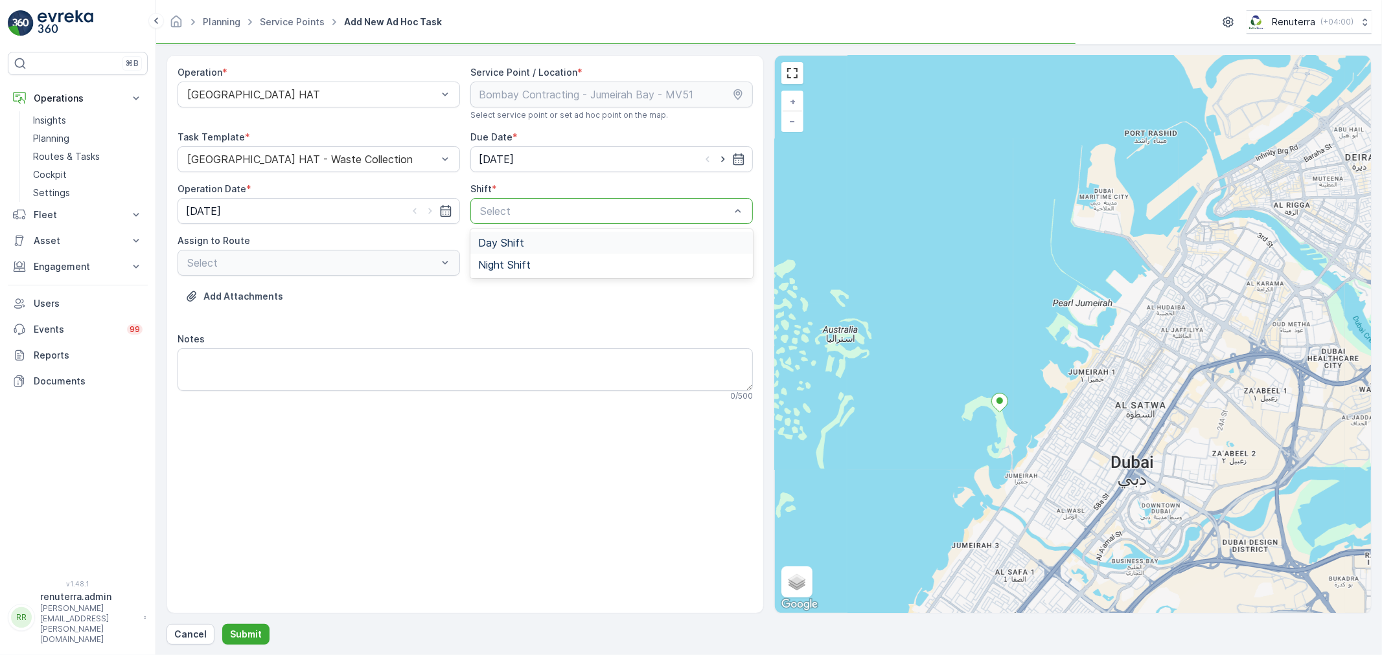
click at [505, 223] on div "Select" at bounding box center [611, 211] width 282 height 26
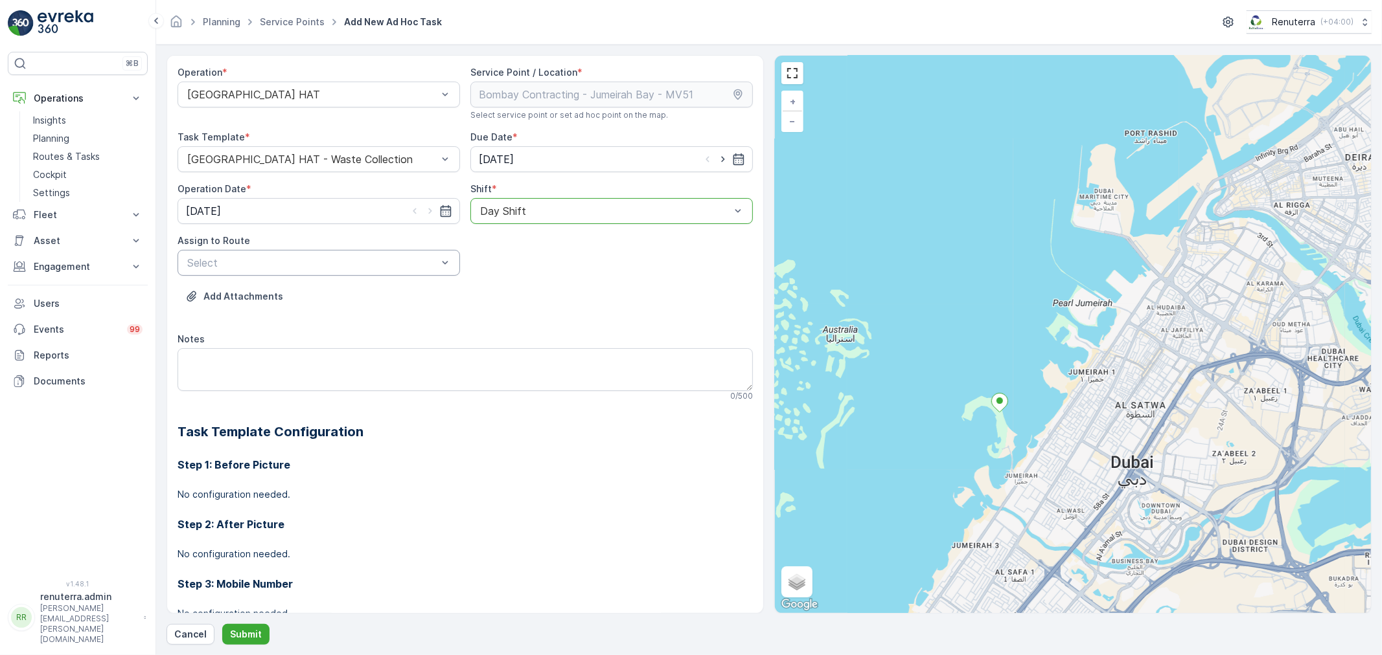
click at [403, 266] on div at bounding box center [312, 263] width 253 height 12
drag, startPoint x: 295, startPoint y: 271, endPoint x: 313, endPoint y: 280, distance: 21.1
click at [306, 272] on div "Select" at bounding box center [318, 263] width 282 height 26
click at [304, 258] on div at bounding box center [312, 263] width 253 height 12
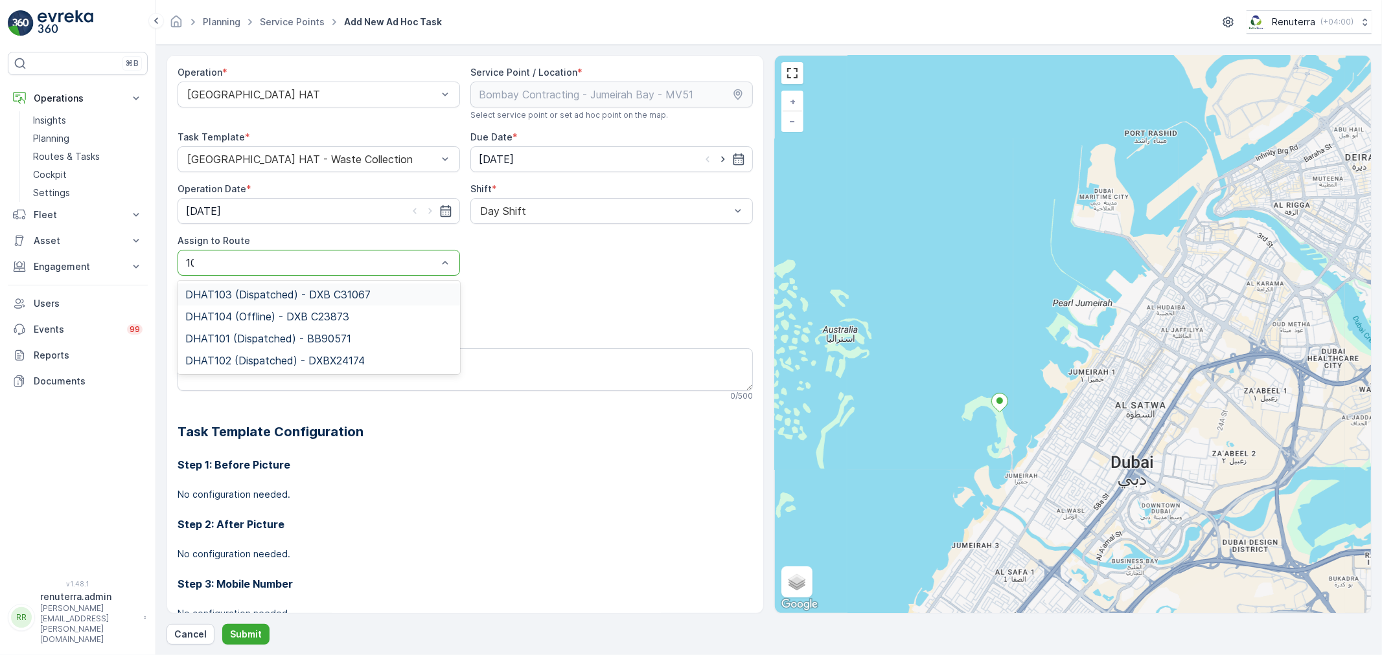
type input "103"
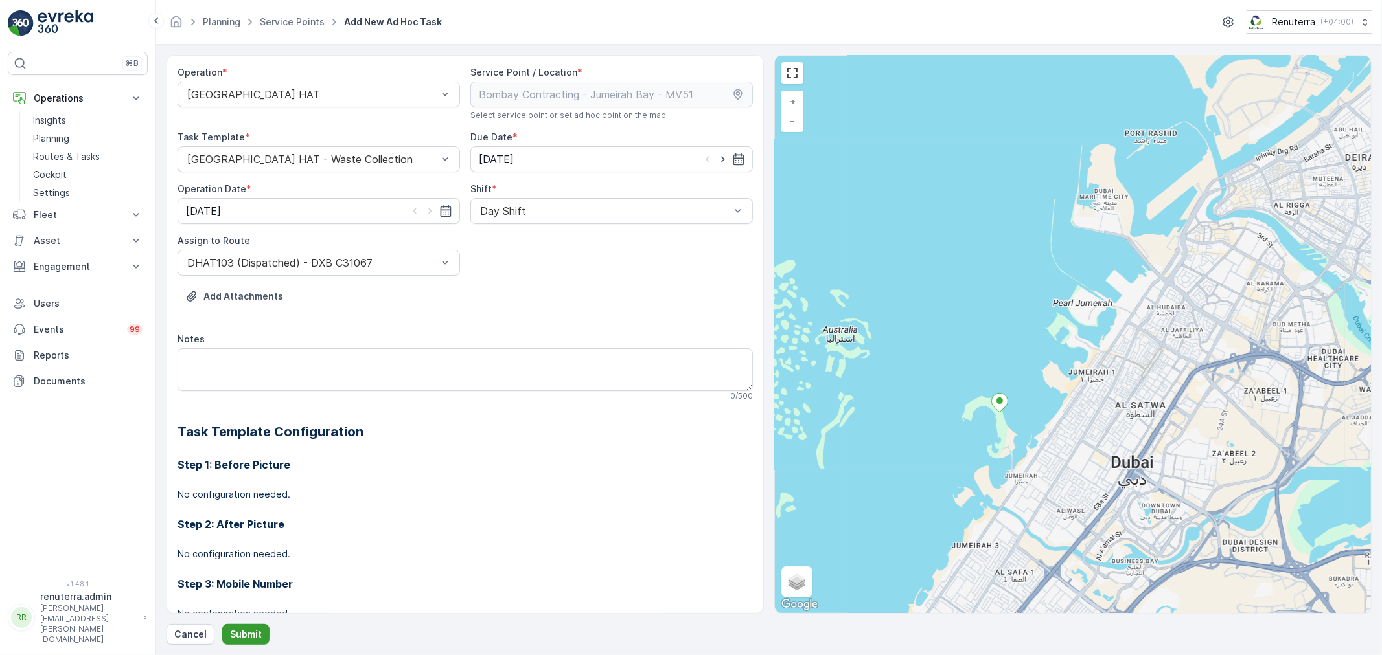
click at [245, 630] on p "Submit" at bounding box center [246, 634] width 32 height 13
